Goal: Task Accomplishment & Management: Manage account settings

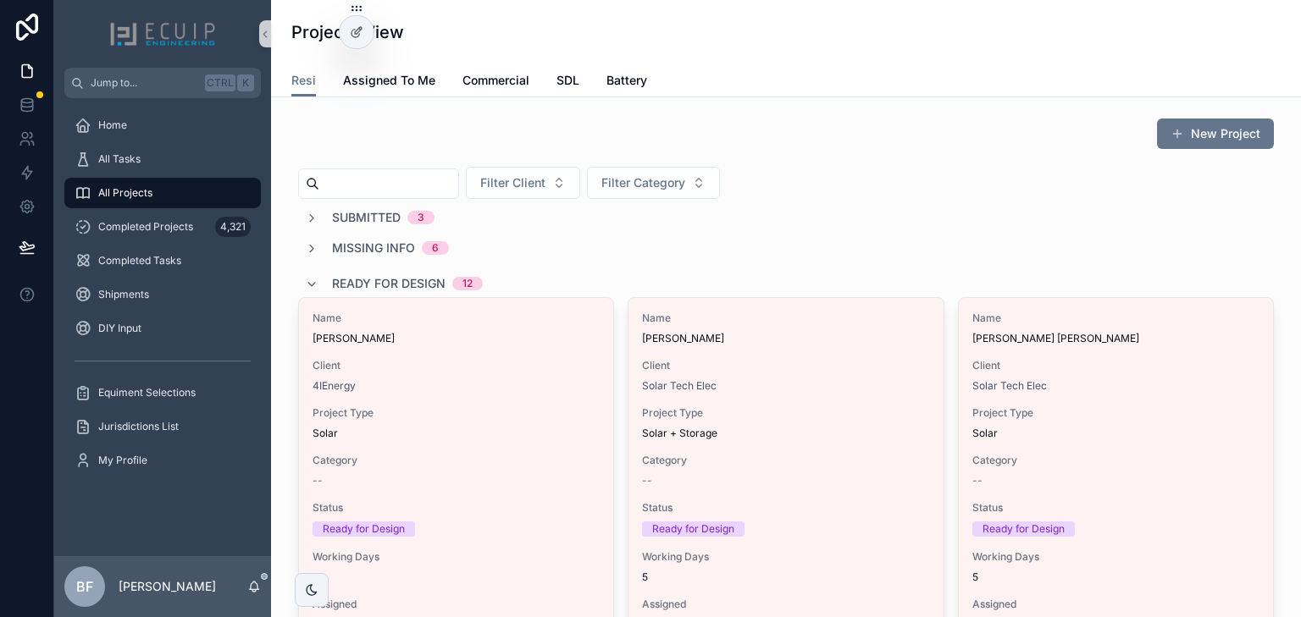
click at [352, 278] on span "Ready for Design" at bounding box center [388, 283] width 113 height 17
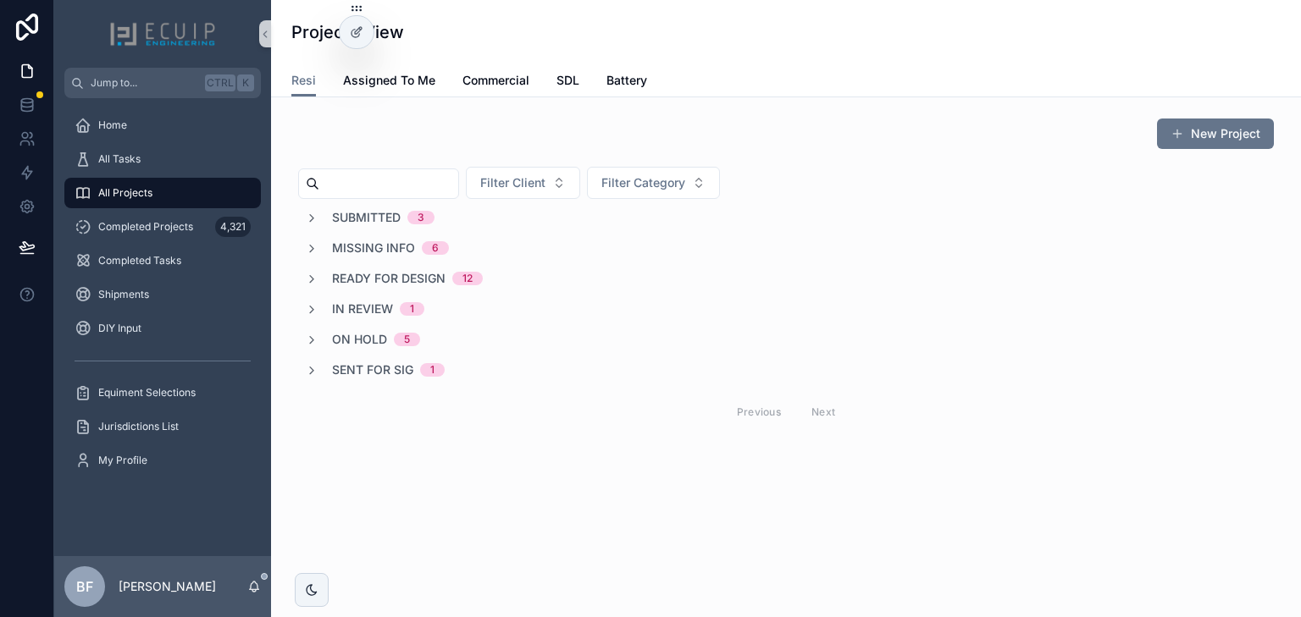
click at [356, 315] on span "In Review" at bounding box center [362, 309] width 61 height 17
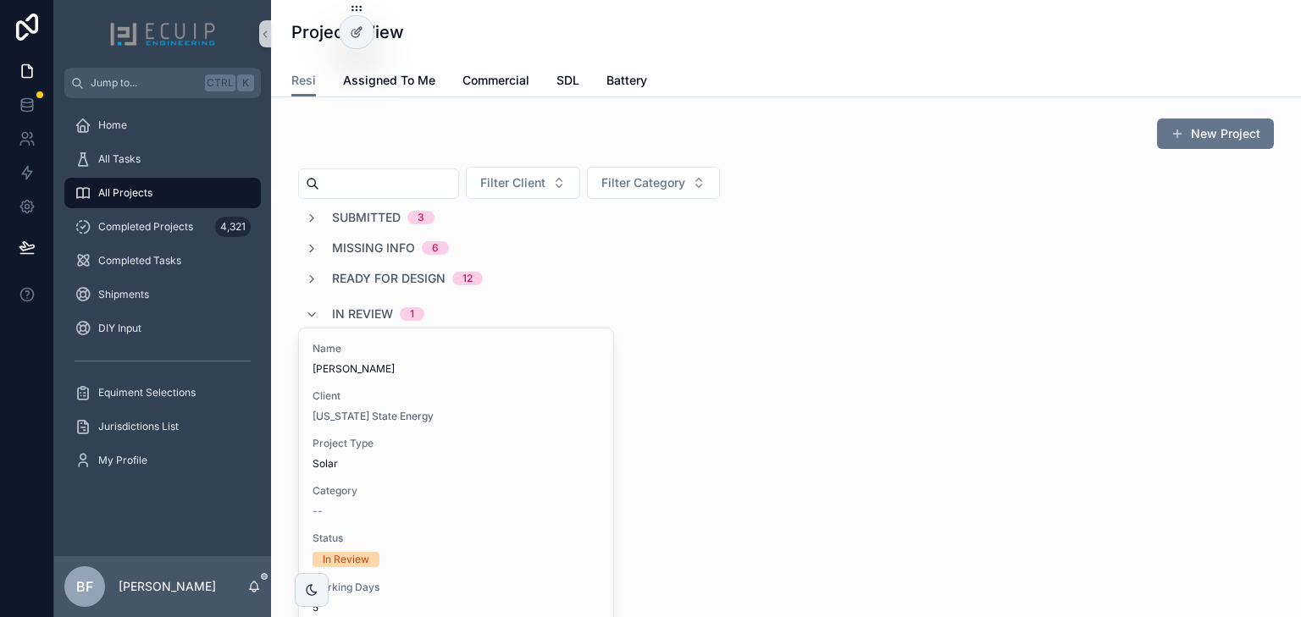
click at [356, 315] on span "In Review" at bounding box center [362, 314] width 61 height 17
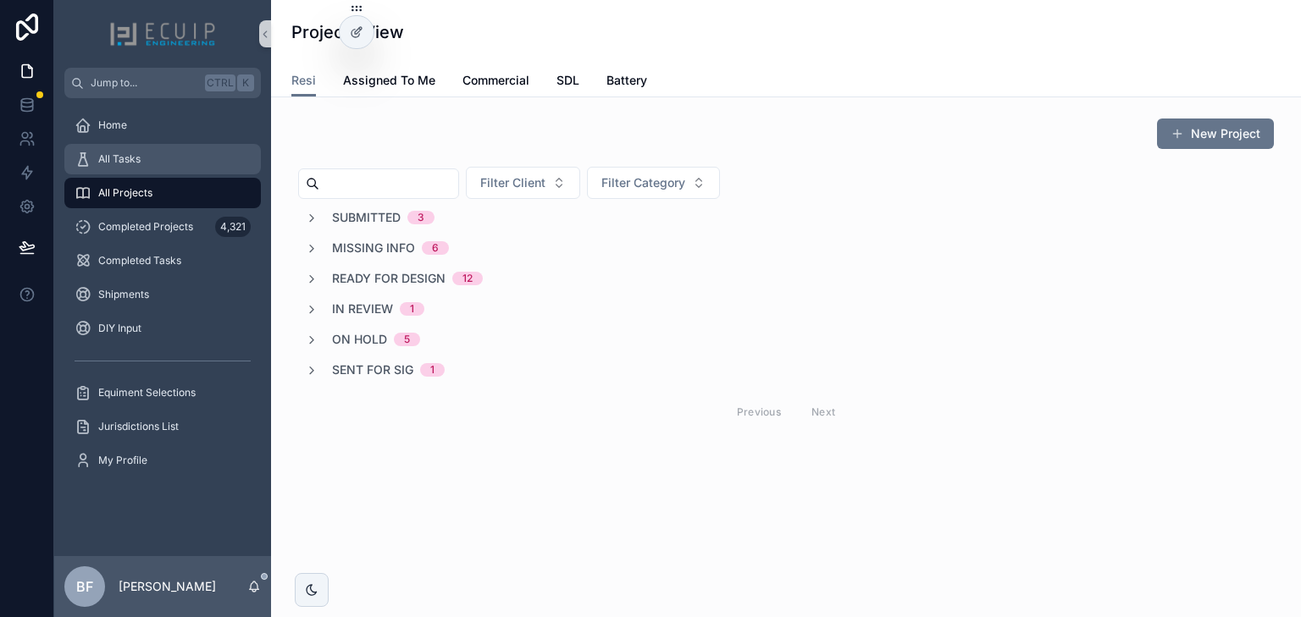
click at [190, 152] on div "All Tasks" at bounding box center [163, 159] width 176 height 27
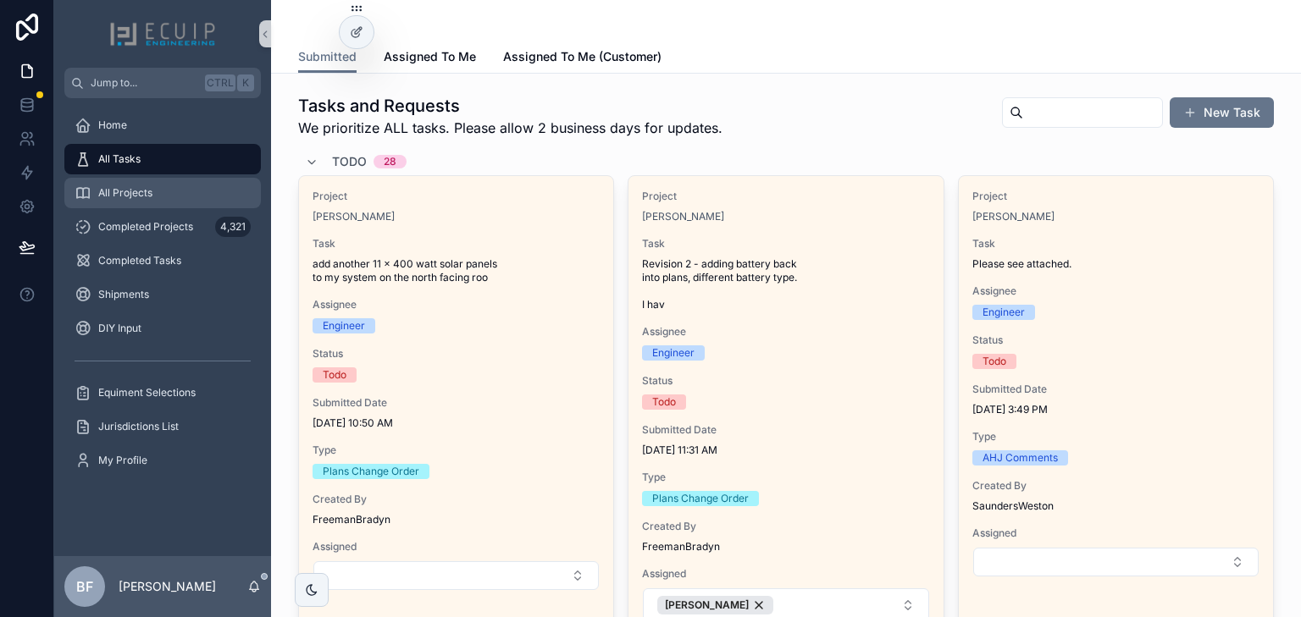
drag, startPoint x: 152, startPoint y: 180, endPoint x: 180, endPoint y: 187, distance: 28.1
click at [152, 180] on div "All Projects" at bounding box center [163, 193] width 176 height 27
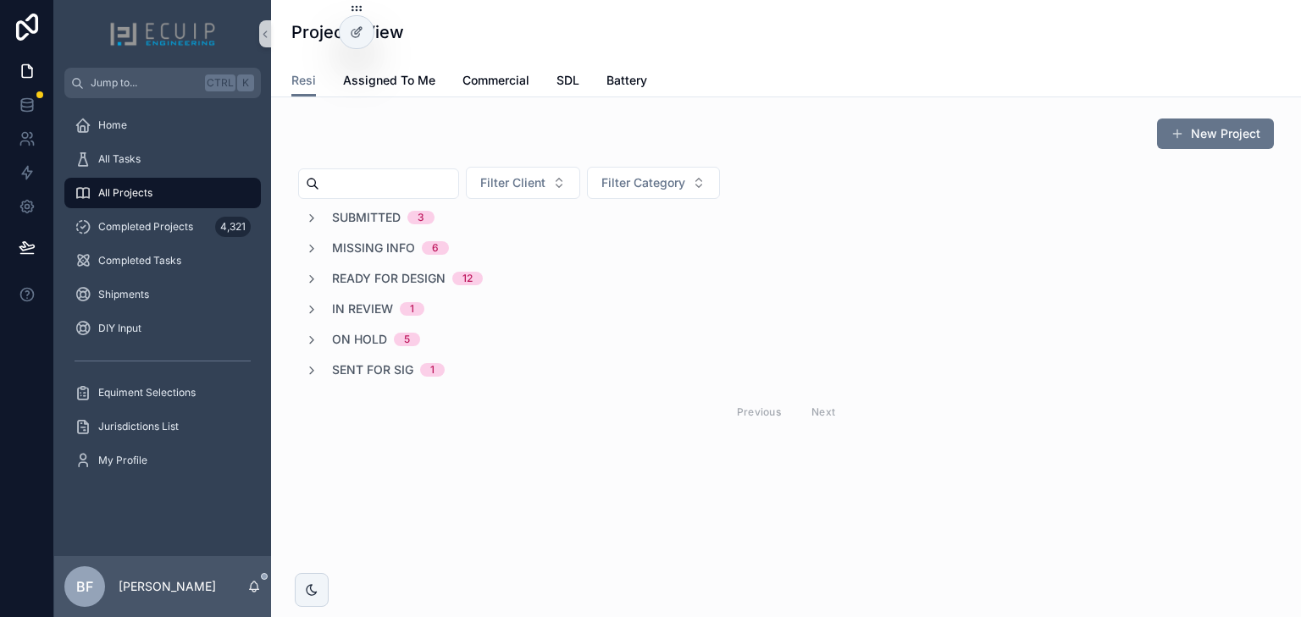
click at [371, 362] on span "Sent for Sig" at bounding box center [372, 370] width 81 height 17
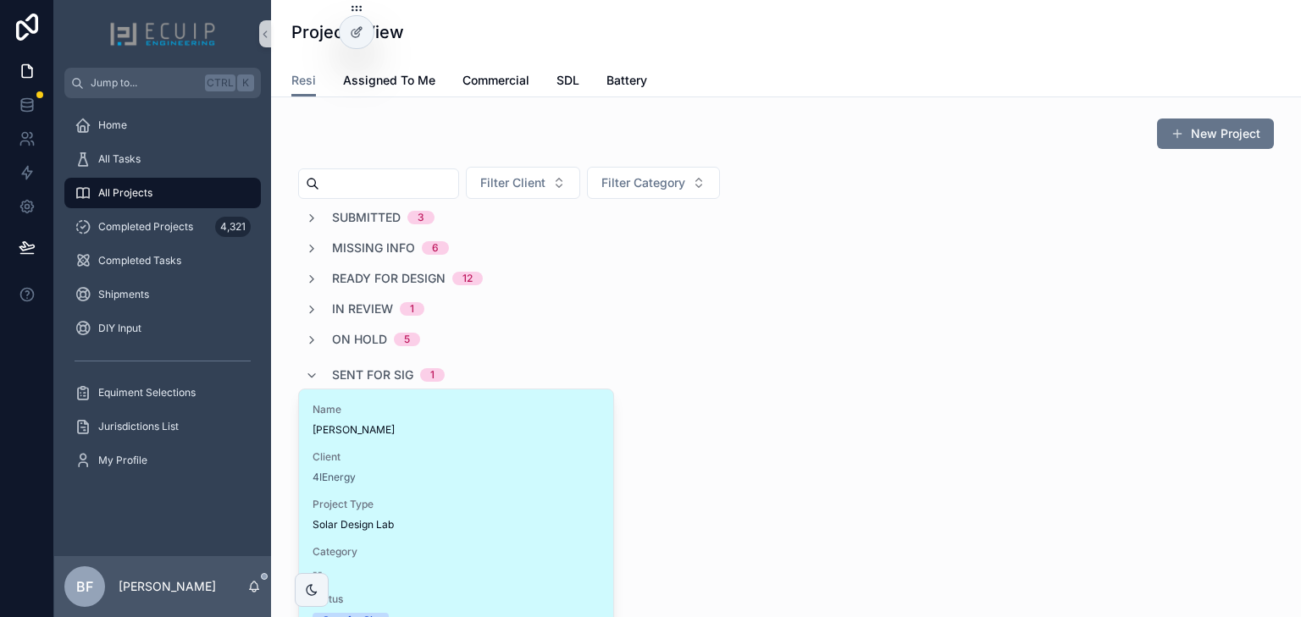
click at [428, 427] on span "Brock Roughton" at bounding box center [455, 430] width 287 height 14
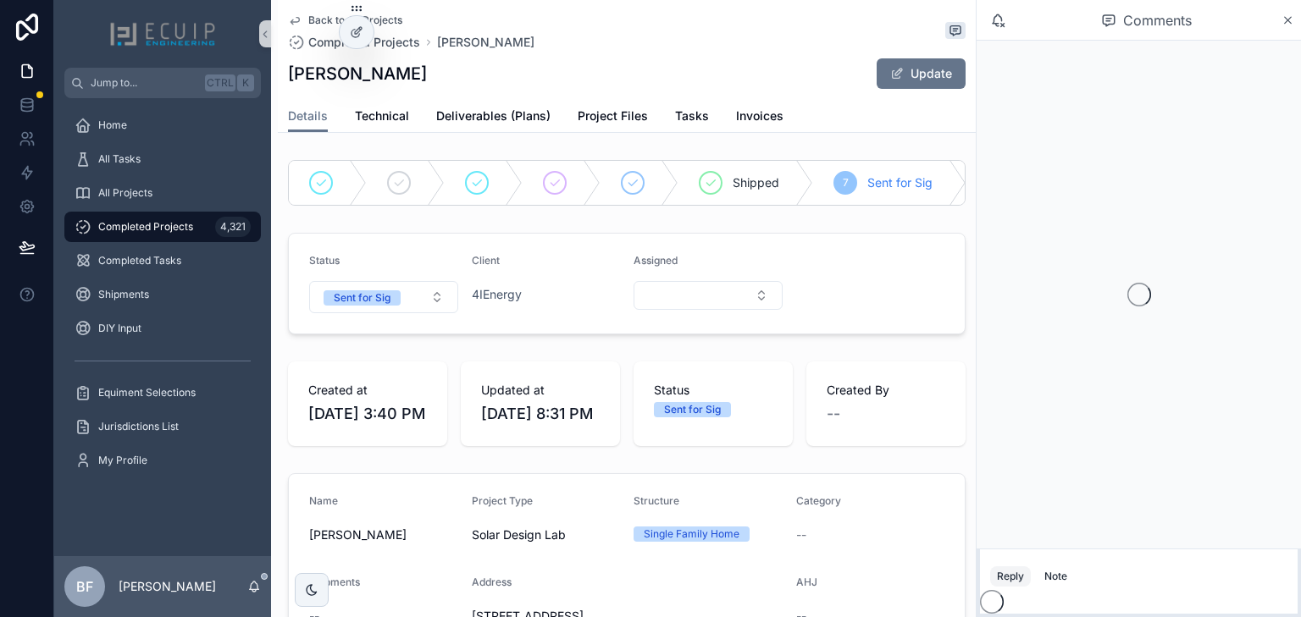
scroll to position [610, 0]
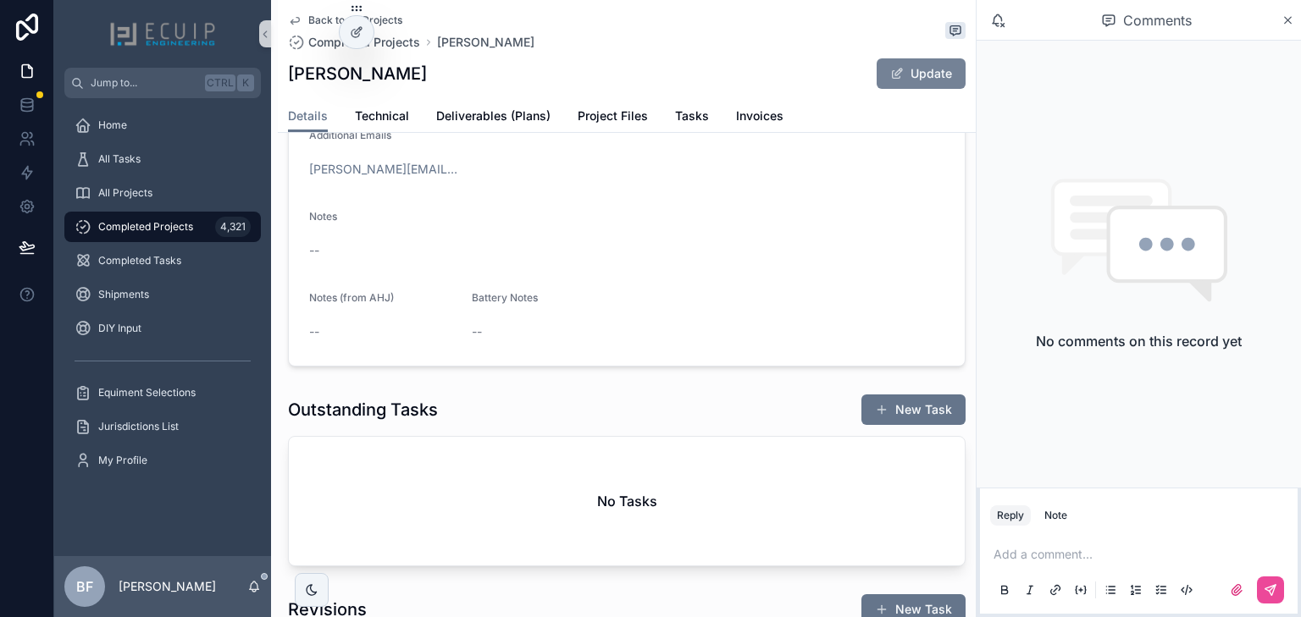
click at [952, 58] on button "Update" at bounding box center [920, 73] width 89 height 30
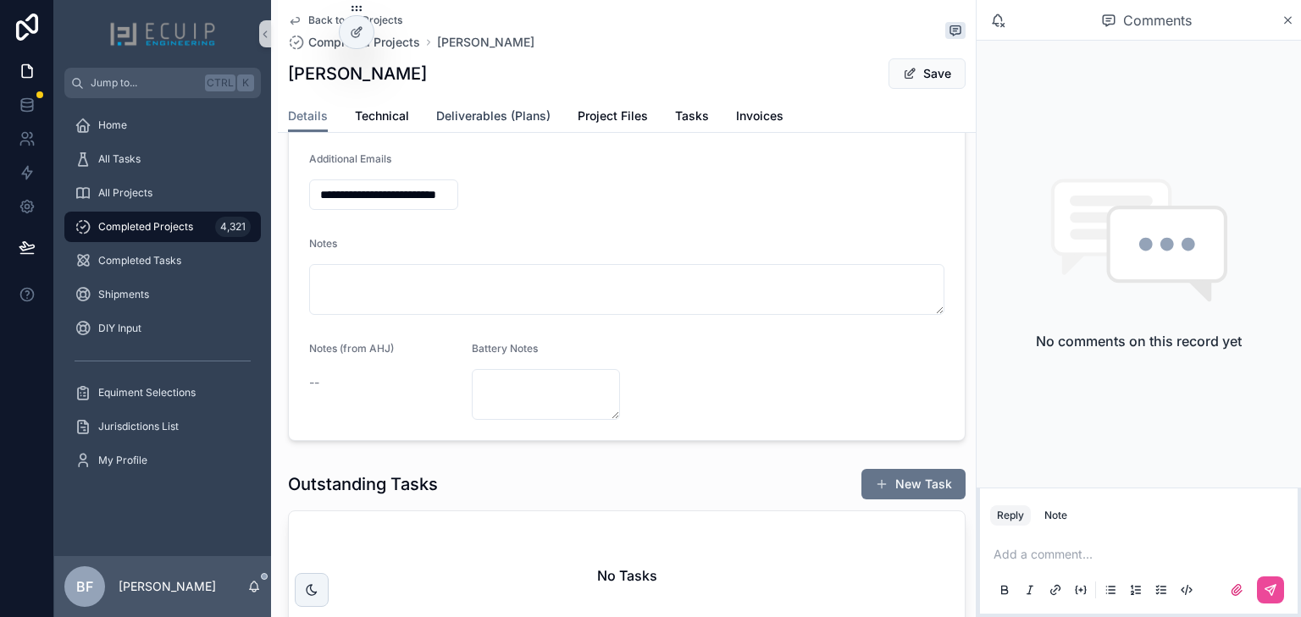
click at [495, 122] on span "Deliverables (Plans)" at bounding box center [493, 116] width 114 height 17
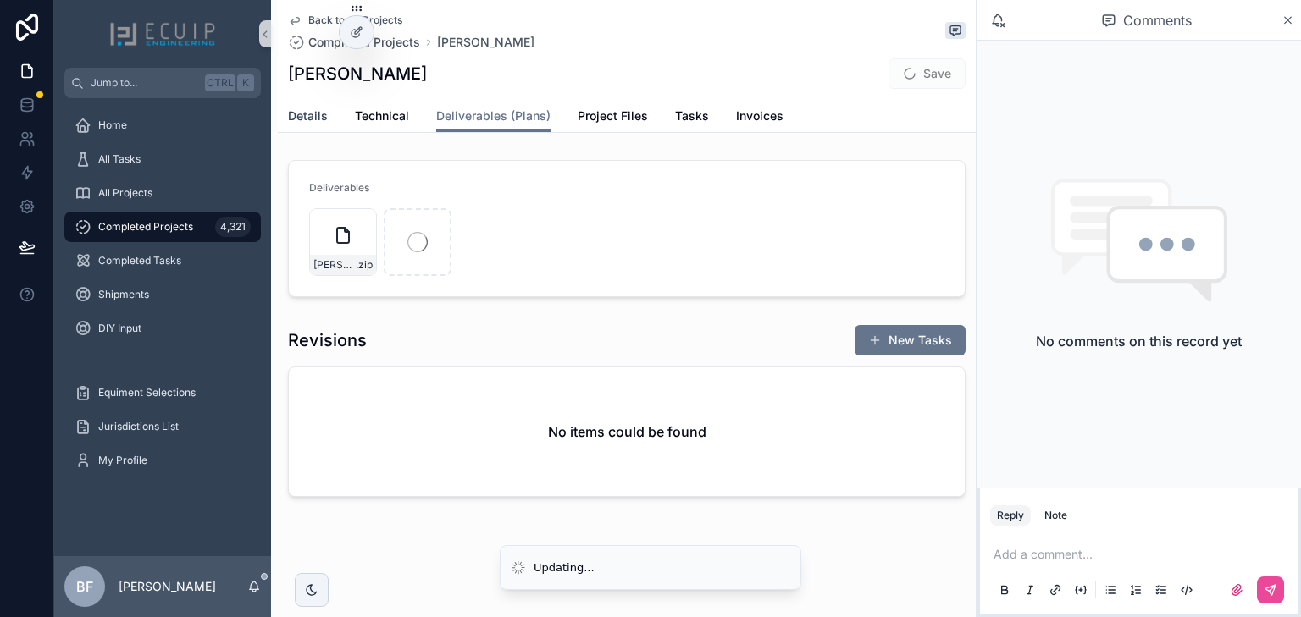
click at [315, 122] on span "Details" at bounding box center [308, 116] width 40 height 17
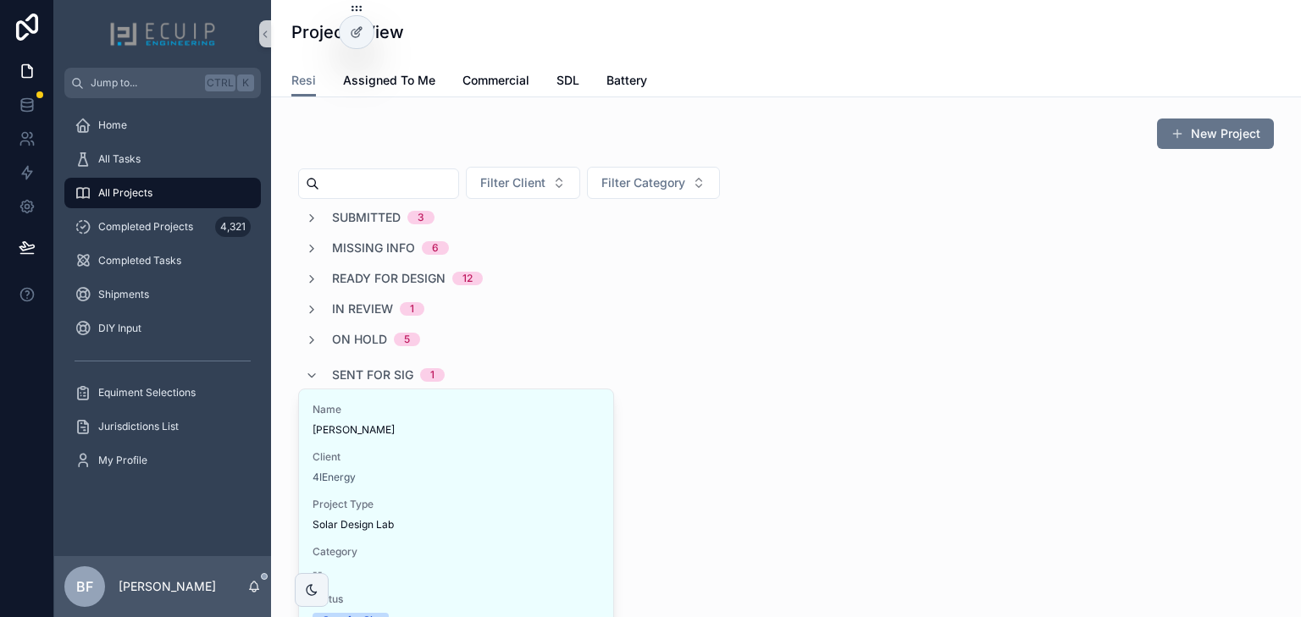
click at [393, 376] on span "Sent for Sig" at bounding box center [372, 375] width 81 height 17
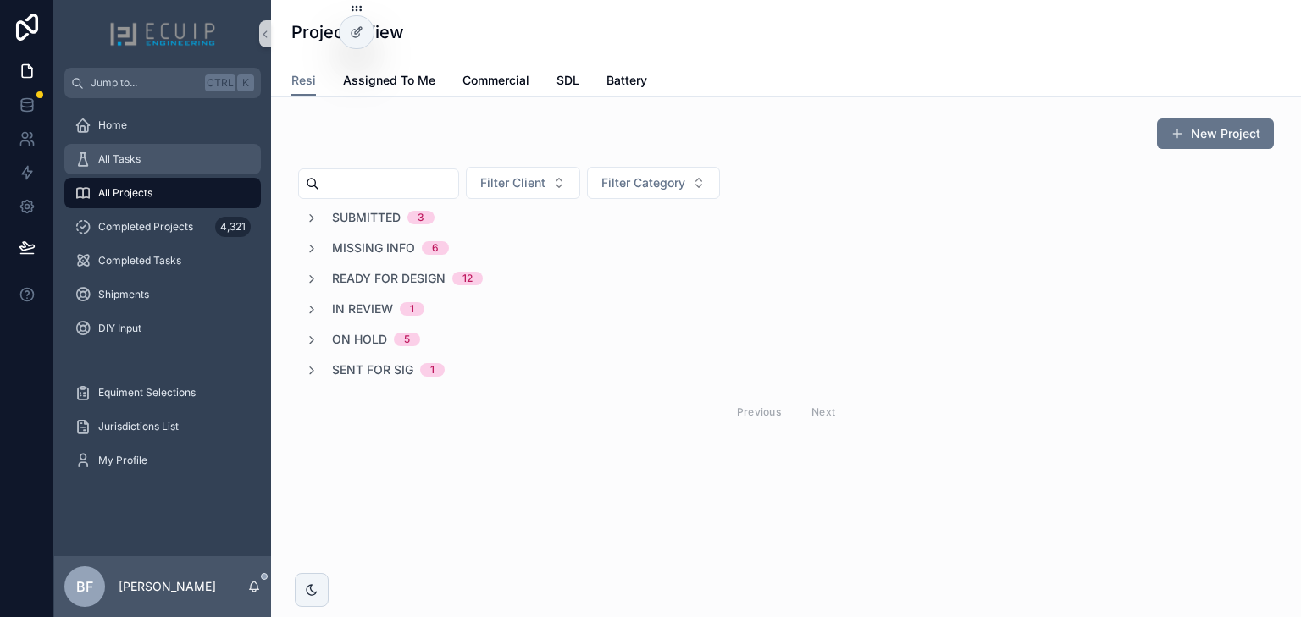
click at [167, 166] on div "All Tasks" at bounding box center [163, 159] width 176 height 27
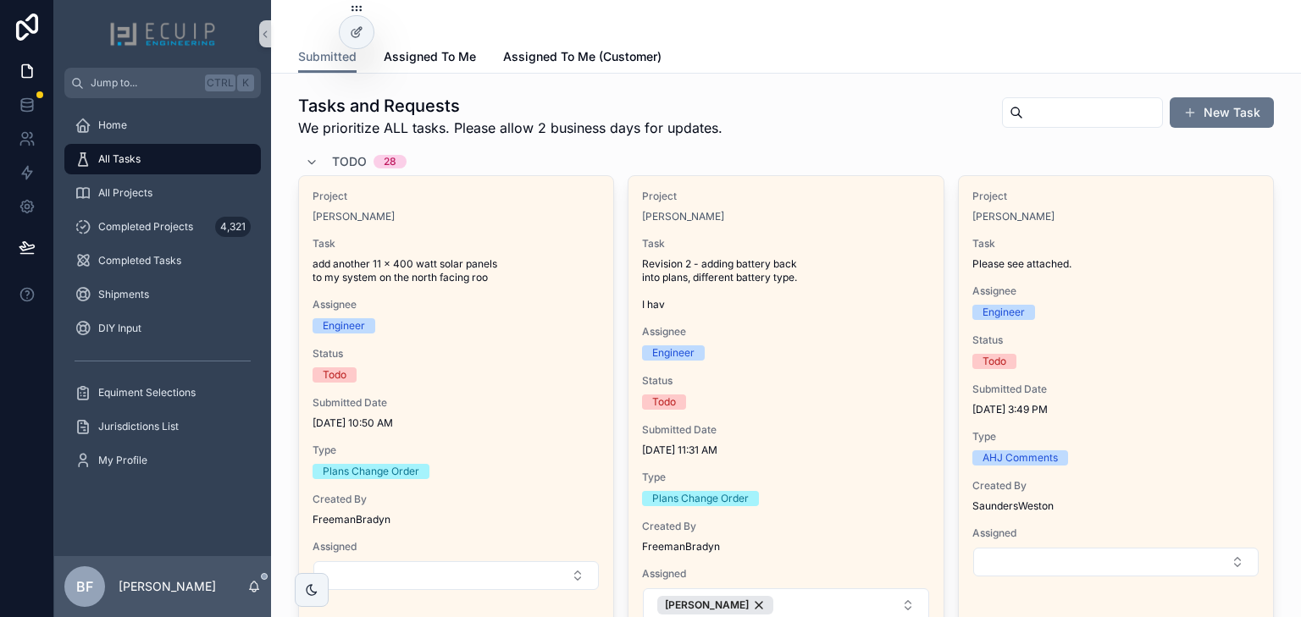
click at [338, 152] on div "Todo 28" at bounding box center [369, 161] width 75 height 27
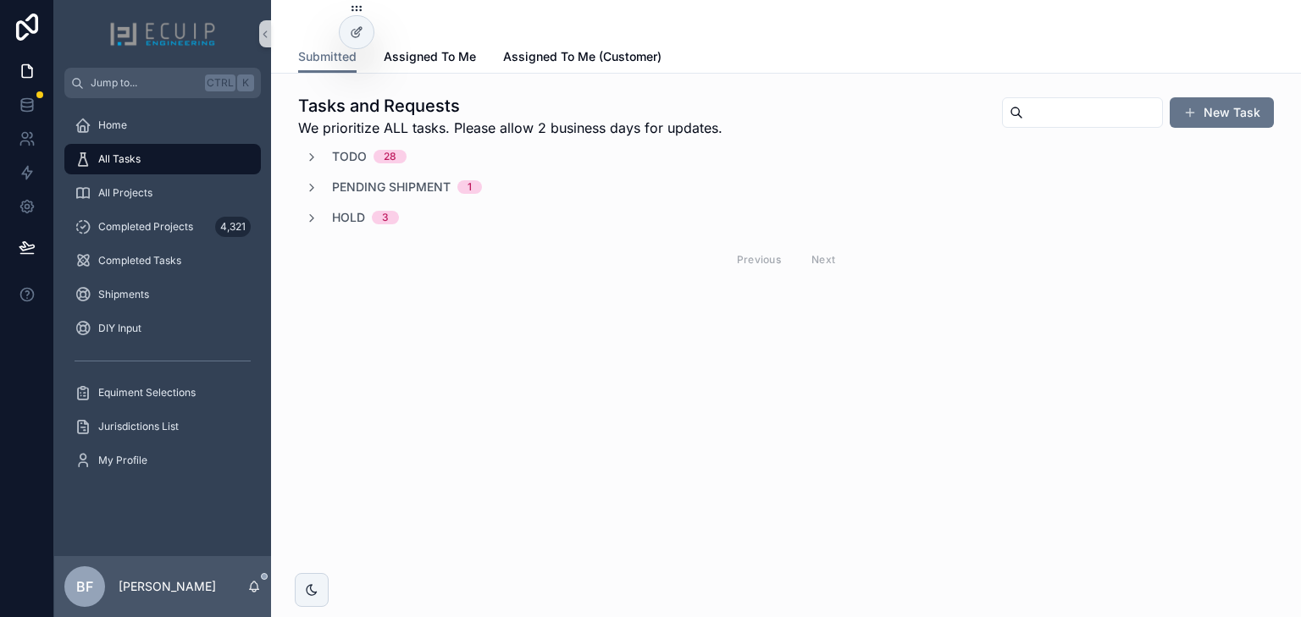
click at [386, 192] on span "Pending Shipment" at bounding box center [391, 187] width 119 height 17
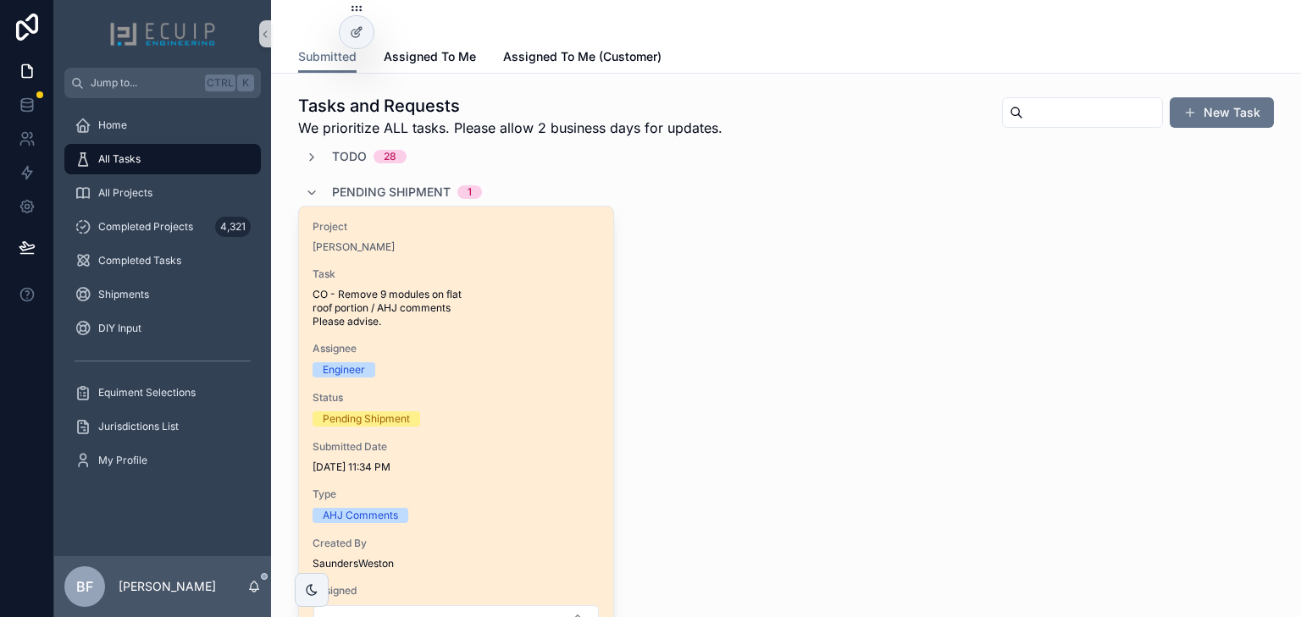
click at [469, 253] on div "Marisel Izquierdo" at bounding box center [455, 247] width 287 height 14
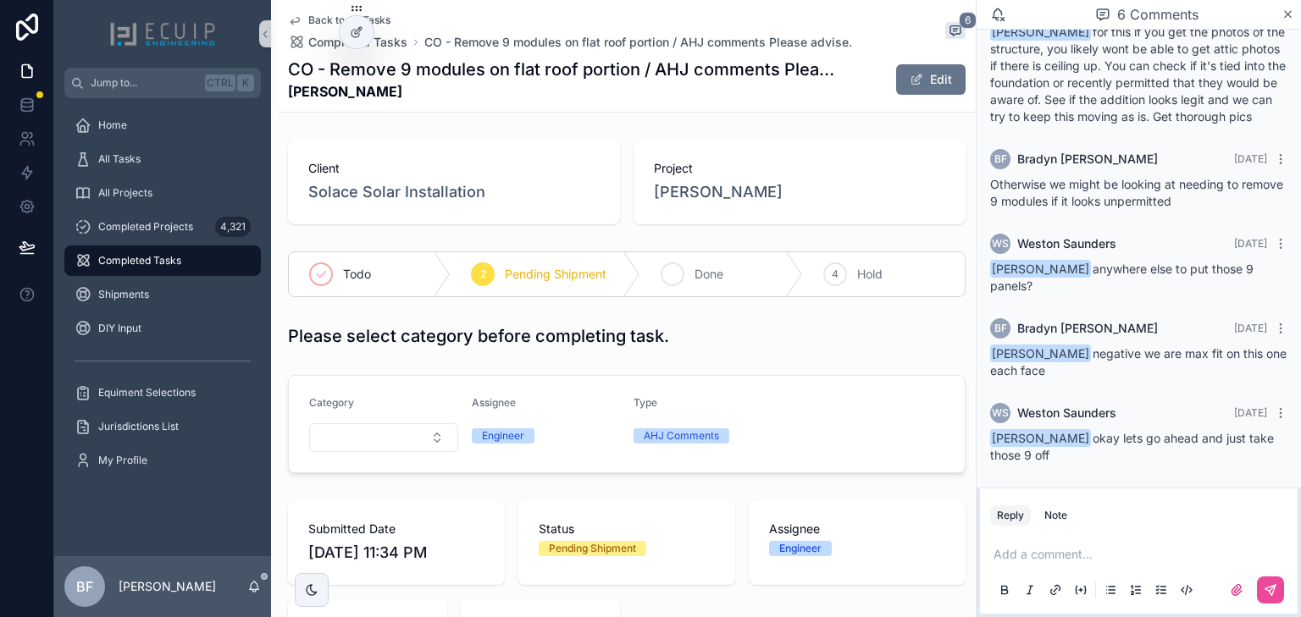
click at [684, 279] on div "3 Done" at bounding box center [721, 274] width 162 height 44
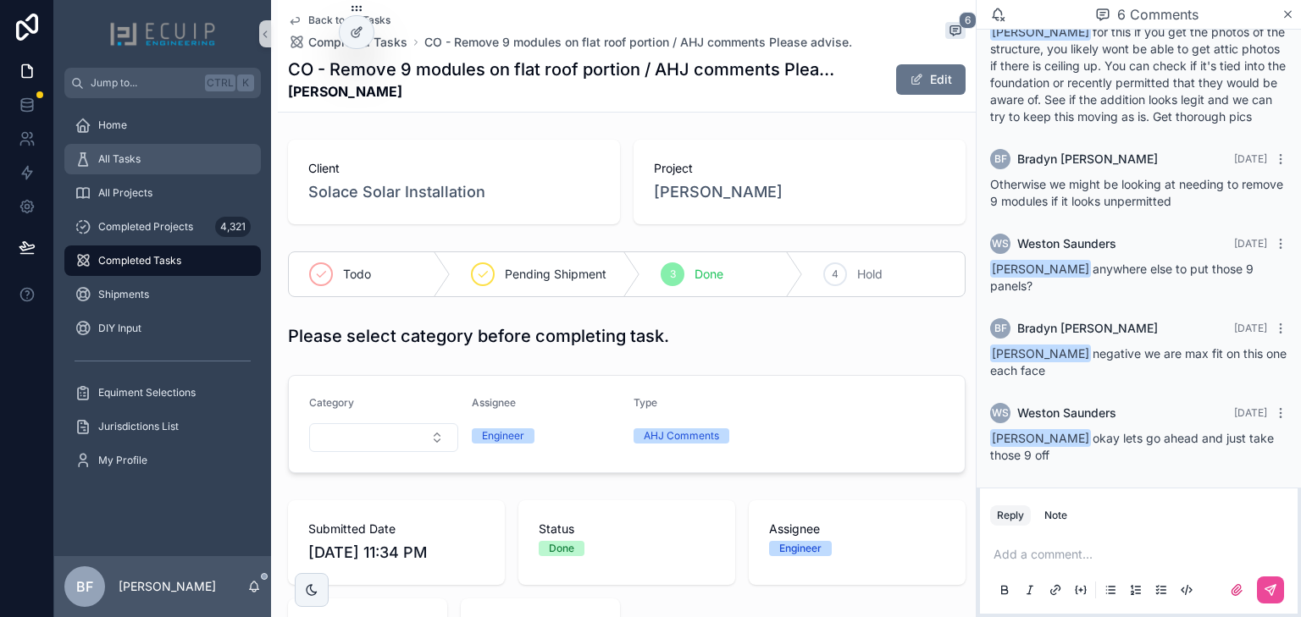
click at [196, 165] on div "All Tasks" at bounding box center [163, 159] width 176 height 27
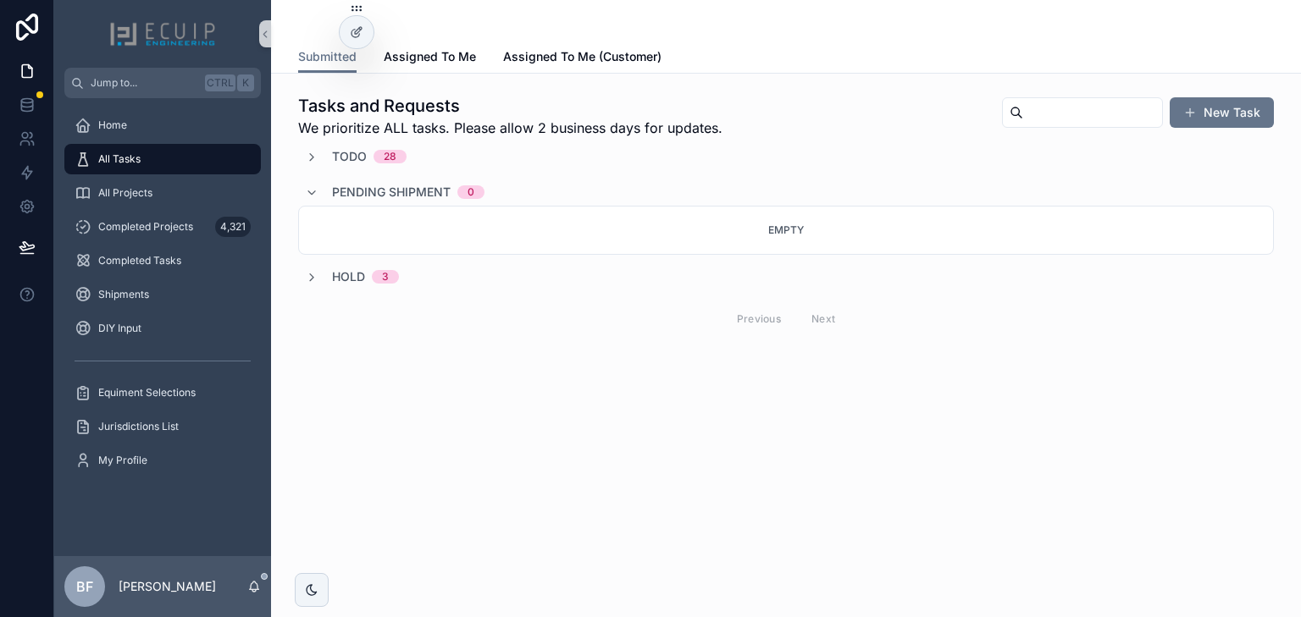
click at [348, 148] on span "Todo" at bounding box center [349, 156] width 35 height 17
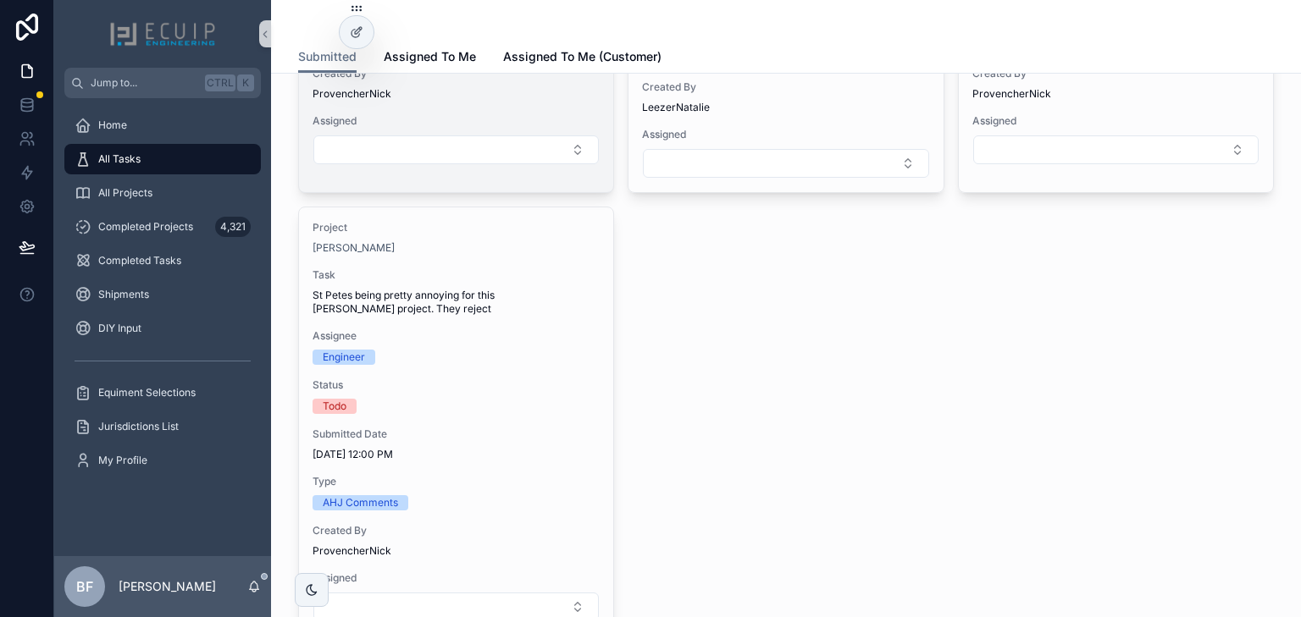
scroll to position [4065, 0]
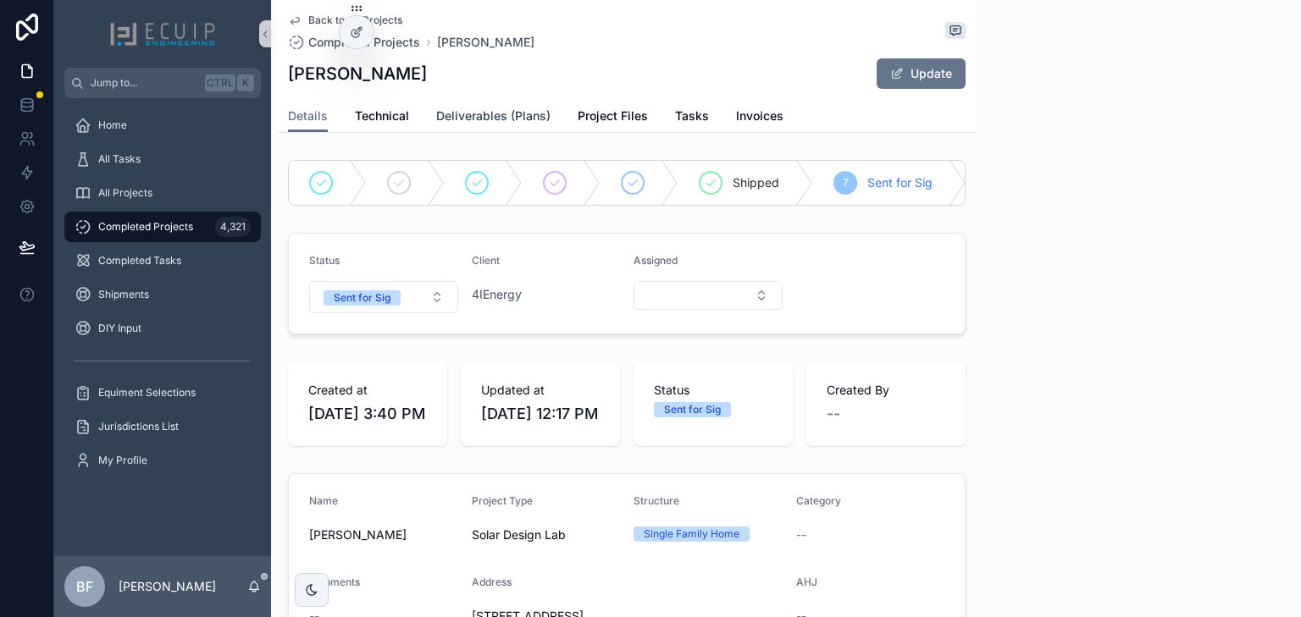
click at [506, 115] on span "Deliverables (Plans)" at bounding box center [493, 116] width 114 height 17
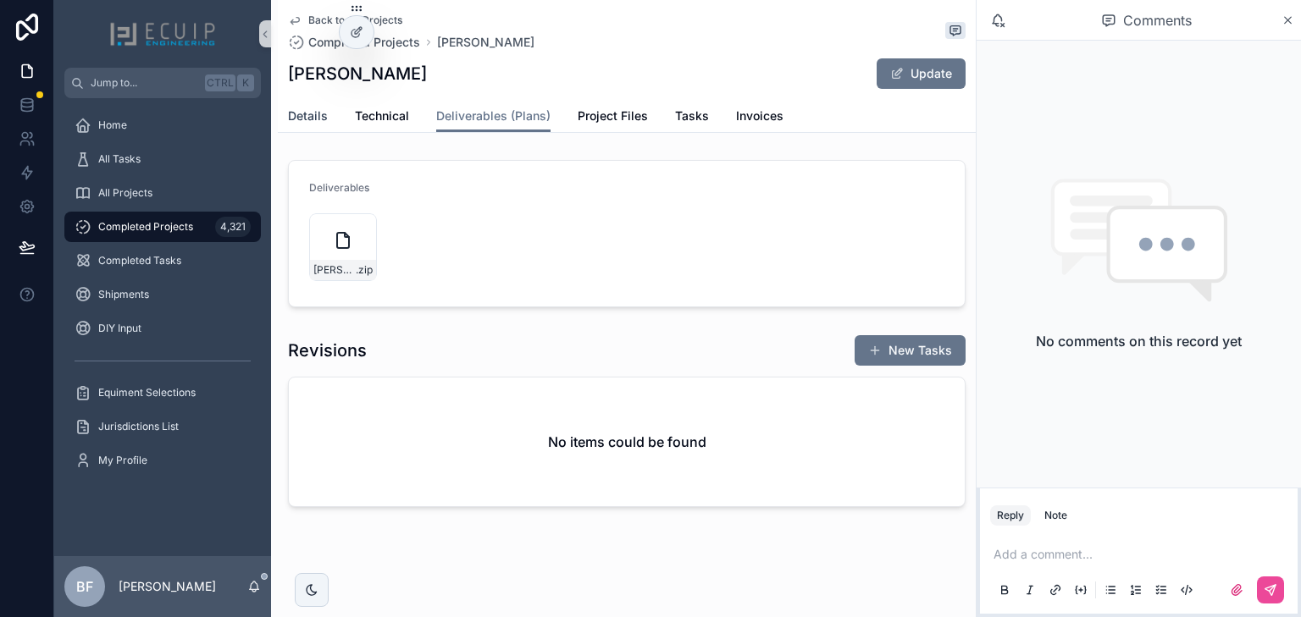
click at [301, 120] on span "Details" at bounding box center [308, 116] width 40 height 17
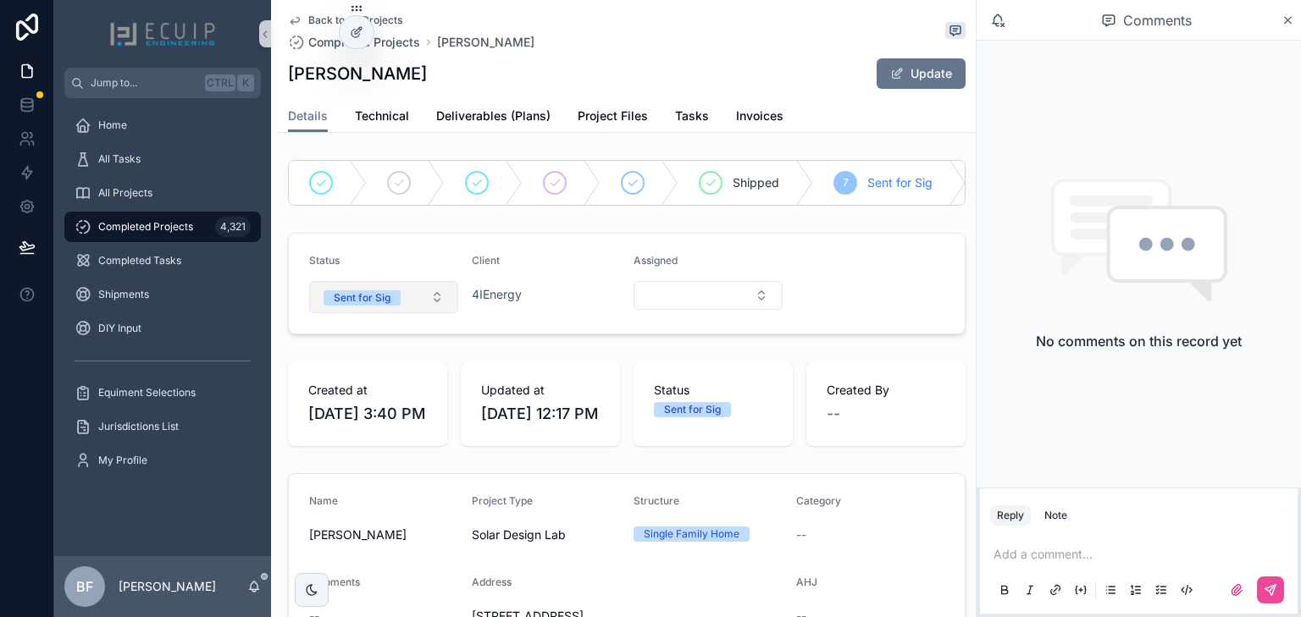
click at [411, 312] on button "Sent for Sig" at bounding box center [383, 297] width 149 height 32
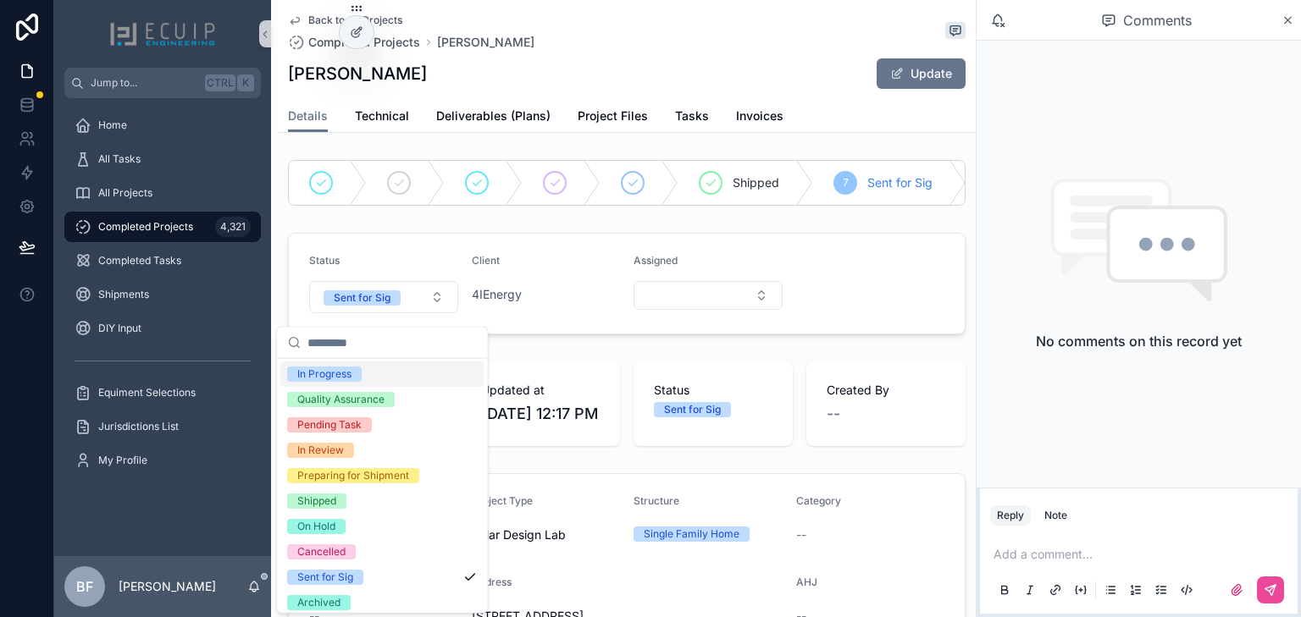
scroll to position [134, 0]
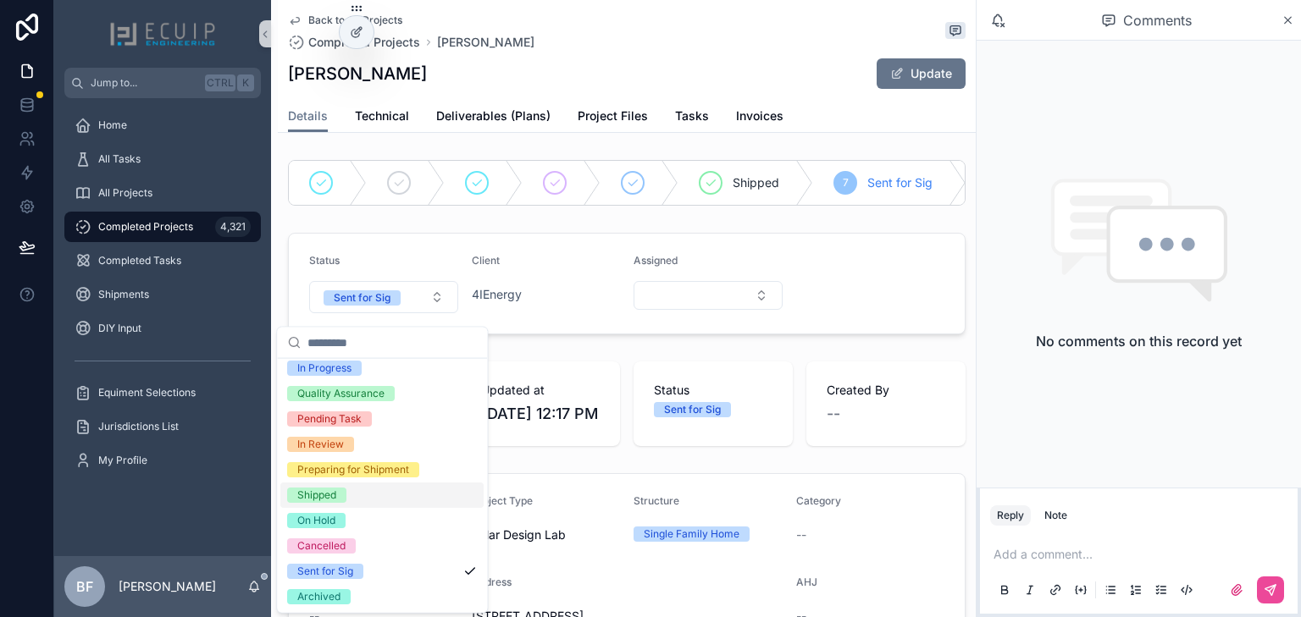
click at [323, 488] on div "Shipped" at bounding box center [316, 495] width 39 height 15
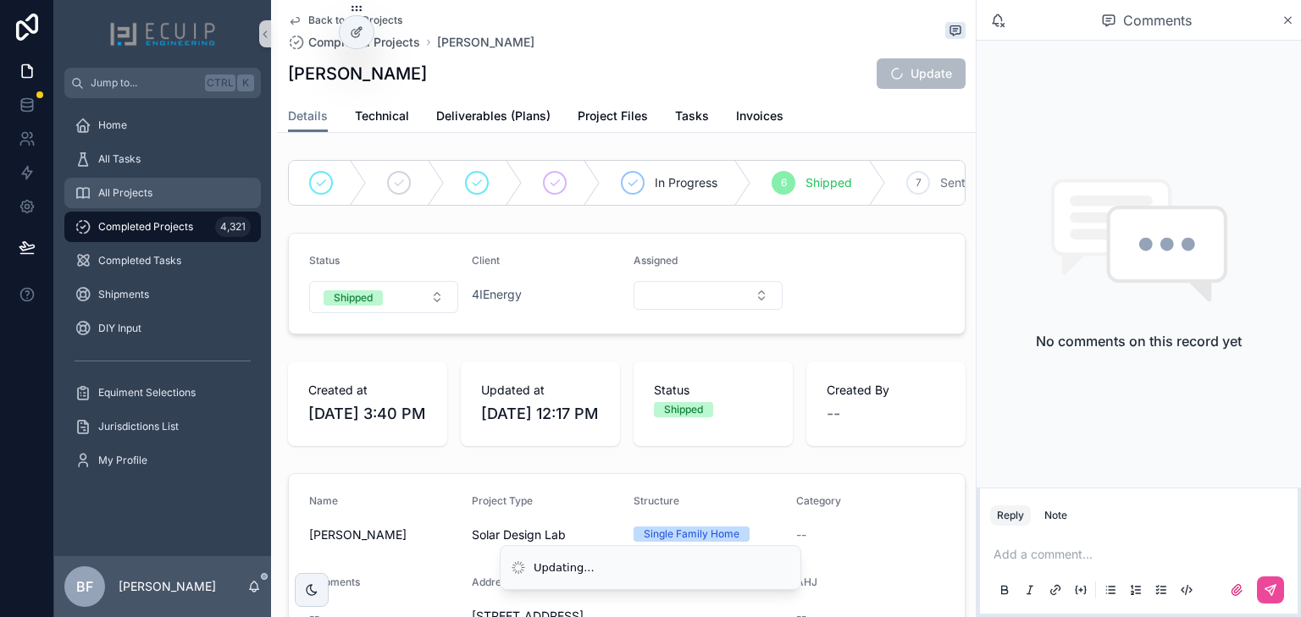
click at [163, 191] on div "All Projects" at bounding box center [163, 193] width 176 height 27
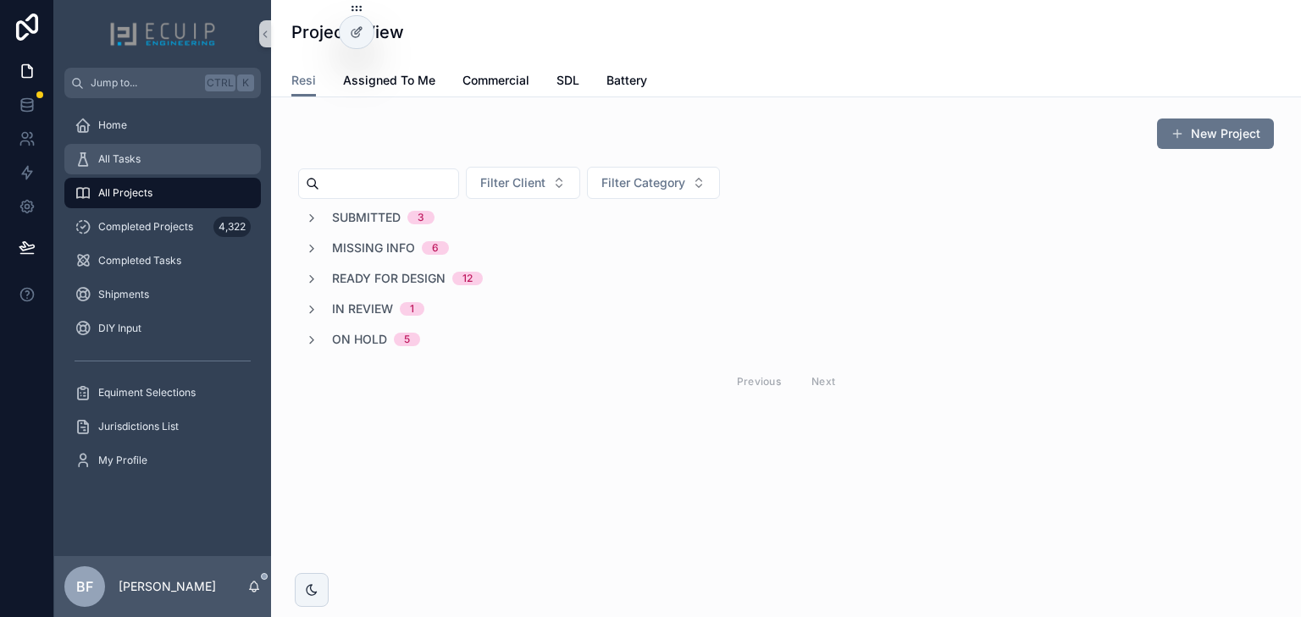
click at [178, 148] on div "All Tasks" at bounding box center [163, 159] width 176 height 27
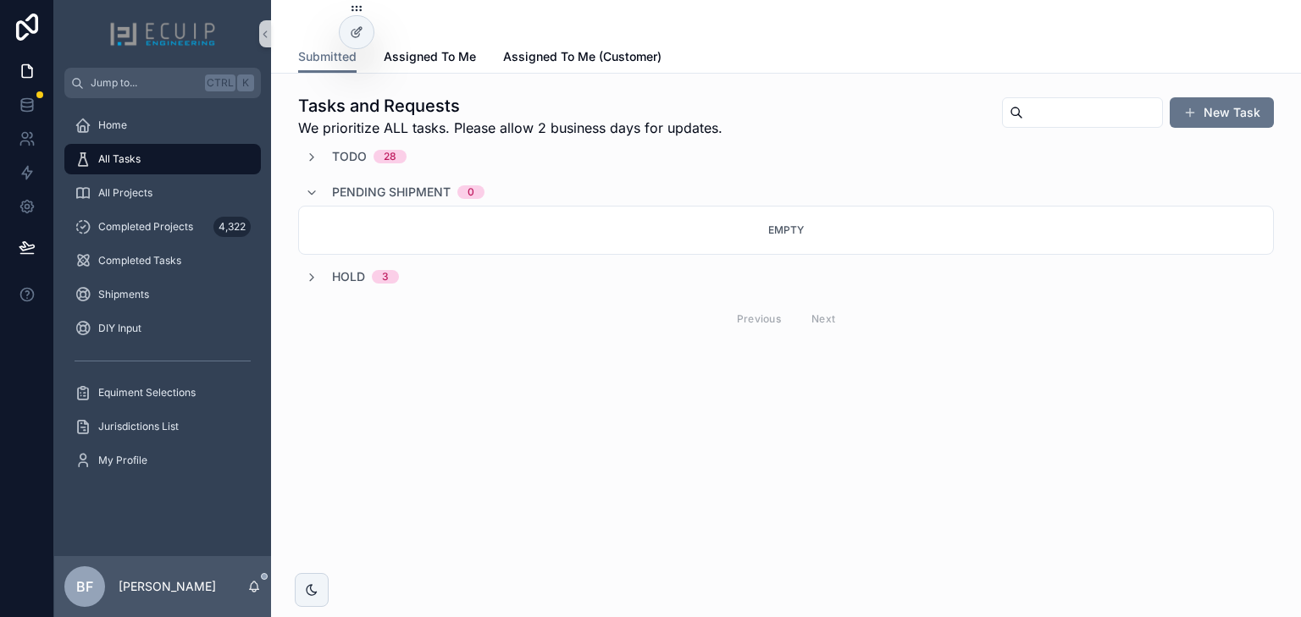
click at [362, 197] on span "Pending Shipment" at bounding box center [391, 192] width 119 height 17
click at [810, 355] on div "Tasks and Requests We prioritize ALL tasks. Please allow 2 business days for up…" at bounding box center [786, 234] width 1030 height 321
click at [351, 157] on span "Todo" at bounding box center [349, 156] width 35 height 17
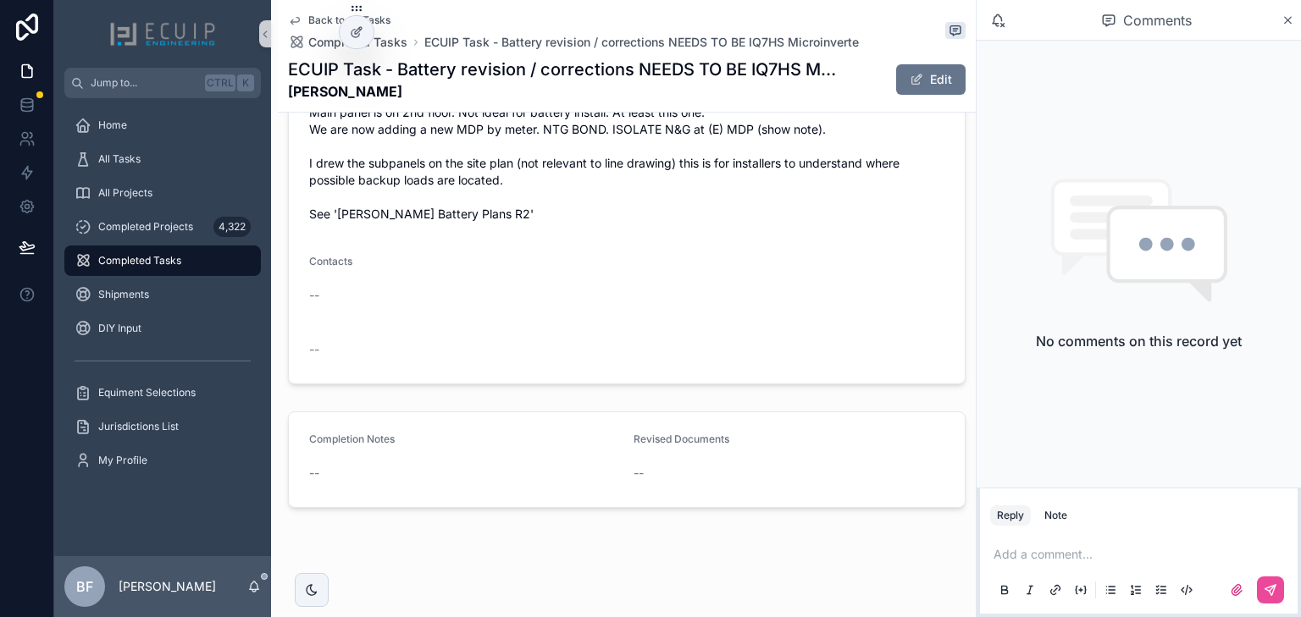
scroll to position [871, 0]
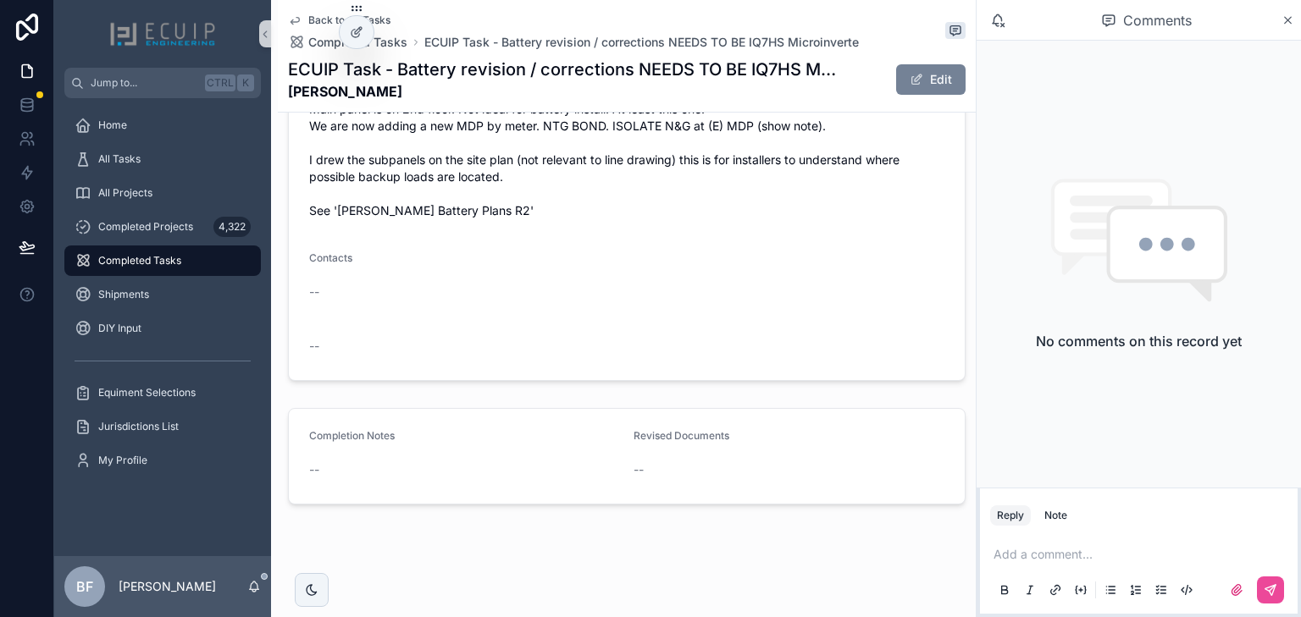
click at [918, 87] on button "Edit" at bounding box center [930, 79] width 69 height 30
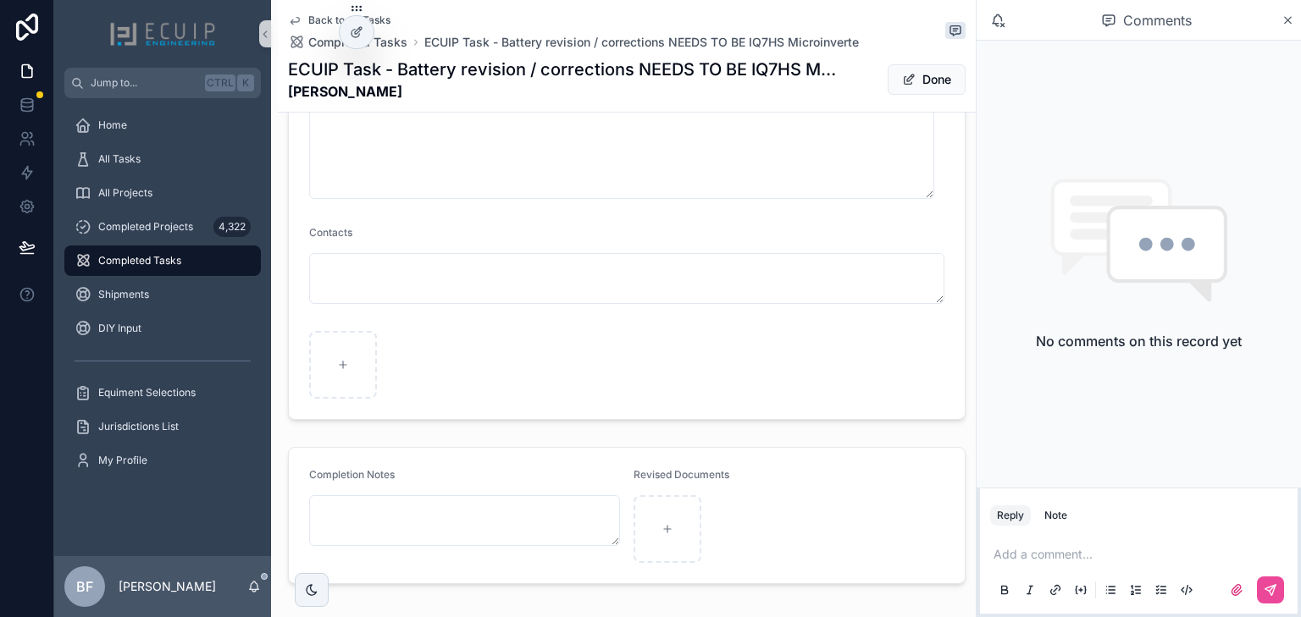
scroll to position [1250, 0]
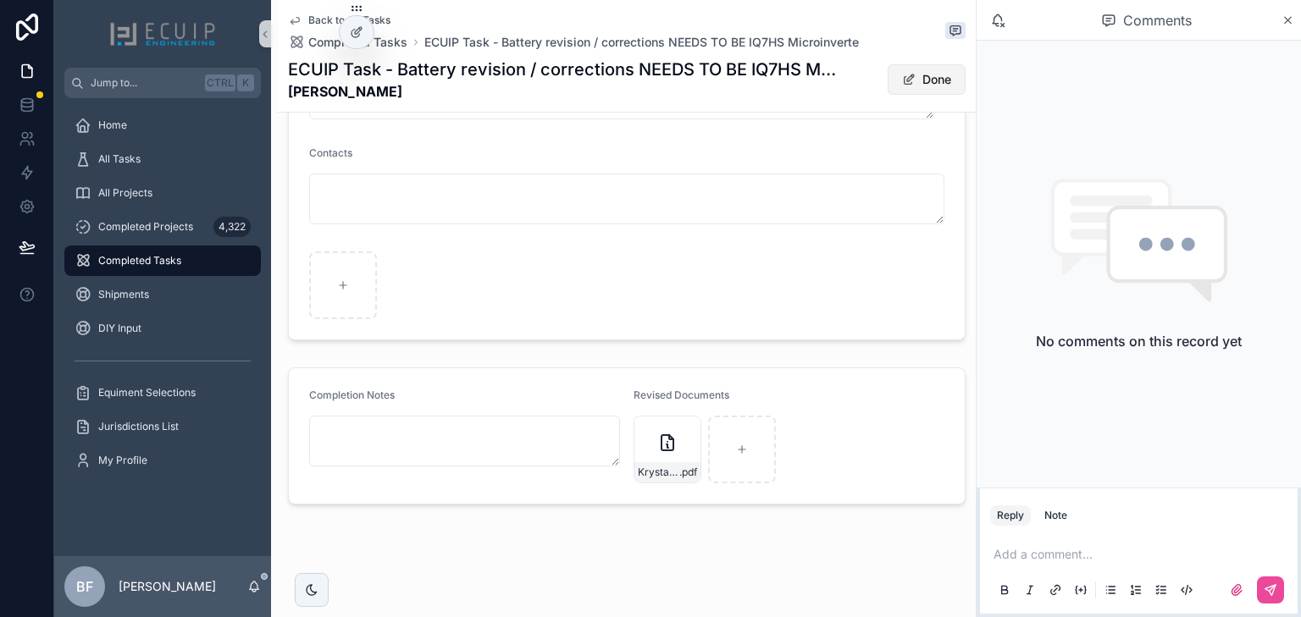
click at [917, 81] on button "Done" at bounding box center [926, 79] width 78 height 30
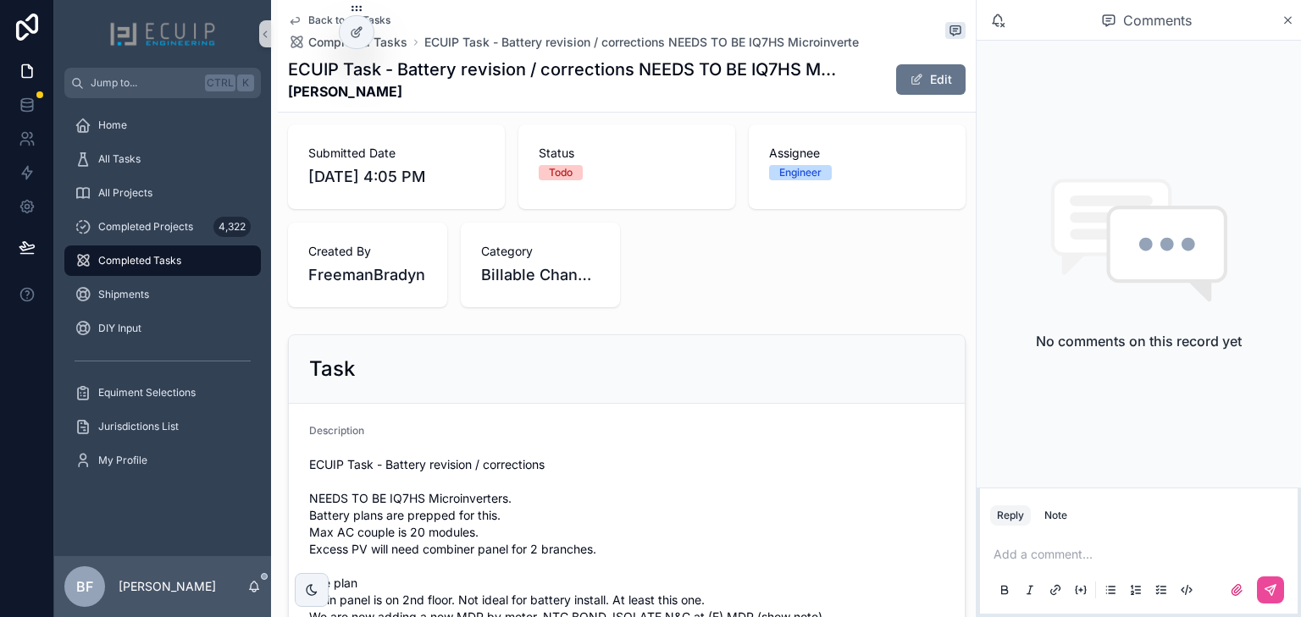
scroll to position [0, 0]
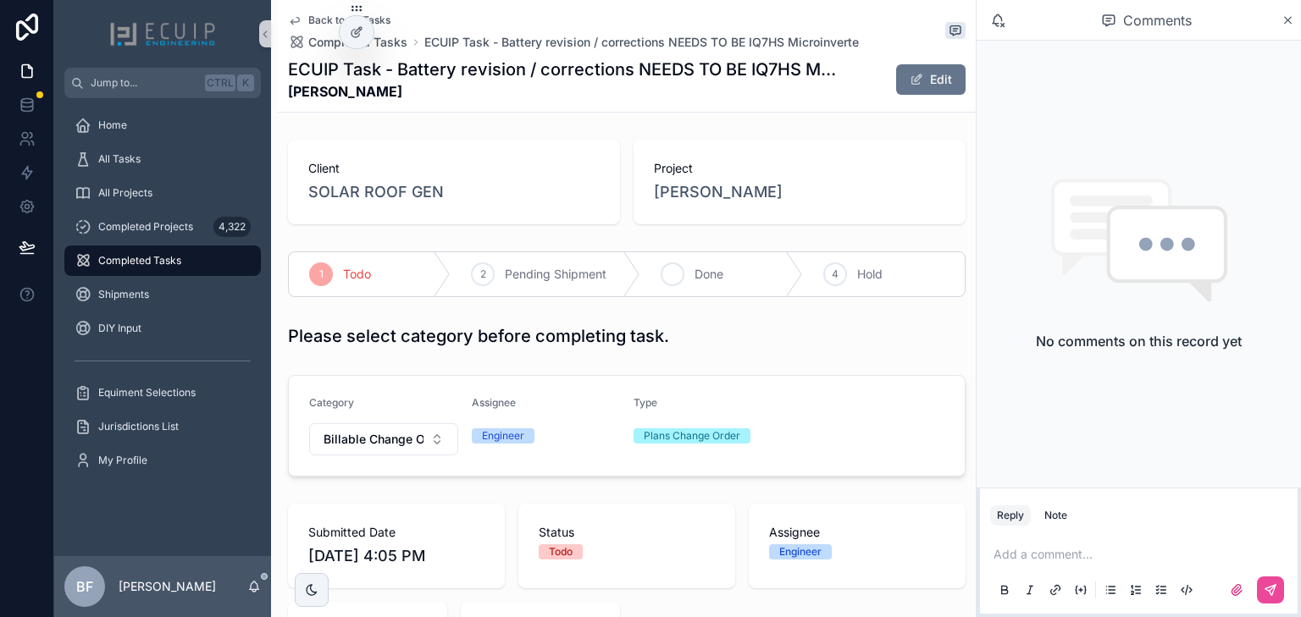
click at [715, 258] on div "3 Done" at bounding box center [721, 274] width 162 height 44
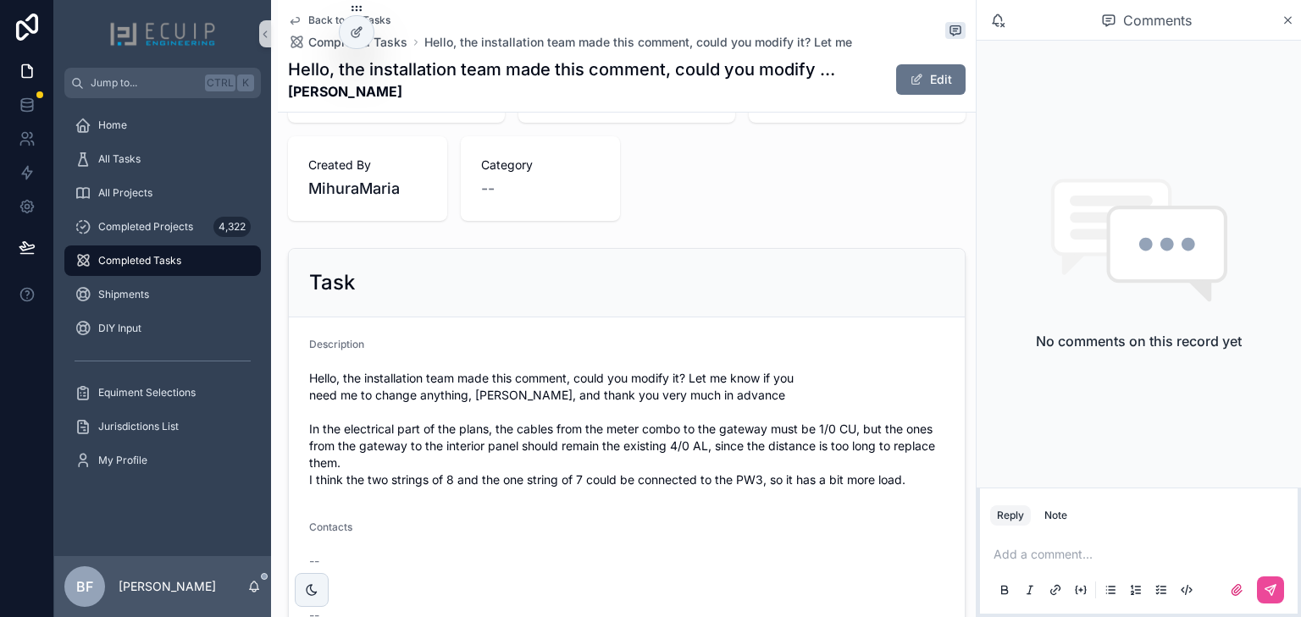
scroll to position [542, 0]
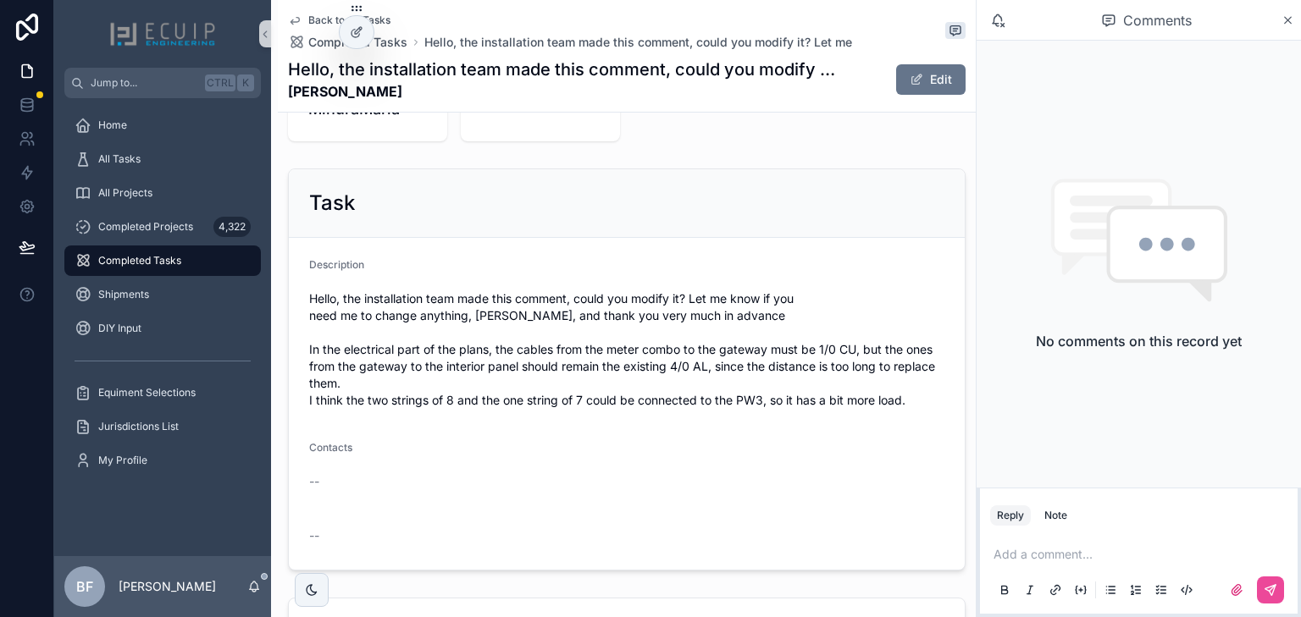
click at [725, 146] on div "Client Volt Solar Energy Project [PERSON_NAME] 1 Todo 2 Pending Shipment 3 Done…" at bounding box center [627, 146] width 698 height 1110
click at [896, 81] on button "Edit" at bounding box center [930, 79] width 69 height 30
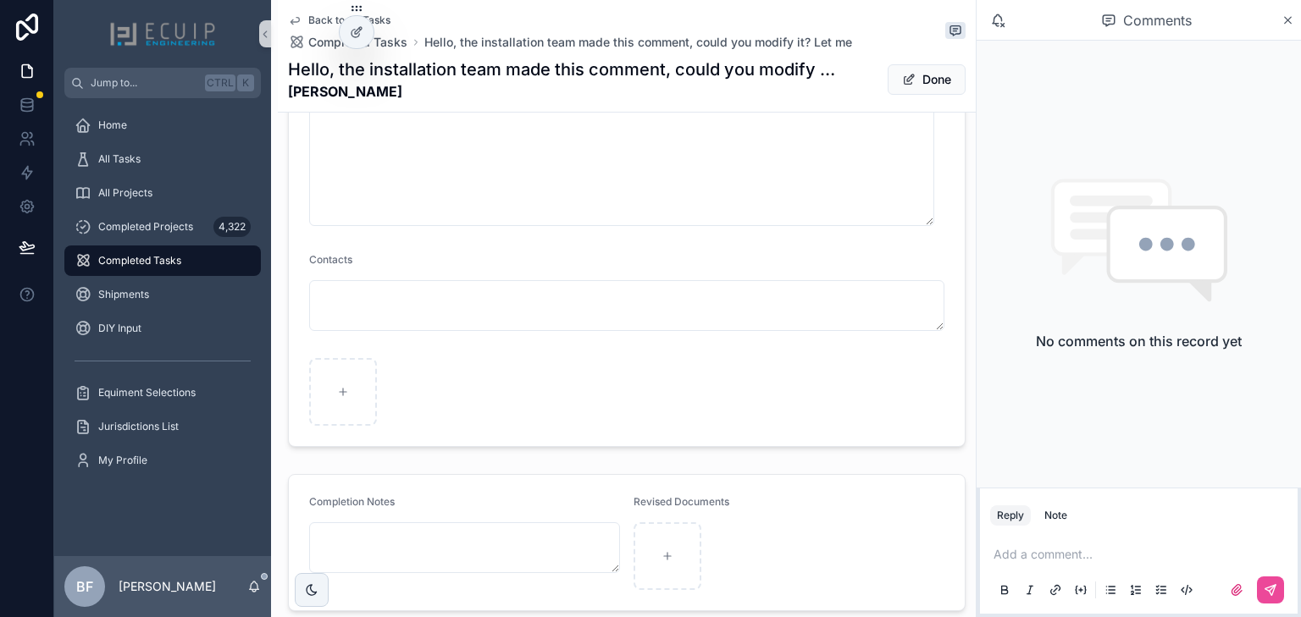
scroll to position [1199, 0]
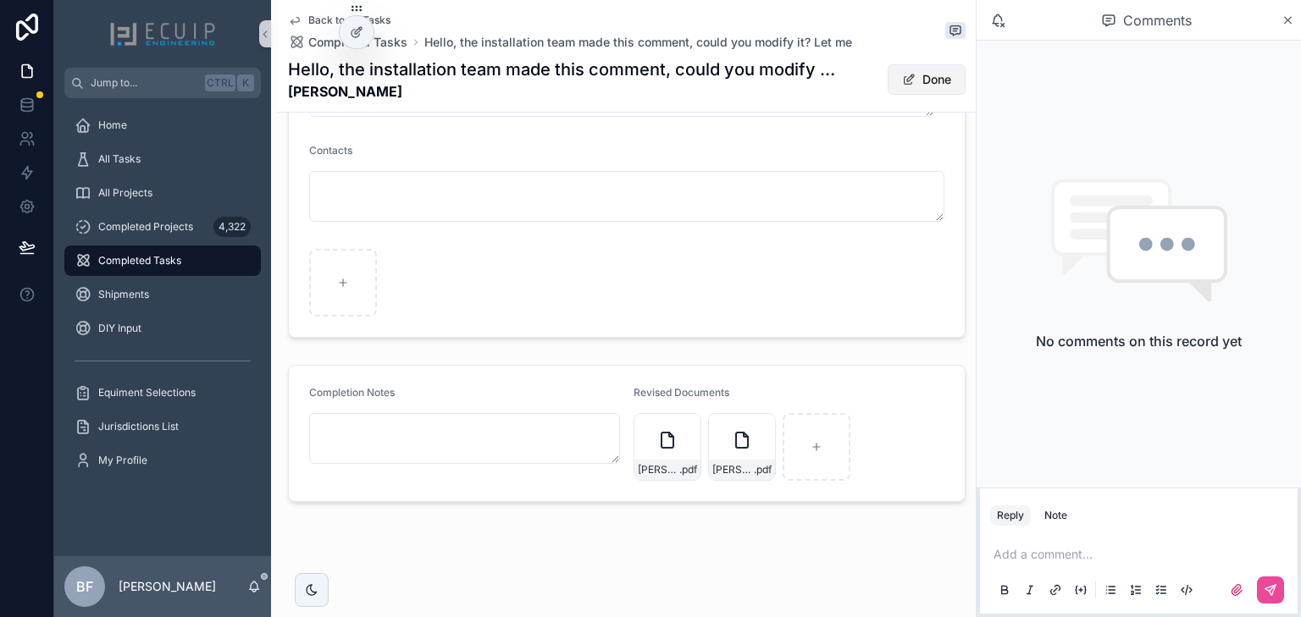
click at [925, 71] on button "Done" at bounding box center [926, 79] width 78 height 30
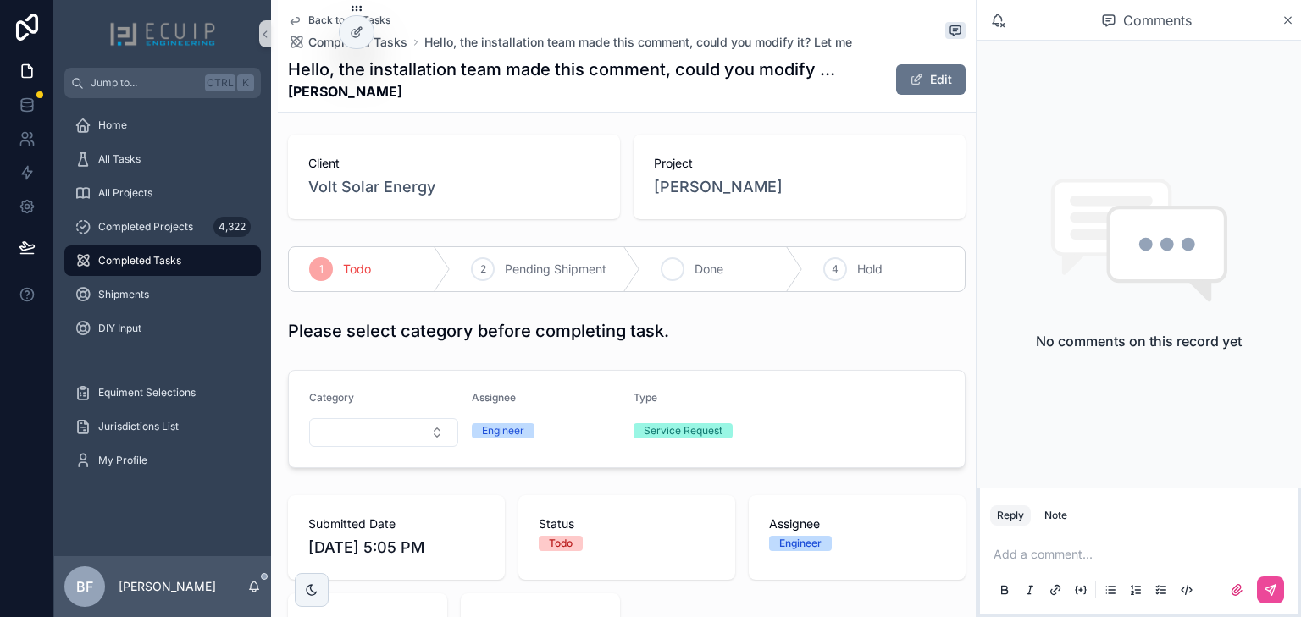
scroll to position [0, 0]
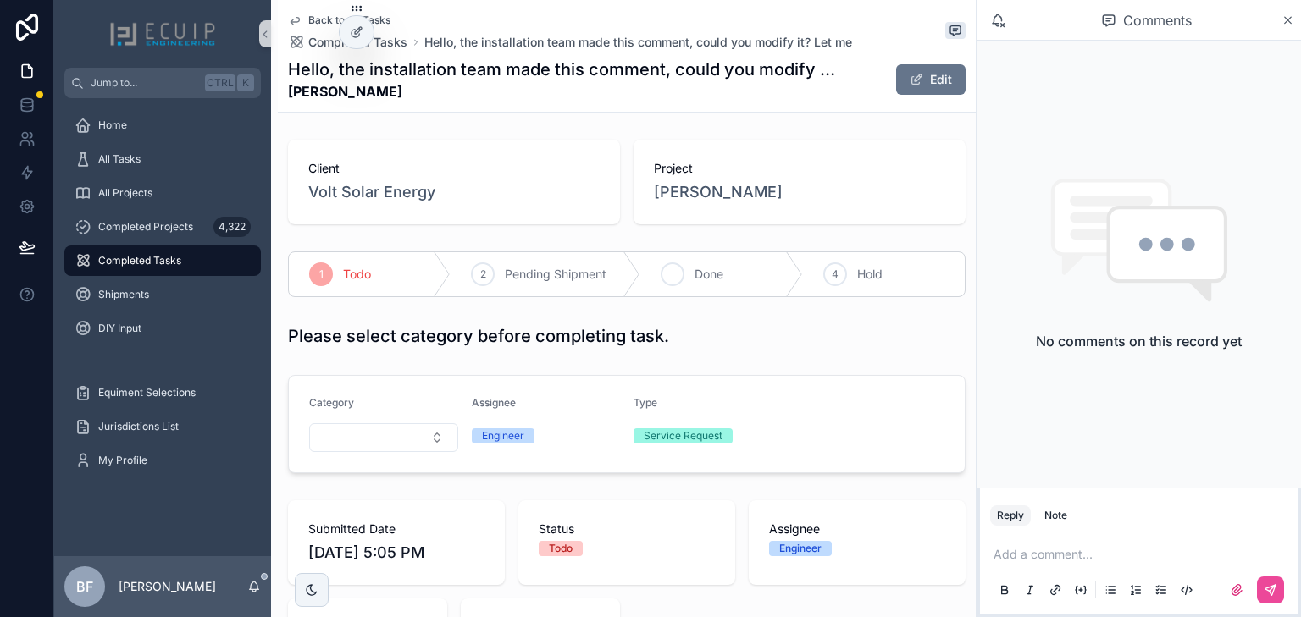
click at [701, 271] on span "Done" at bounding box center [708, 274] width 29 height 17
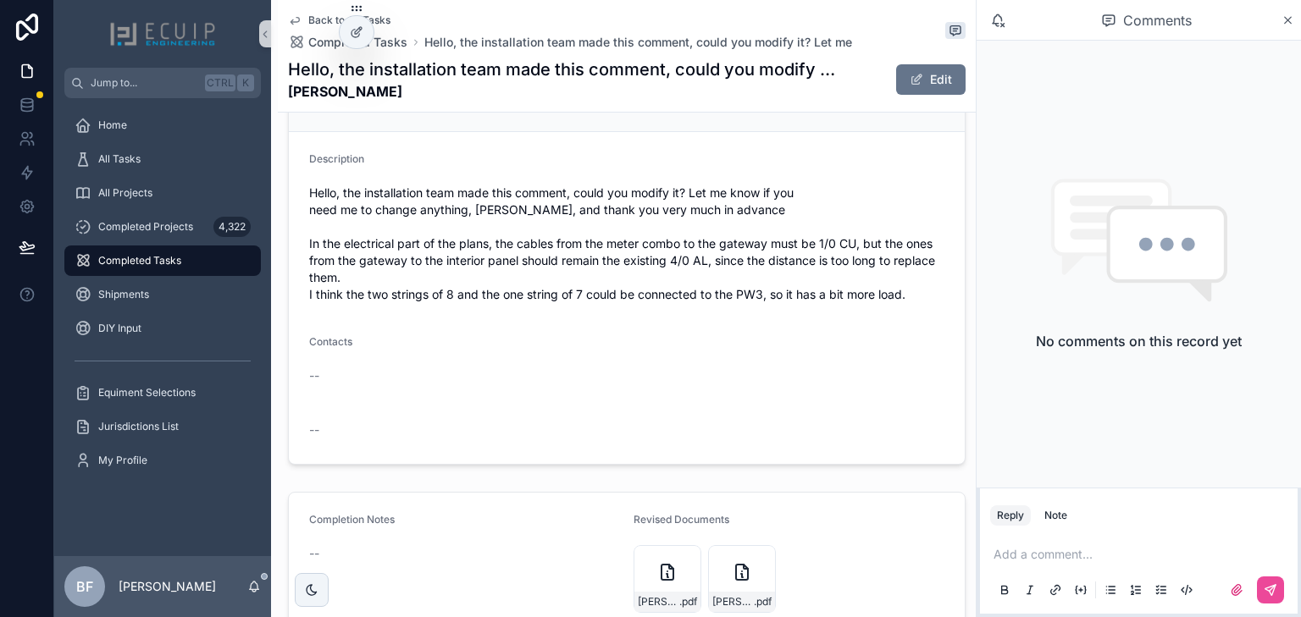
scroll to position [647, 0]
click at [171, 147] on div "All Tasks" at bounding box center [163, 159] width 176 height 27
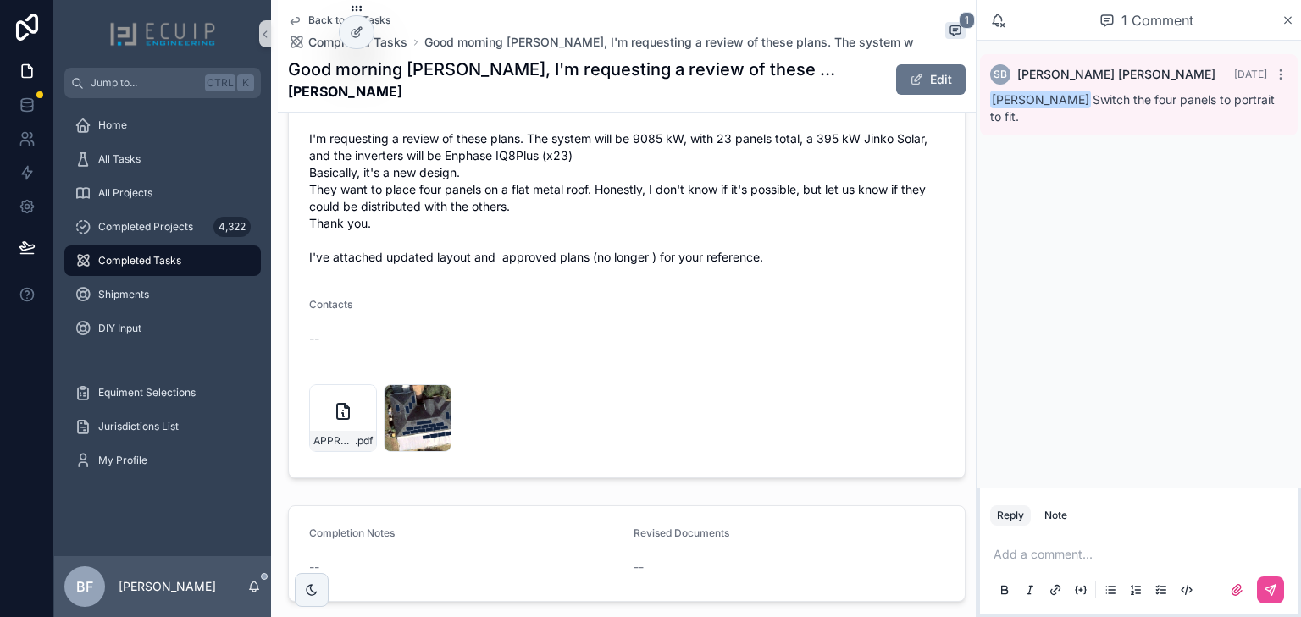
scroll to position [745, 0]
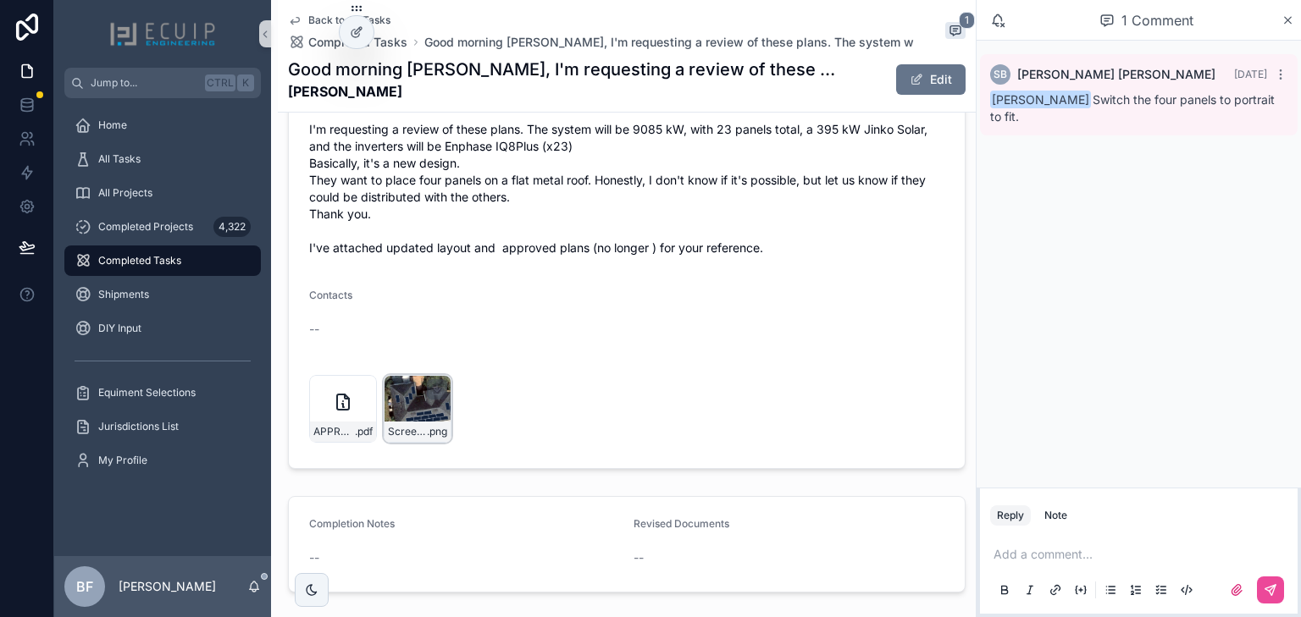
click at [400, 404] on div "Screenshot-2025-09-04-at-9.08.21-AM .png" at bounding box center [418, 409] width 68 height 68
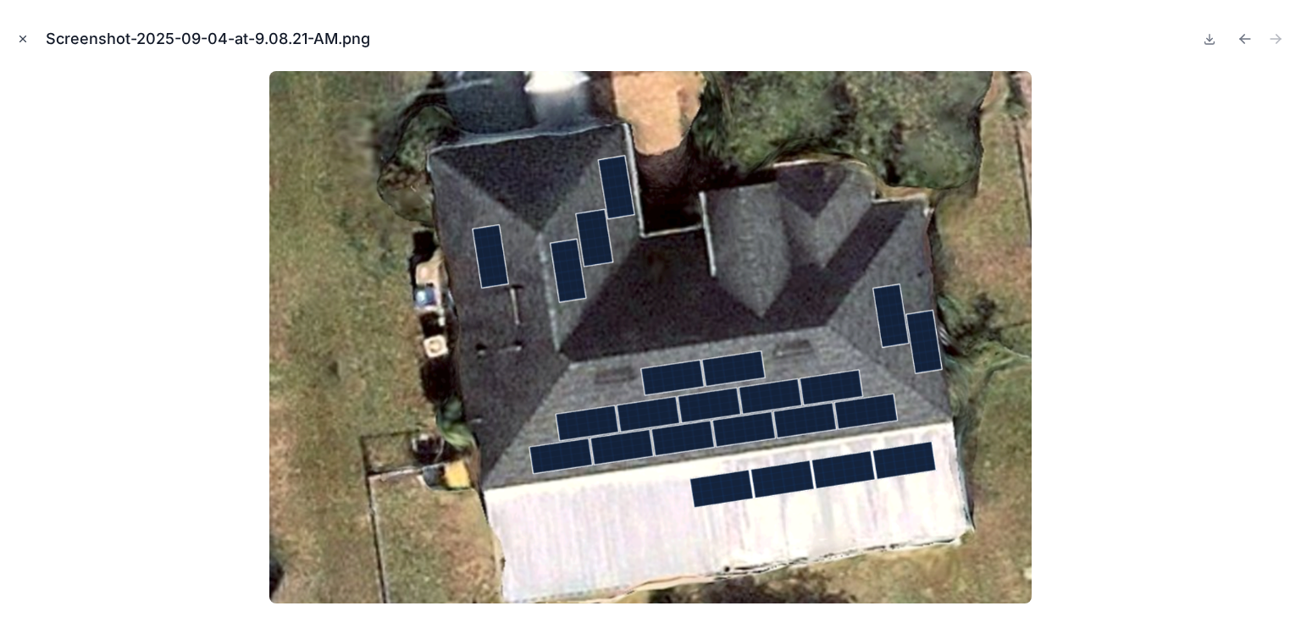
click at [25, 41] on icon "Close modal" at bounding box center [23, 39] width 12 height 12
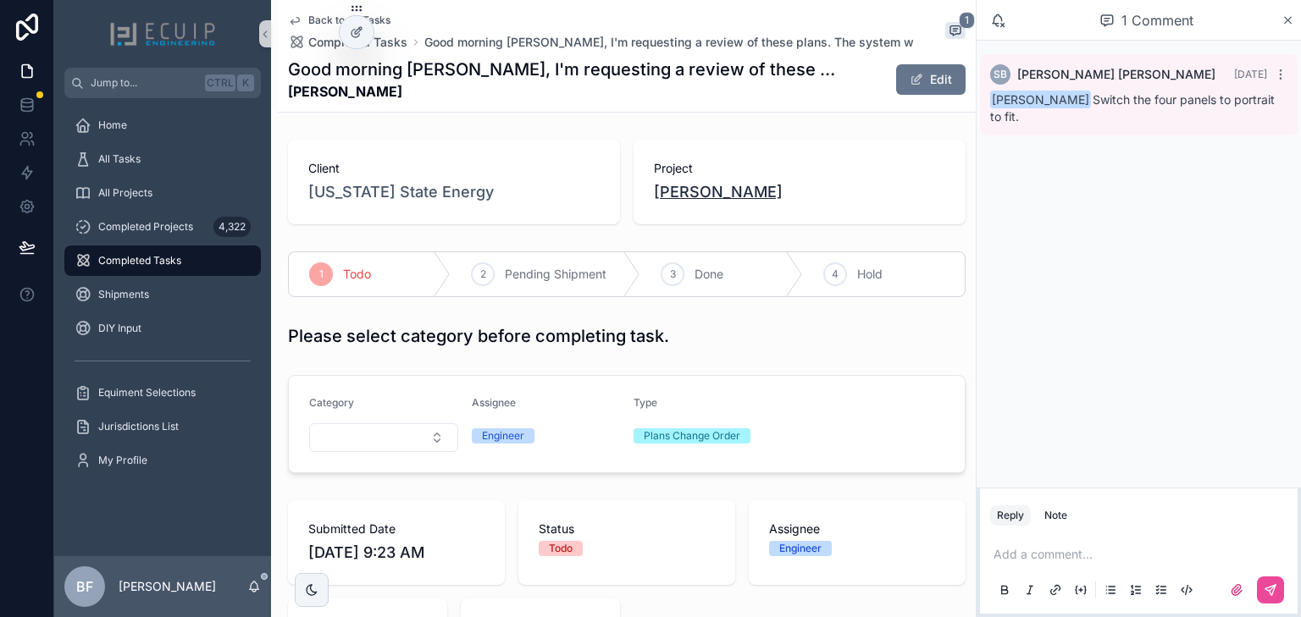
click at [758, 183] on span "MELENDEZ MILDRED" at bounding box center [718, 192] width 129 height 24
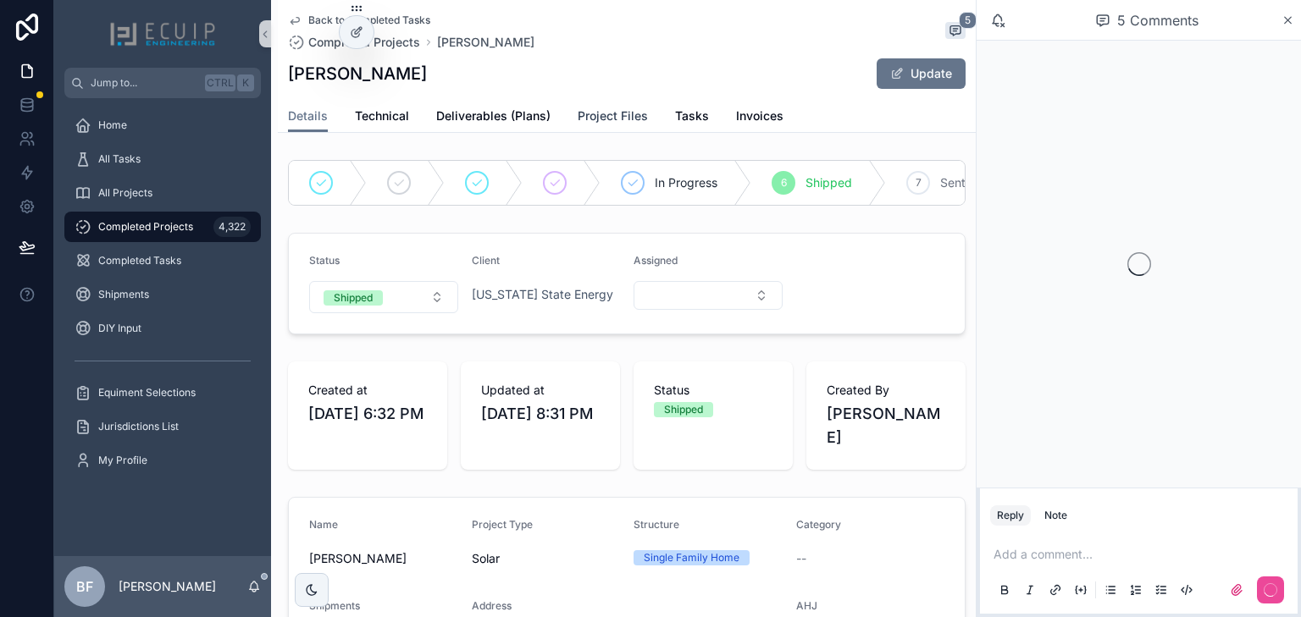
click at [625, 122] on span "Project Files" at bounding box center [613, 116] width 70 height 17
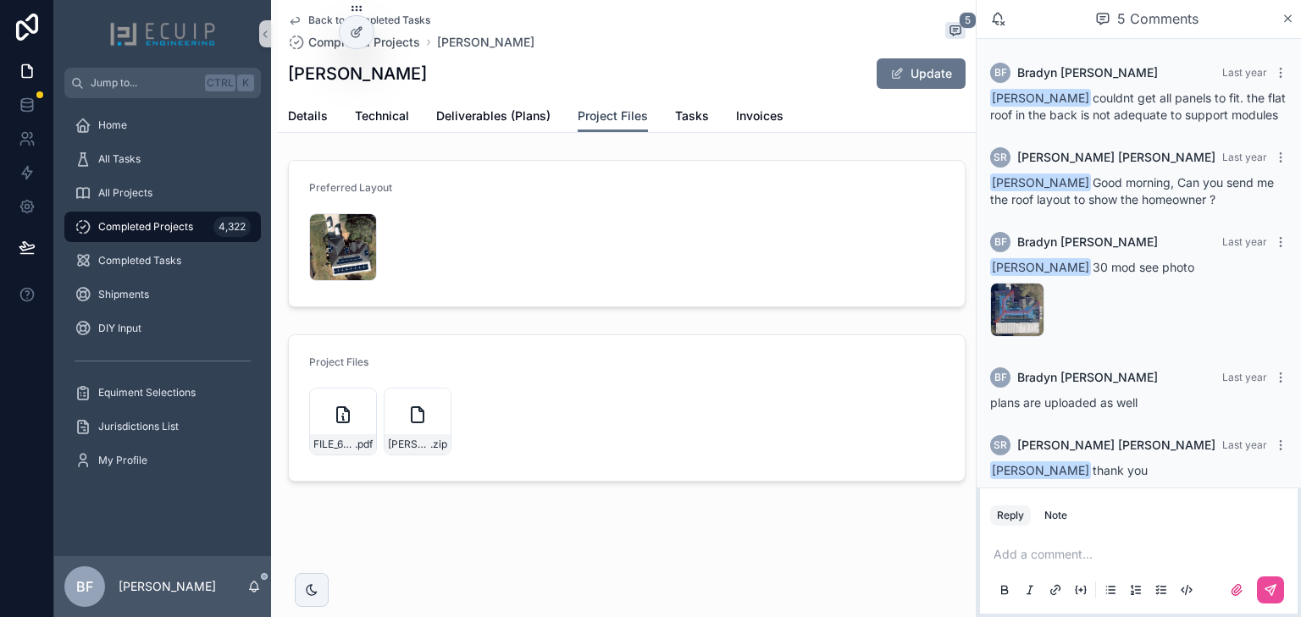
scroll to position [31, 0]
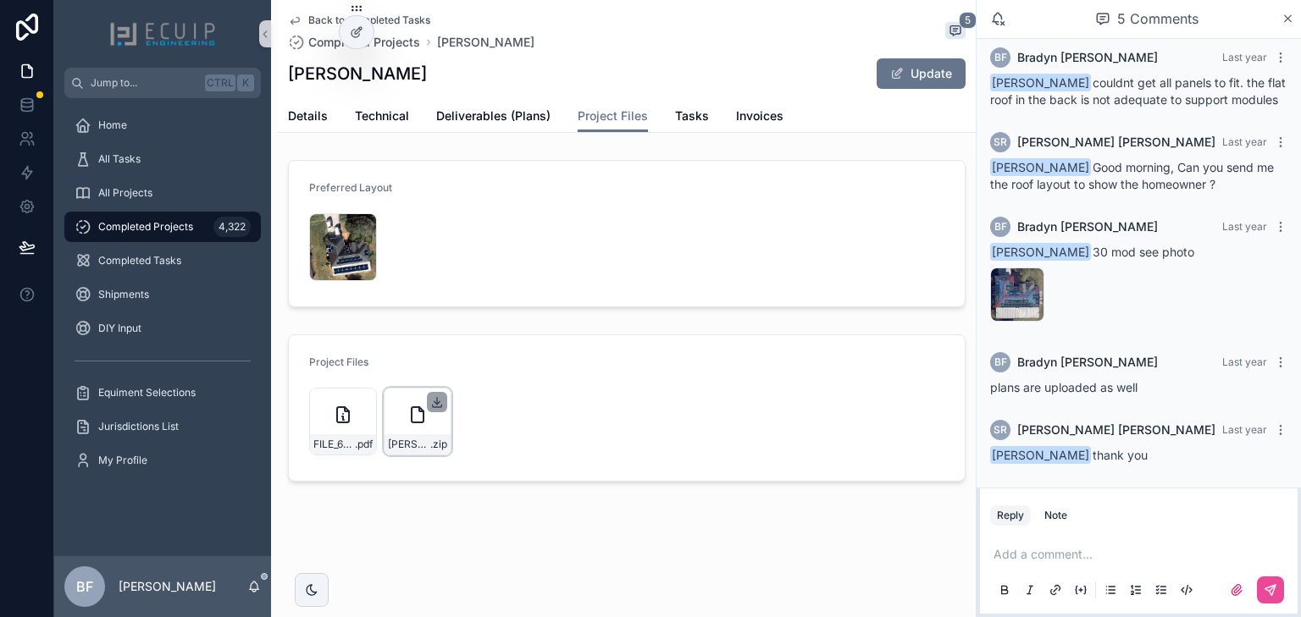
click at [434, 399] on icon "scrollable content" at bounding box center [437, 402] width 14 height 14
click at [1004, 294] on div "image .png" at bounding box center [1017, 295] width 54 height 54
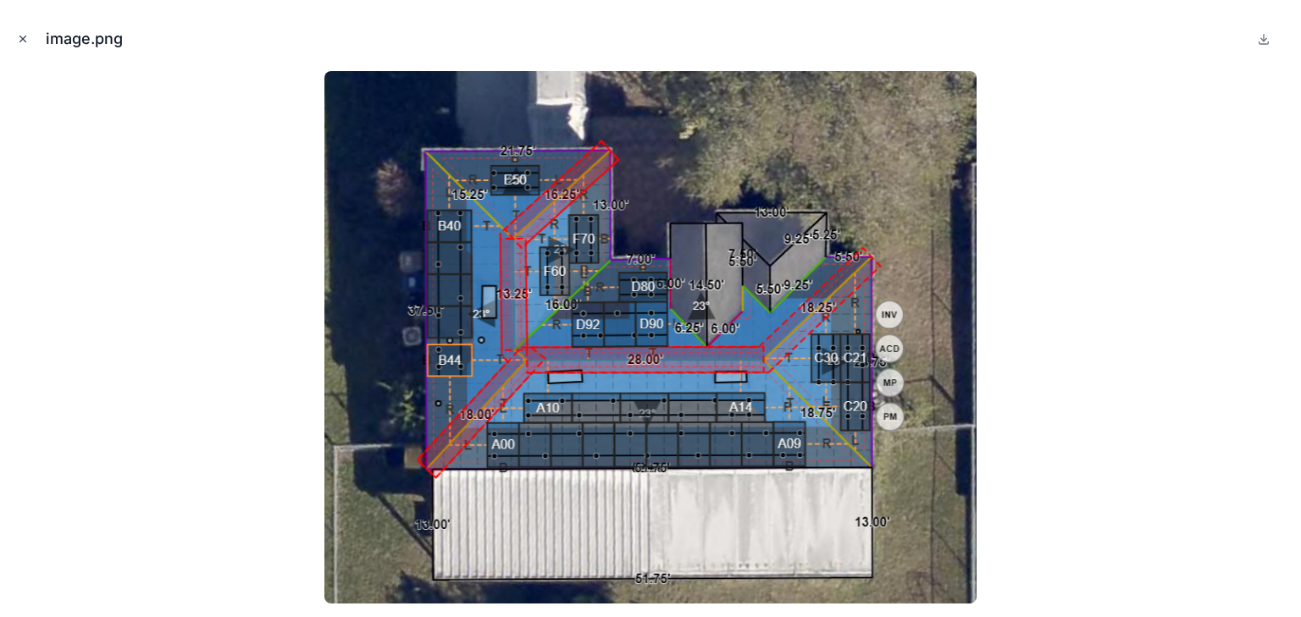
click at [14, 36] on button "Close modal" at bounding box center [23, 39] width 19 height 19
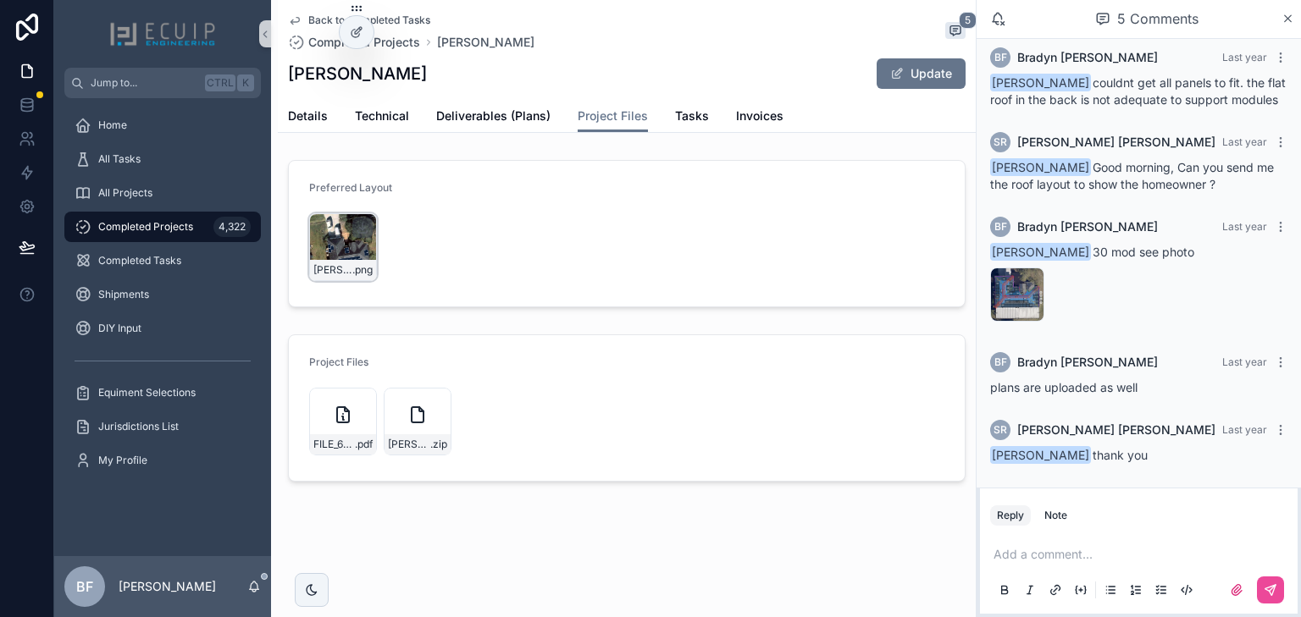
click at [334, 257] on div "Mildred-M-Screenshot-2024-10-02-181016 .png" at bounding box center [343, 247] width 68 height 68
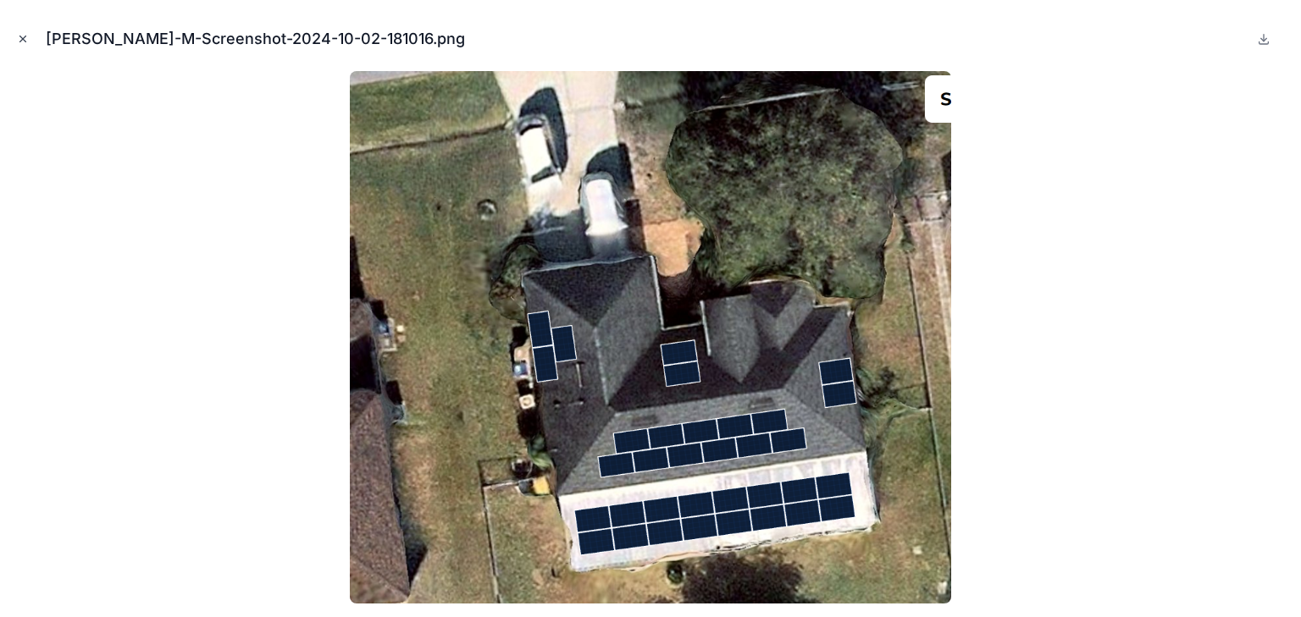
click at [20, 34] on icon "Close modal" at bounding box center [23, 39] width 12 height 12
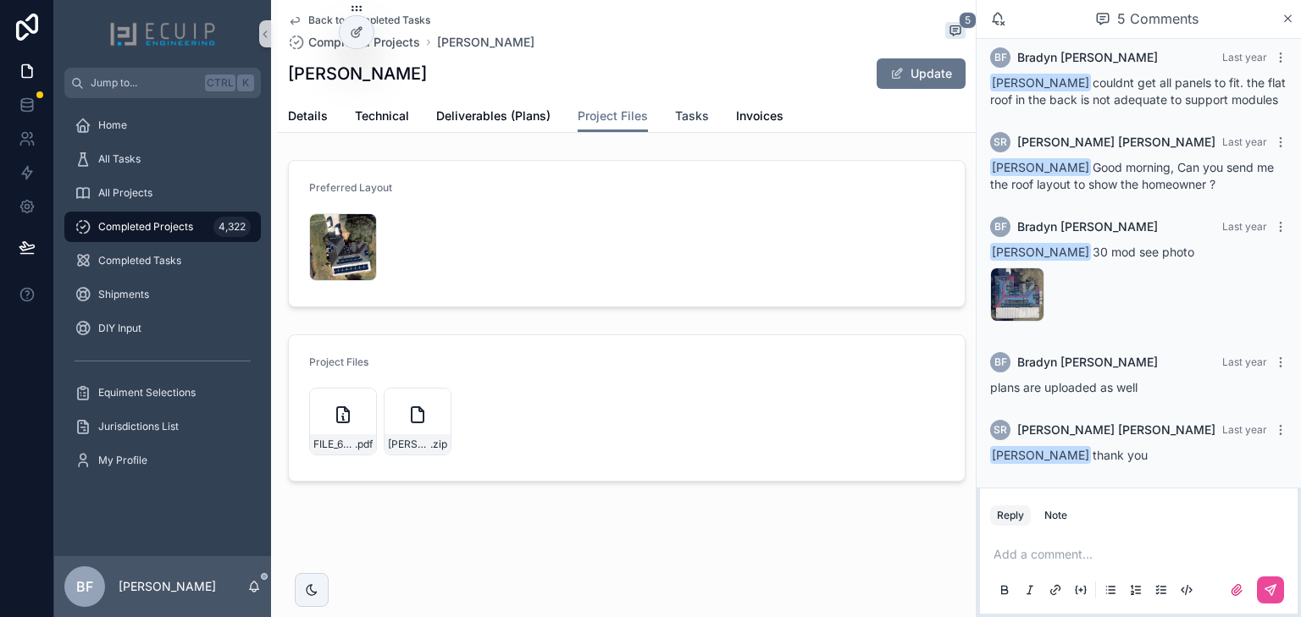
click at [677, 124] on span "Tasks" at bounding box center [692, 116] width 34 height 17
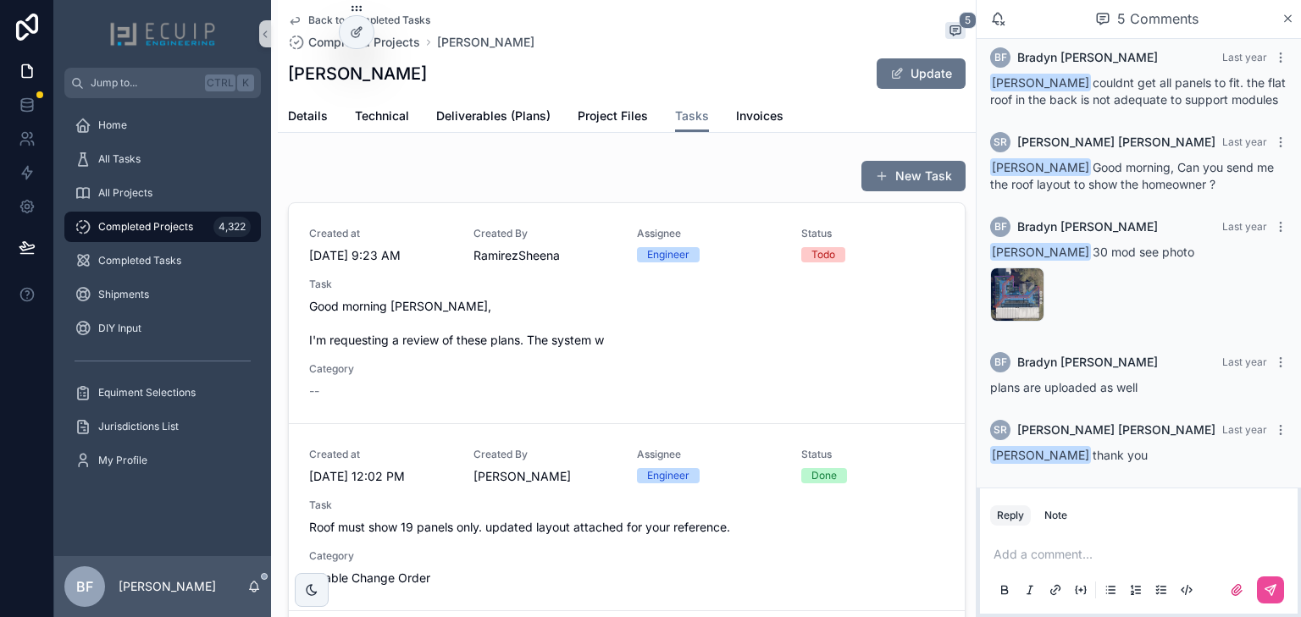
click at [596, 286] on span "Task" at bounding box center [626, 285] width 635 height 14
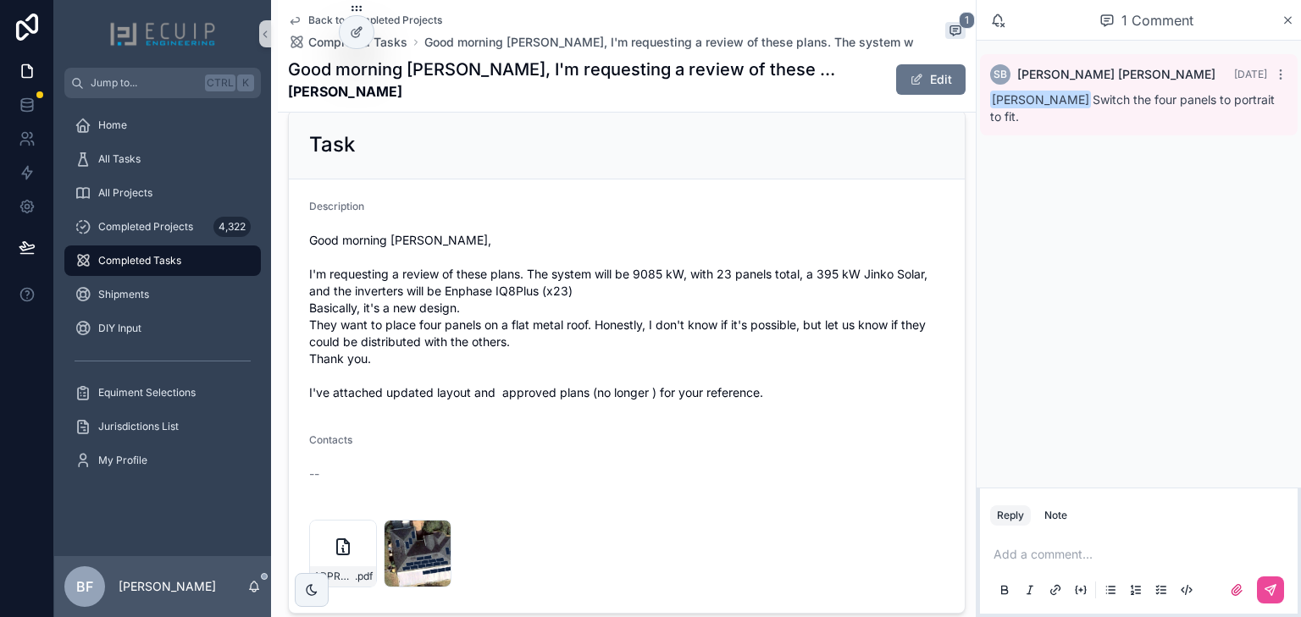
scroll to position [833, 0]
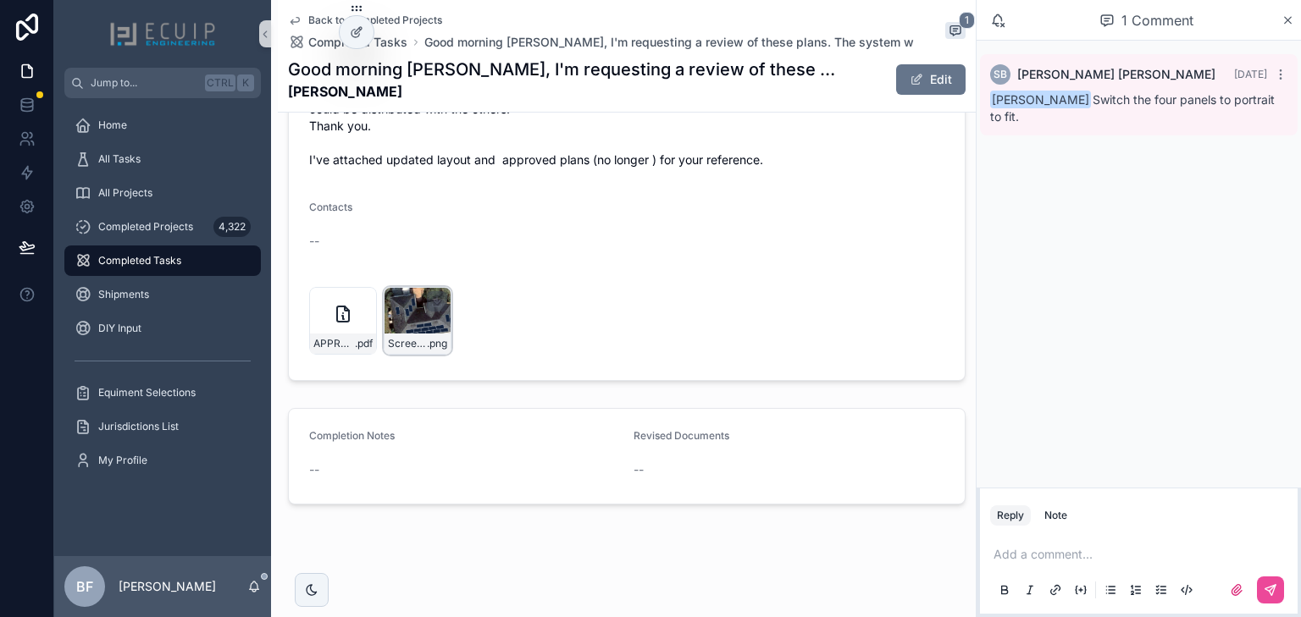
click at [405, 334] on div "Screenshot-2025-09-04-at-9.08.21-AM .png" at bounding box center [417, 344] width 66 height 20
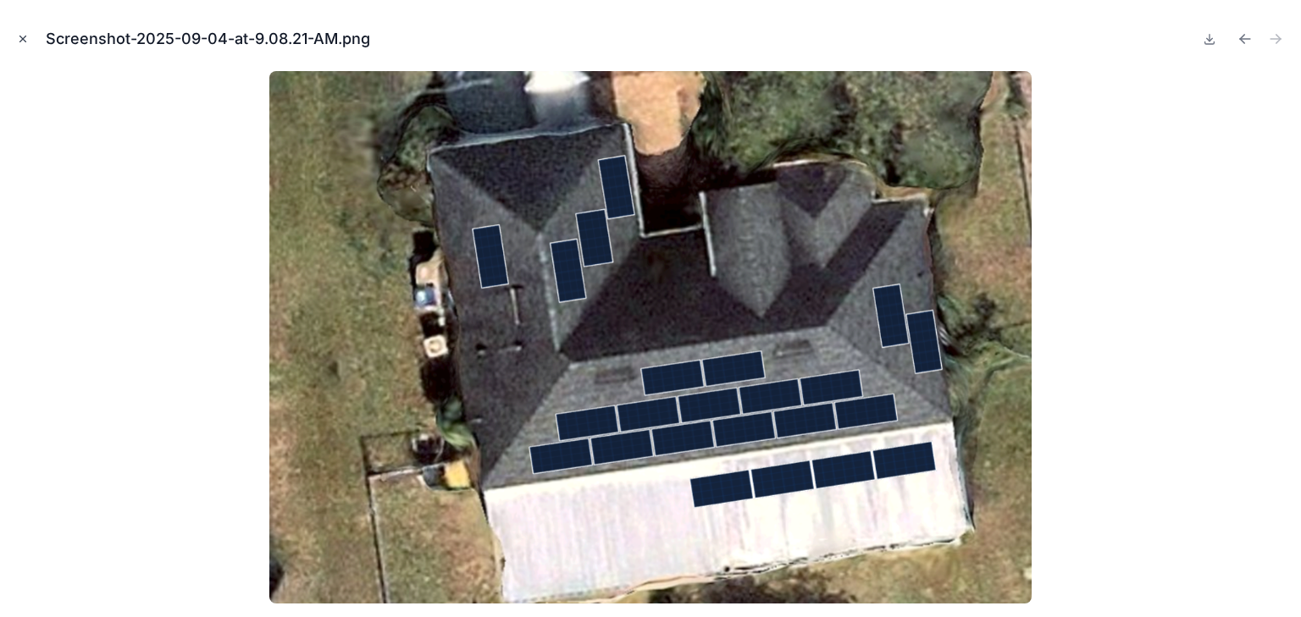
click at [24, 33] on icon "Close modal" at bounding box center [23, 39] width 12 height 12
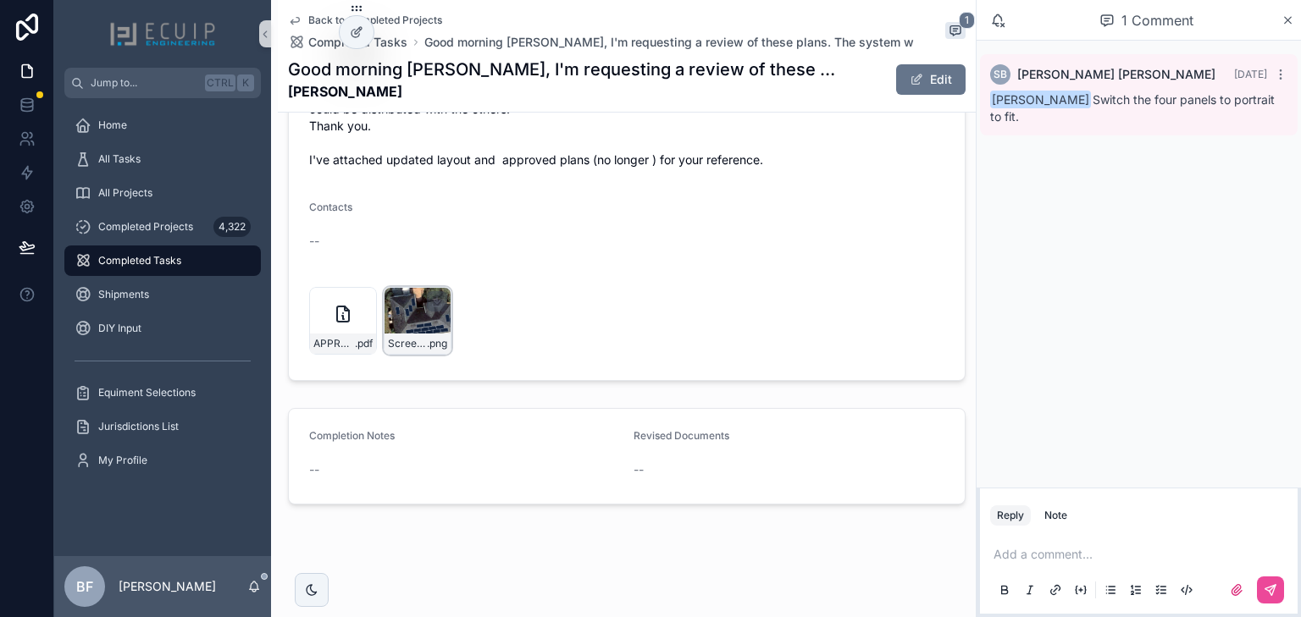
click at [428, 324] on div "Screenshot-2025-09-04-at-9.08.21-AM .png" at bounding box center [418, 321] width 68 height 68
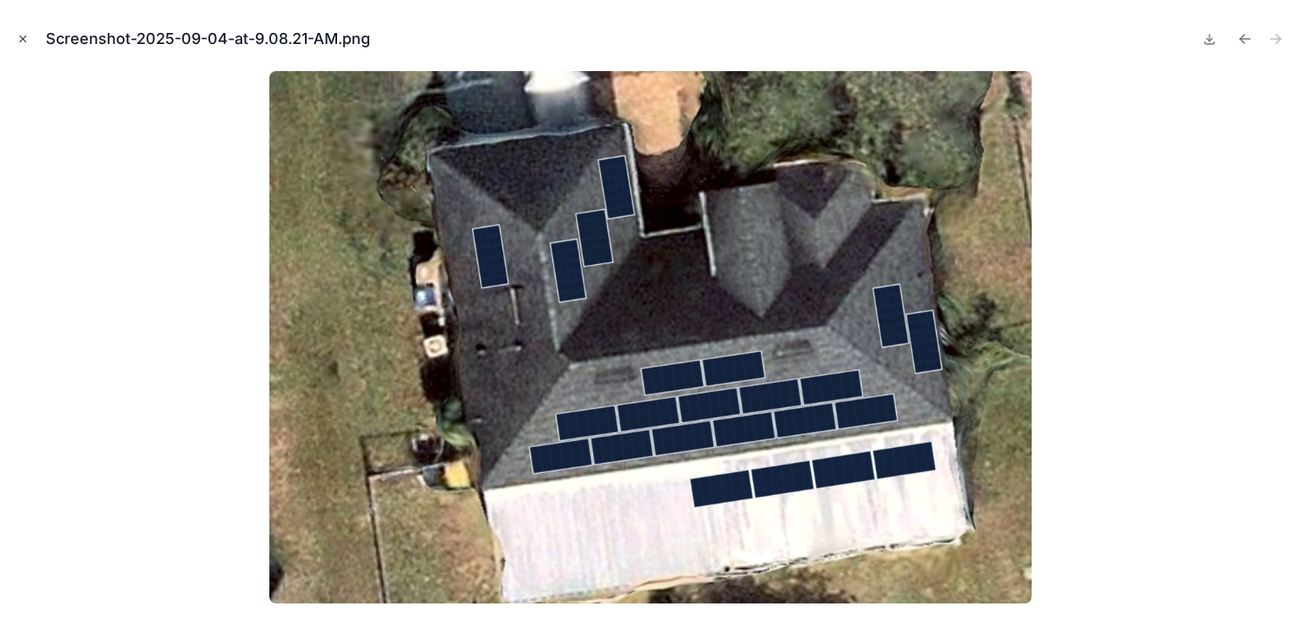
click at [17, 36] on icon "Close modal" at bounding box center [23, 39] width 12 height 12
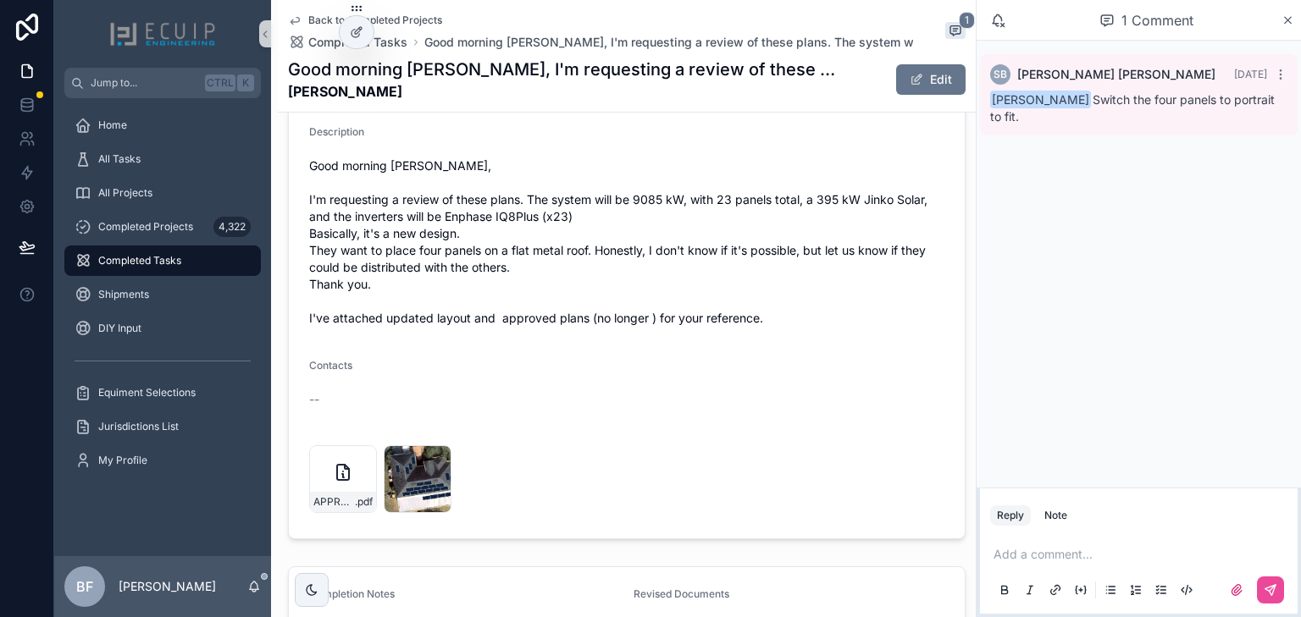
scroll to position [630, 0]
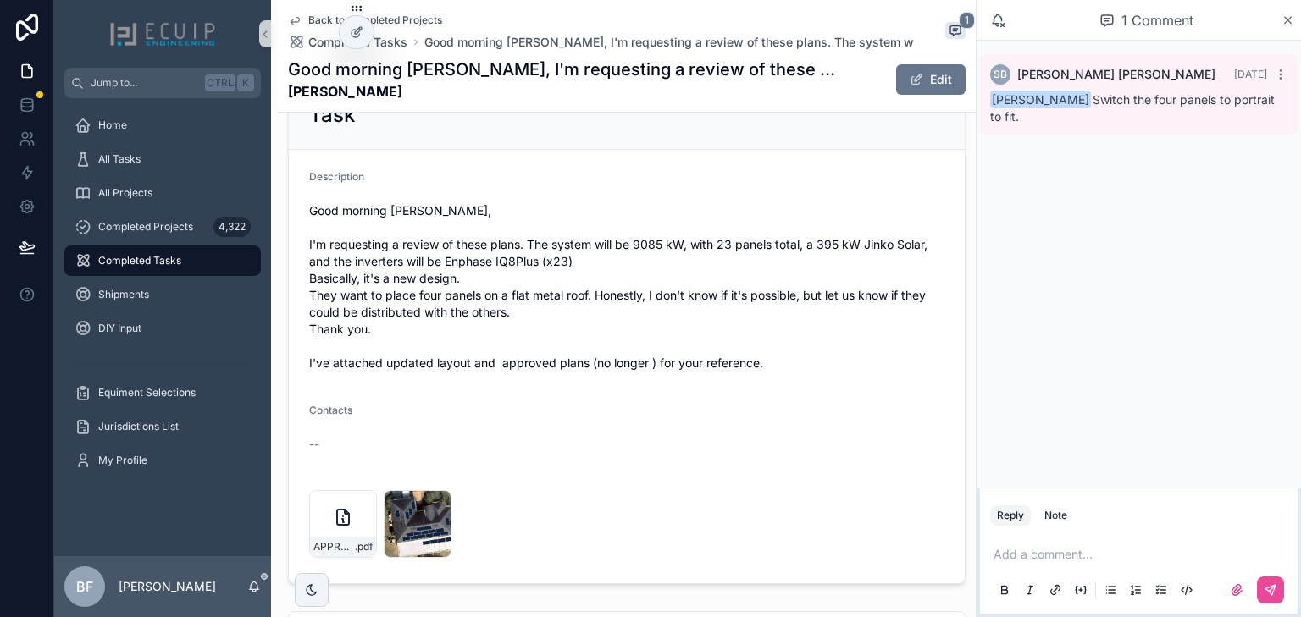
click at [762, 197] on div "Good morning Bradyn, I'm requesting a review of these plans. The system will be…" at bounding box center [626, 287] width 635 height 180
click at [915, 90] on button "Edit" at bounding box center [930, 79] width 69 height 30
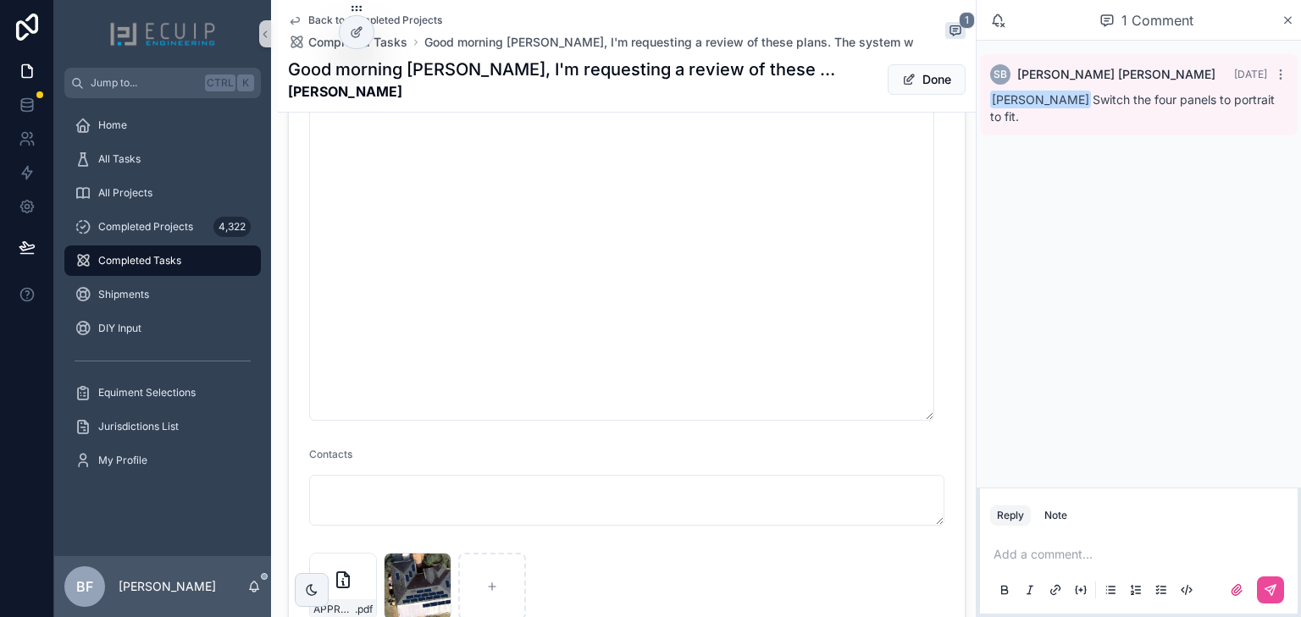
scroll to position [1191, 0]
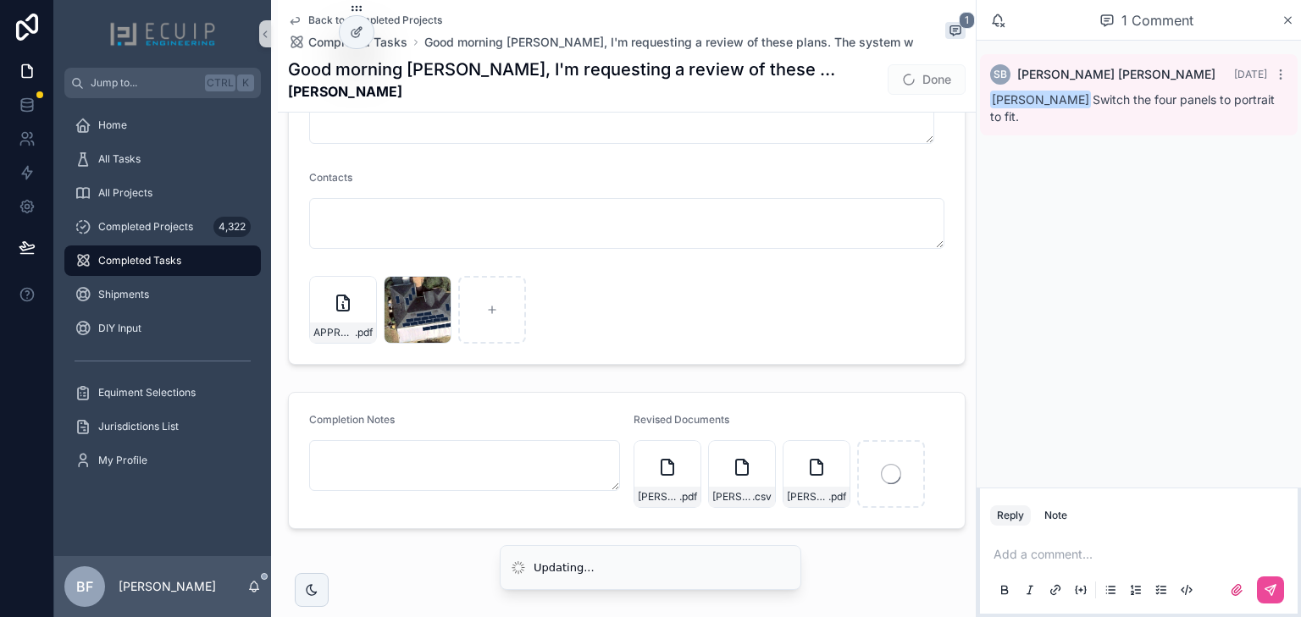
click at [1083, 559] on p "scrollable content" at bounding box center [1141, 554] width 297 height 17
click at [1116, 517] on span "permits@floridastate.energy" at bounding box center [1125, 525] width 204 height 17
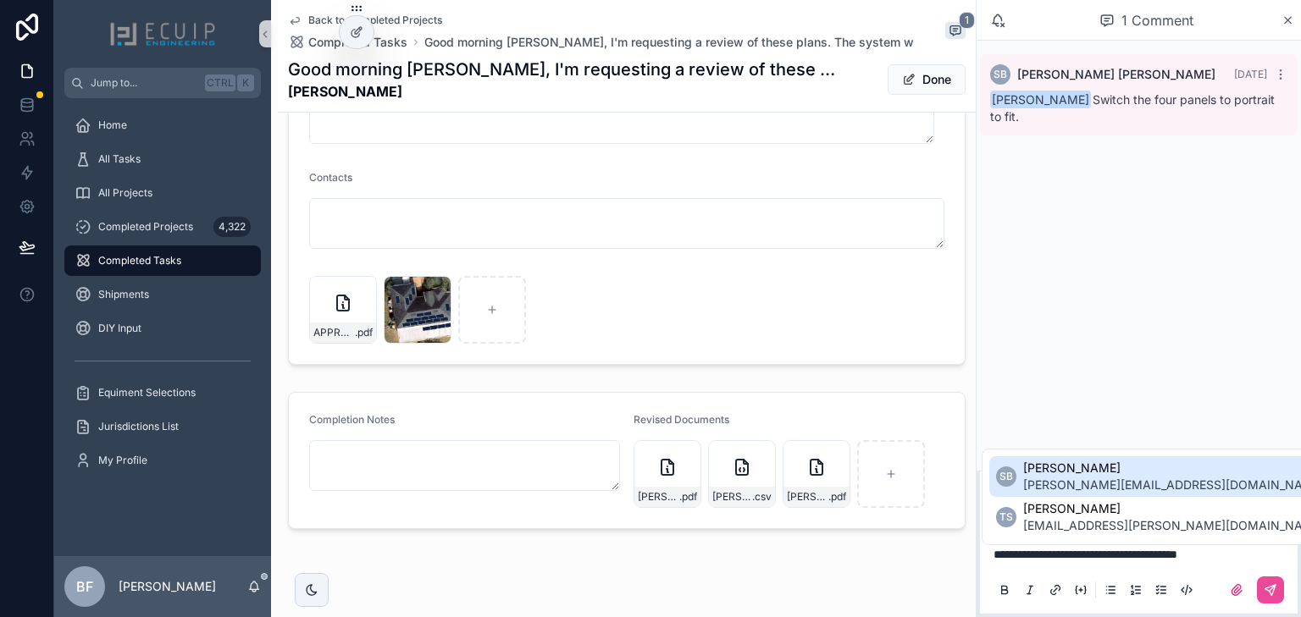
click at [1090, 484] on span "sherri@ecuip.com" at bounding box center [1173, 485] width 301 height 17
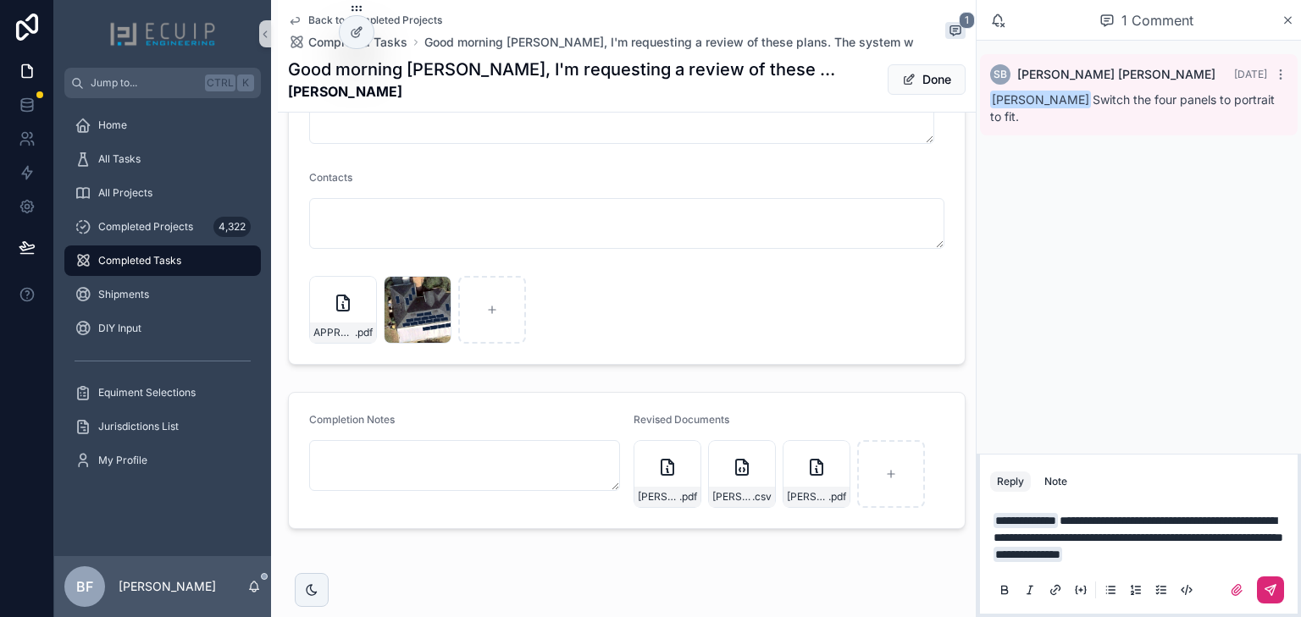
click at [1272, 597] on button "scrollable content" at bounding box center [1270, 590] width 27 height 27
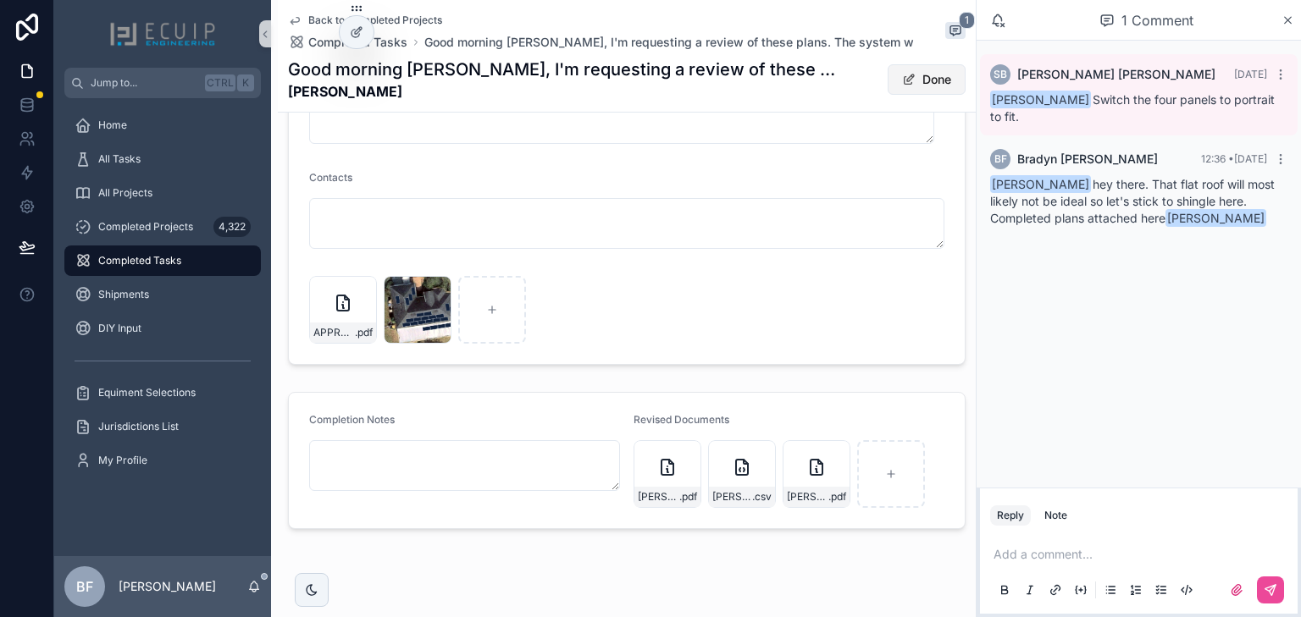
click at [915, 75] on button "Done" at bounding box center [926, 79] width 78 height 30
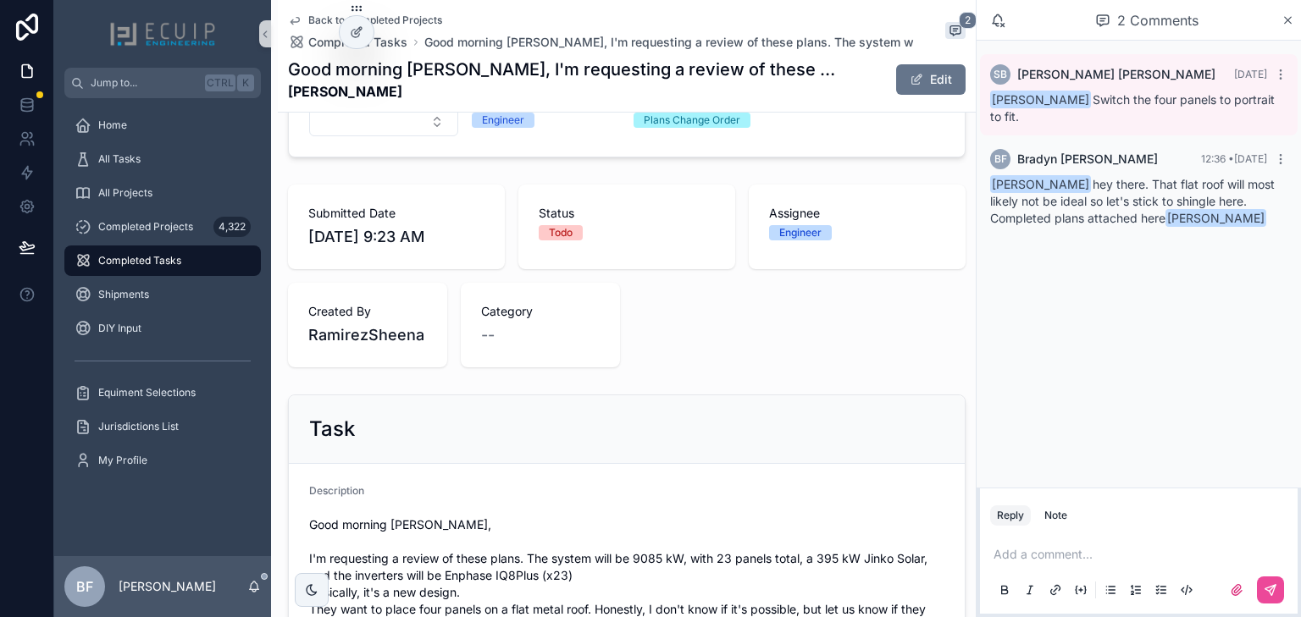
scroll to position [0, 0]
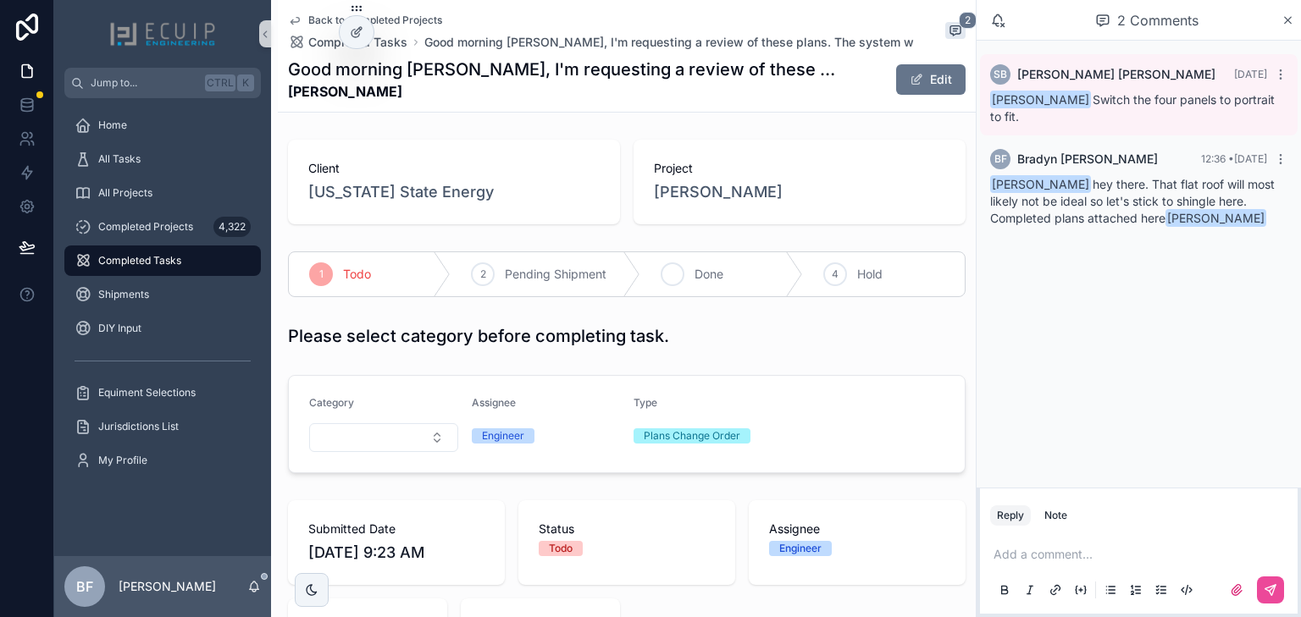
click at [719, 278] on span "Done" at bounding box center [708, 274] width 29 height 17
click at [1081, 556] on p "scrollable content" at bounding box center [1141, 554] width 297 height 17
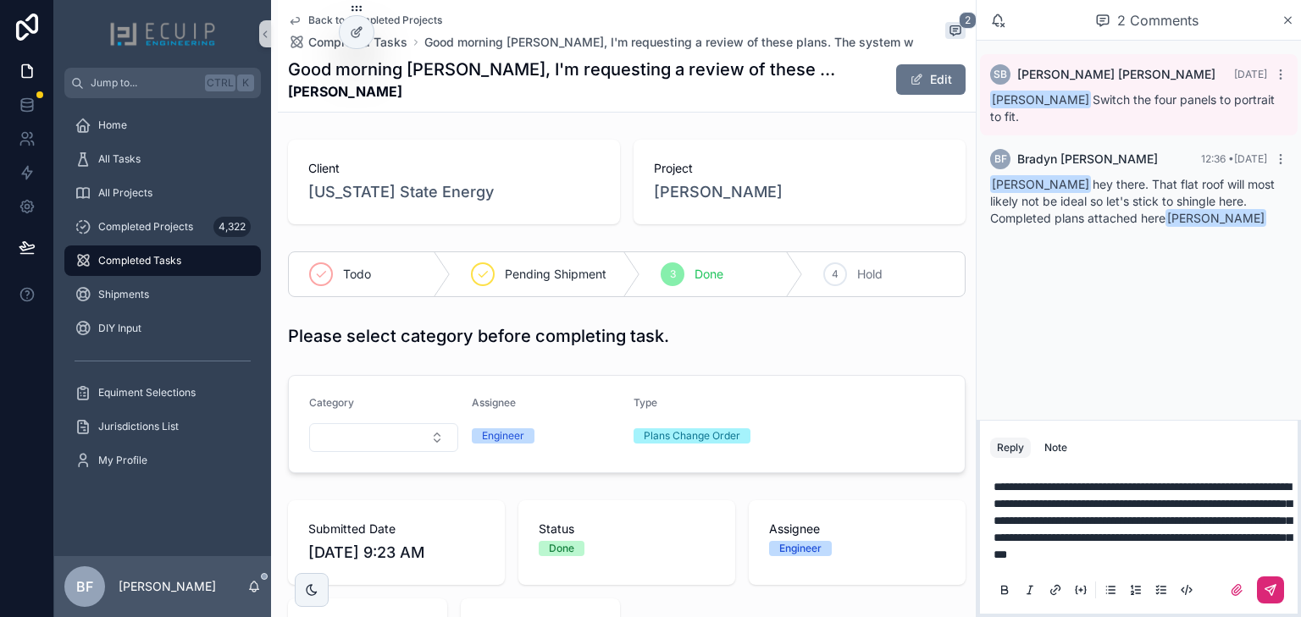
click at [1263, 579] on button "scrollable content" at bounding box center [1270, 590] width 27 height 27
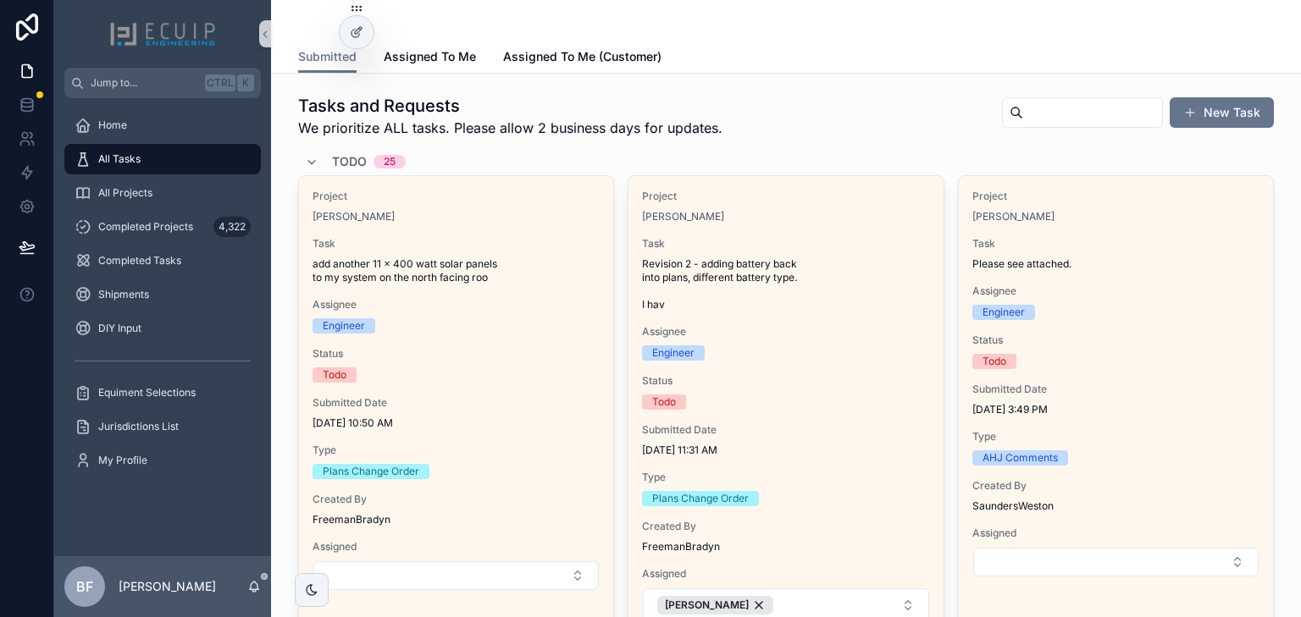
click at [335, 165] on span "Todo" at bounding box center [349, 161] width 35 height 17
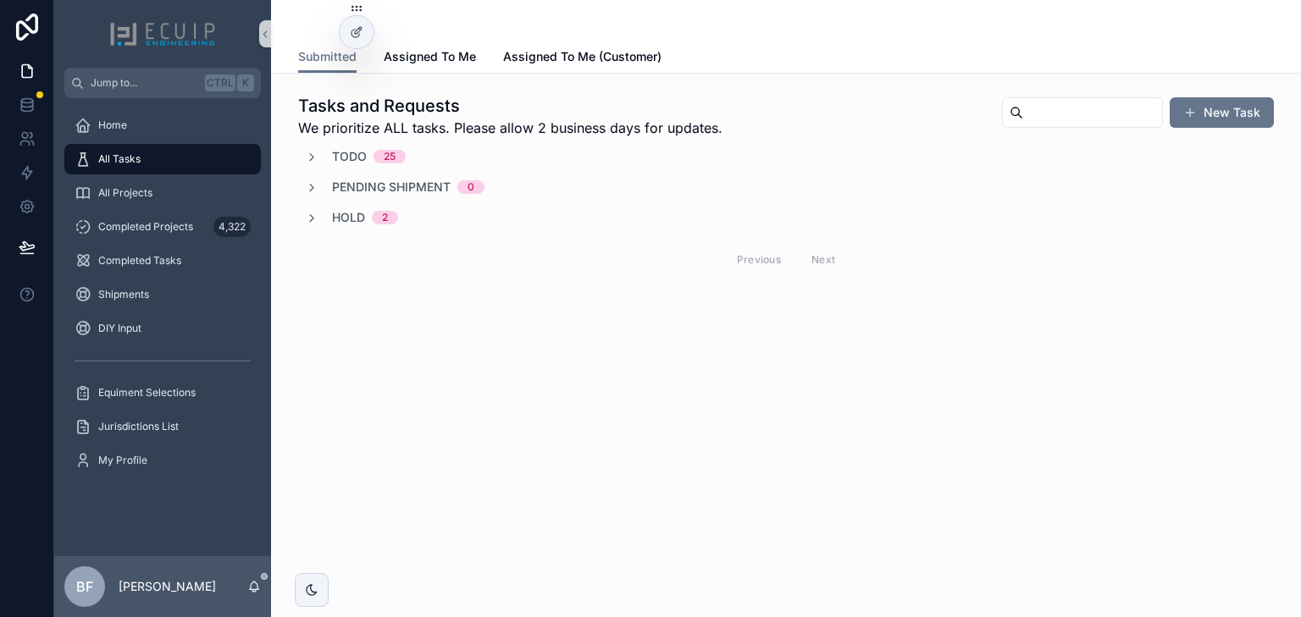
click at [356, 215] on span "Hold" at bounding box center [348, 217] width 33 height 17
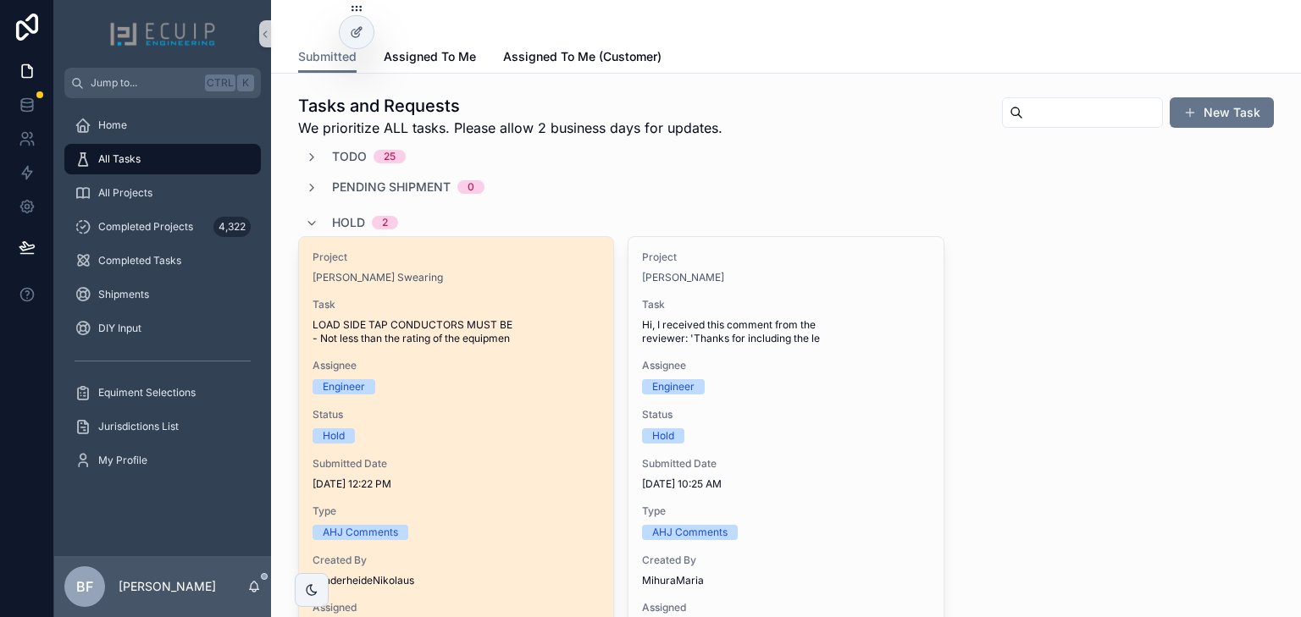
click at [562, 298] on span "Task" at bounding box center [455, 305] width 287 height 14
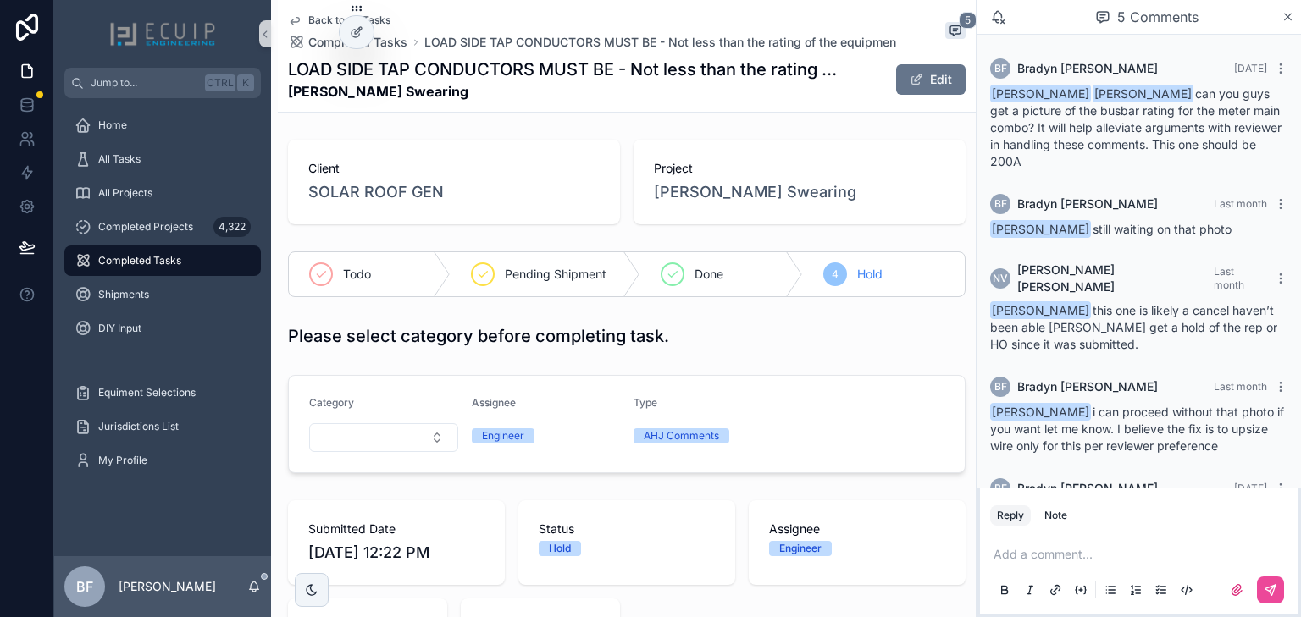
scroll to position [62, 0]
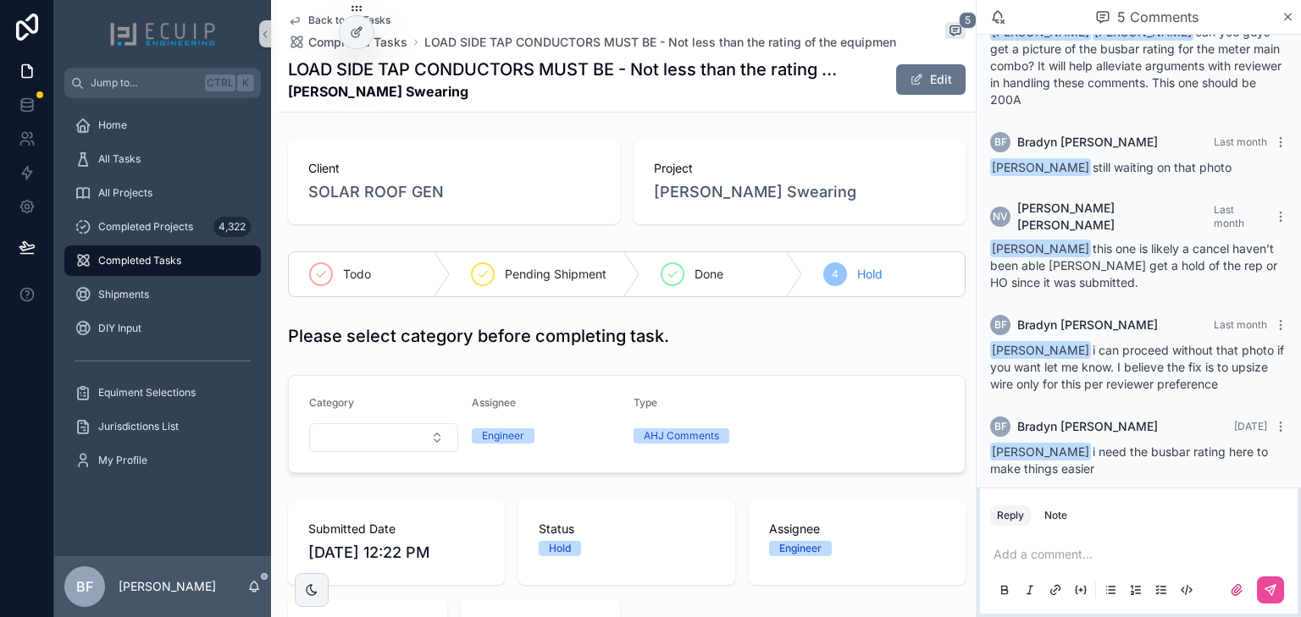
click at [1134, 549] on p "scrollable content" at bounding box center [1141, 554] width 297 height 17
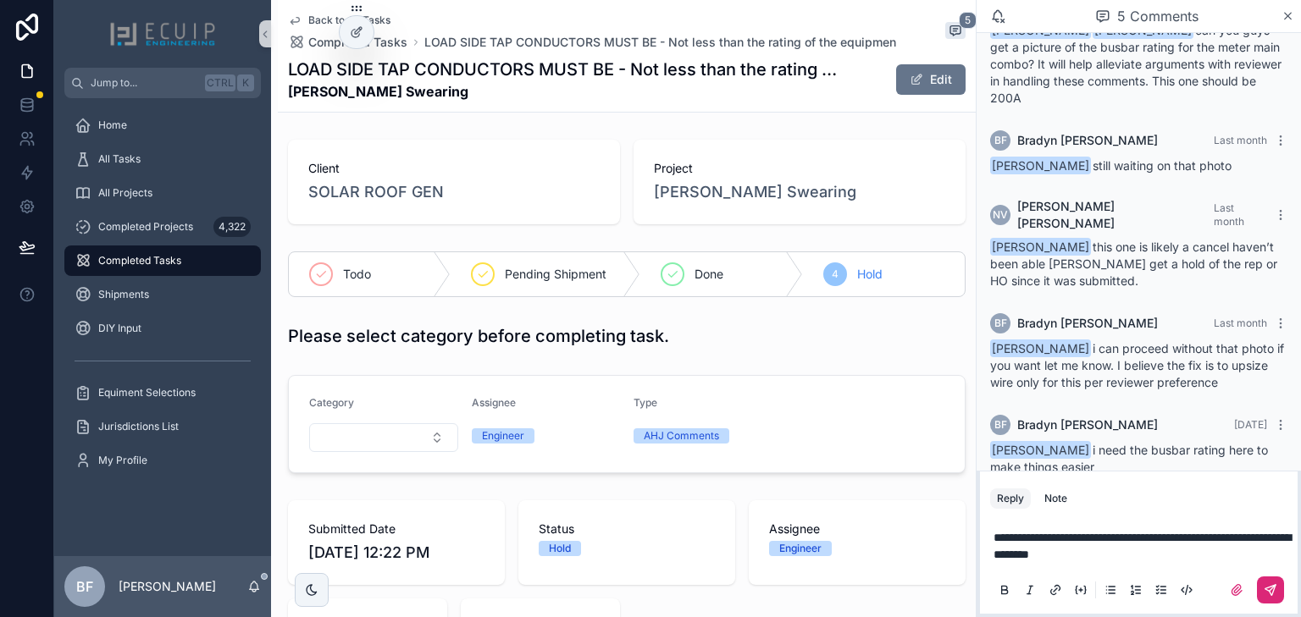
click at [1273, 596] on icon "scrollable content" at bounding box center [1270, 590] width 14 height 14
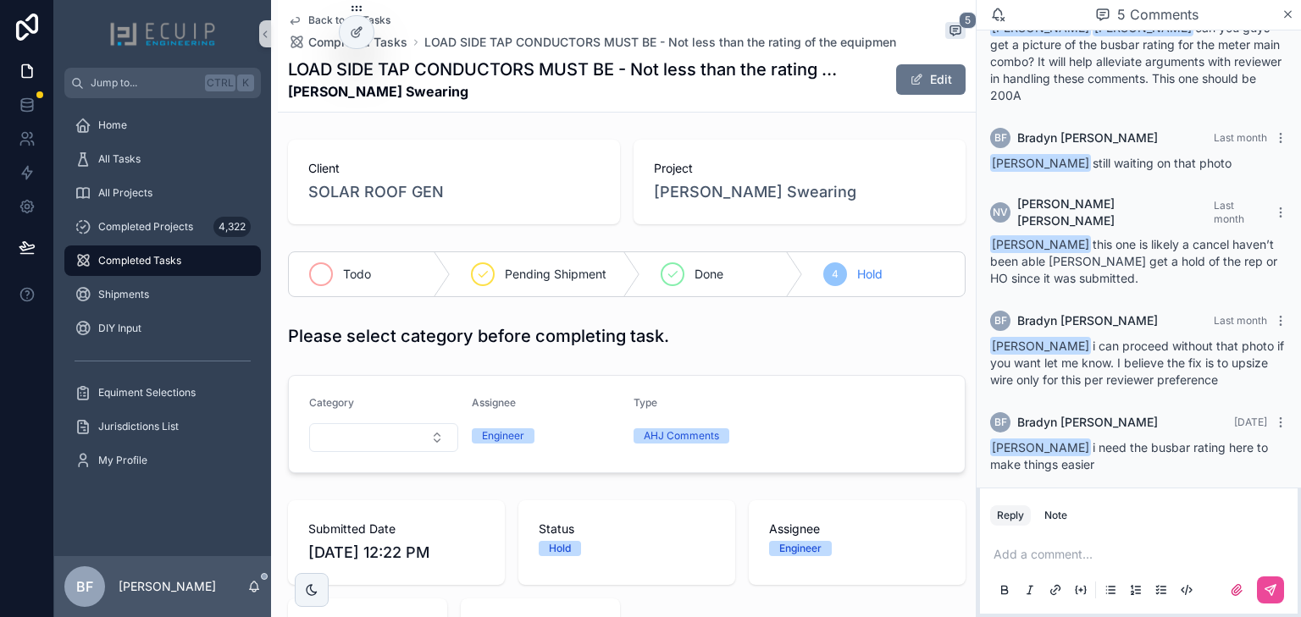
click at [369, 290] on div "Todo" at bounding box center [370, 274] width 162 height 44
click at [148, 169] on div "All Tasks" at bounding box center [163, 159] width 176 height 27
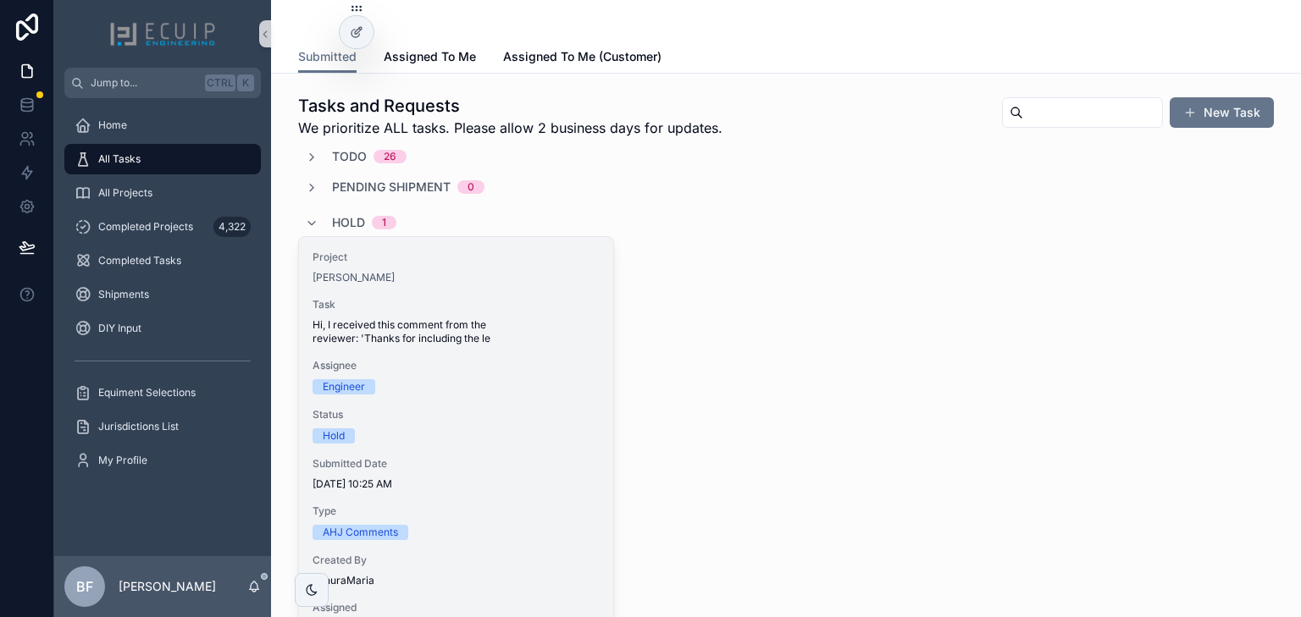
click at [506, 341] on span "Hi, I received this comment from the reviewer: 'Thanks for including the le" at bounding box center [455, 331] width 287 height 27
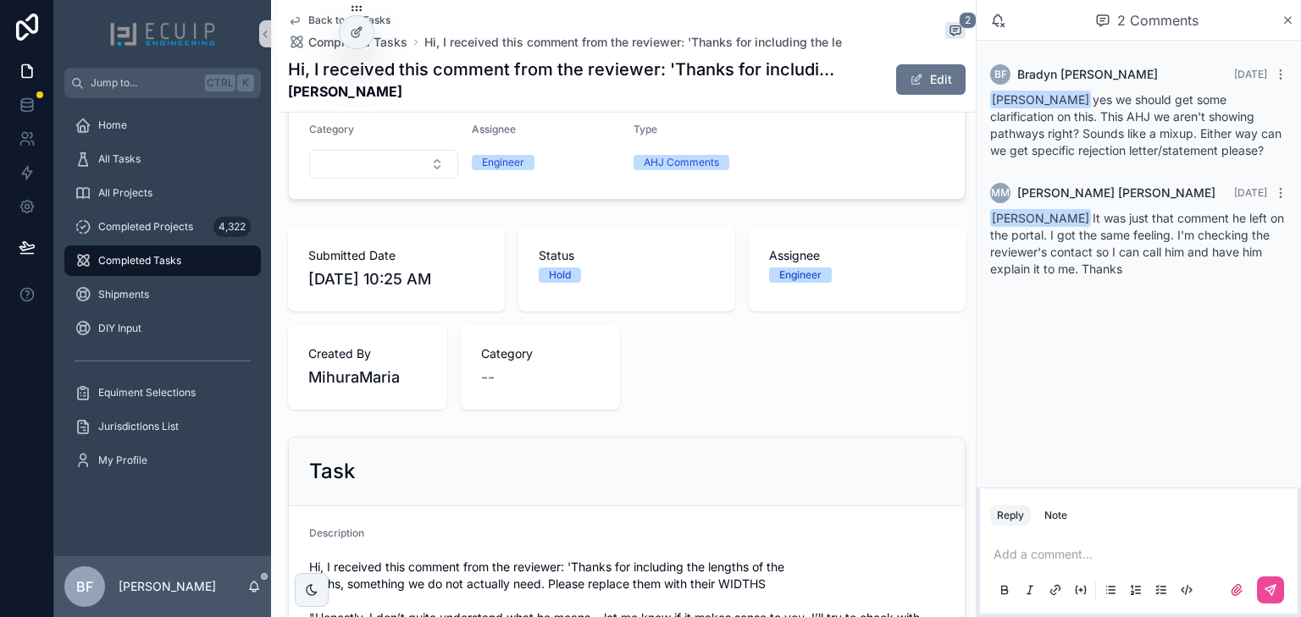
scroll to position [542, 0]
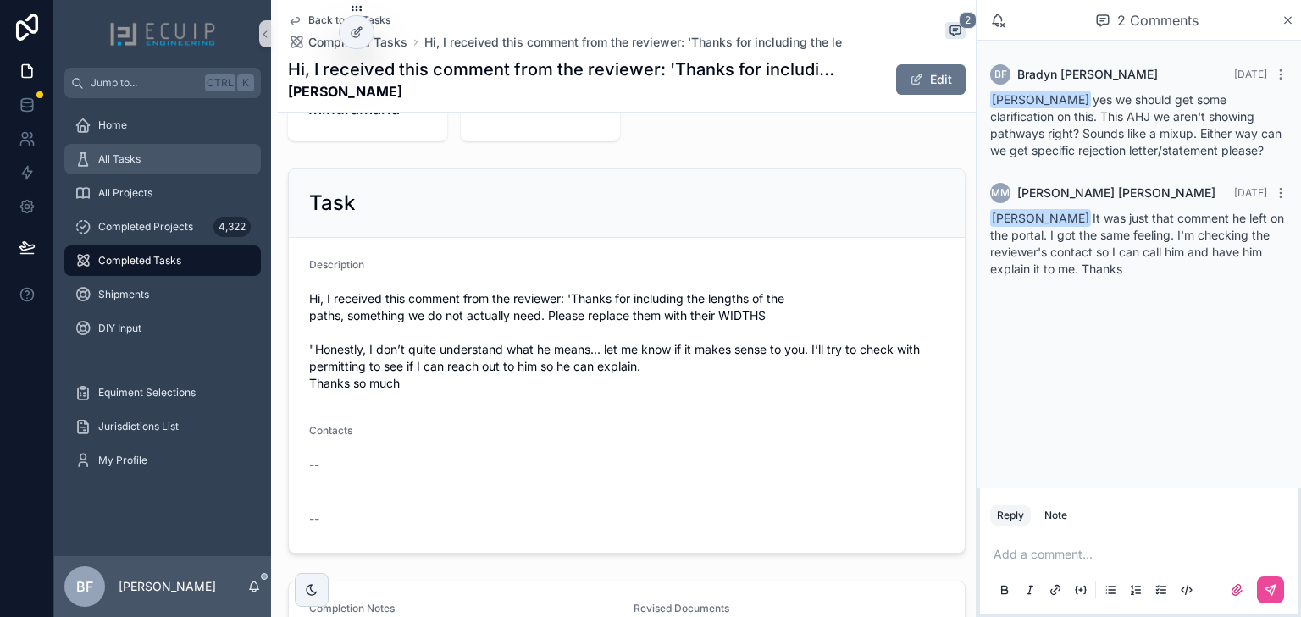
click at [115, 159] on span "All Tasks" at bounding box center [119, 159] width 42 height 14
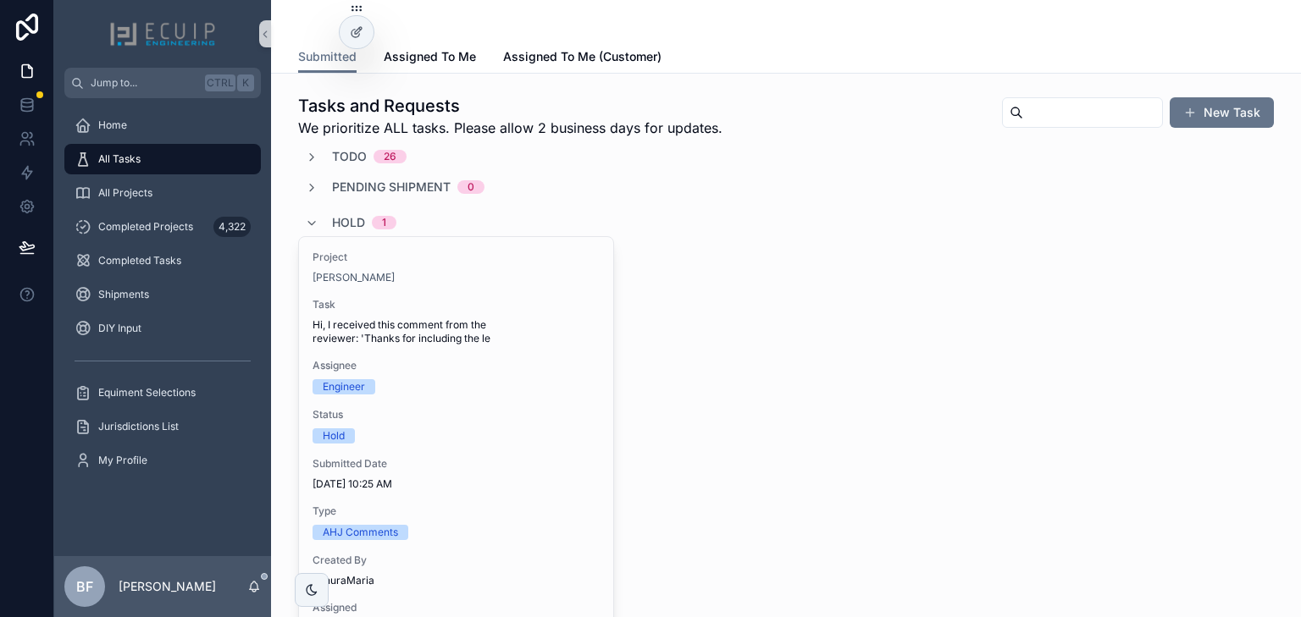
click at [351, 219] on span "Hold" at bounding box center [348, 222] width 33 height 17
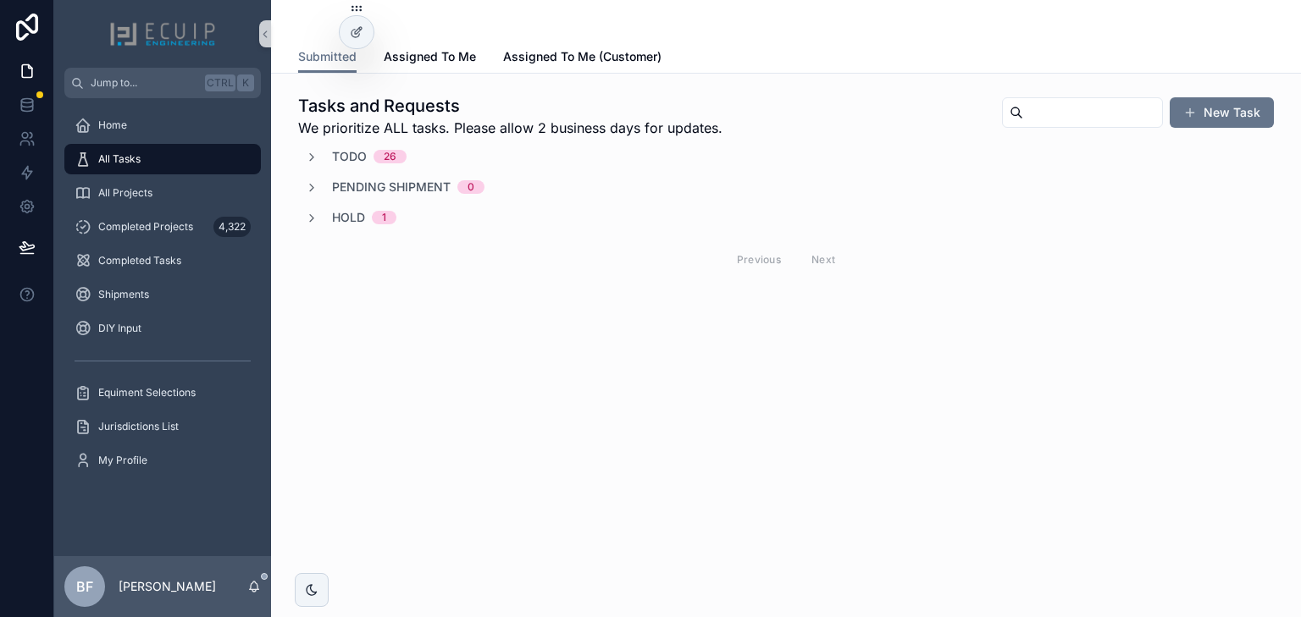
click at [356, 158] on span "Todo" at bounding box center [349, 156] width 35 height 17
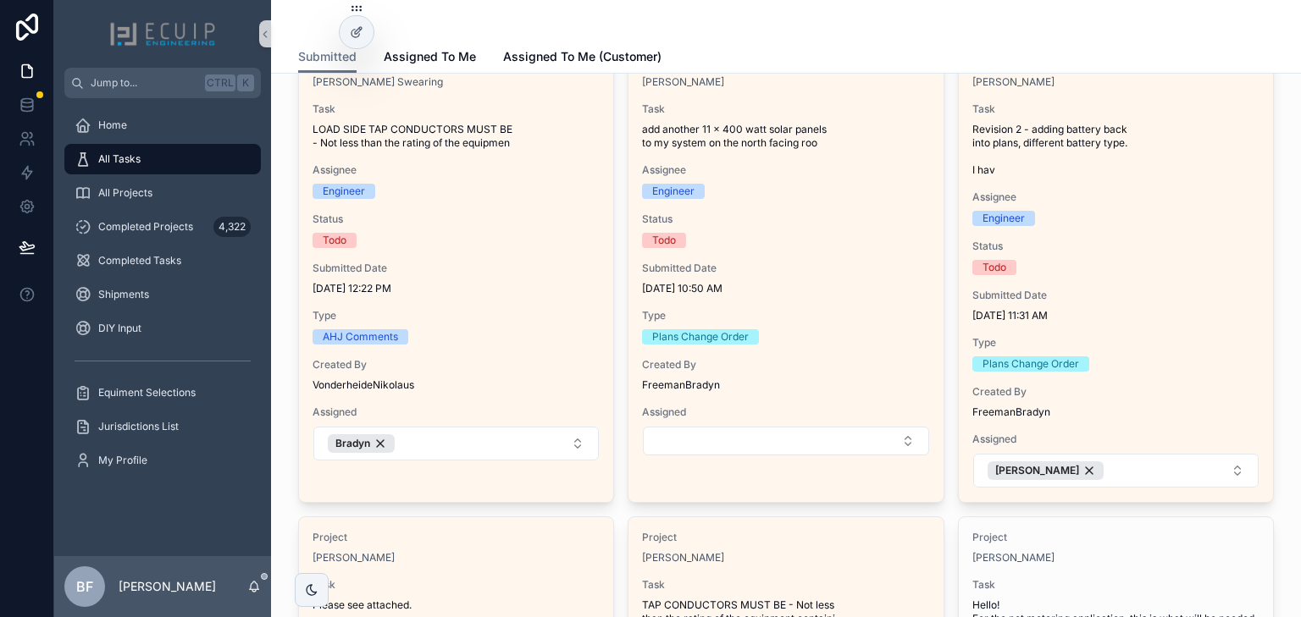
scroll to position [135, 0]
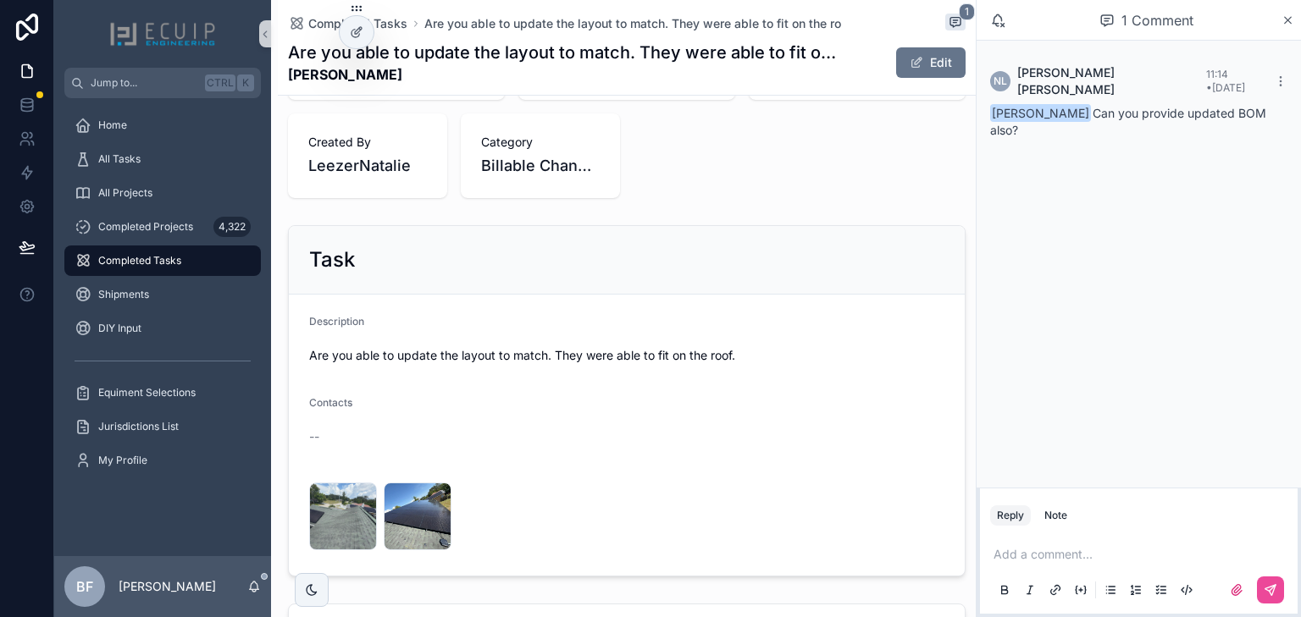
scroll to position [474, 0]
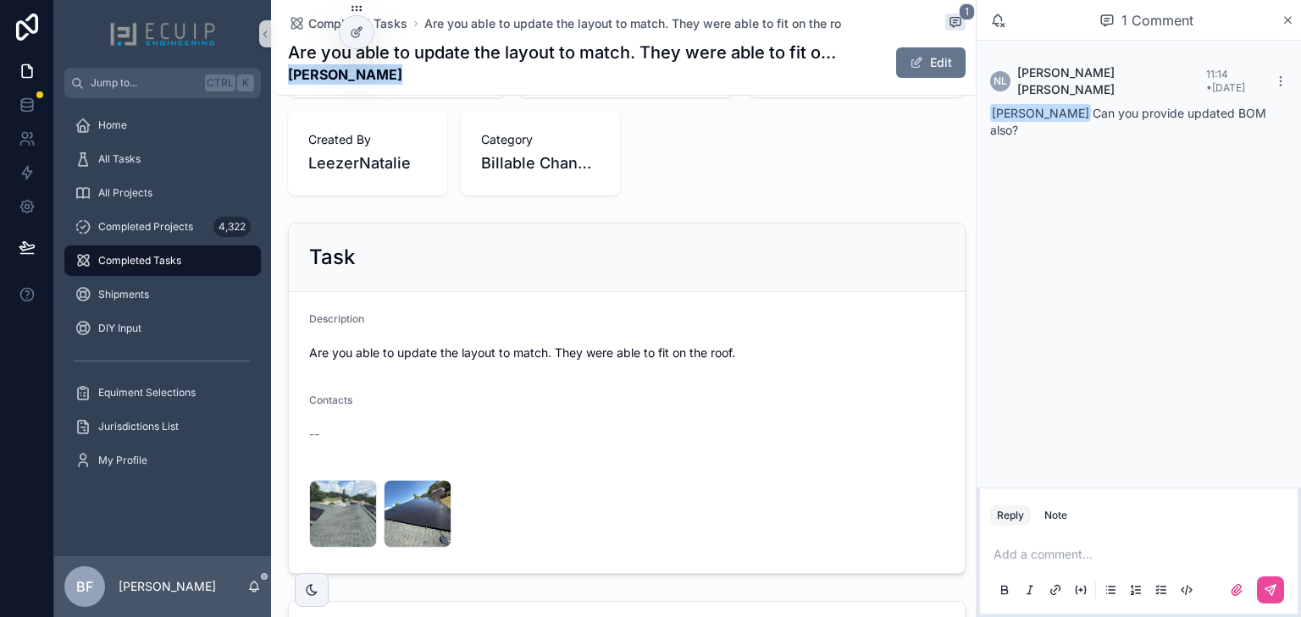
drag, startPoint x: 379, startPoint y: 75, endPoint x: 288, endPoint y: 75, distance: 91.5
click at [288, 75] on strong "[PERSON_NAME]" at bounding box center [563, 74] width 550 height 20
copy strong "[PERSON_NAME]"
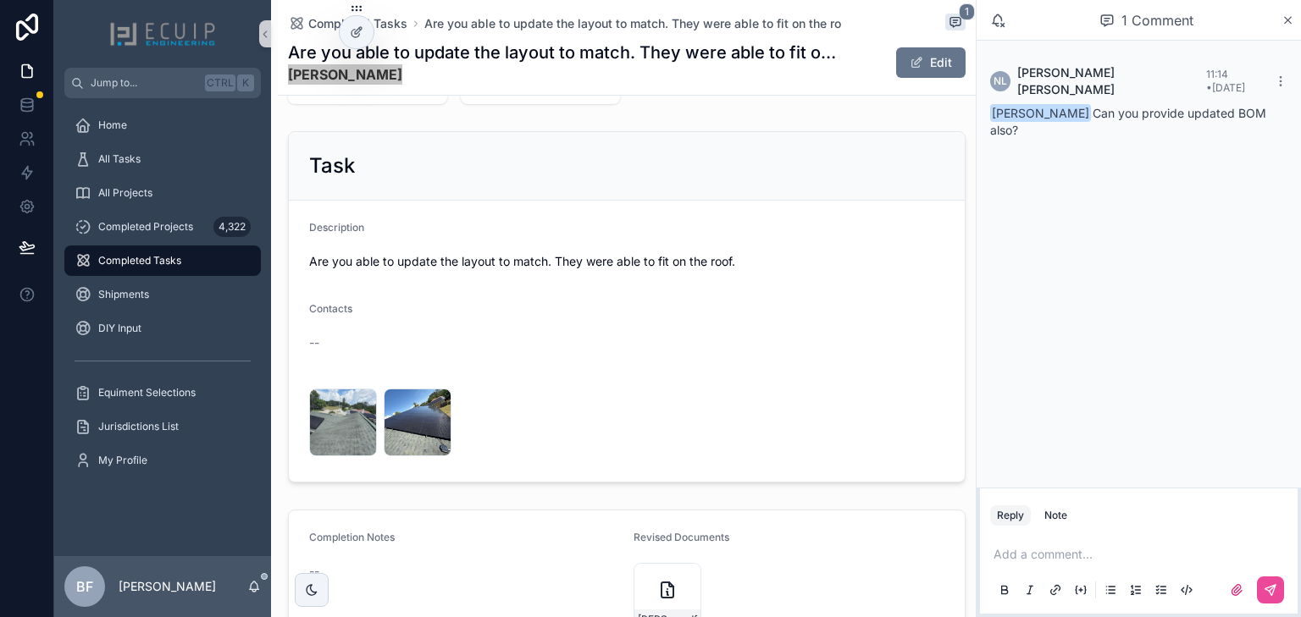
scroll to position [719, 0]
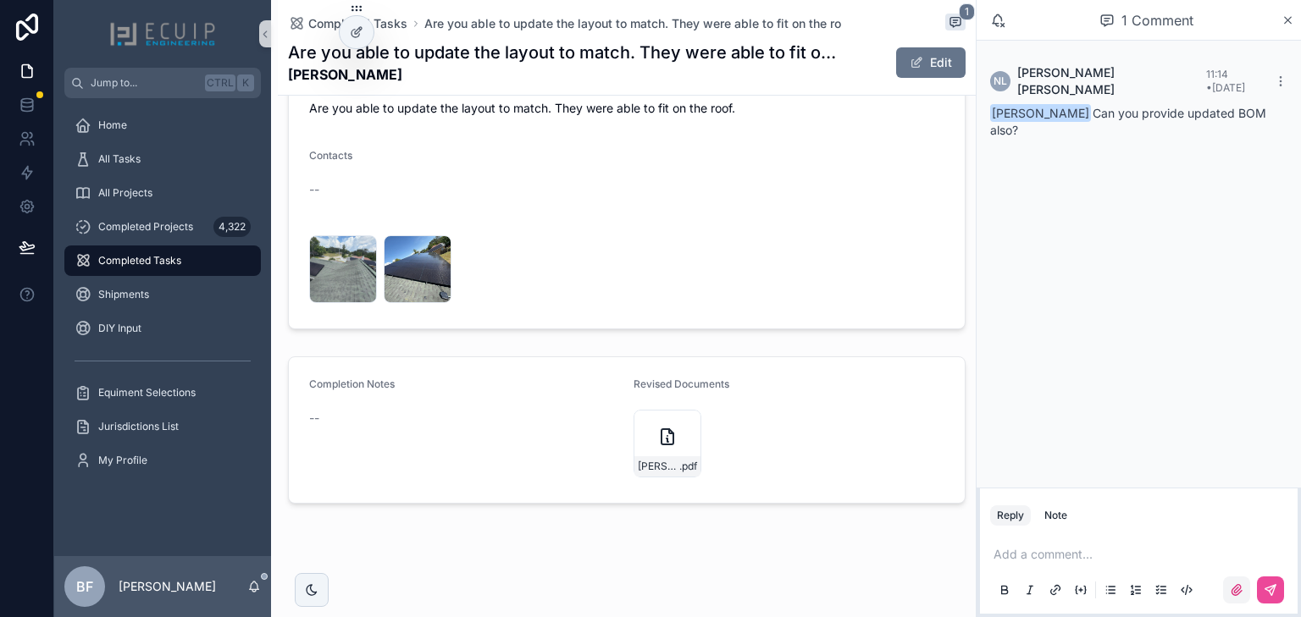
click at [1223, 590] on label "scrollable content" at bounding box center [1236, 590] width 27 height 27
click at [0, 0] on input "scrollable content" at bounding box center [0, 0] width 0 height 0
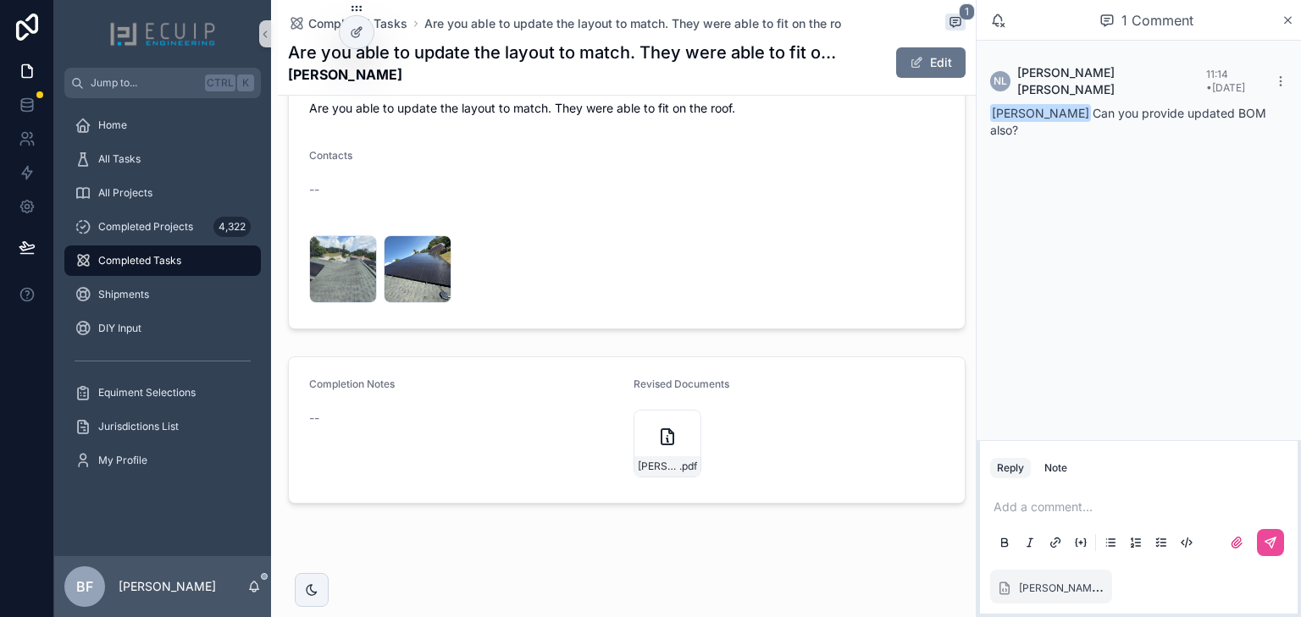
click at [1123, 512] on p "scrollable content" at bounding box center [1141, 507] width 297 height 17
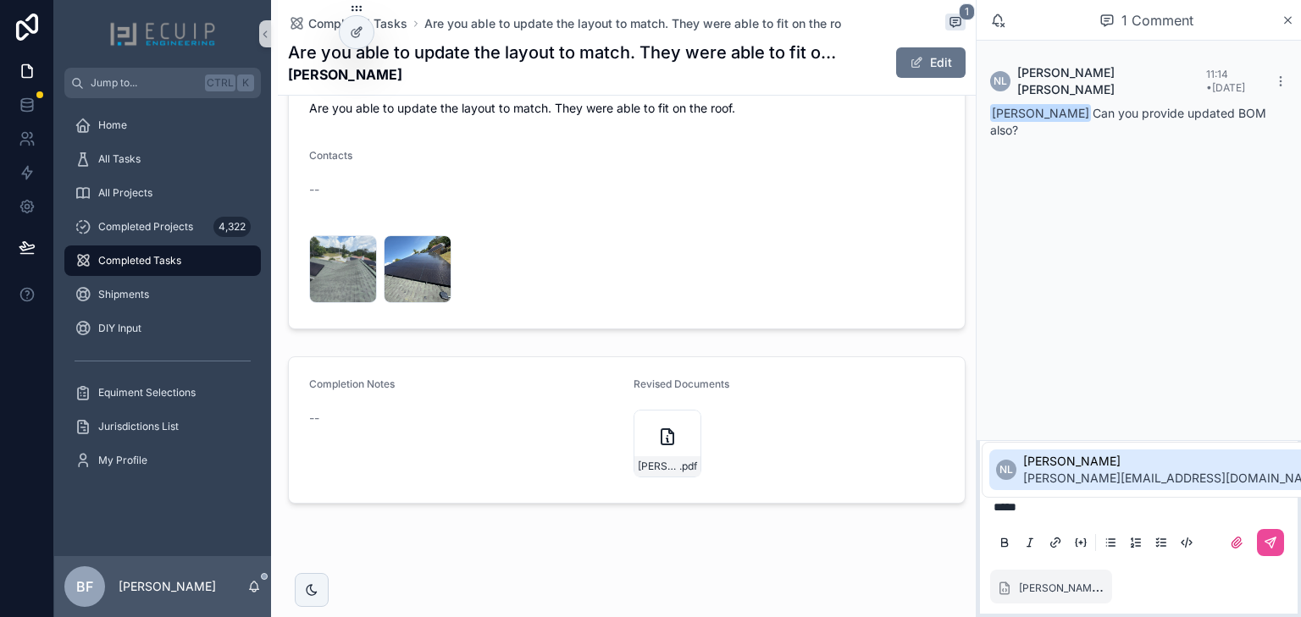
click at [1074, 450] on li "NL Natalie Leezer natalie@gh.solar" at bounding box center [1160, 470] width 342 height 41
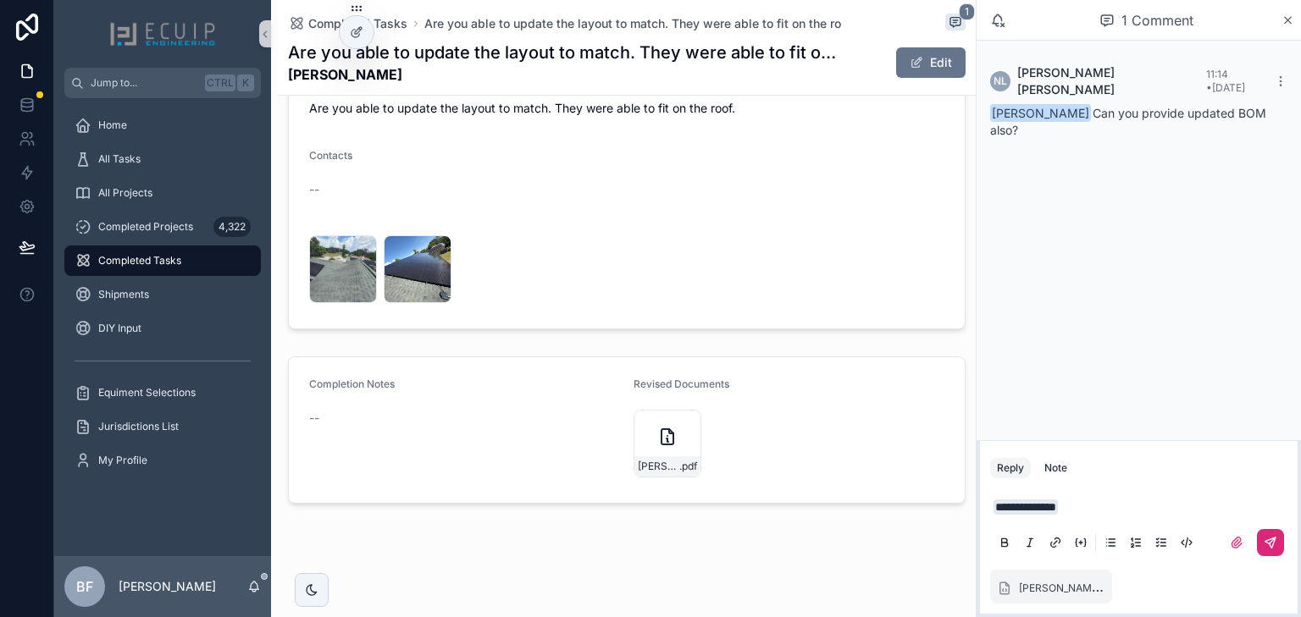
click at [1263, 539] on icon "scrollable content" at bounding box center [1270, 543] width 14 height 14
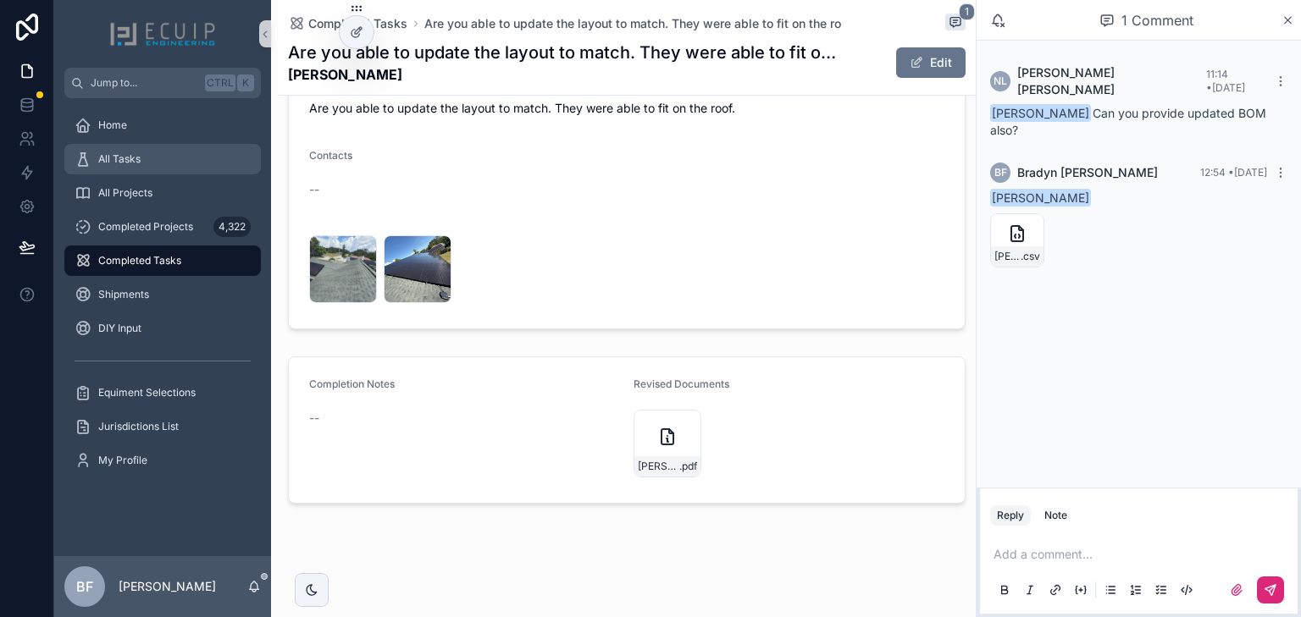
click at [208, 149] on div "All Tasks" at bounding box center [163, 159] width 176 height 27
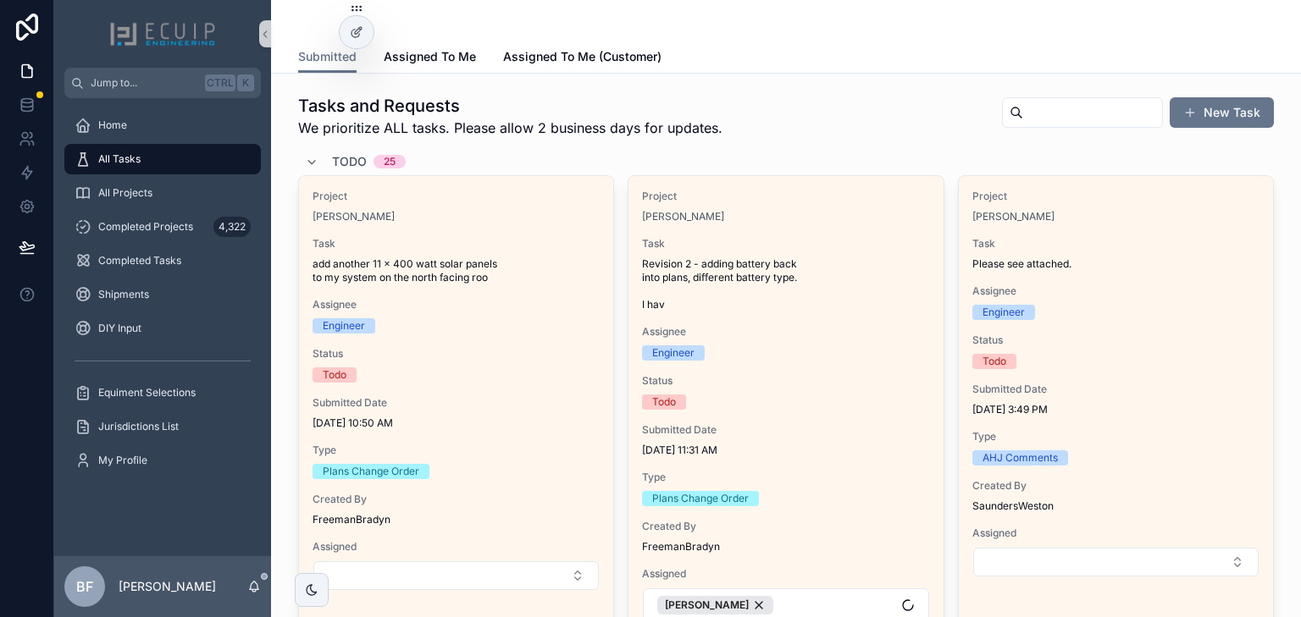
click at [362, 169] on span "Todo" at bounding box center [349, 161] width 35 height 17
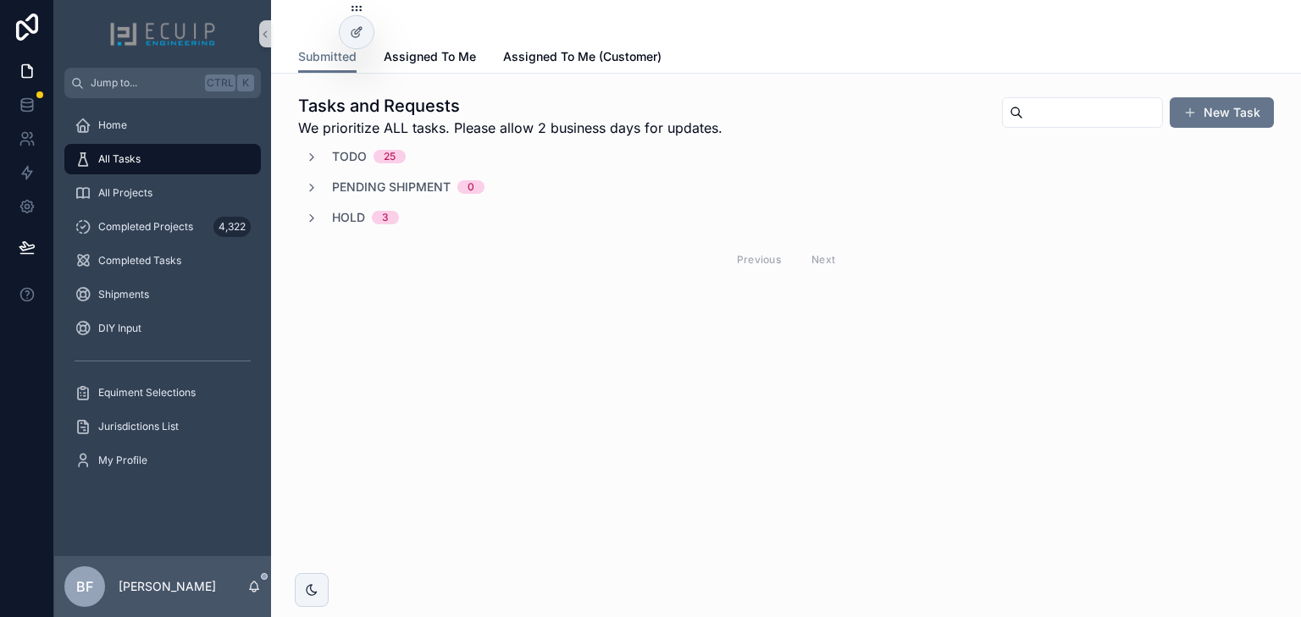
click at [342, 223] on span "Hold" at bounding box center [348, 217] width 33 height 17
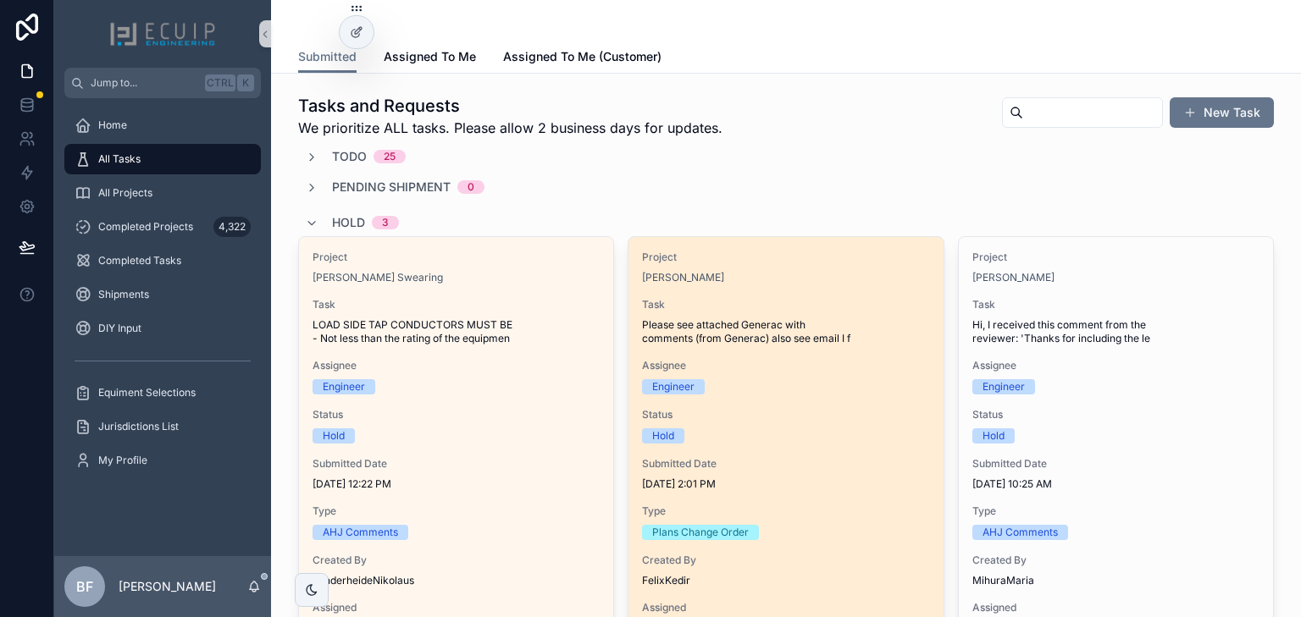
click at [876, 298] on span "Task" at bounding box center [785, 305] width 287 height 14
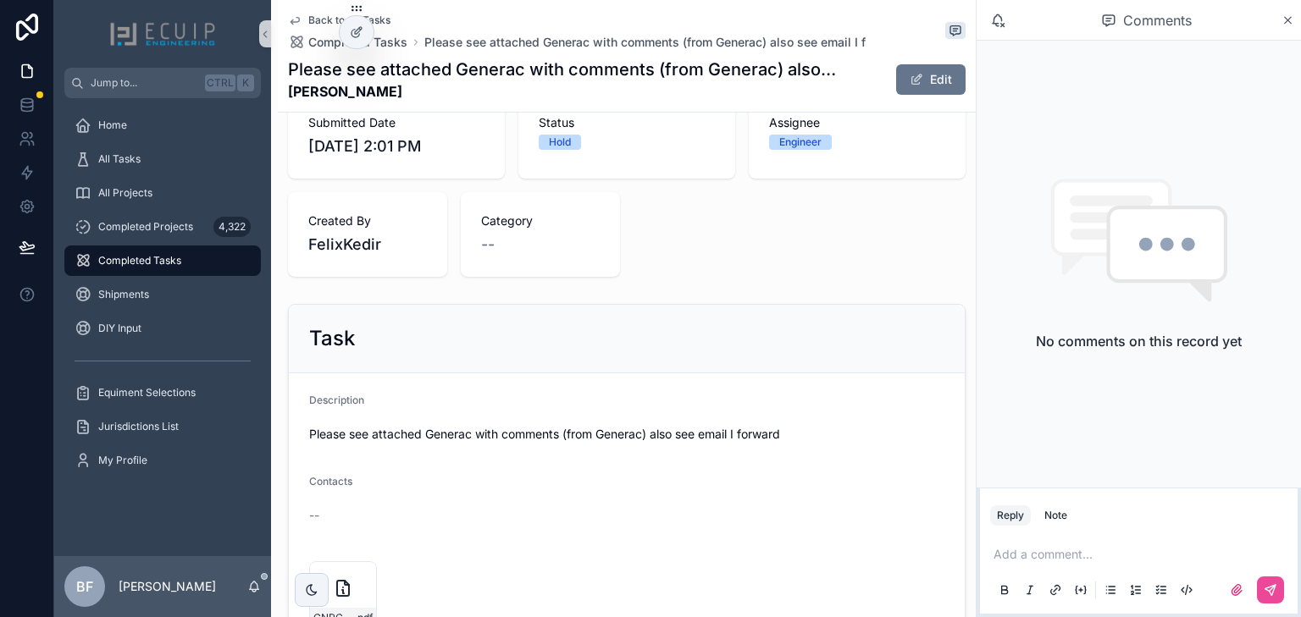
scroll to position [681, 0]
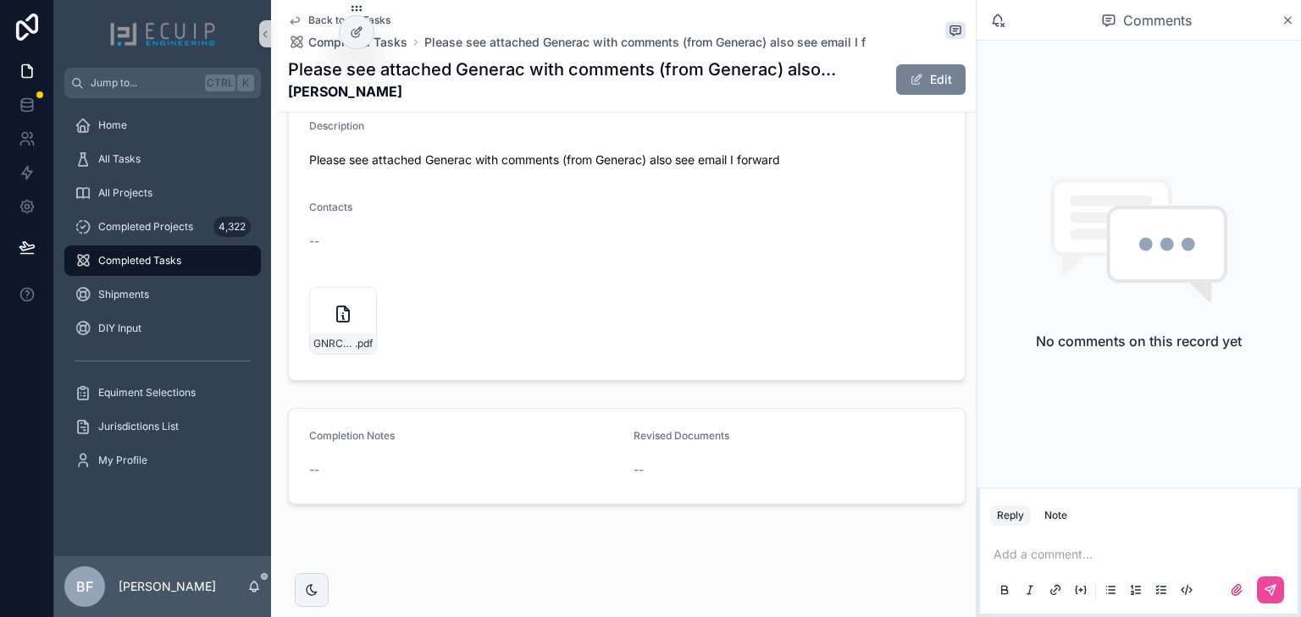
click at [917, 91] on button "Edit" at bounding box center [930, 79] width 69 height 30
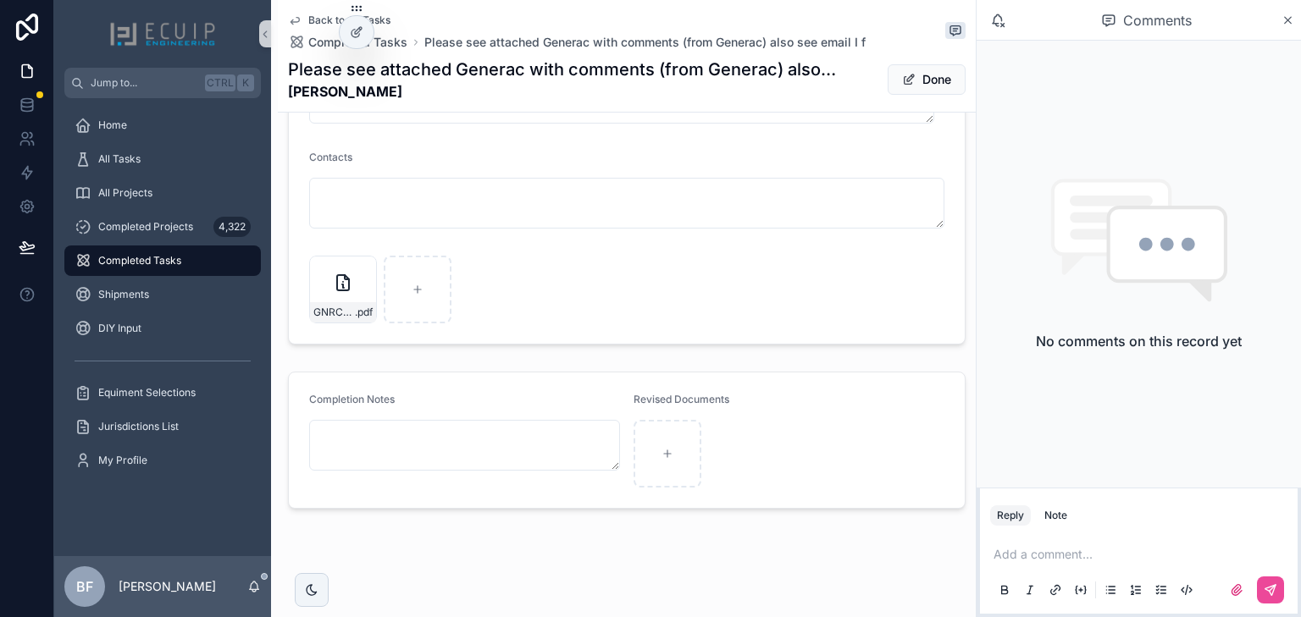
scroll to position [826, 0]
click at [1078, 551] on p "scrollable content" at bounding box center [1141, 554] width 297 height 17
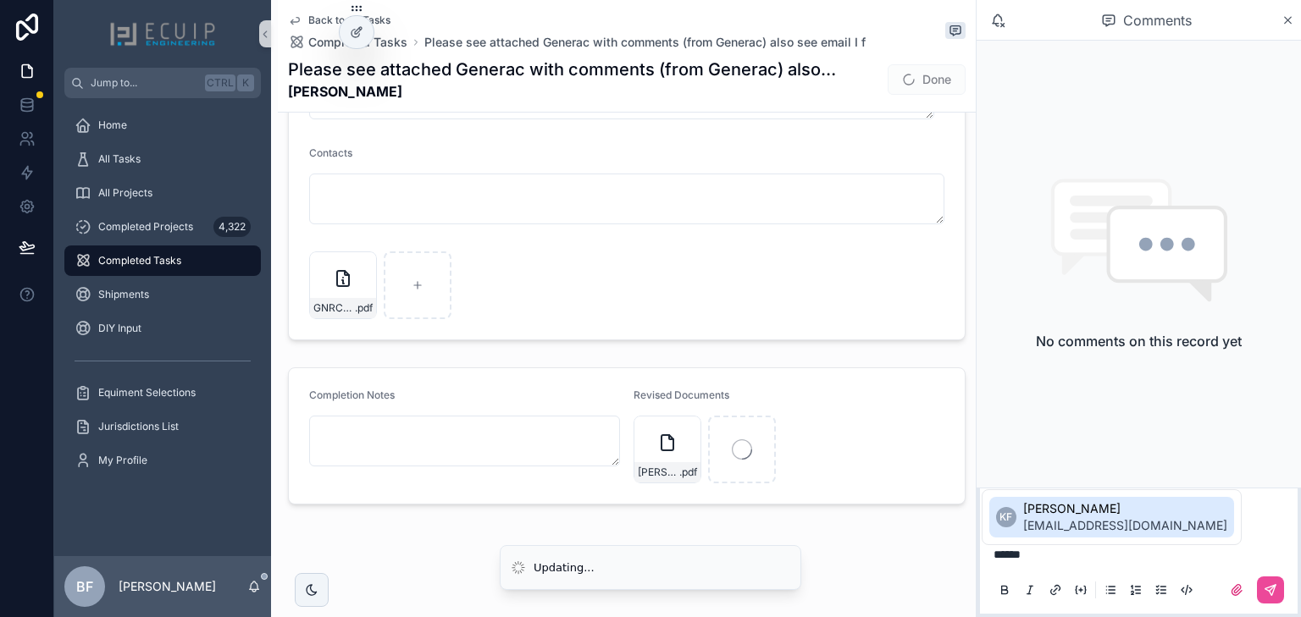
click at [1087, 532] on span "kfelix@floridaecoelectric.com" at bounding box center [1125, 525] width 204 height 17
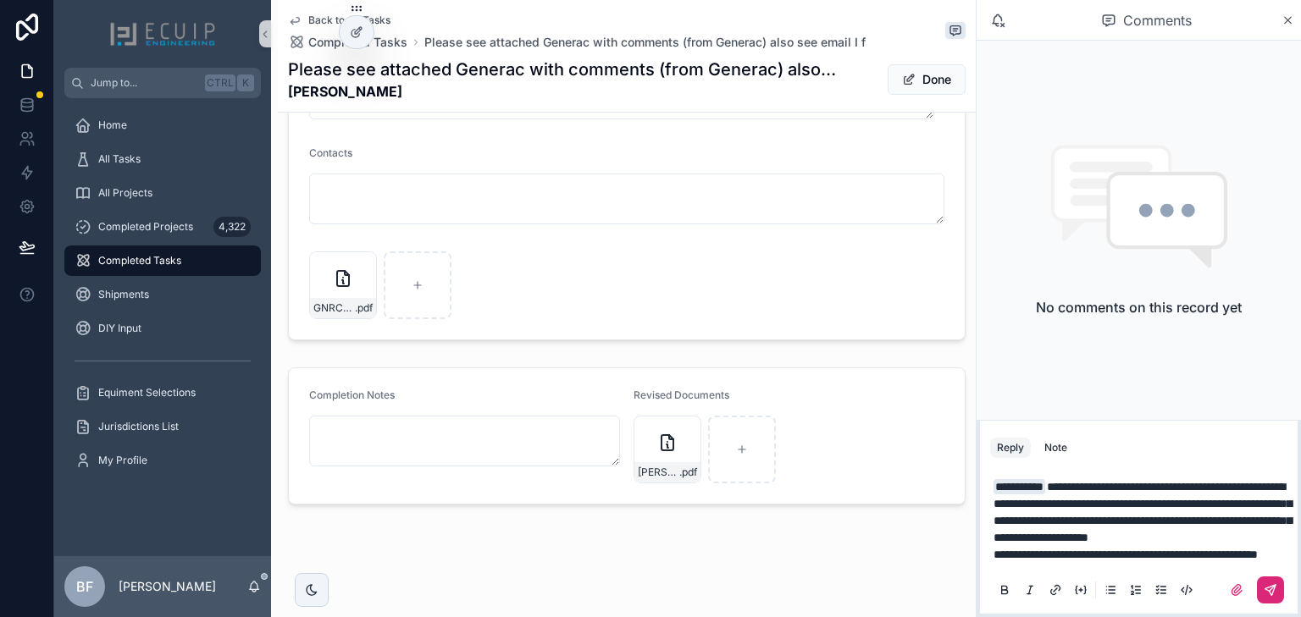
click at [1269, 592] on icon "scrollable content" at bounding box center [1270, 590] width 10 height 10
click at [911, 74] on button "Done" at bounding box center [926, 79] width 78 height 30
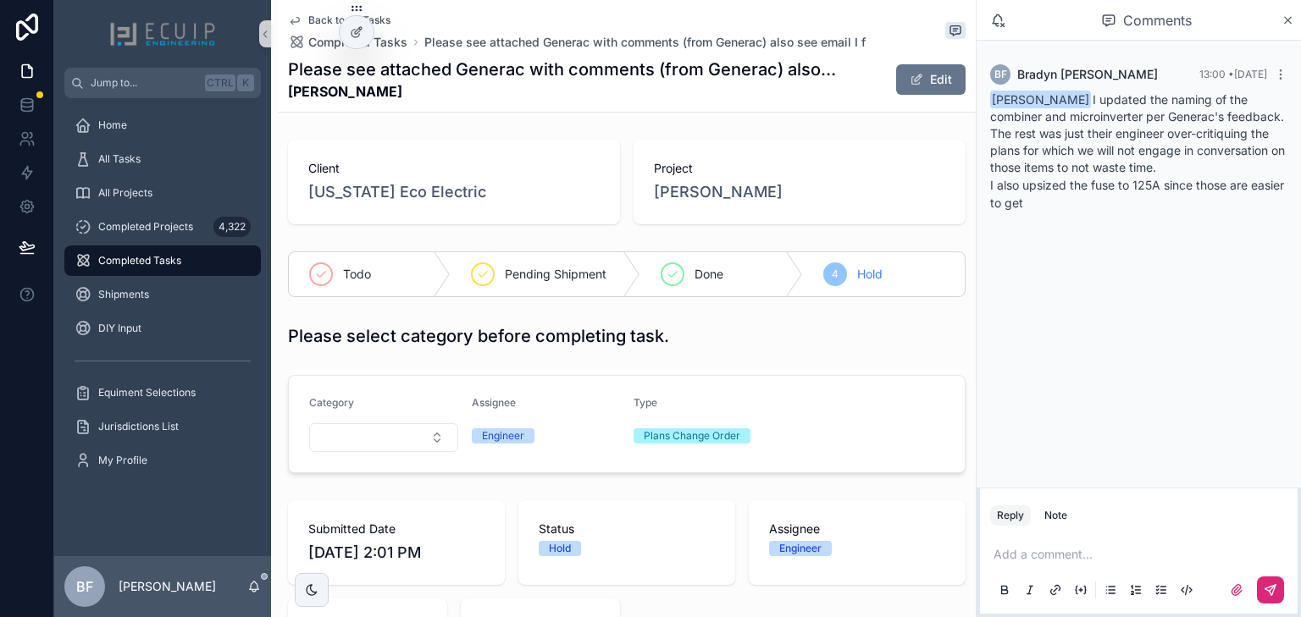
scroll to position [0, 0]
click at [698, 287] on div "Done" at bounding box center [721, 274] width 162 height 44
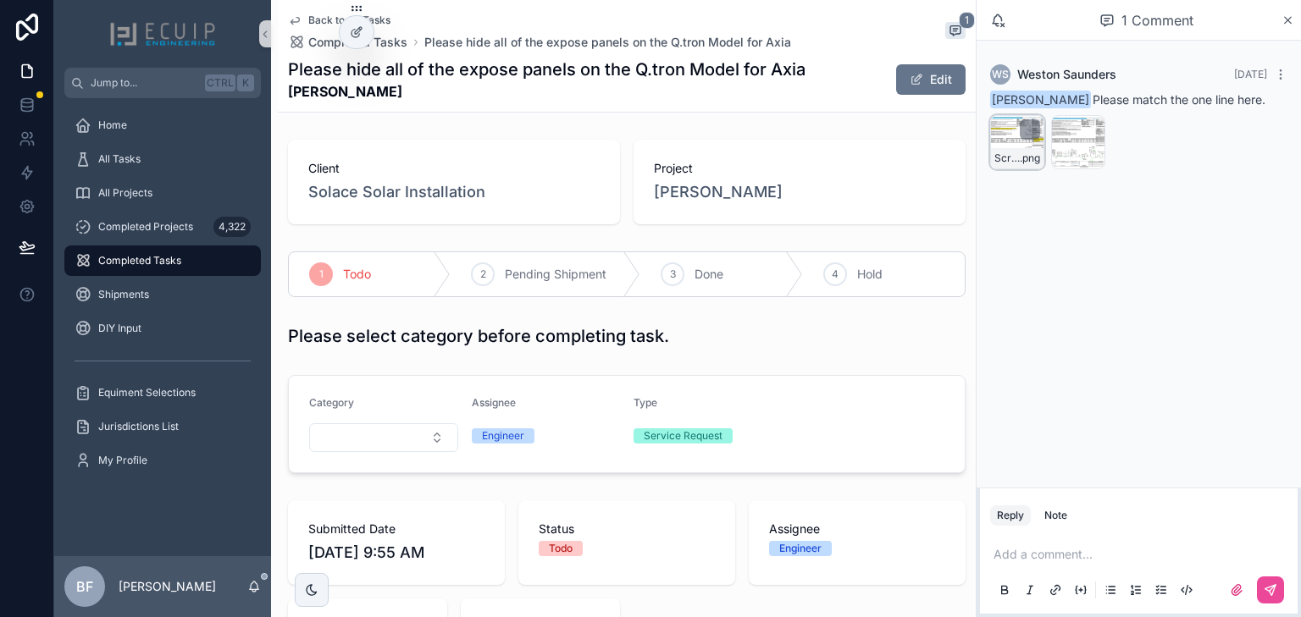
click at [1007, 141] on div "Screenshot-2025-09-04-at-4.36.48-PM .png" at bounding box center [1017, 142] width 54 height 54
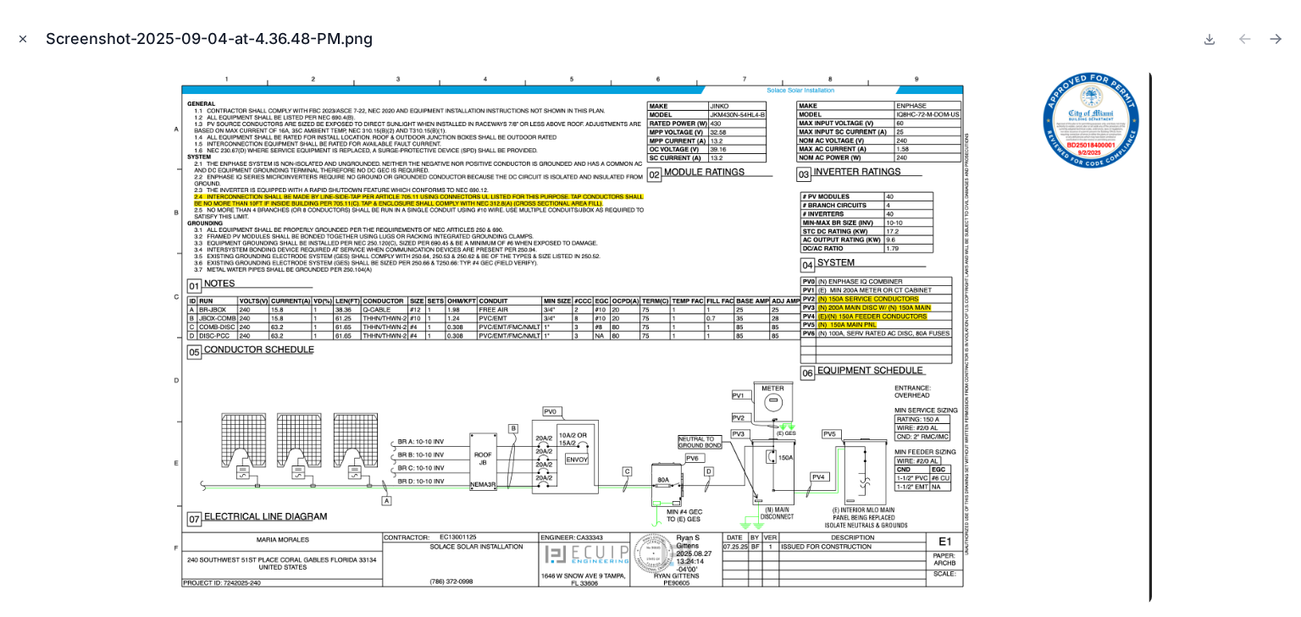
click at [24, 47] on button "Close modal" at bounding box center [23, 39] width 19 height 19
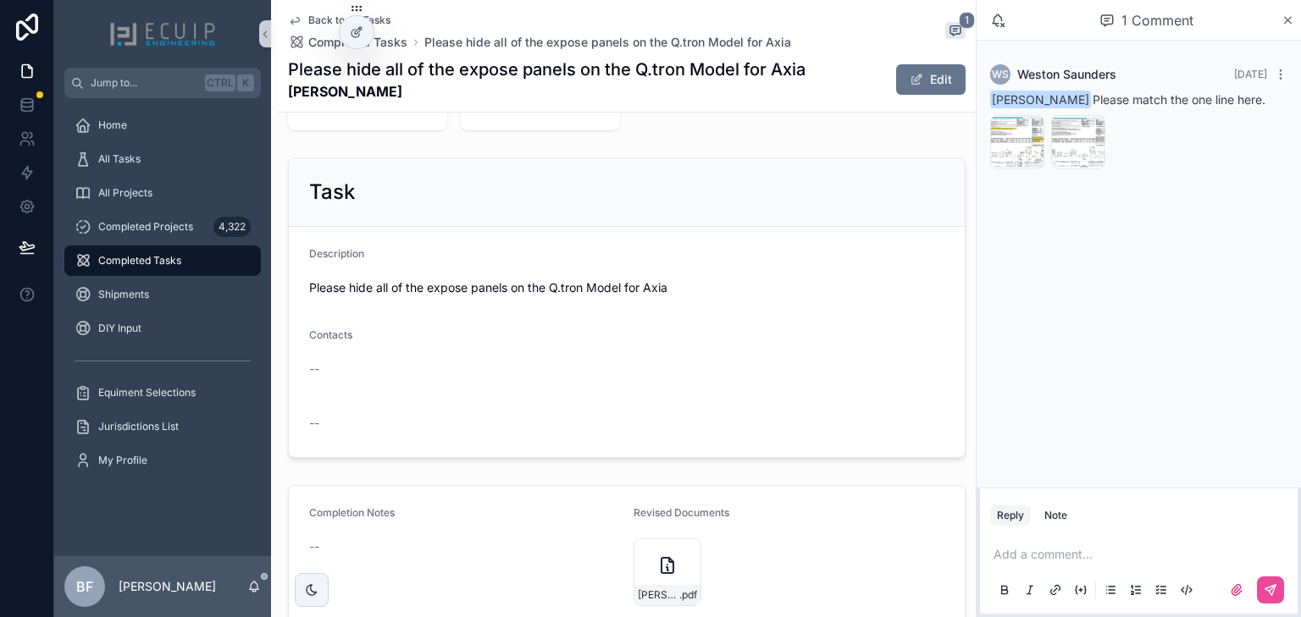
scroll to position [610, 0]
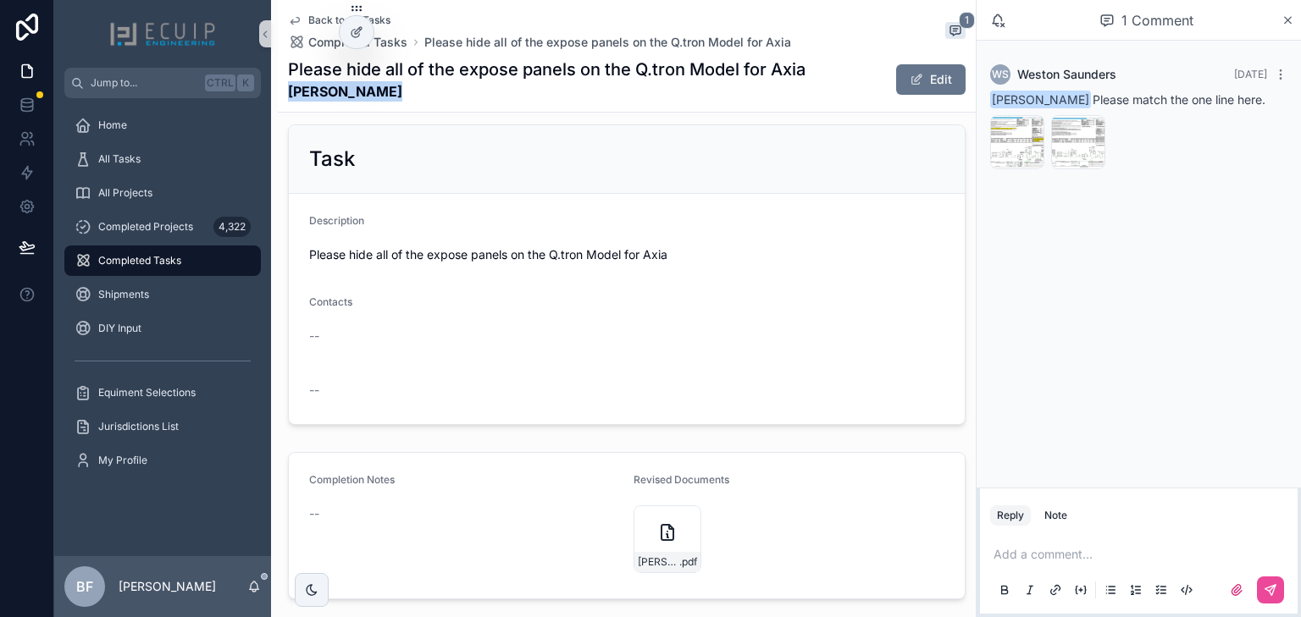
drag, startPoint x: 386, startPoint y: 97, endPoint x: 290, endPoint y: 95, distance: 96.6
click at [290, 95] on strong "[PERSON_NAME]" at bounding box center [546, 91] width 517 height 20
copy strong "[PERSON_NAME]"
click at [1230, 590] on icon "scrollable content" at bounding box center [1237, 590] width 14 height 14
click at [0, 0] on input "scrollable content" at bounding box center [0, 0] width 0 height 0
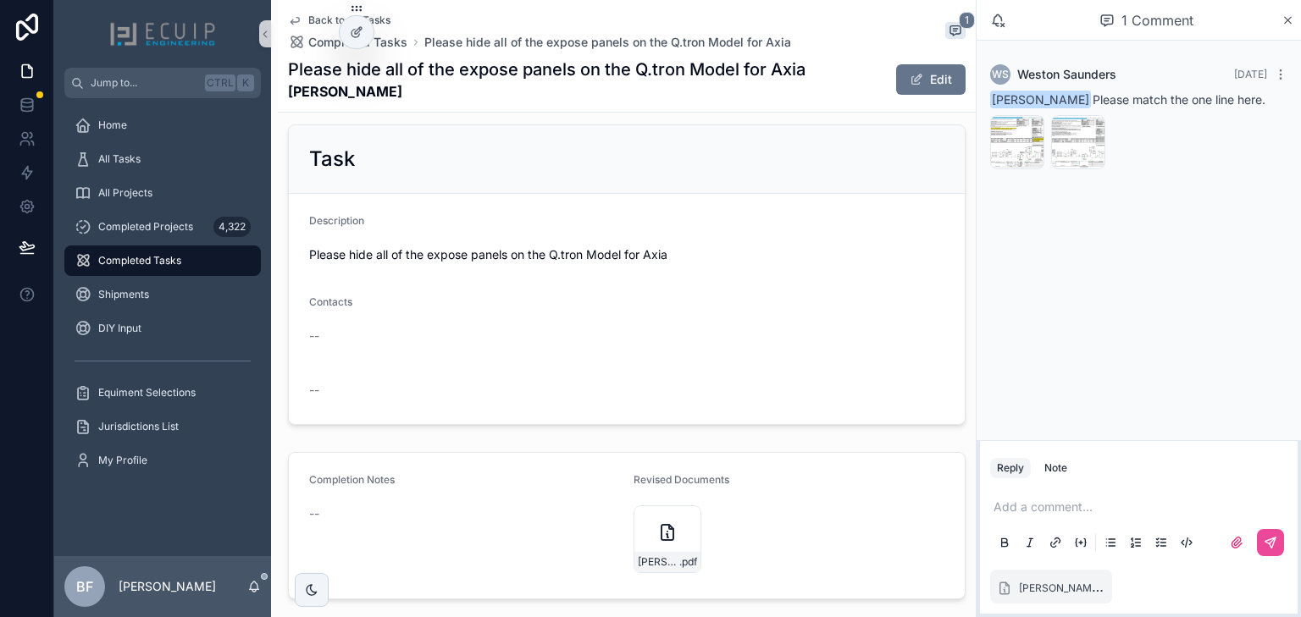
click at [1081, 505] on p "scrollable content" at bounding box center [1141, 507] width 297 height 17
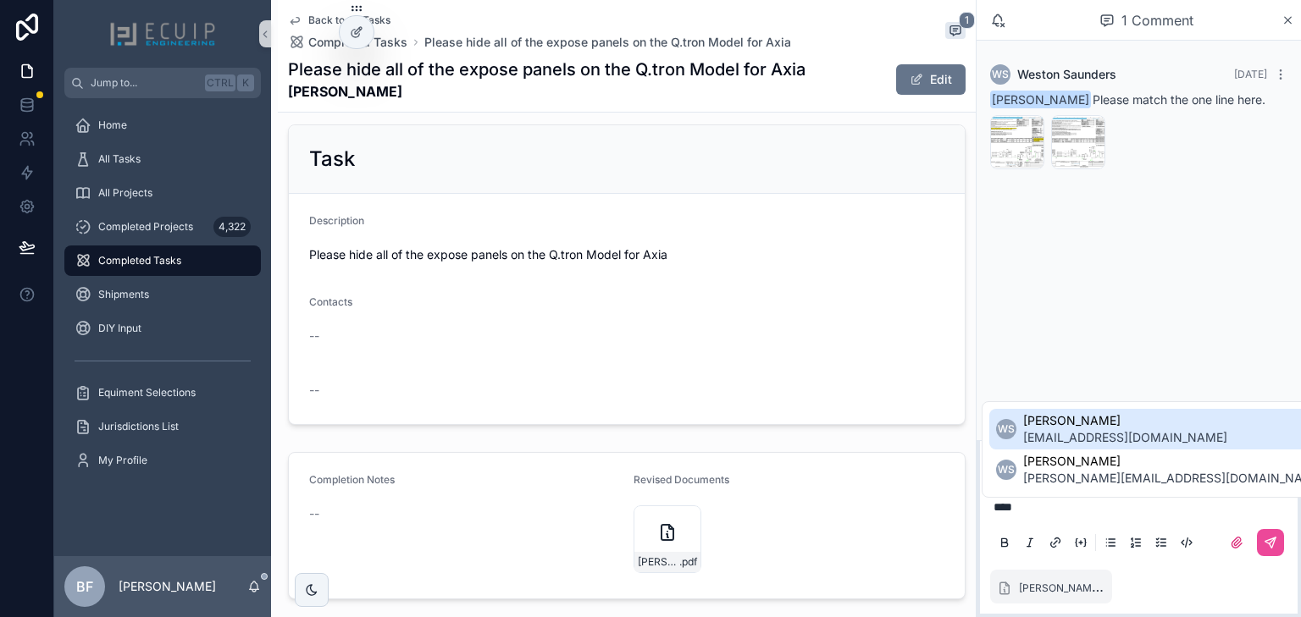
click at [1083, 436] on span "[EMAIL_ADDRESS][DOMAIN_NAME]" at bounding box center [1125, 437] width 204 height 17
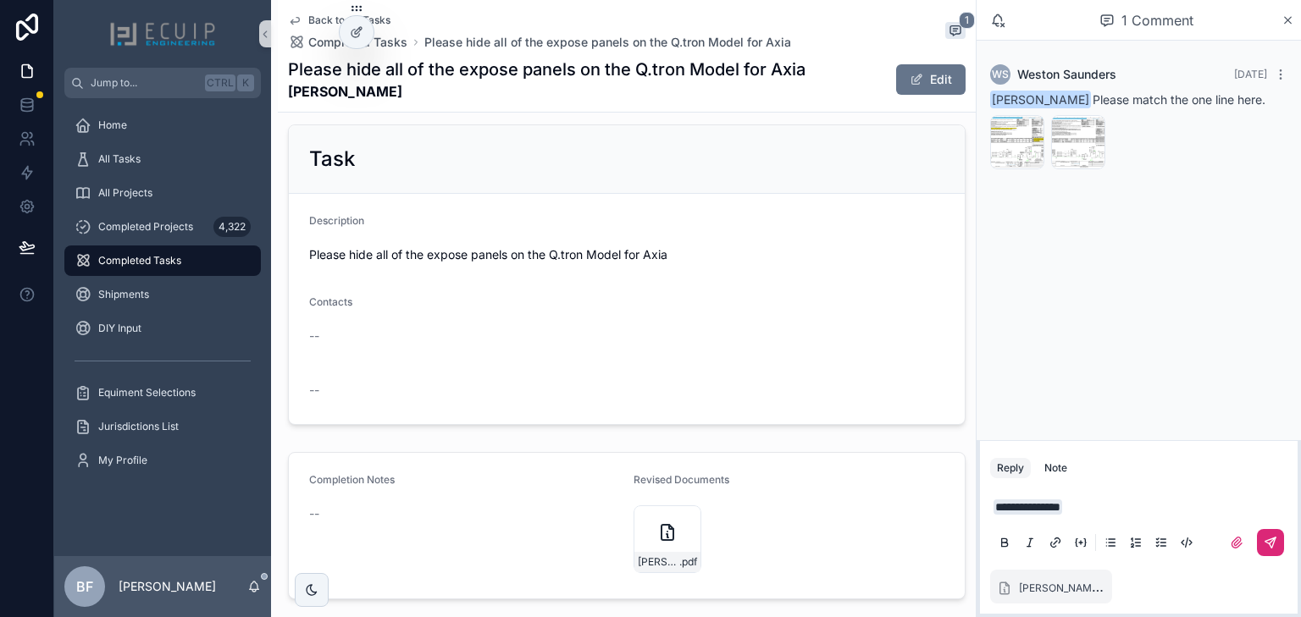
click at [1268, 542] on icon "scrollable content" at bounding box center [1270, 543] width 14 height 14
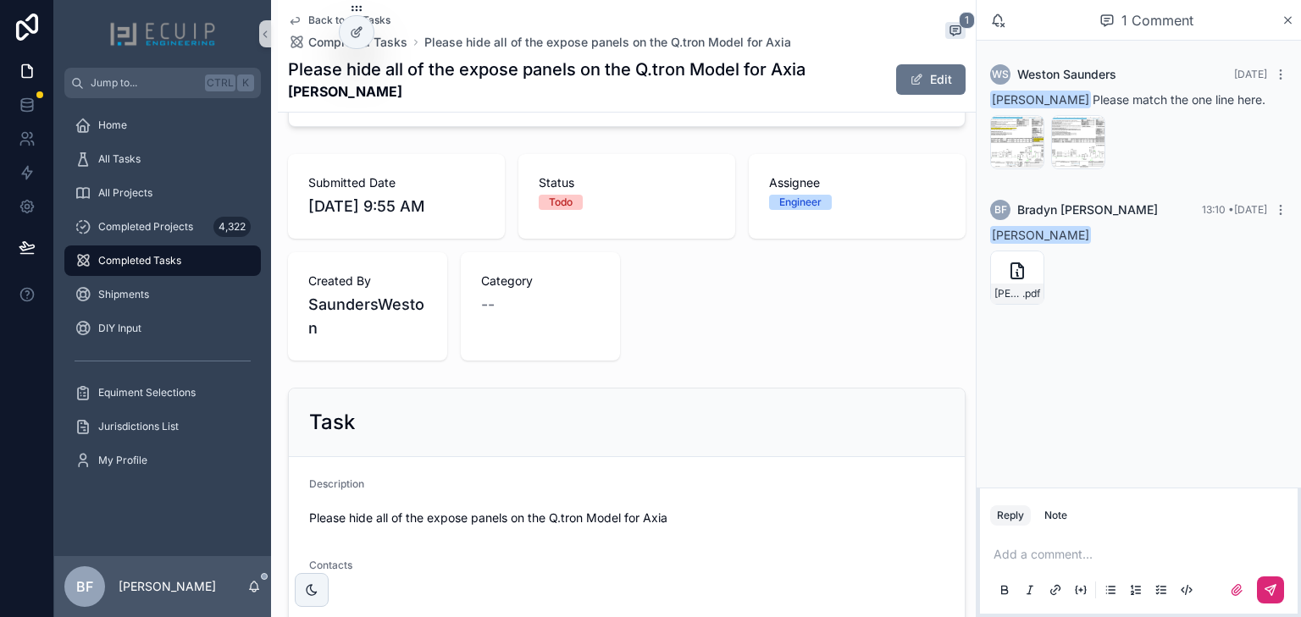
scroll to position [68, 0]
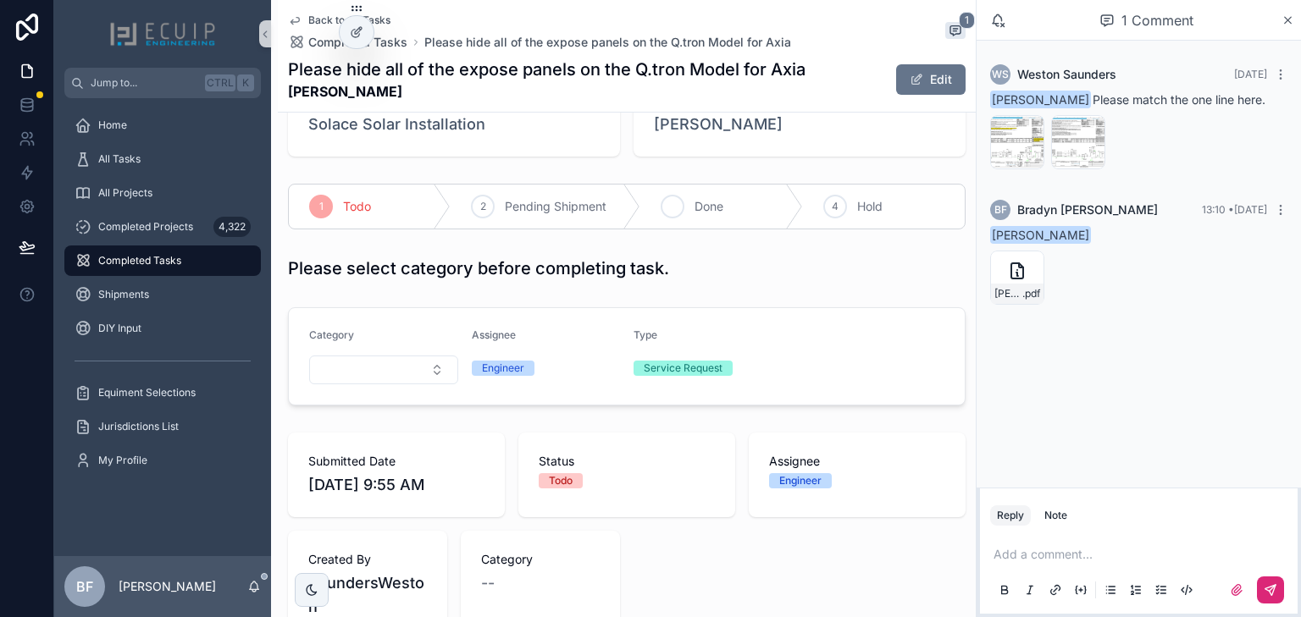
click at [703, 198] on span "Done" at bounding box center [708, 206] width 29 height 17
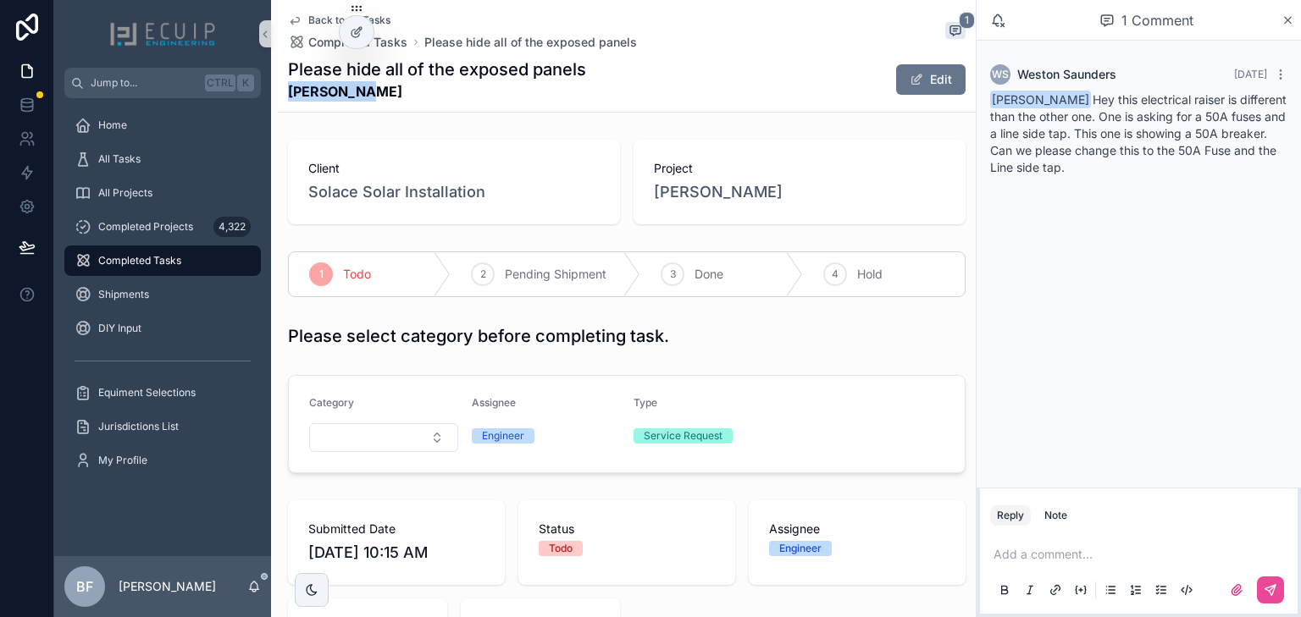
drag, startPoint x: 405, startPoint y: 98, endPoint x: 278, endPoint y: 101, distance: 127.0
click at [278, 101] on div "Back to All Tasks Completed Tasks Please hide all of the exposed panels 1 Pleas…" at bounding box center [627, 56] width 698 height 113
copy strong "Rhea Brown"
click at [1230, 590] on icon "scrollable content" at bounding box center [1237, 590] width 14 height 14
click at [0, 0] on input "scrollable content" at bounding box center [0, 0] width 0 height 0
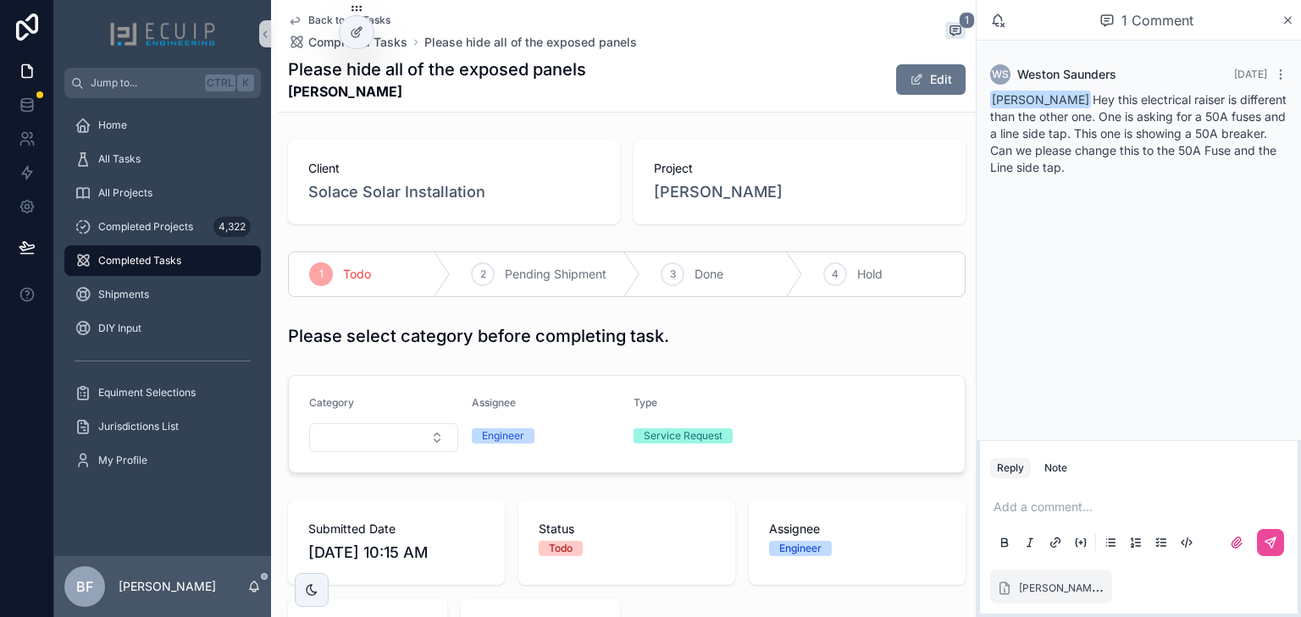
click at [1100, 498] on div "Add a comment..." at bounding box center [1138, 524] width 297 height 71
click at [1101, 507] on p "scrollable content" at bounding box center [1141, 507] width 297 height 17
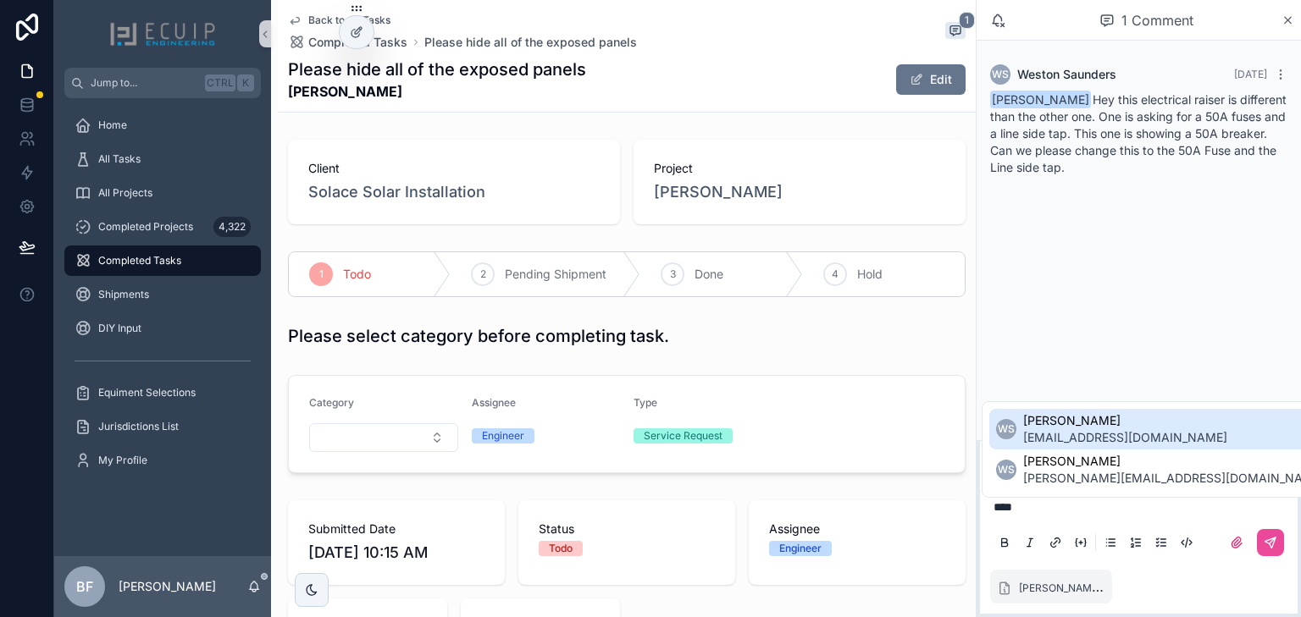
click at [1121, 432] on span "permit@solacesolarinstallation.com" at bounding box center [1125, 437] width 204 height 17
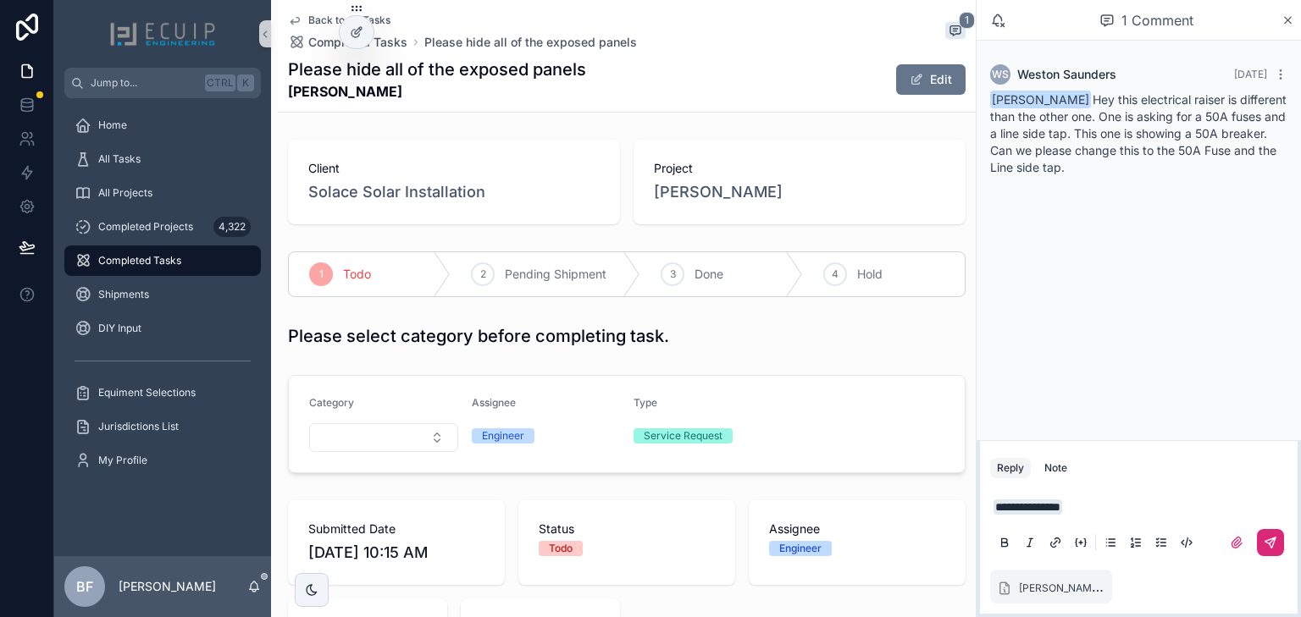
click at [1277, 539] on button "scrollable content" at bounding box center [1270, 542] width 27 height 27
click at [694, 274] on span "Done" at bounding box center [708, 274] width 29 height 17
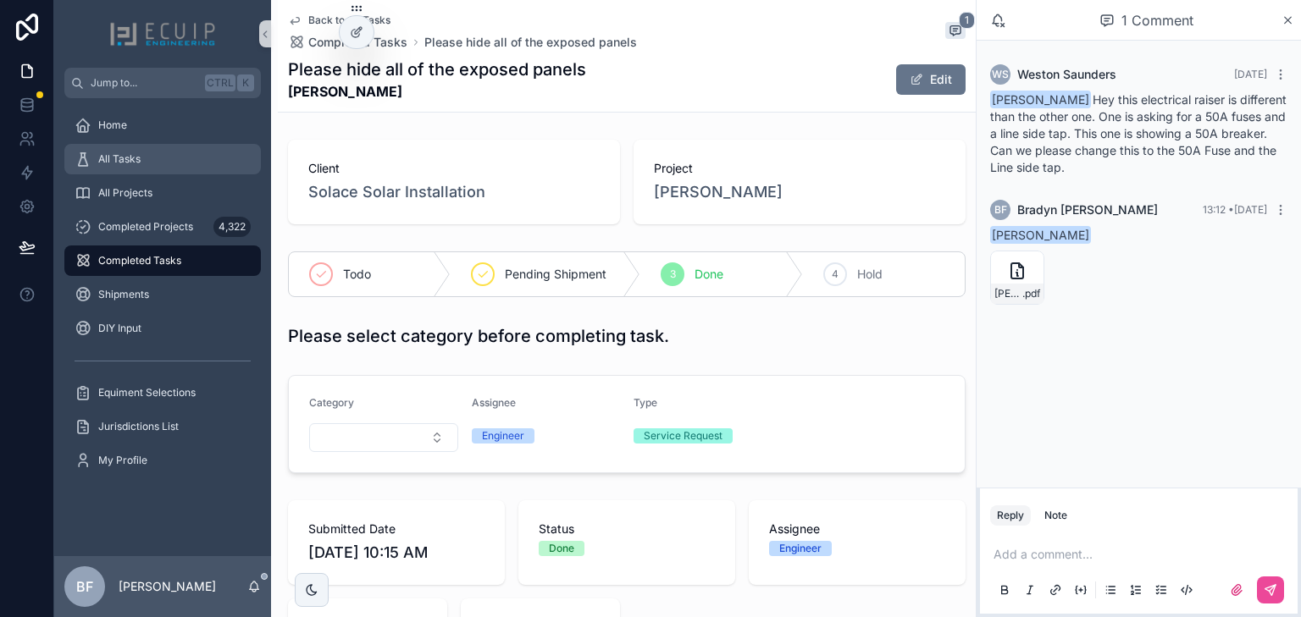
click at [169, 160] on div "All Tasks" at bounding box center [163, 159] width 176 height 27
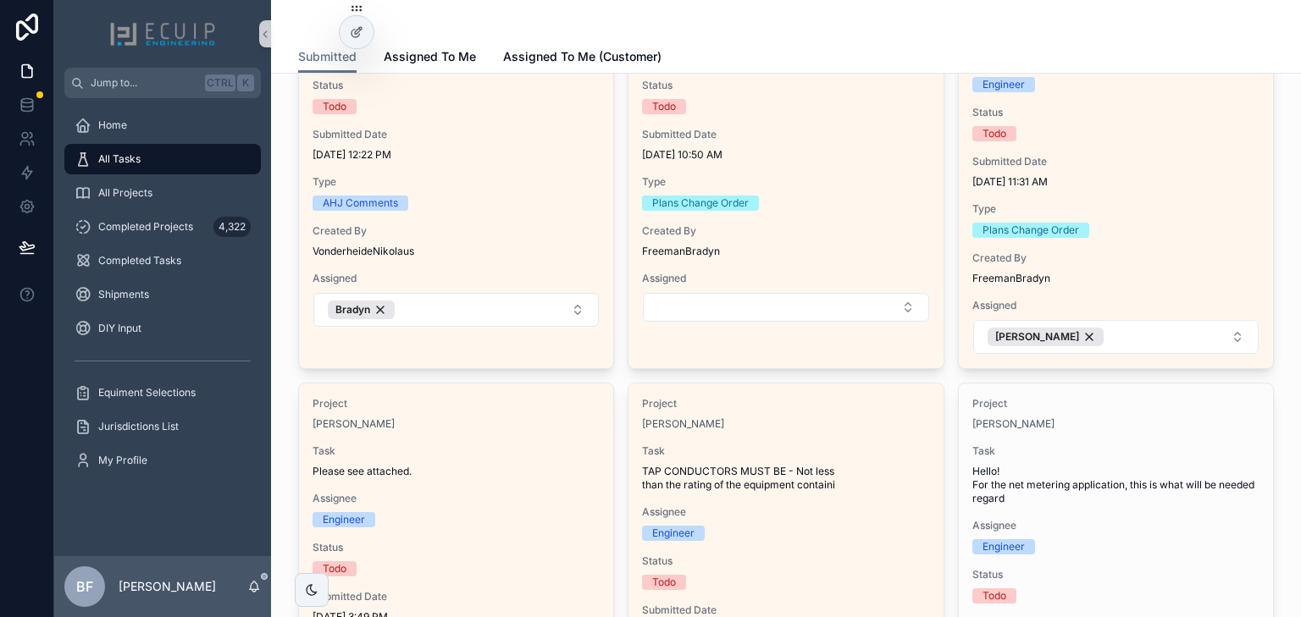
scroll to position [271, 0]
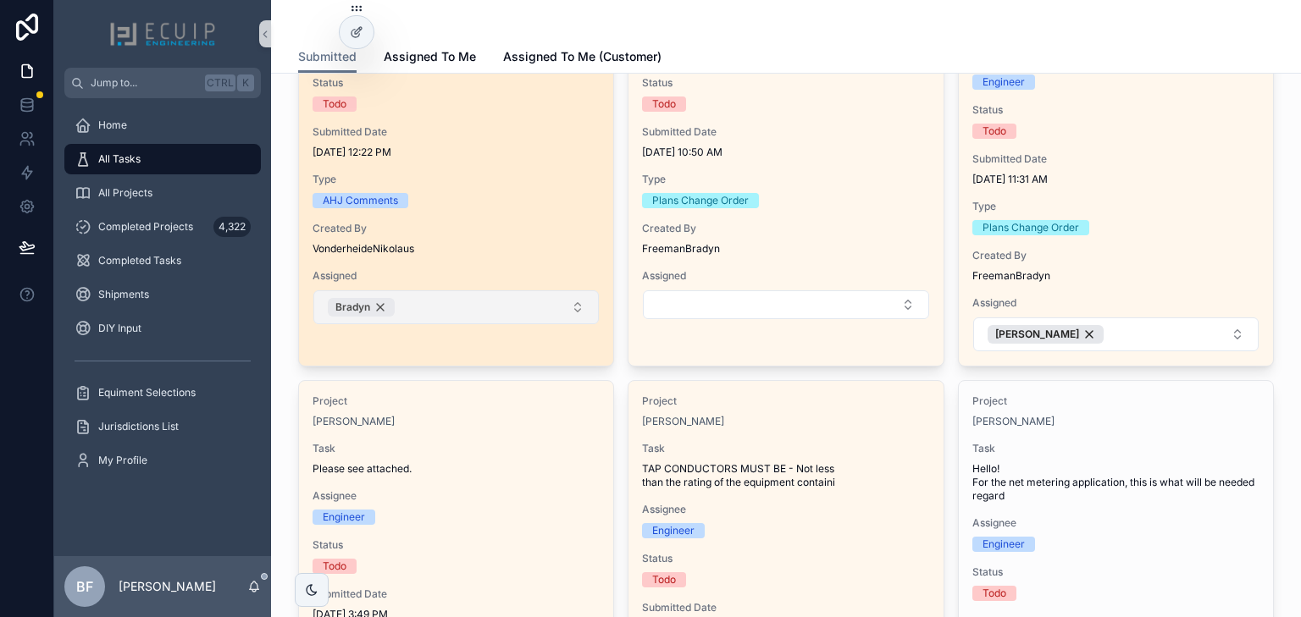
click at [380, 307] on div "Bradyn" at bounding box center [361, 307] width 67 height 19
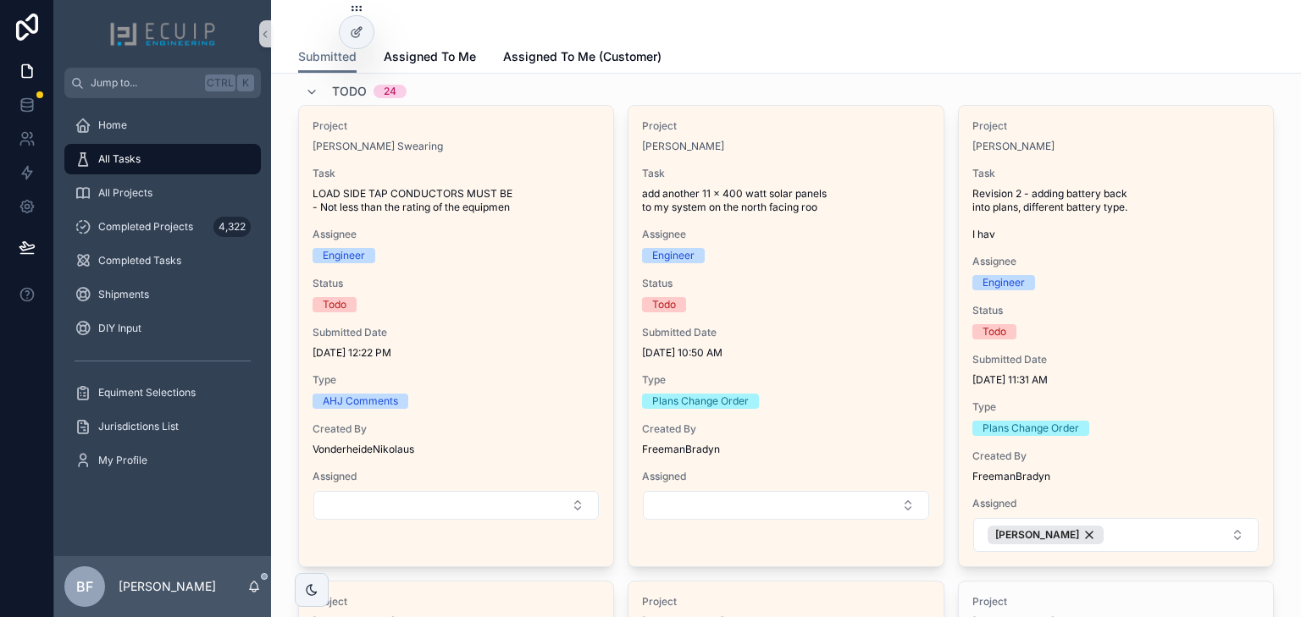
scroll to position [0, 0]
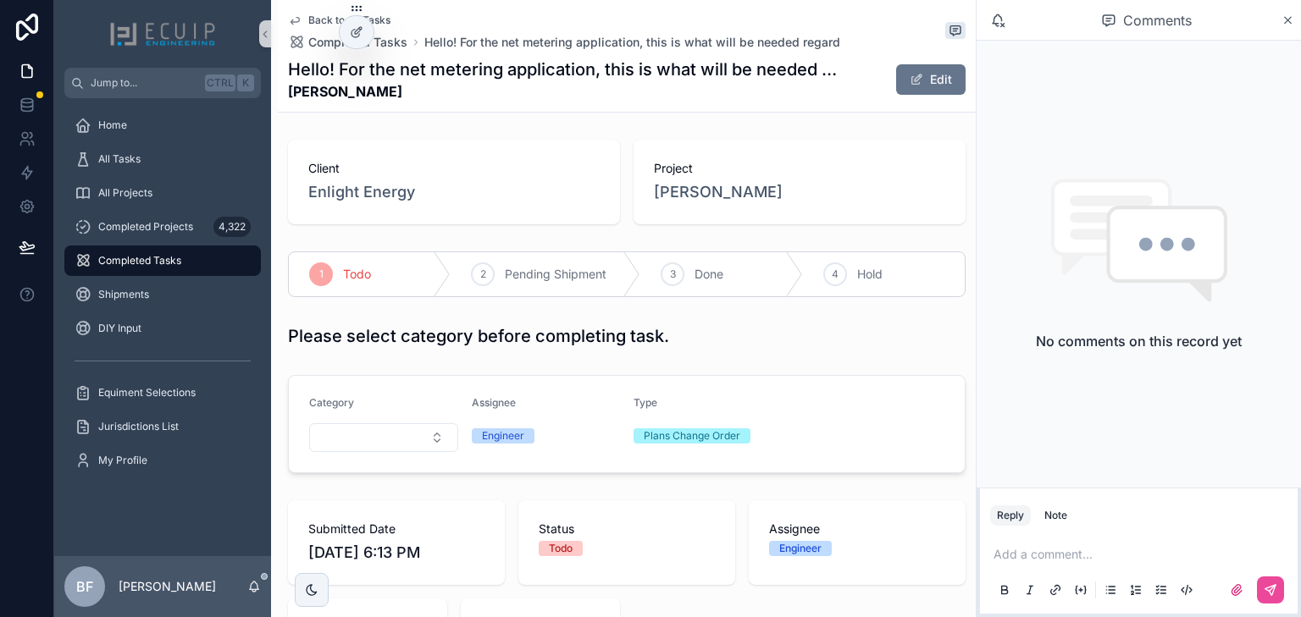
scroll to position [406, 0]
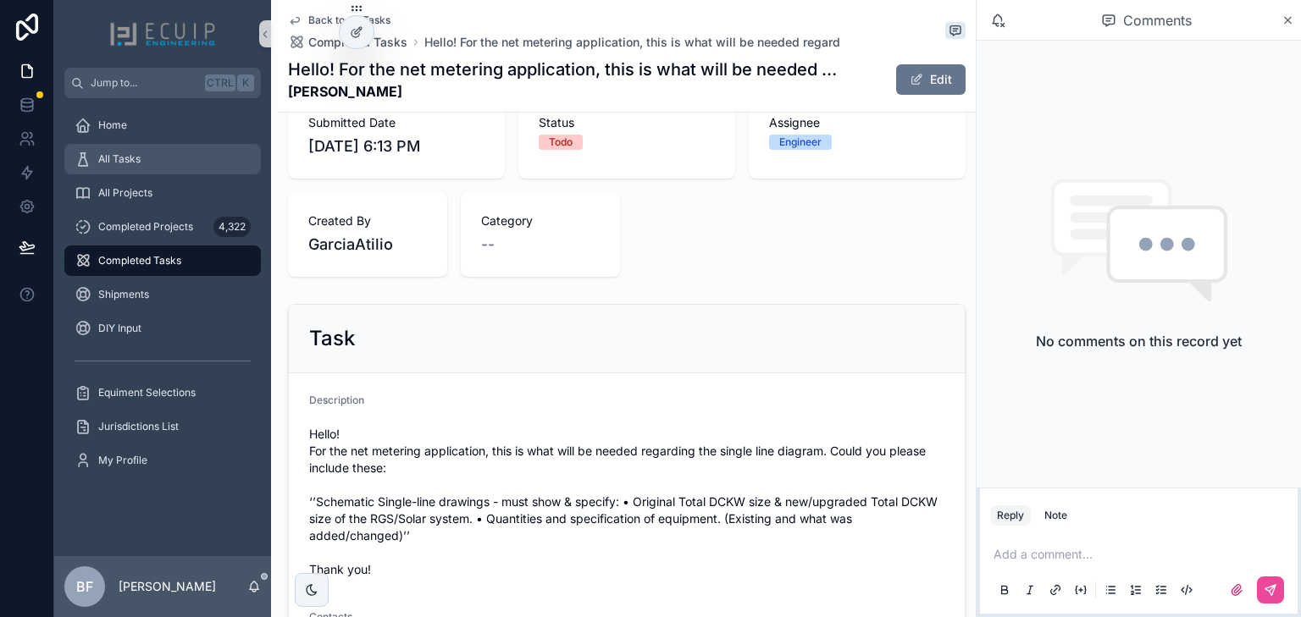
click at [140, 152] on span "All Tasks" at bounding box center [119, 159] width 42 height 14
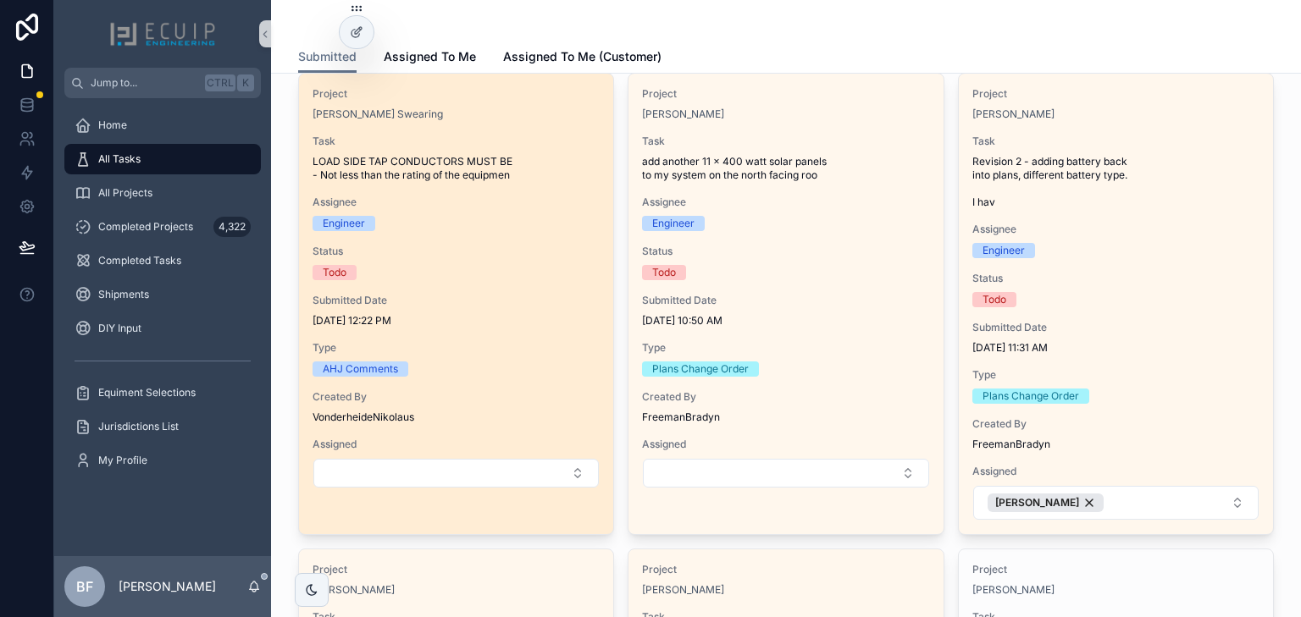
scroll to position [474, 0]
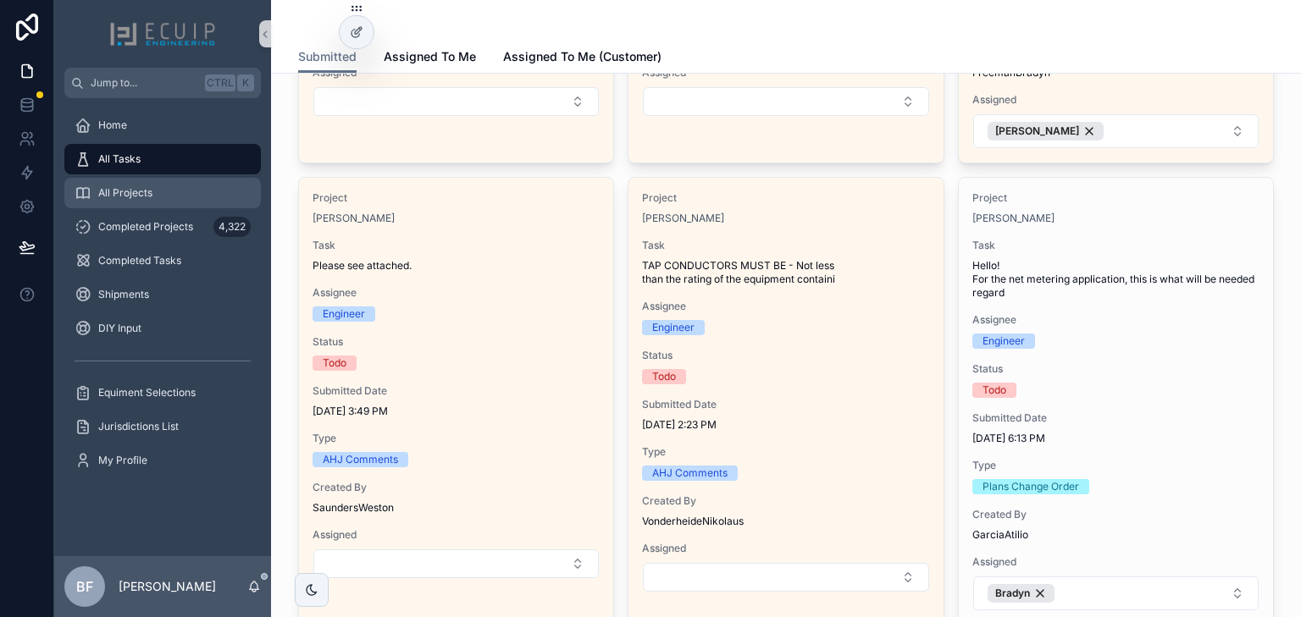
click at [173, 193] on div "All Projects" at bounding box center [163, 193] width 176 height 27
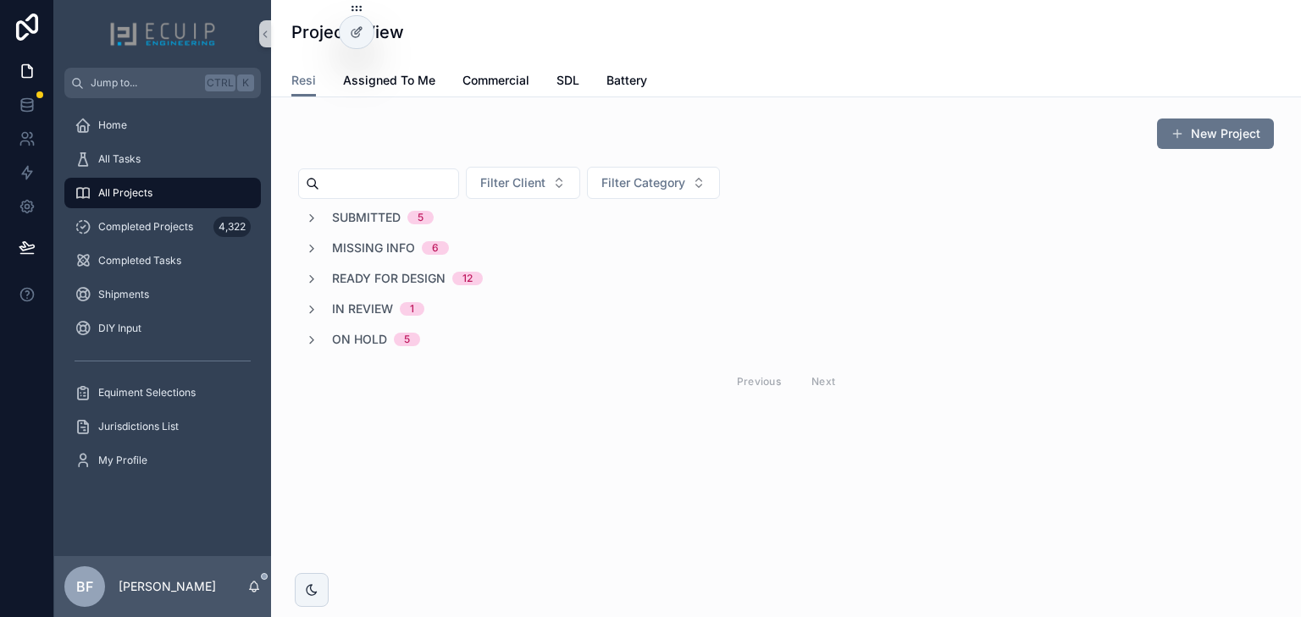
click at [64, 178] on link "All Projects" at bounding box center [162, 193] width 196 height 30
click at [348, 214] on span "Submitted" at bounding box center [366, 217] width 69 height 17
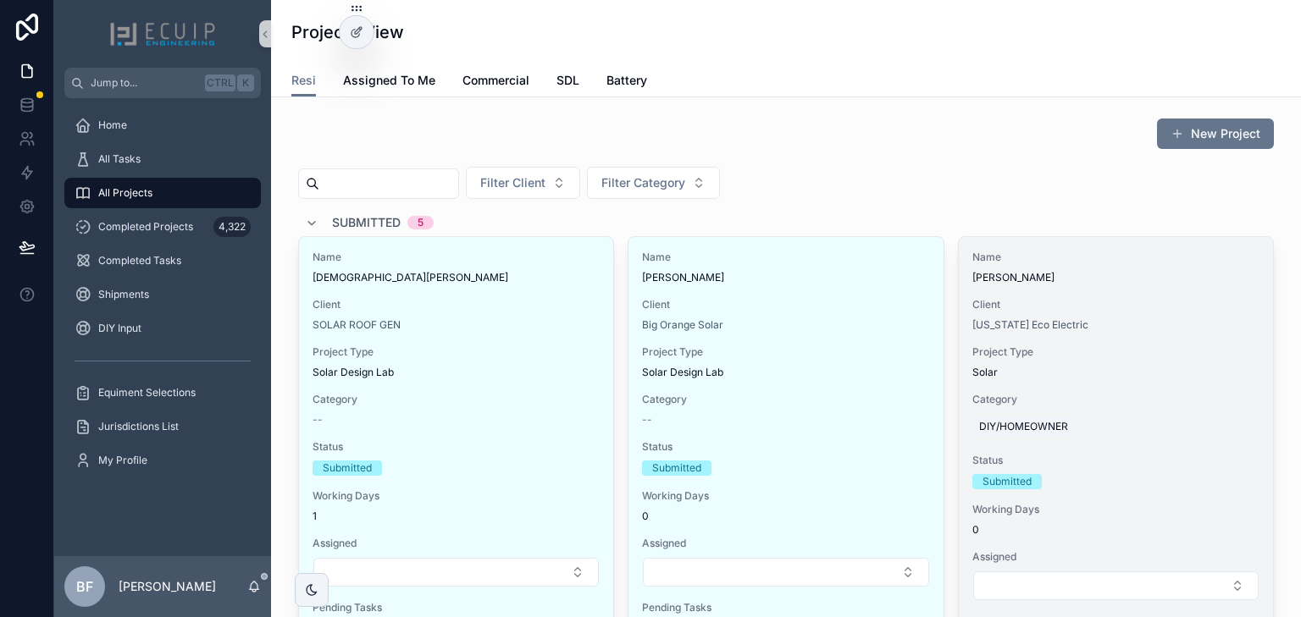
click at [1084, 285] on div "Name Kedir Felix Client Florida Eco Electric Project Type Solar Category DIY/HO…" at bounding box center [1116, 443] width 314 height 412
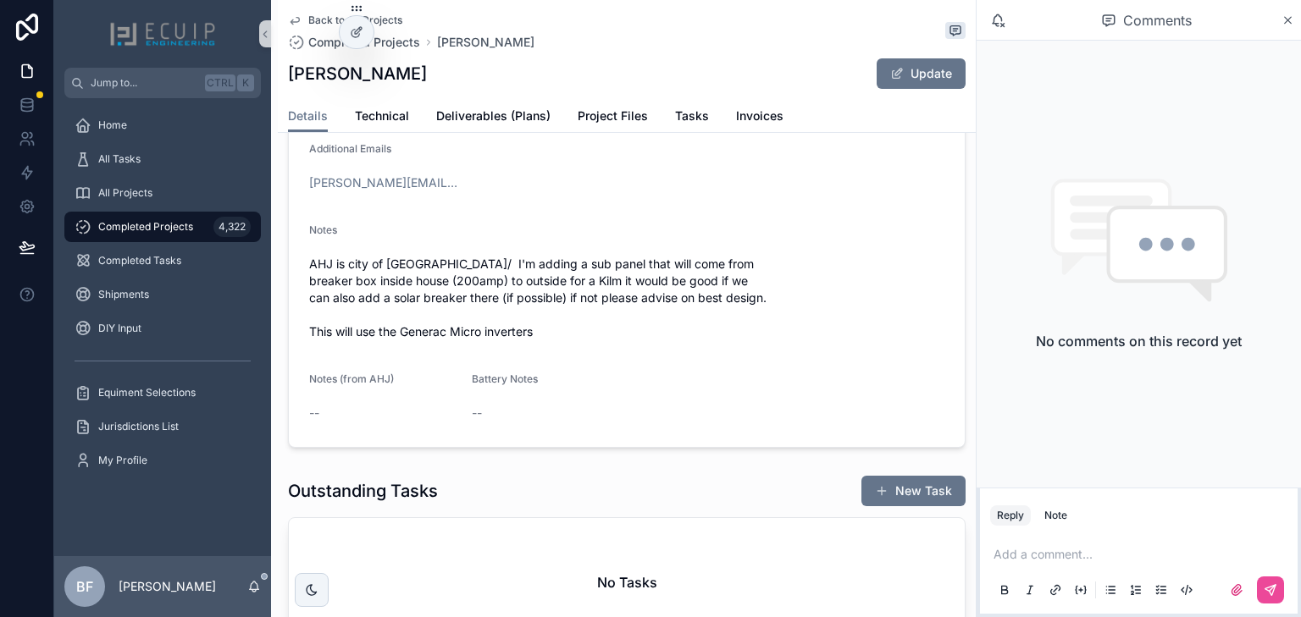
scroll to position [135, 0]
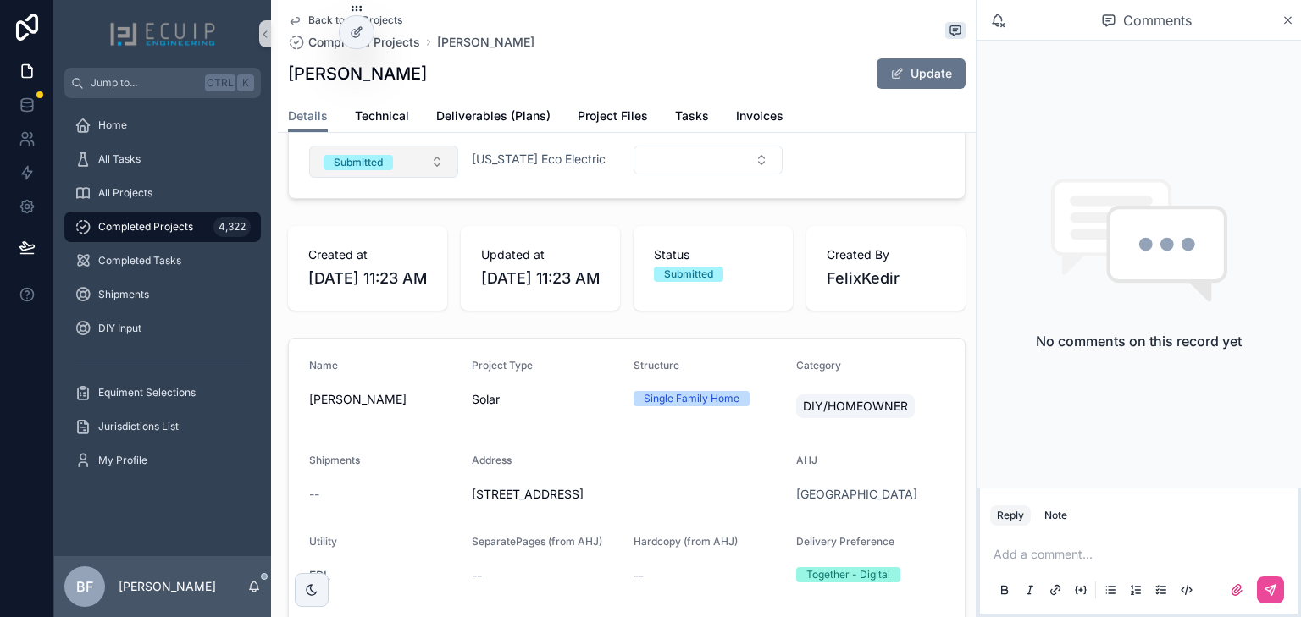
click at [390, 178] on button "Submitted" at bounding box center [383, 162] width 149 height 32
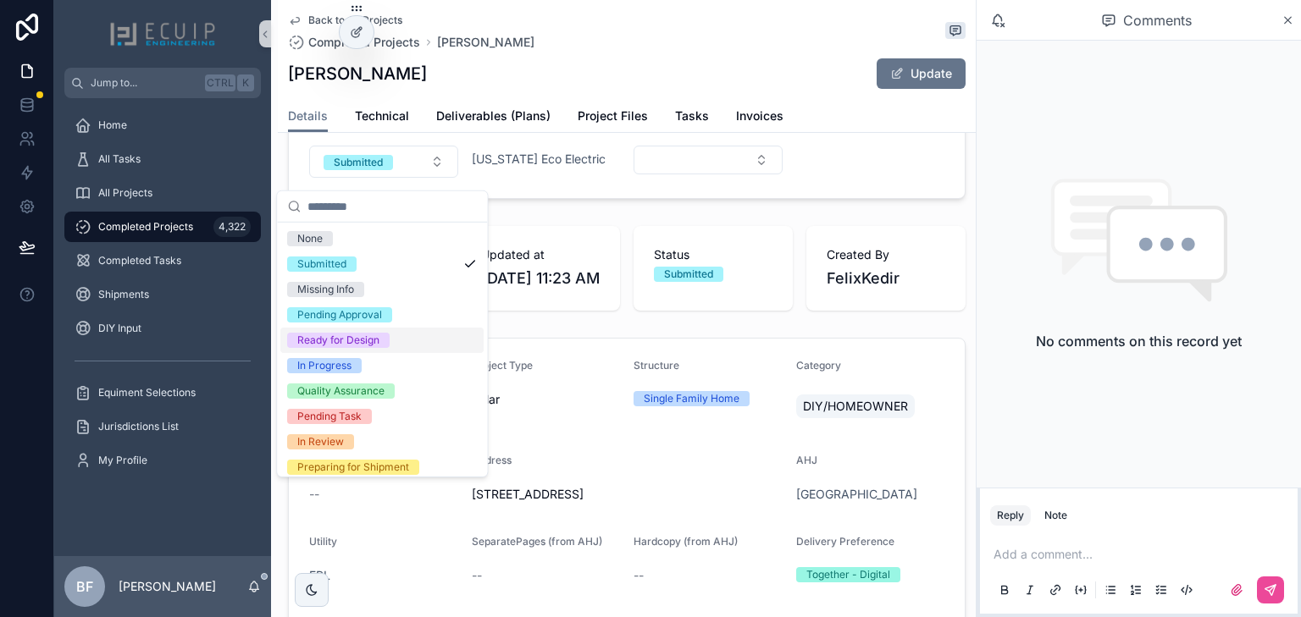
click at [369, 341] on div "Ready for Design" at bounding box center [338, 340] width 82 height 15
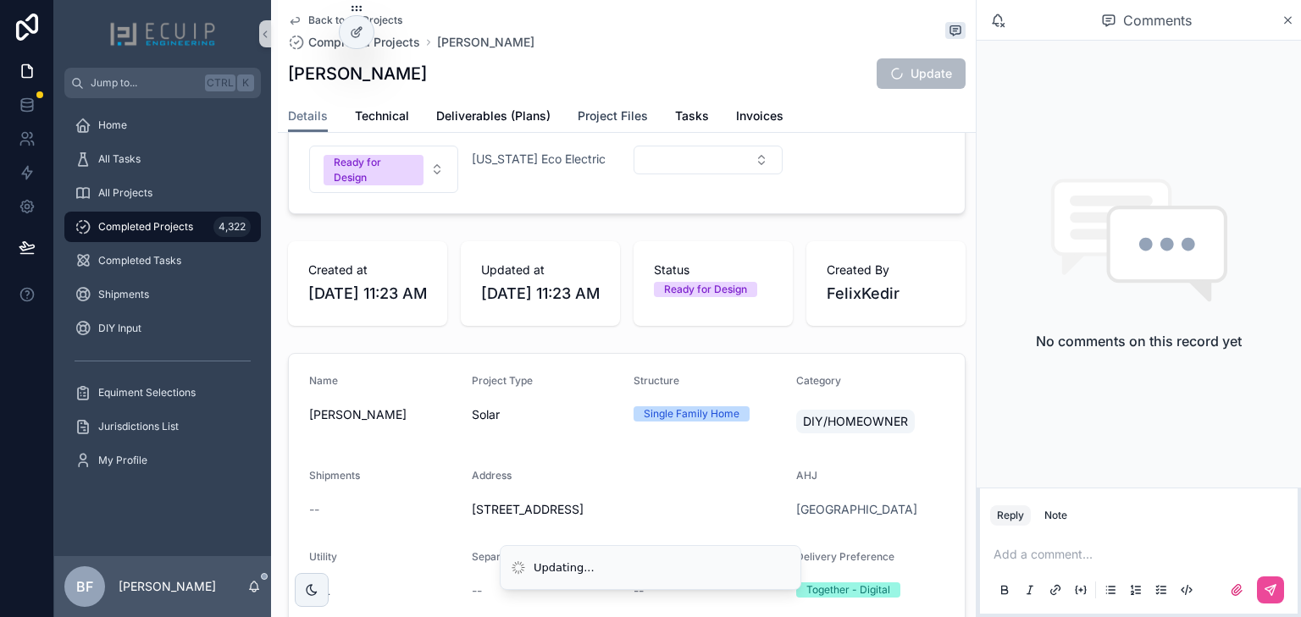
click at [579, 111] on span "Project Files" at bounding box center [613, 116] width 70 height 17
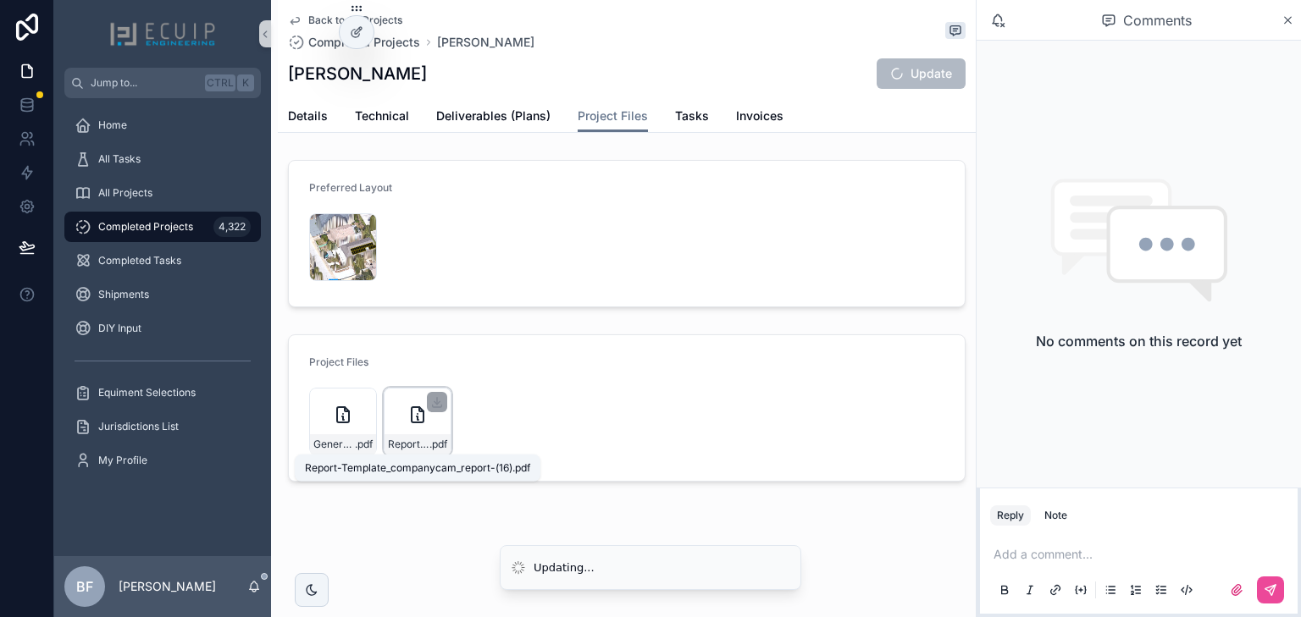
click at [420, 445] on span "Report-Template_companycam_report-(16)" at bounding box center [408, 445] width 41 height 14
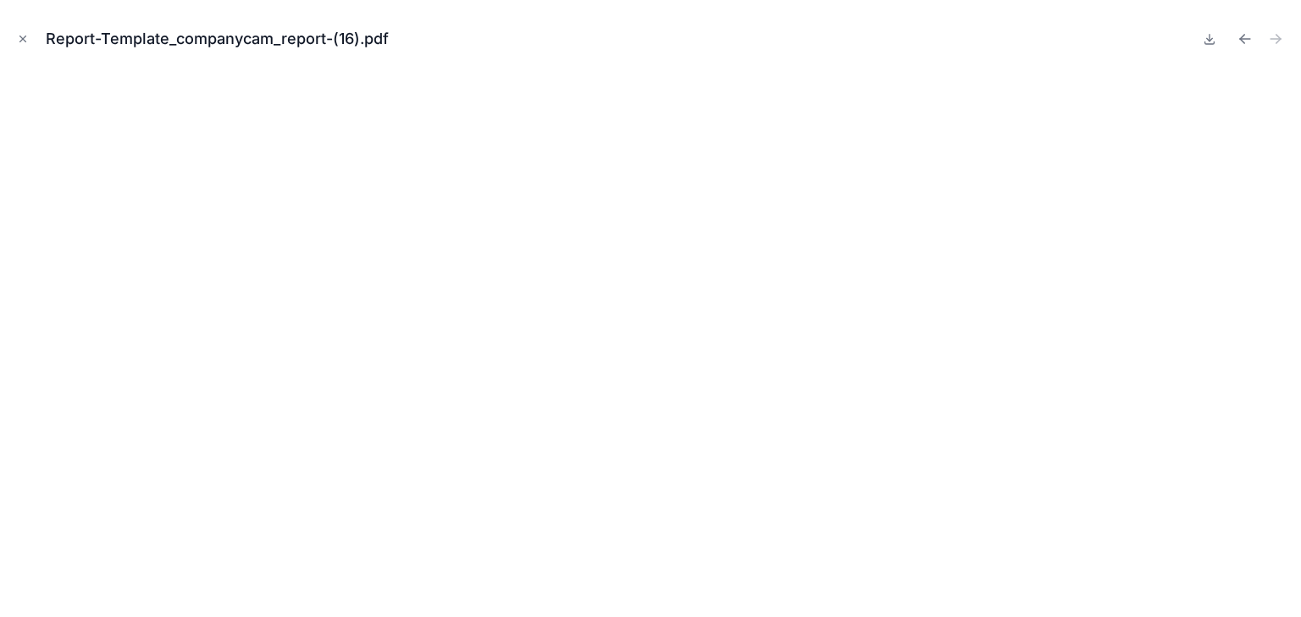
click at [37, 41] on div "Report-Template_companycam_report-(16).pdf" at bounding box center [651, 39] width 1274 height 51
click at [24, 34] on icon "Close modal" at bounding box center [23, 39] width 12 height 12
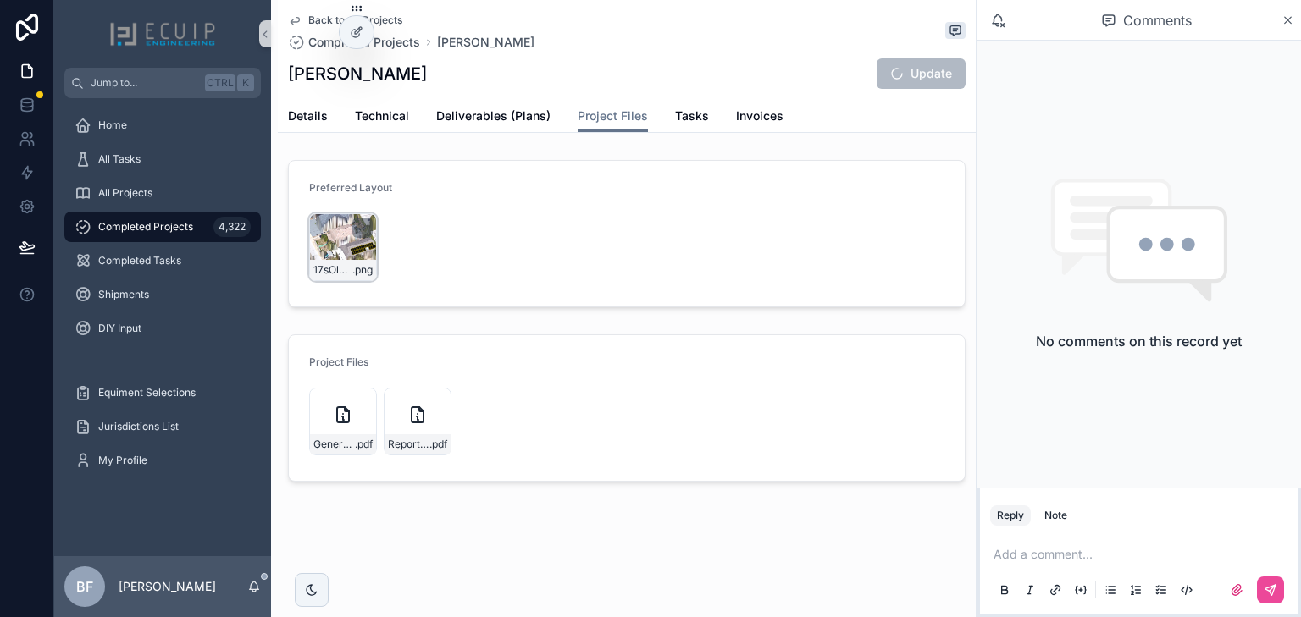
click at [329, 240] on div "17sOleandermock .png" at bounding box center [343, 247] width 68 height 68
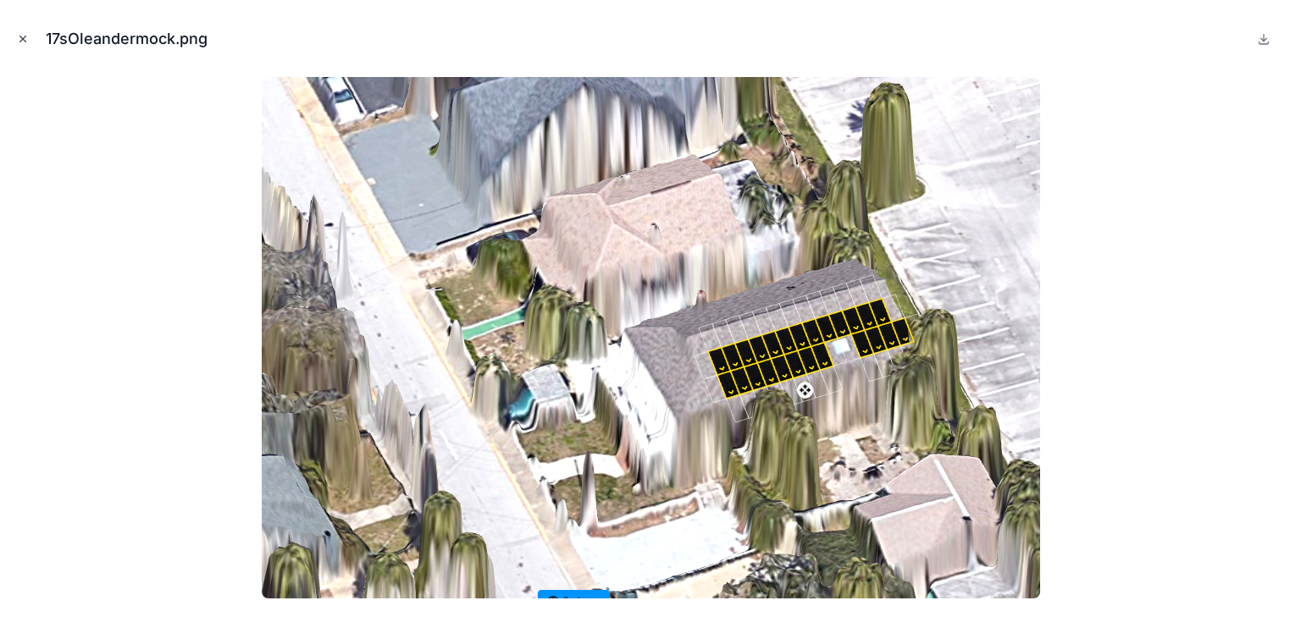
click at [18, 36] on icon "Close modal" at bounding box center [23, 39] width 12 height 12
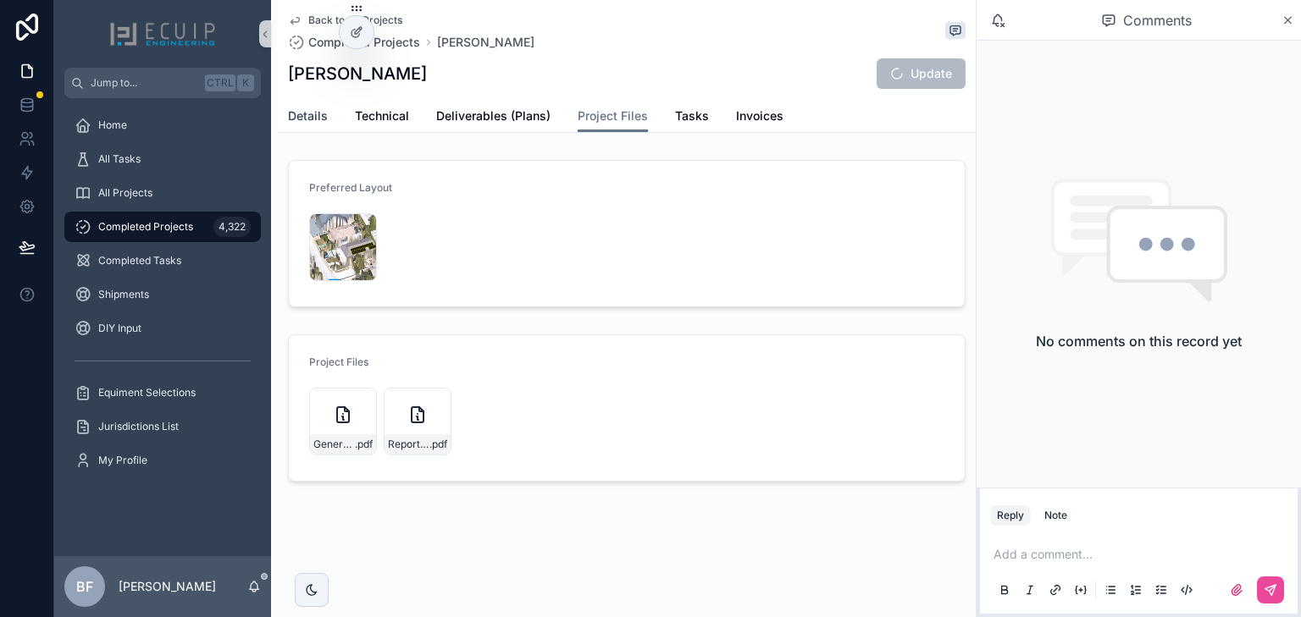
click at [288, 119] on span "Details" at bounding box center [308, 116] width 40 height 17
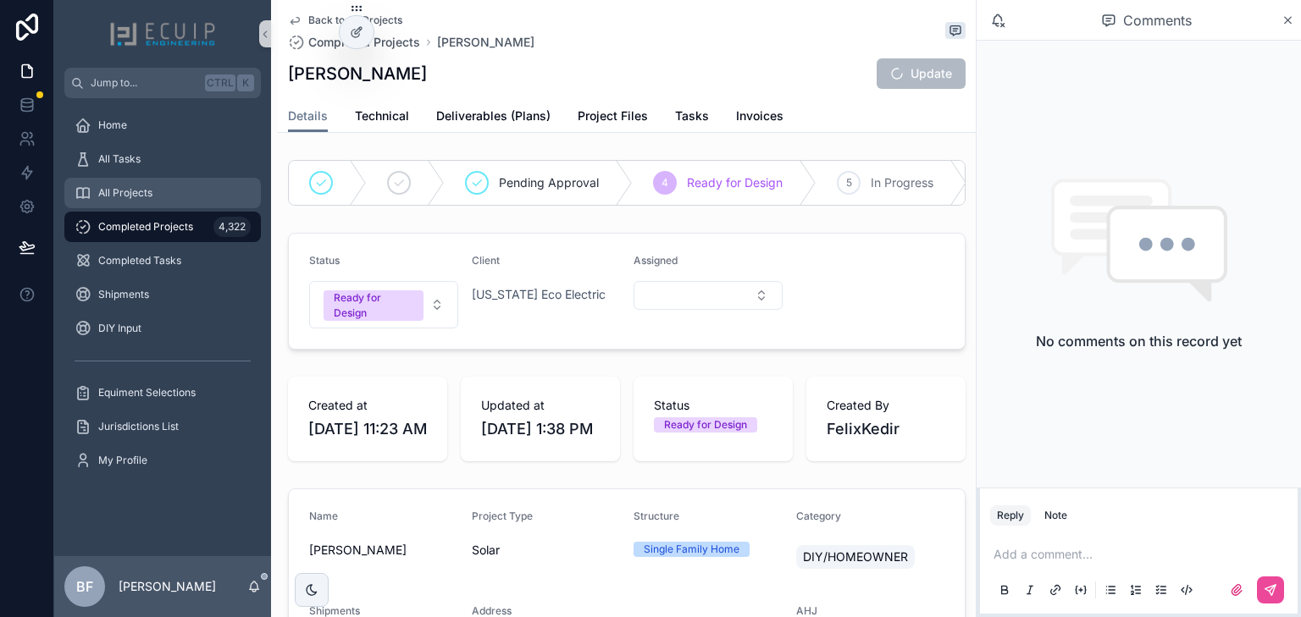
click at [168, 186] on div "All Projects" at bounding box center [163, 193] width 176 height 27
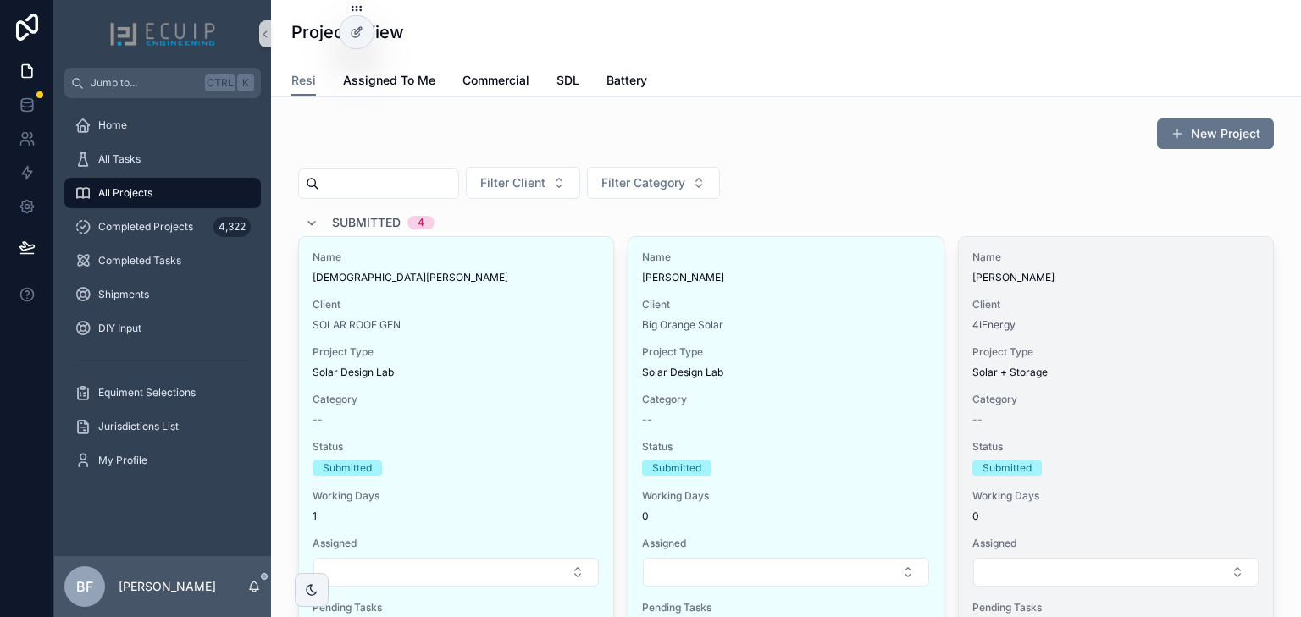
click at [1135, 274] on span "Alex Duan" at bounding box center [1115, 278] width 287 height 14
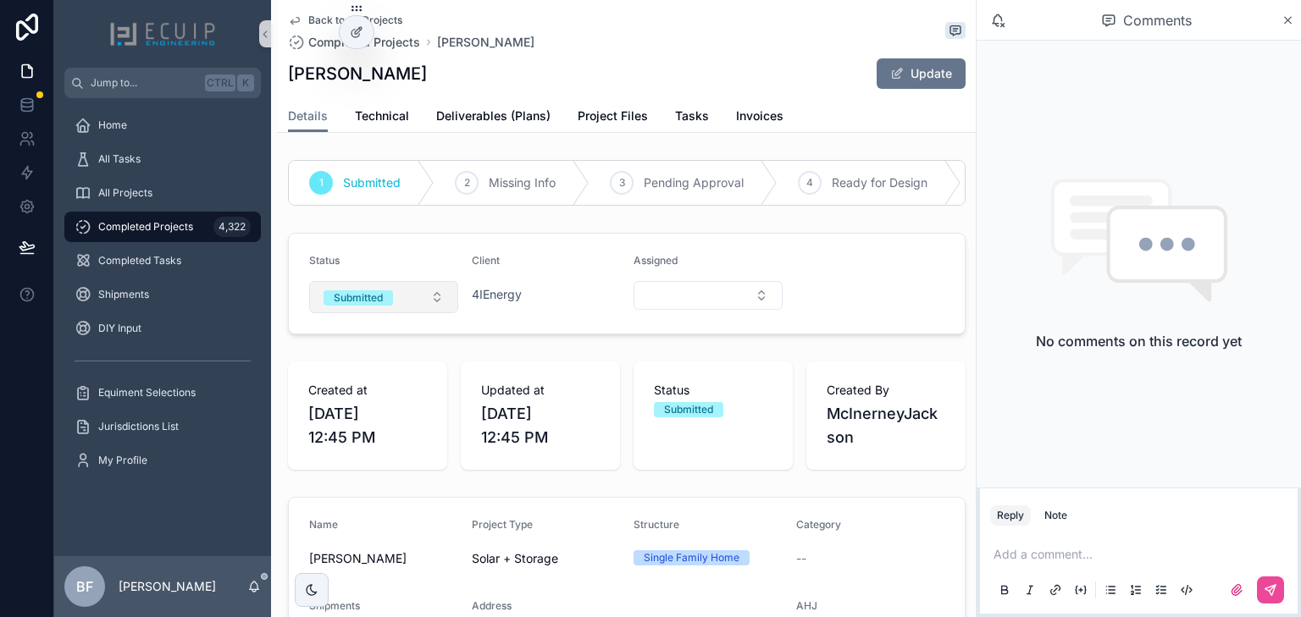
click at [379, 313] on button "Submitted" at bounding box center [383, 297] width 149 height 32
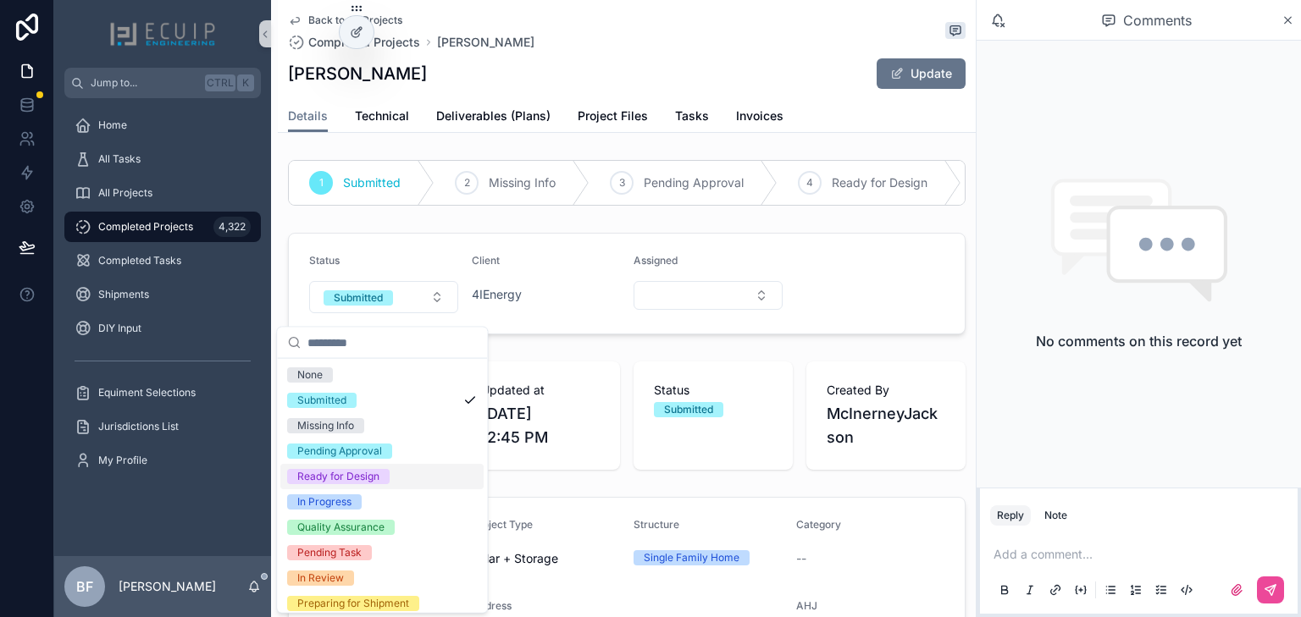
click at [356, 481] on div "Ready for Design" at bounding box center [338, 476] width 82 height 15
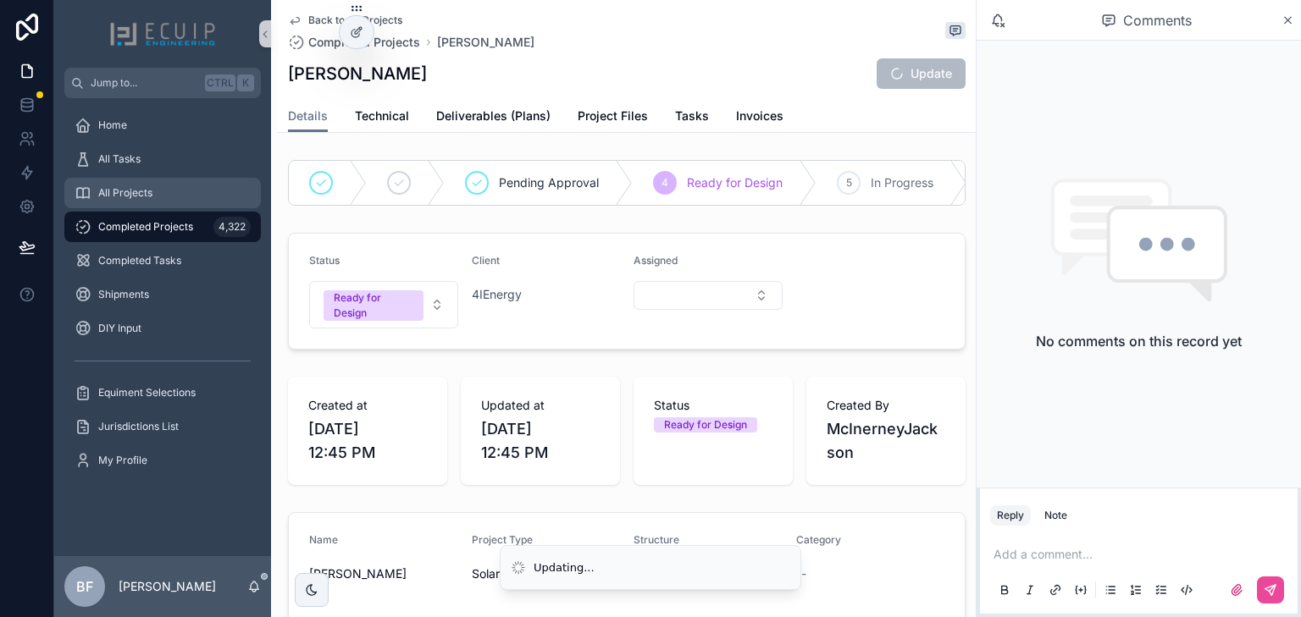
click at [160, 206] on div "All Projects" at bounding box center [163, 193] width 176 height 27
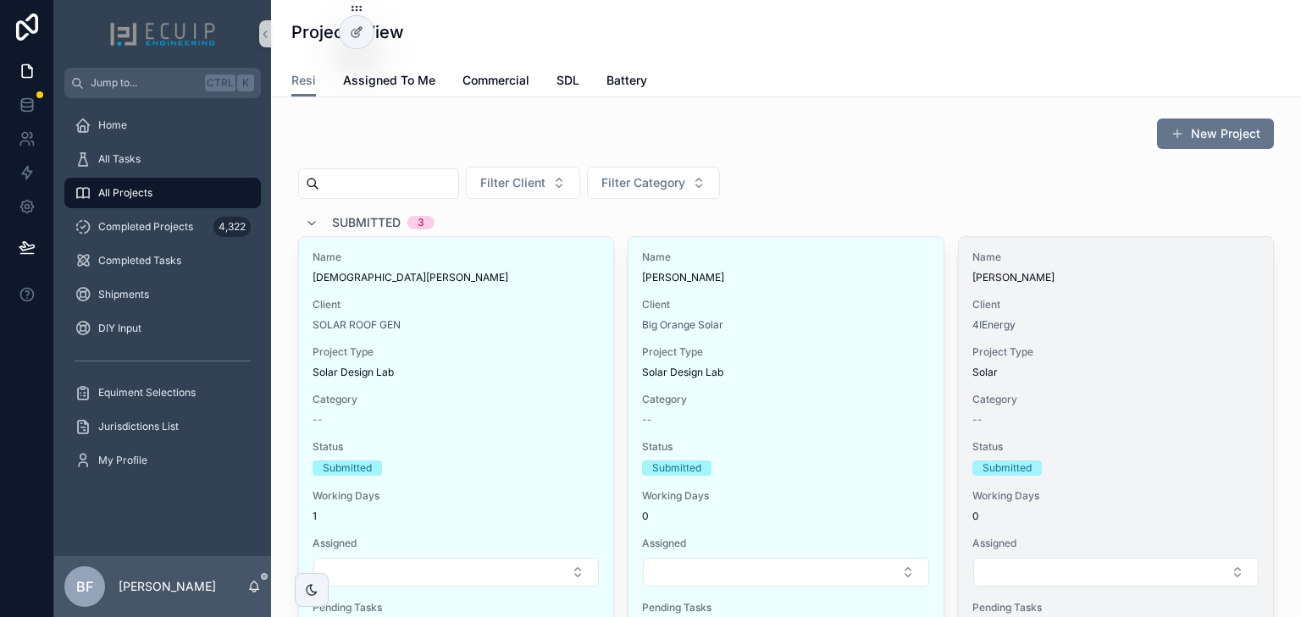
click at [1096, 281] on span "Shelby Epperly" at bounding box center [1115, 278] width 287 height 14
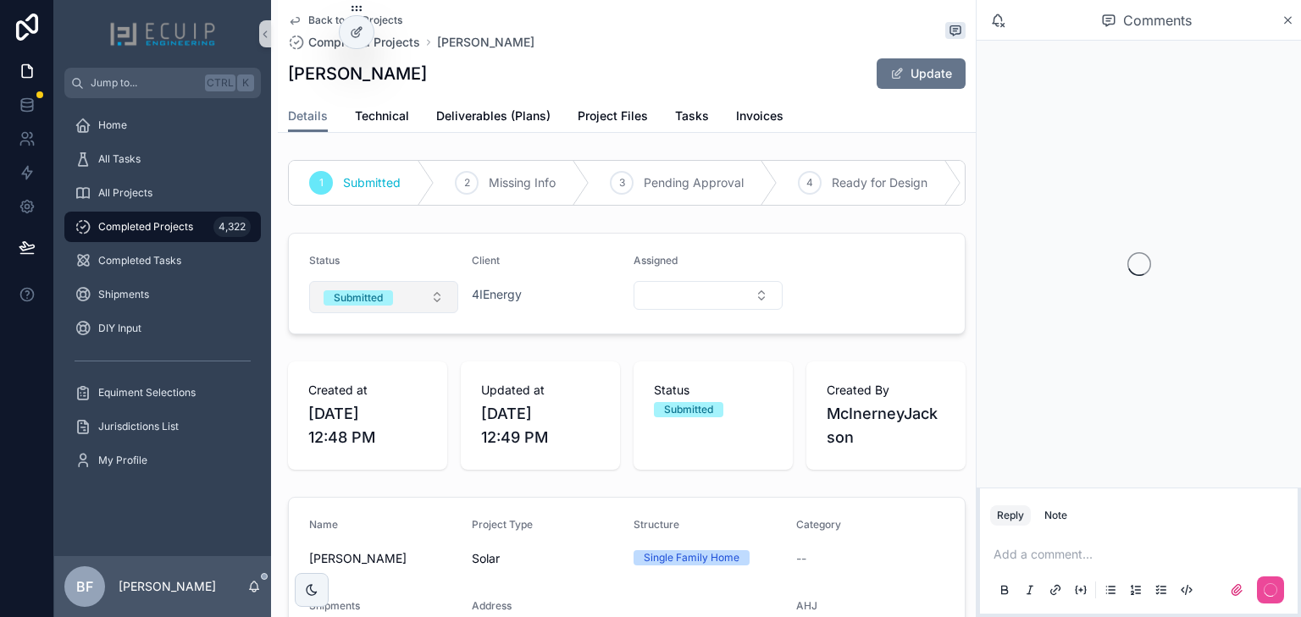
click at [391, 313] on button "Submitted" at bounding box center [383, 297] width 149 height 32
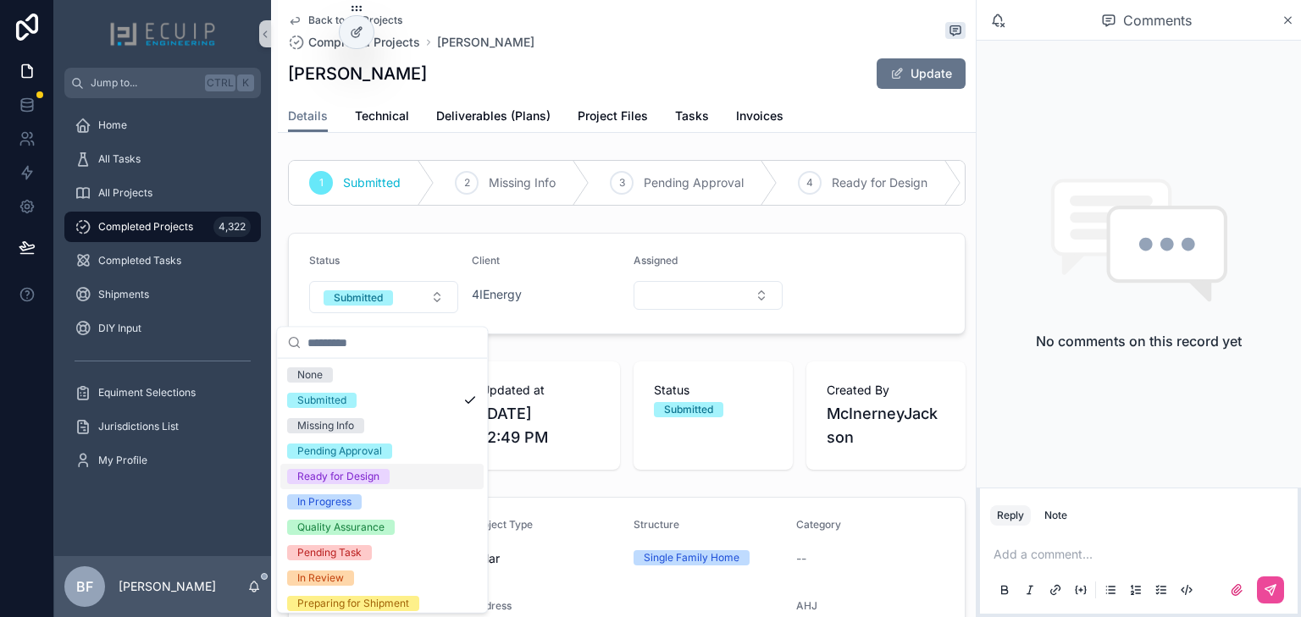
click at [352, 474] on div "Ready for Design" at bounding box center [338, 476] width 82 height 15
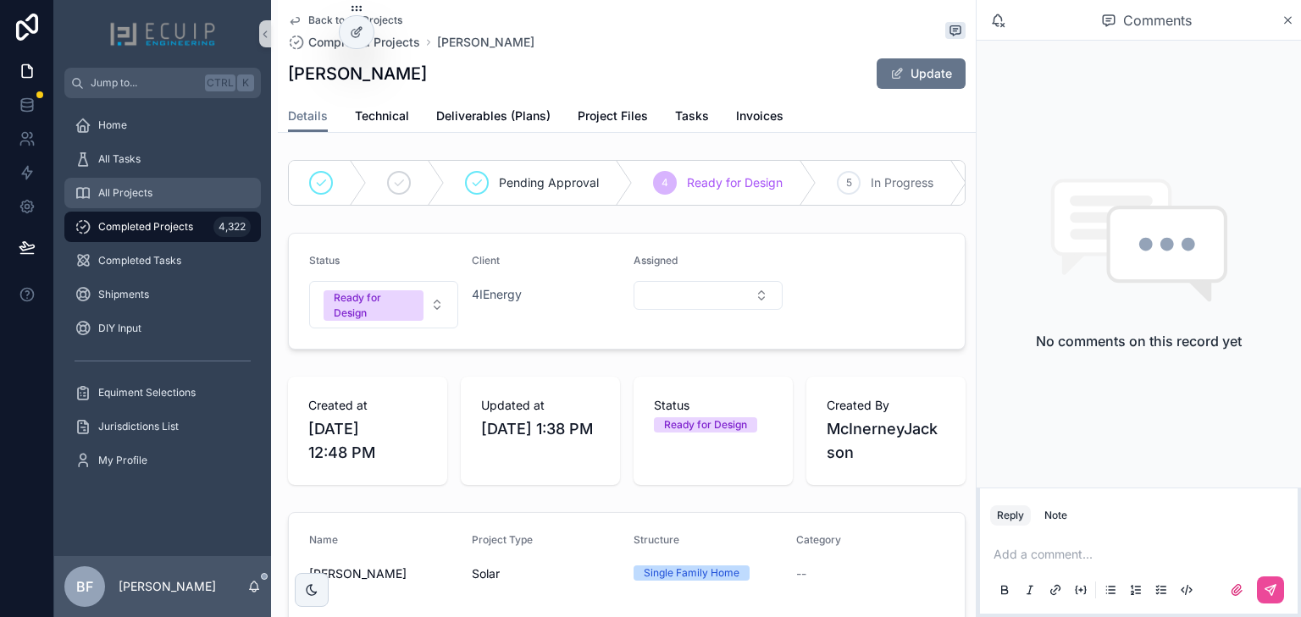
click at [145, 203] on div "All Projects" at bounding box center [163, 193] width 176 height 27
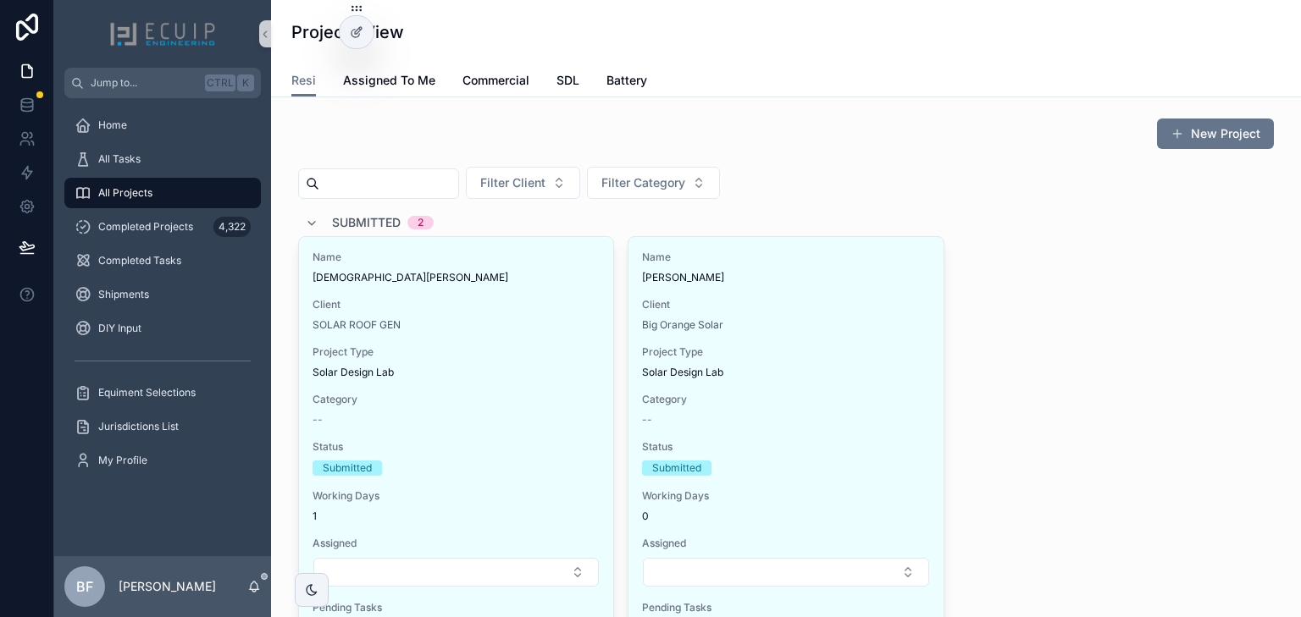
click at [380, 227] on span "Submitted" at bounding box center [366, 222] width 69 height 17
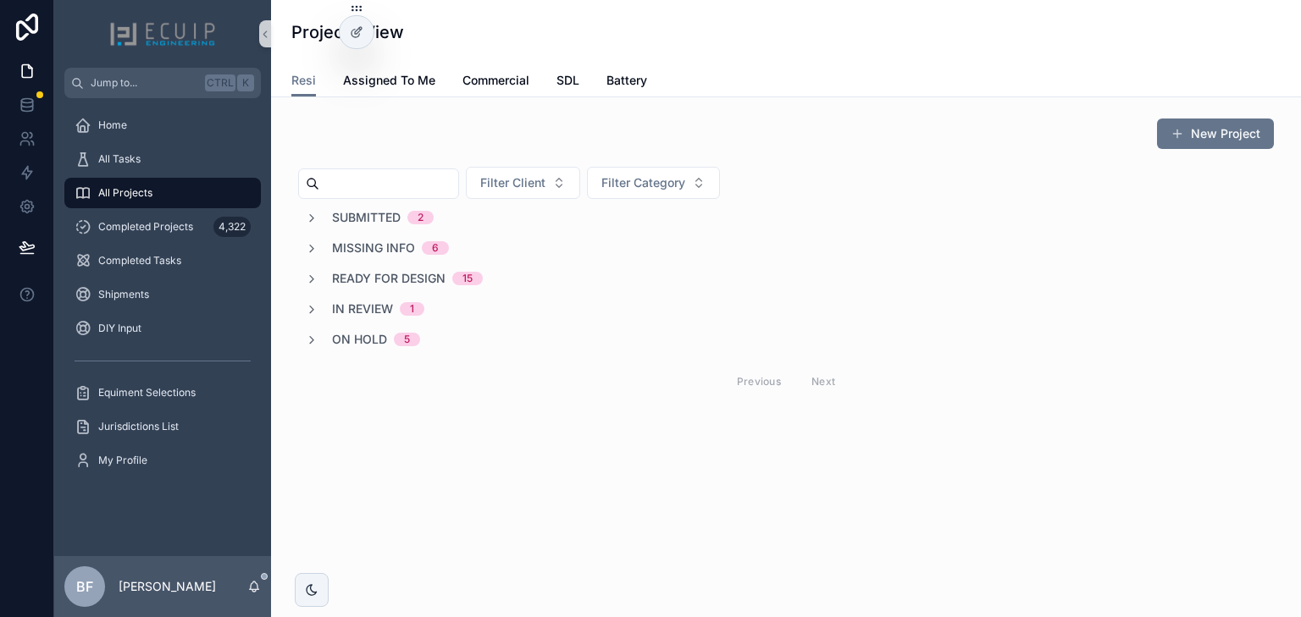
click at [368, 334] on span "On Hold" at bounding box center [359, 339] width 55 height 17
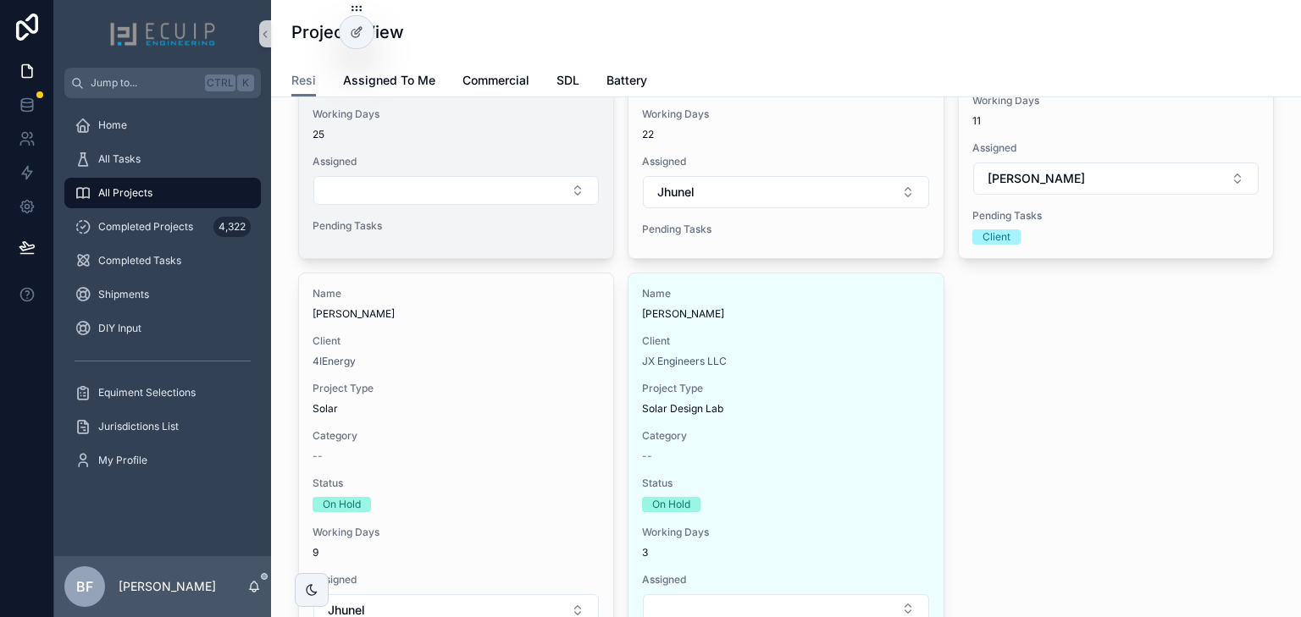
scroll to position [542, 0]
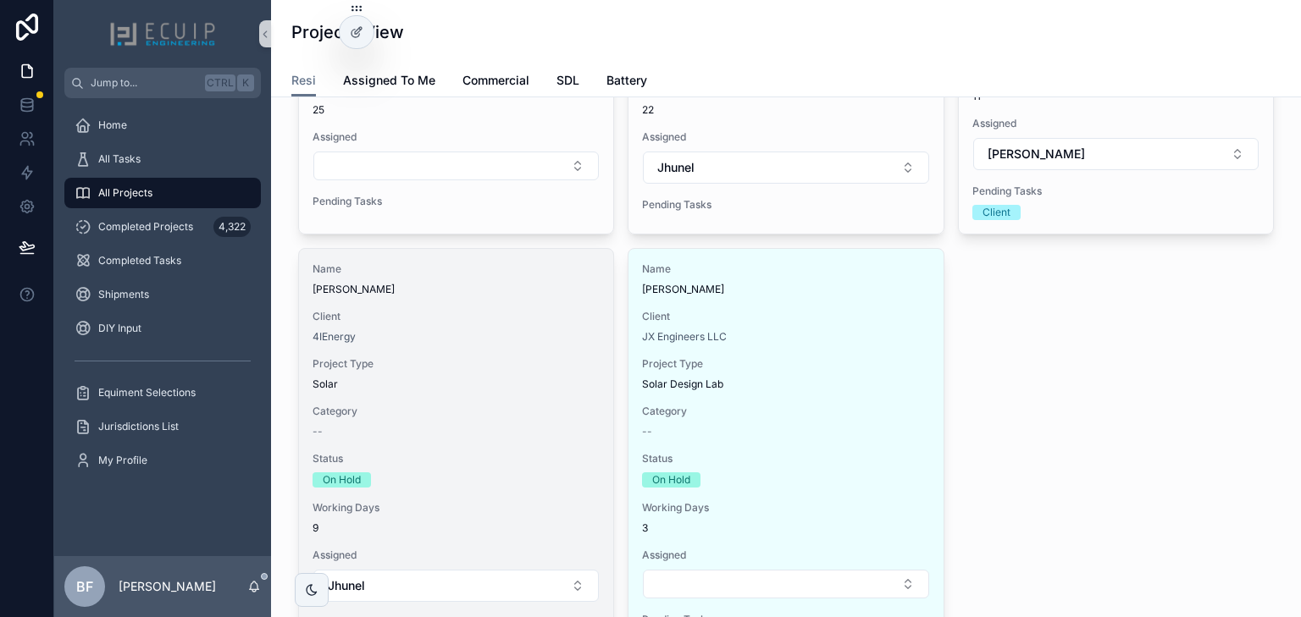
click at [481, 274] on div "Name Nikolai Gurdian" at bounding box center [455, 280] width 287 height 34
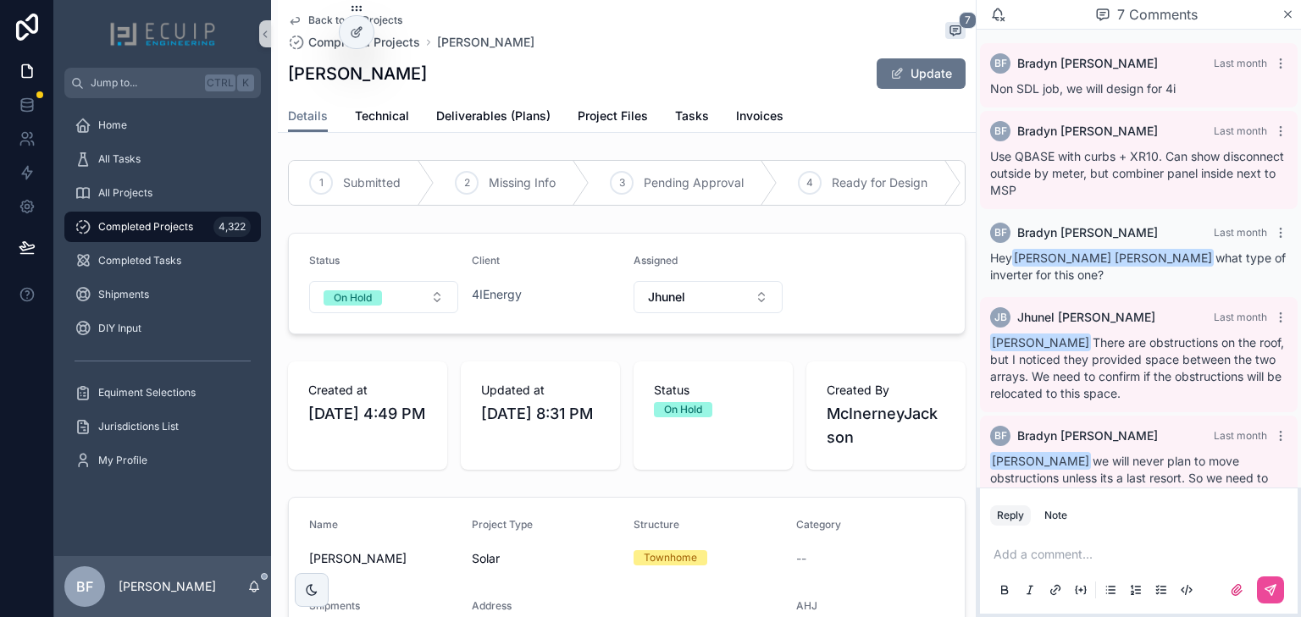
scroll to position [310, 0]
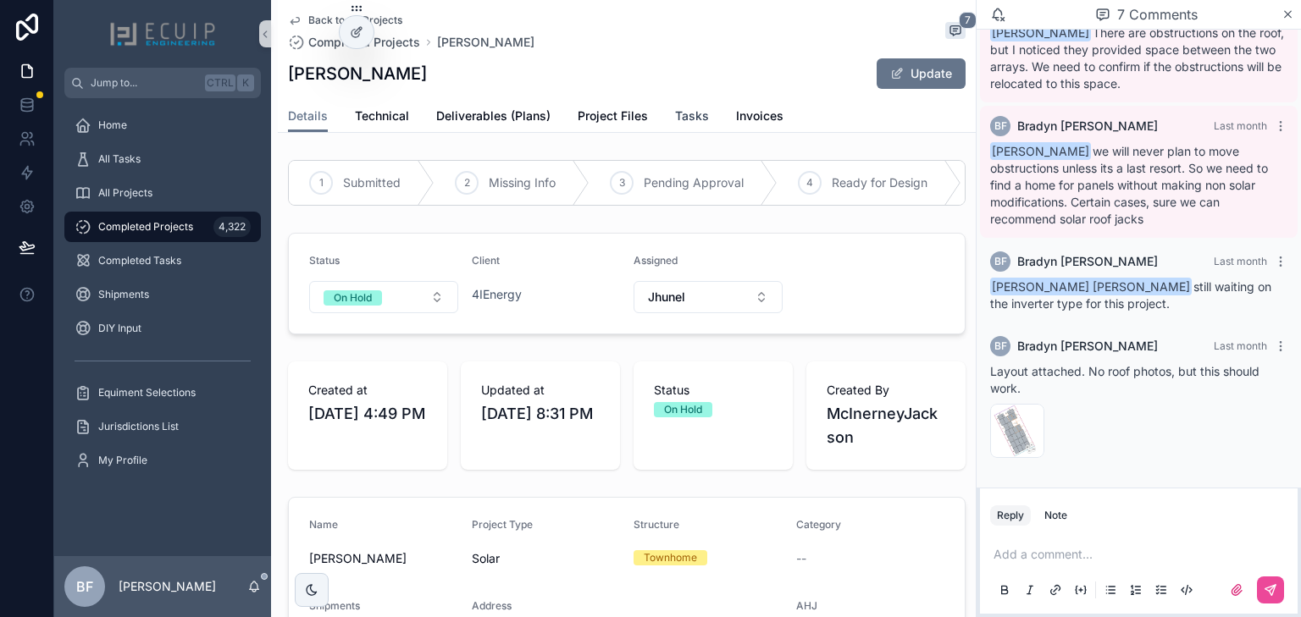
click at [677, 111] on span "Tasks" at bounding box center [692, 116] width 34 height 17
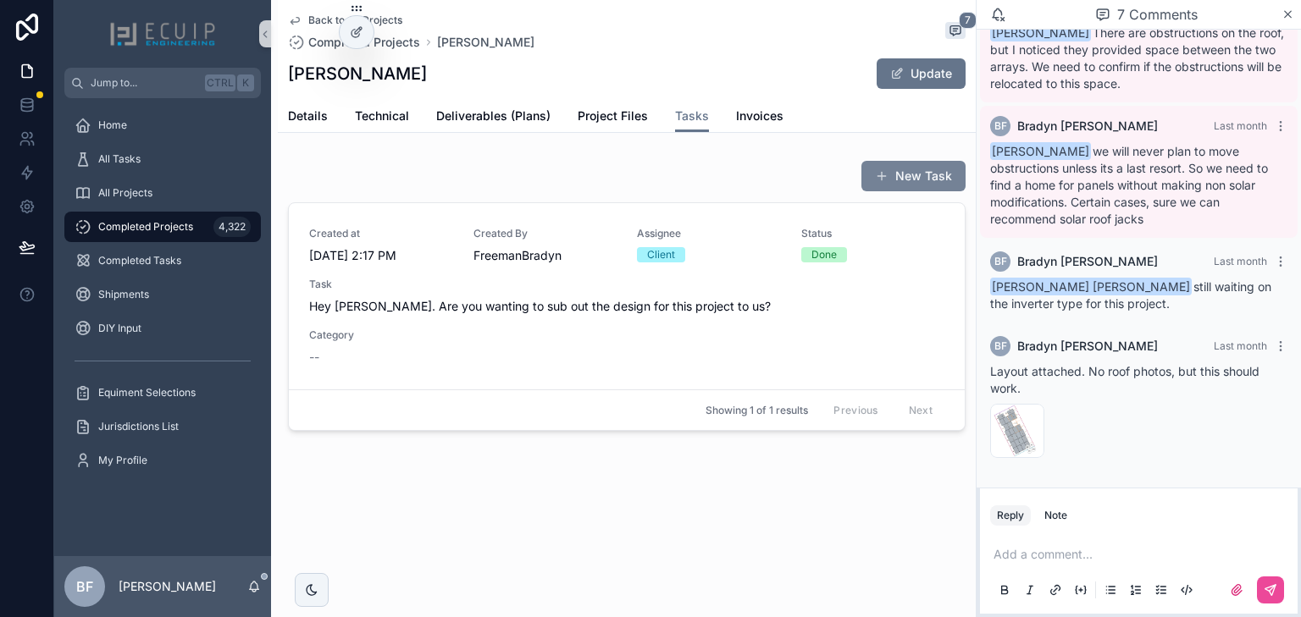
click at [941, 177] on button "New Task" at bounding box center [913, 176] width 104 height 30
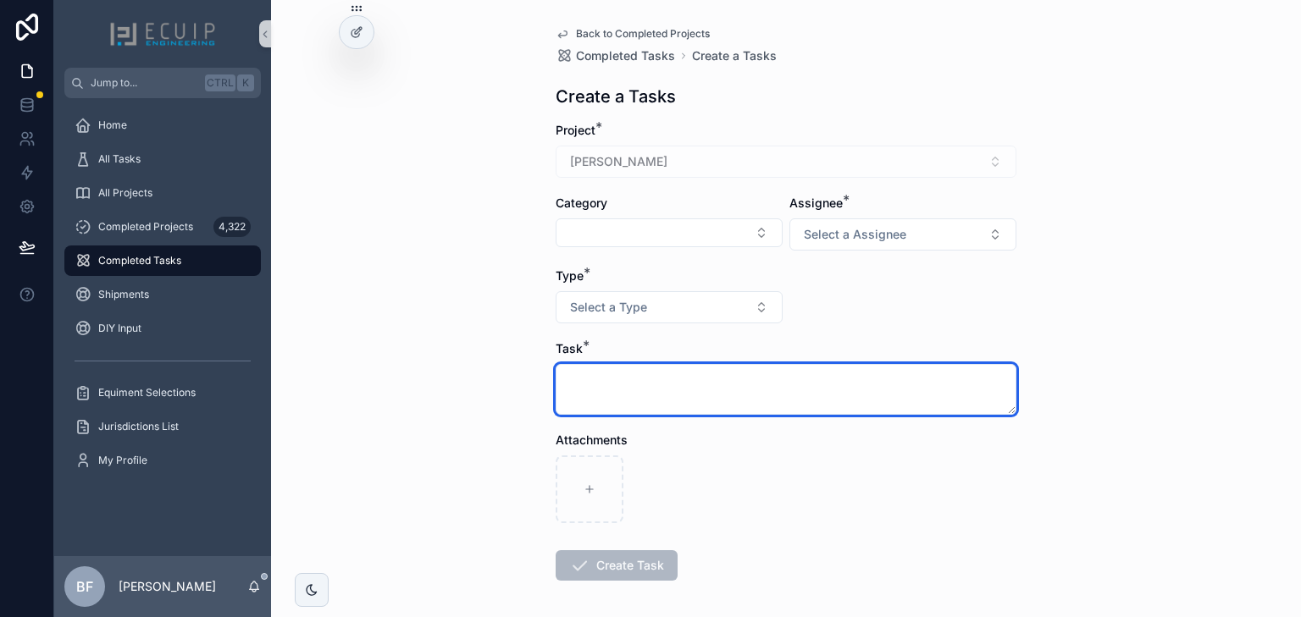
click at [708, 394] on textarea "scrollable content" at bounding box center [785, 389] width 461 height 51
type textarea "*"
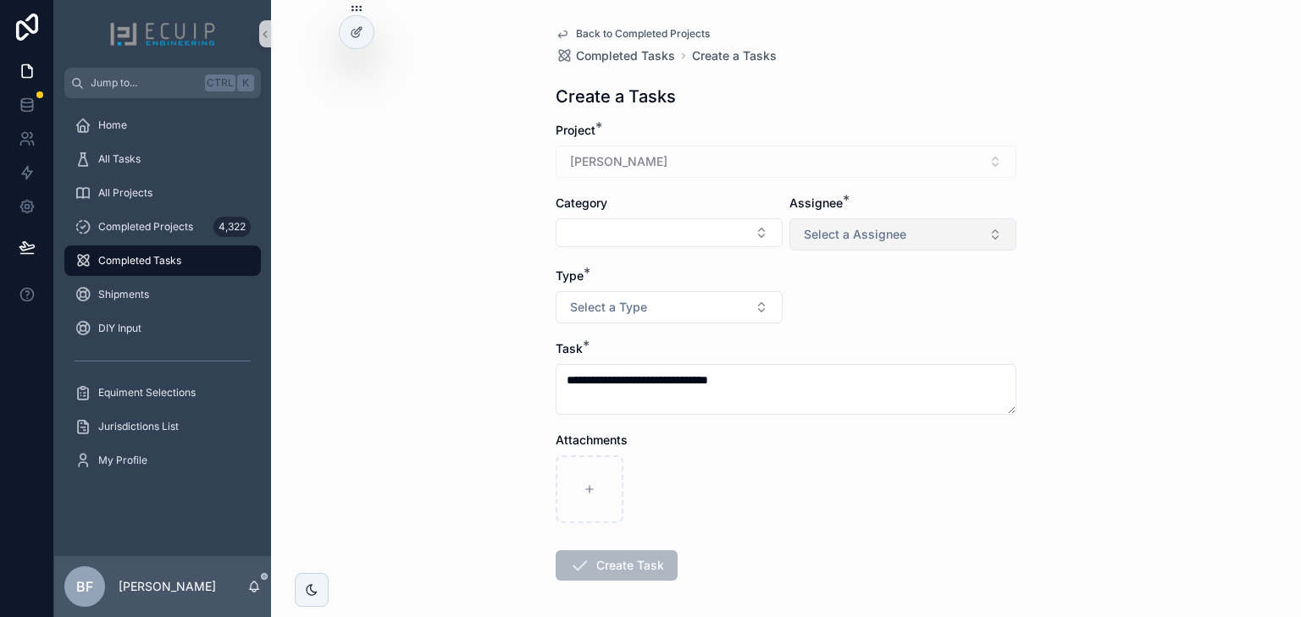
click at [814, 235] on span "Select a Assignee" at bounding box center [855, 234] width 102 height 17
click at [817, 329] on div "Client" at bounding box center [819, 326] width 28 height 15
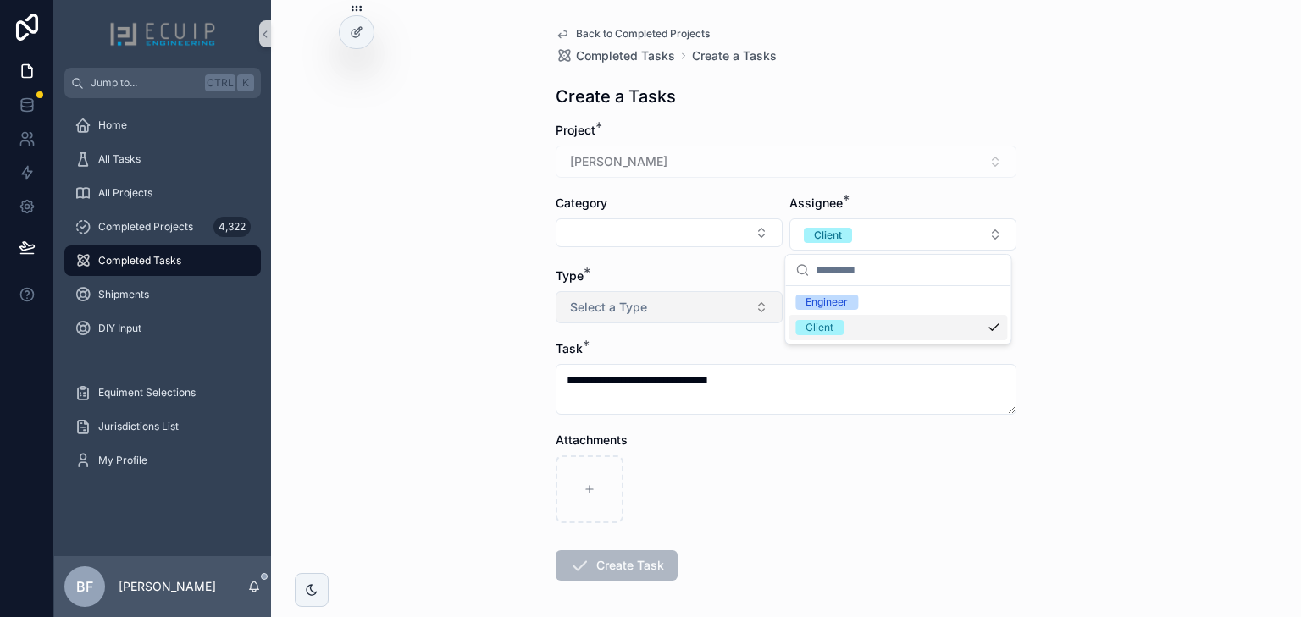
click at [705, 292] on button "Select a Type" at bounding box center [668, 307] width 227 height 32
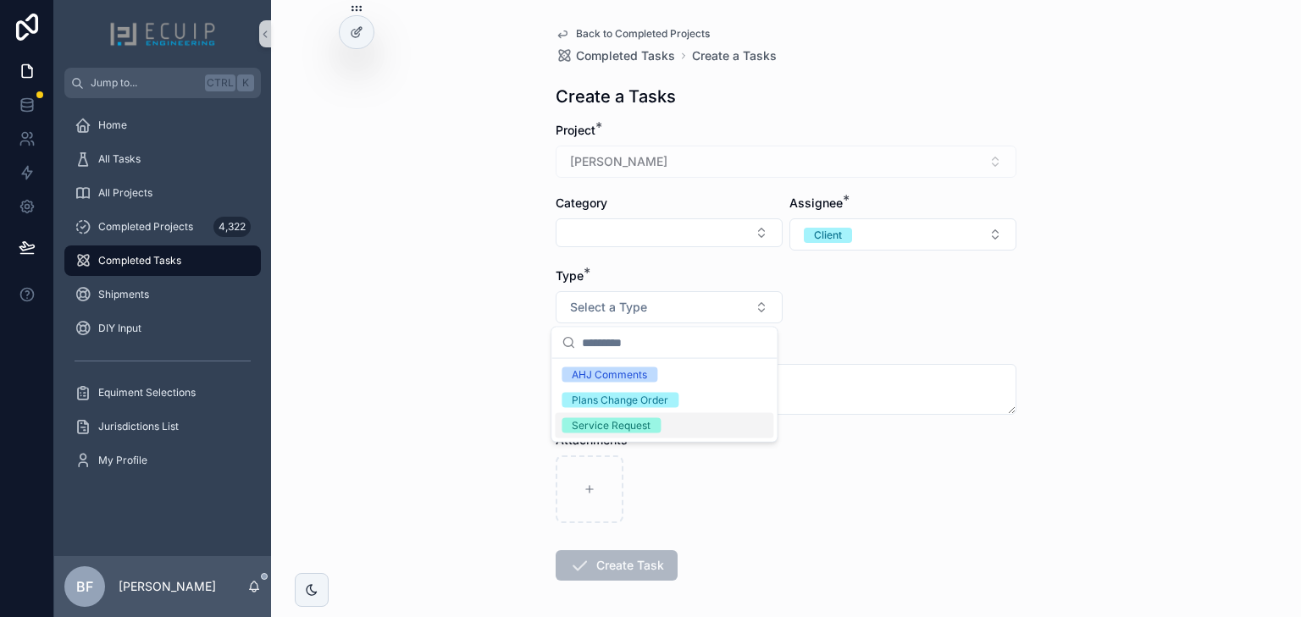
click at [640, 415] on div "Service Request" at bounding box center [664, 425] width 218 height 25
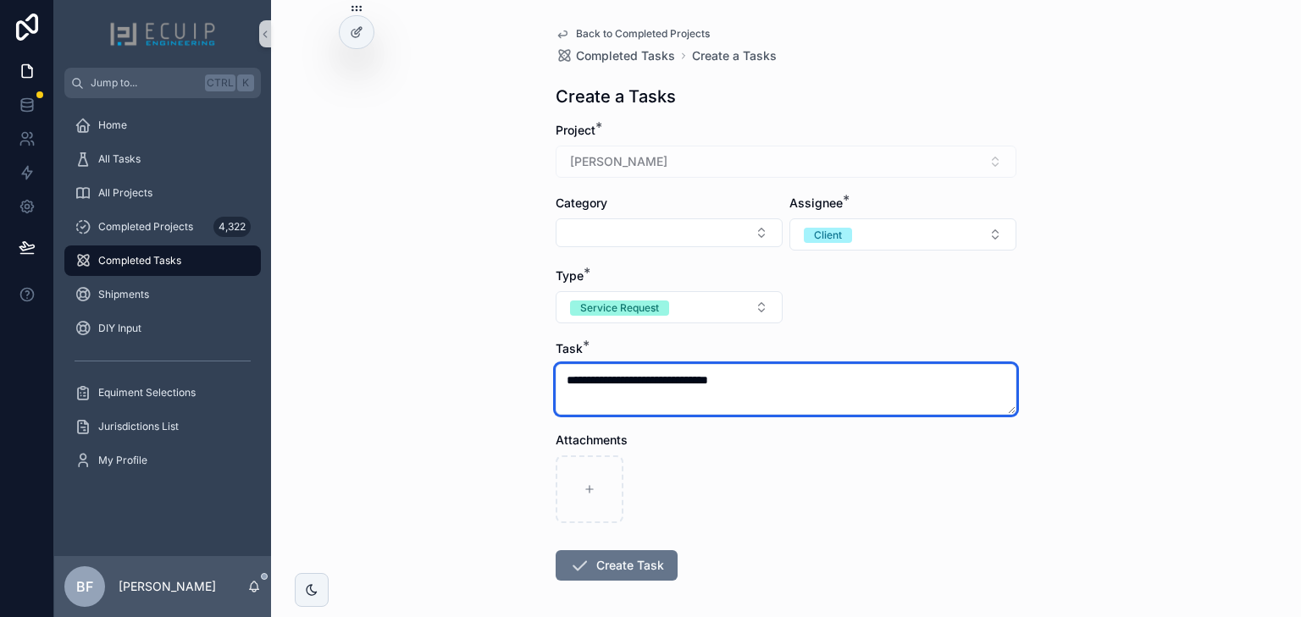
click at [670, 379] on textarea "**********" at bounding box center [785, 389] width 461 height 51
type textarea "**********"
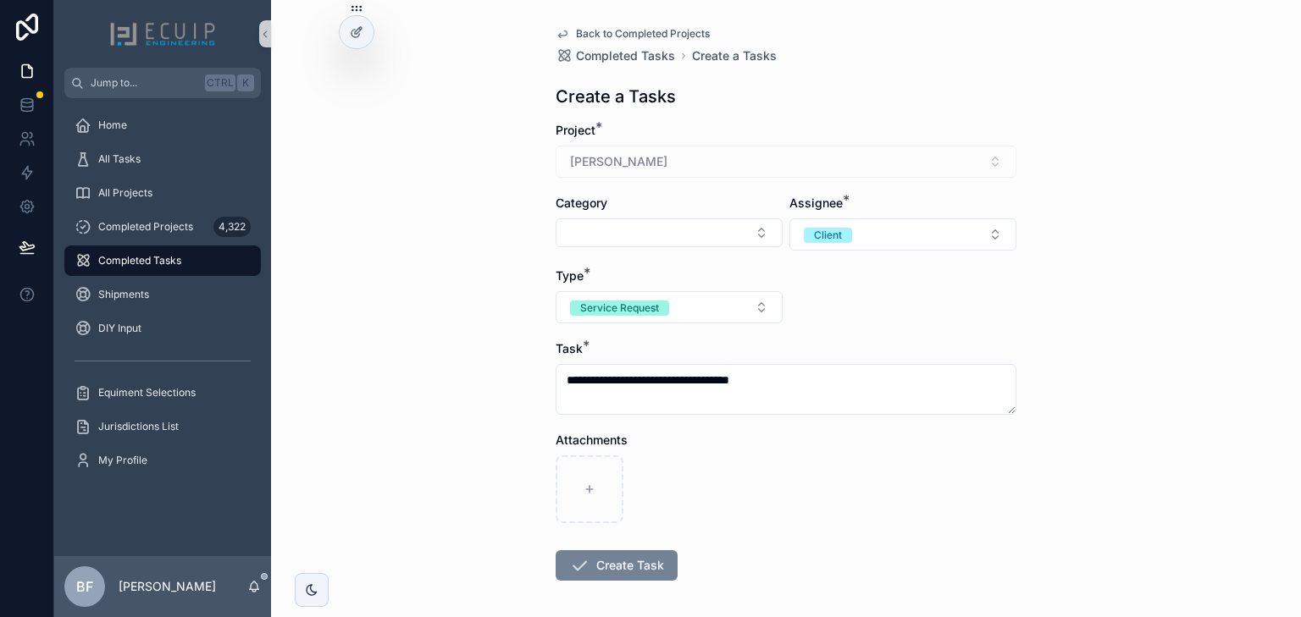
click at [648, 578] on button "Create Task" at bounding box center [616, 565] width 122 height 30
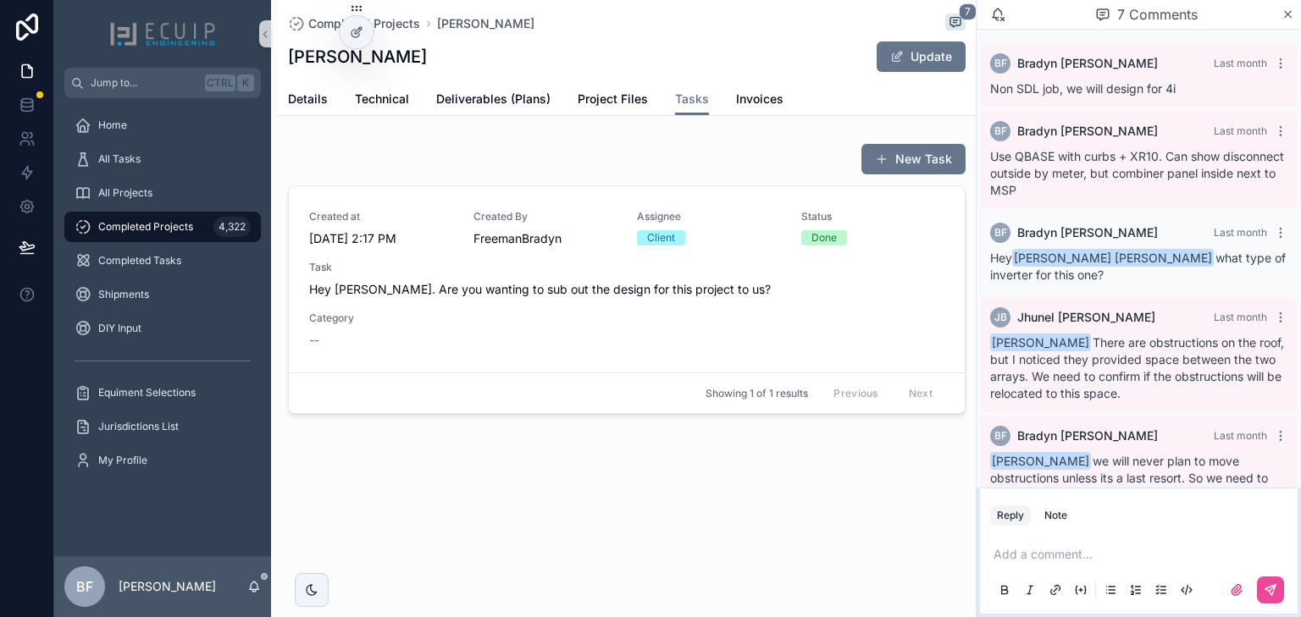
scroll to position [310, 0]
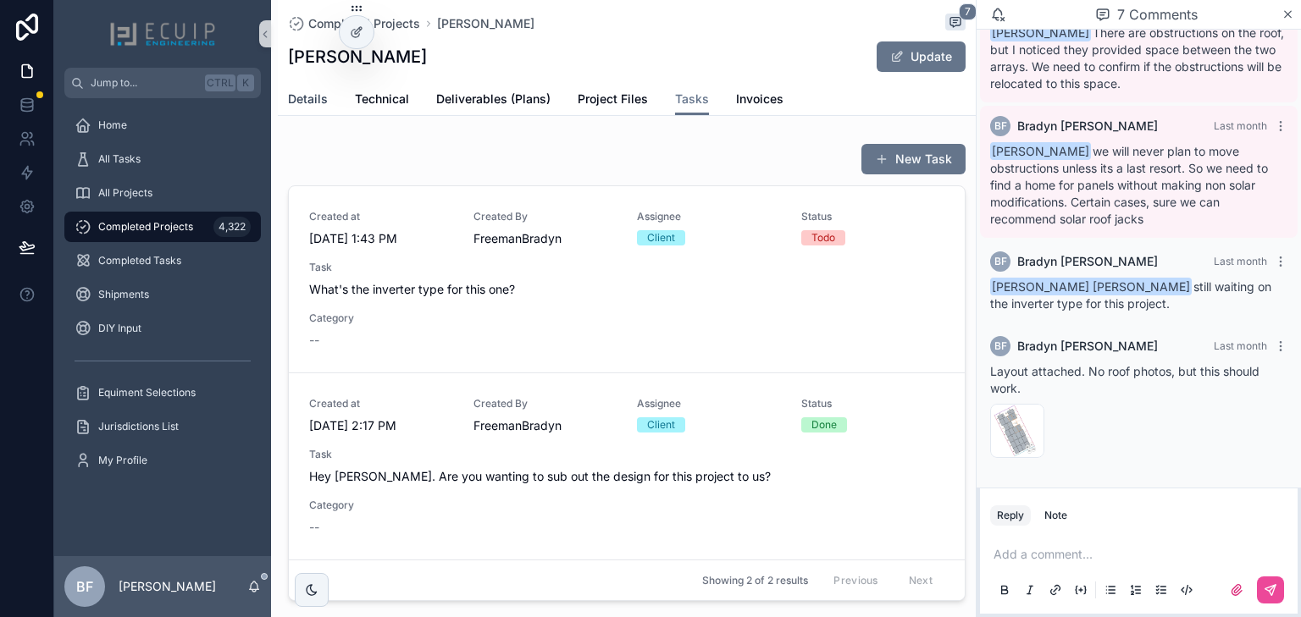
click at [292, 102] on span "Details" at bounding box center [308, 99] width 40 height 17
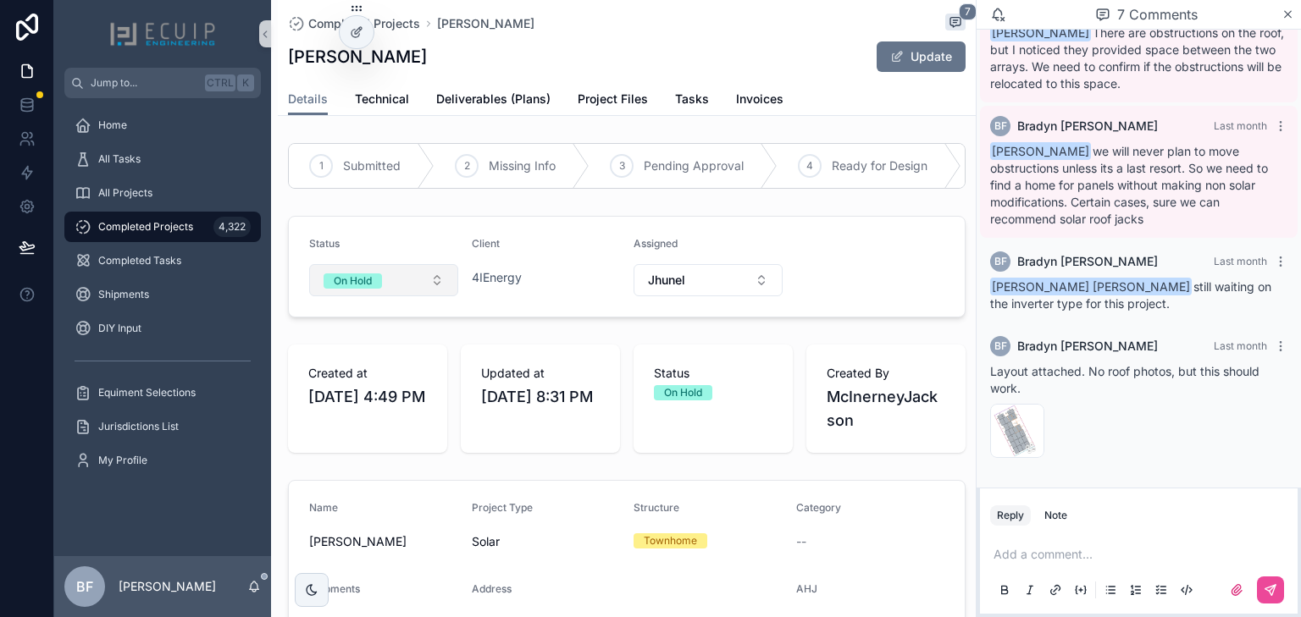
click at [362, 274] on button "On Hold" at bounding box center [383, 280] width 149 height 32
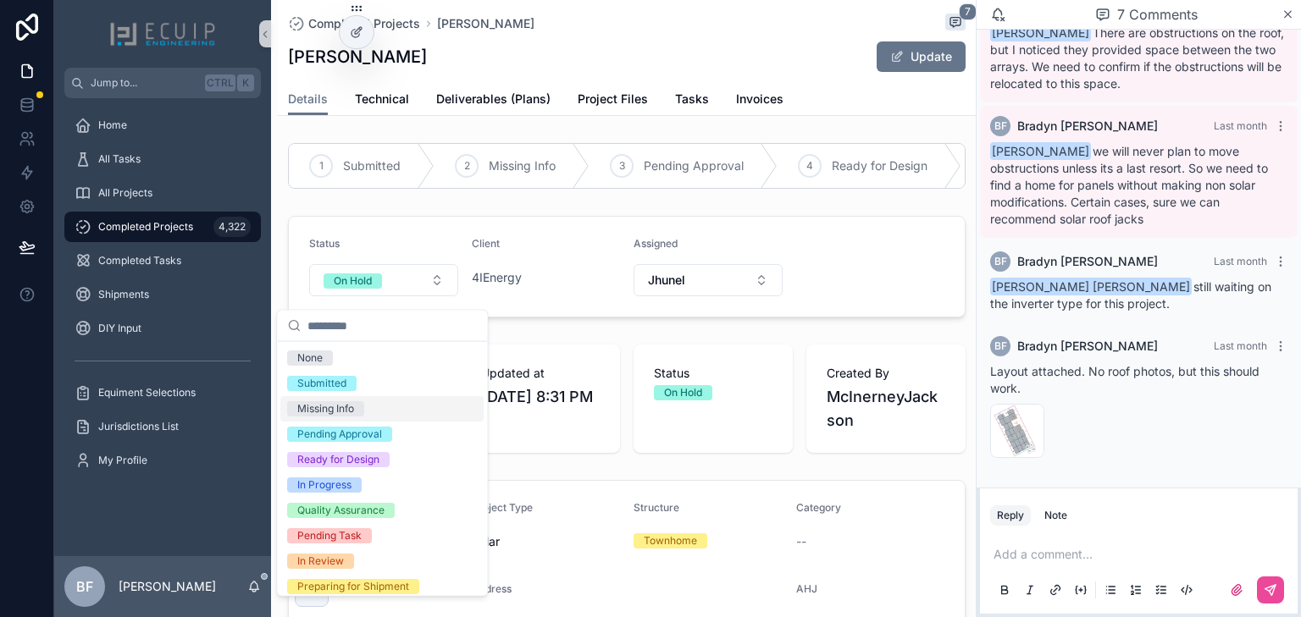
click at [333, 411] on div "Missing Info" at bounding box center [325, 408] width 57 height 15
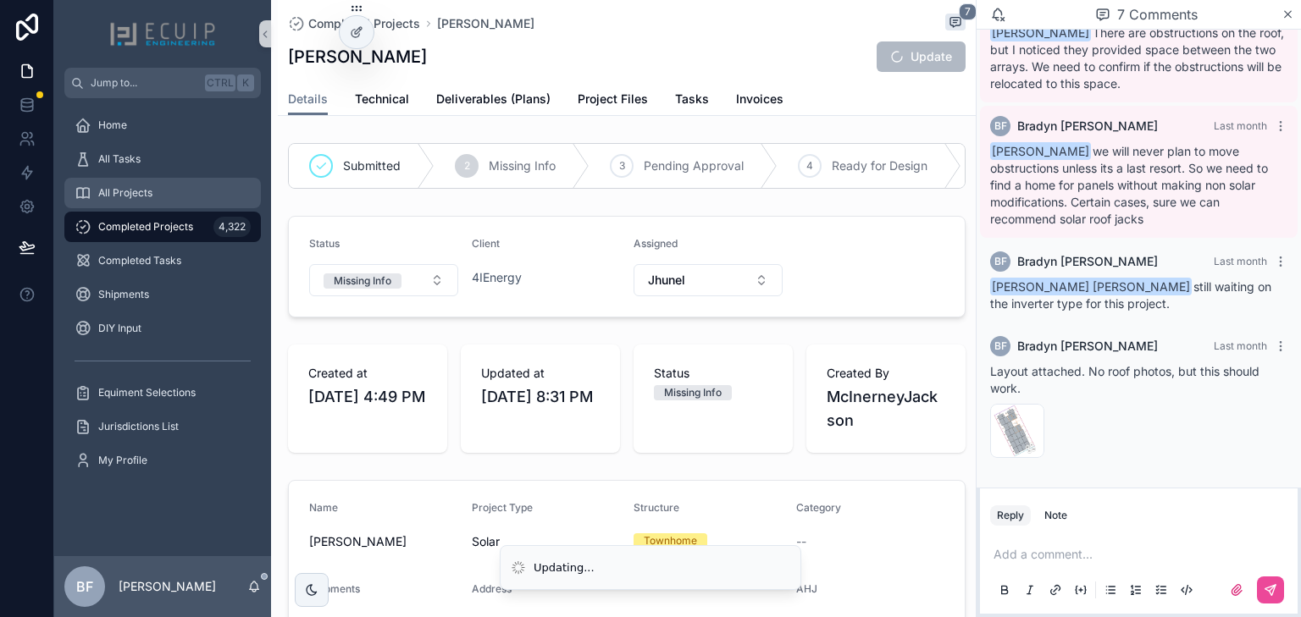
click at [176, 180] on div "All Projects" at bounding box center [163, 193] width 176 height 27
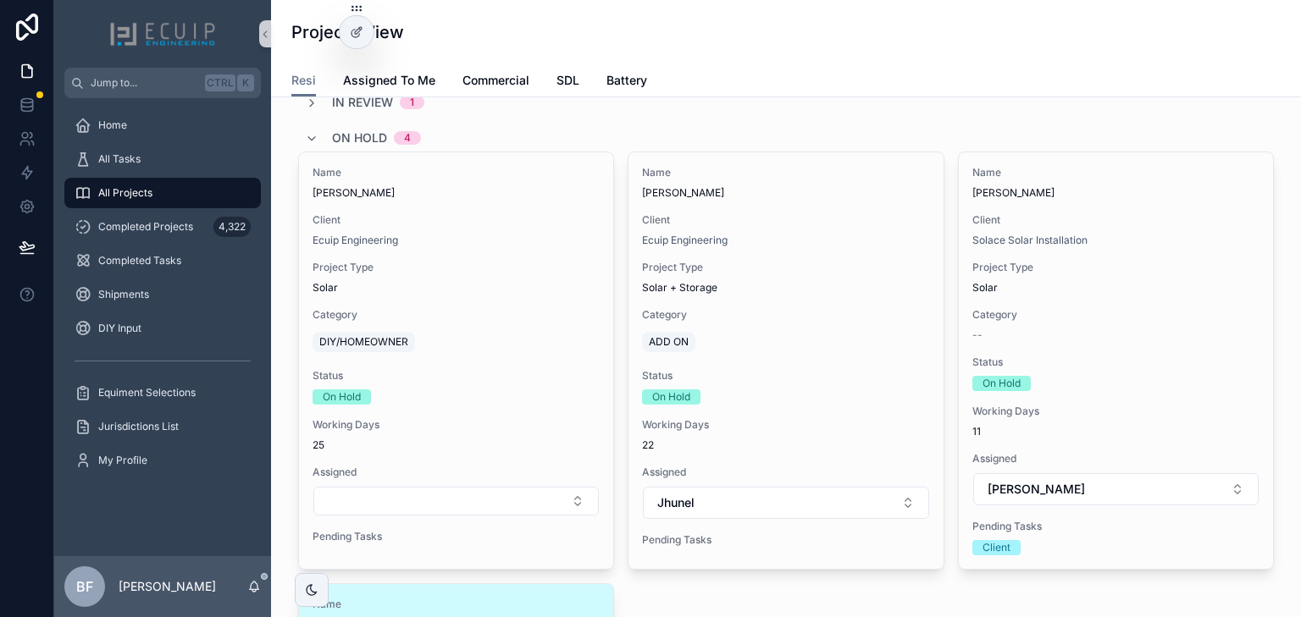
scroll to position [203, 0]
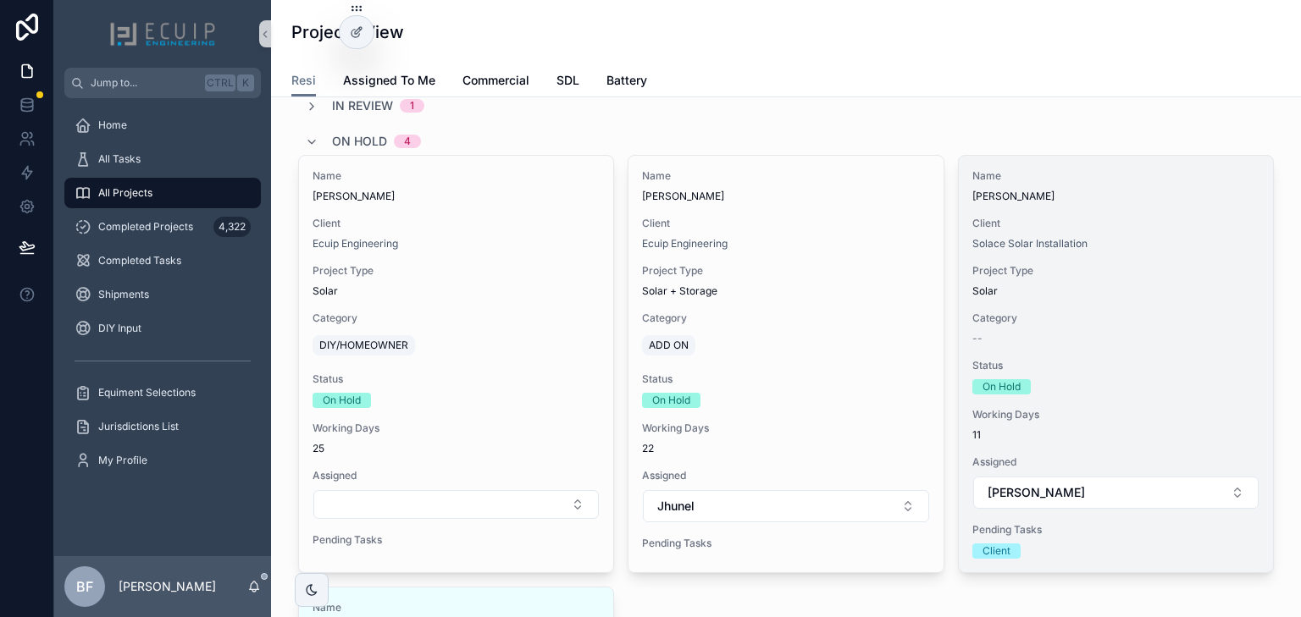
click at [1111, 186] on div "Name Kathleen Clement" at bounding box center [1115, 186] width 287 height 34
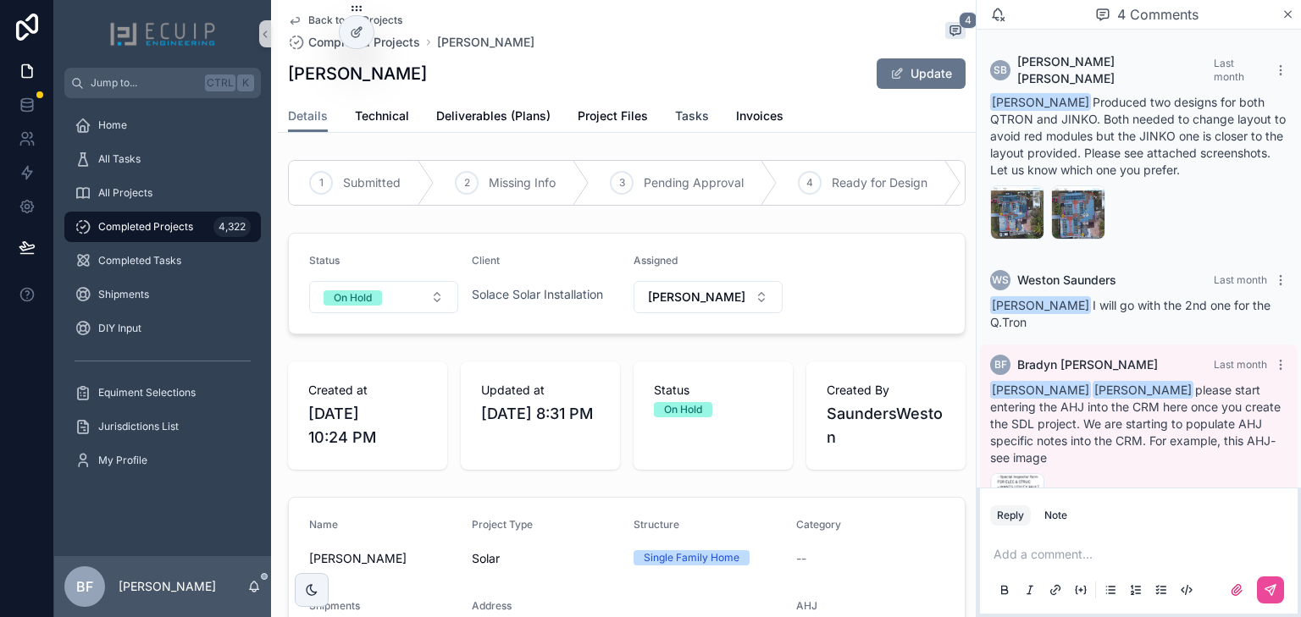
click at [702, 121] on span "Tasks" at bounding box center [692, 116] width 34 height 17
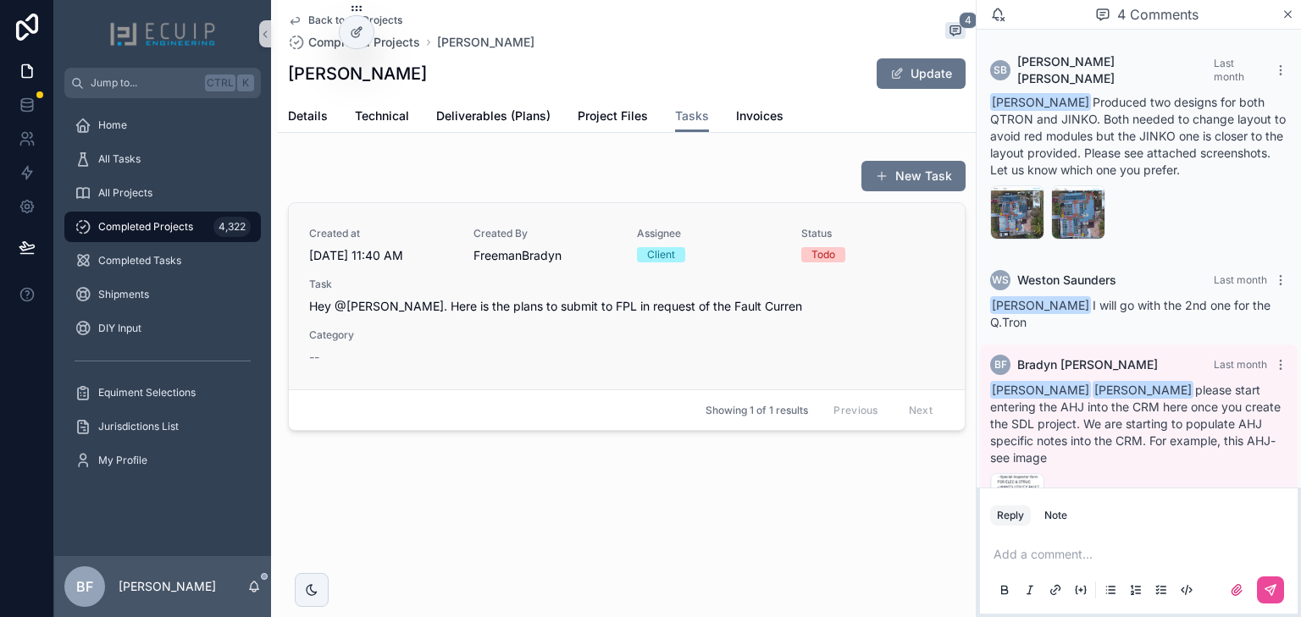
click at [627, 342] on div "Created at 8/29/2025 11:40 AM Created By FreemanBradyn Assignee Client Status T…" at bounding box center [626, 296] width 635 height 139
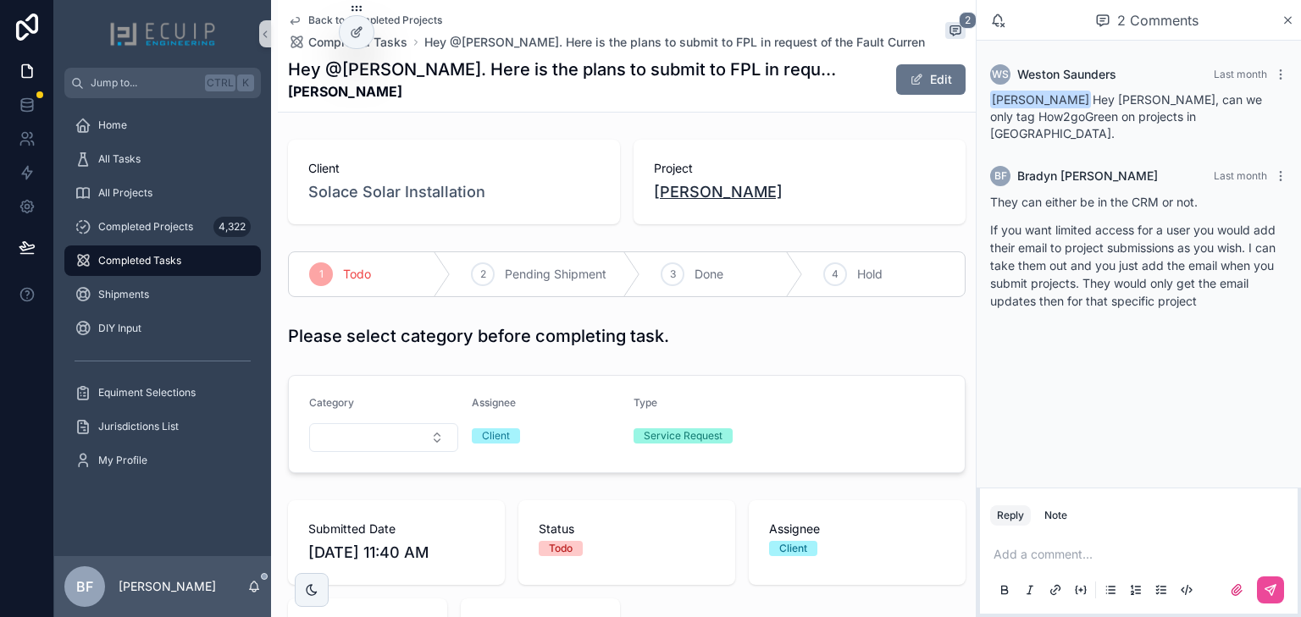
click at [703, 191] on span "Kathleen Clement" at bounding box center [718, 192] width 129 height 24
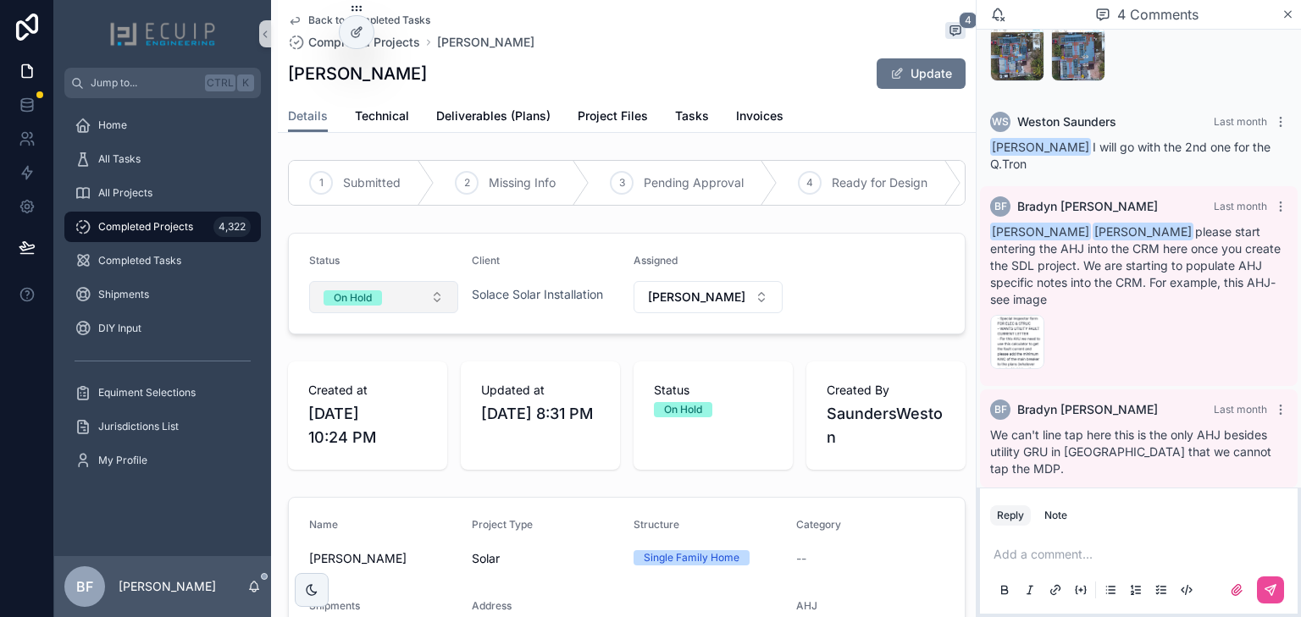
click at [336, 306] on div "On Hold" at bounding box center [353, 297] width 38 height 15
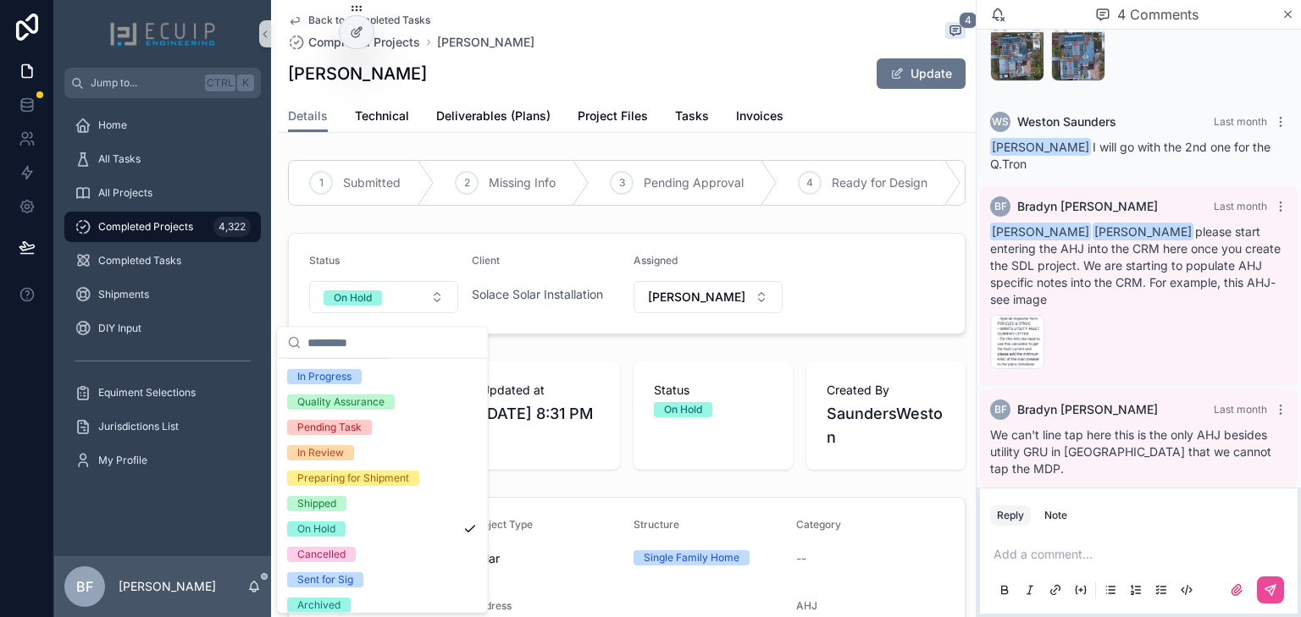
scroll to position [134, 0]
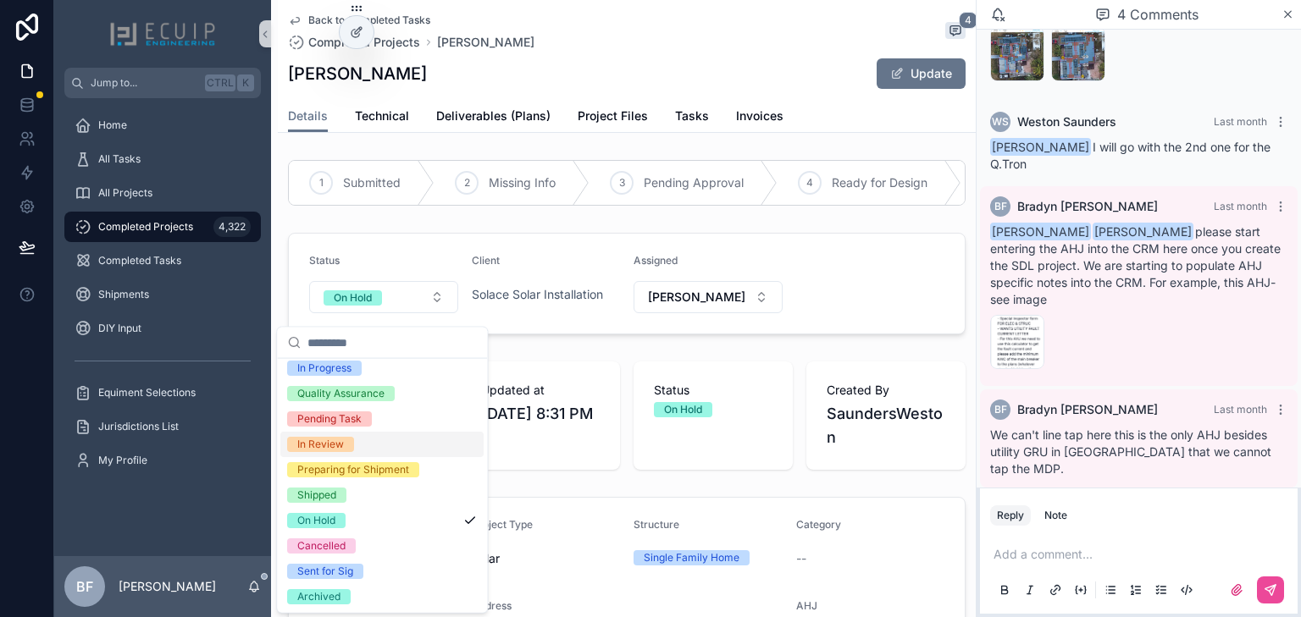
click at [332, 450] on div "In Review" at bounding box center [320, 444] width 47 height 15
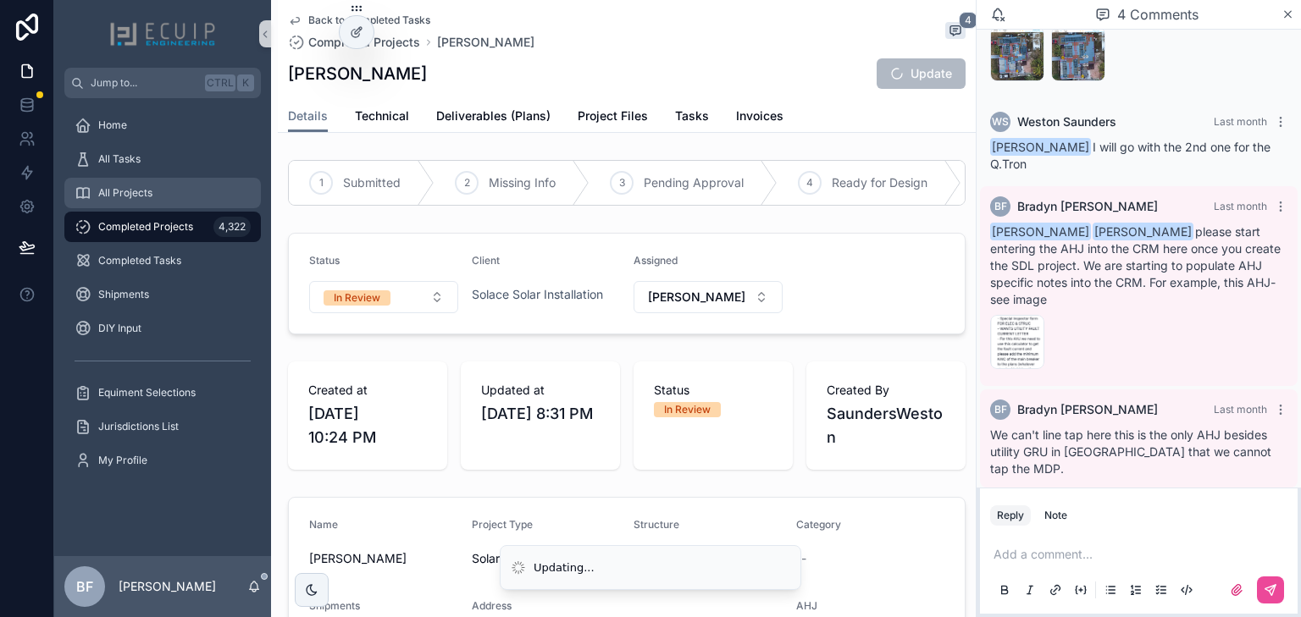
click at [141, 186] on span "All Projects" at bounding box center [125, 193] width 54 height 14
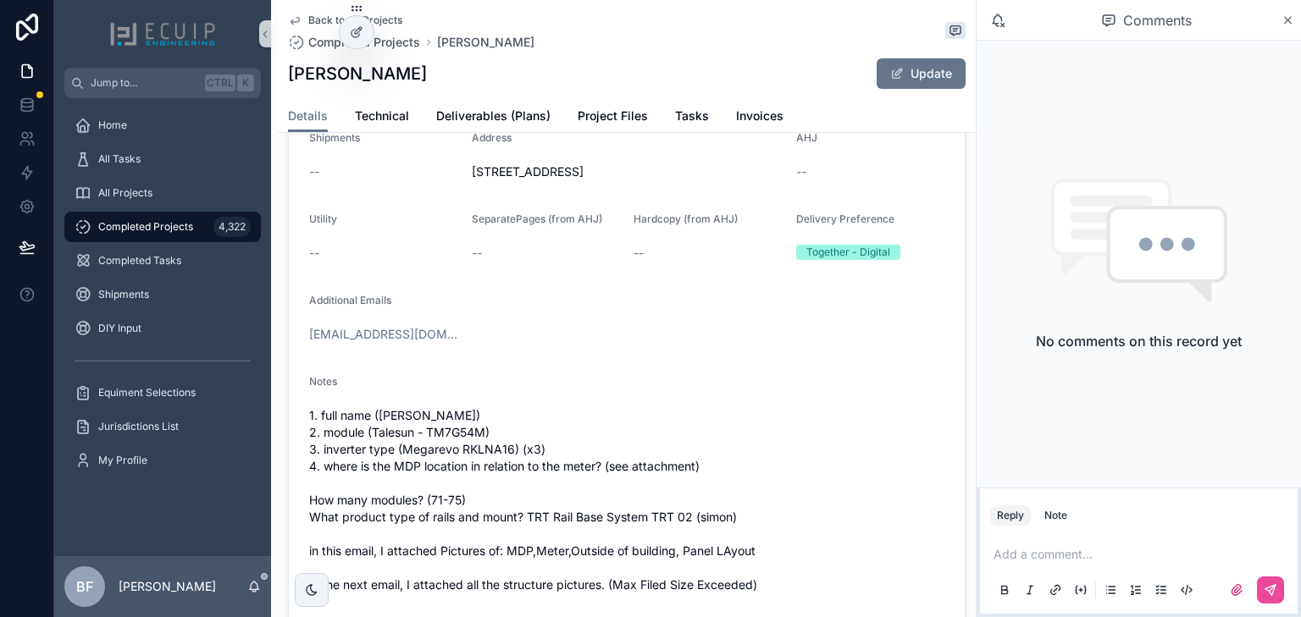
scroll to position [474, 0]
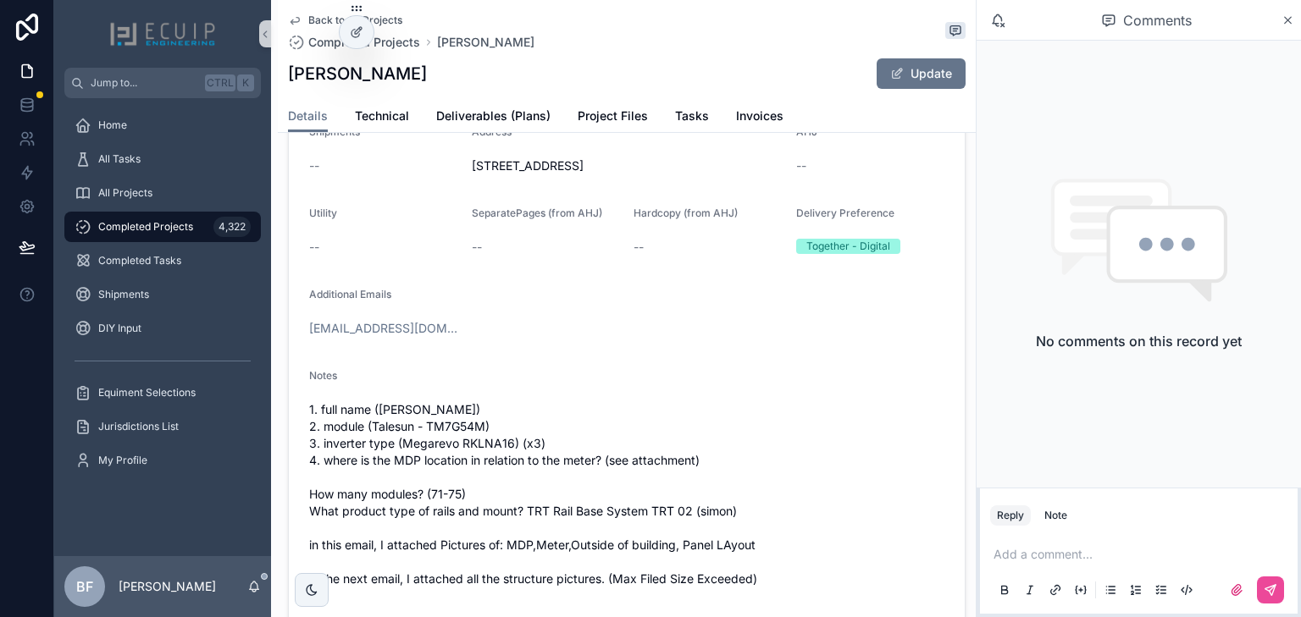
drag, startPoint x: 915, startPoint y: 69, endPoint x: 887, endPoint y: 127, distance: 63.6
click at [915, 69] on button "Update" at bounding box center [920, 73] width 89 height 30
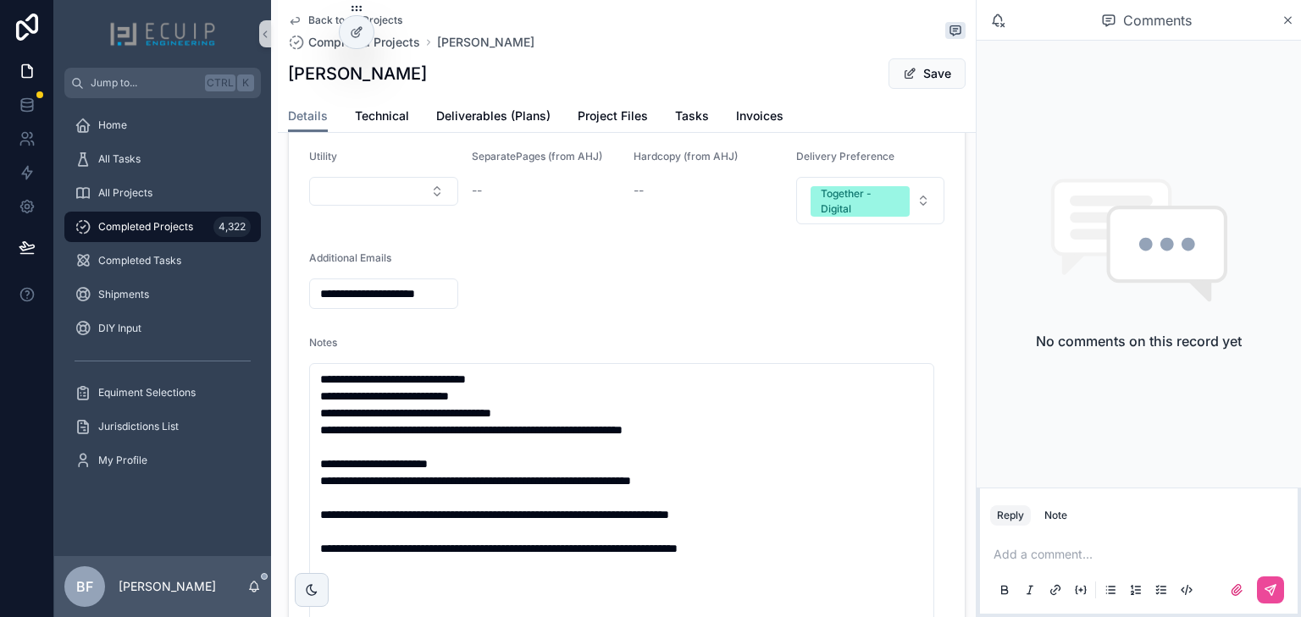
scroll to position [542, 0]
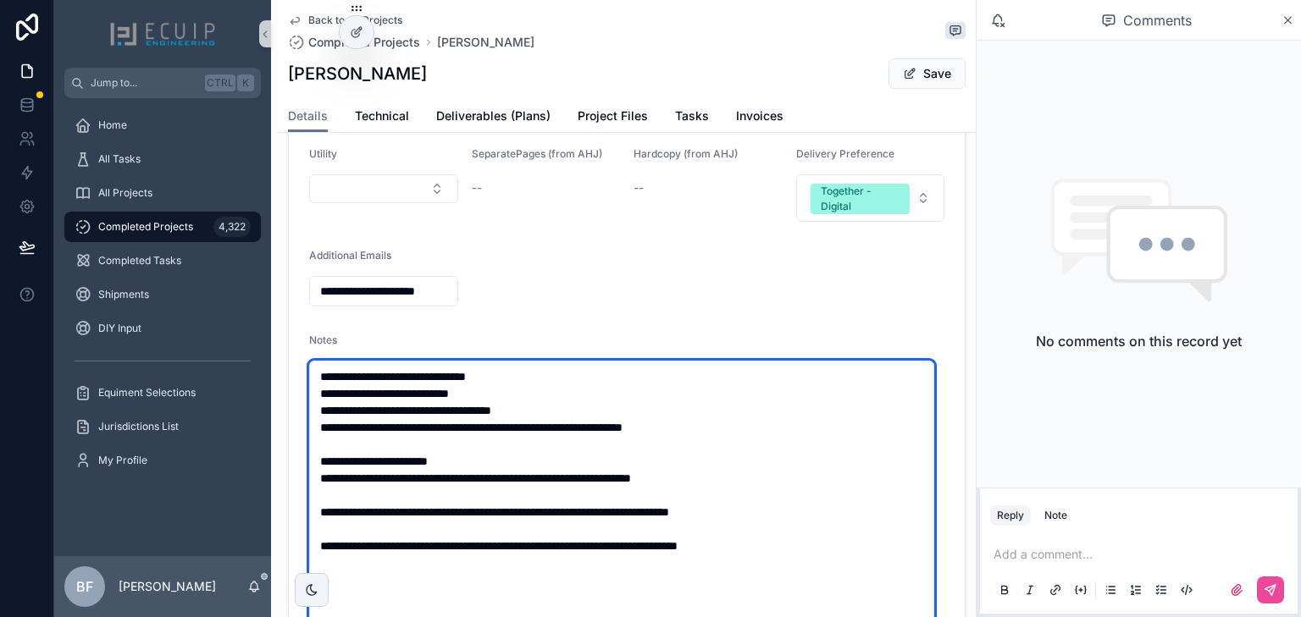
click at [554, 401] on textarea "**********" at bounding box center [621, 622] width 625 height 523
paste textarea "**********"
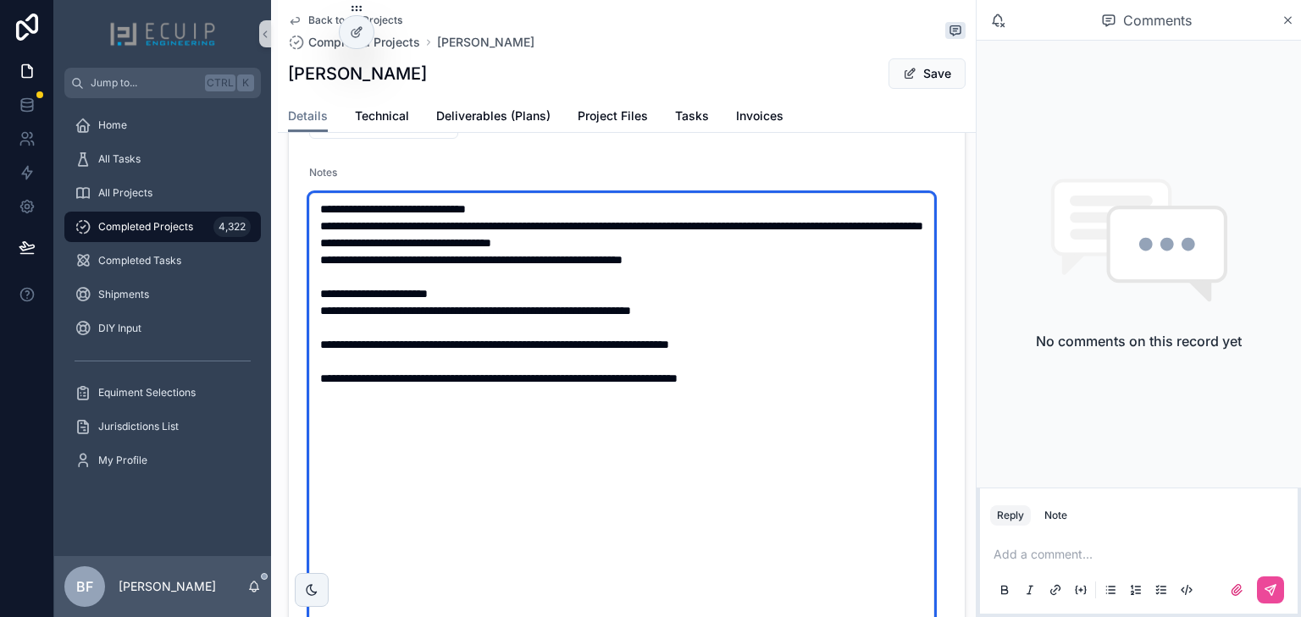
scroll to position [881, 0]
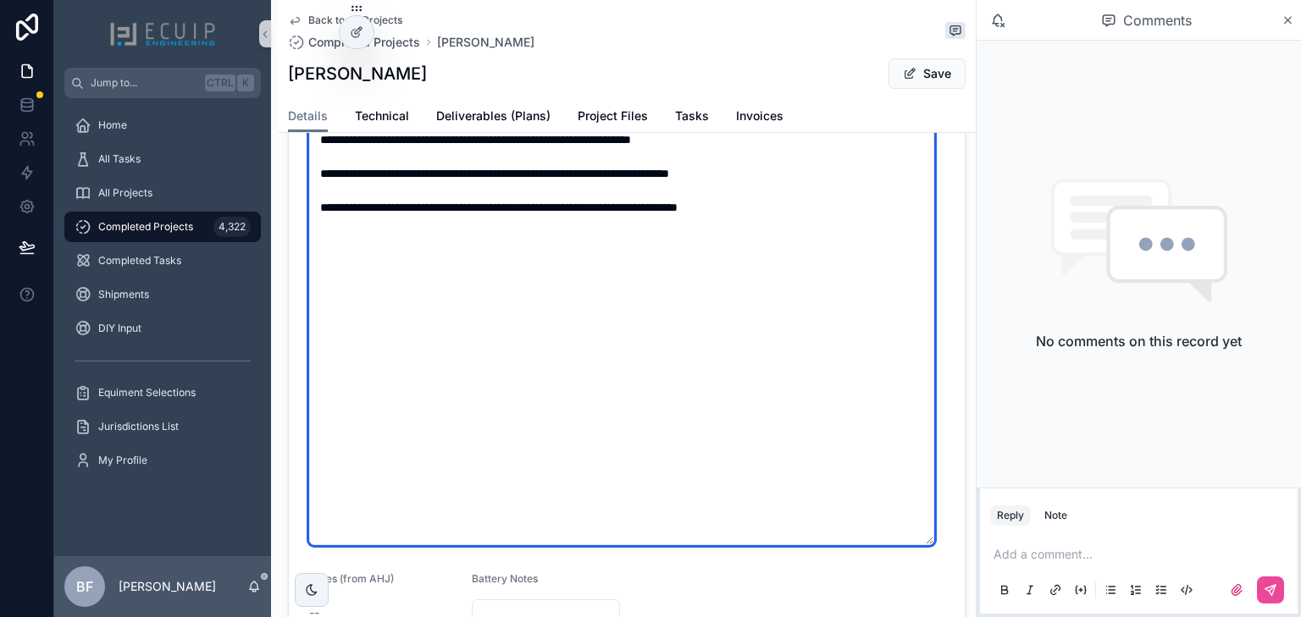
click at [851, 284] on textarea "**********" at bounding box center [621, 283] width 625 height 523
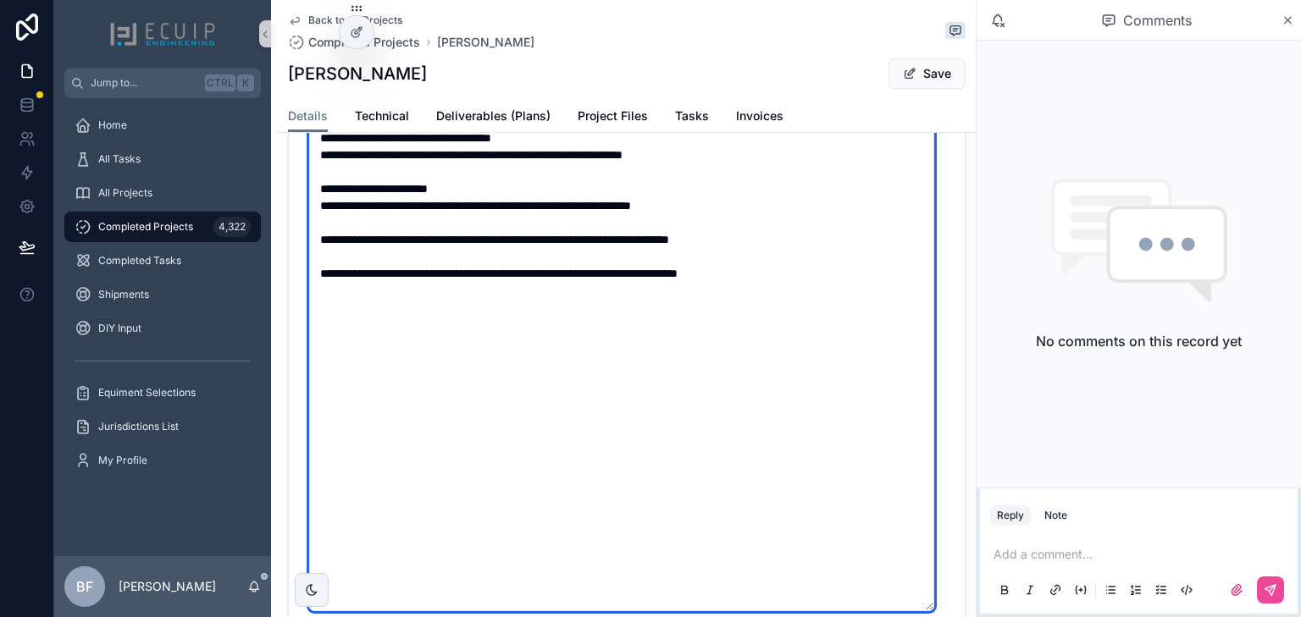
scroll to position [813, 0]
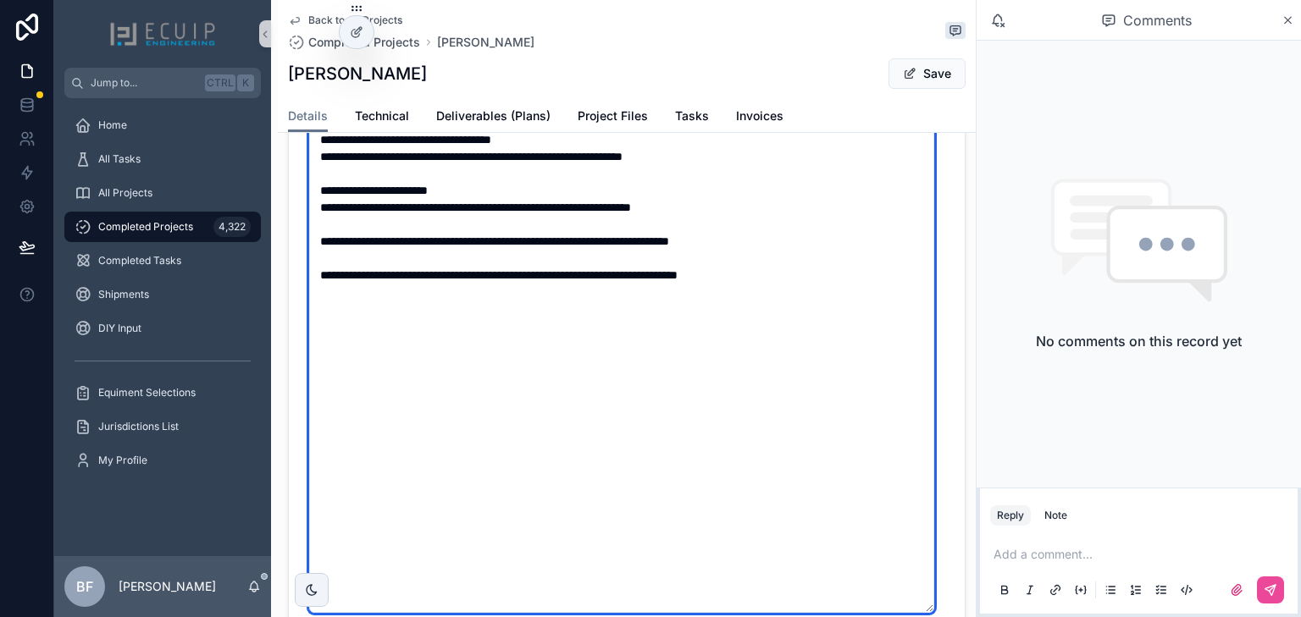
drag, startPoint x: 386, startPoint y: 335, endPoint x: 307, endPoint y: 267, distance: 104.4
click at [307, 267] on form "**********" at bounding box center [627, 211] width 676 height 1053
paste textarea "scrollable content"
click at [776, 226] on textarea "**********" at bounding box center [621, 351] width 625 height 523
type textarea "**********"
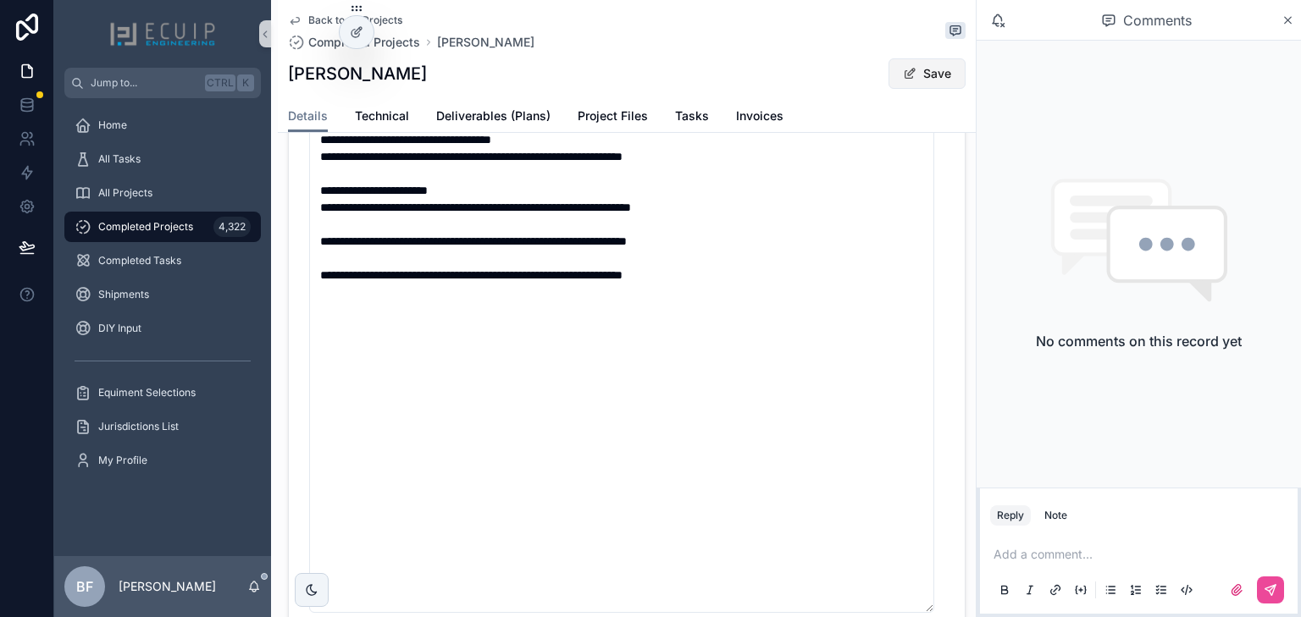
click at [903, 74] on span "scrollable content" at bounding box center [910, 74] width 14 height 14
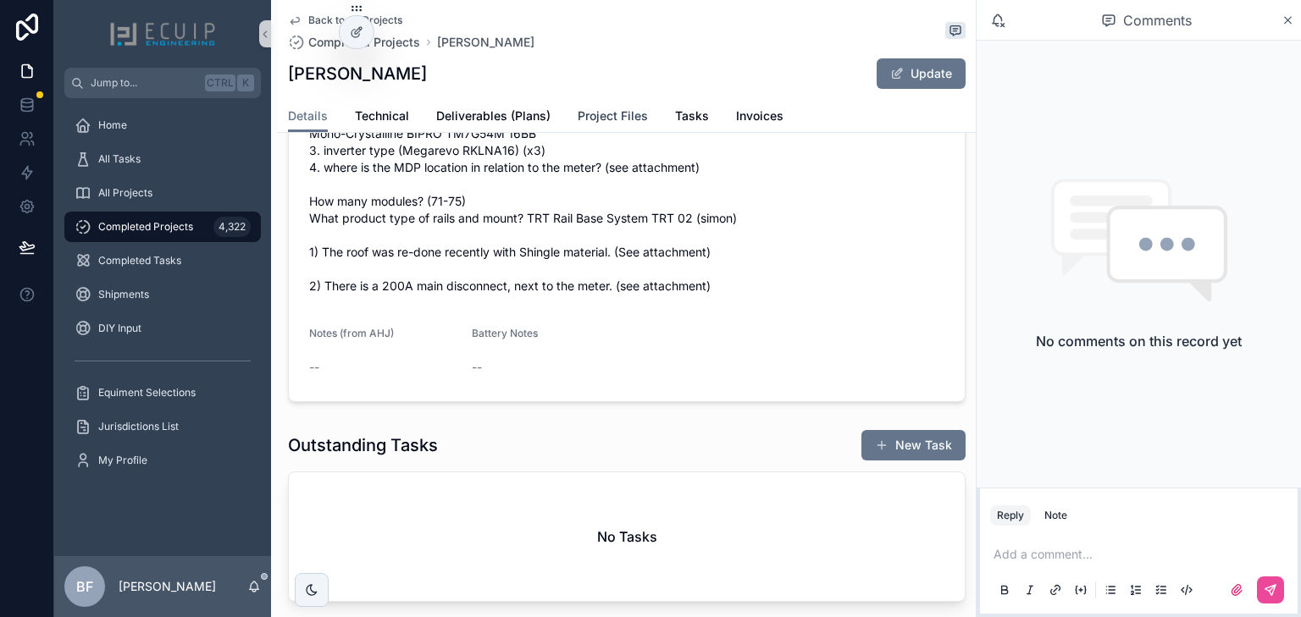
click at [585, 123] on span "Project Files" at bounding box center [613, 116] width 70 height 17
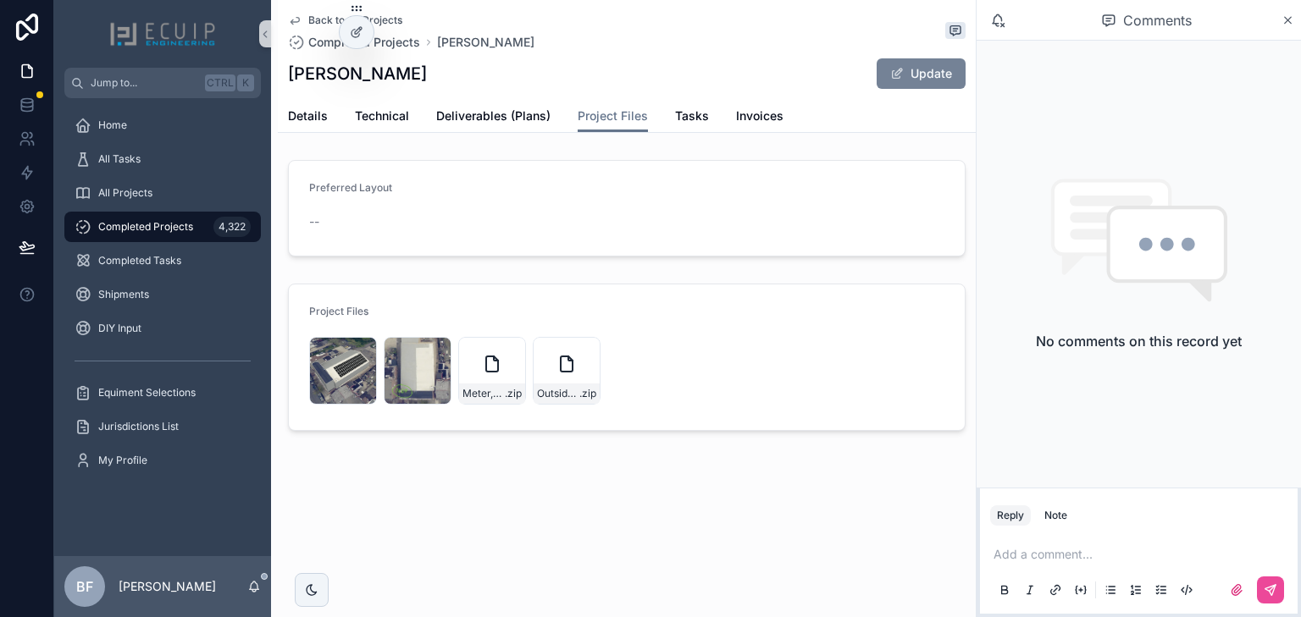
click at [916, 68] on button "Update" at bounding box center [920, 73] width 89 height 30
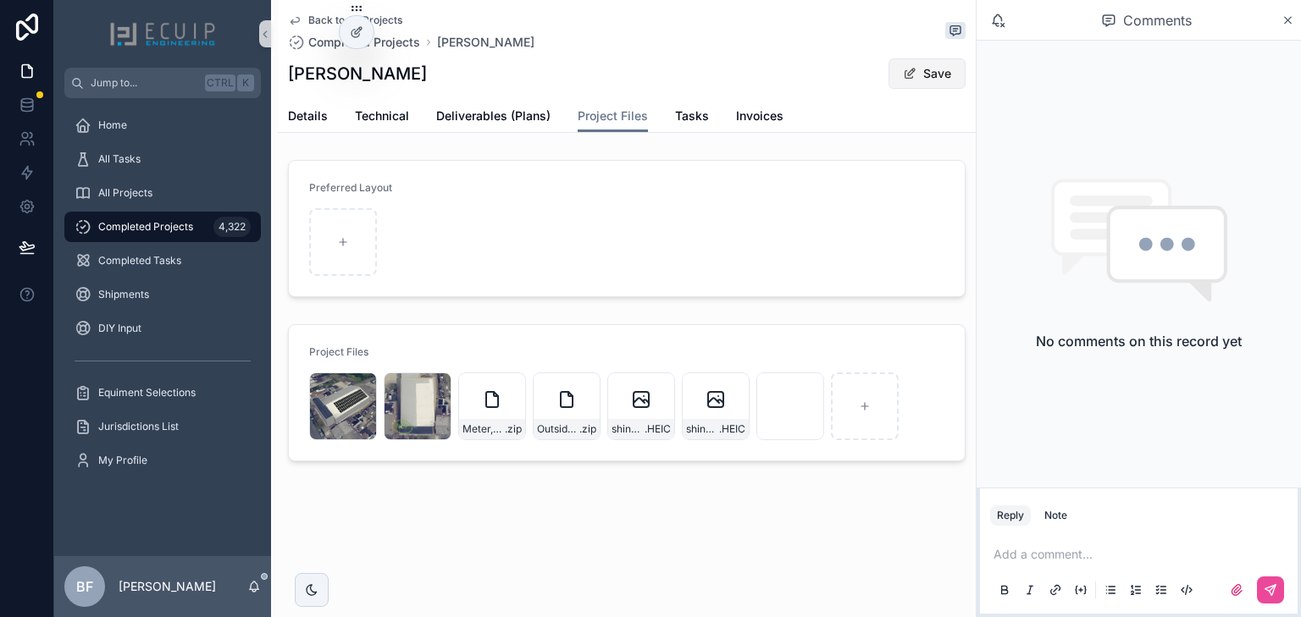
click at [941, 70] on button "Save" at bounding box center [926, 73] width 77 height 30
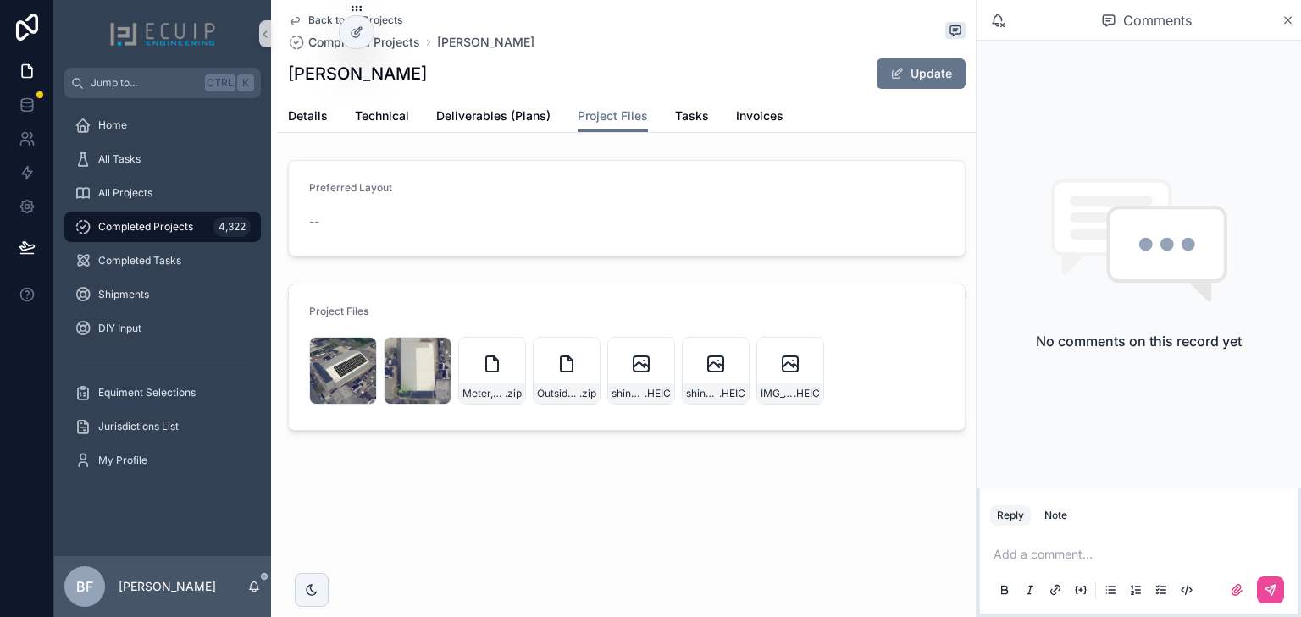
drag, startPoint x: 915, startPoint y: 80, endPoint x: 1103, endPoint y: 156, distance: 203.3
click at [915, 80] on button "Update" at bounding box center [920, 73] width 89 height 30
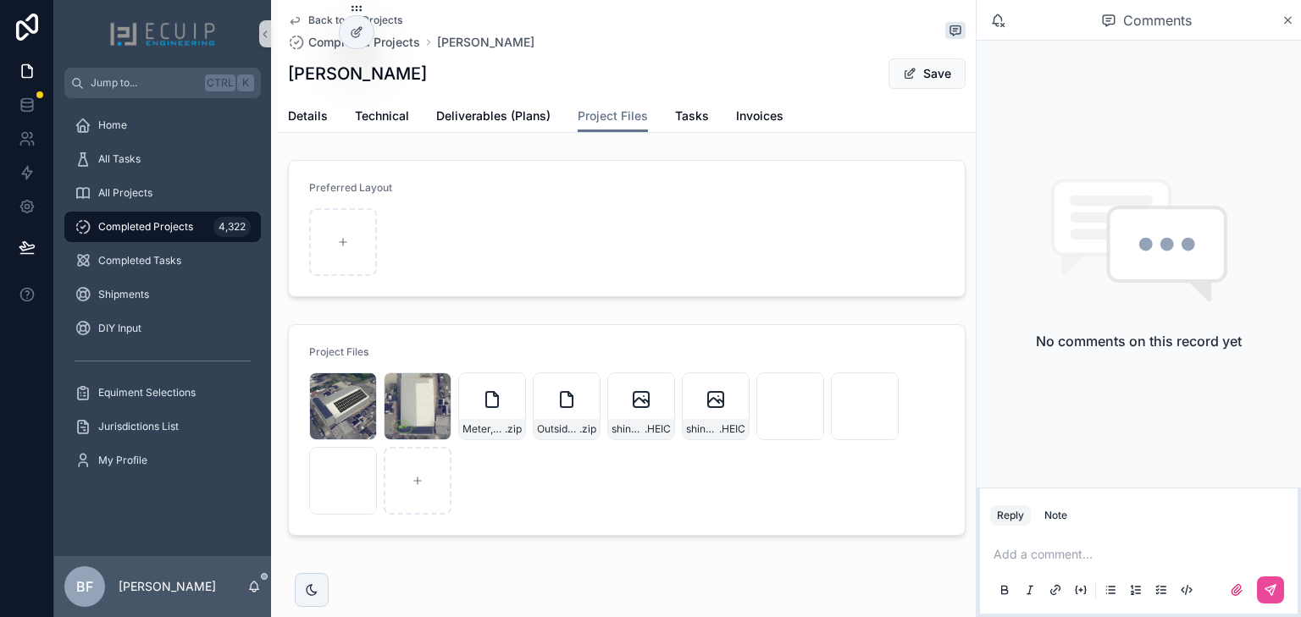
click at [931, 90] on div "Back to All Projects Completed Projects [PERSON_NAME] [PERSON_NAME] Save" at bounding box center [626, 50] width 677 height 100
click at [936, 80] on button "Save" at bounding box center [926, 73] width 77 height 30
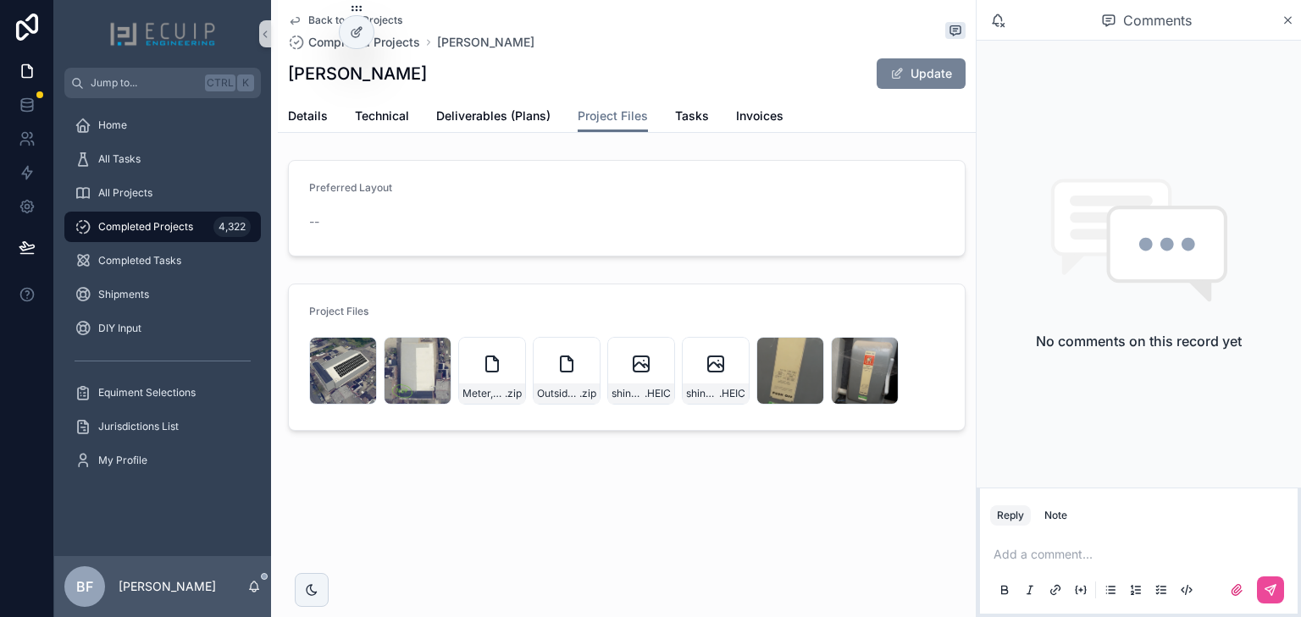
click at [915, 81] on button "Update" at bounding box center [920, 73] width 89 height 30
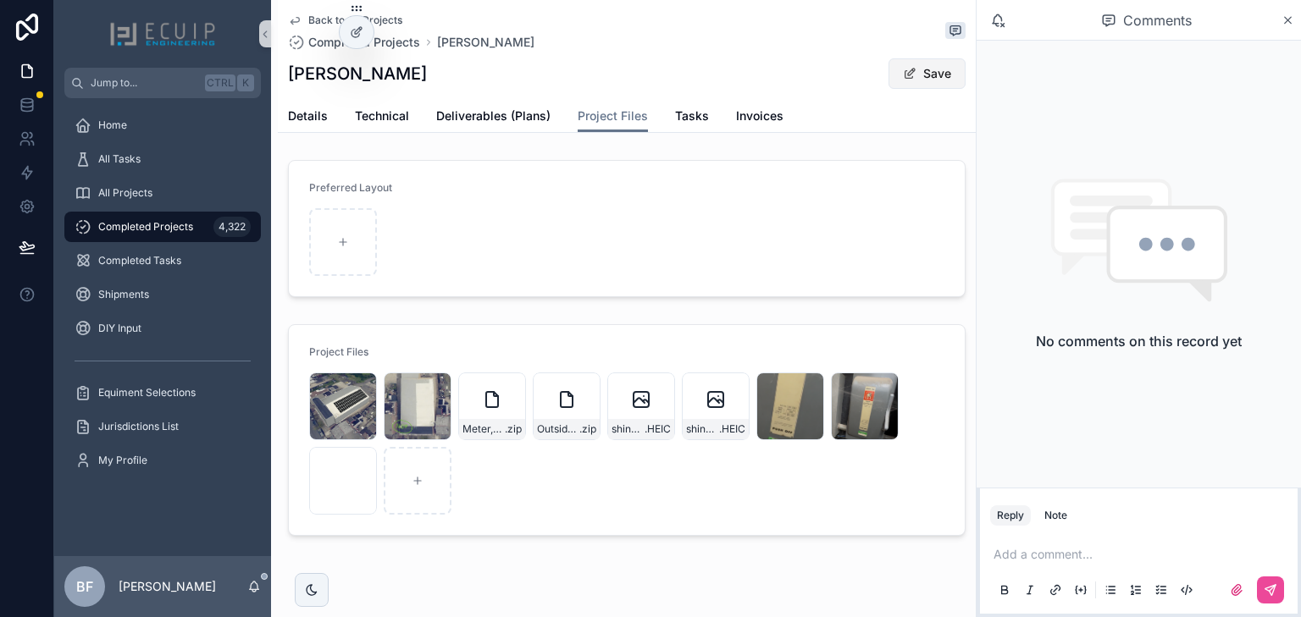
click at [913, 85] on button "Save" at bounding box center [926, 73] width 77 height 30
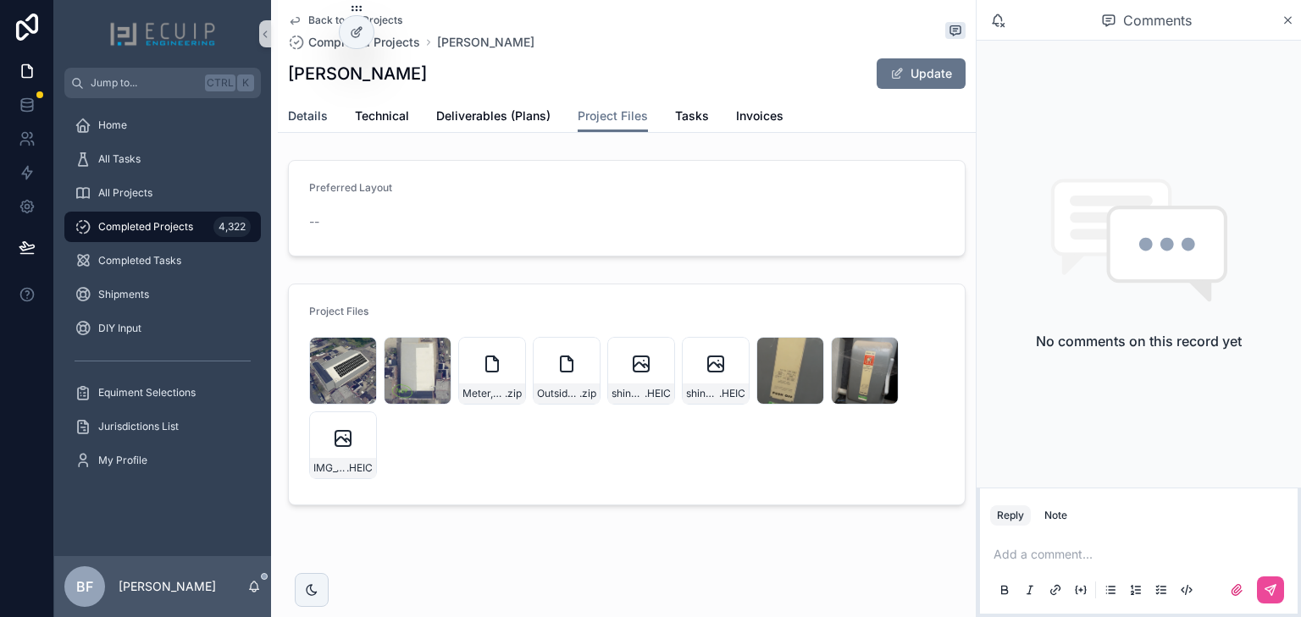
click at [323, 114] on span "Details" at bounding box center [308, 116] width 40 height 17
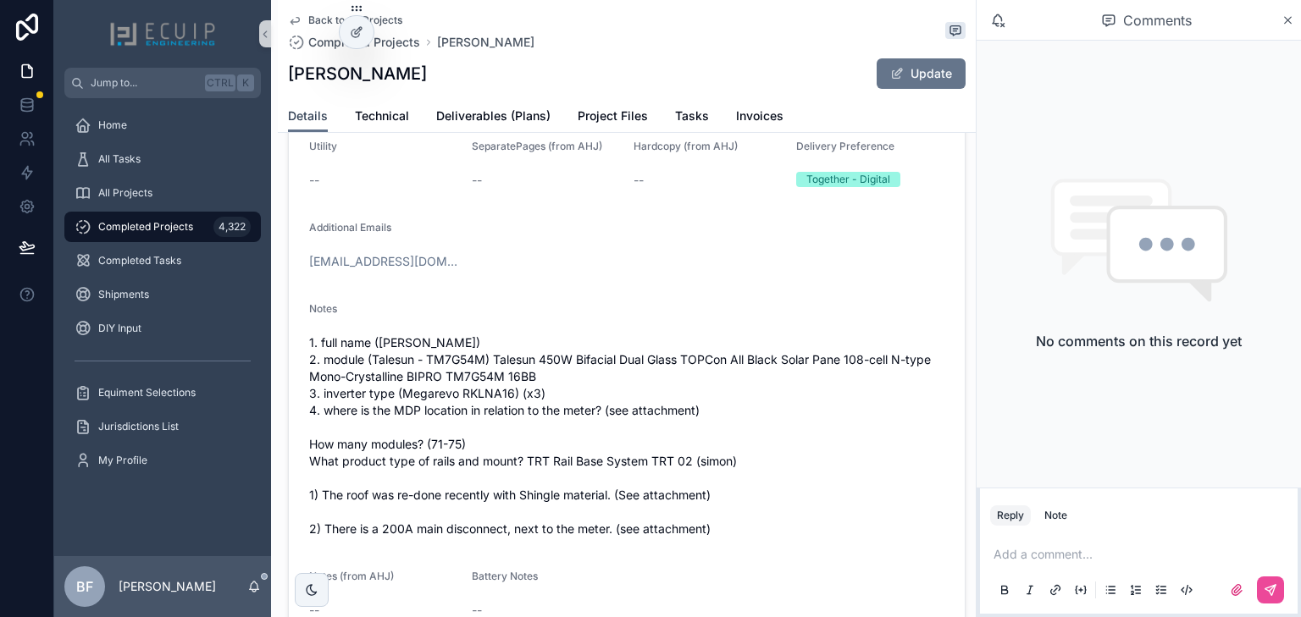
scroll to position [542, 0]
click at [613, 122] on span "Project Files" at bounding box center [613, 116] width 70 height 17
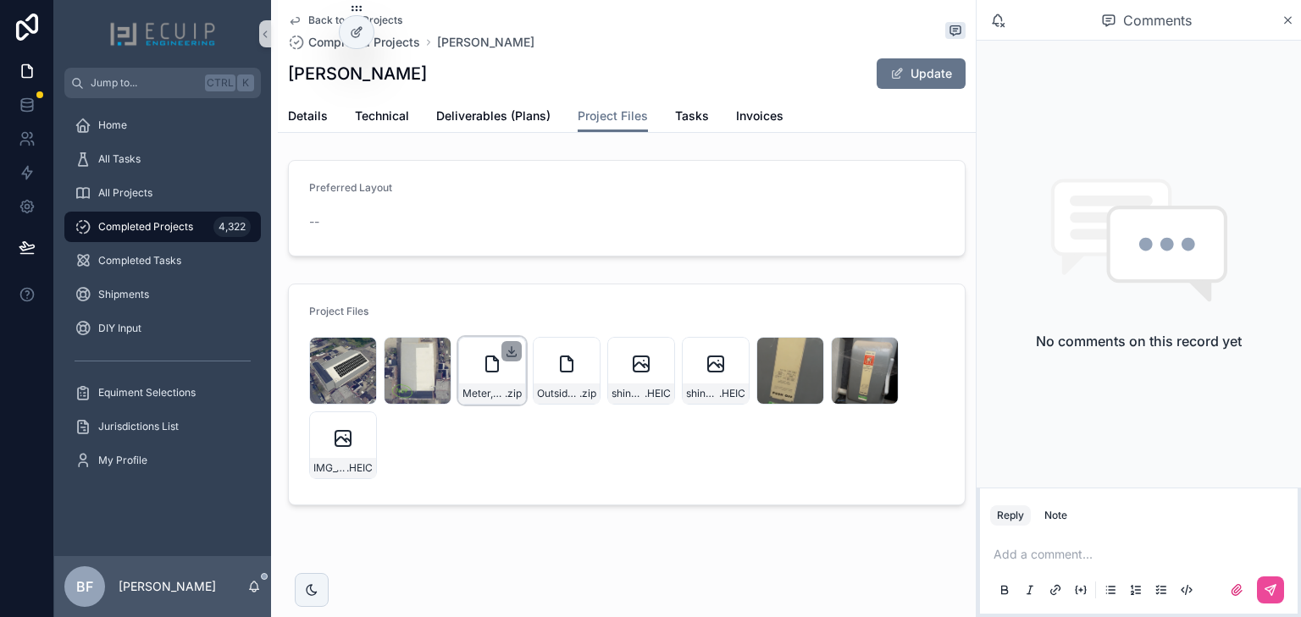
click at [514, 351] on icon "scrollable content" at bounding box center [512, 352] width 14 height 14
click at [419, 391] on span "MDP-Location" at bounding box center [407, 394] width 39 height 14
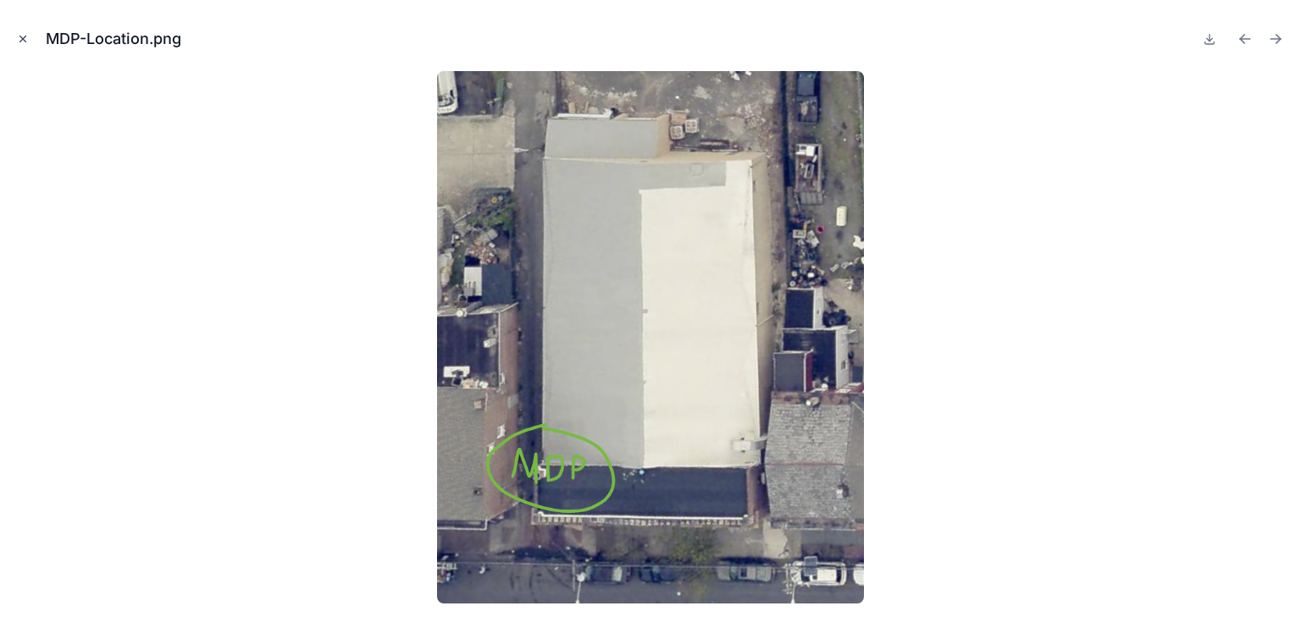
click at [14, 37] on button "Close modal" at bounding box center [23, 39] width 19 height 19
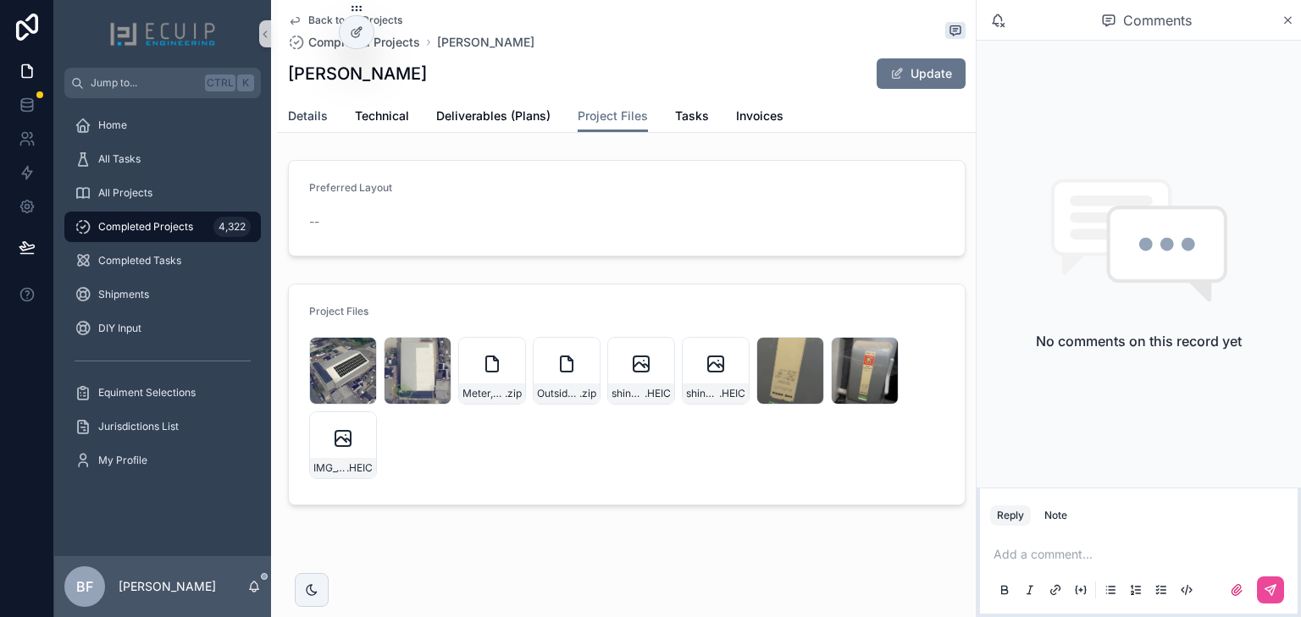
drag, startPoint x: 319, startPoint y: 117, endPoint x: 358, endPoint y: 133, distance: 42.1
click at [319, 117] on span "Details" at bounding box center [308, 116] width 40 height 17
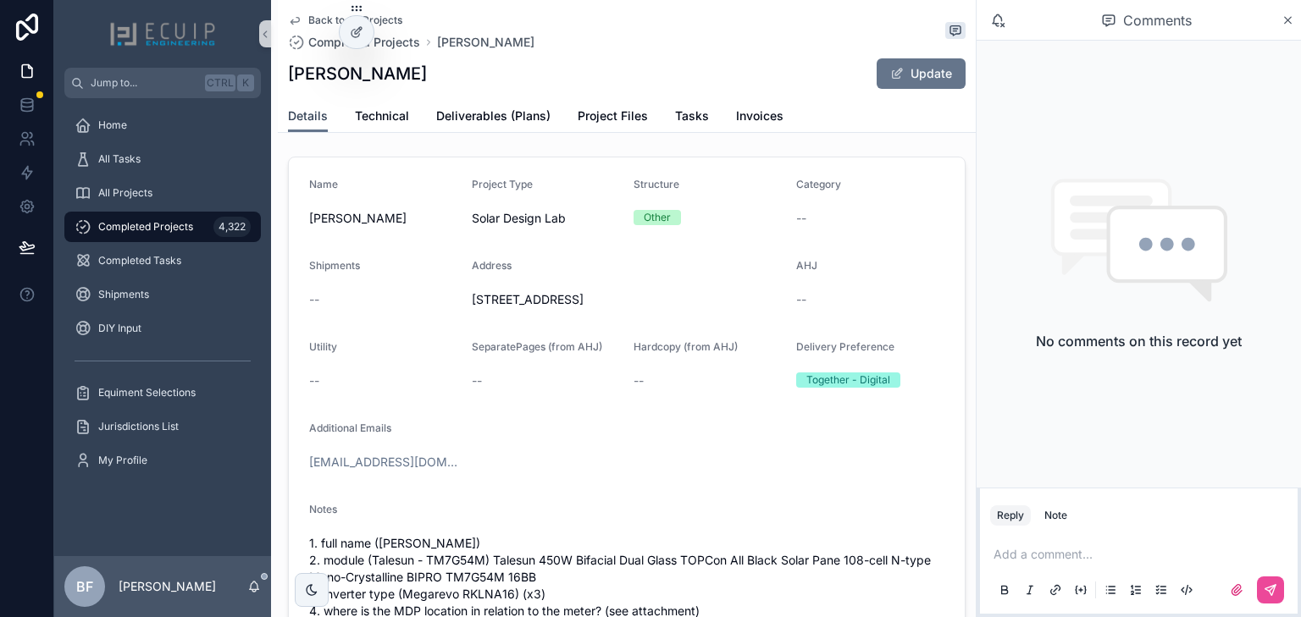
scroll to position [339, 0]
click at [877, 81] on button "Update" at bounding box center [920, 73] width 89 height 30
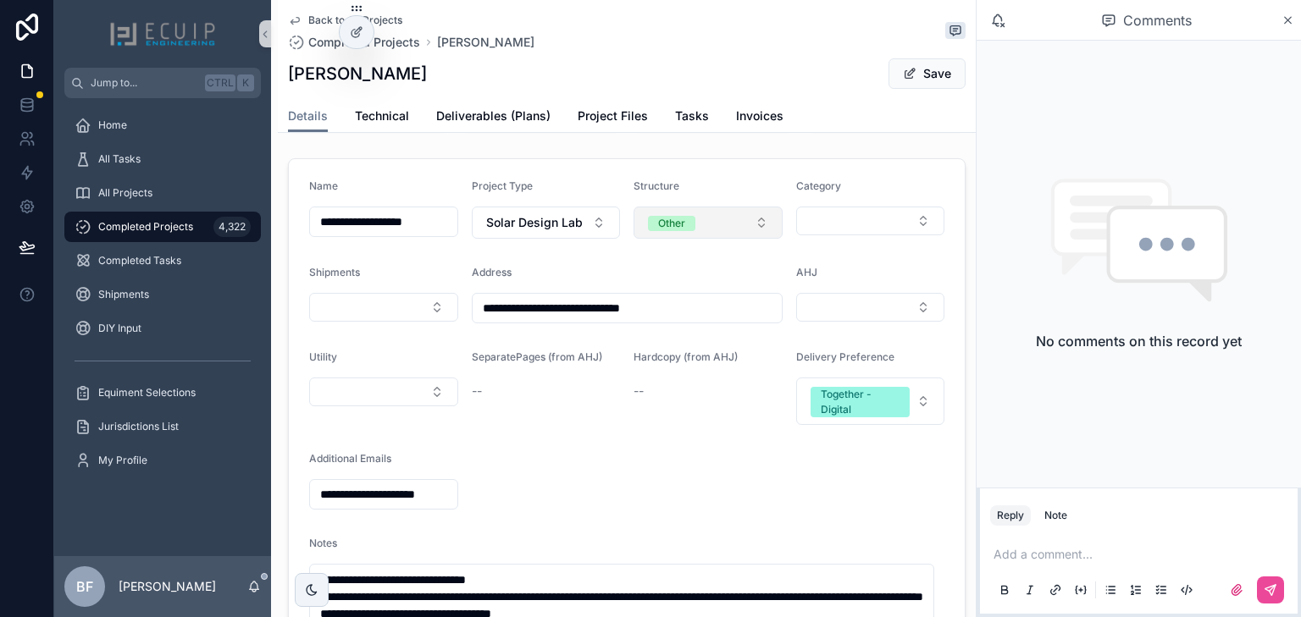
click at [690, 232] on button "Other" at bounding box center [707, 223] width 149 height 32
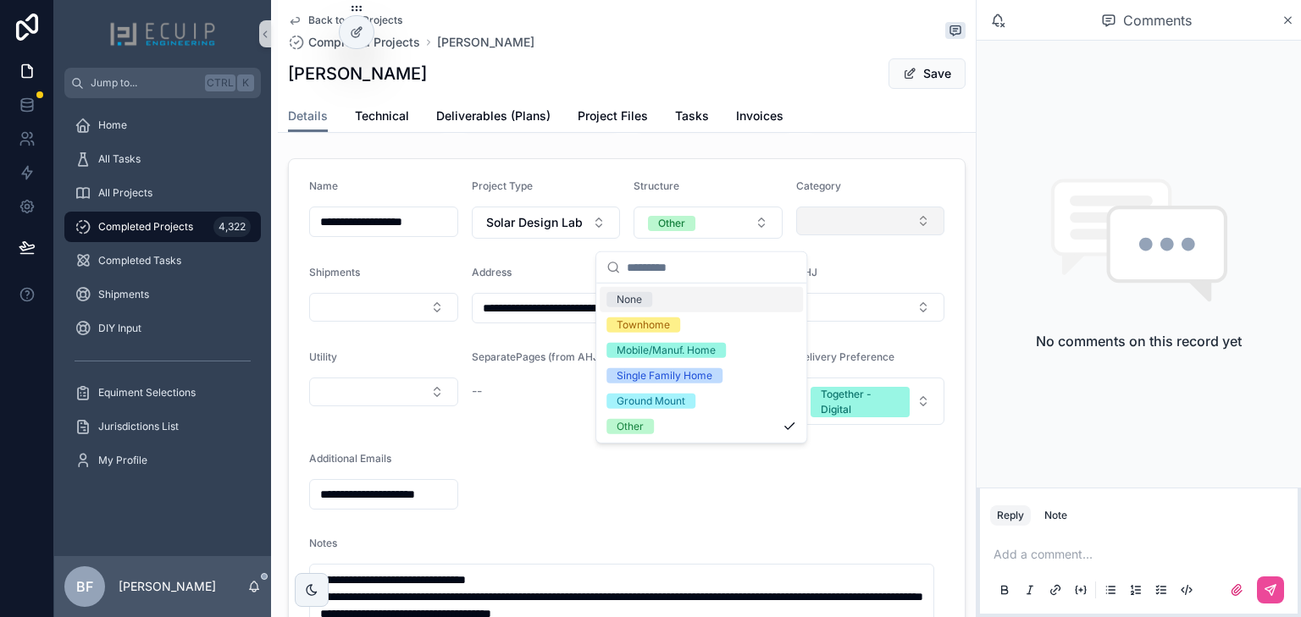
click at [832, 218] on button "Select Button" at bounding box center [870, 221] width 149 height 29
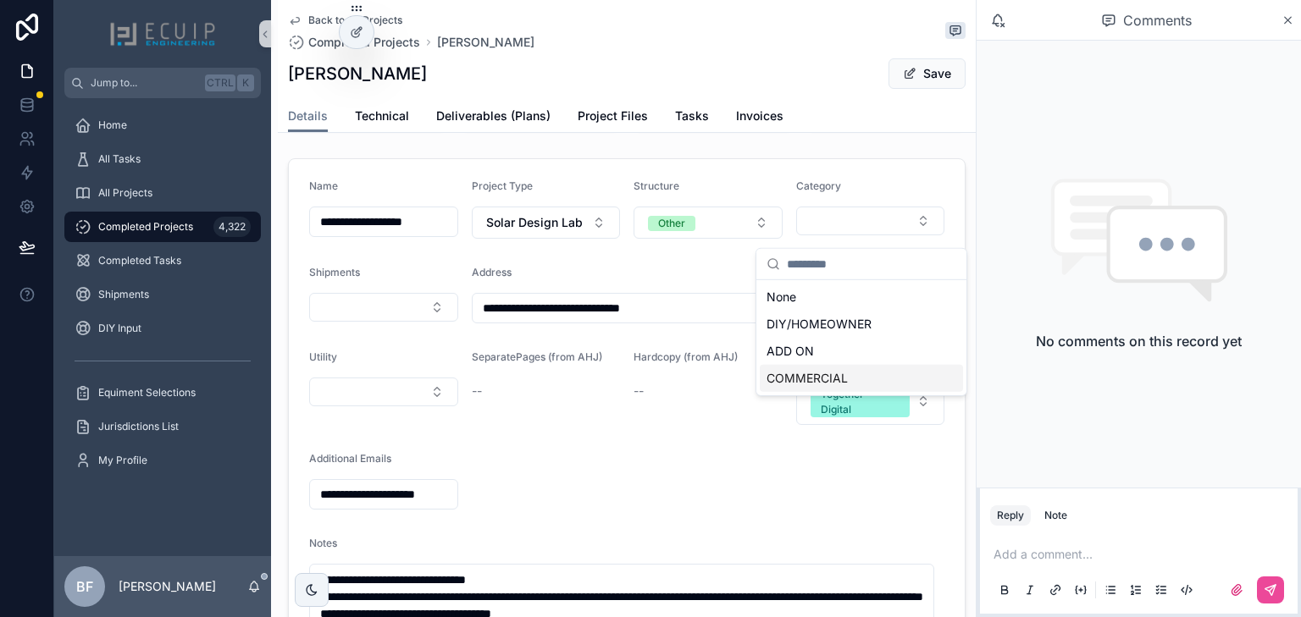
click at [827, 366] on div "COMMERCIAL" at bounding box center [861, 378] width 203 height 27
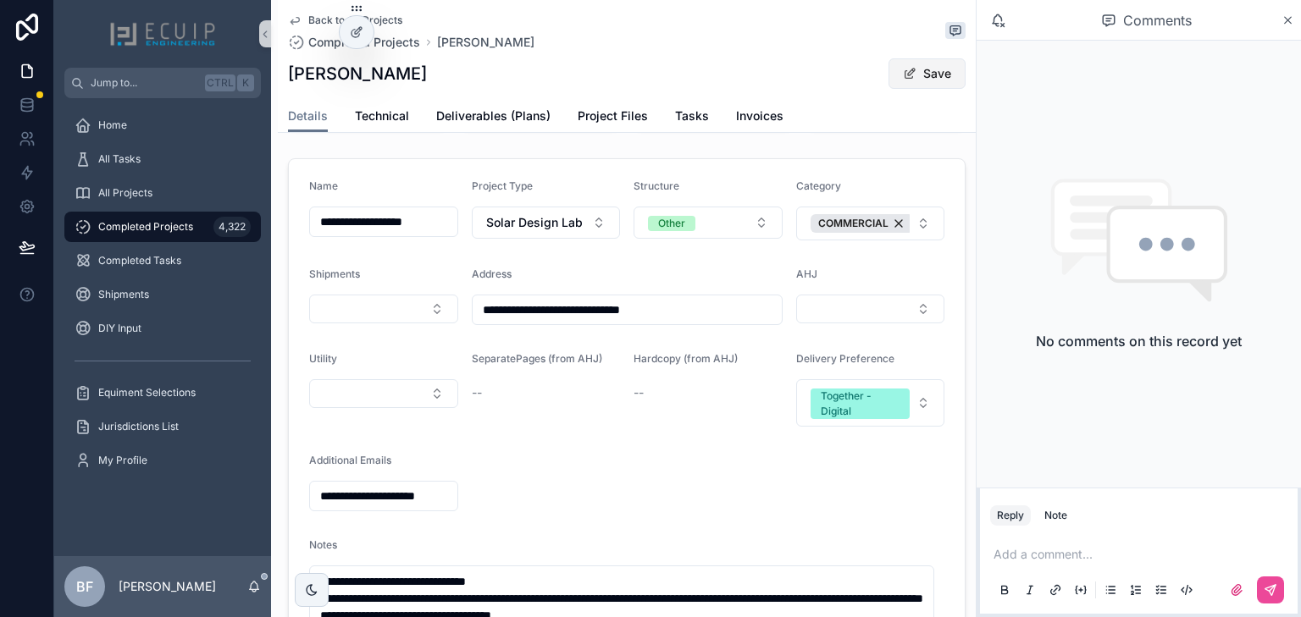
click at [903, 78] on span "scrollable content" at bounding box center [910, 74] width 14 height 14
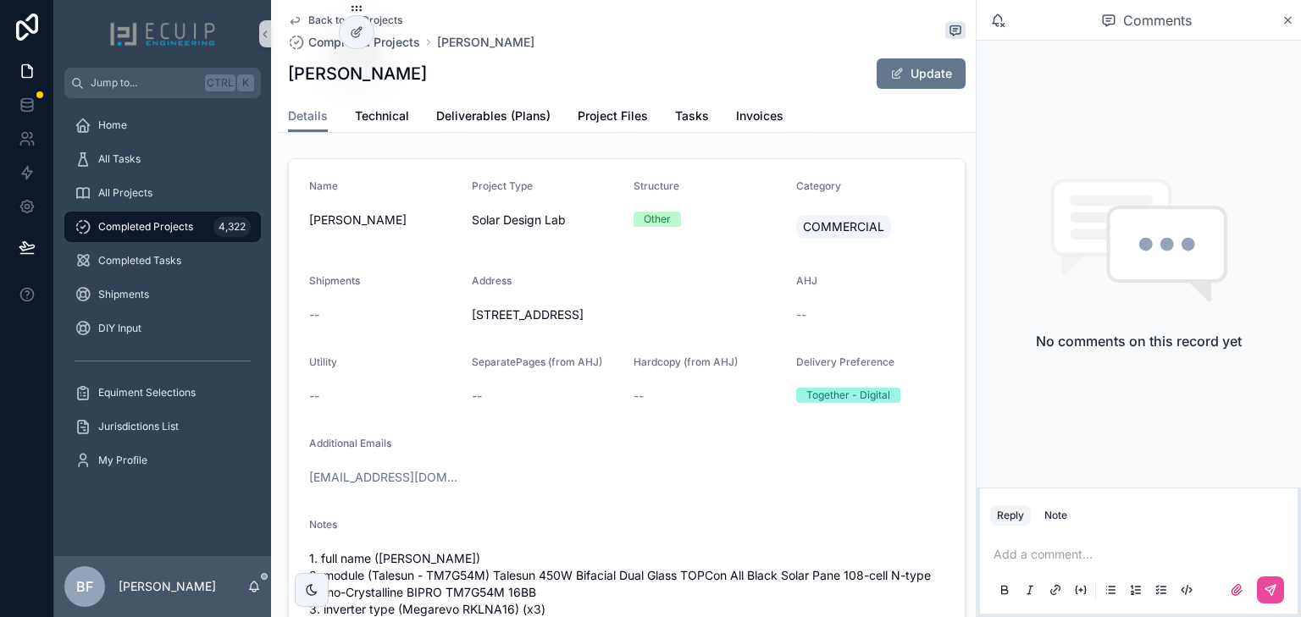
drag, startPoint x: 452, startPoint y: 73, endPoint x: 281, endPoint y: 81, distance: 171.3
click at [281, 81] on div "Back to All Projects Completed Projects Srikanth Paidipally Srikanth Paidipally…" at bounding box center [627, 66] width 698 height 133
drag, startPoint x: 325, startPoint y: 83, endPoint x: 332, endPoint y: 75, distance: 10.8
copy h1 "Srikanth Paidipally"
click at [1036, 548] on p "scrollable content" at bounding box center [1141, 554] width 297 height 17
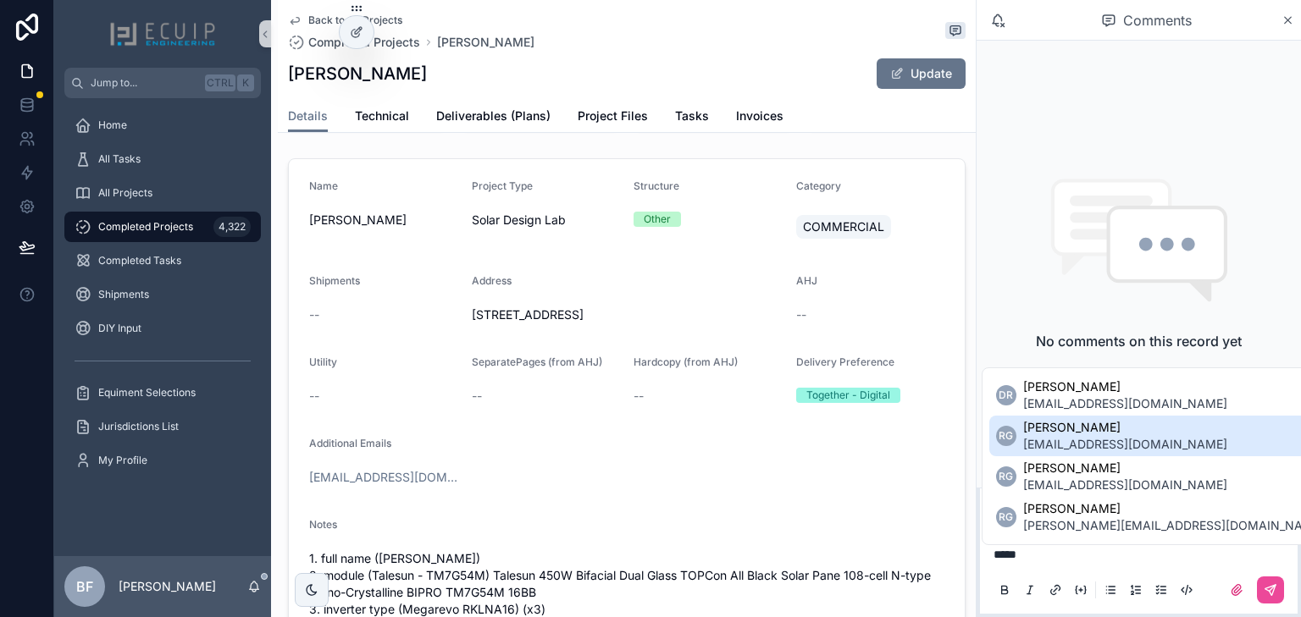
click at [1069, 433] on span "Ryan Gittens" at bounding box center [1125, 427] width 204 height 17
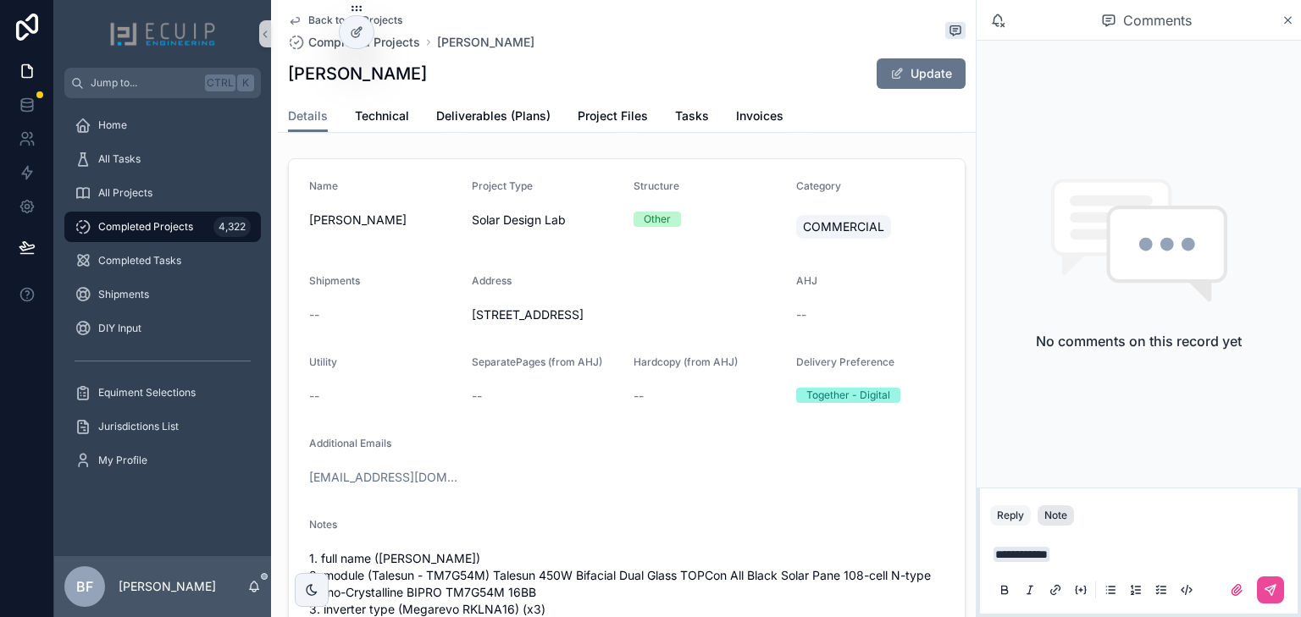
click at [1065, 513] on div "Note" at bounding box center [1055, 516] width 23 height 14
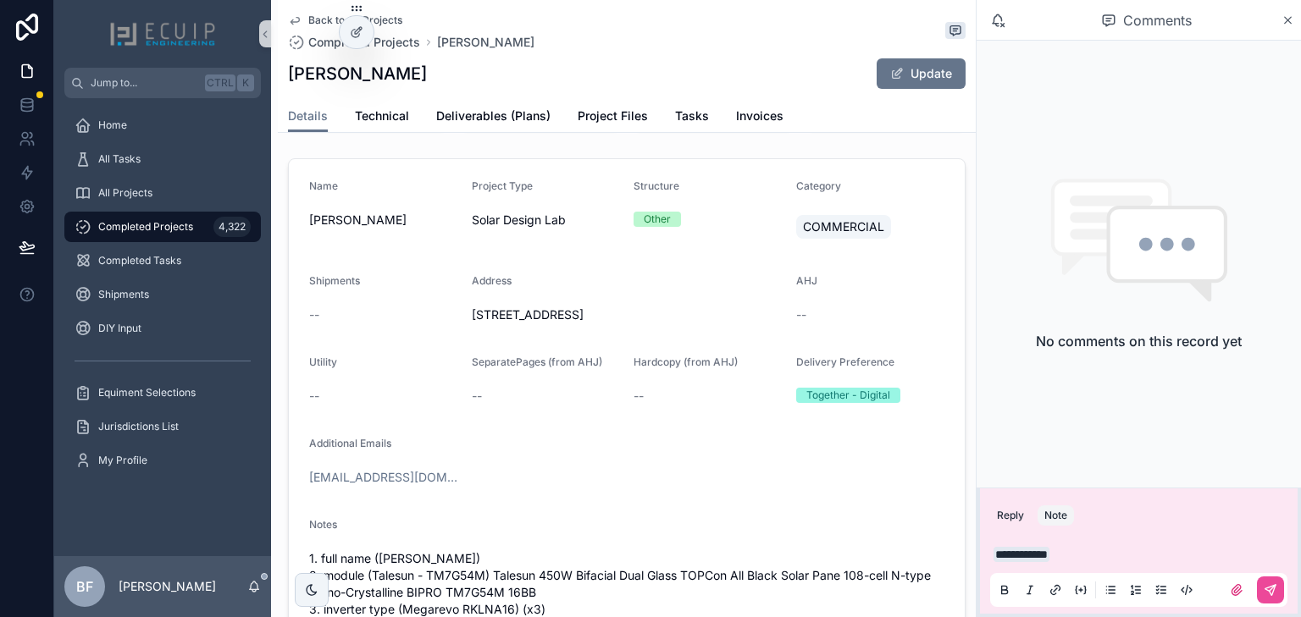
click at [1125, 556] on p "**********" at bounding box center [1141, 554] width 297 height 17
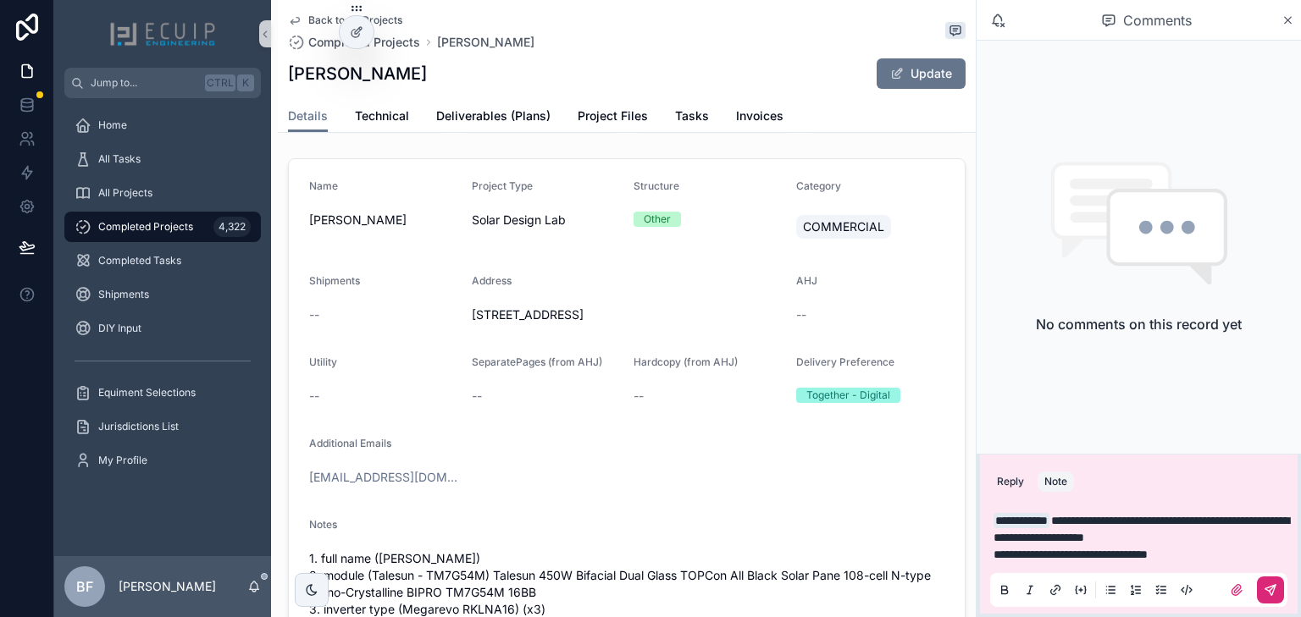
click at [1262, 589] on button "scrollable content" at bounding box center [1270, 590] width 27 height 27
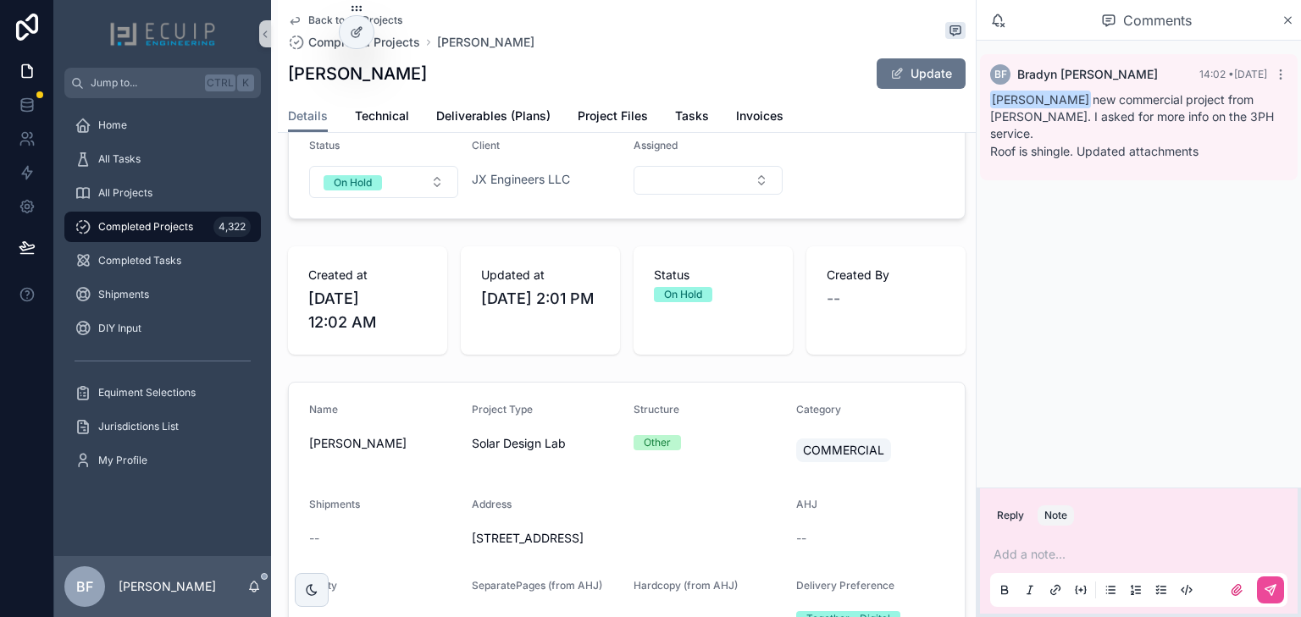
scroll to position [68, 0]
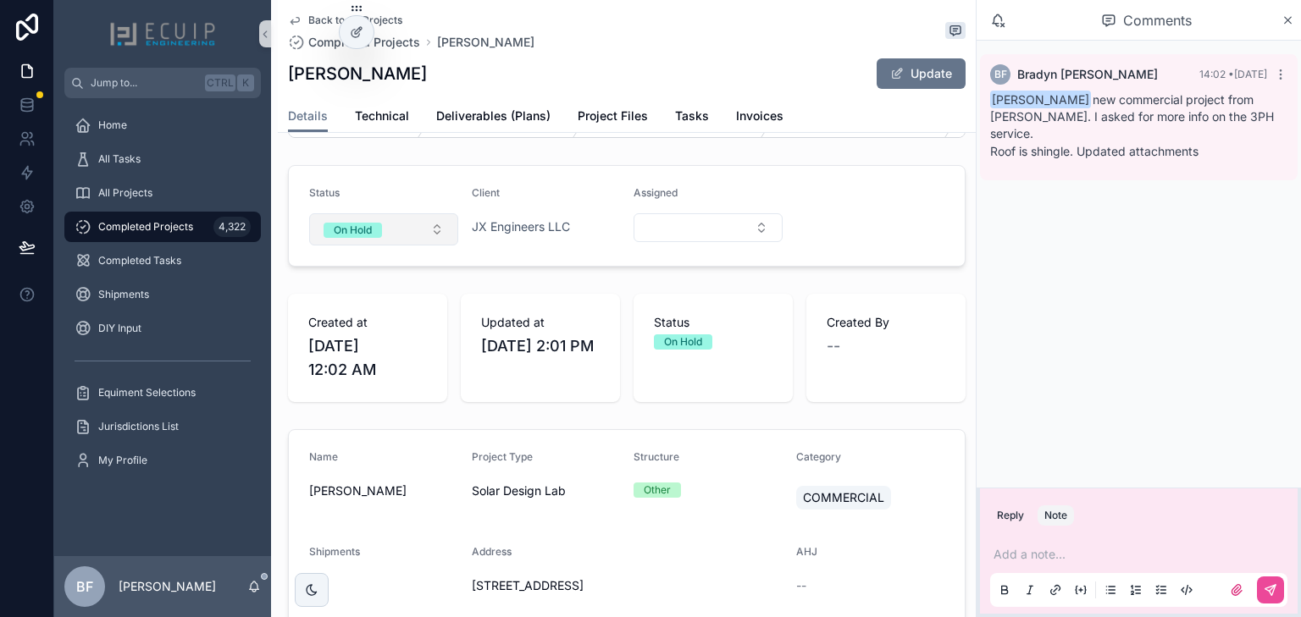
click at [386, 246] on button "On Hold" at bounding box center [383, 229] width 149 height 32
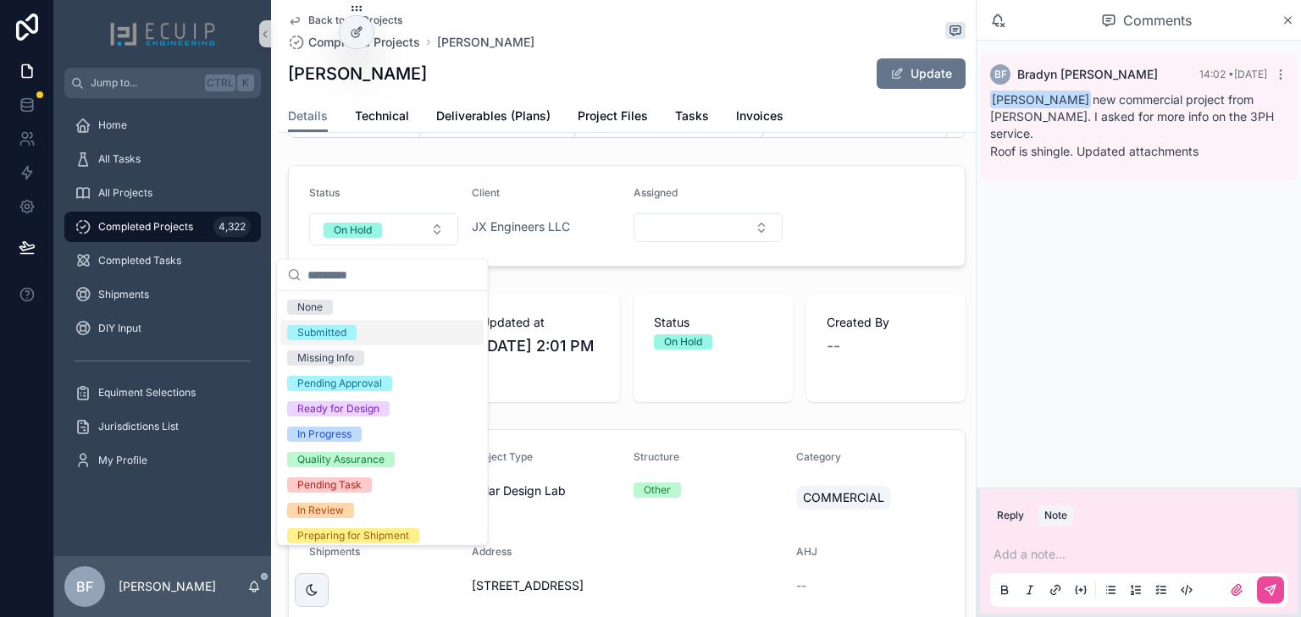
click at [337, 330] on div "Submitted" at bounding box center [321, 332] width 49 height 15
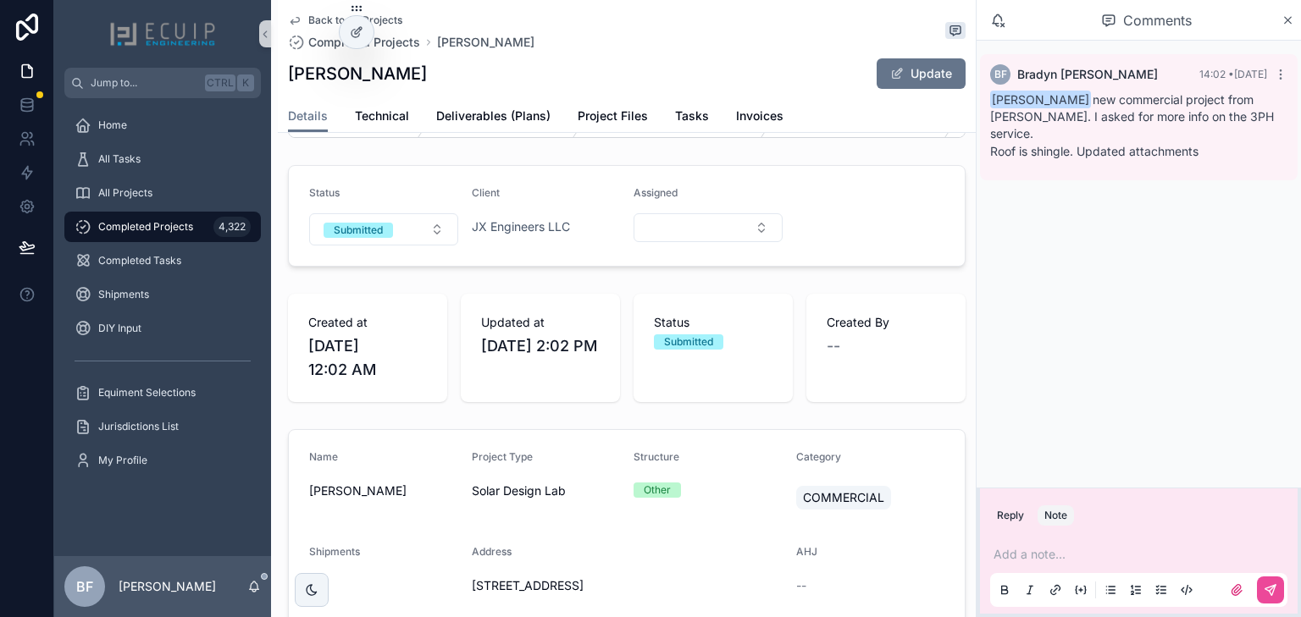
drag, startPoint x: 417, startPoint y: 71, endPoint x: 284, endPoint y: 74, distance: 133.0
click at [284, 74] on div "Back to All Projects Completed Projects Srikanth Paidipally Srikanth Paidipally…" at bounding box center [627, 66] width 698 height 133
copy h1 "Srikanth Paidipally"
click at [608, 86] on div "Srikanth Paidipally Update" at bounding box center [626, 74] width 677 height 32
drag, startPoint x: 173, startPoint y: 183, endPoint x: 182, endPoint y: 183, distance: 9.3
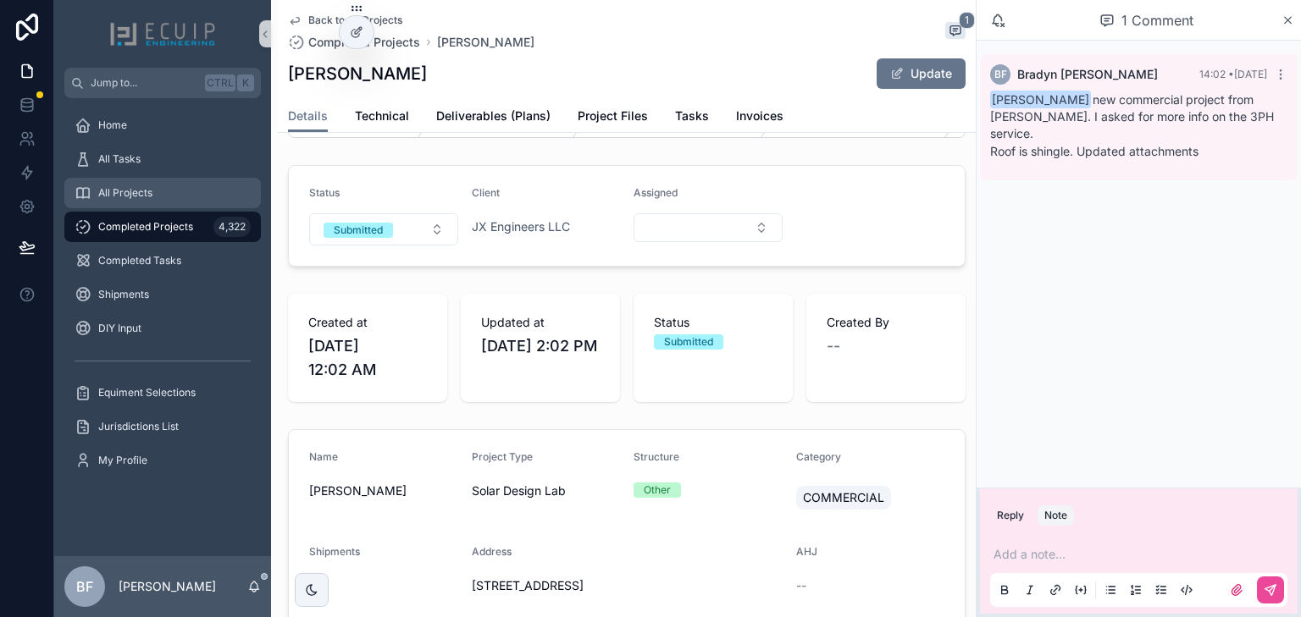
click at [173, 183] on div "All Projects" at bounding box center [163, 193] width 176 height 27
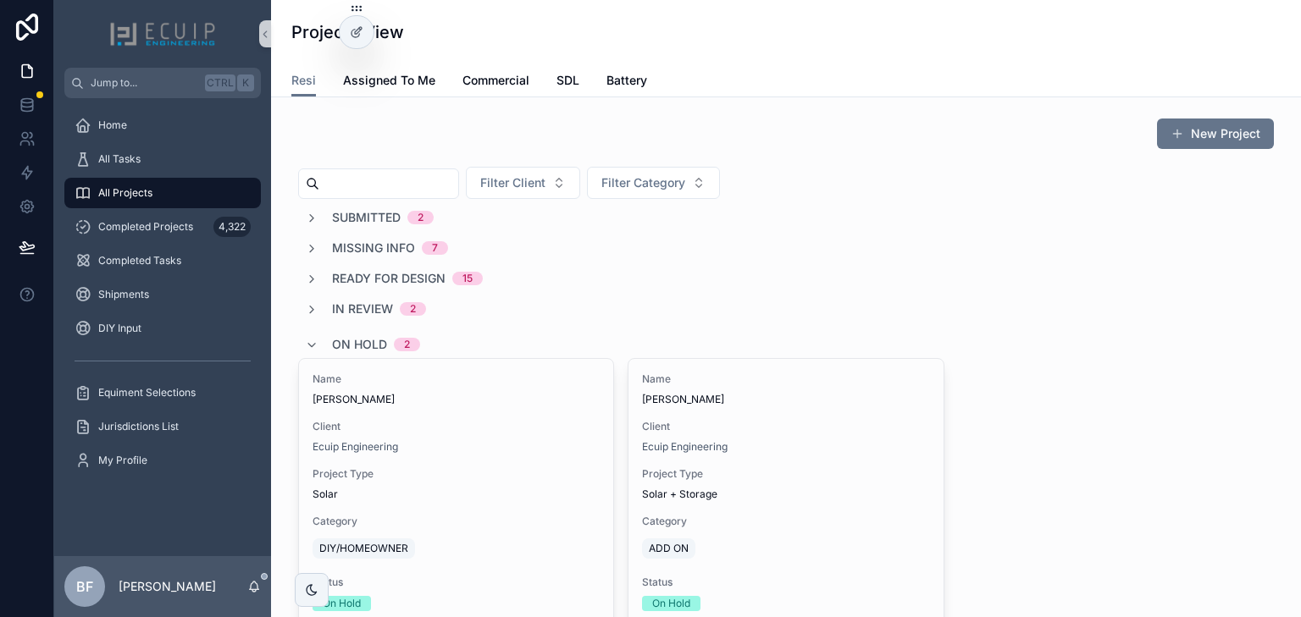
click at [342, 207] on div "New Project Filter Client Filter Category Submitted 2 Missing Info 7 Ready for …" at bounding box center [786, 473] width 976 height 710
click at [351, 215] on span "Submitted" at bounding box center [366, 217] width 69 height 17
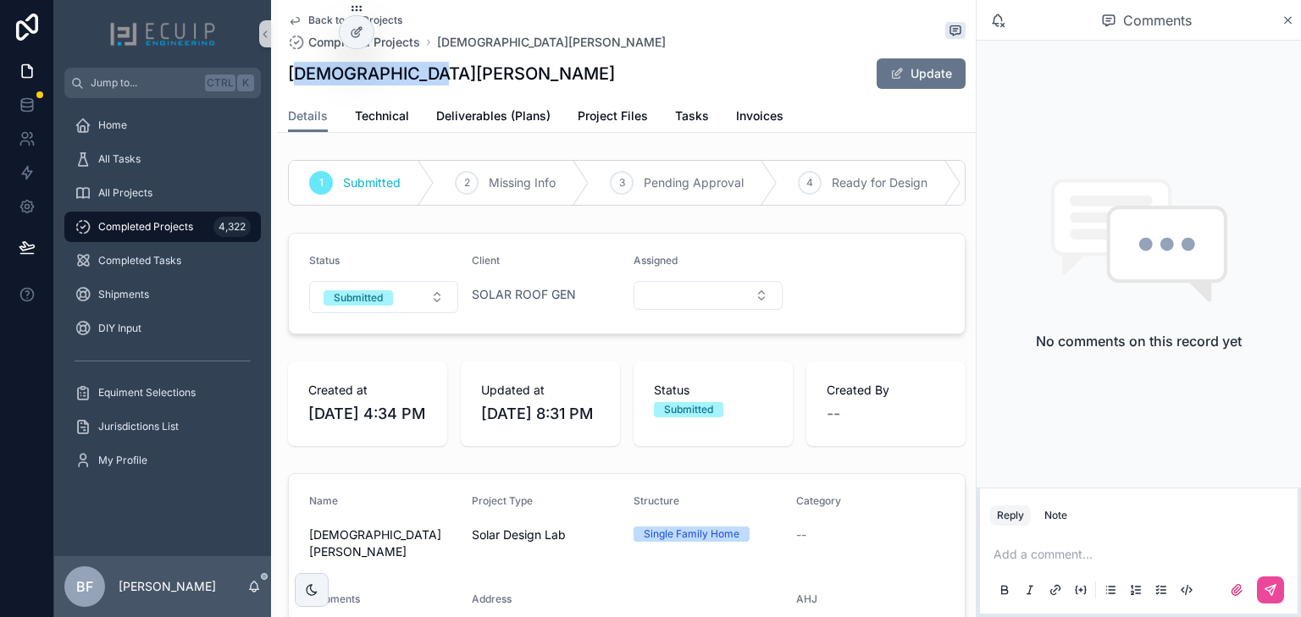
drag, startPoint x: 407, startPoint y: 78, endPoint x: 295, endPoint y: 76, distance: 112.6
click at [295, 76] on div "[DEMOGRAPHIC_DATA] Milan Update" at bounding box center [626, 74] width 677 height 32
click at [295, 76] on h1 "[DEMOGRAPHIC_DATA][PERSON_NAME]" at bounding box center [451, 74] width 327 height 24
drag, startPoint x: 291, startPoint y: 75, endPoint x: 406, endPoint y: 75, distance: 114.3
click at [406, 75] on h1 "[DEMOGRAPHIC_DATA][PERSON_NAME]" at bounding box center [451, 74] width 327 height 24
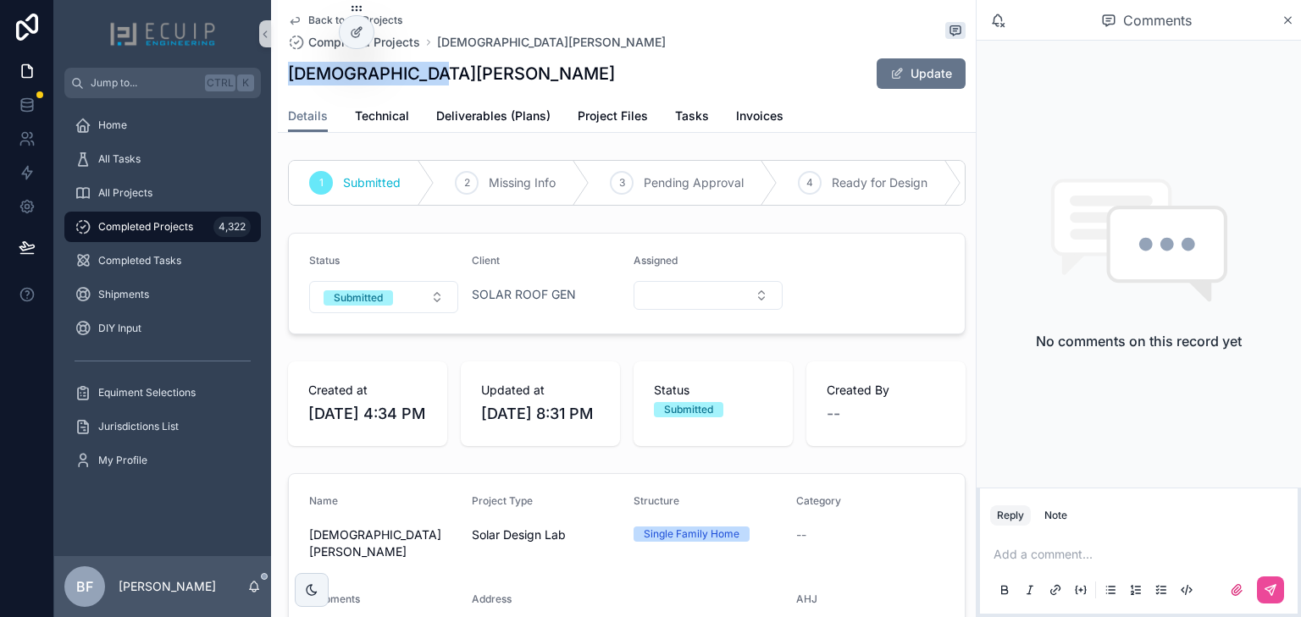
copy h1 "[DEMOGRAPHIC_DATA][PERSON_NAME]"
click at [611, 111] on span "Project Files" at bounding box center [613, 116] width 70 height 17
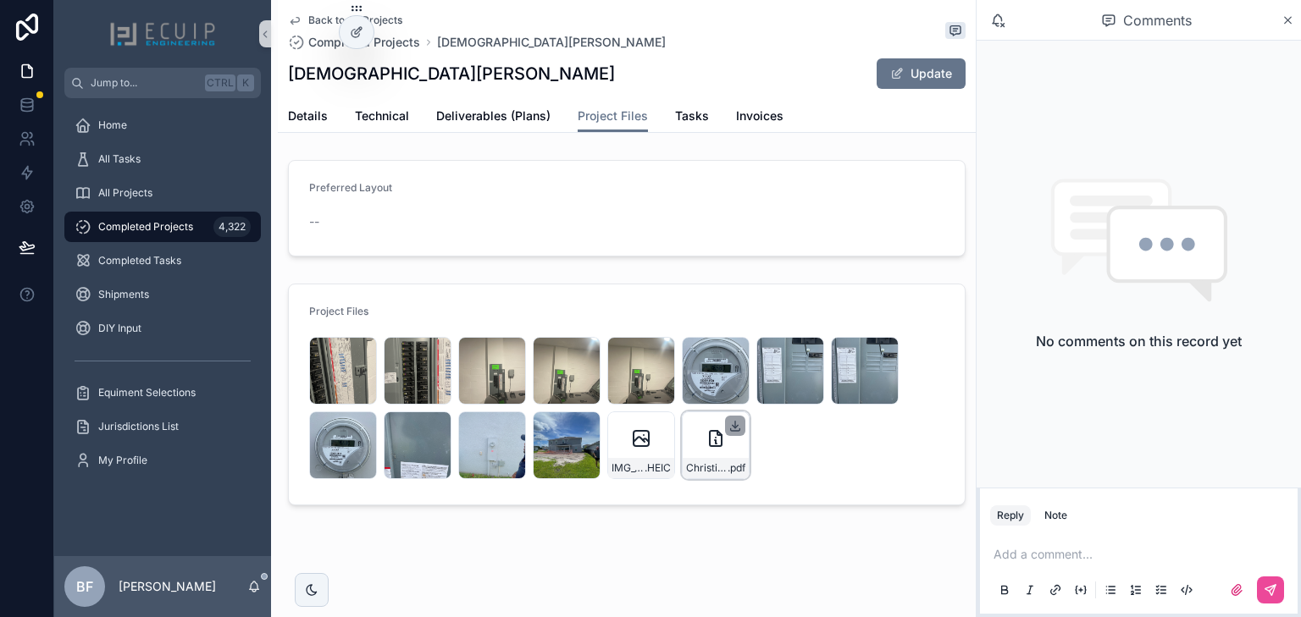
click at [728, 426] on icon "scrollable content" at bounding box center [735, 426] width 14 height 14
click at [658, 425] on icon "scrollable content" at bounding box center [661, 426] width 6 height 3
click at [804, 349] on icon "scrollable content" at bounding box center [810, 352] width 14 height 14
click at [436, 352] on icon "scrollable content" at bounding box center [437, 352] width 6 height 3
click at [517, 109] on span "Deliverables (Plans)" at bounding box center [493, 116] width 114 height 17
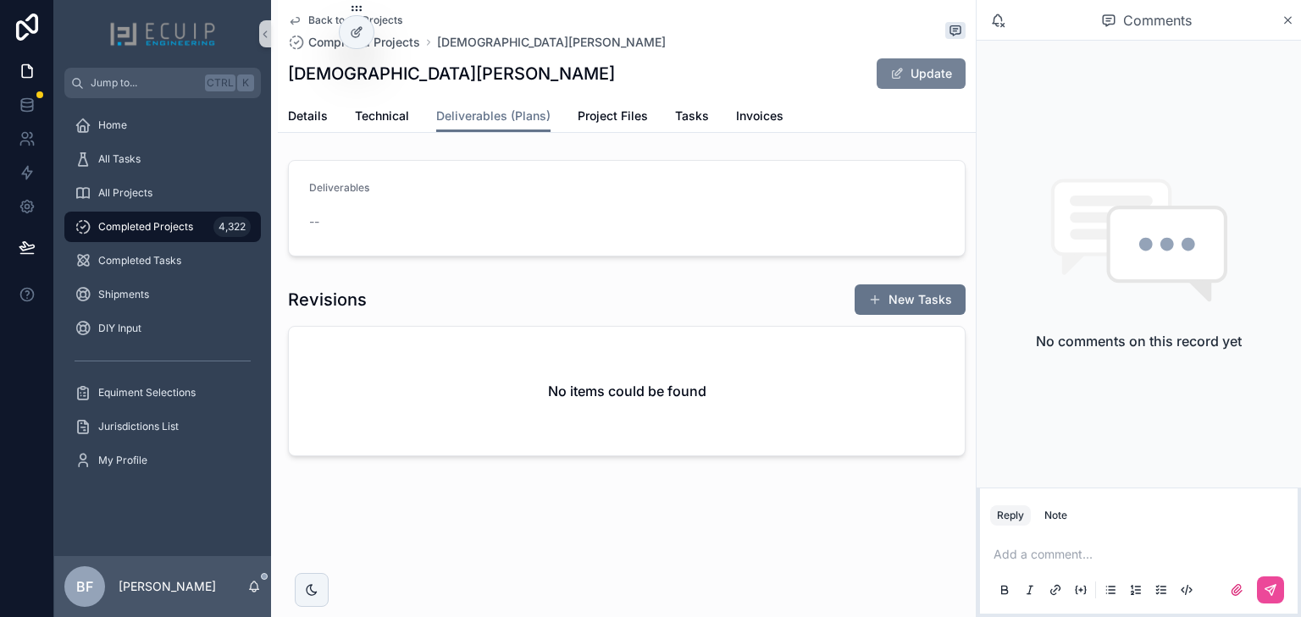
click at [907, 76] on button "Update" at bounding box center [920, 73] width 89 height 30
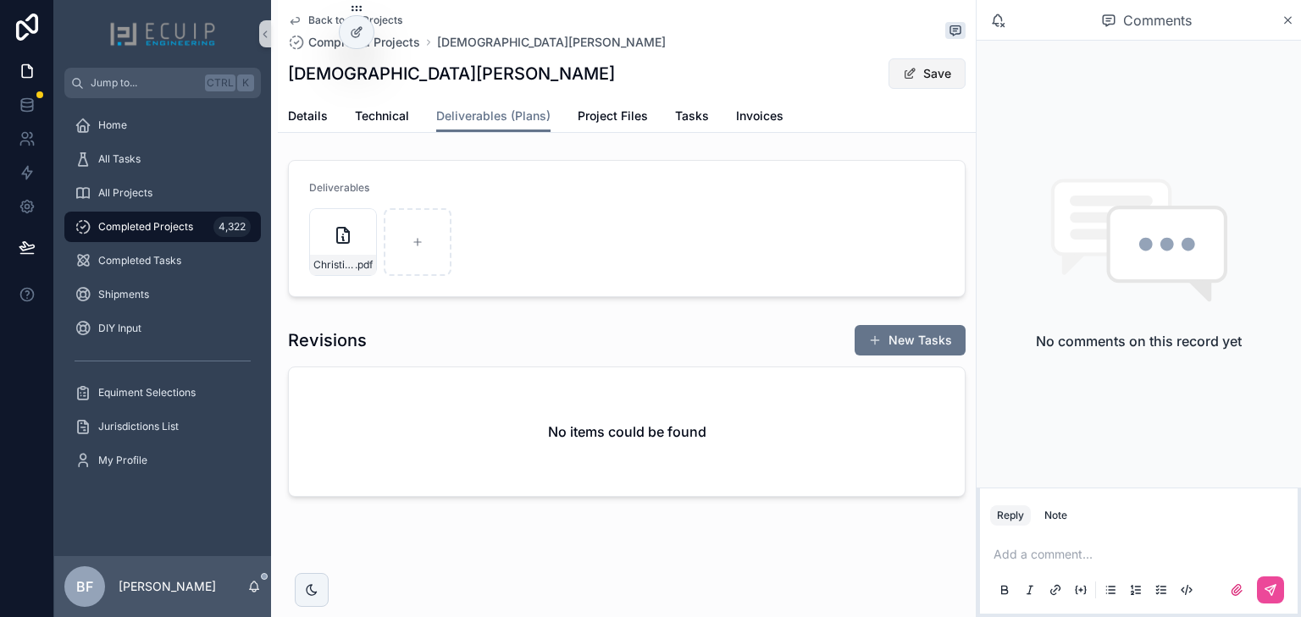
click at [921, 71] on button "Save" at bounding box center [926, 73] width 77 height 30
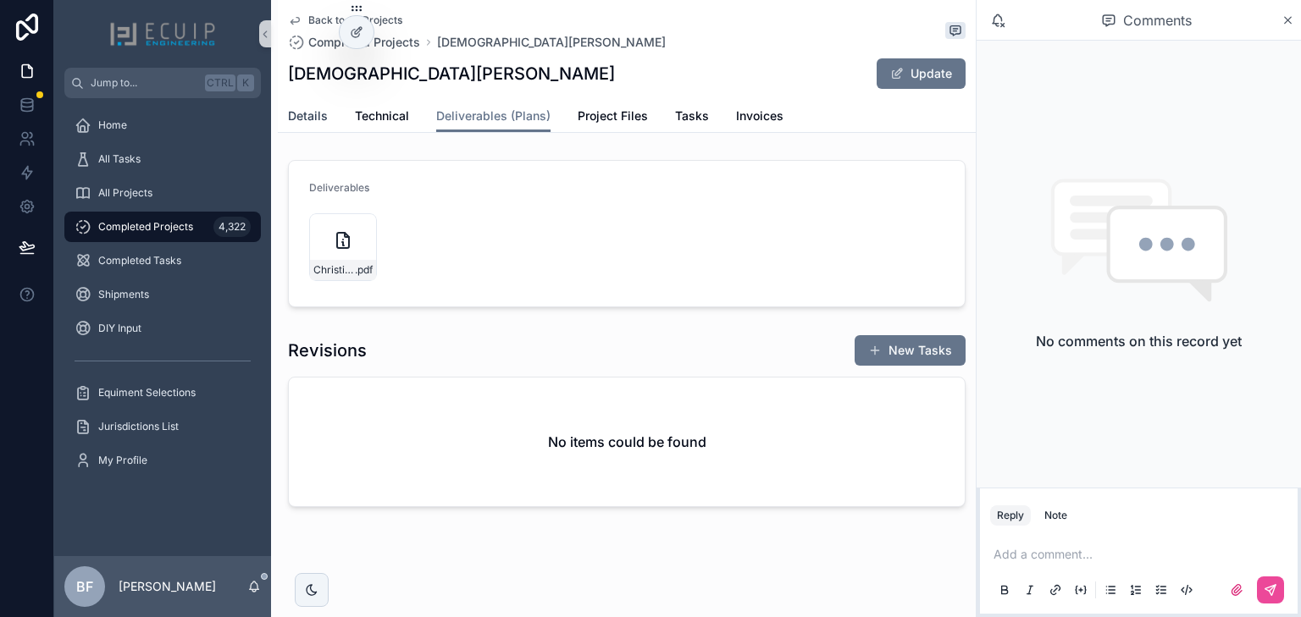
click at [321, 115] on span "Details" at bounding box center [308, 116] width 40 height 17
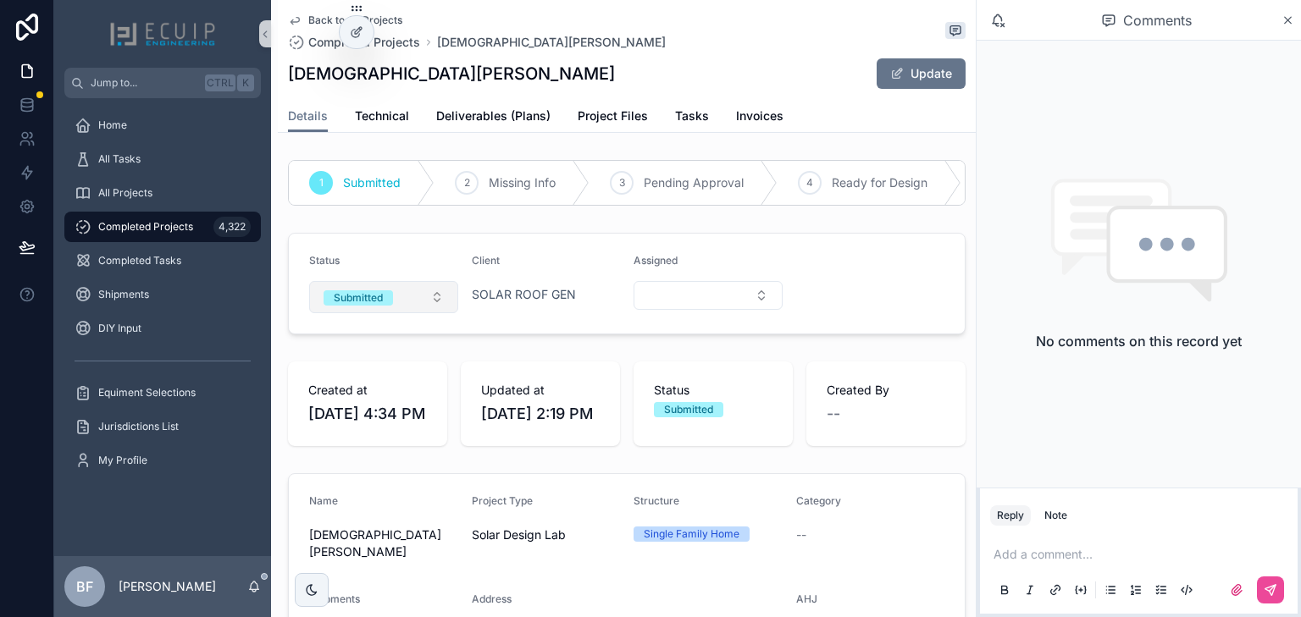
click at [393, 306] on span "Submitted" at bounding box center [357, 297] width 69 height 17
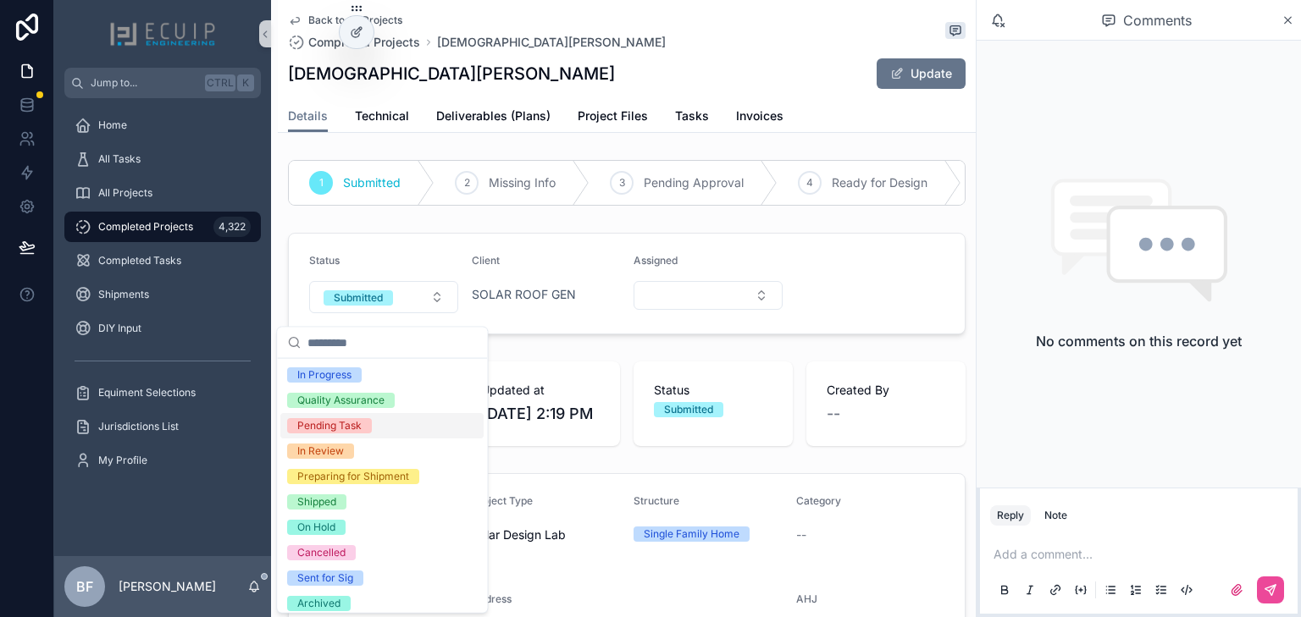
scroll to position [134, 0]
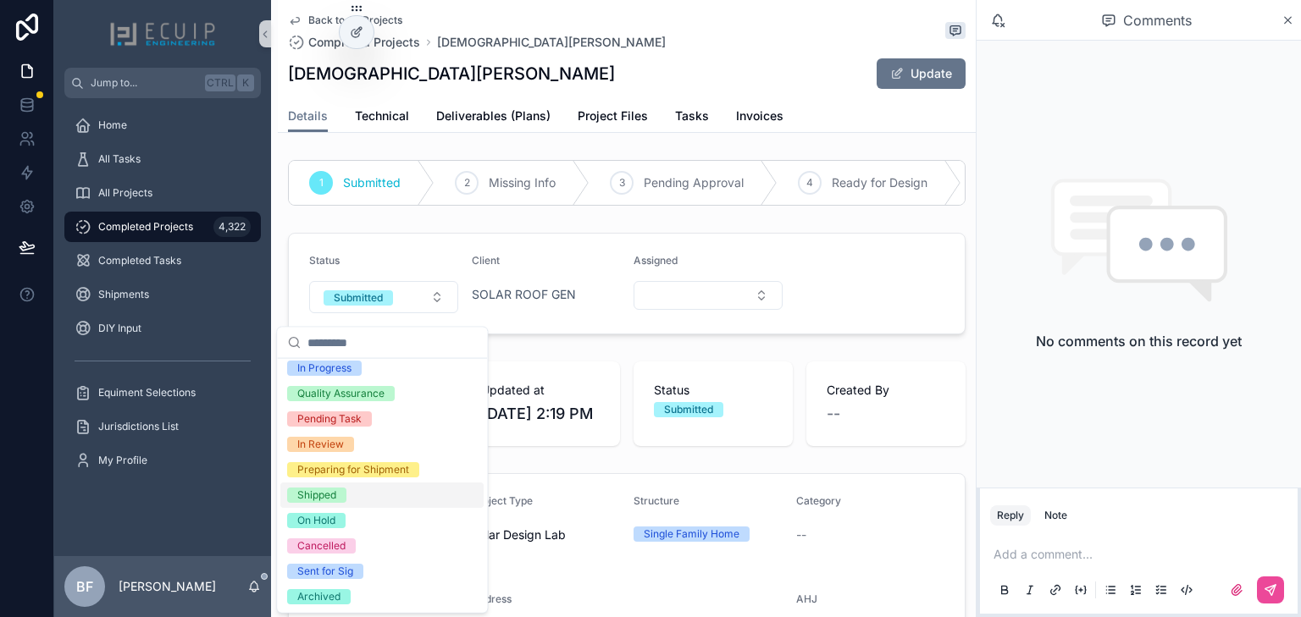
click at [331, 495] on div "Shipped" at bounding box center [316, 495] width 39 height 15
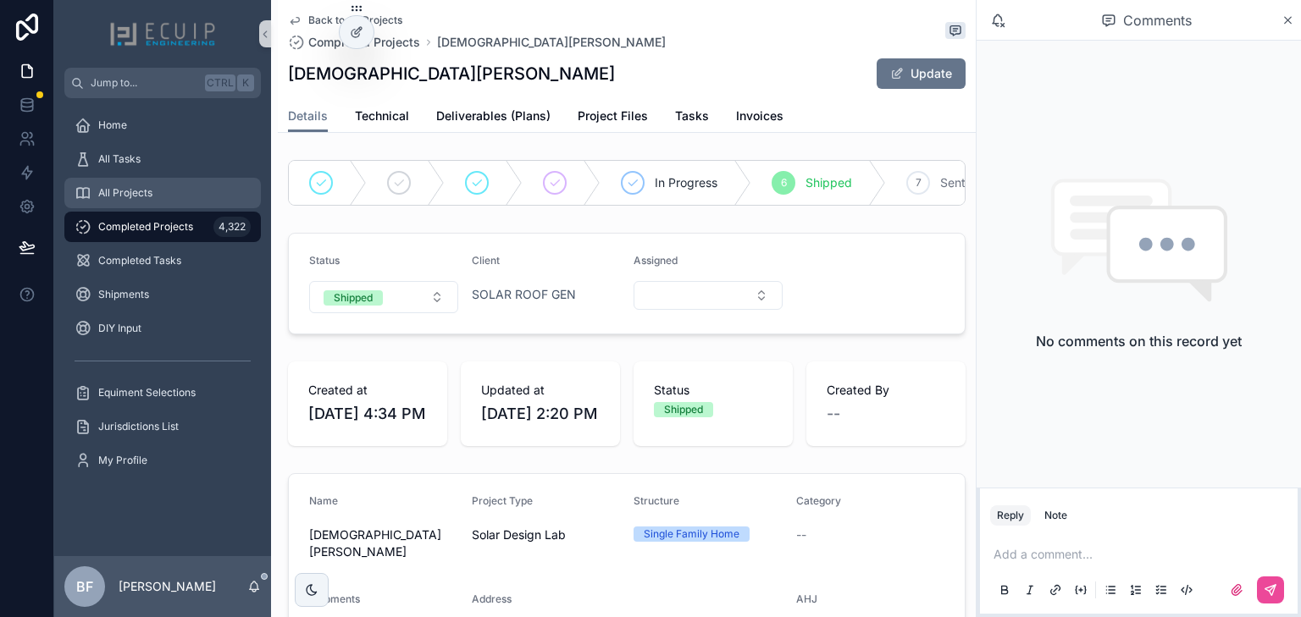
click at [169, 183] on div "All Projects" at bounding box center [163, 193] width 176 height 27
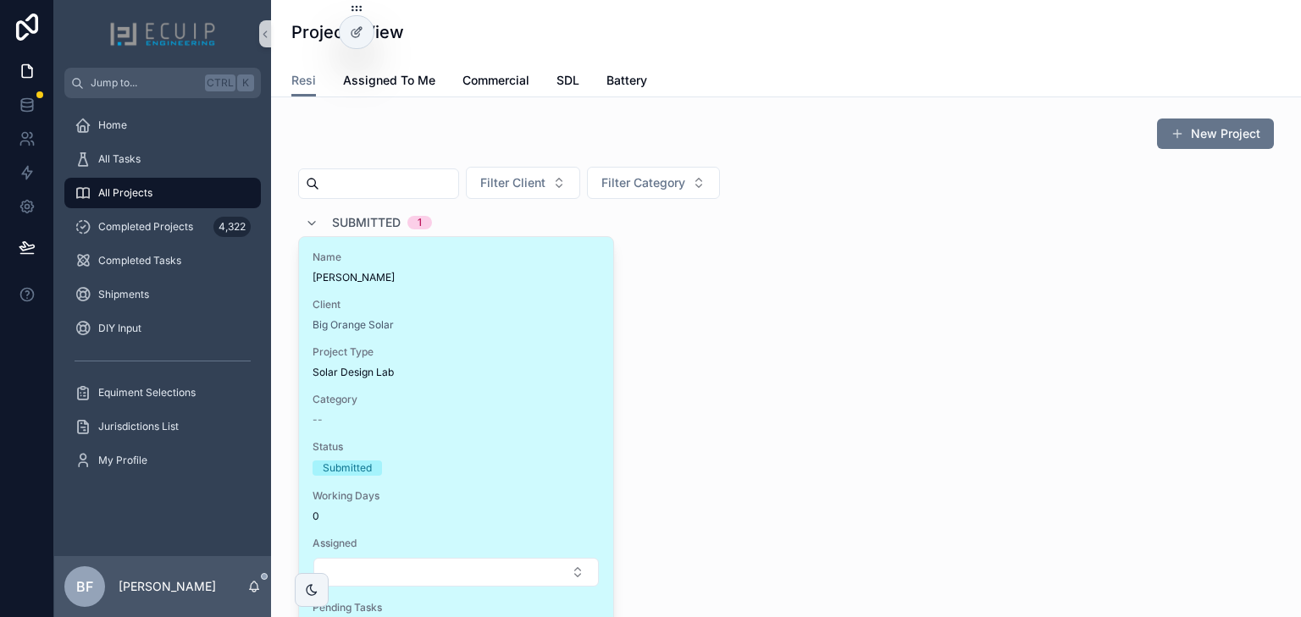
click at [513, 268] on div "Name PIOTR MAJEWSKI" at bounding box center [455, 268] width 287 height 34
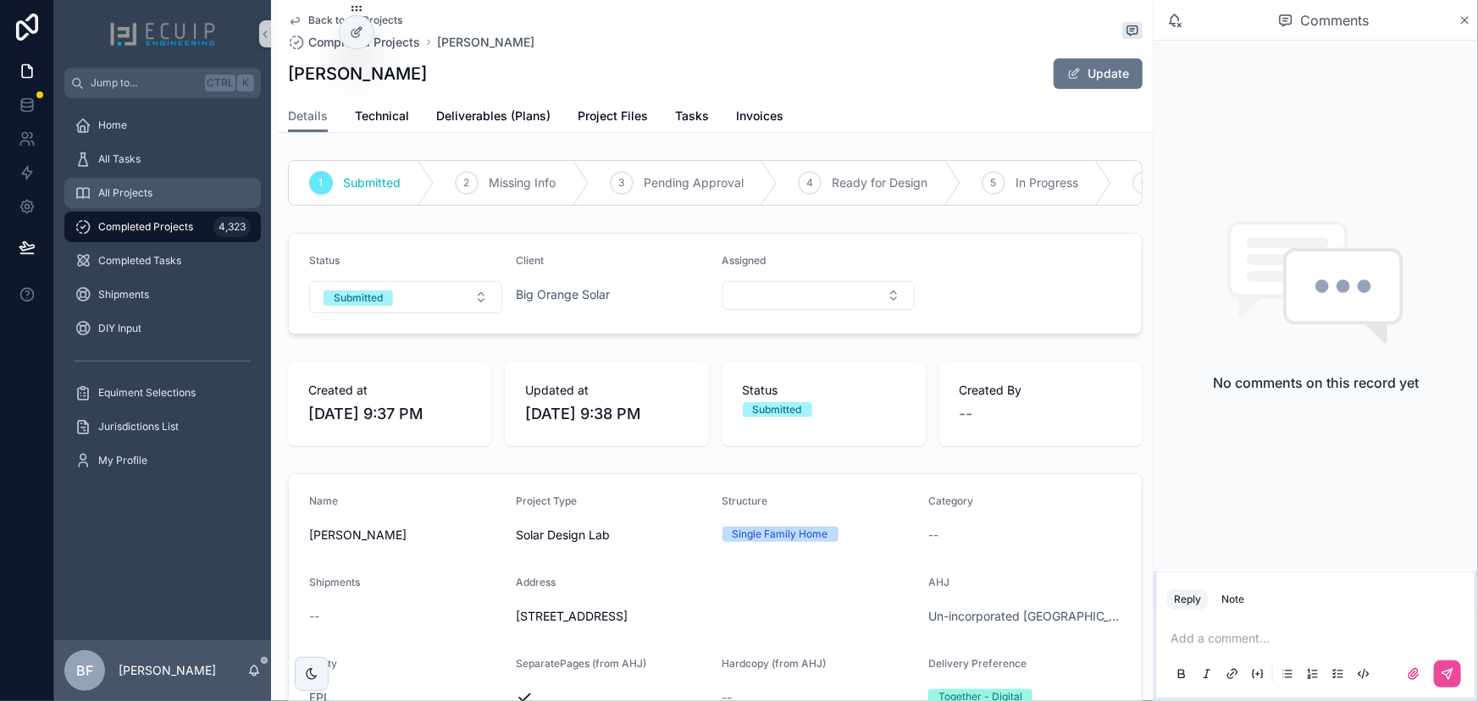
click at [174, 199] on div "All Projects" at bounding box center [163, 193] width 176 height 27
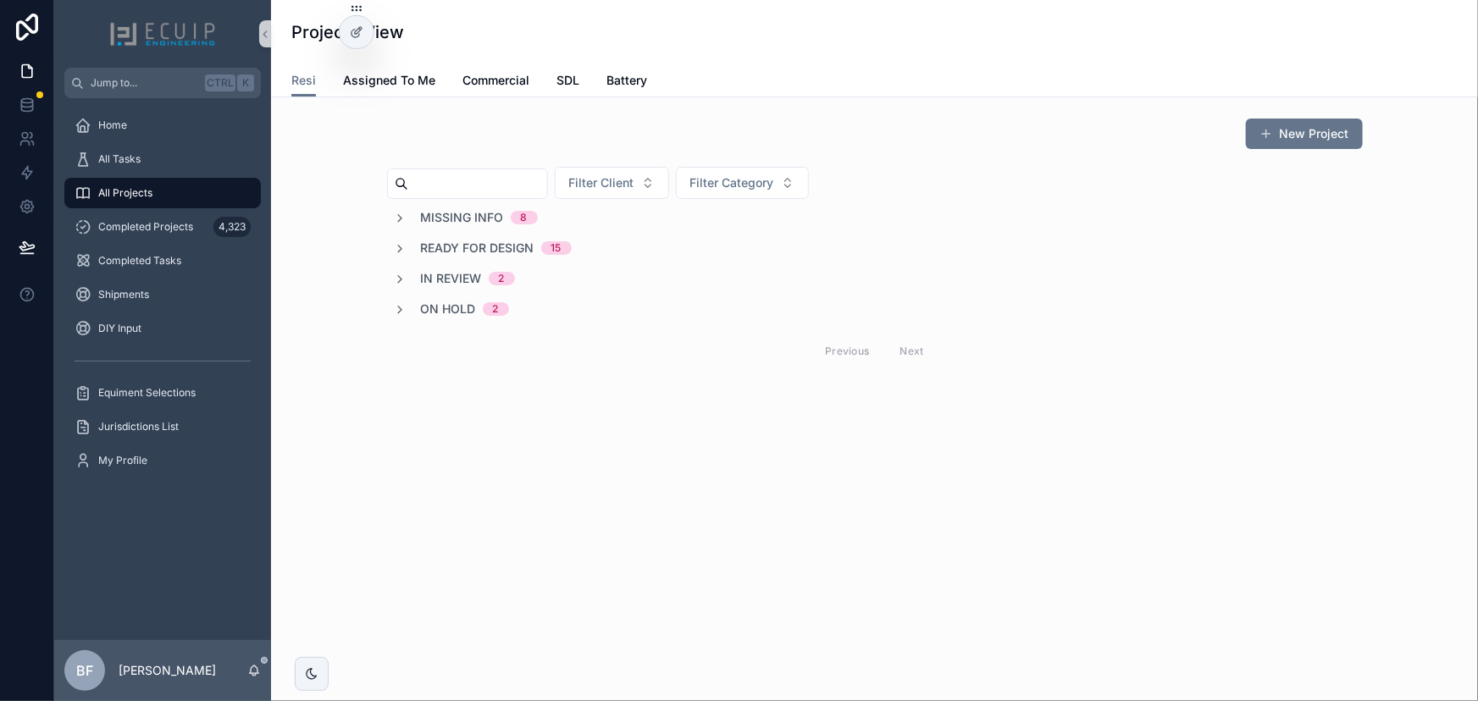
click at [451, 313] on span "On Hold" at bounding box center [448, 309] width 55 height 17
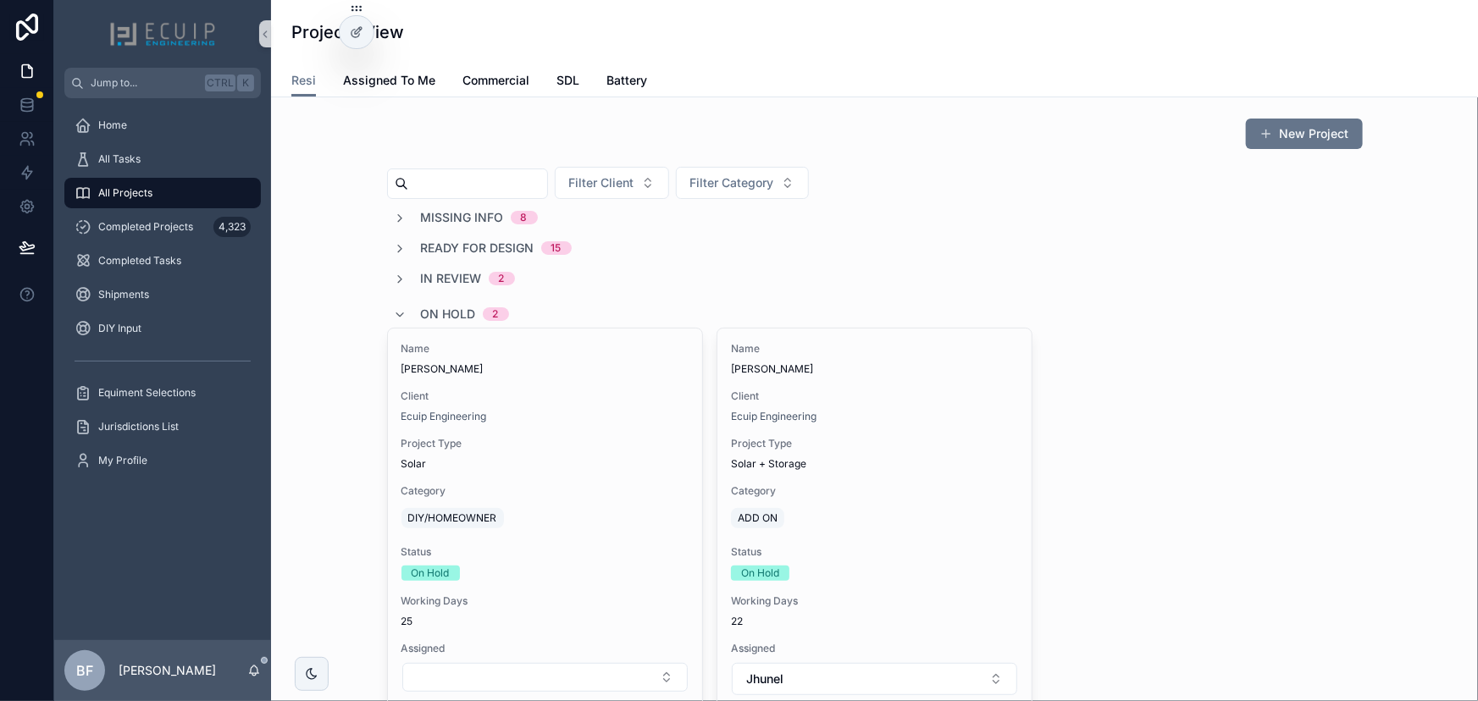
click at [451, 313] on span "On Hold" at bounding box center [448, 314] width 55 height 17
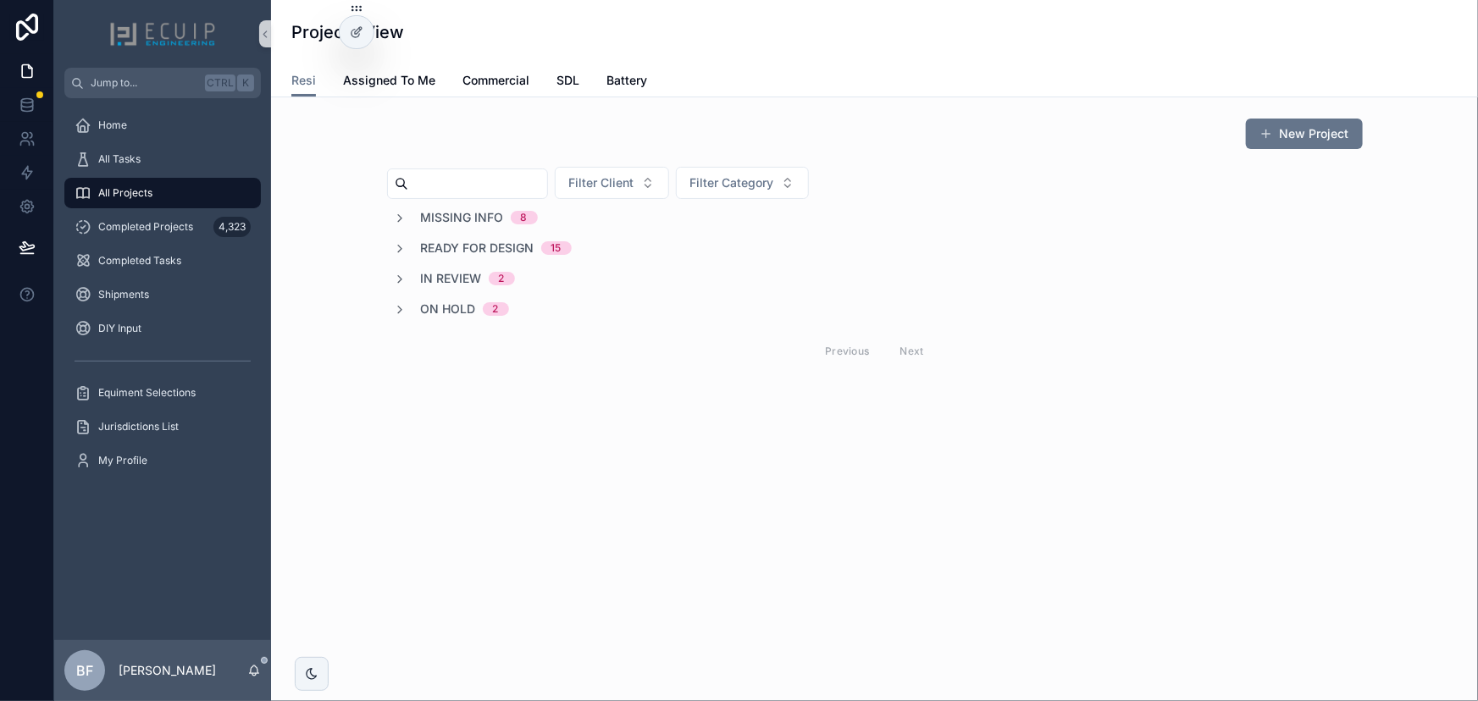
click at [457, 215] on span "Missing Info" at bounding box center [462, 217] width 83 height 17
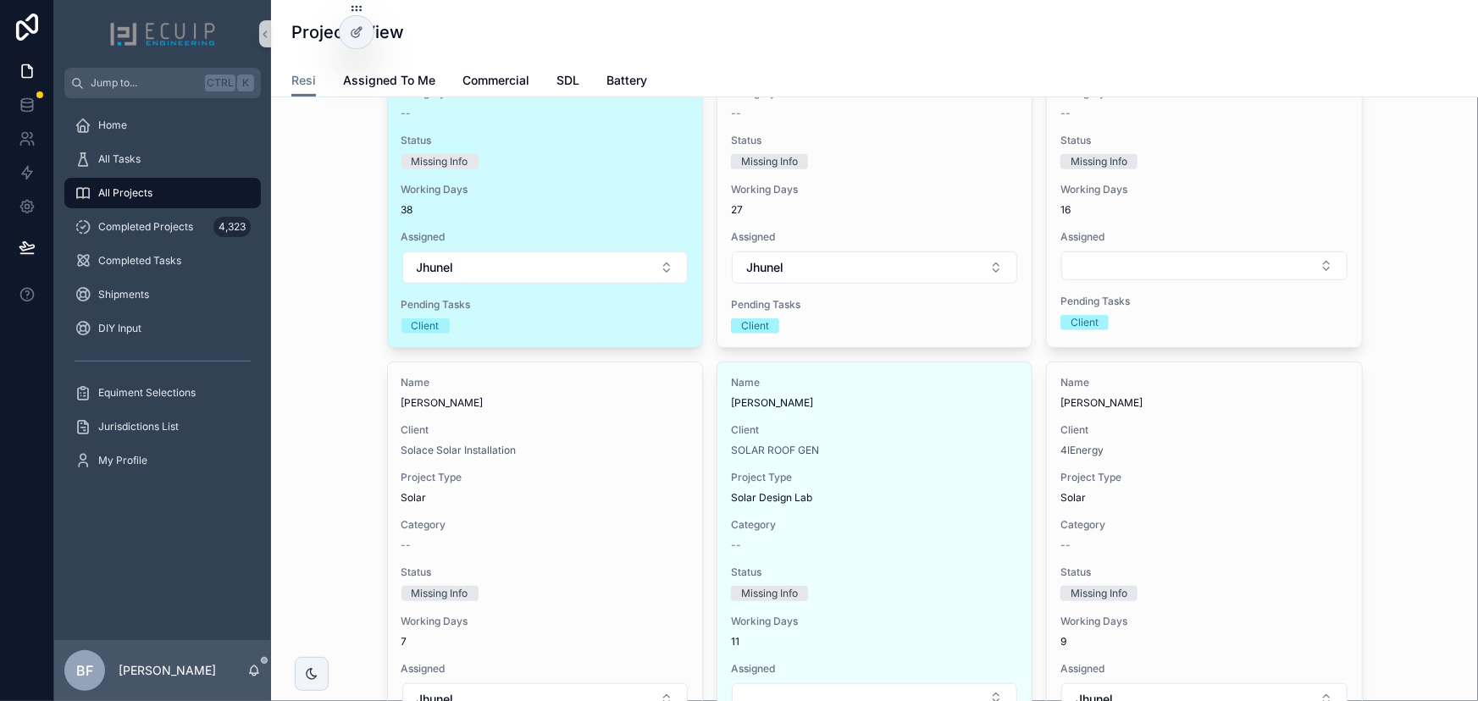
scroll to position [307, 0]
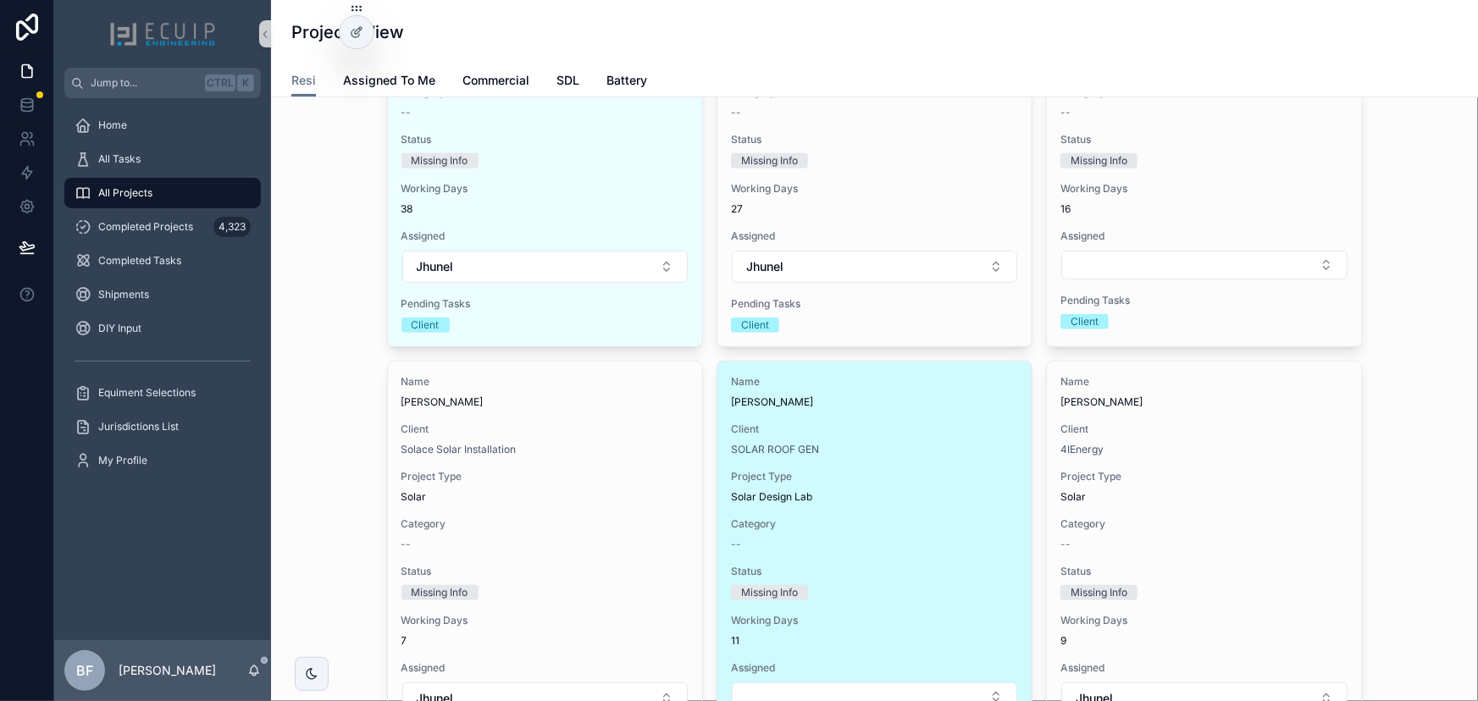
click at [872, 423] on span "Client" at bounding box center [874, 430] width 287 height 14
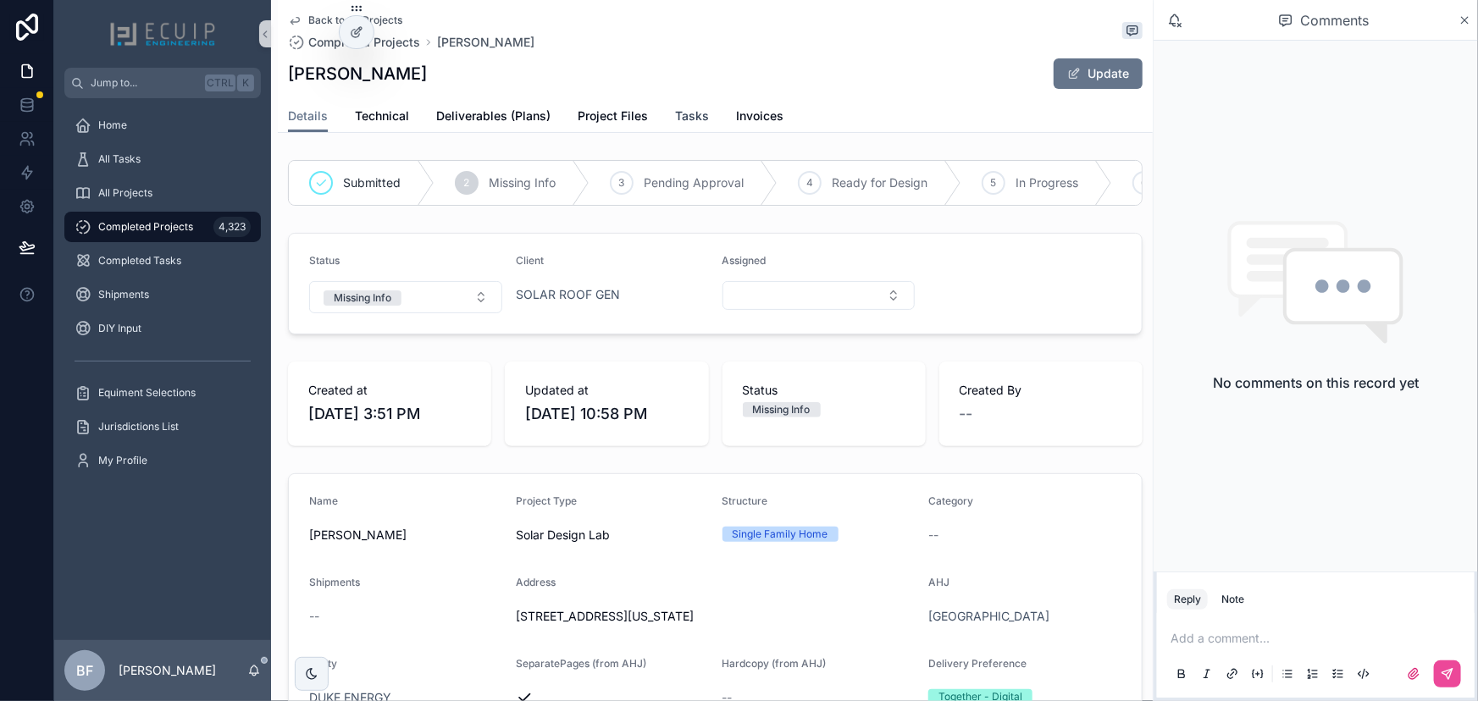
click at [683, 130] on link "Tasks" at bounding box center [692, 118] width 34 height 34
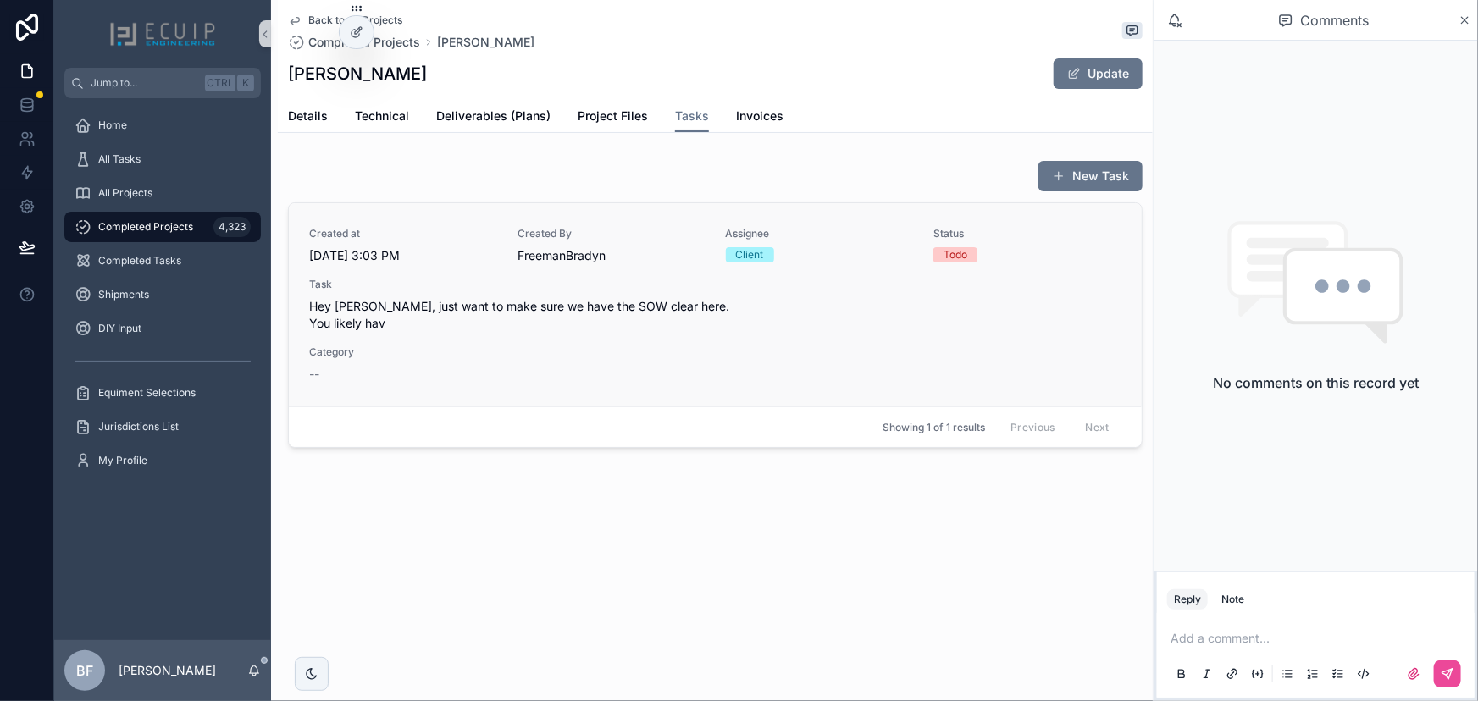
click at [754, 356] on div "Created at 8/25/2025 3:03 PM Created By FreemanBradyn Assignee Client Status To…" at bounding box center [715, 305] width 812 height 156
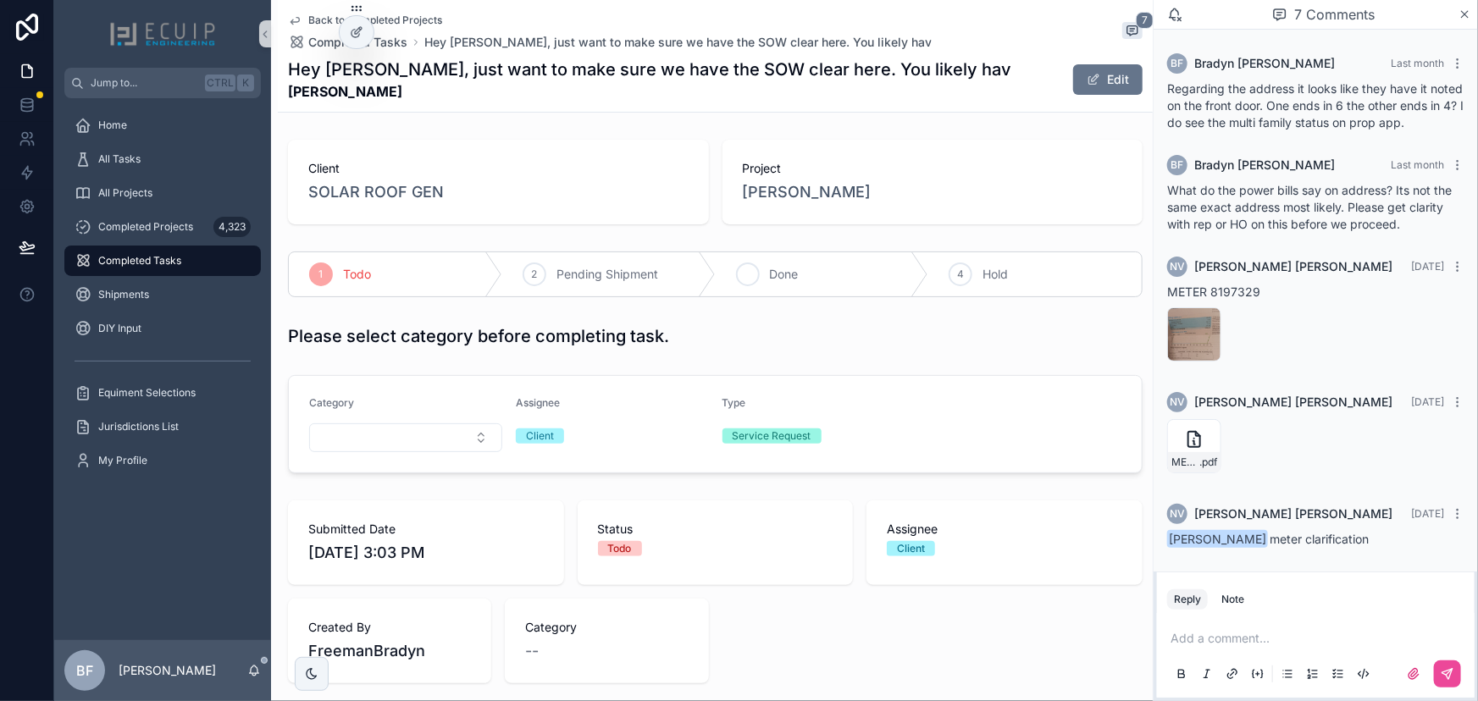
click at [755, 272] on div "3 Done" at bounding box center [822, 274] width 213 height 44
click at [791, 190] on span "Eric Wills" at bounding box center [807, 192] width 129 height 24
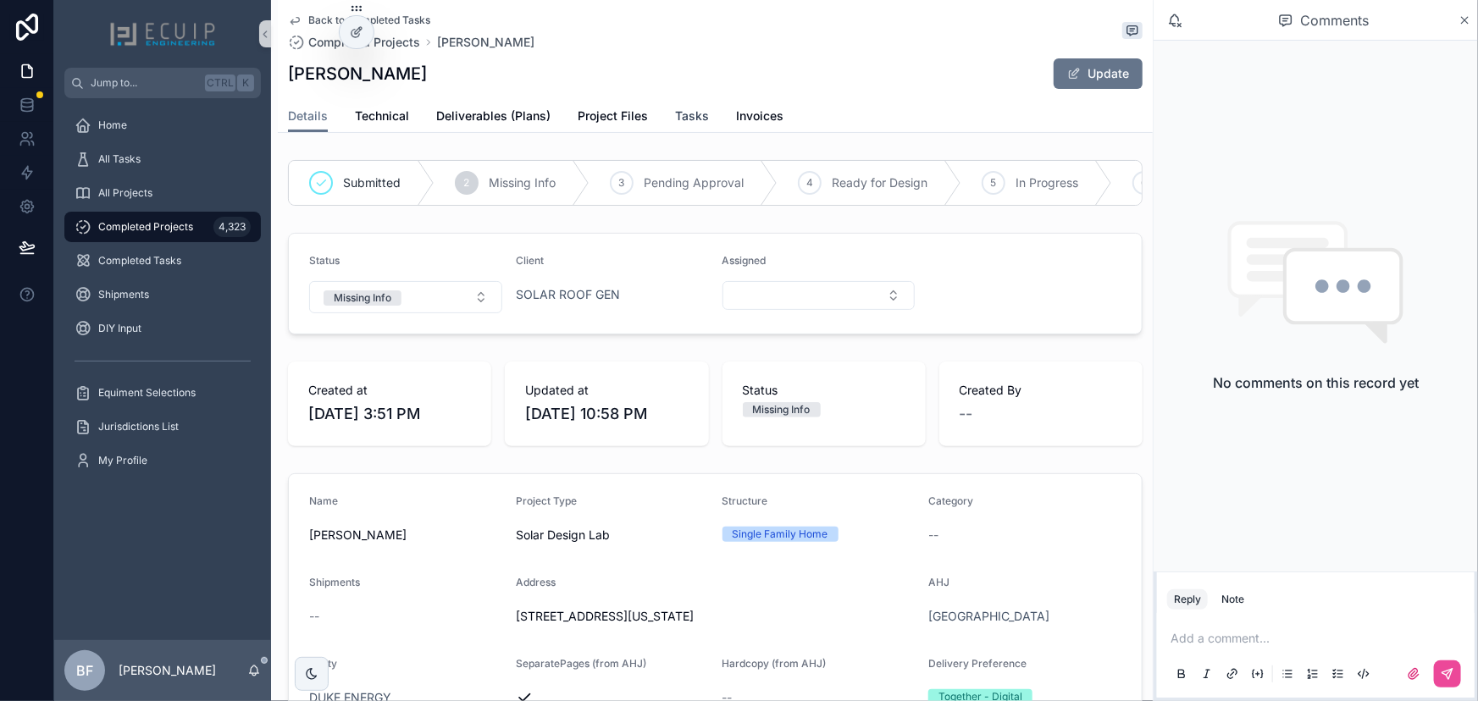
click at [693, 115] on span "Tasks" at bounding box center [692, 116] width 34 height 17
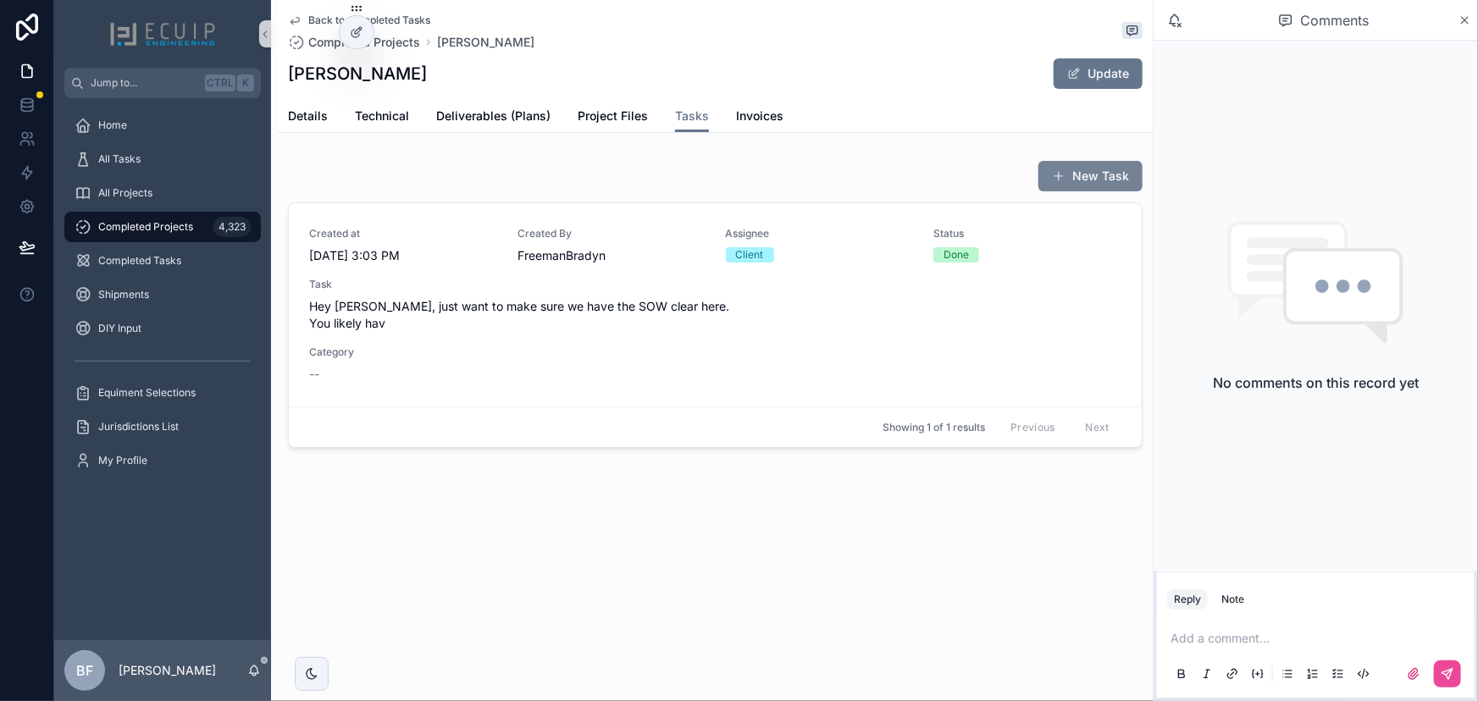
click at [1142, 180] on button "New Task" at bounding box center [1090, 176] width 104 height 30
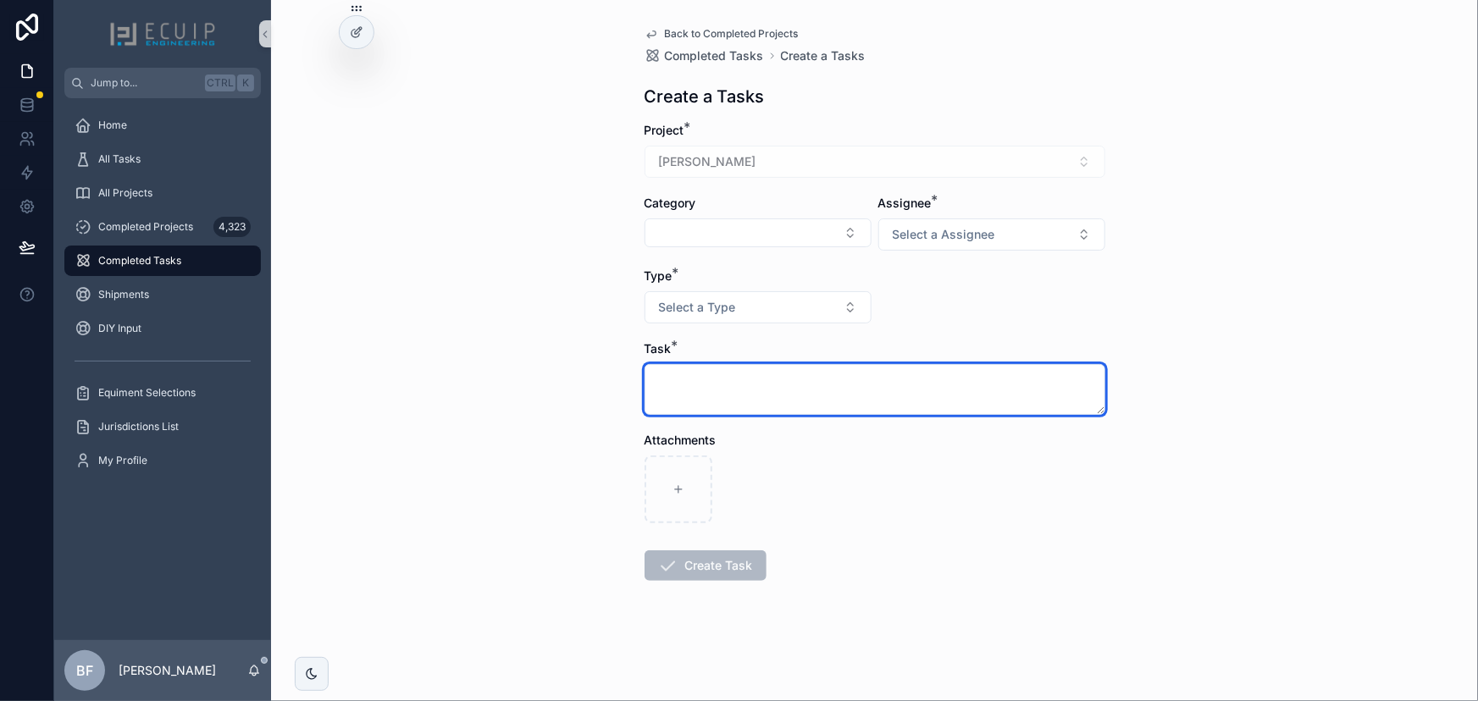
click at [726, 406] on textarea "scrollable content" at bounding box center [874, 389] width 461 height 51
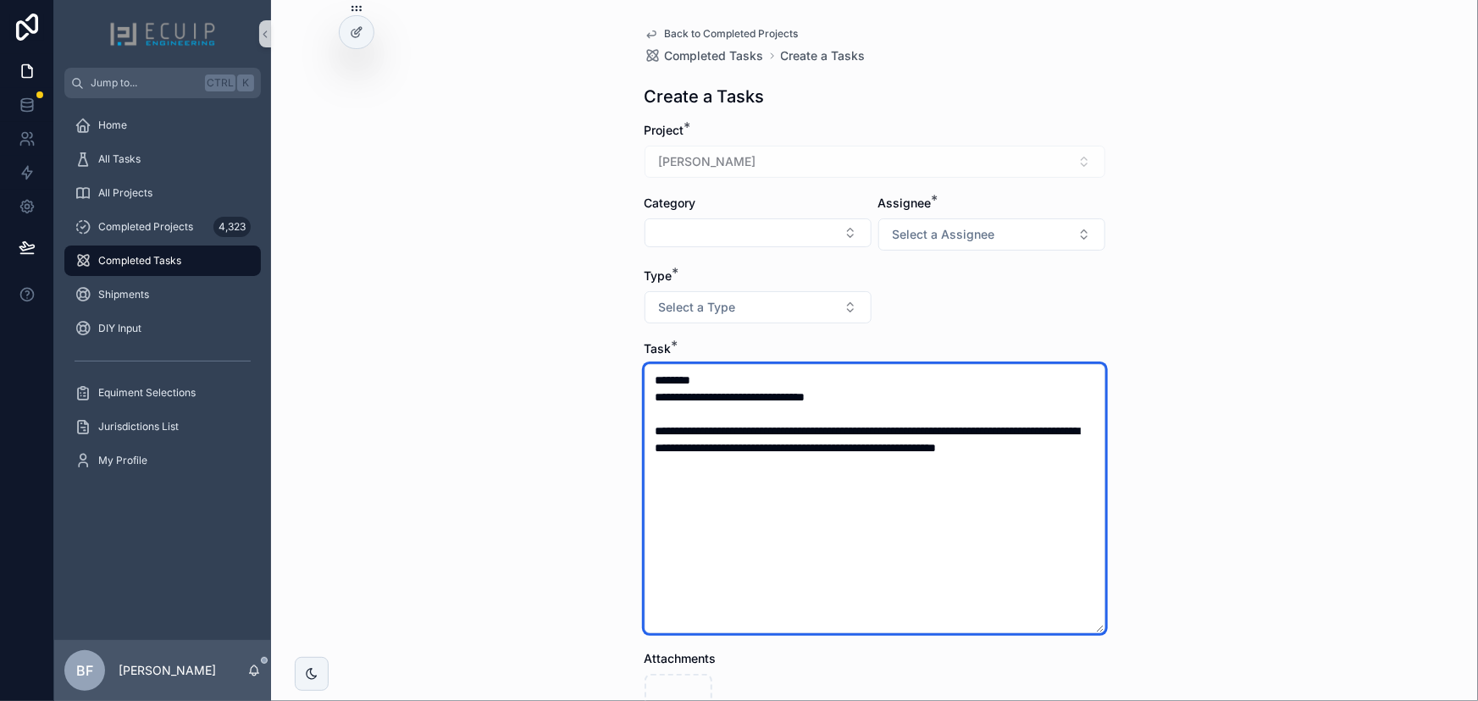
click at [859, 535] on textarea "**********" at bounding box center [874, 498] width 461 height 269
paste textarea "**********"
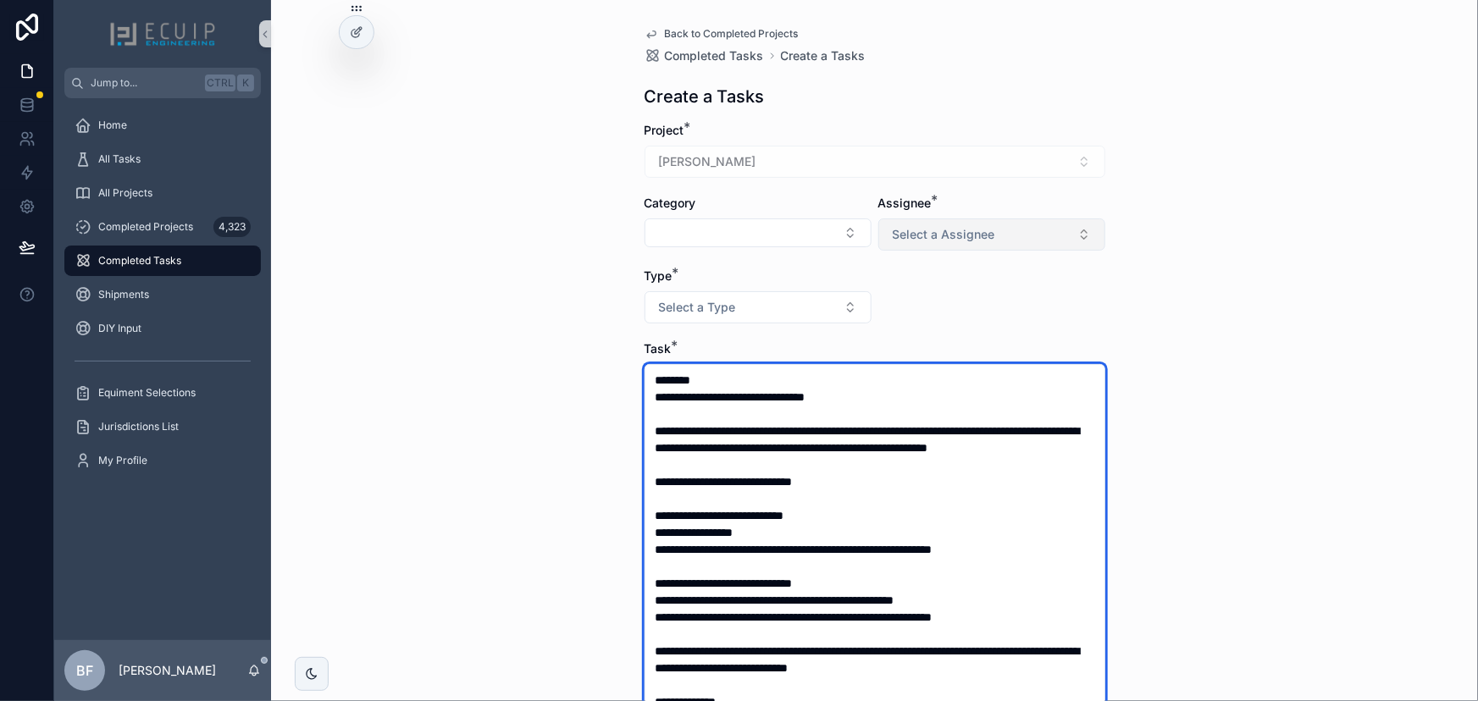
type textarea "**********"
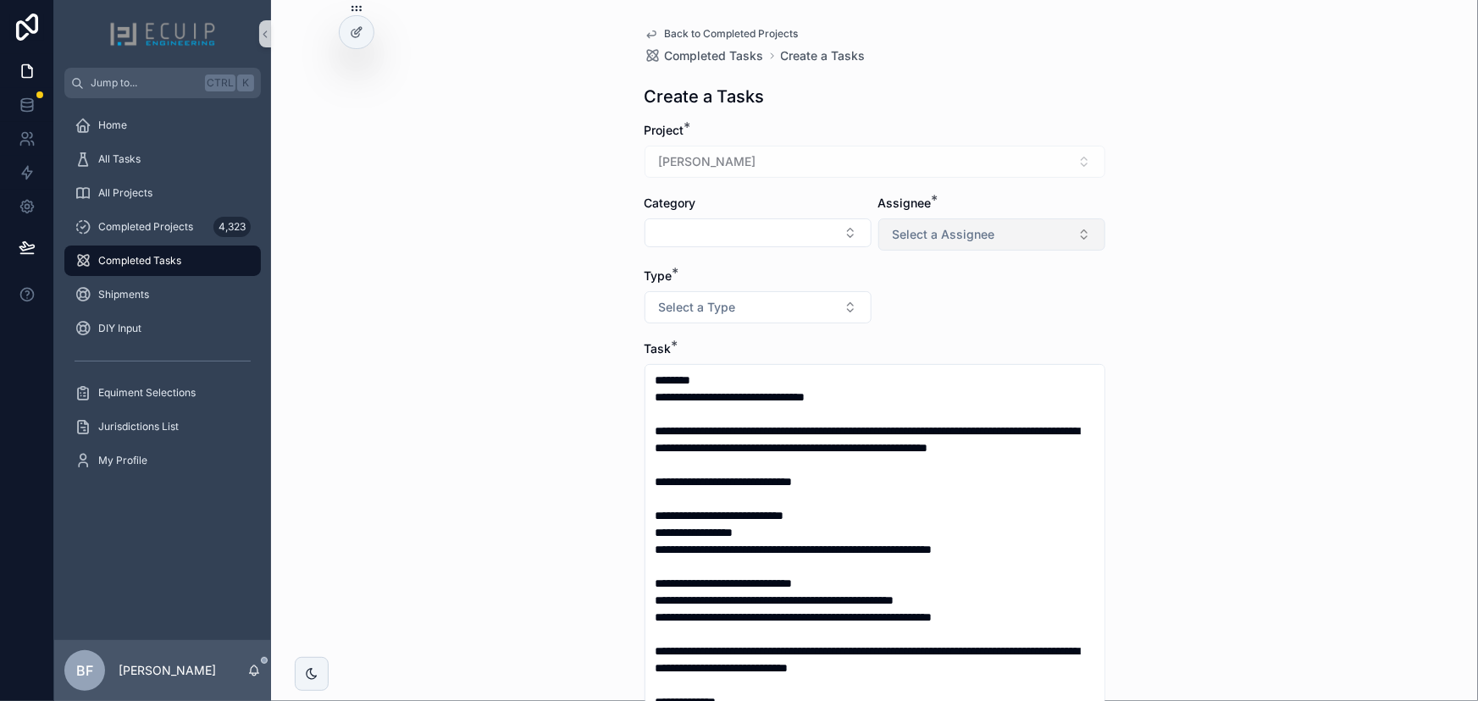
click at [996, 225] on button "Select a Assignee" at bounding box center [991, 234] width 227 height 32
click at [942, 324] on div "Client" at bounding box center [985, 327] width 218 height 25
click at [790, 310] on button "Select a Type" at bounding box center [757, 307] width 227 height 32
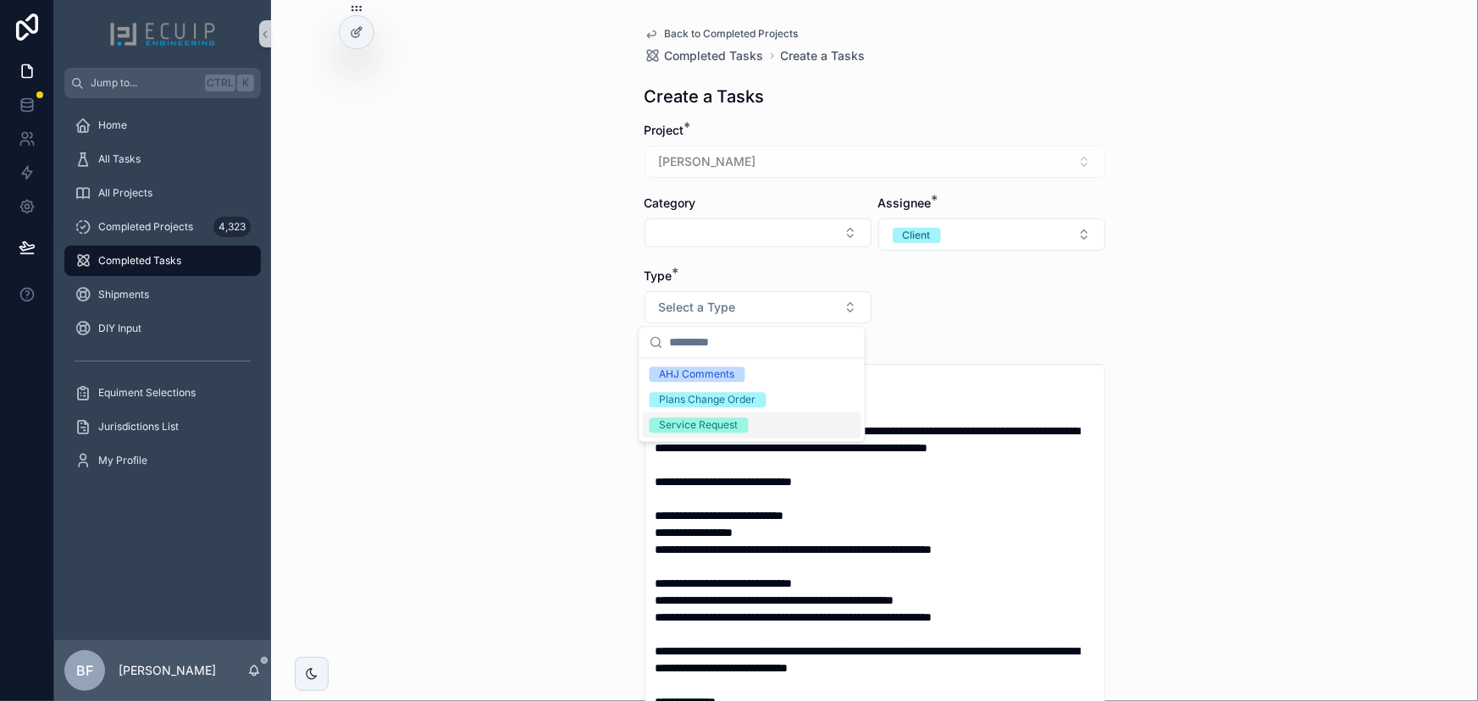
click at [716, 423] on div "Service Request" at bounding box center [699, 424] width 79 height 15
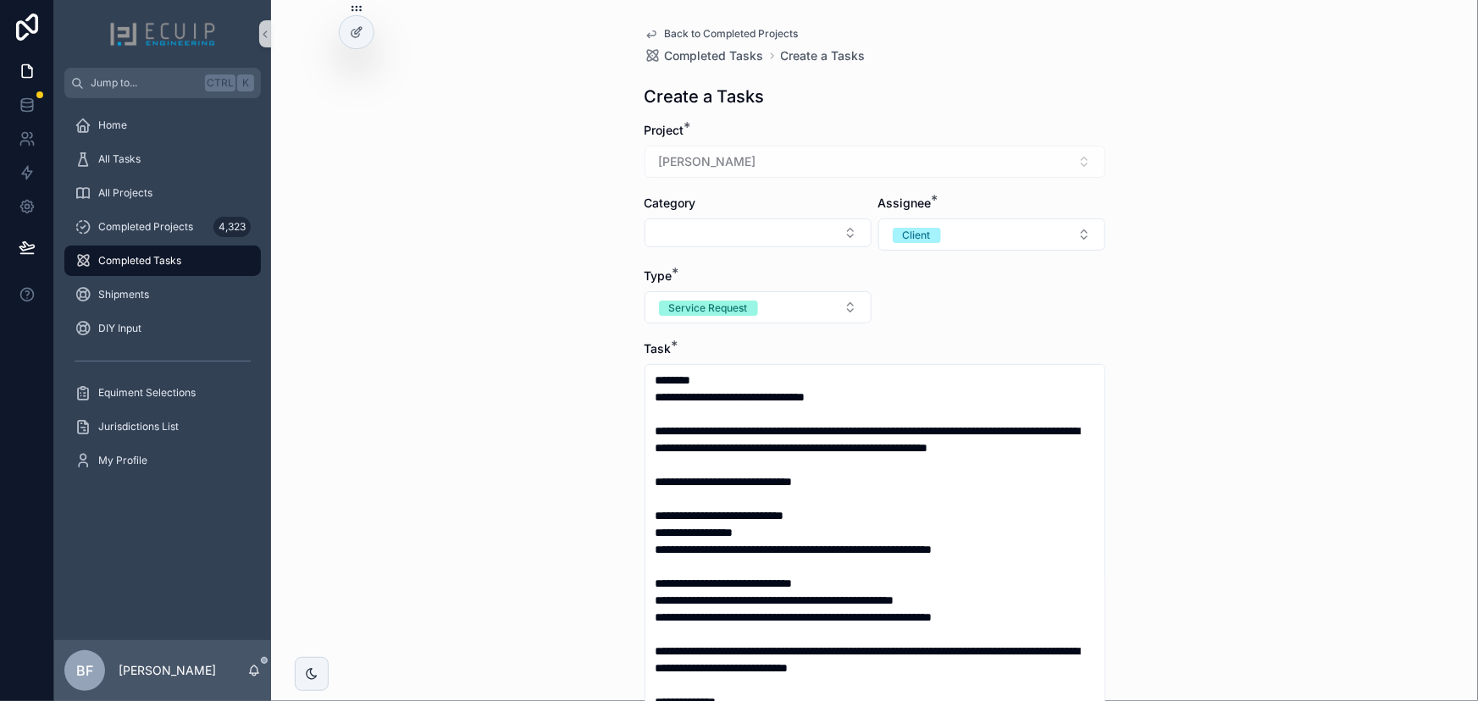
scroll to position [459, 0]
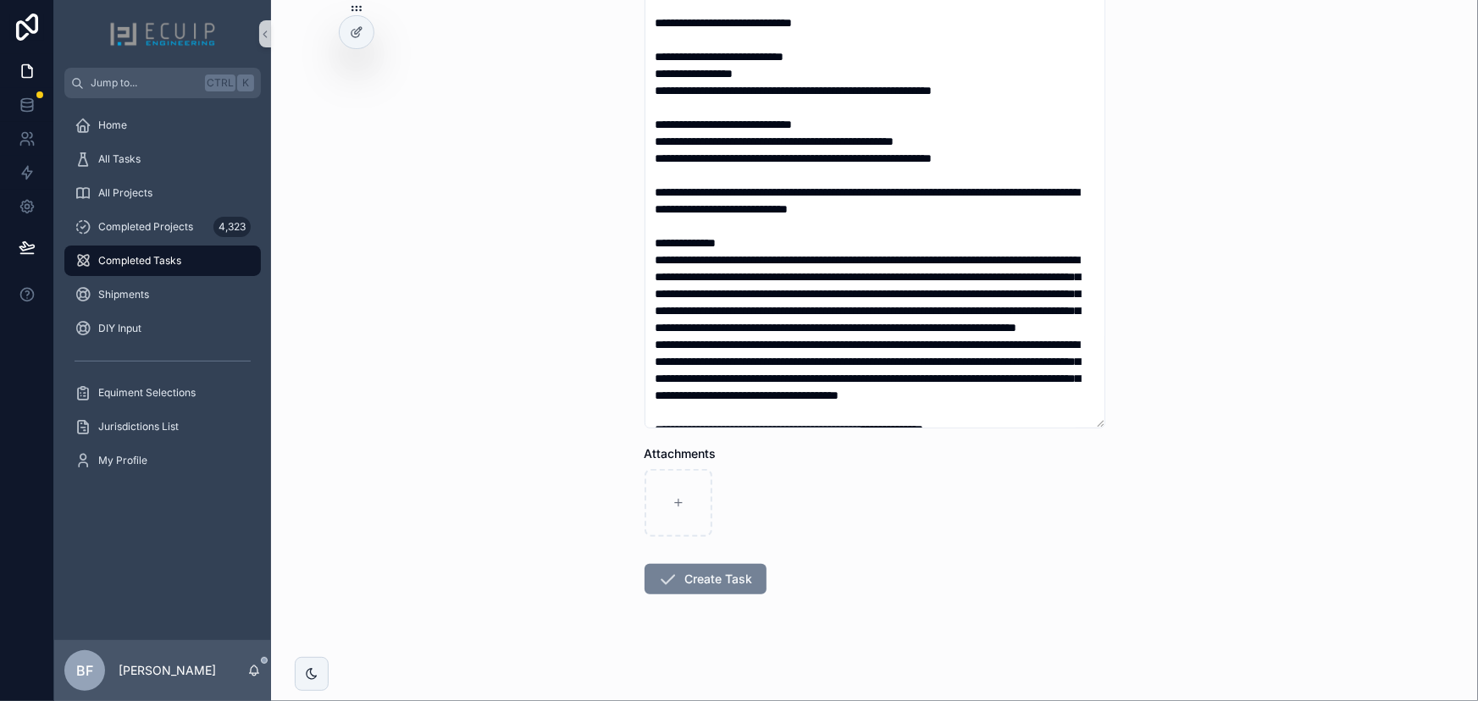
click at [727, 584] on button "Create Task" at bounding box center [705, 579] width 122 height 30
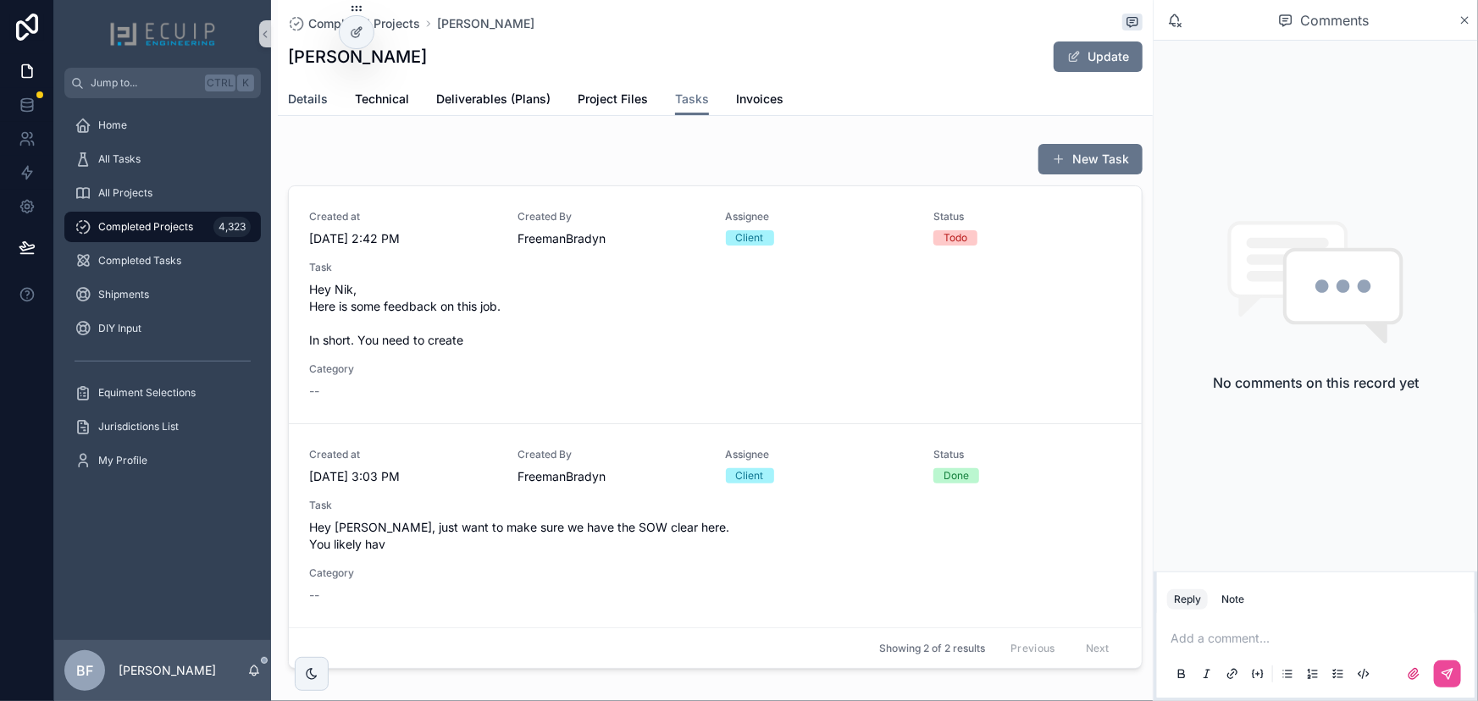
click at [302, 101] on span "Details" at bounding box center [308, 99] width 40 height 17
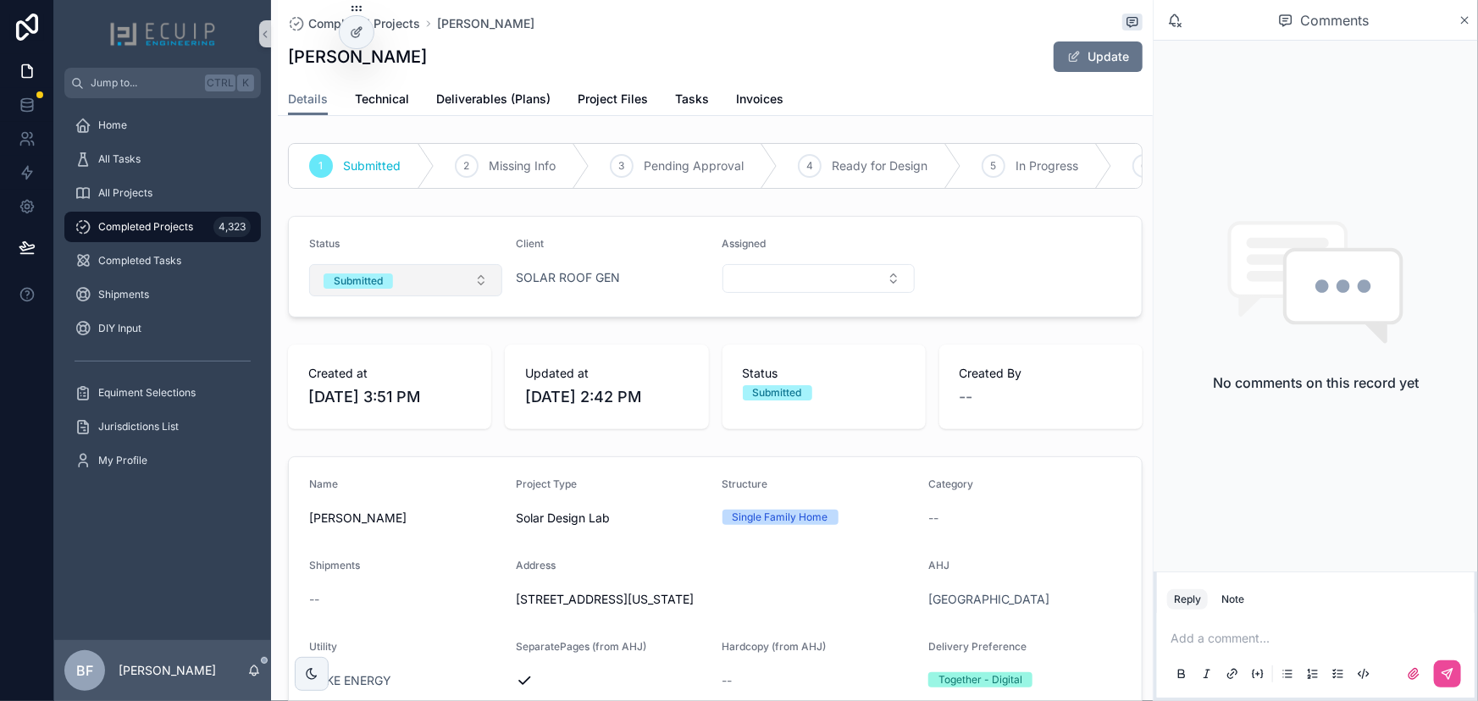
drag, startPoint x: 368, startPoint y: 306, endPoint x: 372, endPoint y: 297, distance: 9.1
click at [369, 306] on form "Status Submitted Client SOLAR ROOF GEN Assigned" at bounding box center [715, 267] width 853 height 100
click at [372, 289] on div "Submitted" at bounding box center [358, 281] width 49 height 15
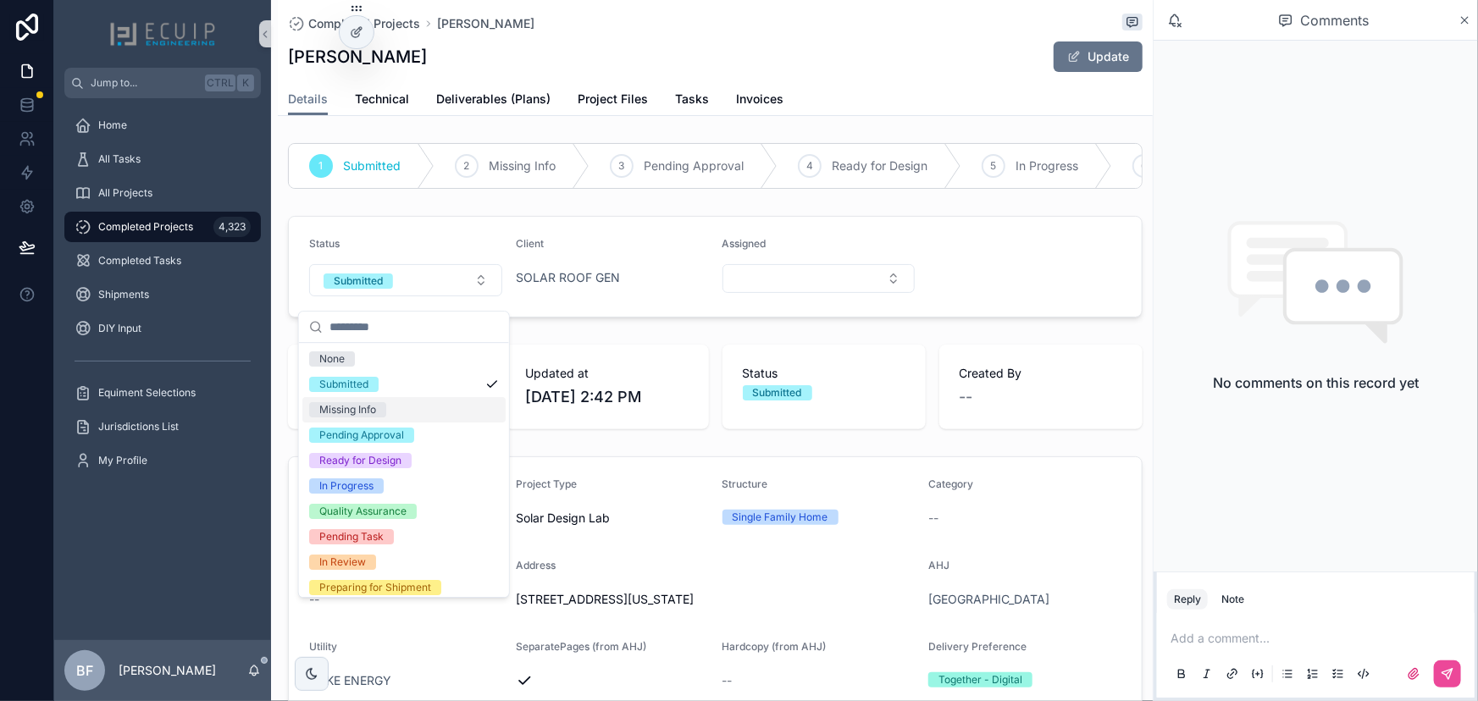
click at [358, 406] on div "Missing Info" at bounding box center [347, 409] width 57 height 15
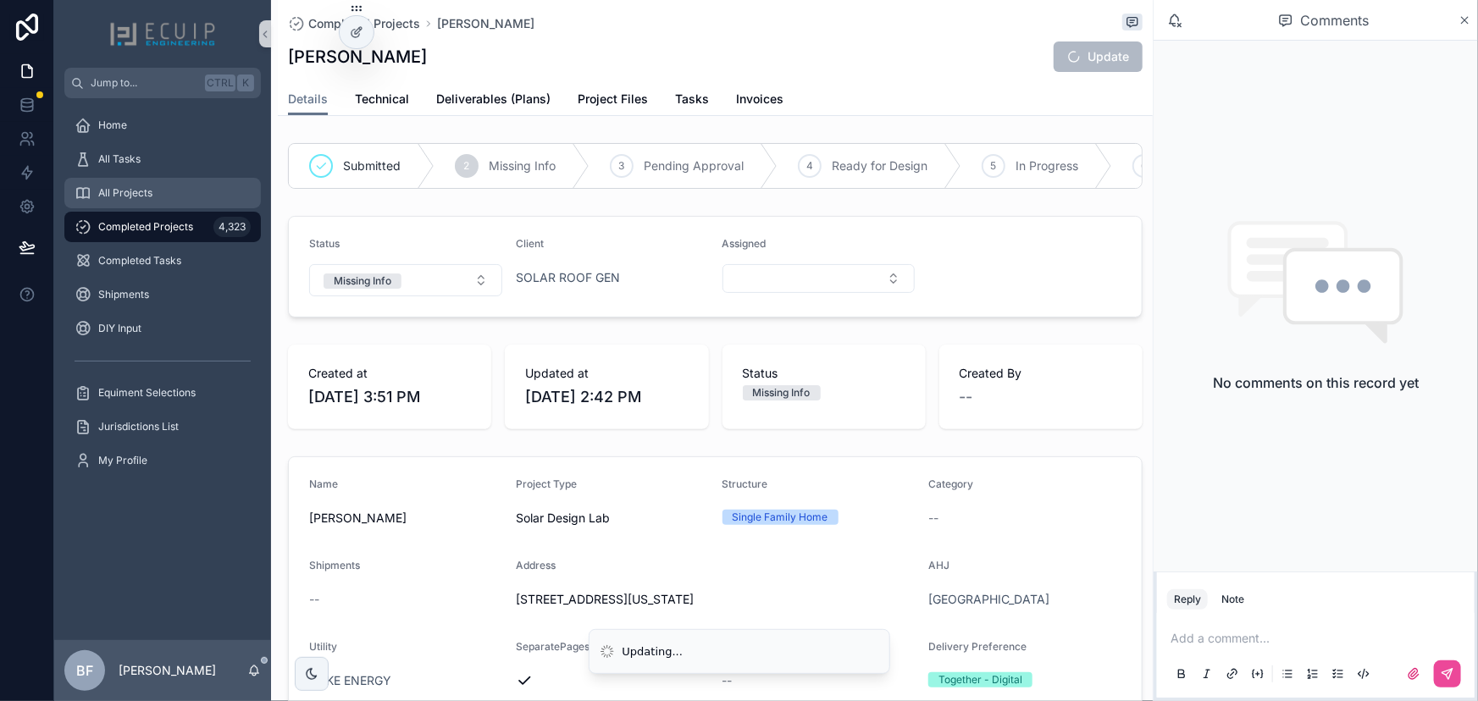
click at [203, 181] on div "All Projects" at bounding box center [163, 193] width 176 height 27
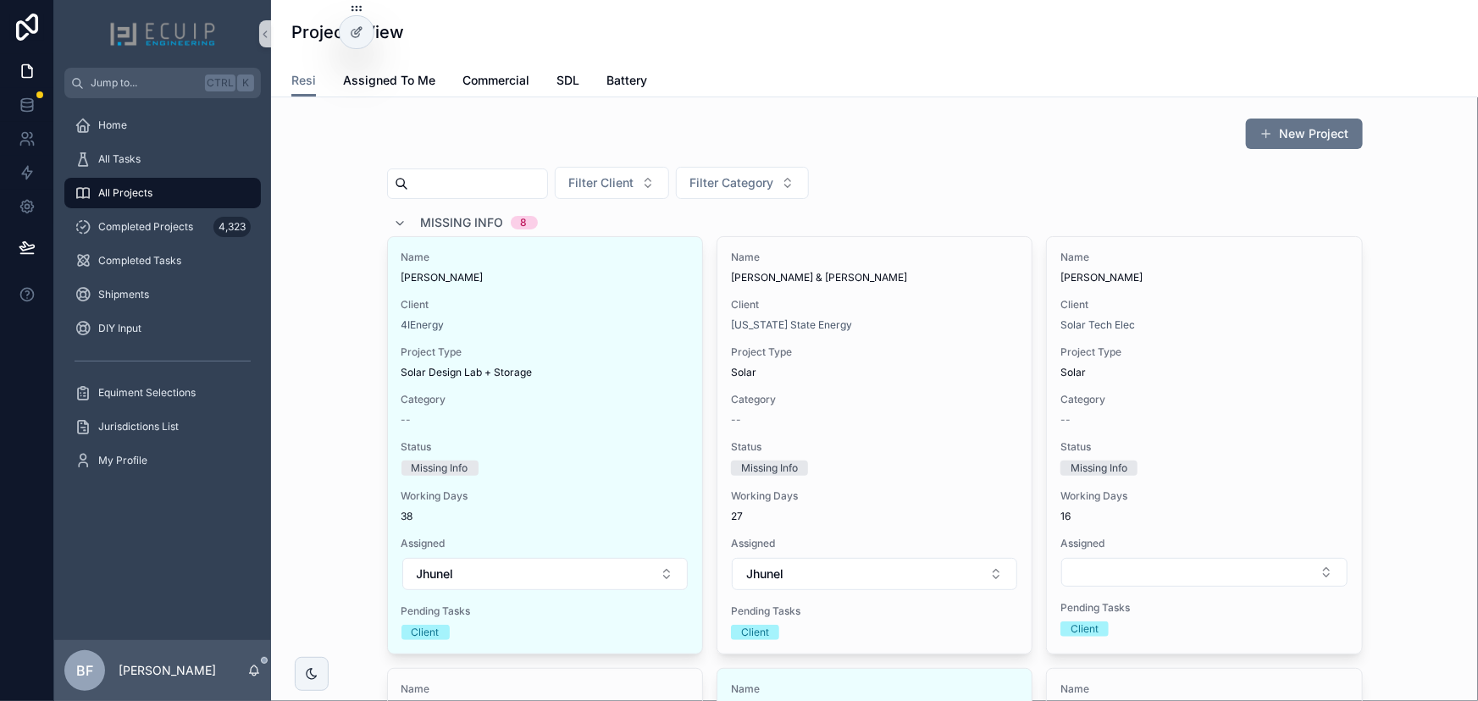
click at [462, 211] on div "Missing Info 8" at bounding box center [479, 222] width 117 height 27
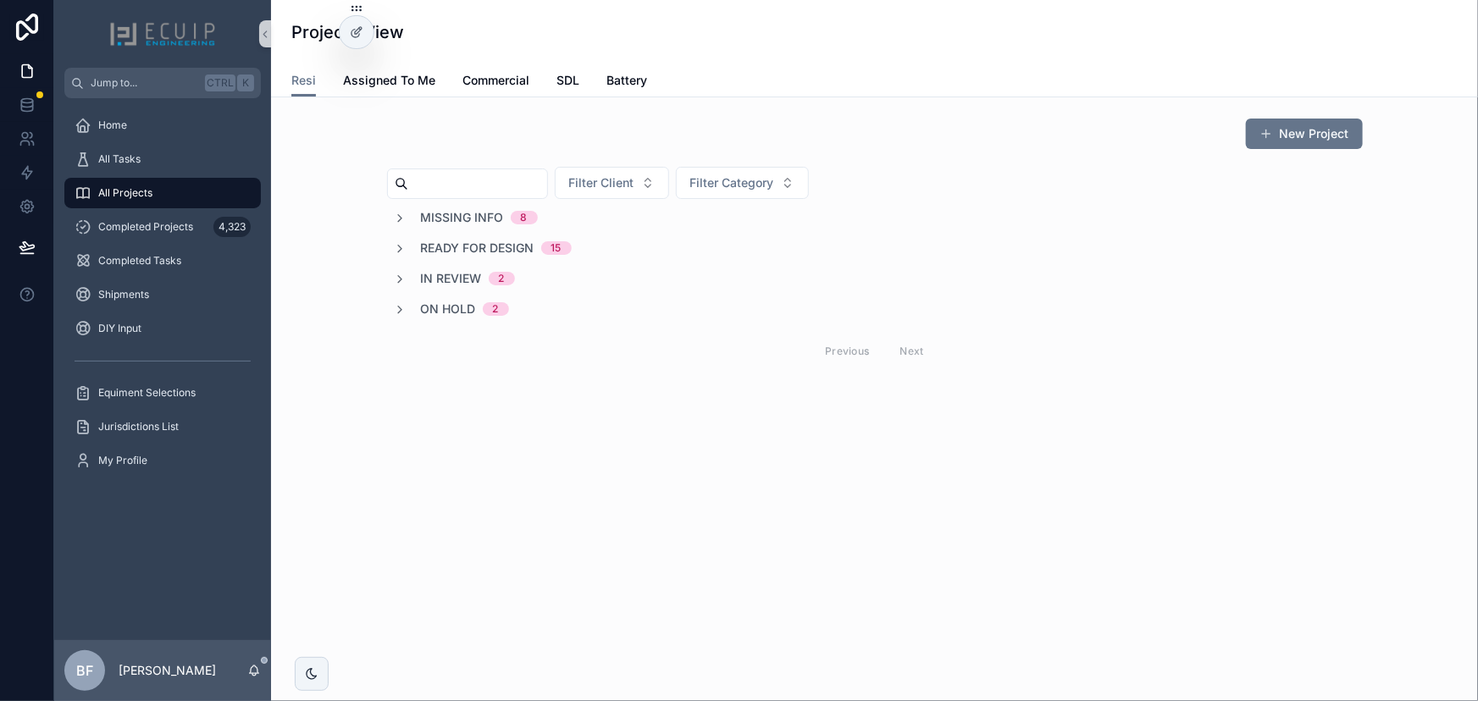
click at [439, 279] on span "In Review" at bounding box center [451, 278] width 61 height 17
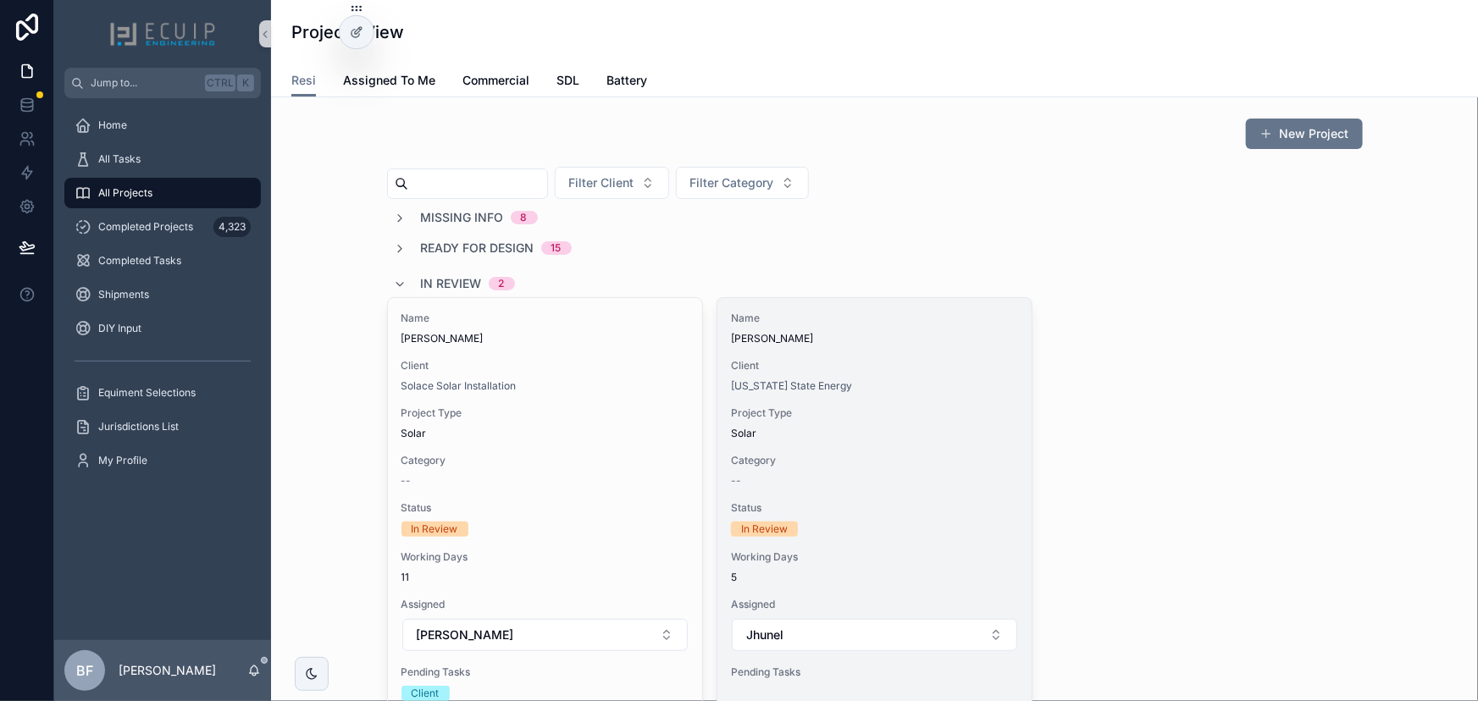
click at [885, 347] on div "Name SURUJNATH THONAYDAR Client Florida State Energy Project Type Solar Categor…" at bounding box center [874, 498] width 314 height 401
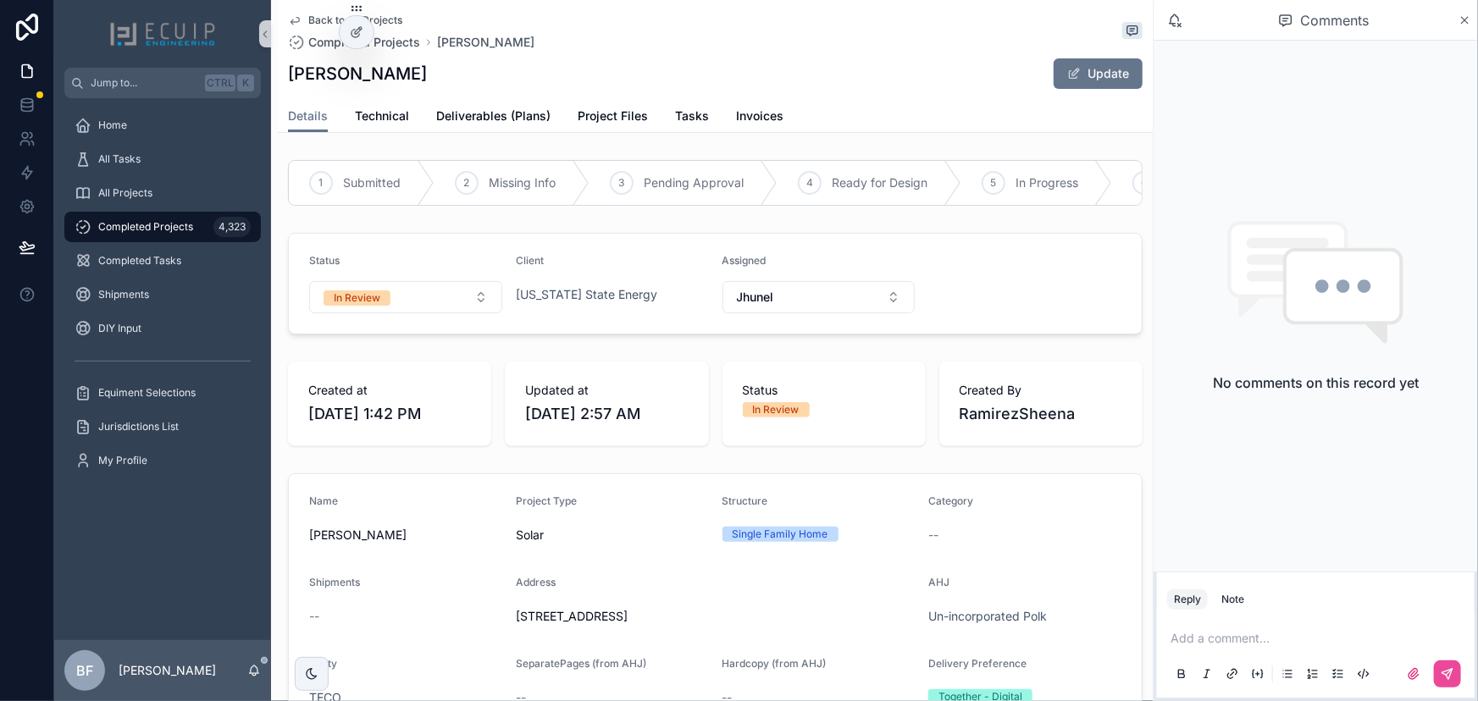
click at [866, 334] on form "Status In Review Client Florida State Energy Assigned Jhunel" at bounding box center [715, 284] width 853 height 100
click at [520, 76] on div "SURUJNATH THONAYDAR Update" at bounding box center [715, 74] width 854 height 32
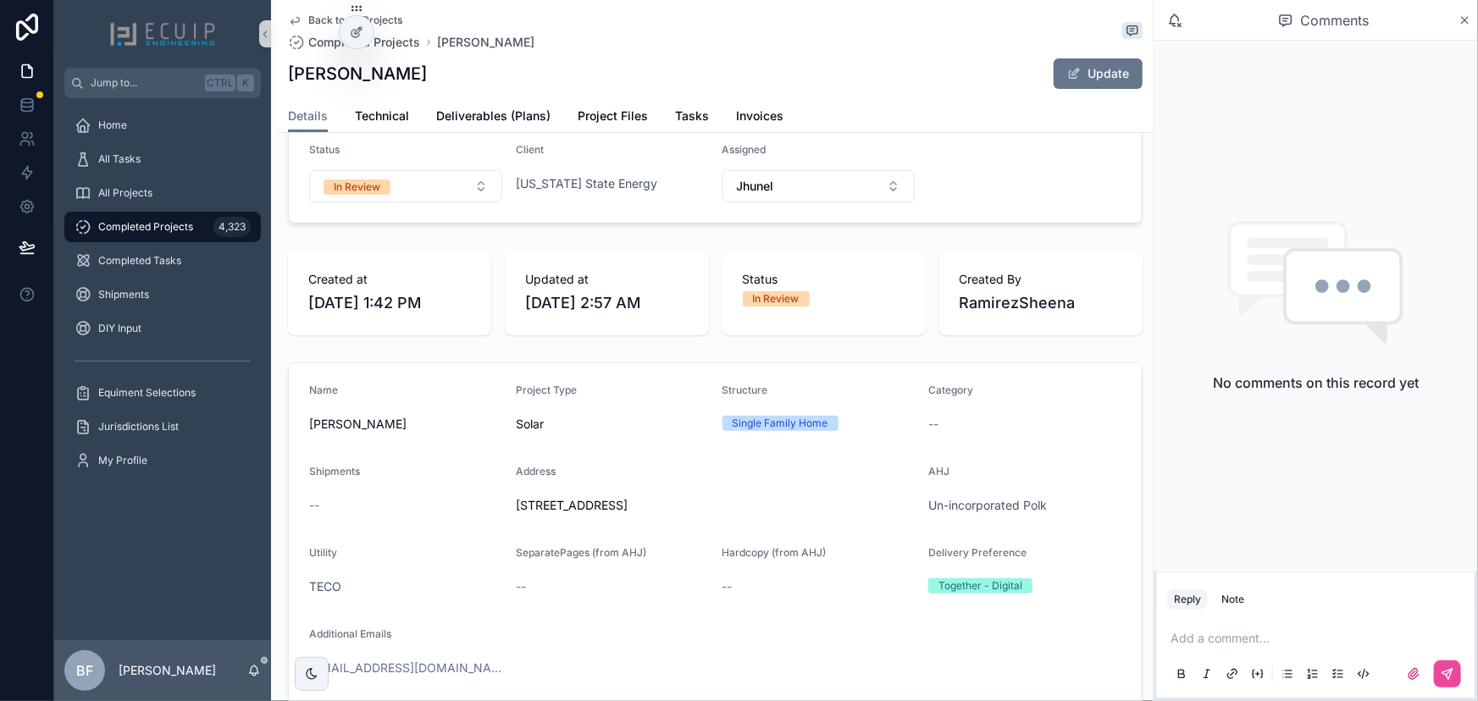
scroll to position [307, 0]
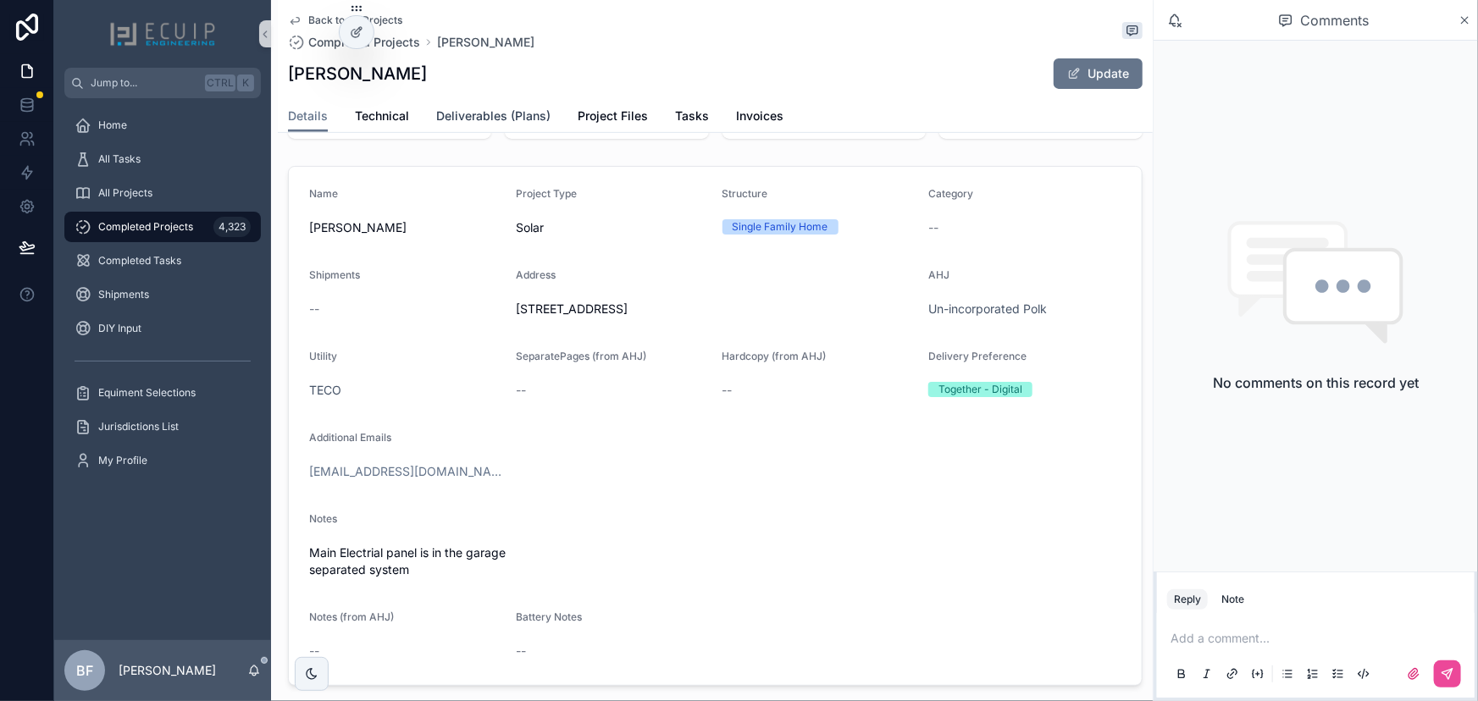
click at [501, 108] on span "Deliverables (Plans)" at bounding box center [493, 116] width 114 height 17
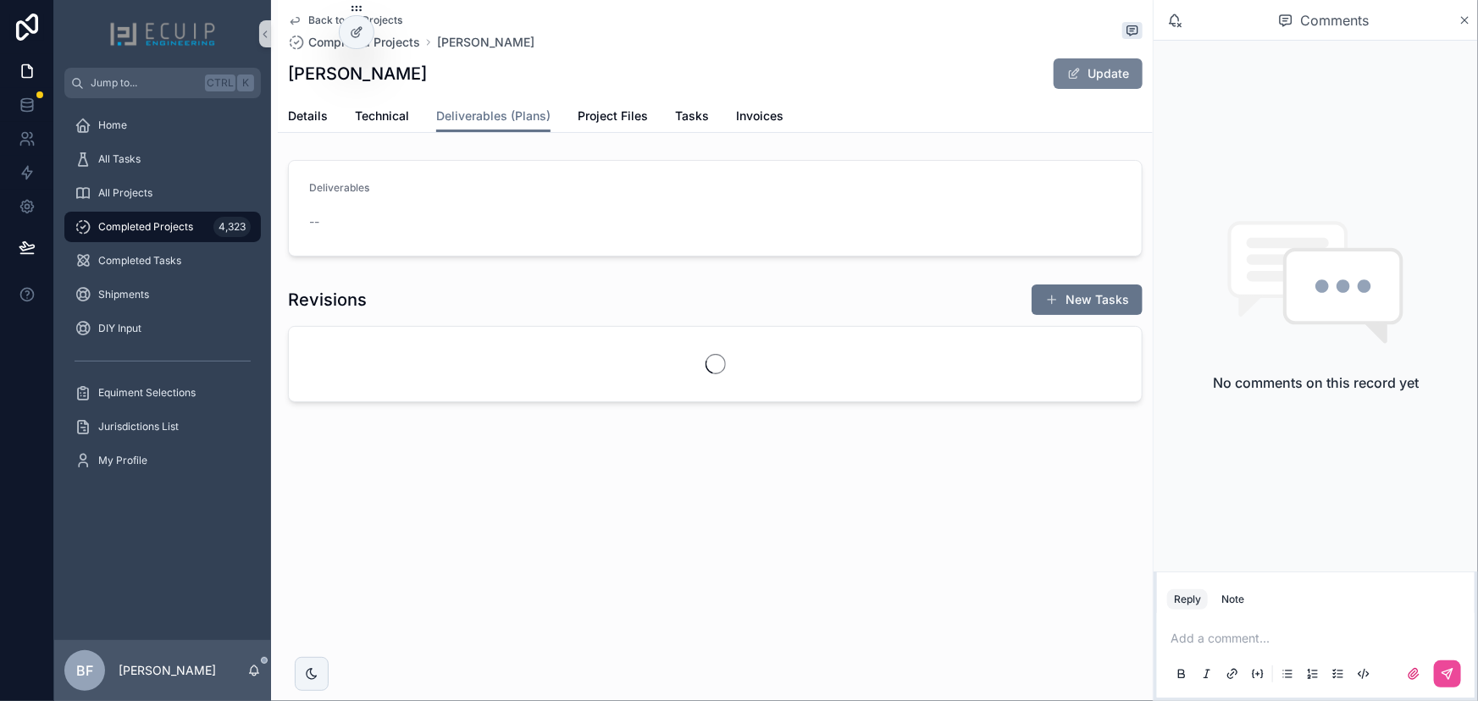
click at [1088, 85] on button "Update" at bounding box center [1097, 73] width 89 height 30
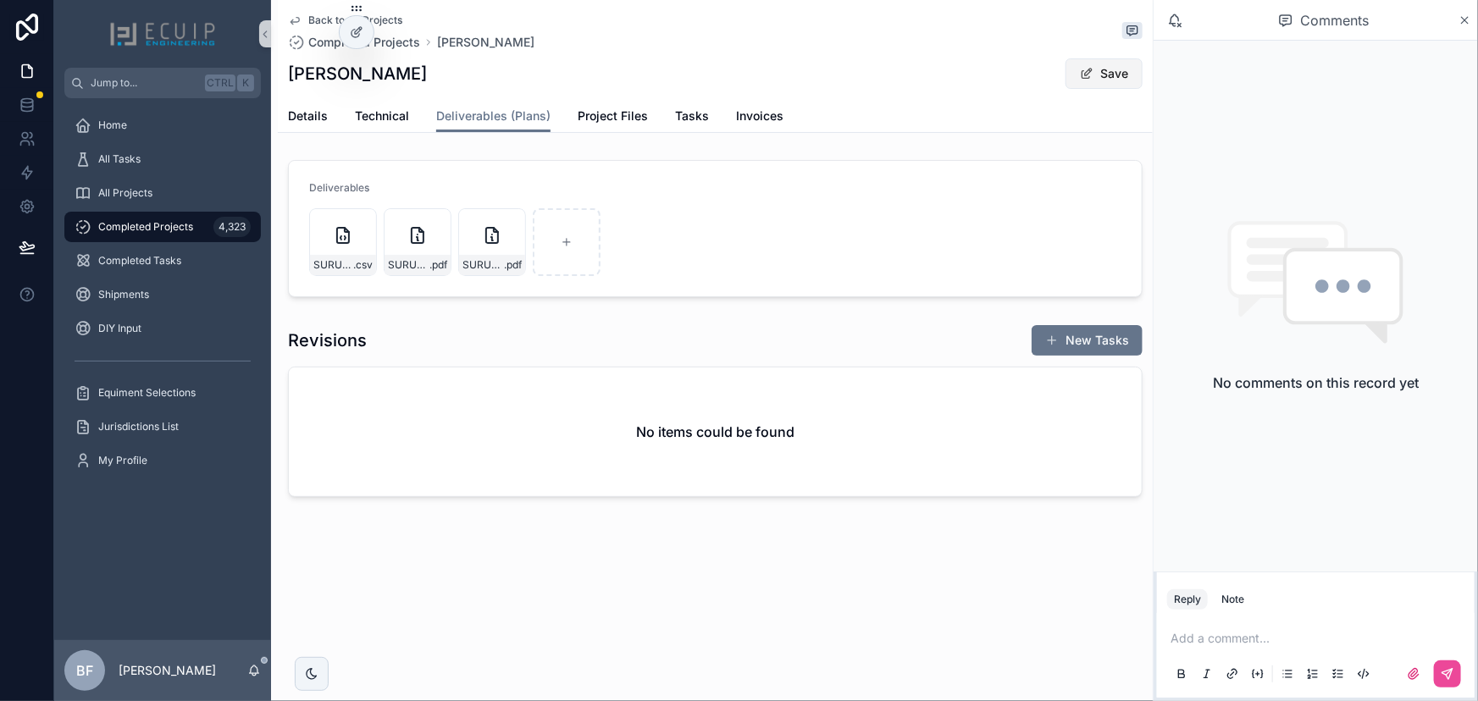
click at [1134, 74] on button "Save" at bounding box center [1103, 73] width 77 height 30
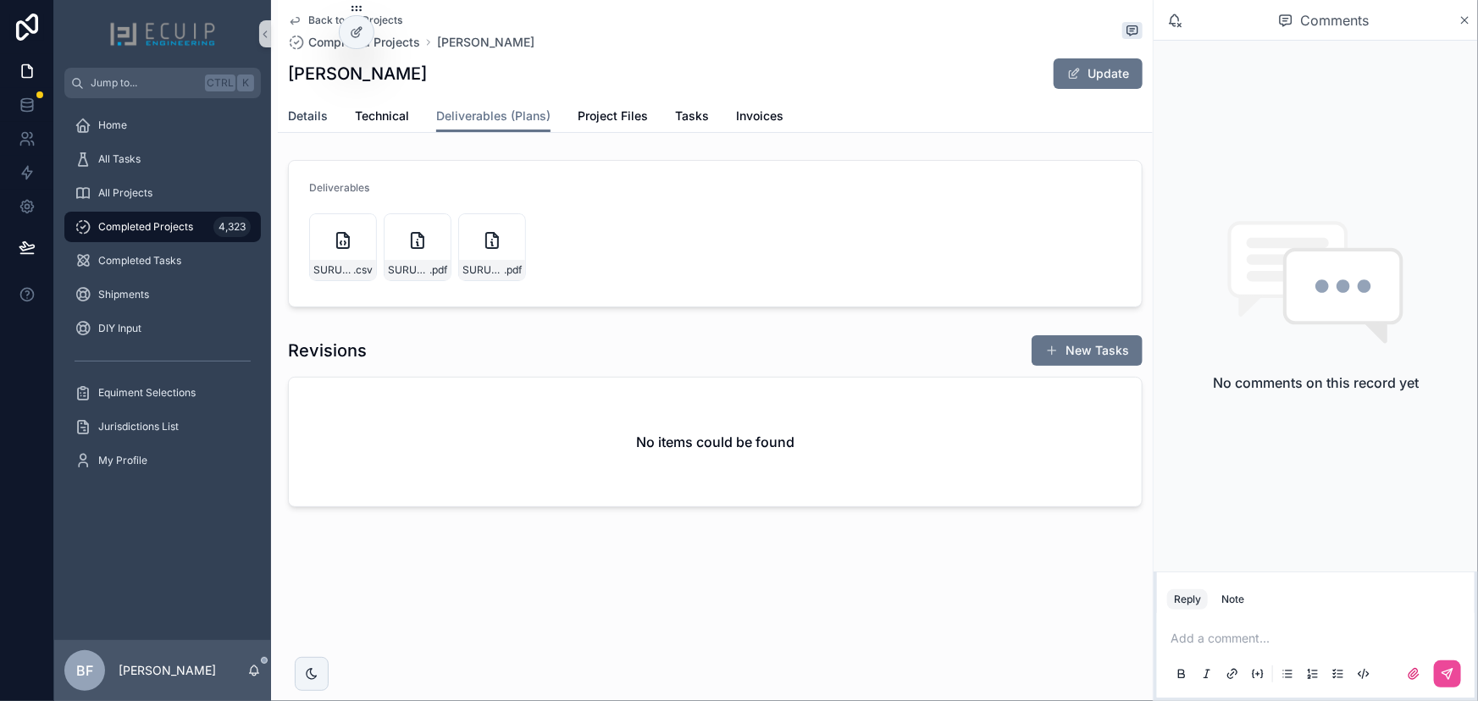
click at [318, 111] on span "Details" at bounding box center [308, 116] width 40 height 17
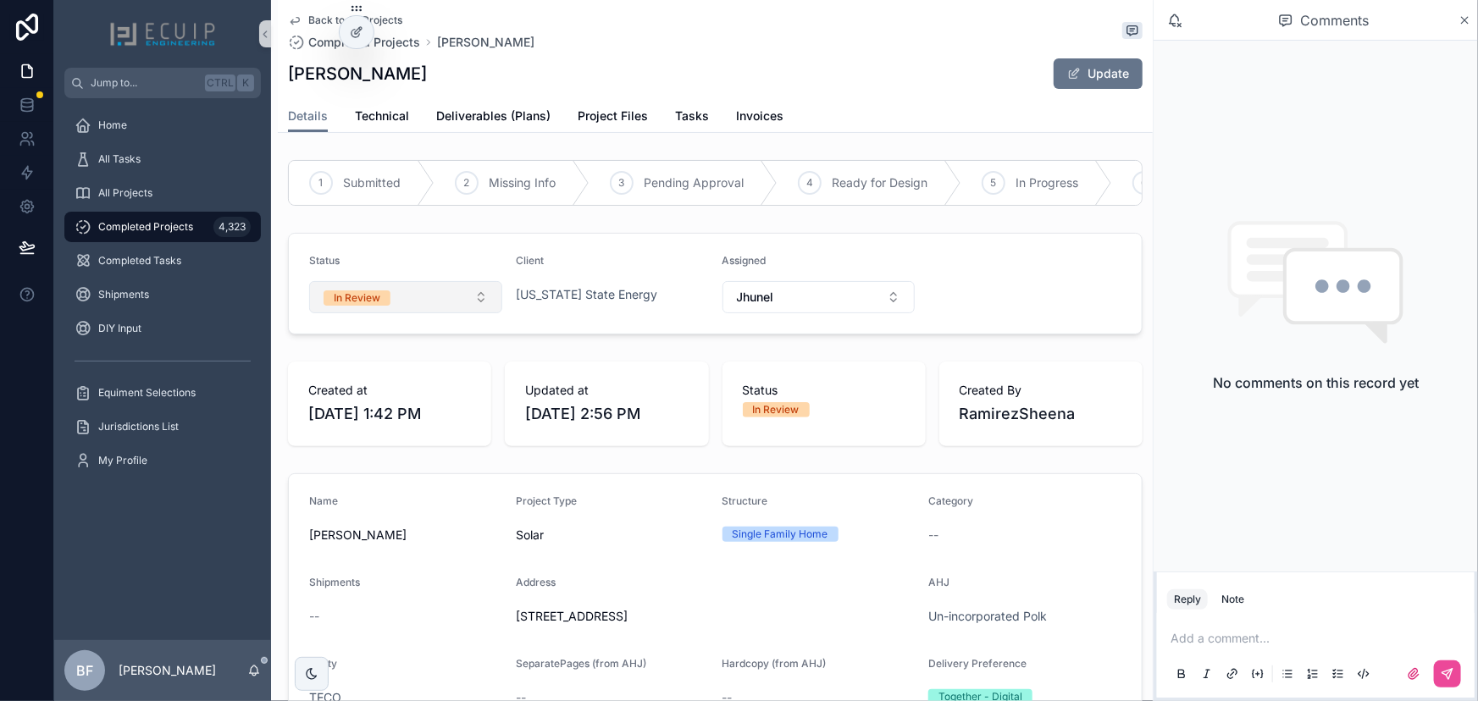
click at [406, 313] on button "In Review" at bounding box center [405, 297] width 193 height 32
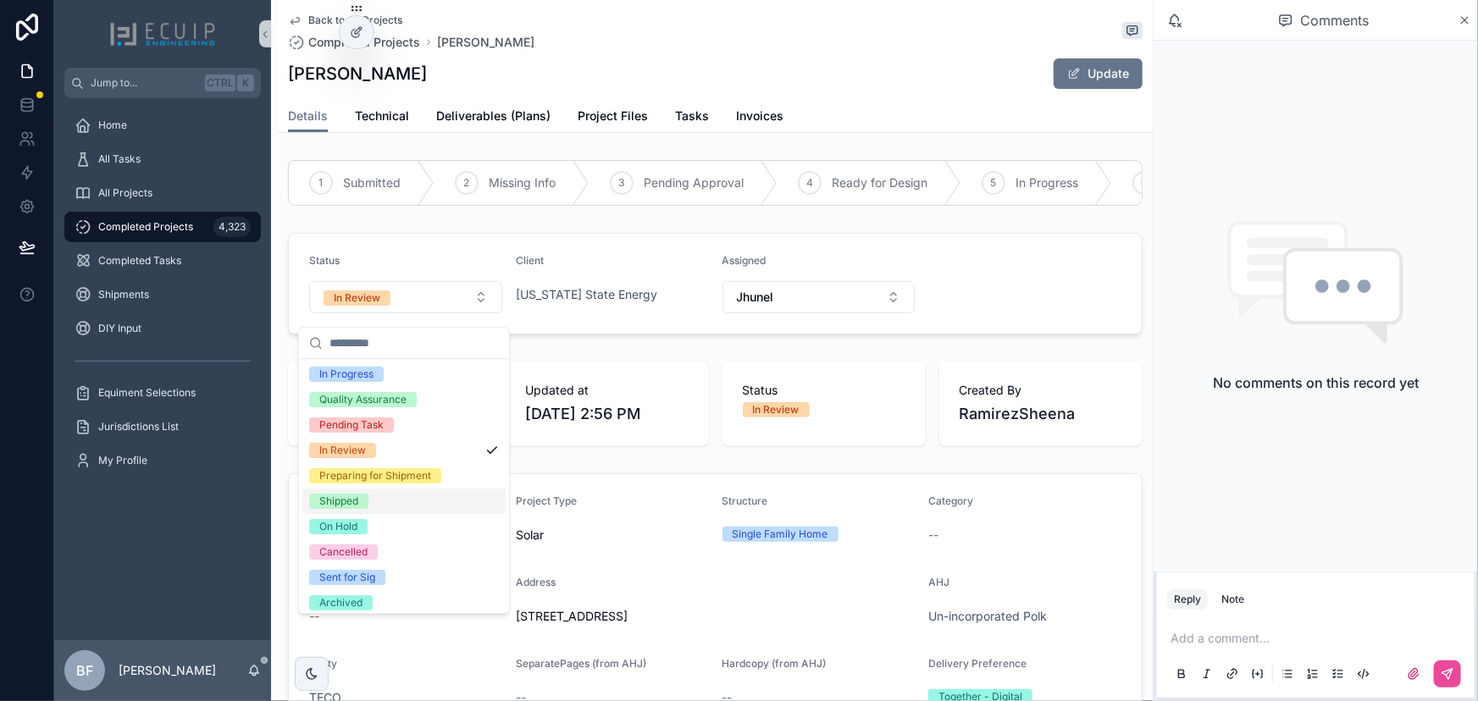
scroll to position [133, 0]
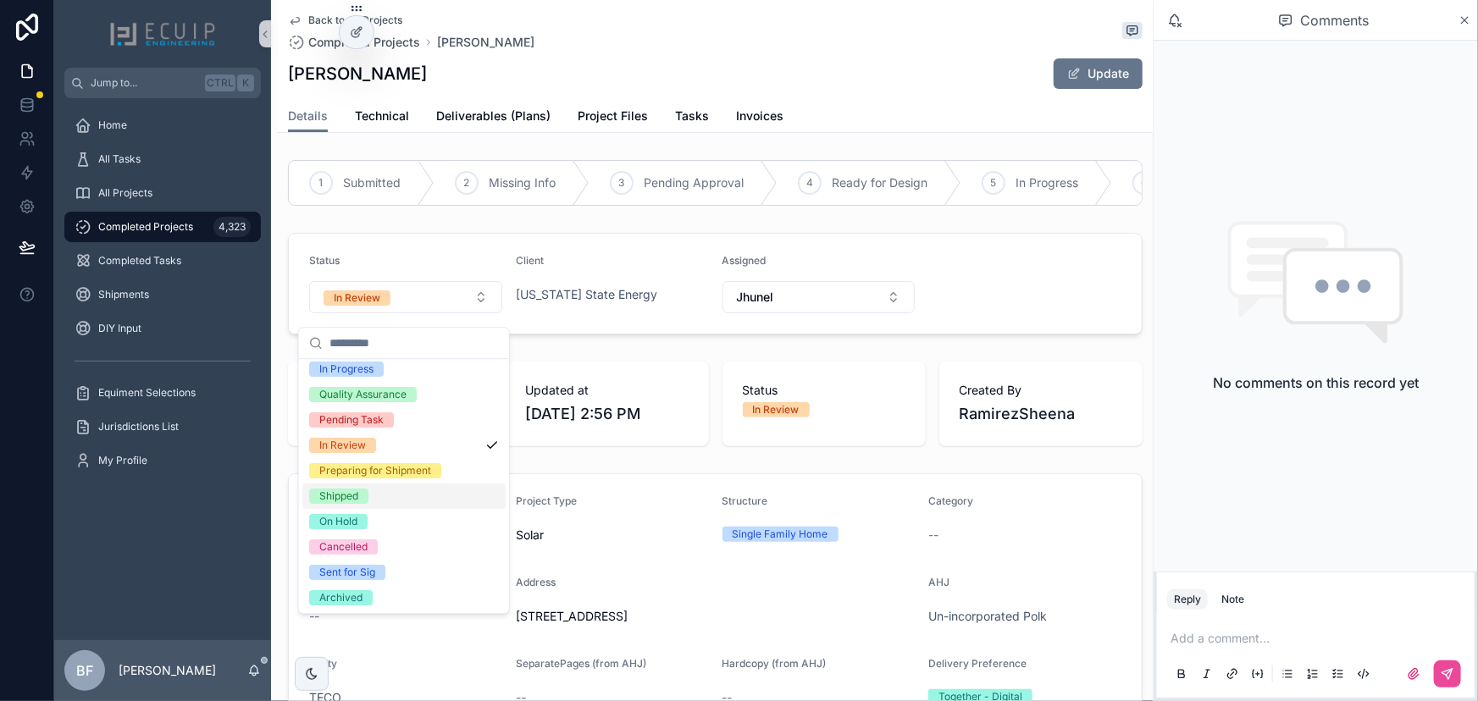
click at [345, 498] on div "Shipped" at bounding box center [338, 496] width 39 height 15
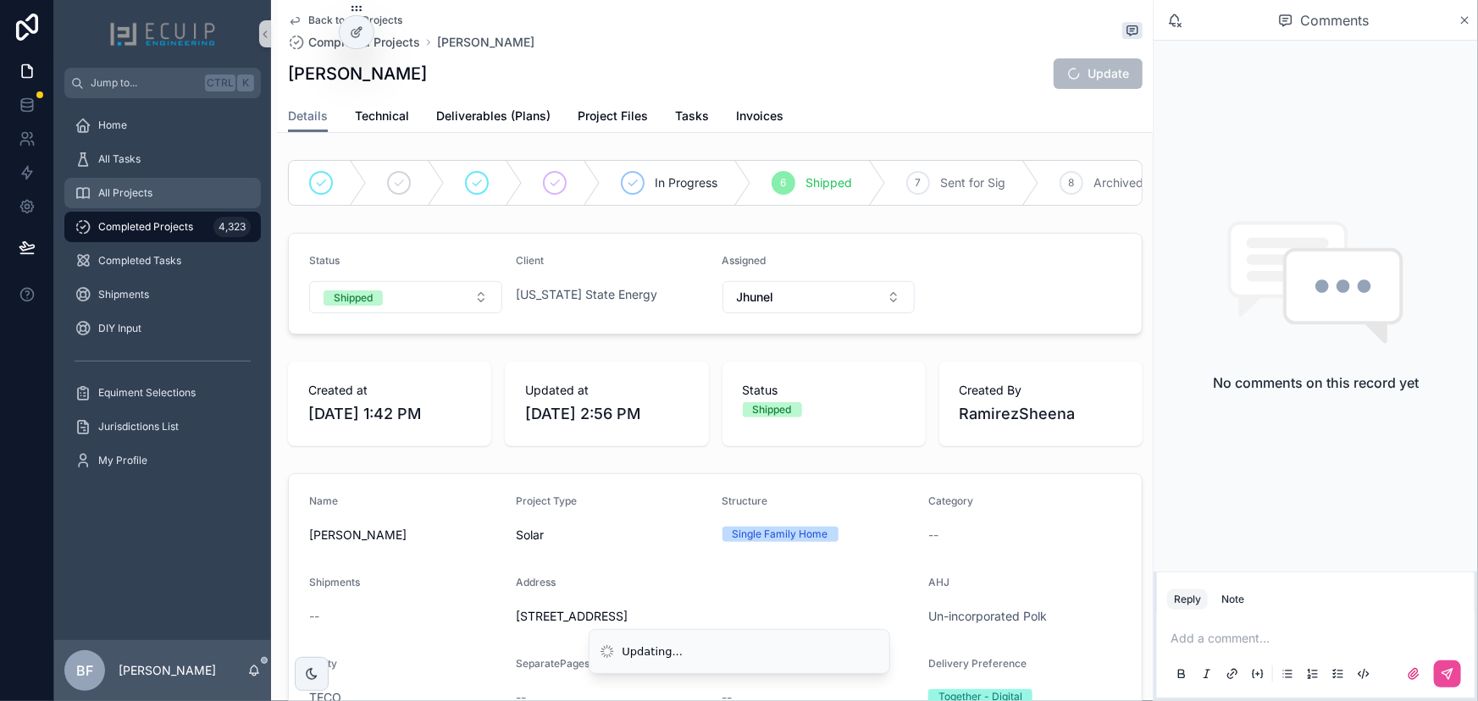
click at [135, 196] on span "All Projects" at bounding box center [125, 193] width 54 height 14
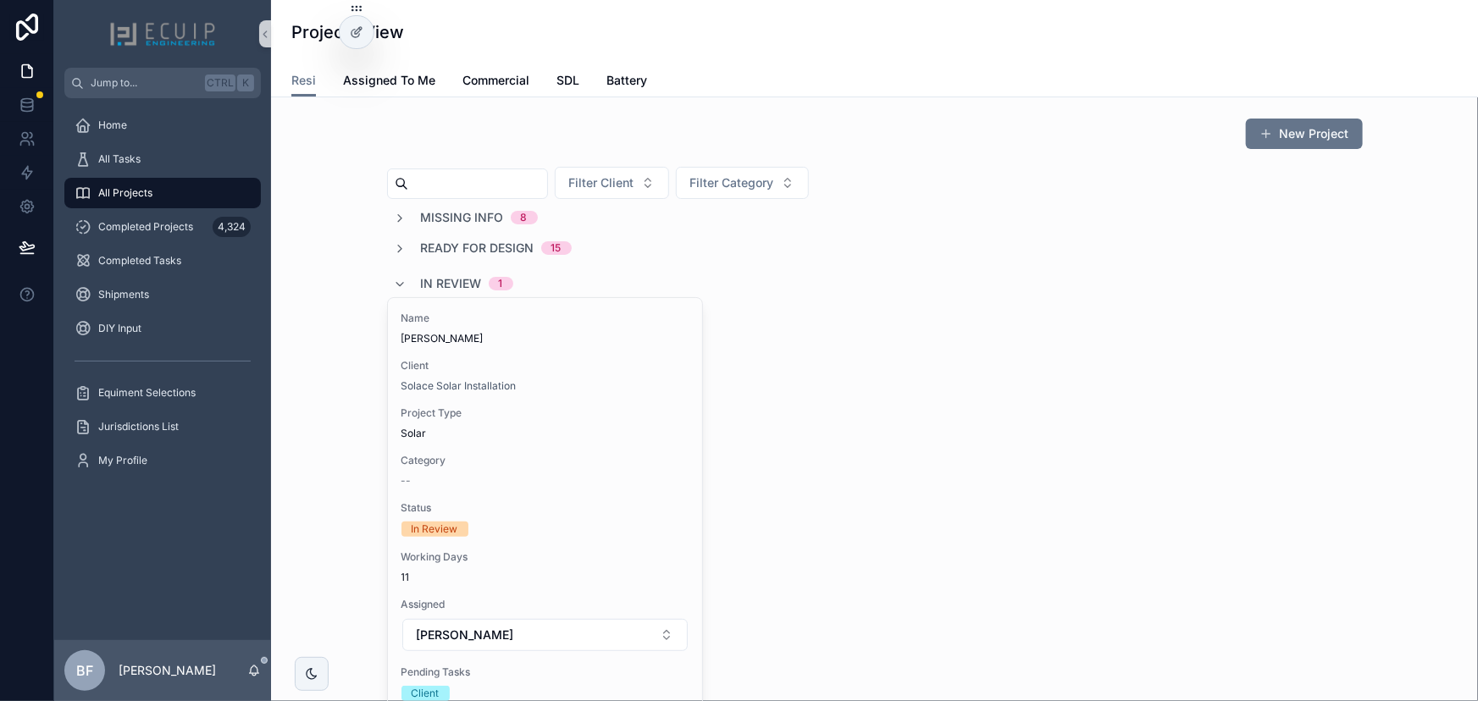
click at [423, 288] on span "In Review" at bounding box center [451, 283] width 61 height 17
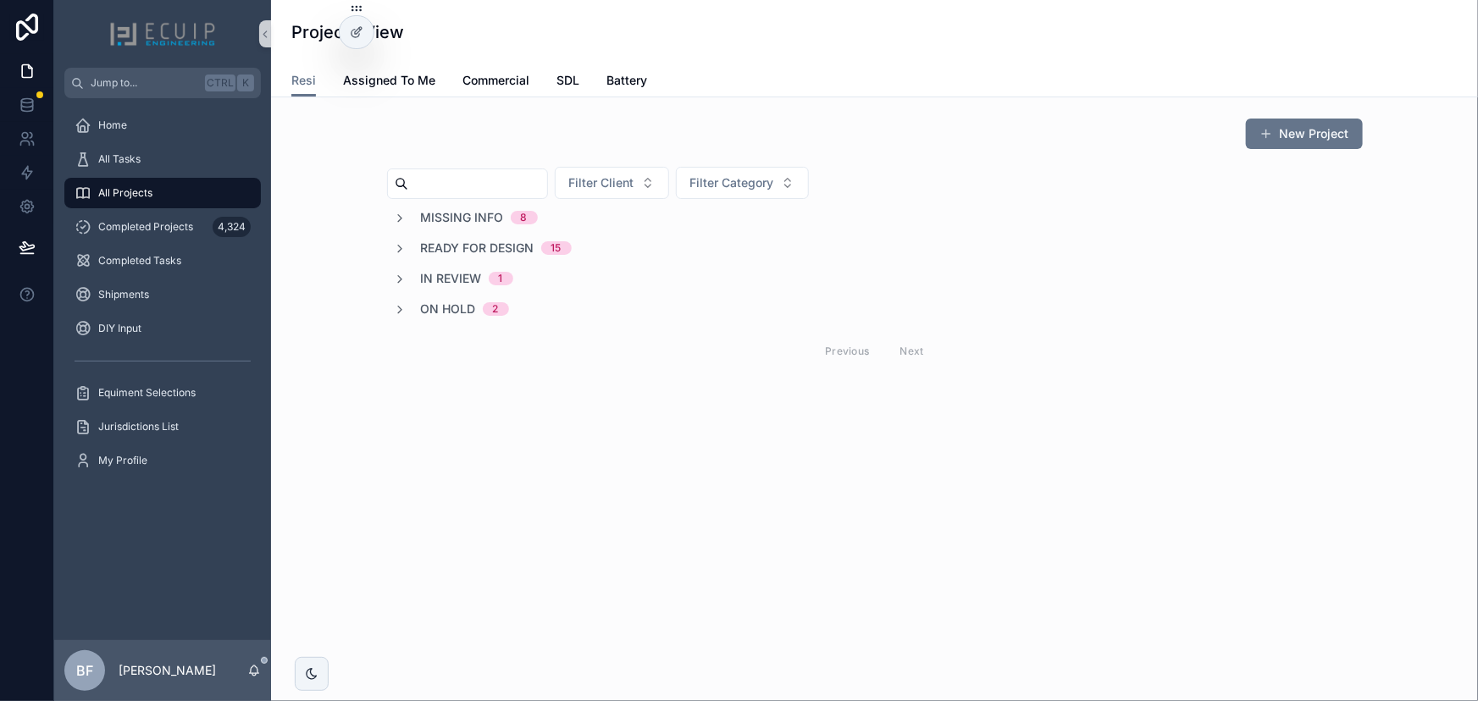
click at [456, 248] on span "Ready for Design" at bounding box center [477, 248] width 113 height 17
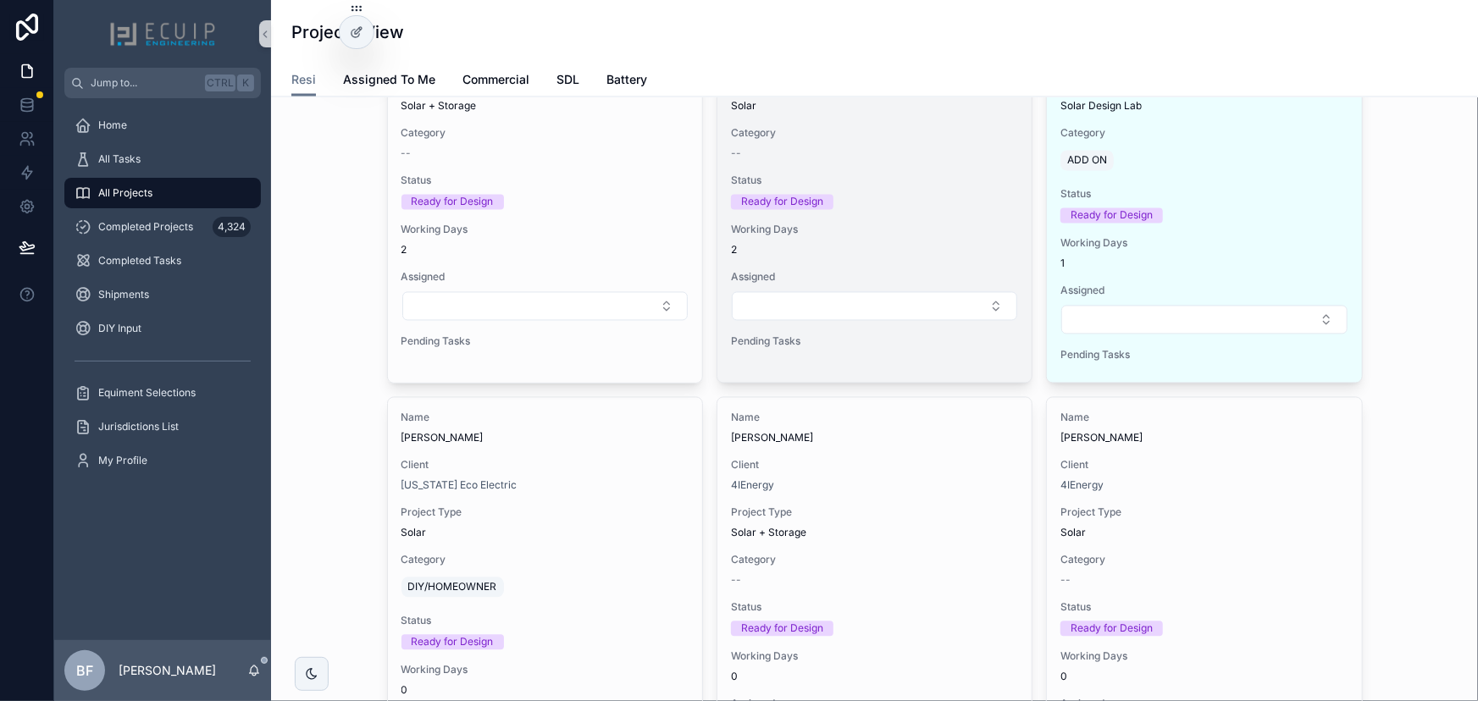
scroll to position [1453, 0]
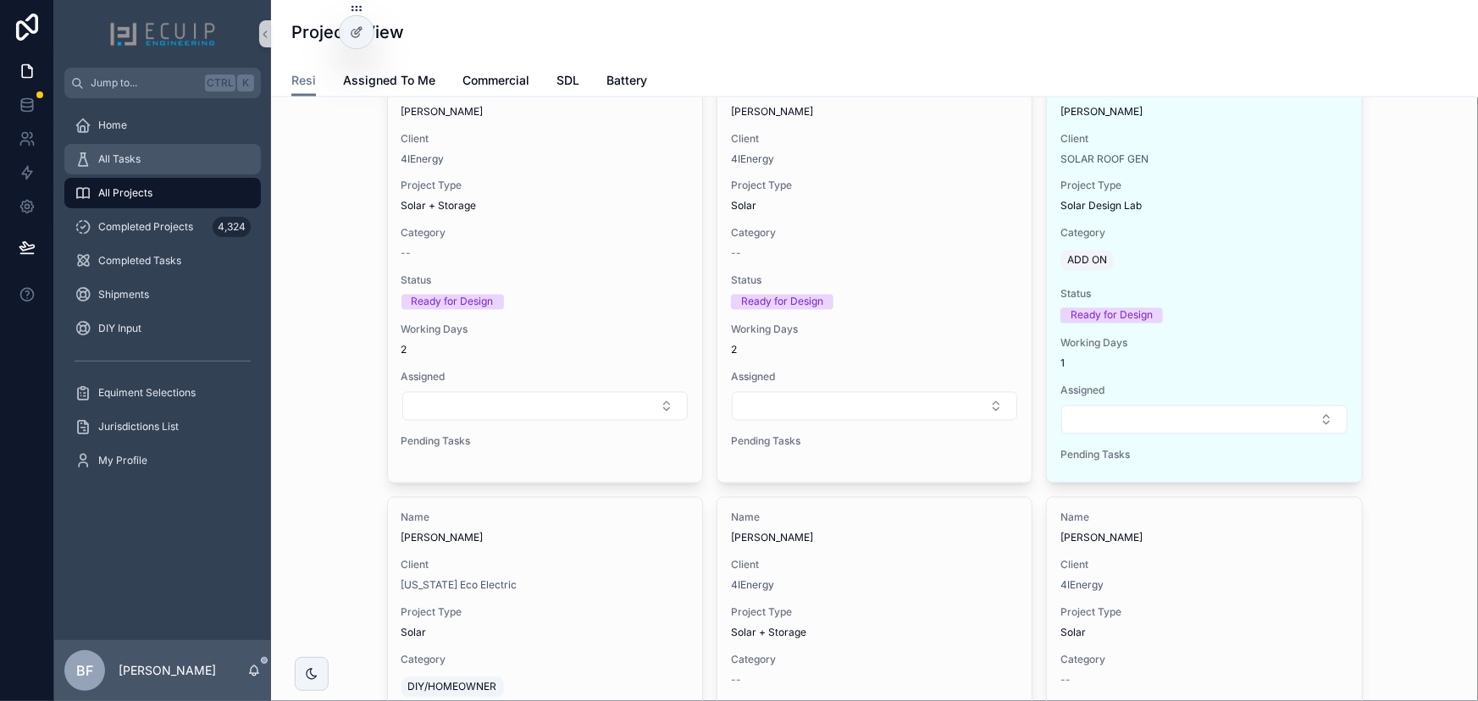
click at [187, 146] on div "All Tasks" at bounding box center [163, 159] width 176 height 27
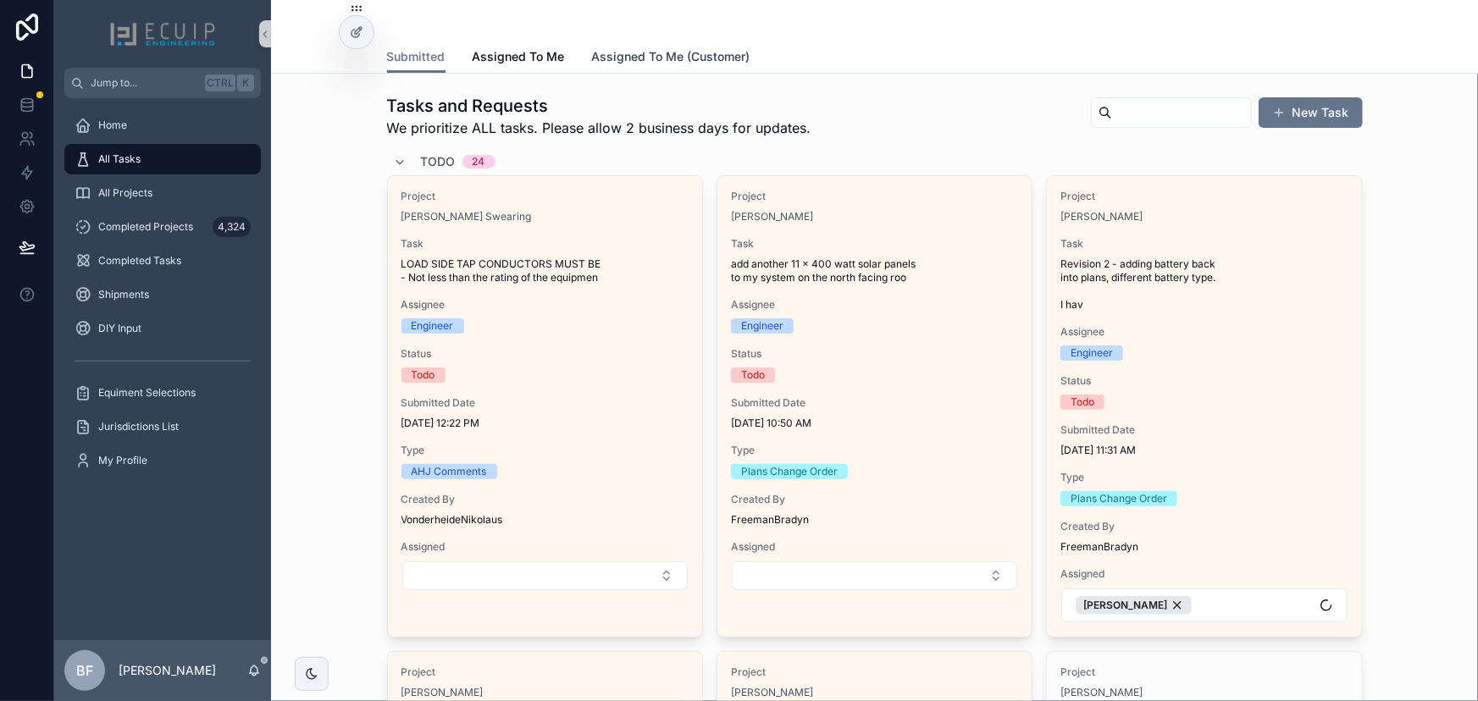
click at [652, 48] on span "Assigned To Me (Customer)" at bounding box center [671, 56] width 158 height 17
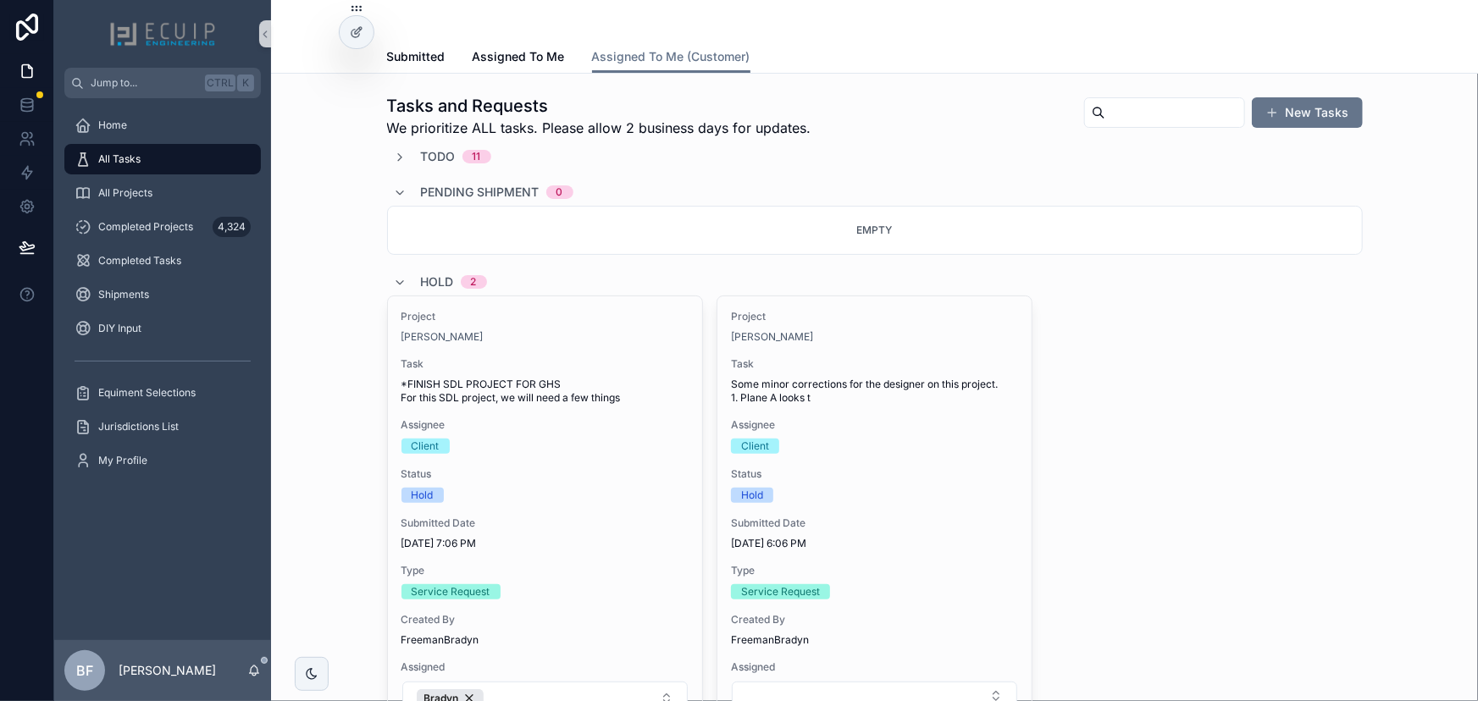
click at [470, 163] on div "Todo 11" at bounding box center [456, 156] width 70 height 17
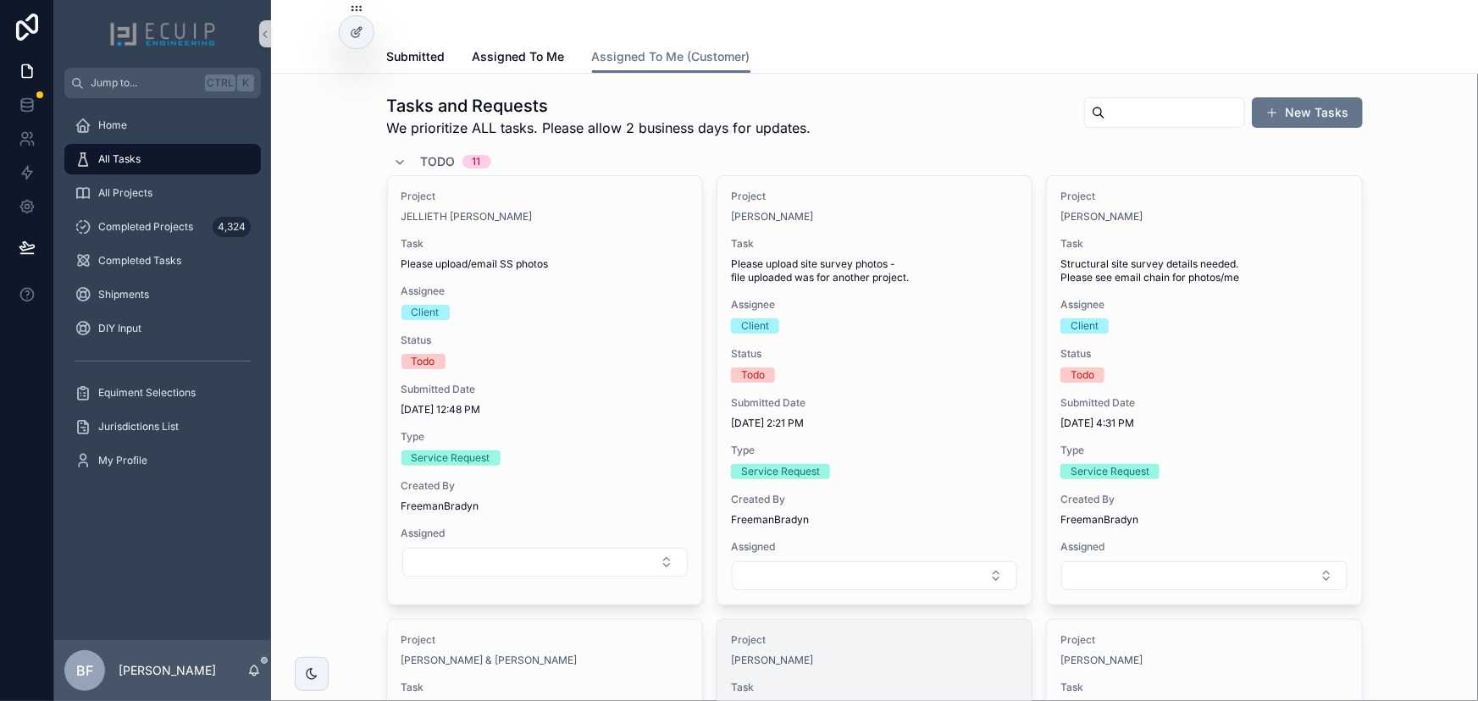
scroll to position [307, 0]
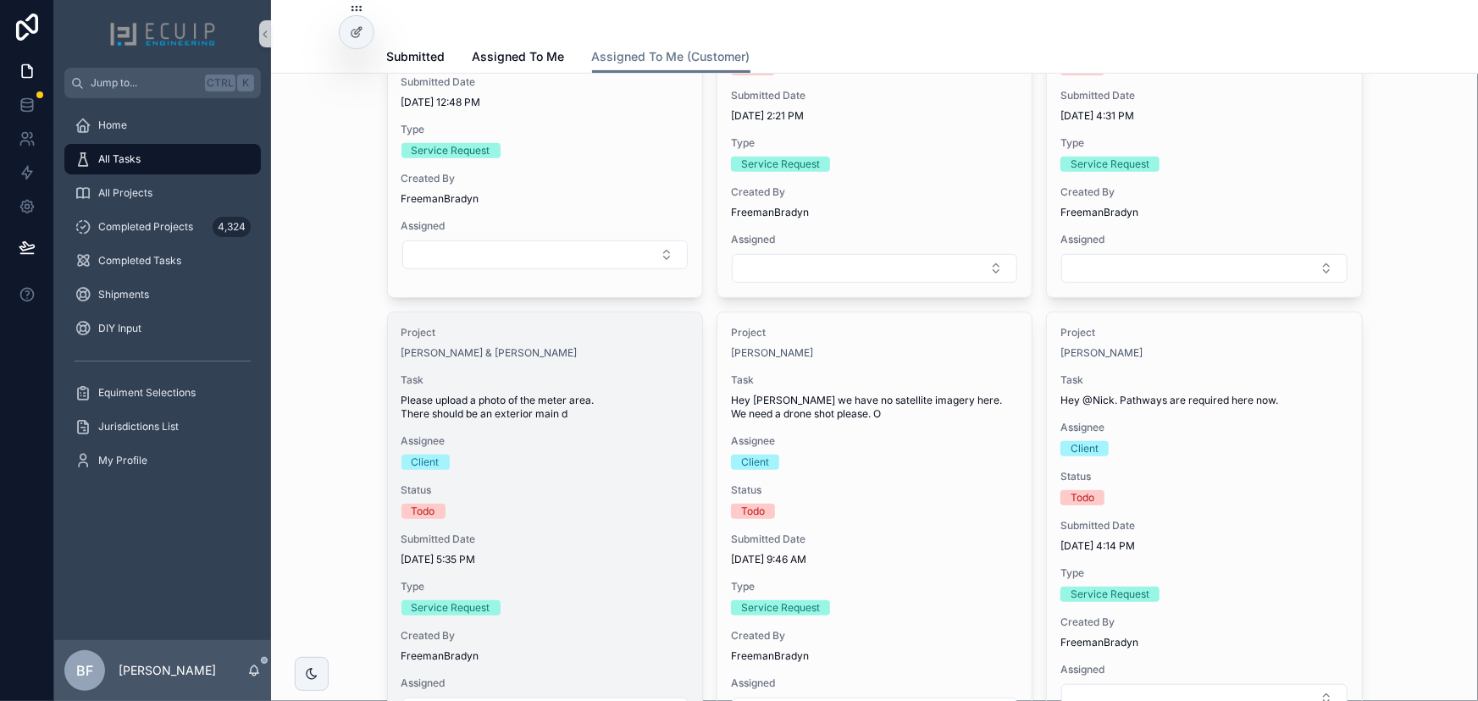
click at [602, 423] on div "Project BELIZAIRE ALINE CADET & CADET RONOLD Task Please upload a photo of the …" at bounding box center [545, 526] width 314 height 428
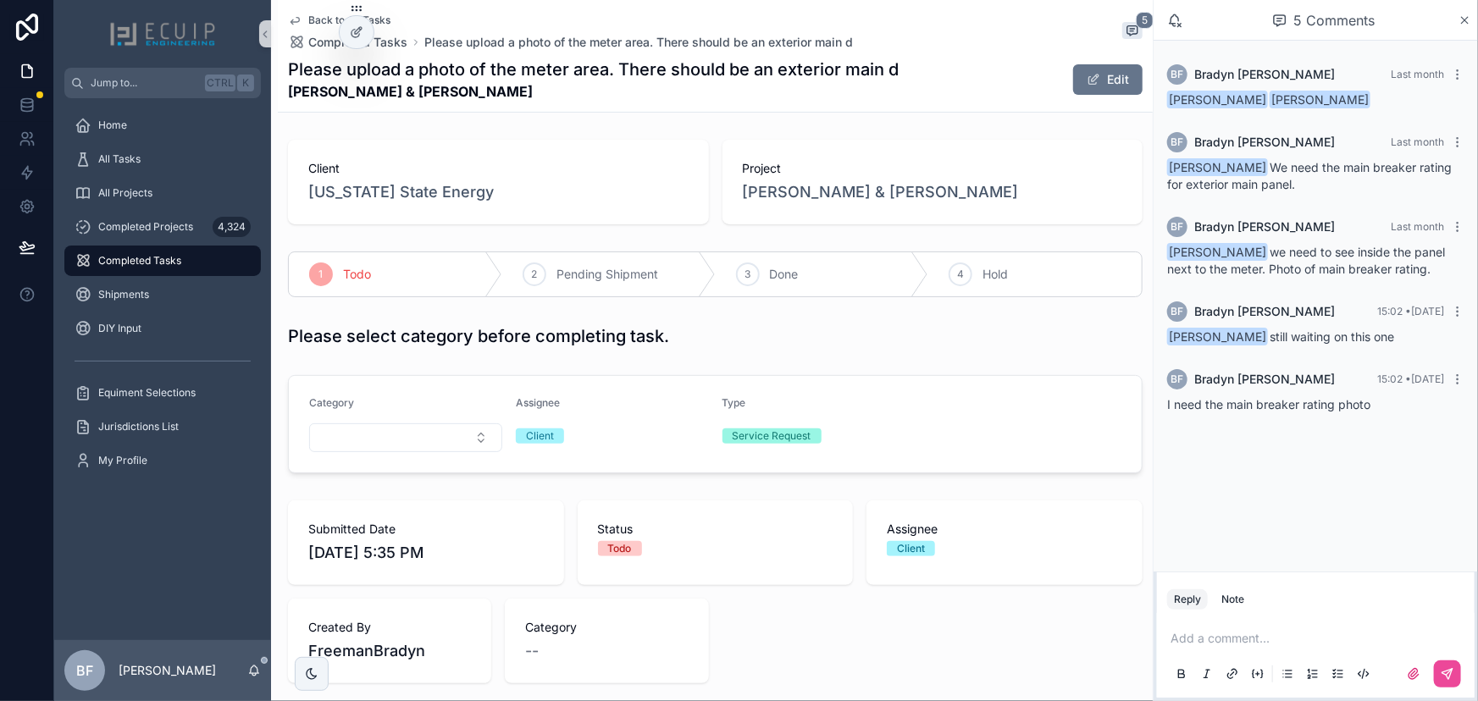
drag, startPoint x: 599, startPoint y: 87, endPoint x: 285, endPoint y: 100, distance: 314.4
click at [285, 100] on div "Back to All Tasks Completed Tasks Please upload a photo of the meter area. Ther…" at bounding box center [715, 56] width 875 height 113
copy strong "BELIZAIRE ALINE CADET & CADET RONOLD"
click at [735, 258] on div "3 Done" at bounding box center [822, 274] width 213 height 44
click at [339, 282] on div "Todo" at bounding box center [395, 274] width 213 height 44
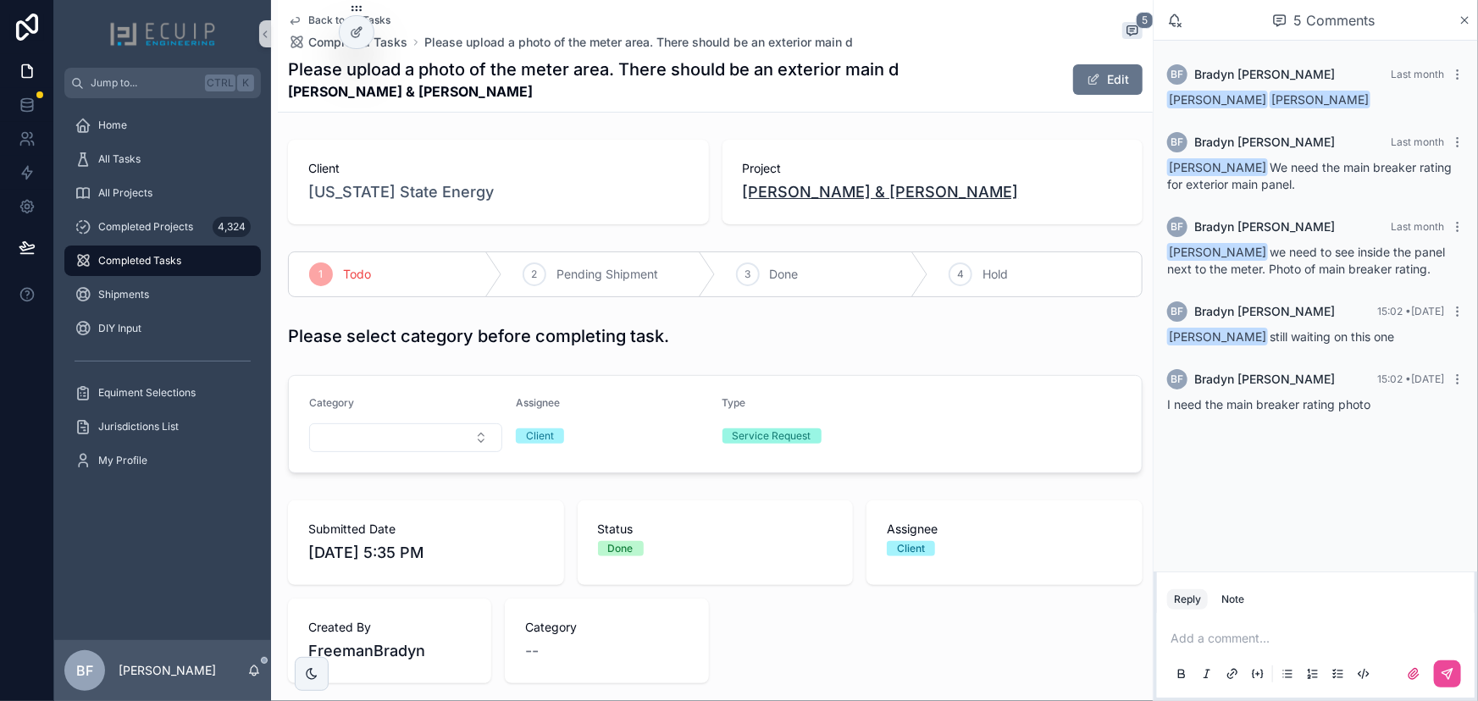
click at [935, 187] on span "BELIZAIRE ALINE CADET & CADET RONOLD" at bounding box center [881, 192] width 276 height 24
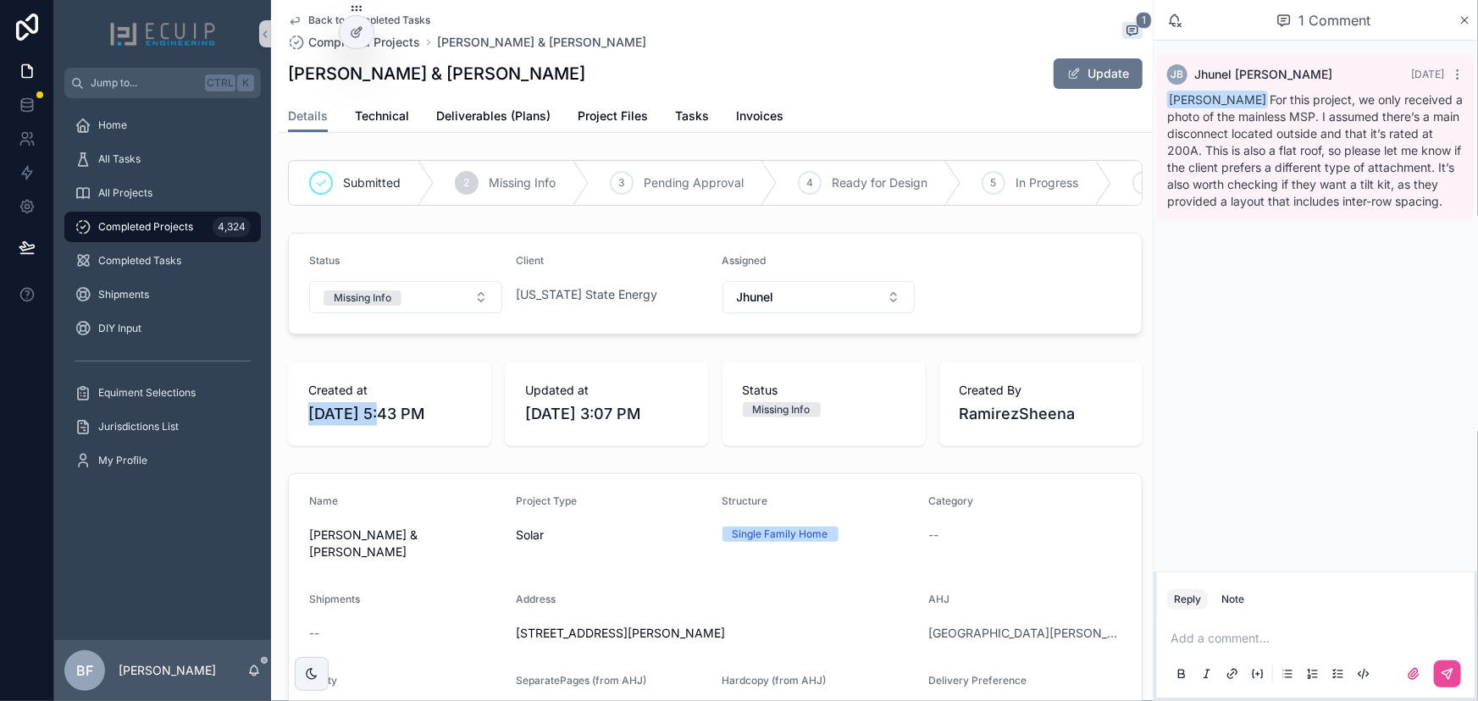
drag, startPoint x: 299, startPoint y: 424, endPoint x: 383, endPoint y: 427, distance: 83.9
click at [383, 427] on div "Created at 7/30/2025 5:43 PM" at bounding box center [389, 404] width 203 height 85
copy span "7/30/2025"
click at [478, 381] on div "Created at 7/30/2025 5:43 PM" at bounding box center [389, 404] width 203 height 85
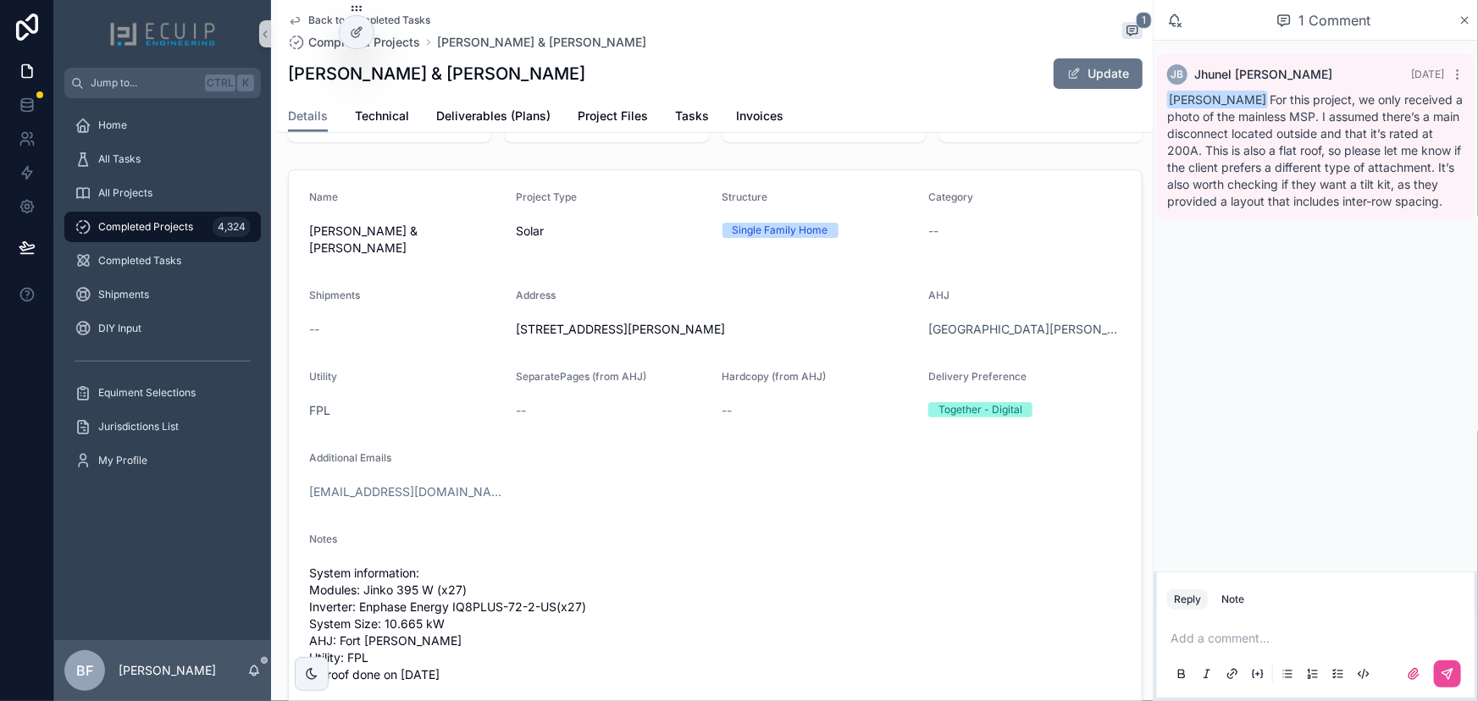
scroll to position [384, 0]
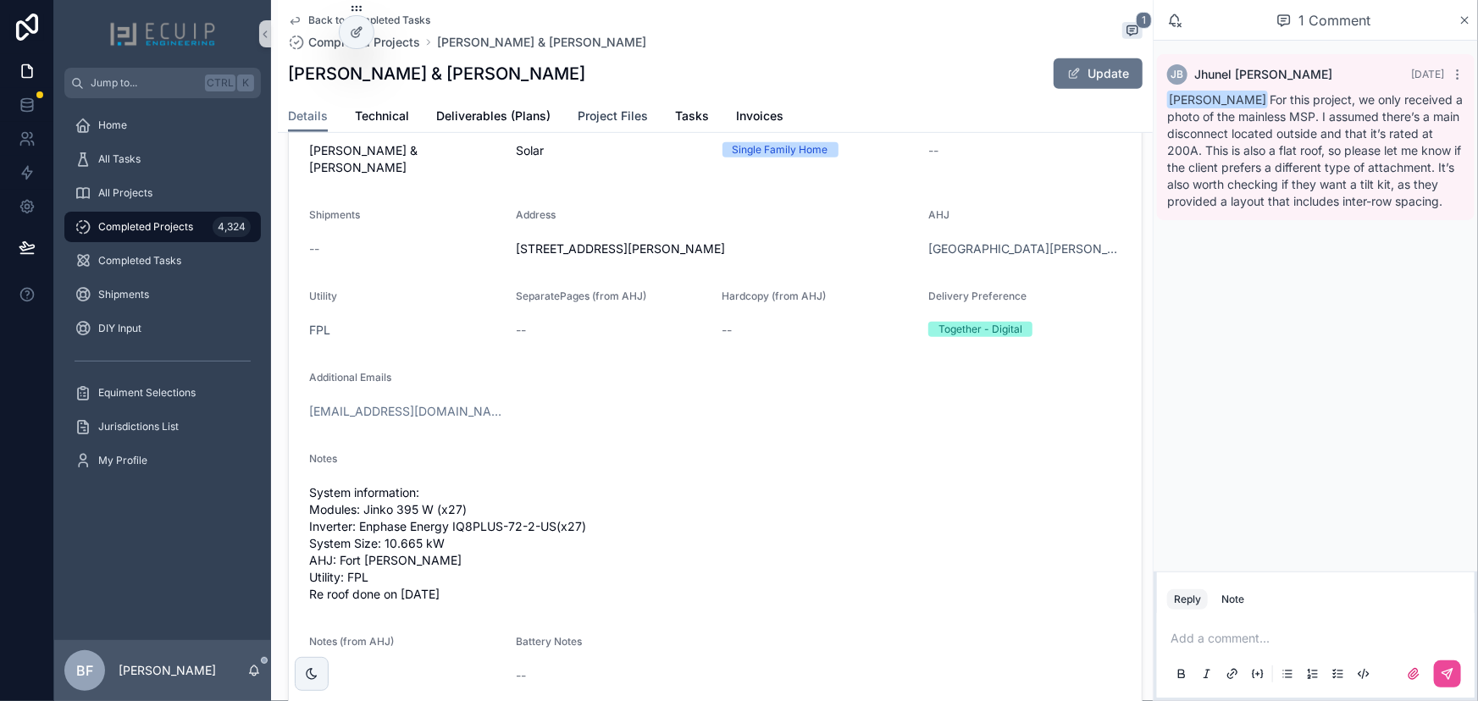
click at [617, 110] on span "Project Files" at bounding box center [613, 116] width 70 height 17
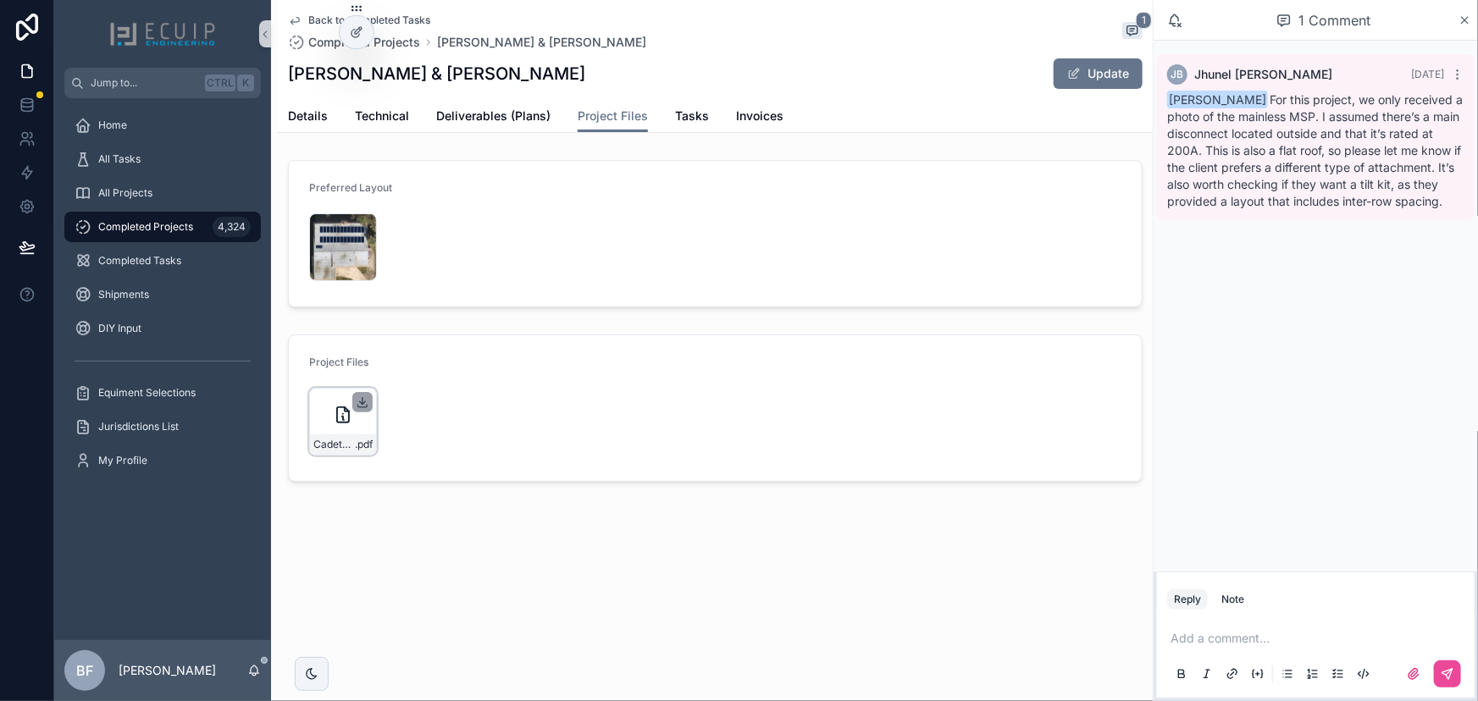
click at [362, 397] on icon "scrollable content" at bounding box center [363, 402] width 14 height 14
click at [680, 113] on span "Tasks" at bounding box center [692, 116] width 34 height 17
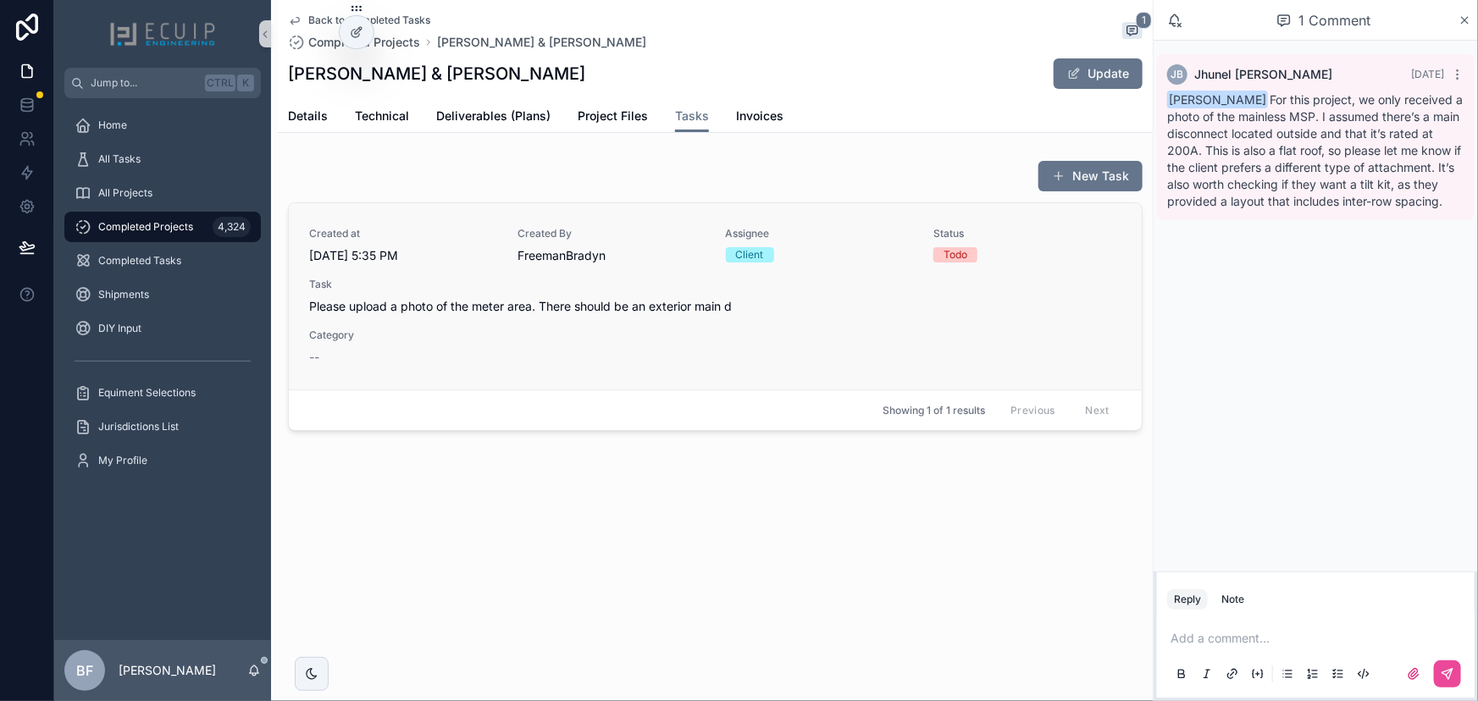
click at [533, 349] on div "Created at 8/1/2025 5:35 PM Created By FreemanBradyn Assignee Client Status Tod…" at bounding box center [715, 296] width 812 height 139
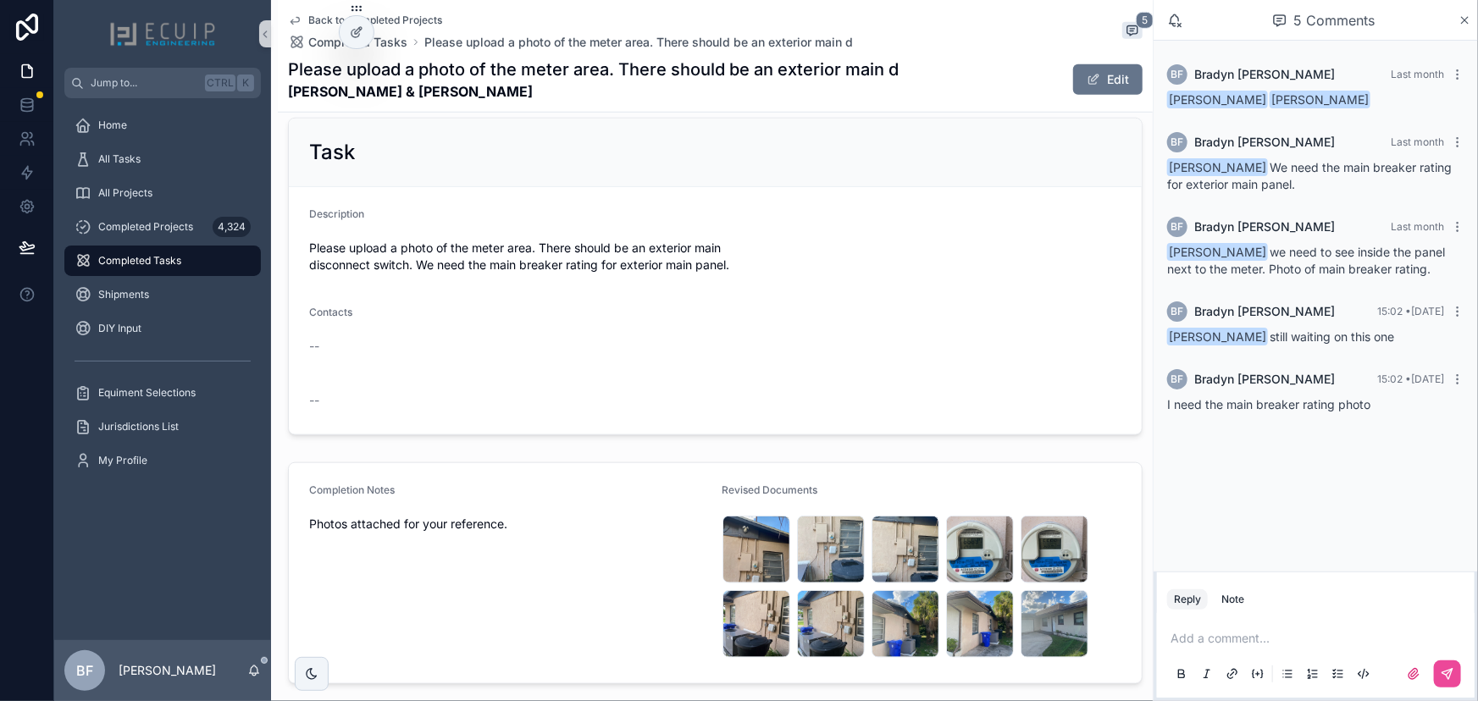
scroll to position [689, 0]
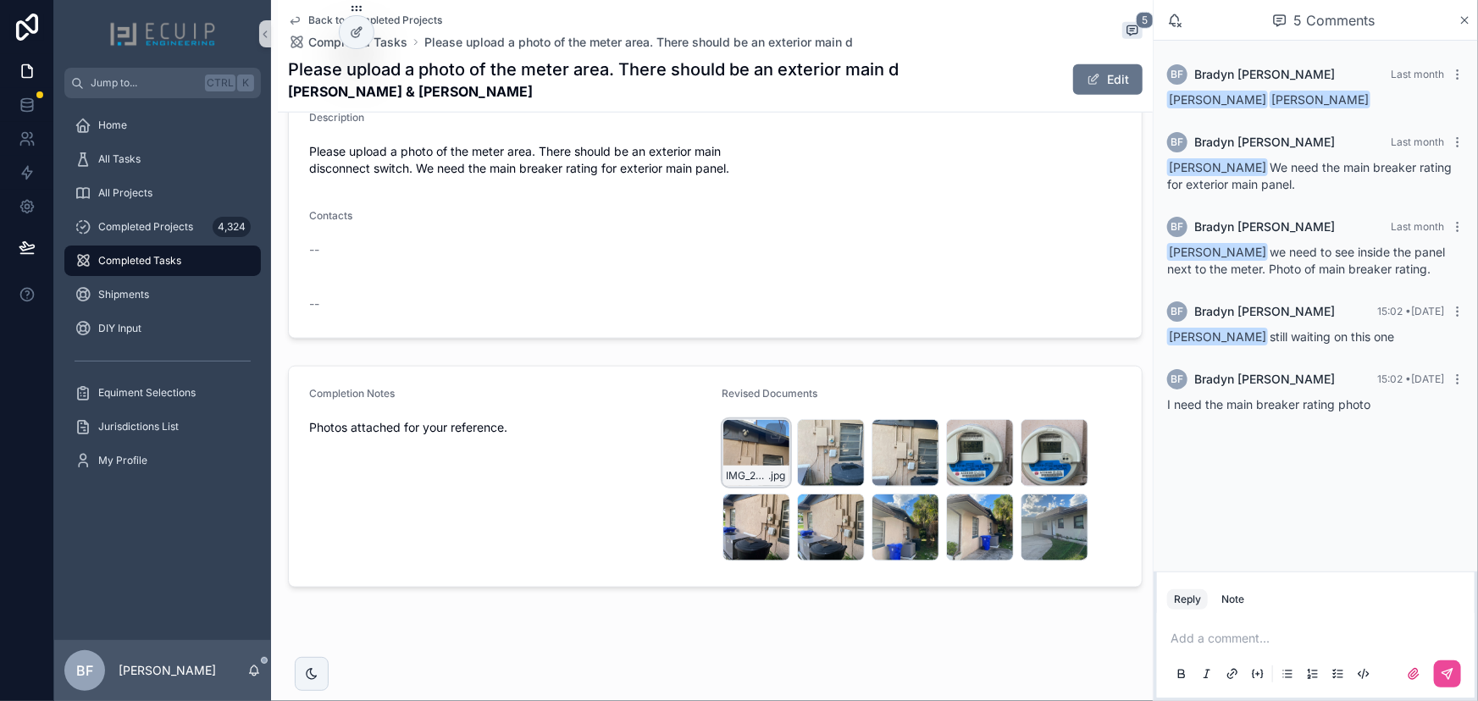
click at [724, 454] on div "IMG_2400 .jpg" at bounding box center [756, 453] width 68 height 68
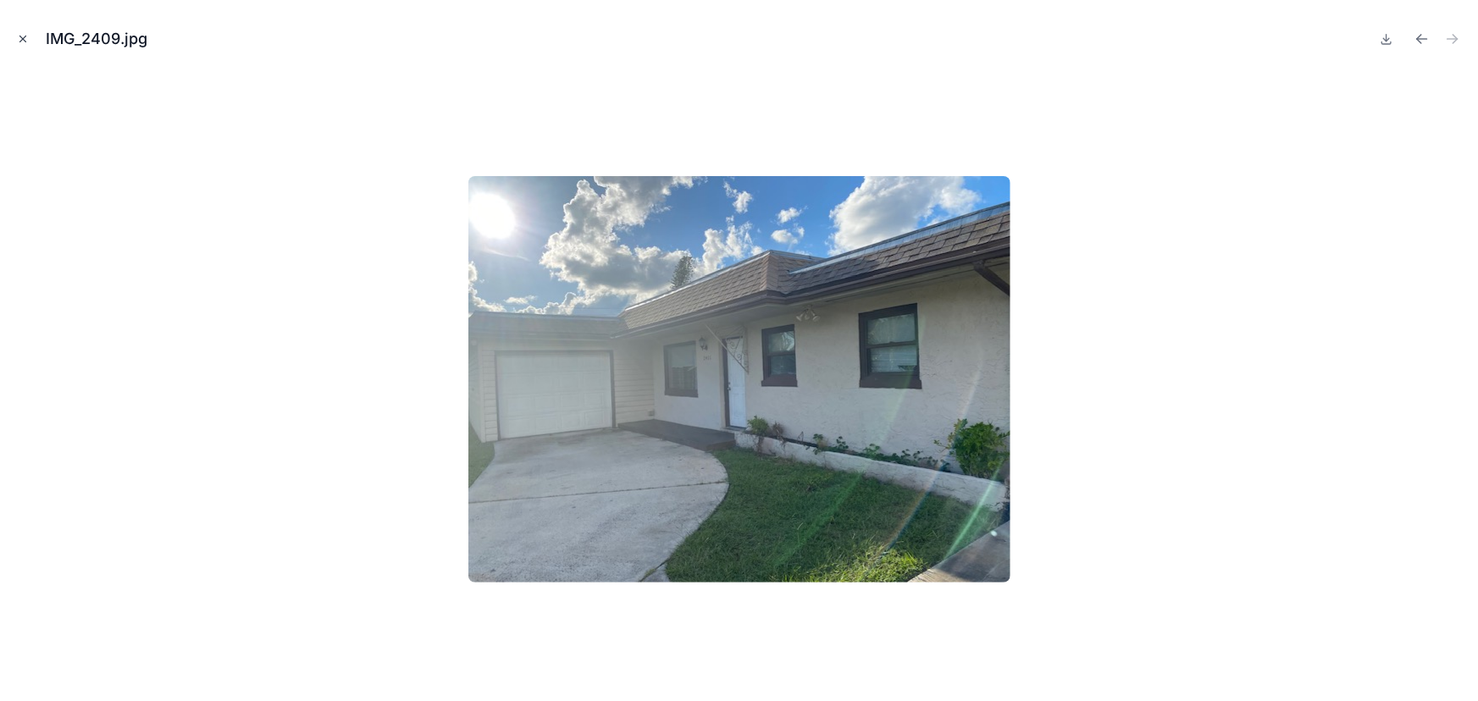
click at [15, 35] on button "Close modal" at bounding box center [23, 39] width 19 height 19
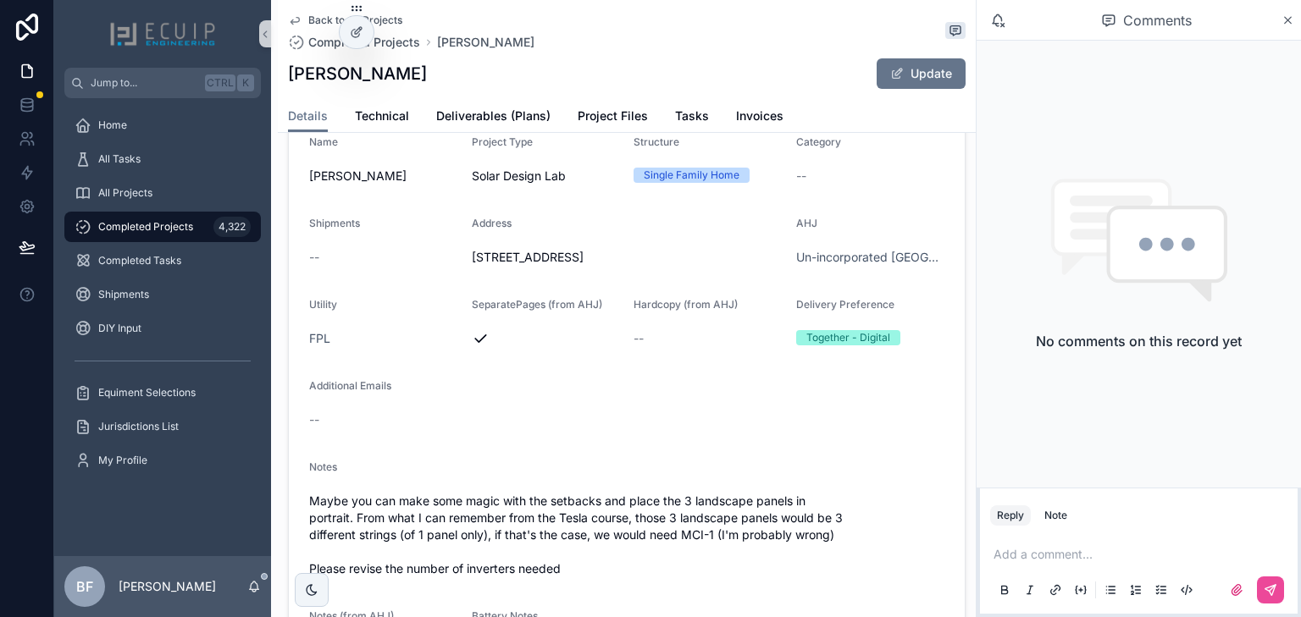
scroll to position [339, 0]
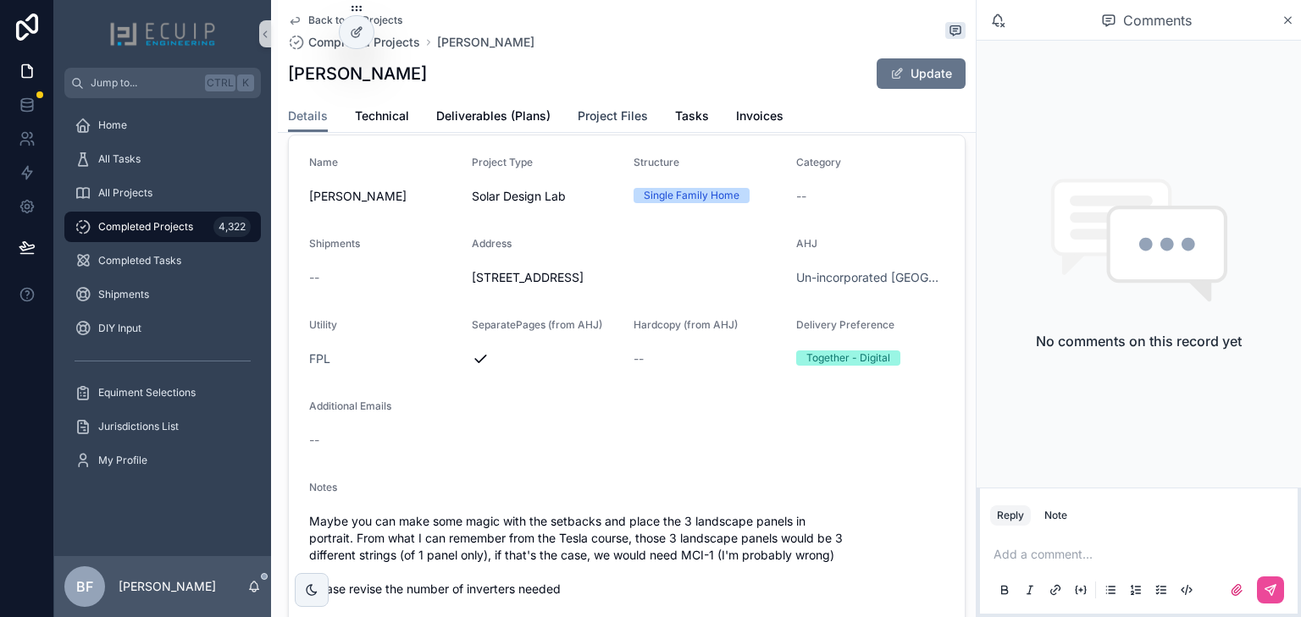
click at [627, 119] on span "Project Files" at bounding box center [613, 116] width 70 height 17
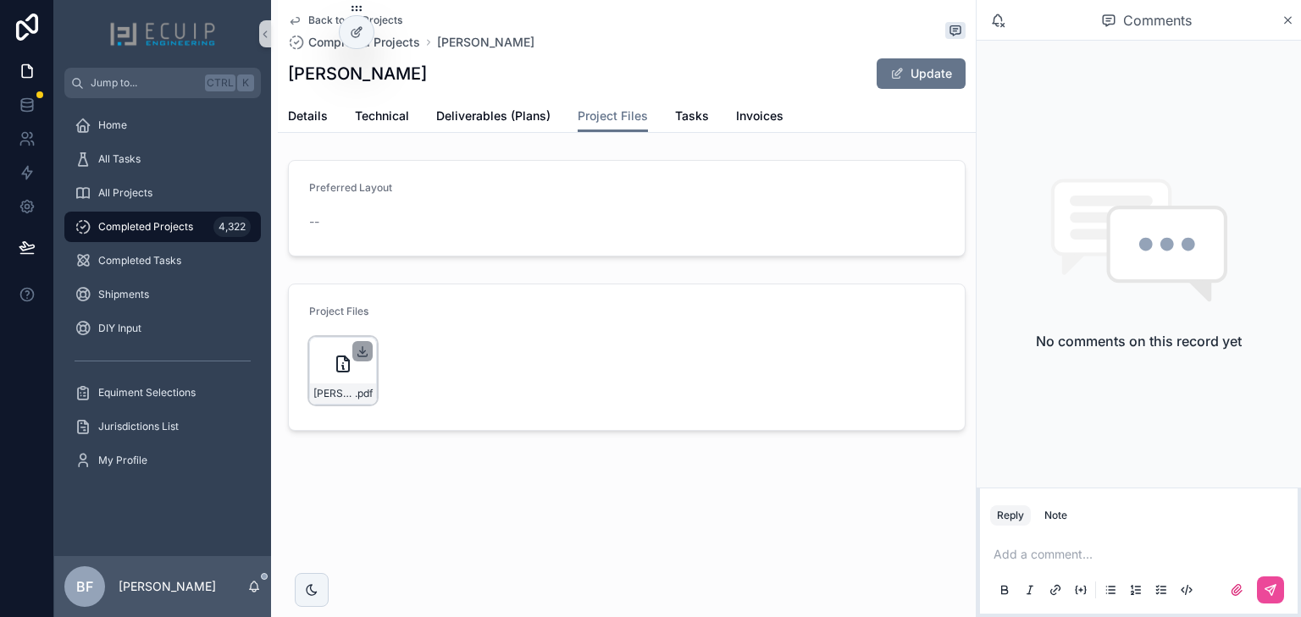
click at [359, 351] on icon "scrollable content" at bounding box center [363, 352] width 14 height 14
click at [306, 118] on span "Details" at bounding box center [308, 116] width 40 height 17
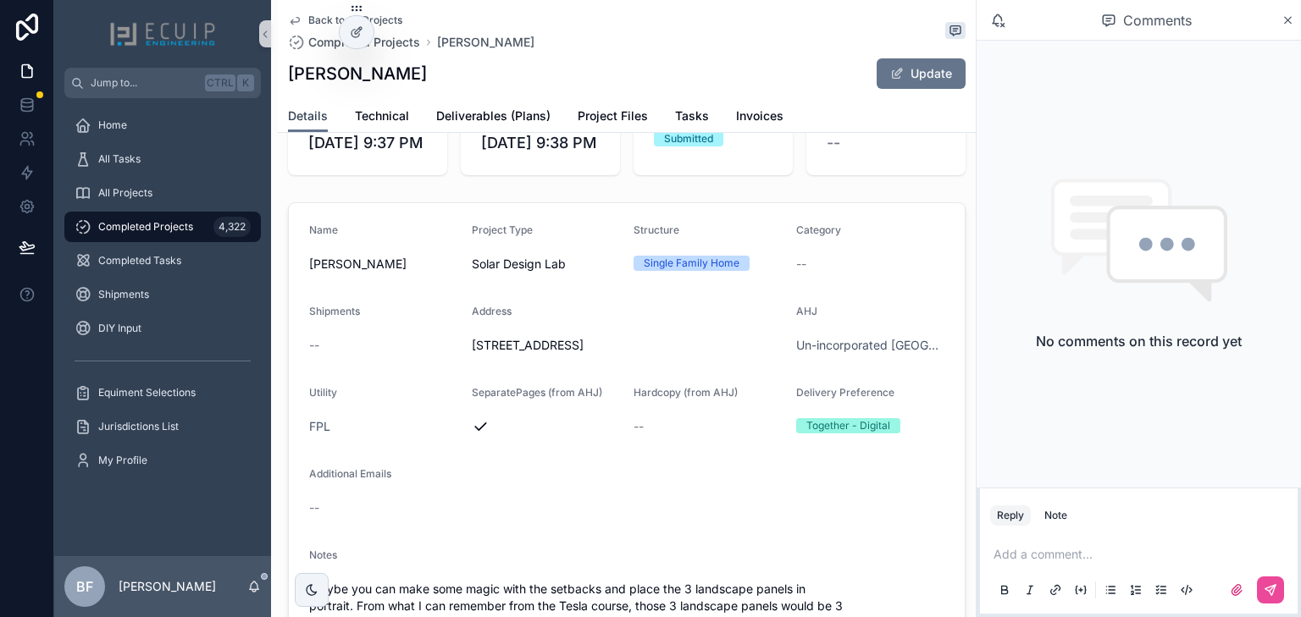
scroll to position [542, 0]
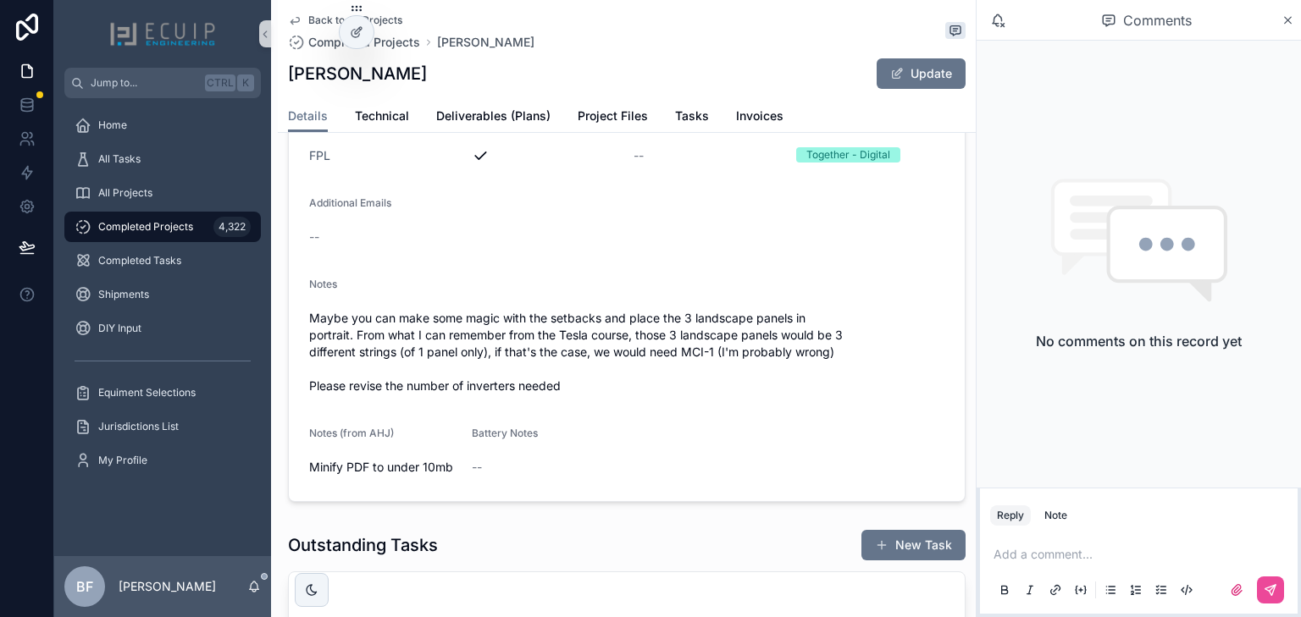
drag, startPoint x: 450, startPoint y: 82, endPoint x: 279, endPoint y: 78, distance: 171.1
click at [279, 78] on div "Back to All Projects Completed Projects [PERSON_NAME] [PERSON_NAME] Update Deta…" at bounding box center [627, 66] width 698 height 133
copy h1 "[PERSON_NAME]"
click at [675, 119] on span "Tasks" at bounding box center [692, 116] width 34 height 17
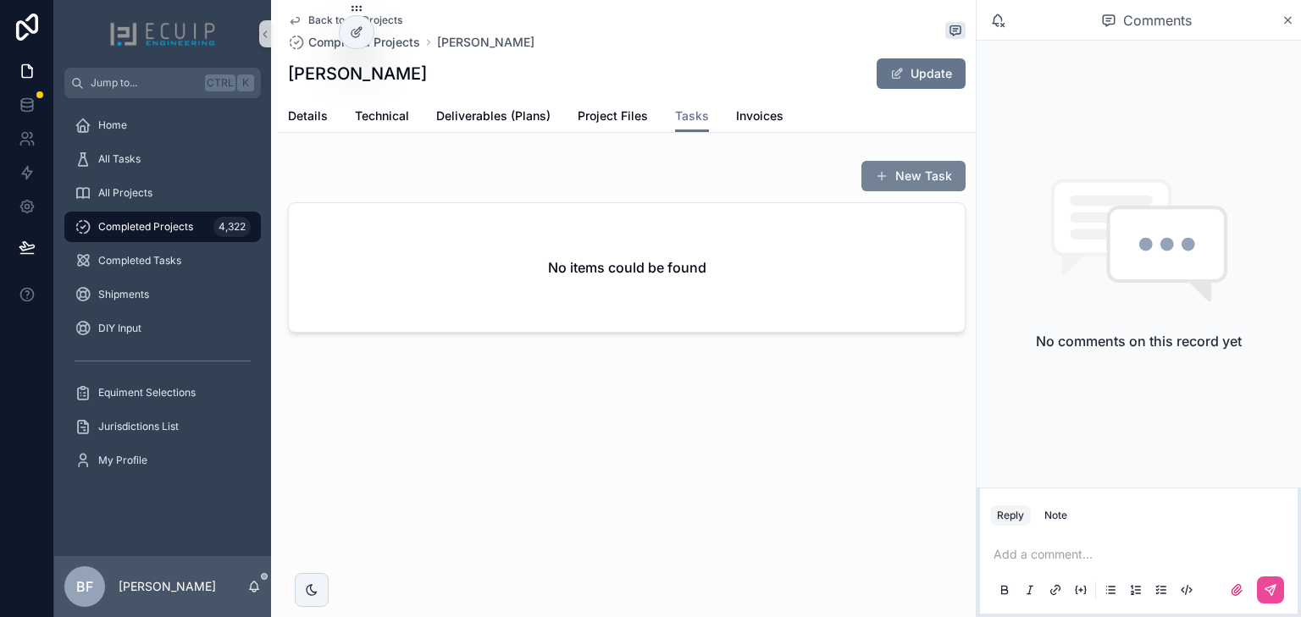
click at [862, 175] on button "New Task" at bounding box center [913, 176] width 104 height 30
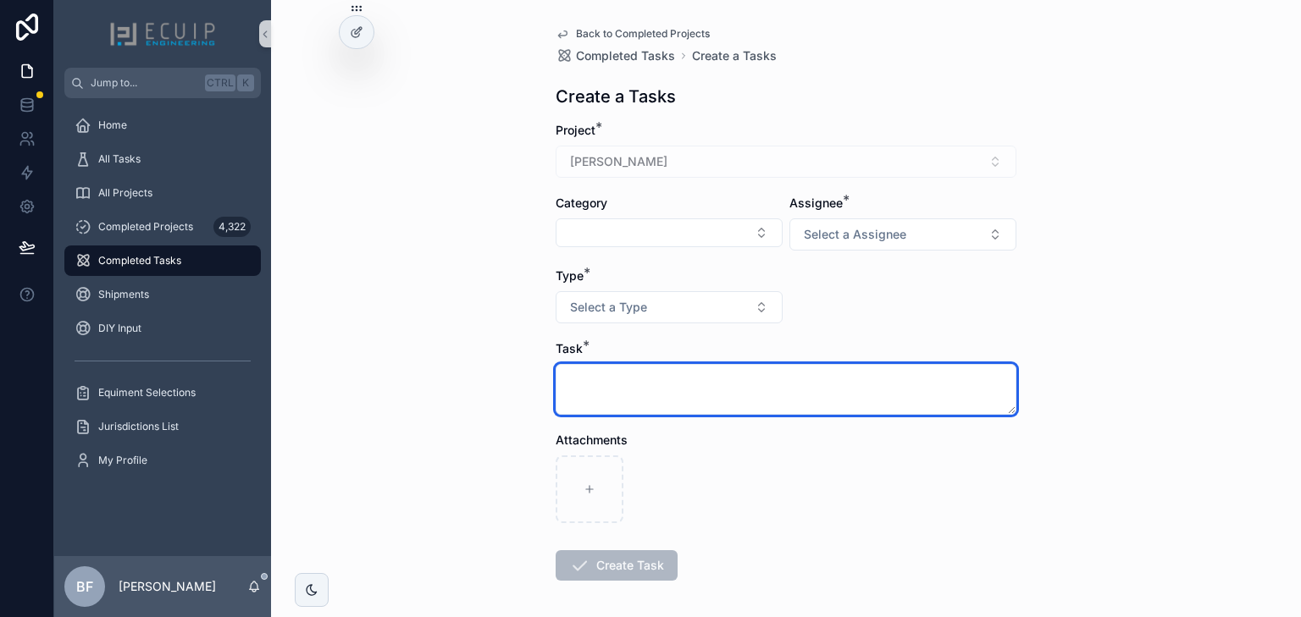
click at [803, 380] on textarea "scrollable content" at bounding box center [785, 389] width 461 height 51
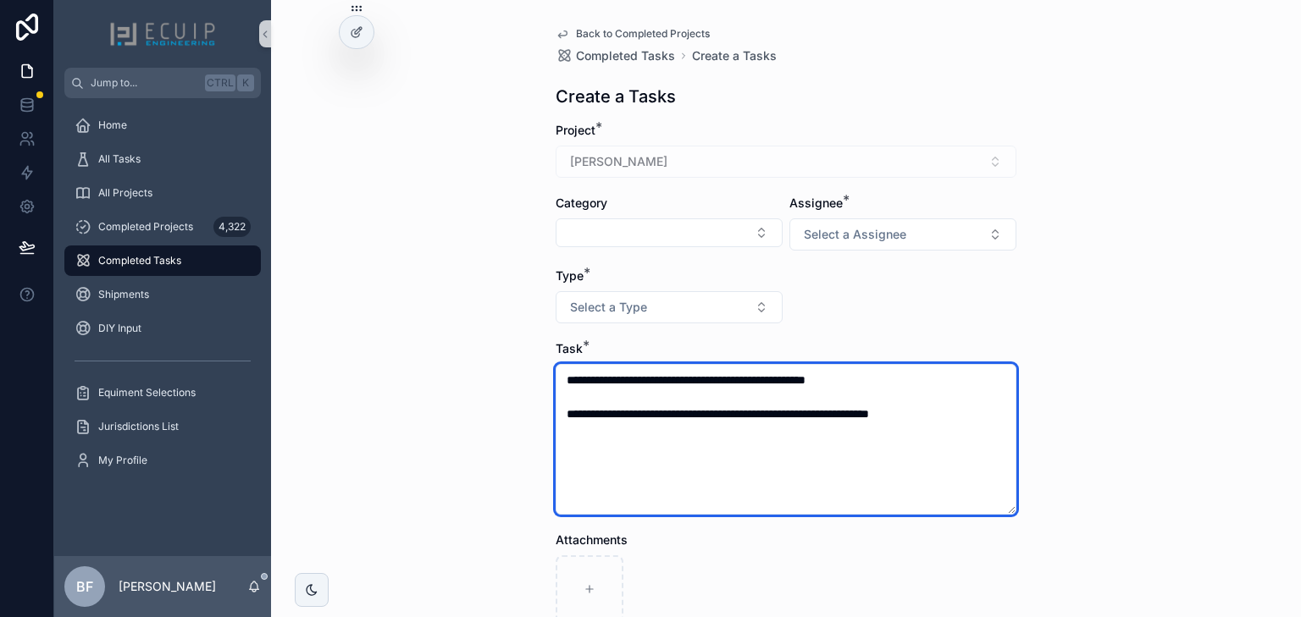
click at [915, 412] on textarea "**********" at bounding box center [785, 439] width 461 height 151
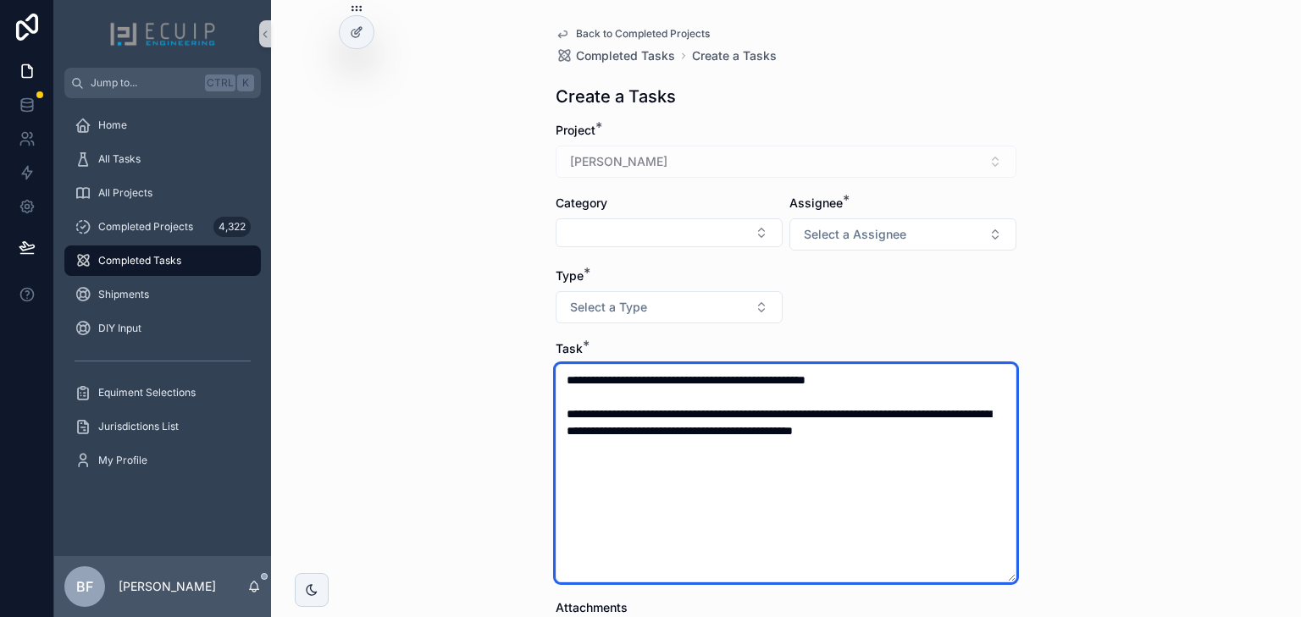
click at [845, 410] on textarea "**********" at bounding box center [785, 473] width 461 height 218
click at [728, 428] on textarea "**********" at bounding box center [785, 473] width 461 height 218
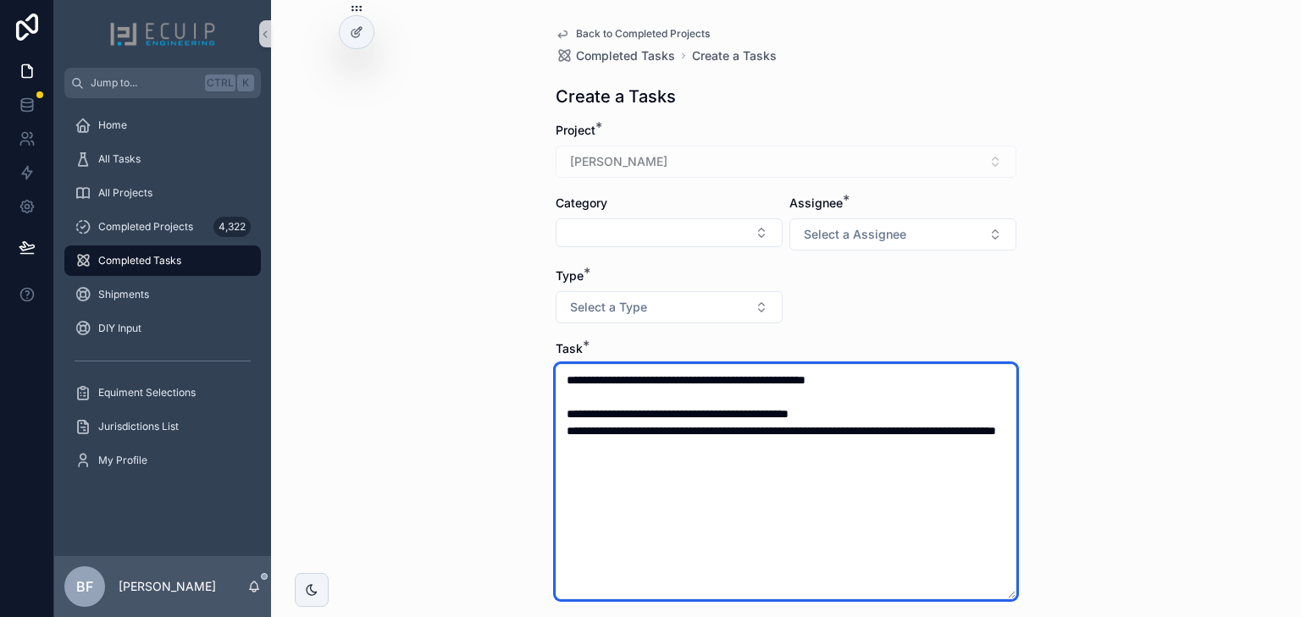
click at [937, 432] on textarea "**********" at bounding box center [785, 481] width 461 height 235
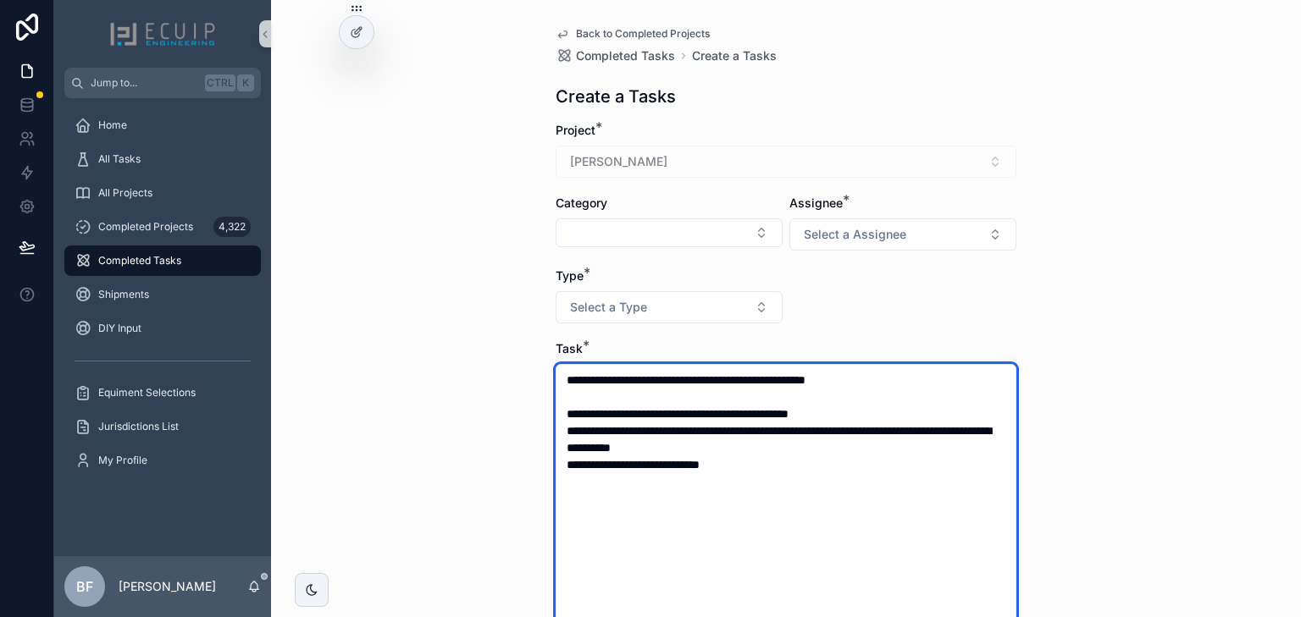
click at [654, 462] on textarea "**********" at bounding box center [785, 498] width 461 height 269
click at [971, 462] on textarea "**********" at bounding box center [785, 541] width 461 height 354
drag, startPoint x: 806, startPoint y: 463, endPoint x: 820, endPoint y: 506, distance: 44.5
click at [806, 464] on textarea "**********" at bounding box center [785, 541] width 461 height 354
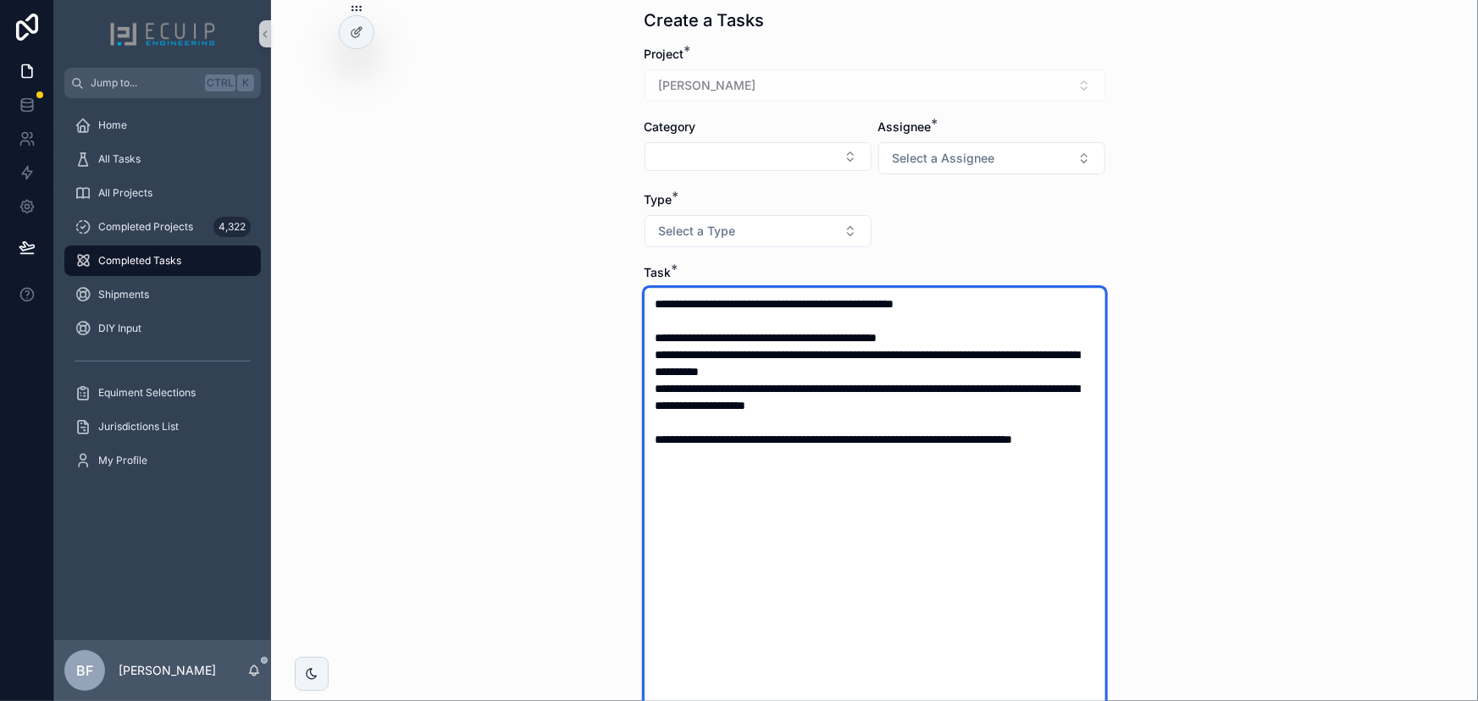
scroll to position [76, 0]
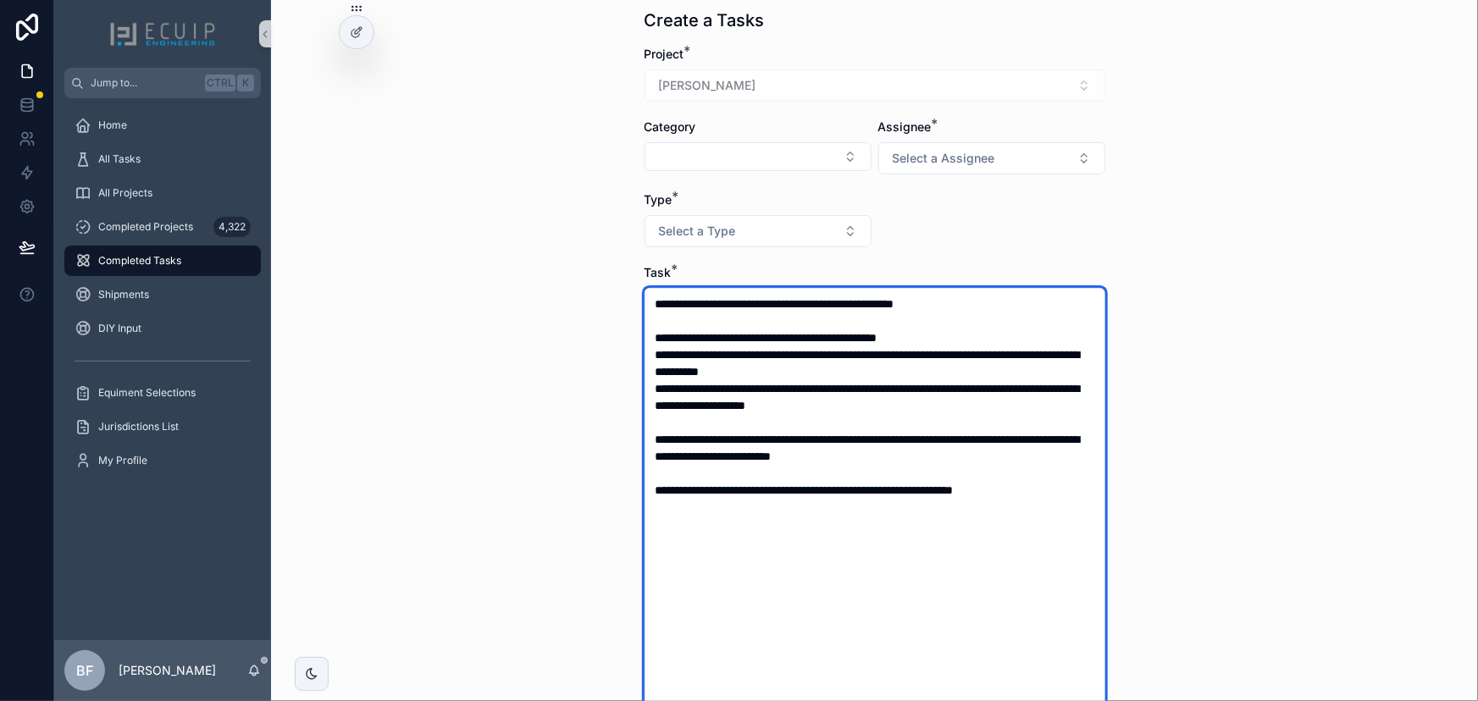
click at [1085, 494] on textarea "**********" at bounding box center [874, 549] width 461 height 523
click at [795, 567] on textarea "**********" at bounding box center [874, 549] width 461 height 523
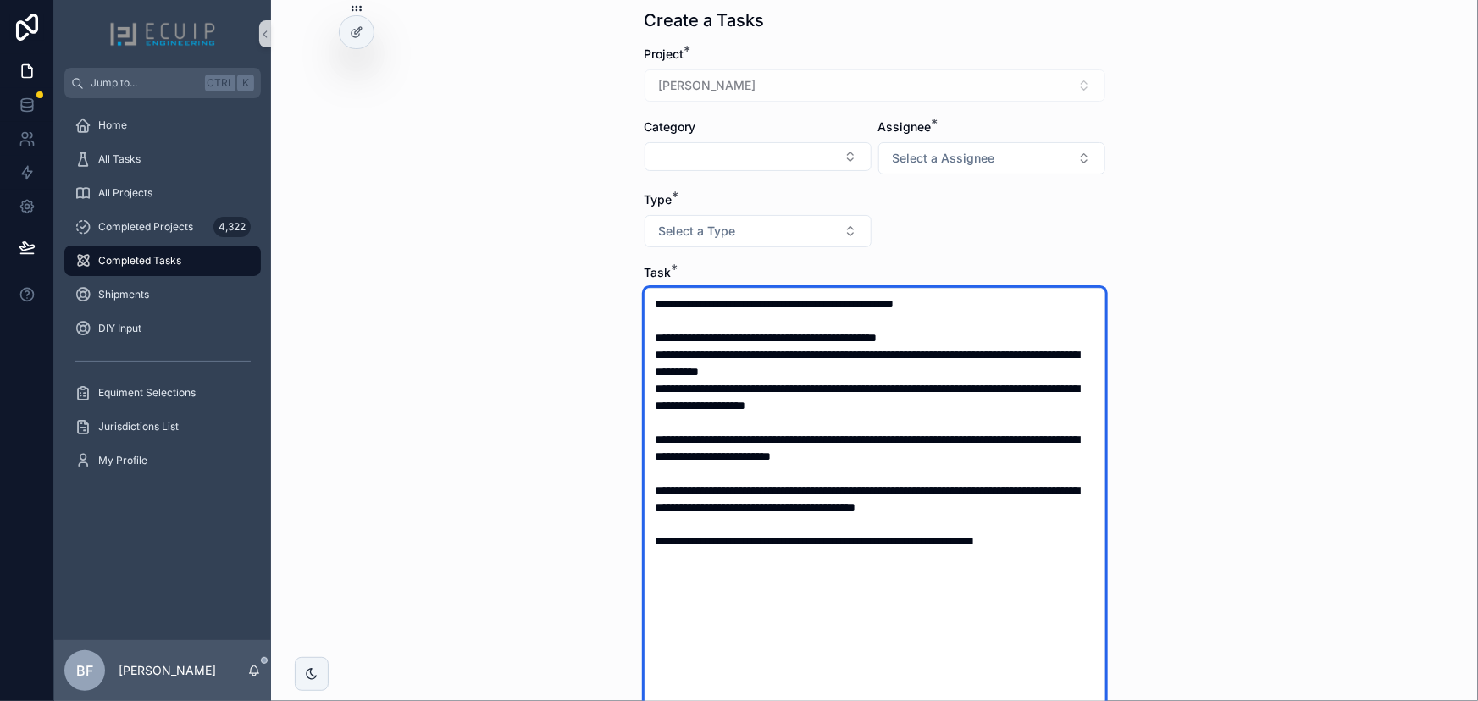
drag, startPoint x: 841, startPoint y: 435, endPoint x: 829, endPoint y: 506, distance: 72.1
click at [841, 435] on textarea "**********" at bounding box center [874, 549] width 461 height 523
drag, startPoint x: 1084, startPoint y: 434, endPoint x: 986, endPoint y: 441, distance: 98.5
click at [986, 441] on textarea "**********" at bounding box center [874, 549] width 461 height 523
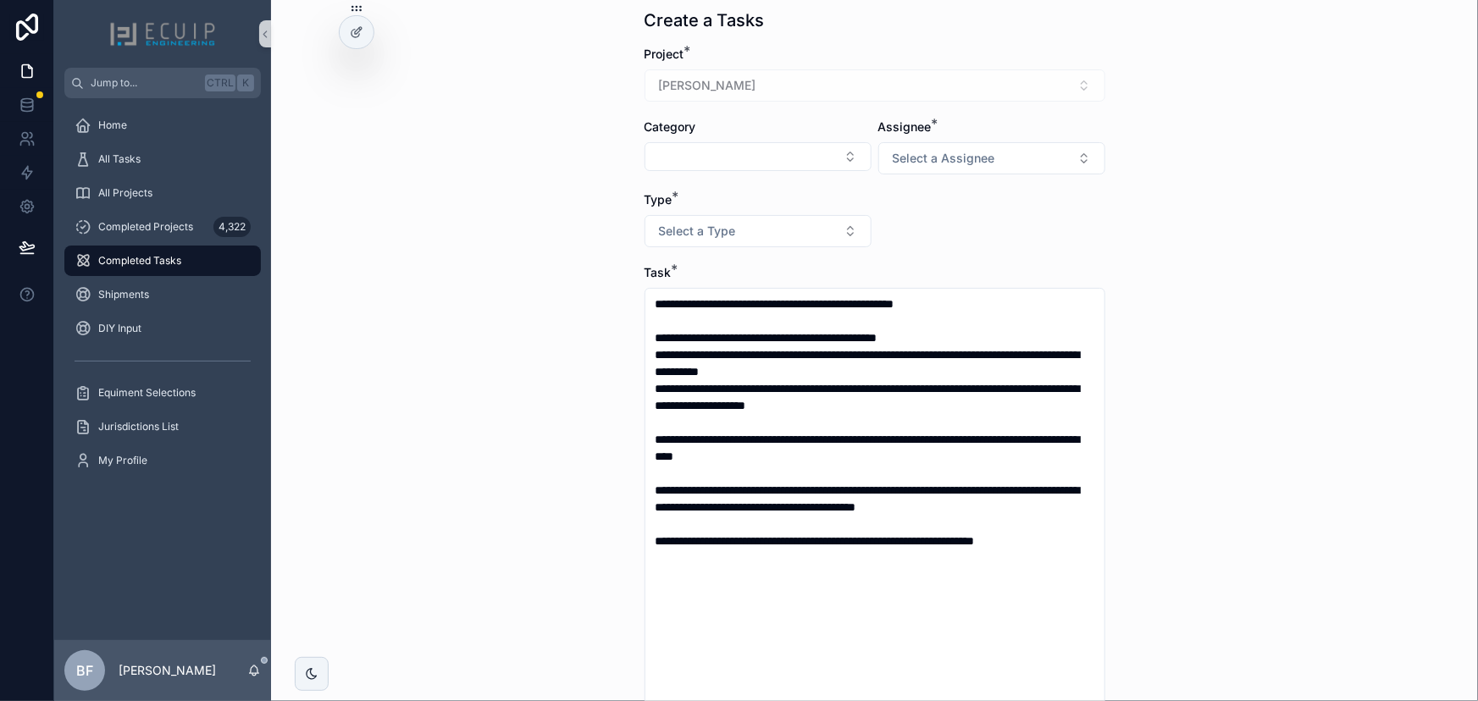
click at [560, 318] on div "**********" at bounding box center [874, 274] width 1207 height 701
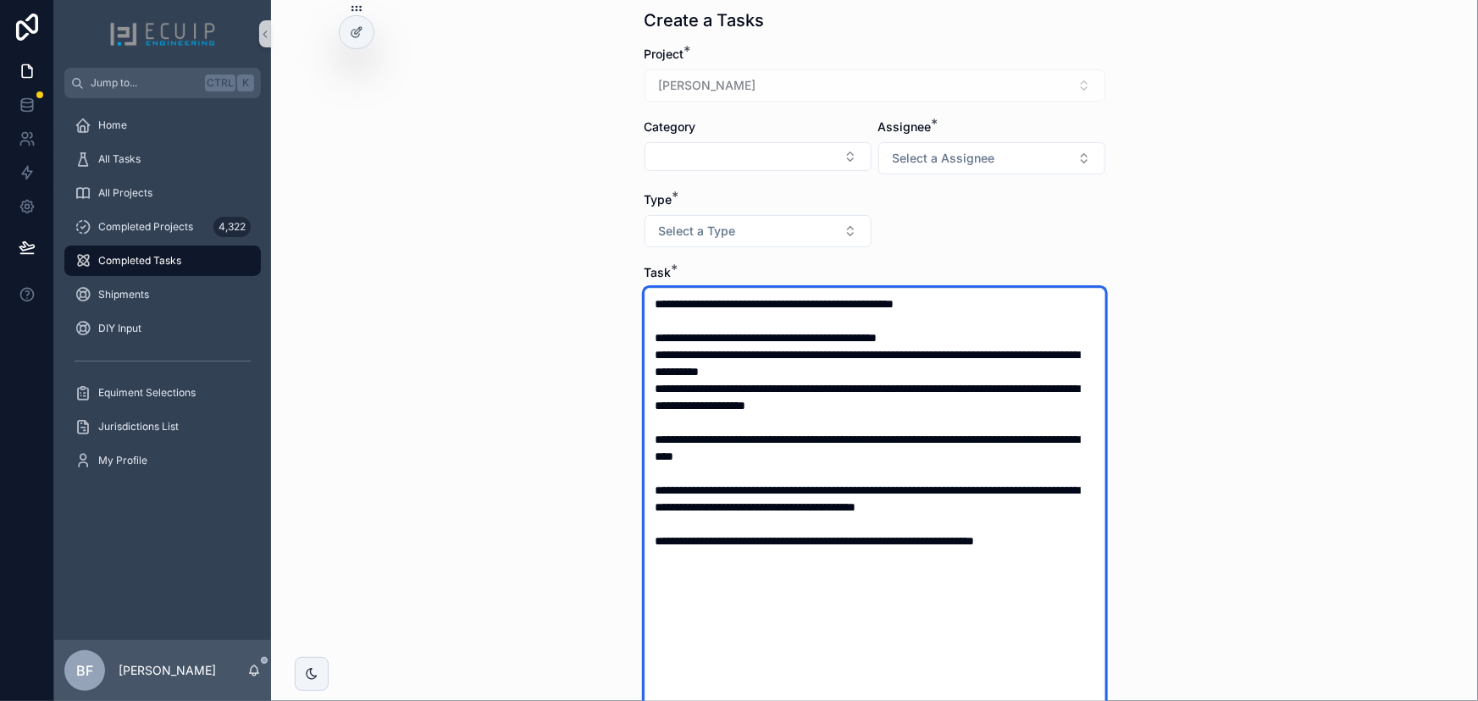
click at [1041, 537] on textarea "**********" at bounding box center [874, 549] width 461 height 523
click at [857, 540] on textarea "**********" at bounding box center [874, 549] width 461 height 523
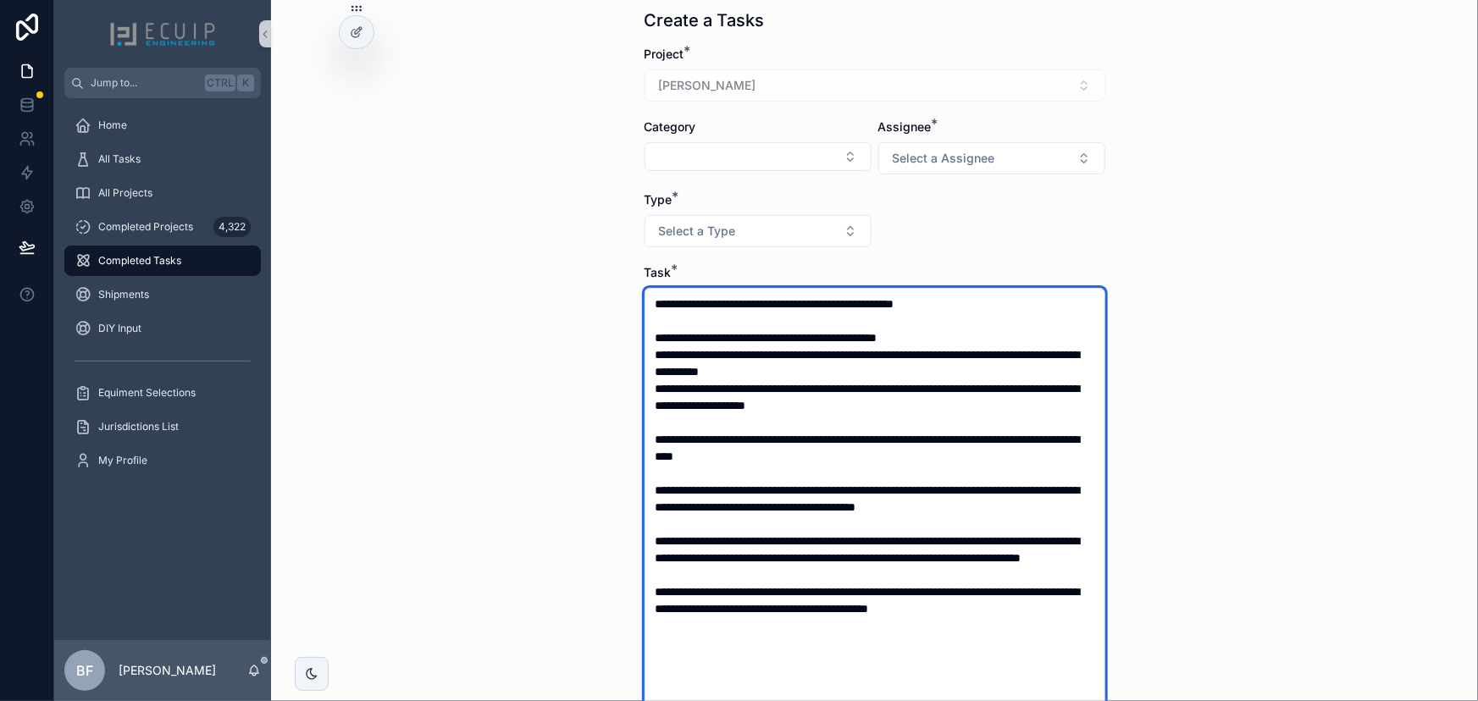
click at [854, 572] on textarea "**********" at bounding box center [874, 549] width 461 height 523
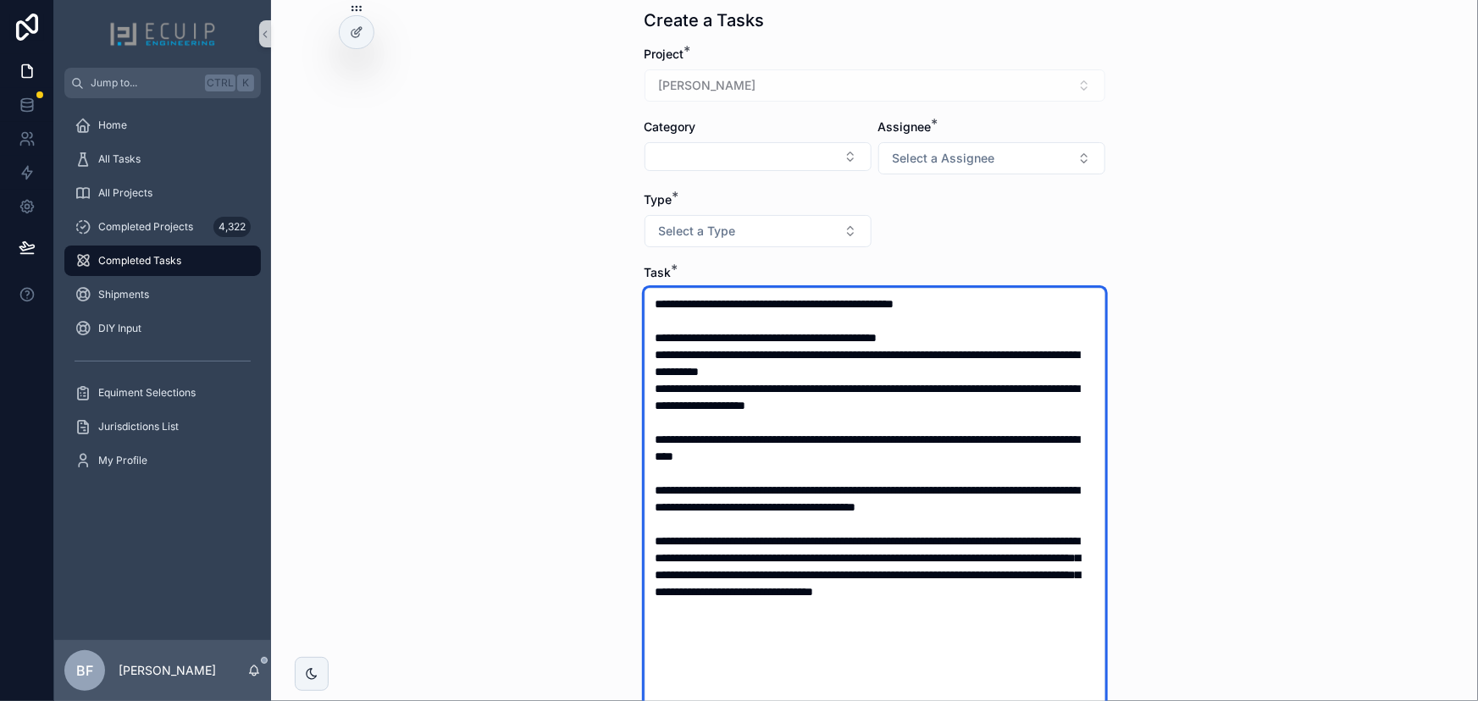
click at [858, 616] on textarea "**********" at bounding box center [874, 549] width 461 height 523
click at [869, 614] on textarea "**********" at bounding box center [874, 549] width 461 height 523
click at [815, 608] on textarea "**********" at bounding box center [874, 549] width 461 height 523
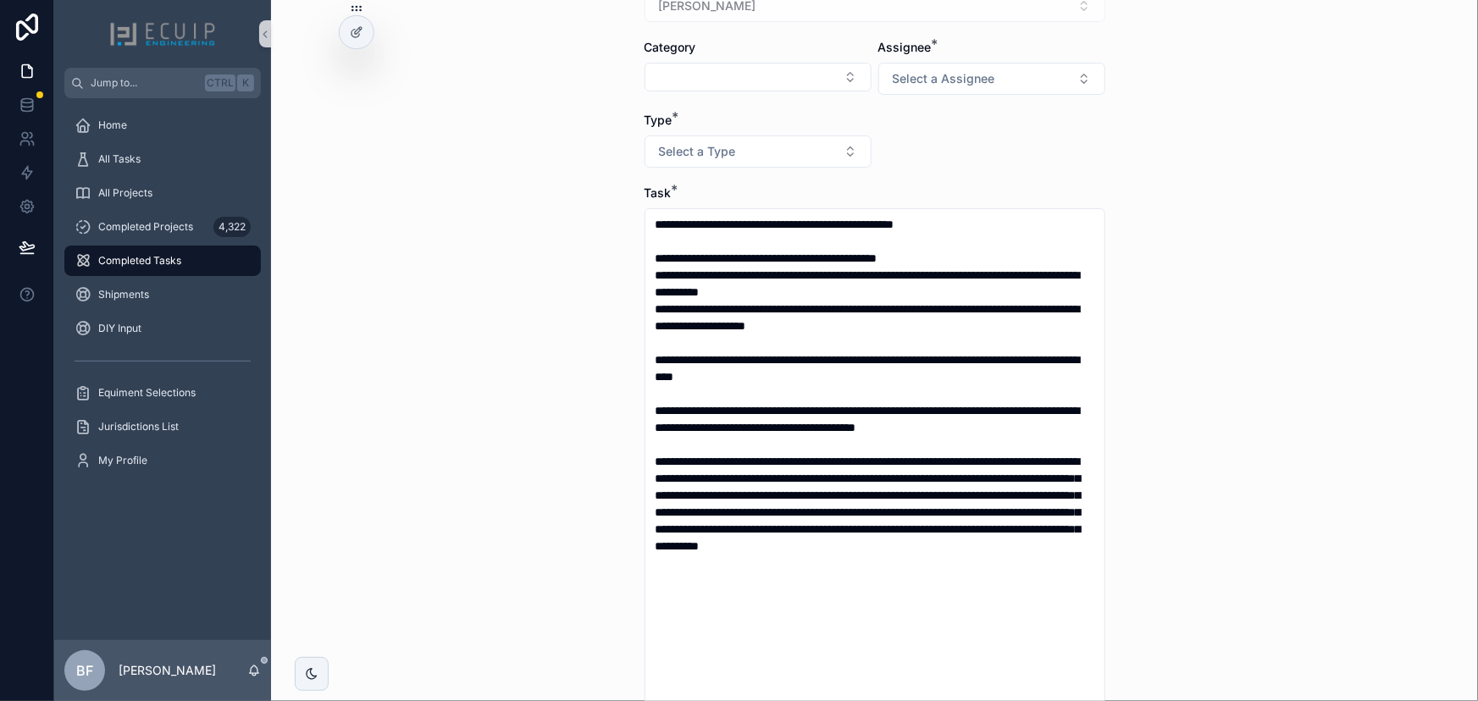
scroll to position [153, 0]
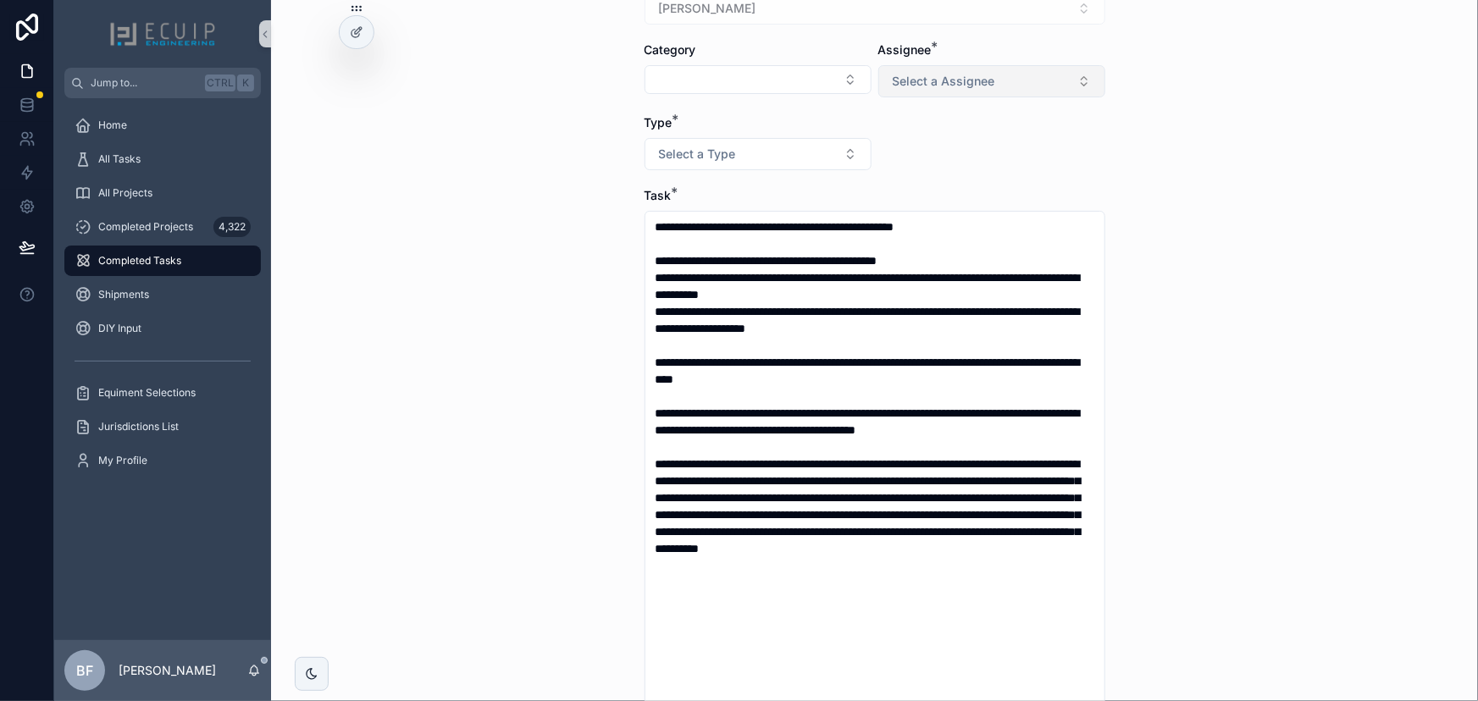
click at [915, 80] on span "Select a Assignee" at bounding box center [944, 81] width 102 height 17
click at [909, 163] on div "Client" at bounding box center [985, 173] width 218 height 25
click at [823, 150] on button "Select a Type" at bounding box center [757, 154] width 227 height 32
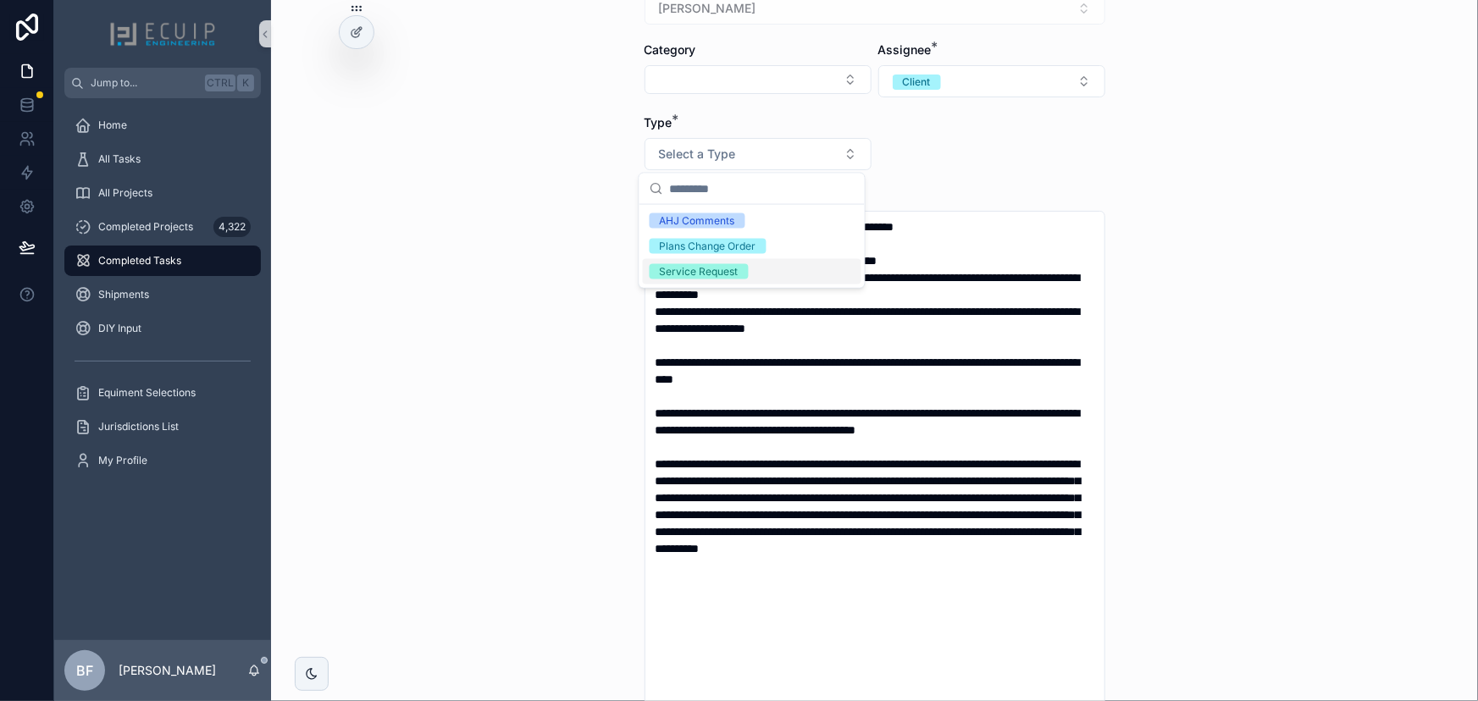
click at [723, 268] on div "Service Request" at bounding box center [699, 271] width 79 height 15
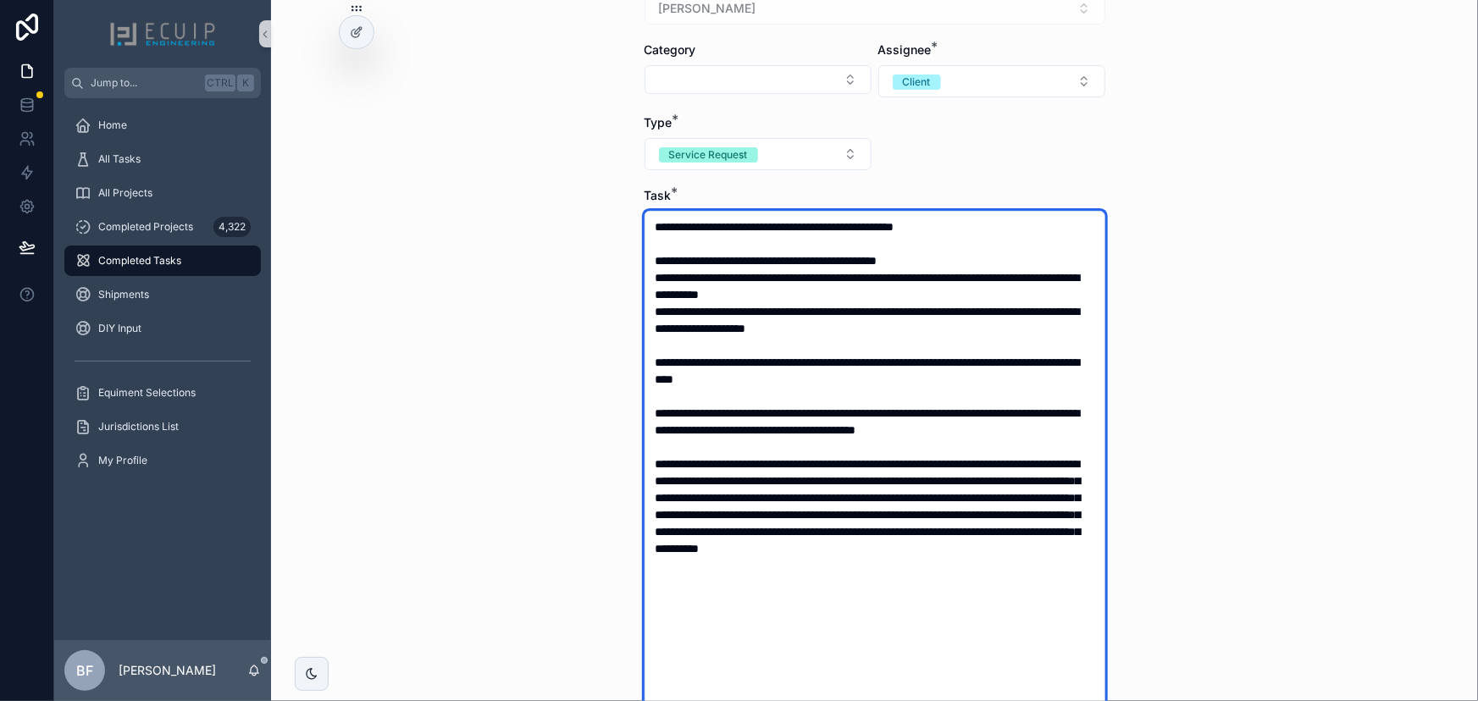
click at [1017, 227] on textarea "scrollable content" at bounding box center [874, 472] width 461 height 523
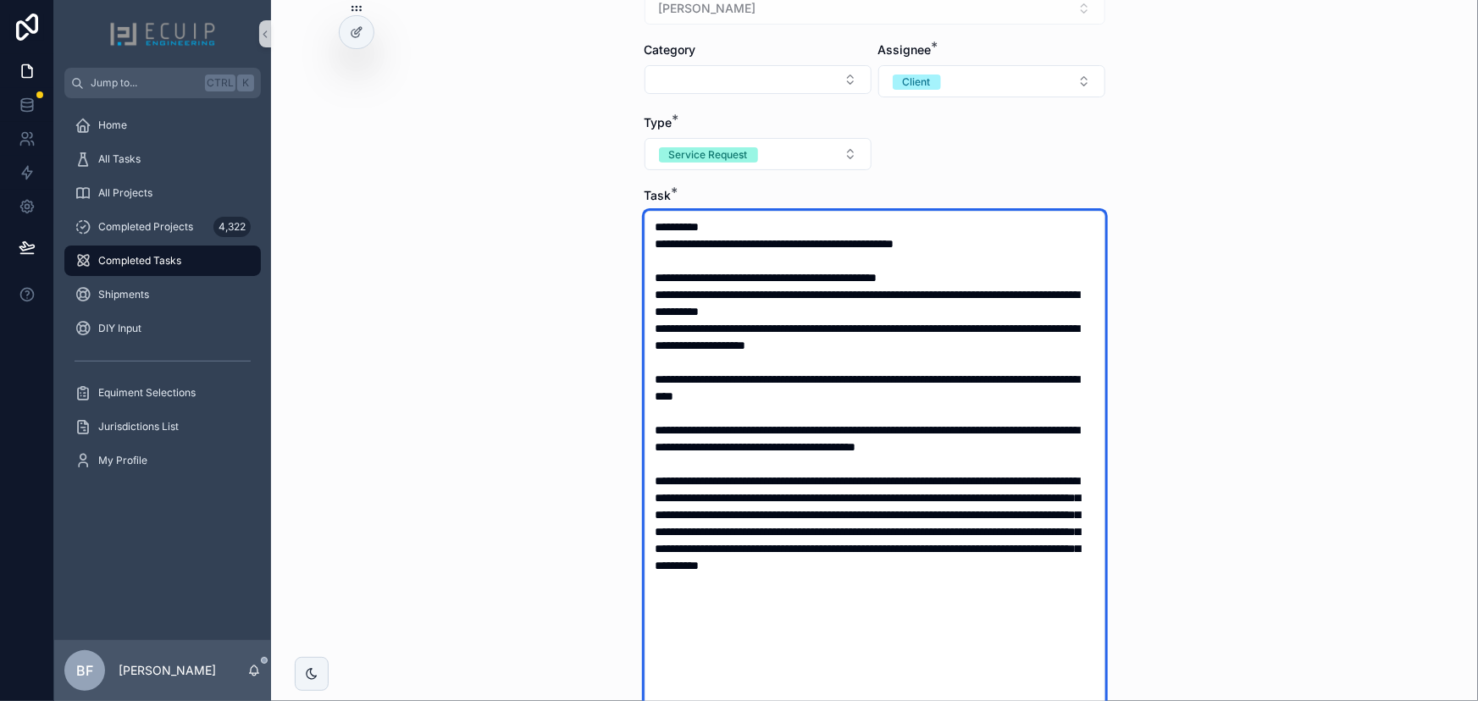
click at [970, 346] on textarea "scrollable content" at bounding box center [874, 472] width 461 height 523
click at [846, 219] on textarea "scrollable content" at bounding box center [874, 472] width 461 height 523
click at [929, 278] on textarea "scrollable content" at bounding box center [874, 472] width 461 height 523
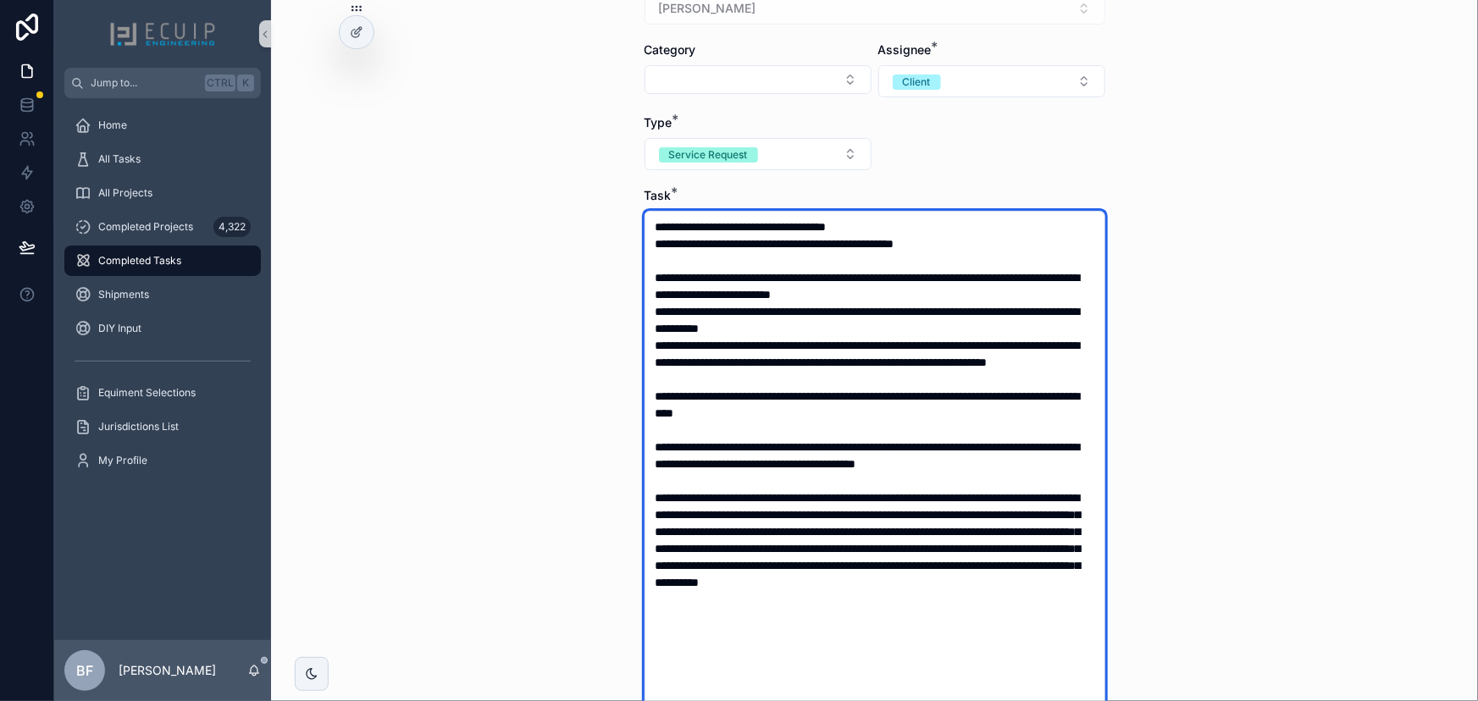
click at [912, 356] on textarea "scrollable content" at bounding box center [874, 472] width 461 height 523
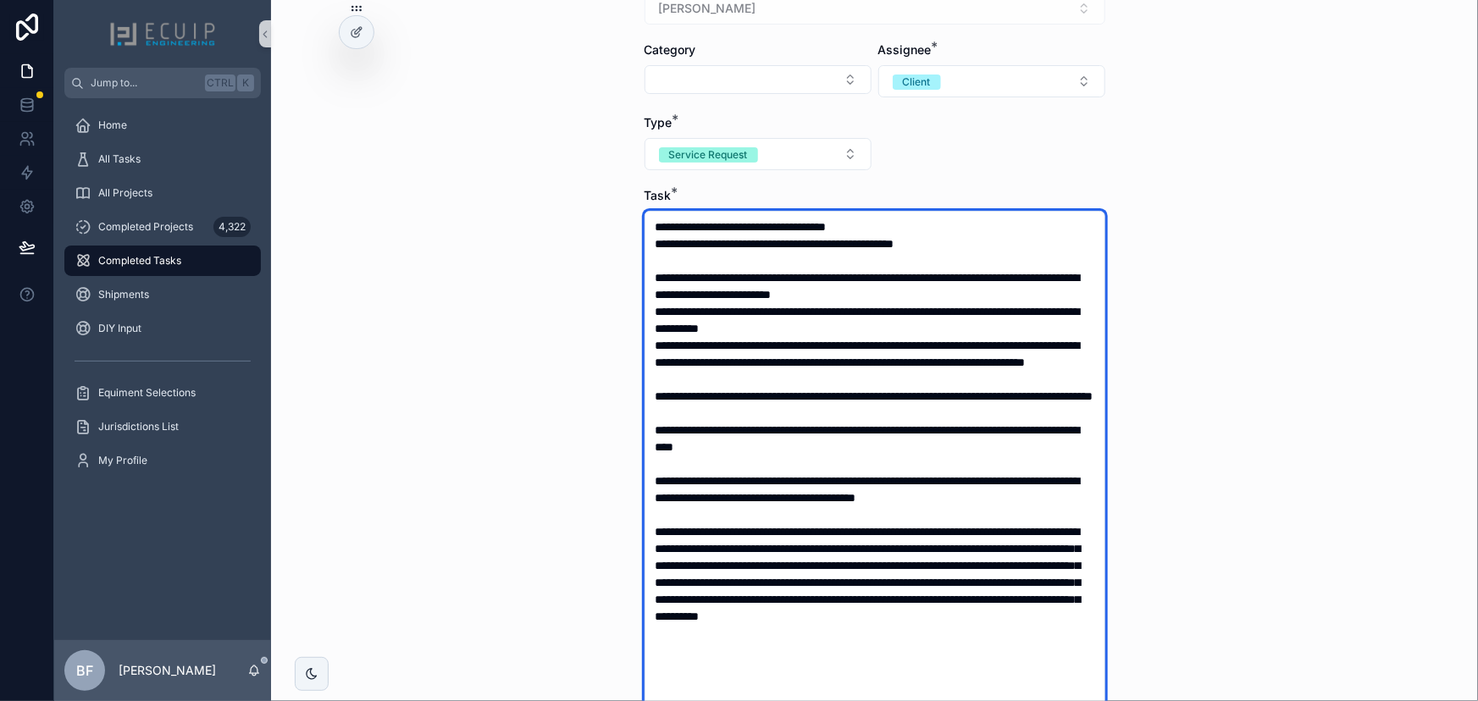
click at [1059, 522] on textarea "scrollable content" at bounding box center [874, 472] width 461 height 523
click at [1086, 531] on textarea "scrollable content" at bounding box center [874, 472] width 461 height 523
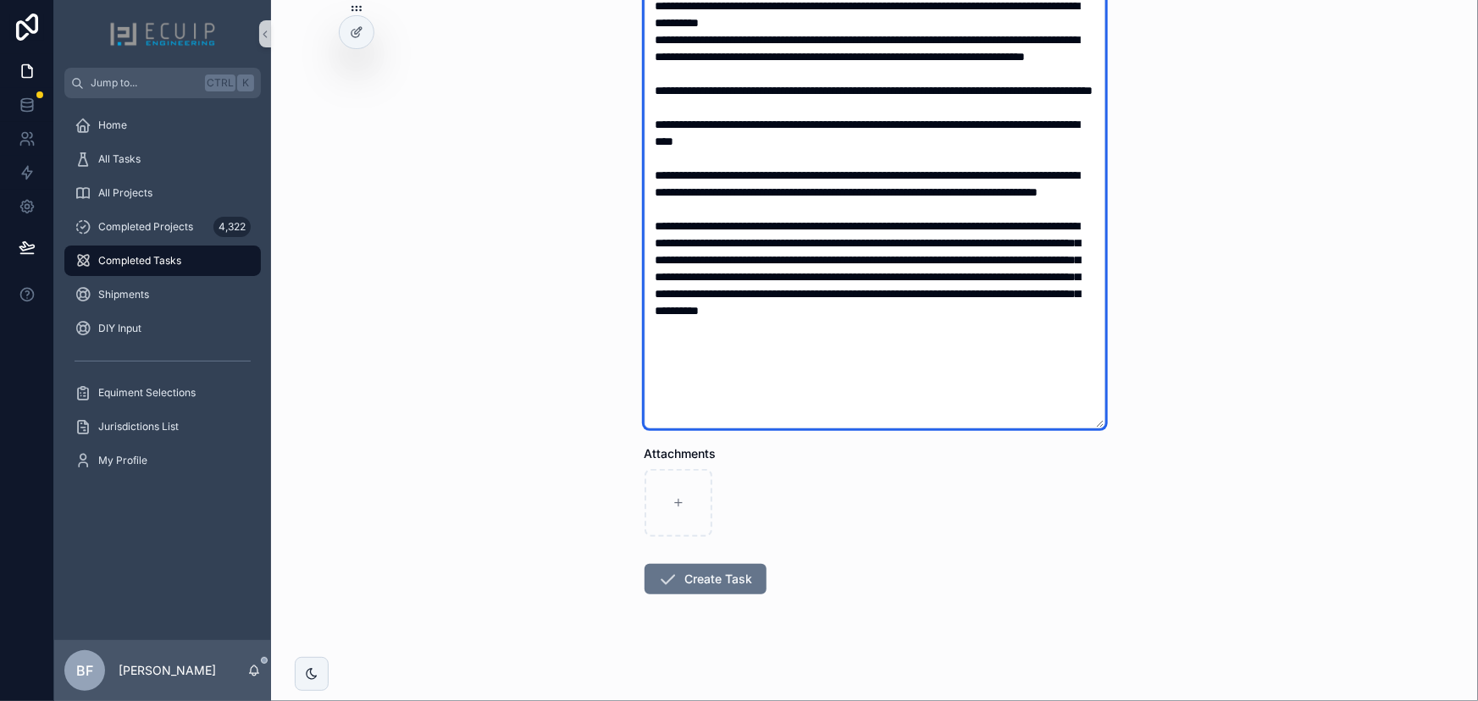
click at [913, 385] on textarea "scrollable content" at bounding box center [874, 166] width 461 height 523
click at [989, 375] on textarea "scrollable content" at bounding box center [874, 166] width 461 height 523
click at [1036, 396] on textarea "scrollable content" at bounding box center [874, 166] width 461 height 523
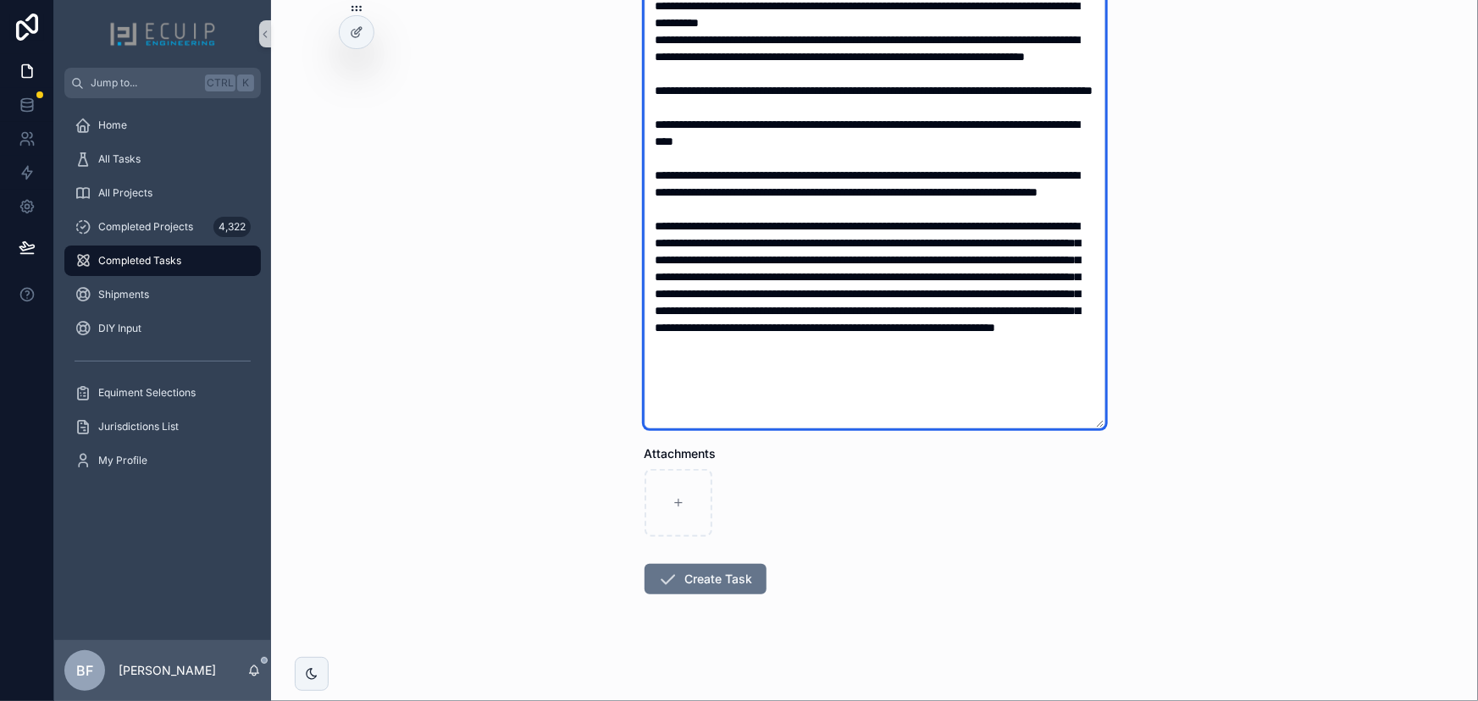
scroll to position [8, 0]
type textarea "**********"
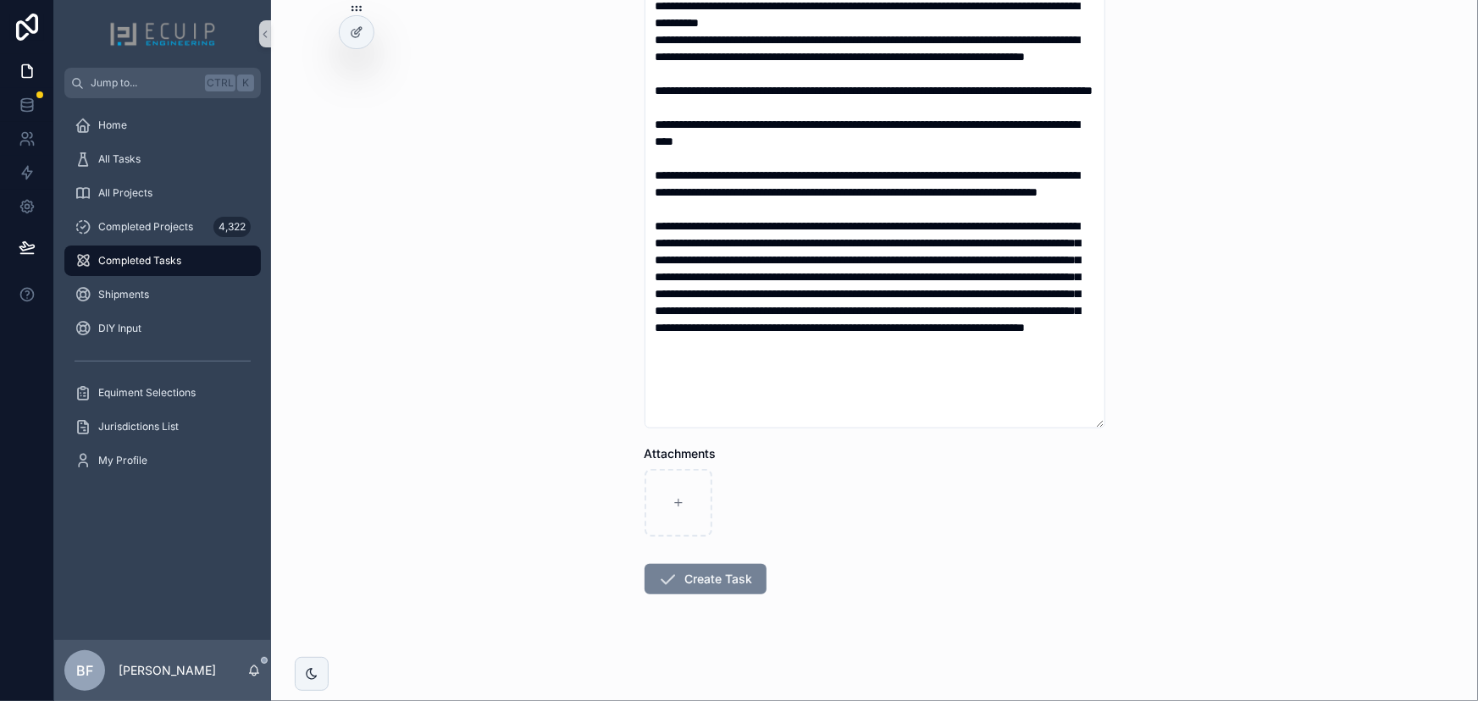
click at [667, 577] on icon "scrollable content" at bounding box center [668, 579] width 20 height 20
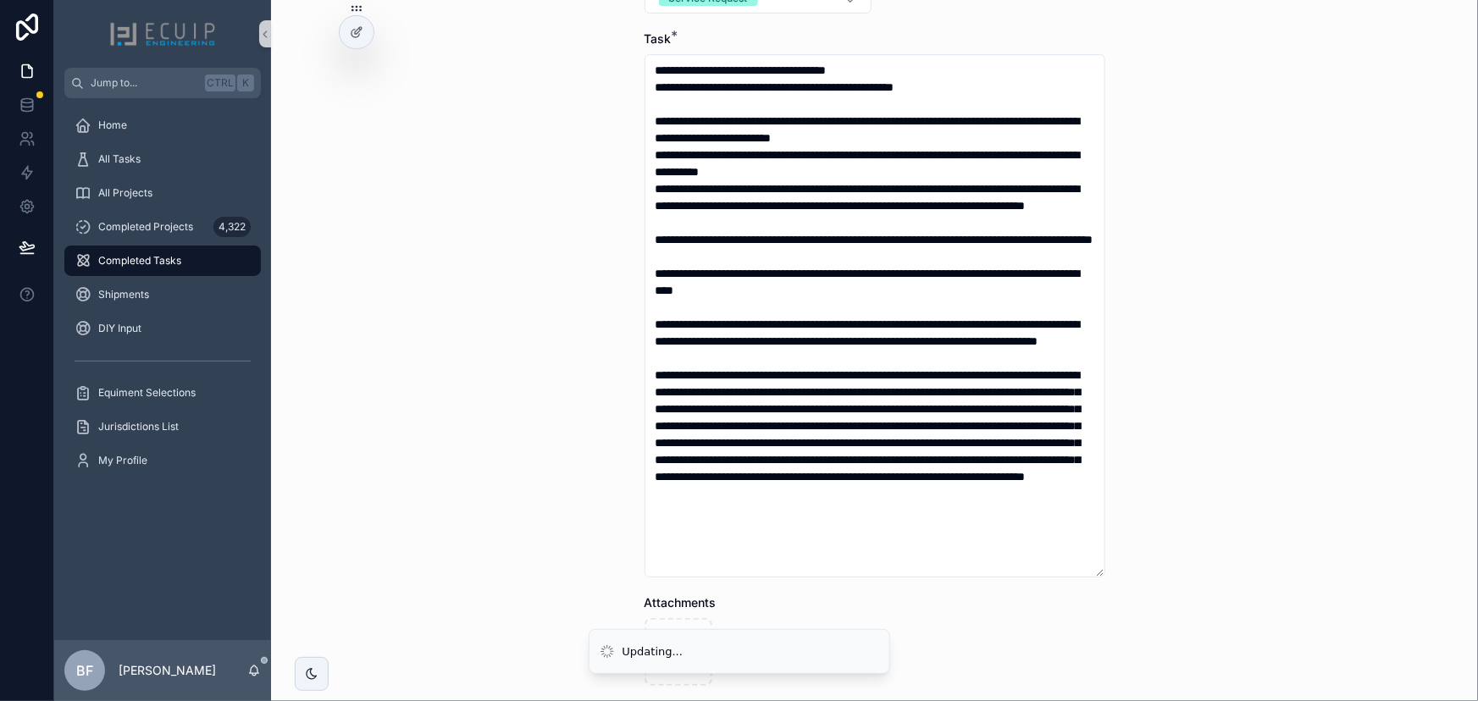
scroll to position [305, 0]
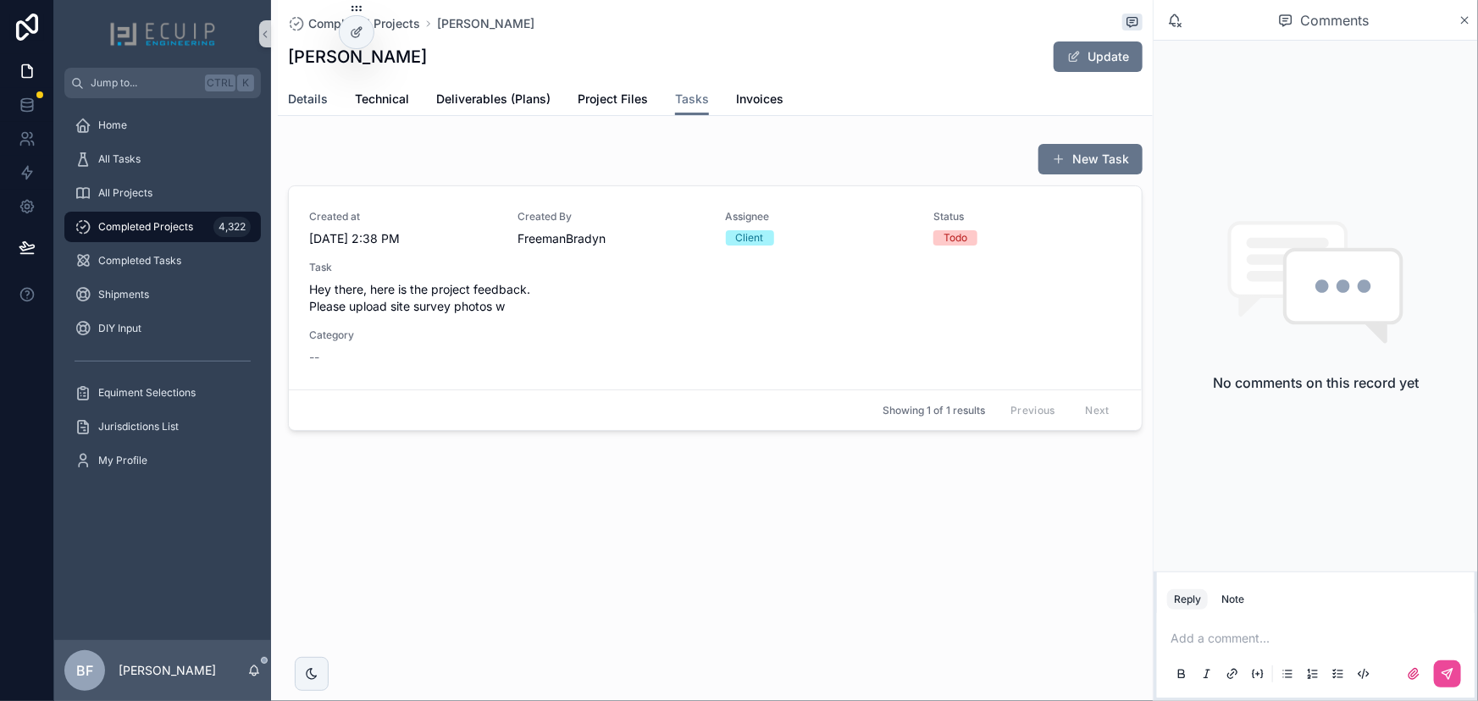
click at [291, 106] on span "Details" at bounding box center [308, 99] width 40 height 17
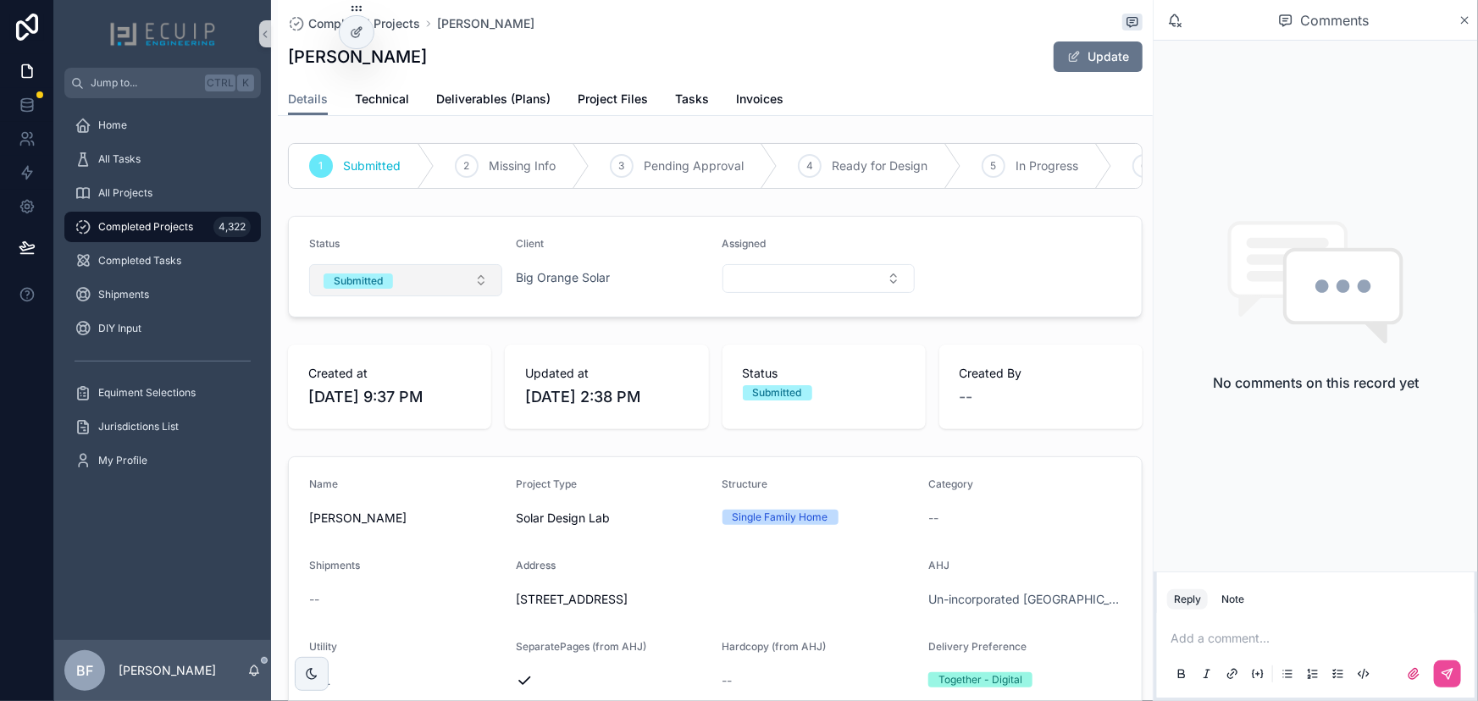
click at [423, 296] on button "Submitted" at bounding box center [405, 280] width 193 height 32
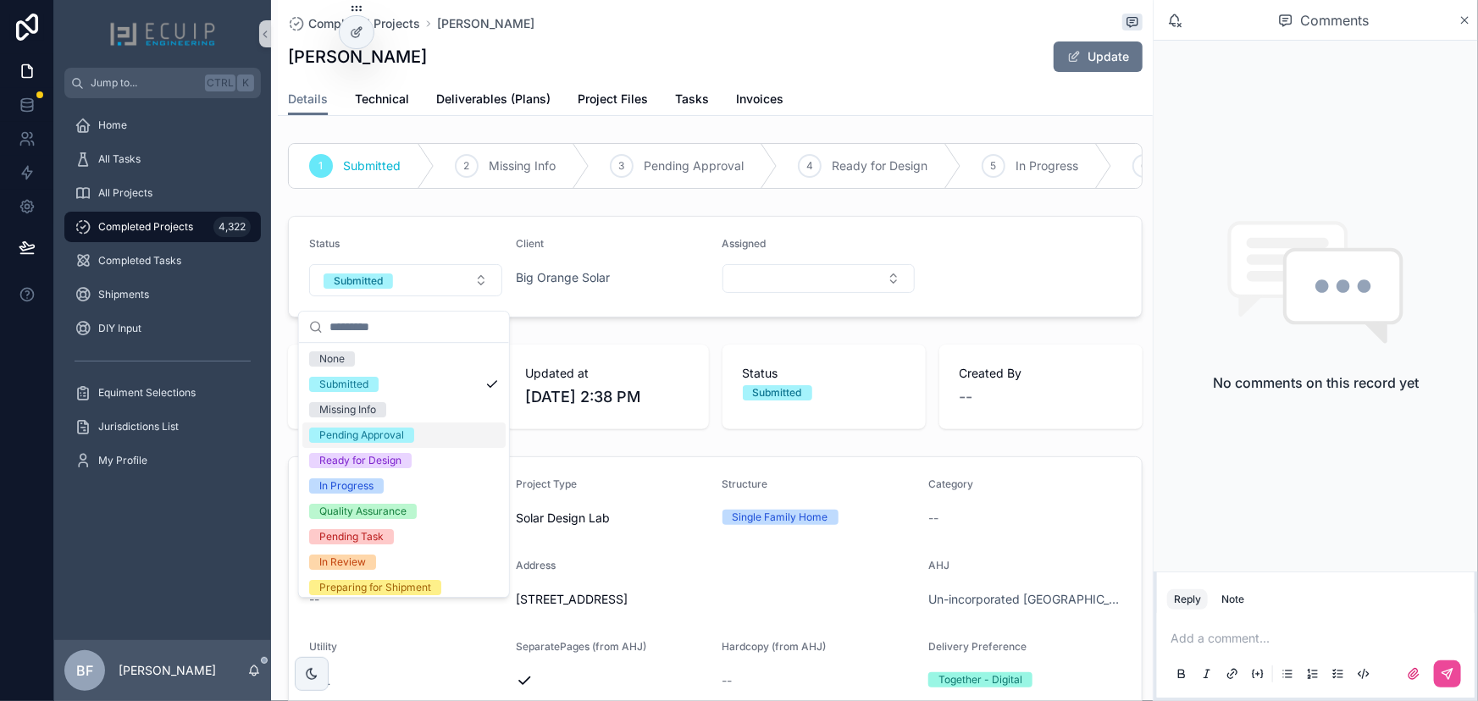
click at [349, 412] on div "Missing Info" at bounding box center [347, 409] width 57 height 15
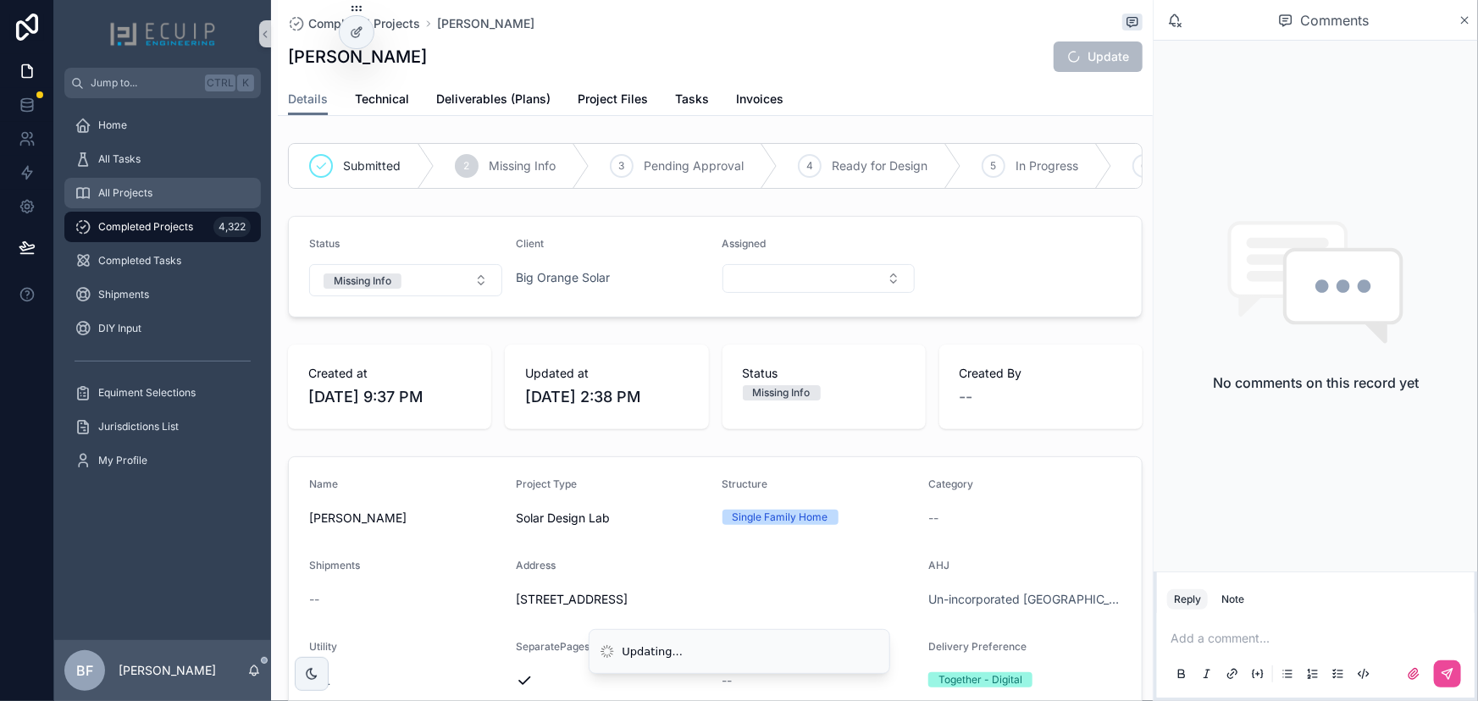
click at [198, 200] on div "All Projects" at bounding box center [163, 193] width 176 height 27
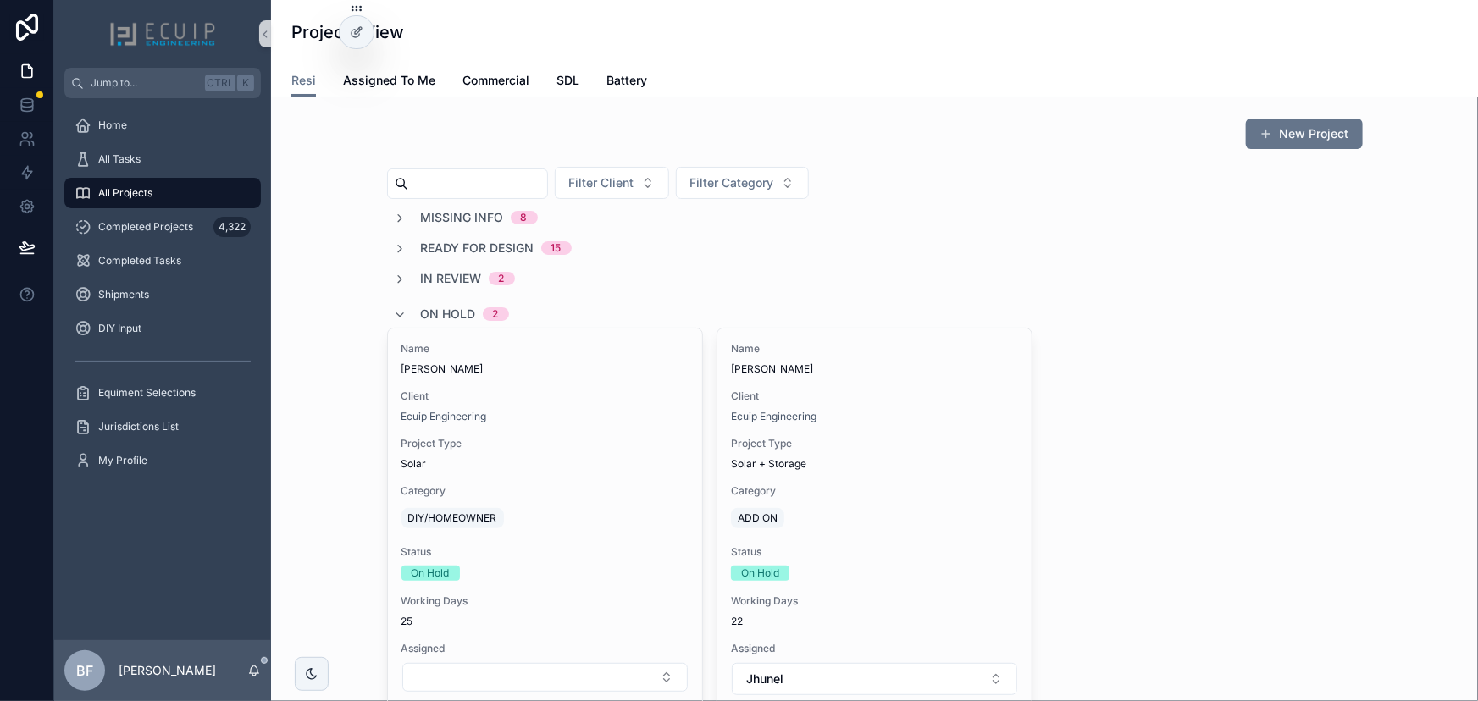
click at [437, 311] on span "On Hold" at bounding box center [448, 314] width 55 height 17
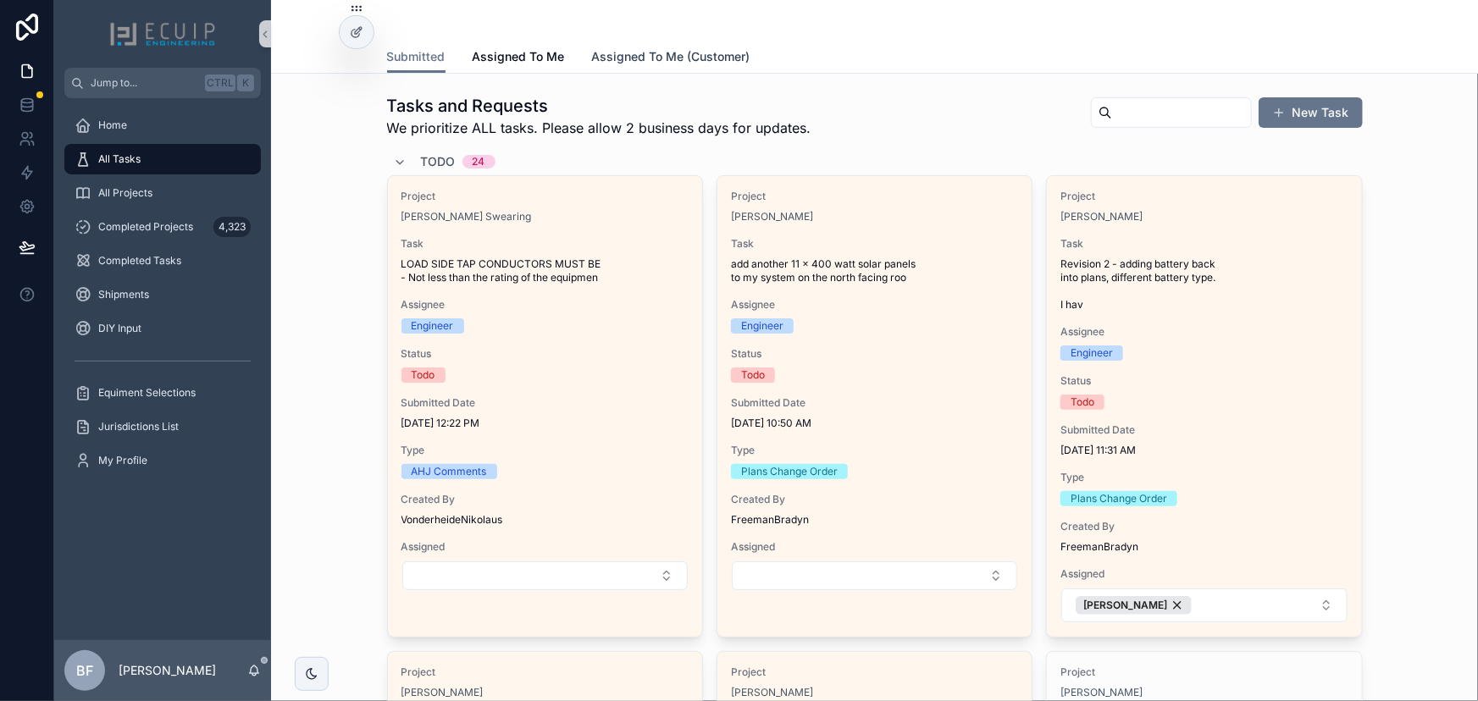
drag, startPoint x: 698, startPoint y: 59, endPoint x: 693, endPoint y: 80, distance: 21.8
click at [697, 59] on span "Assigned To Me (Customer)" at bounding box center [671, 56] width 158 height 17
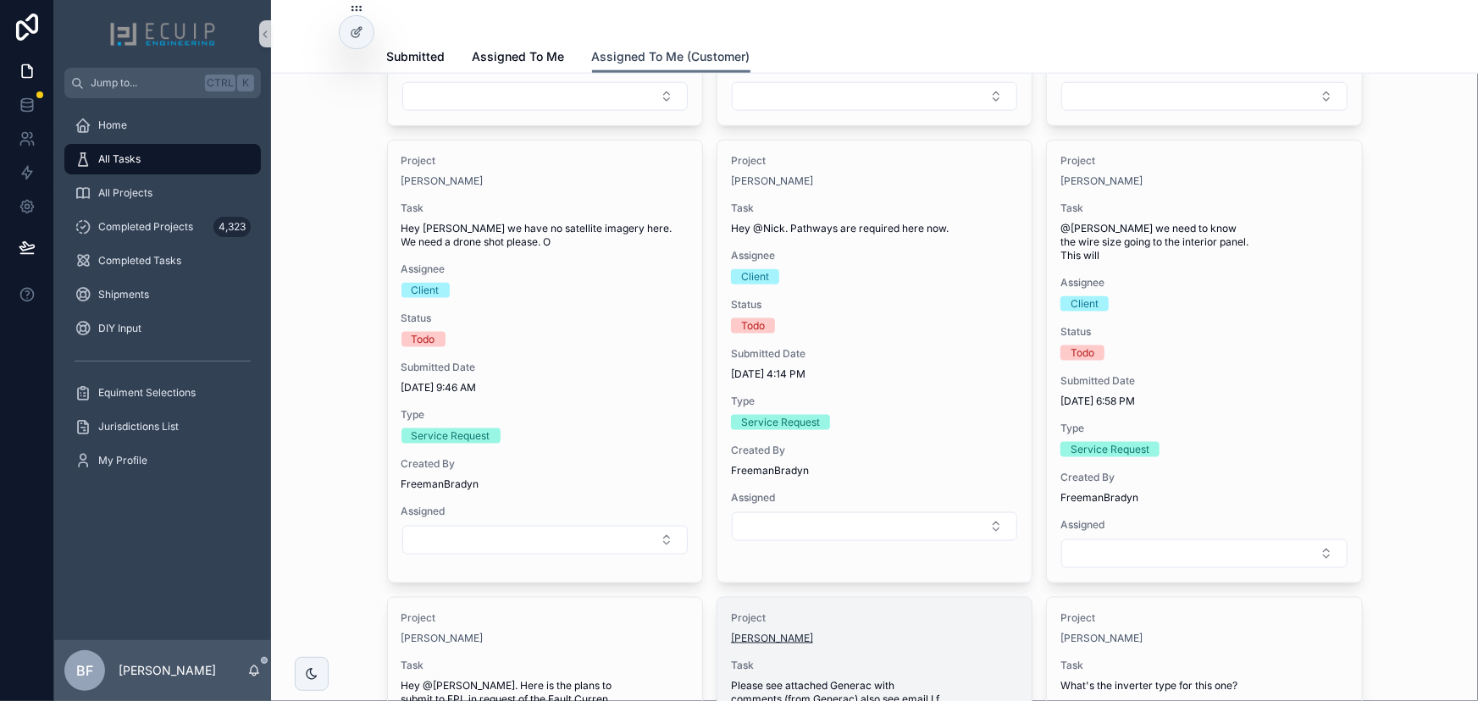
scroll to position [1617, 0]
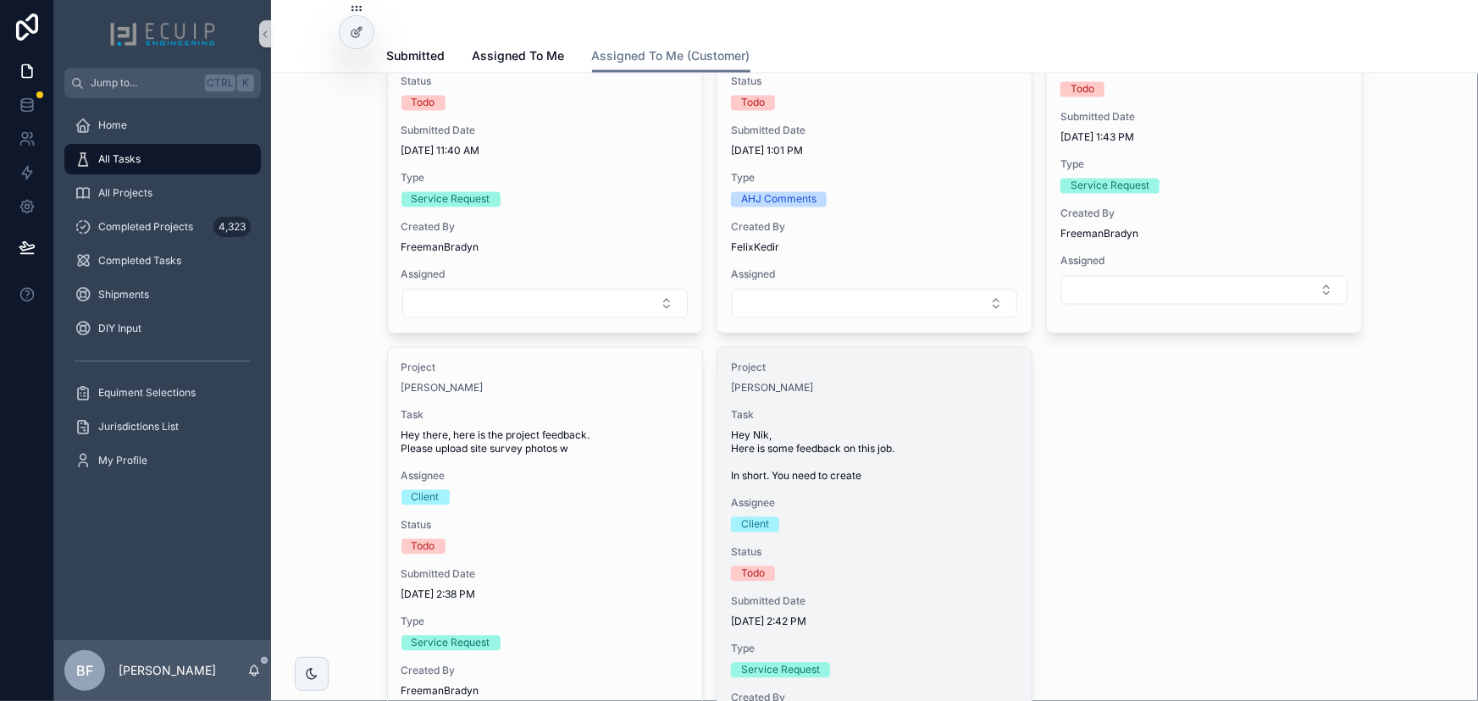
click at [930, 502] on span "Assignee" at bounding box center [874, 504] width 287 height 14
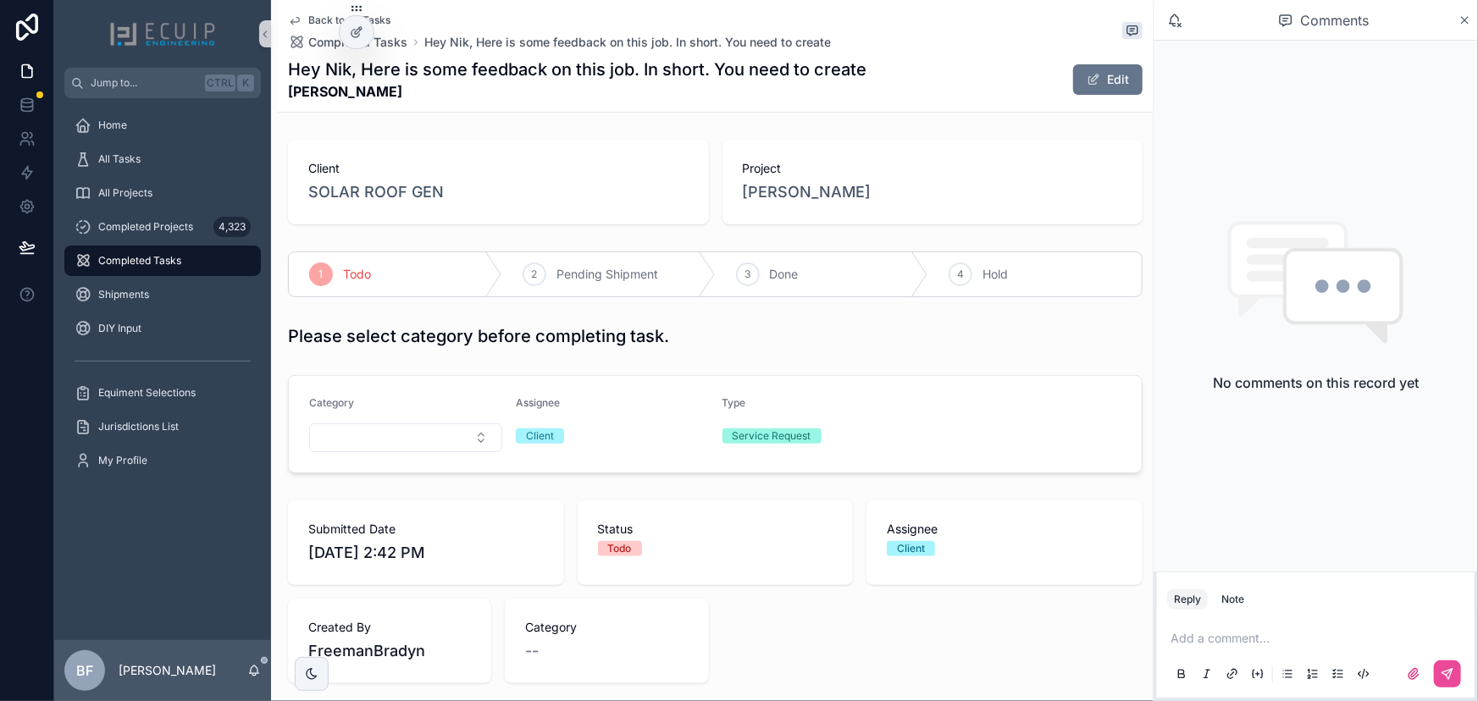
click at [1371, 644] on p "scrollable content" at bounding box center [1318, 638] width 297 height 17
click at [1254, 615] on span "nik@solarroofgen.com" at bounding box center [1302, 610] width 204 height 17
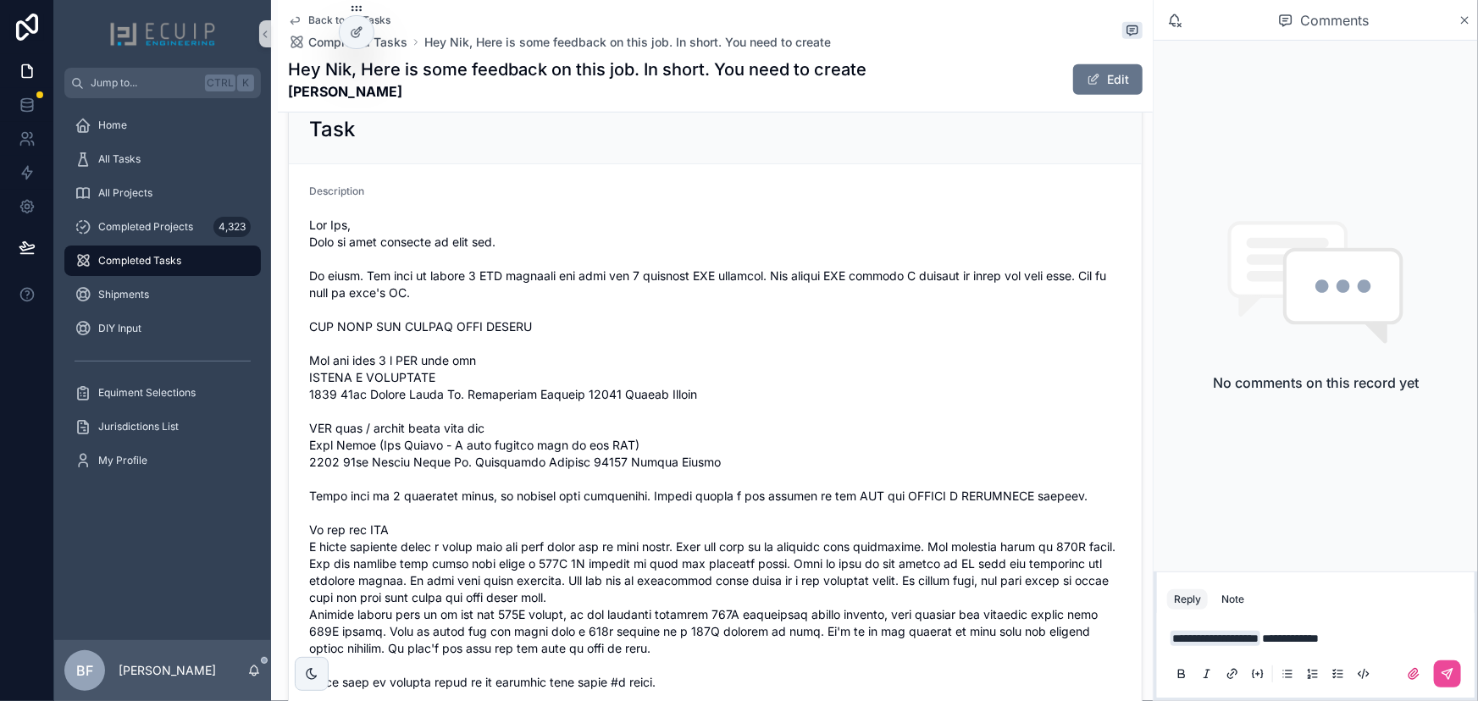
scroll to position [847, 0]
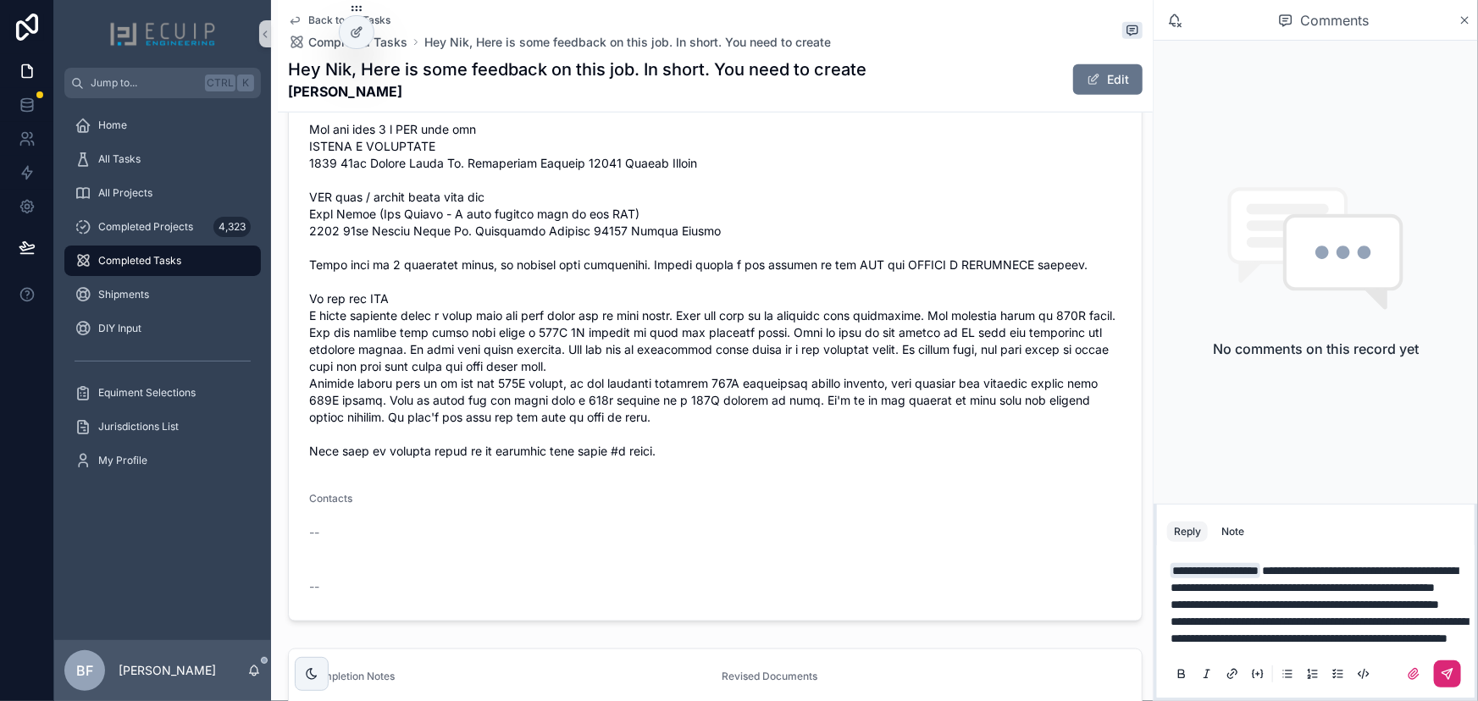
click at [1445, 677] on icon "scrollable content" at bounding box center [1447, 674] width 14 height 14
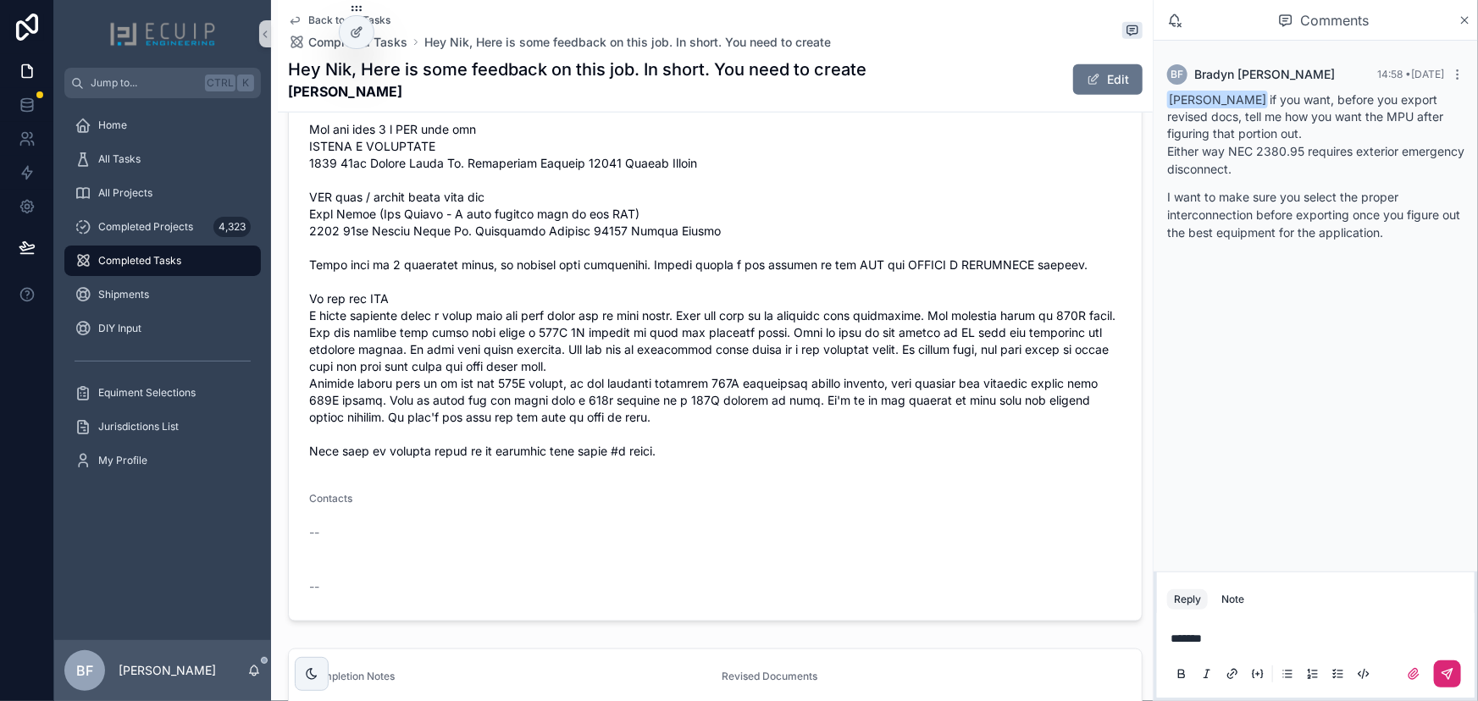
click at [1452, 674] on icon "scrollable content" at bounding box center [1447, 674] width 14 height 14
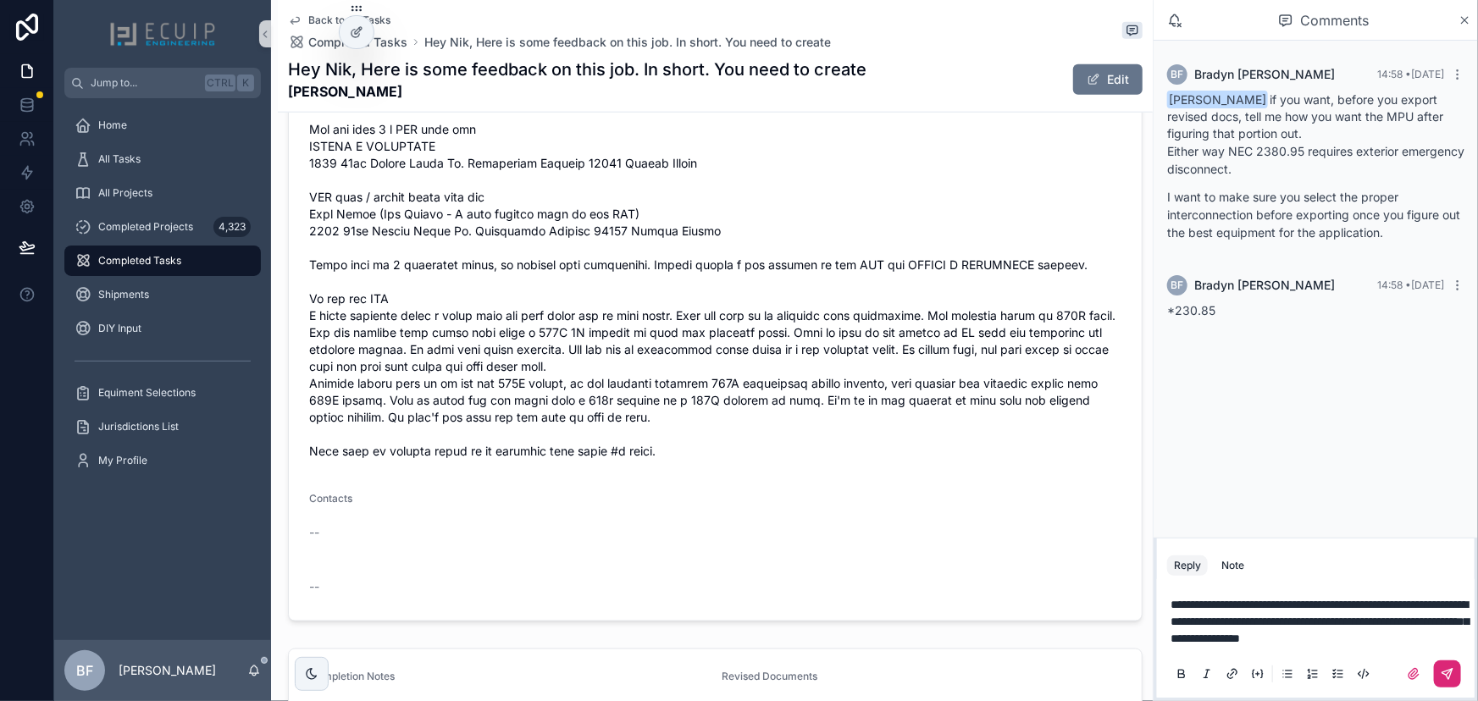
click at [1446, 669] on icon "scrollable content" at bounding box center [1447, 674] width 14 height 14
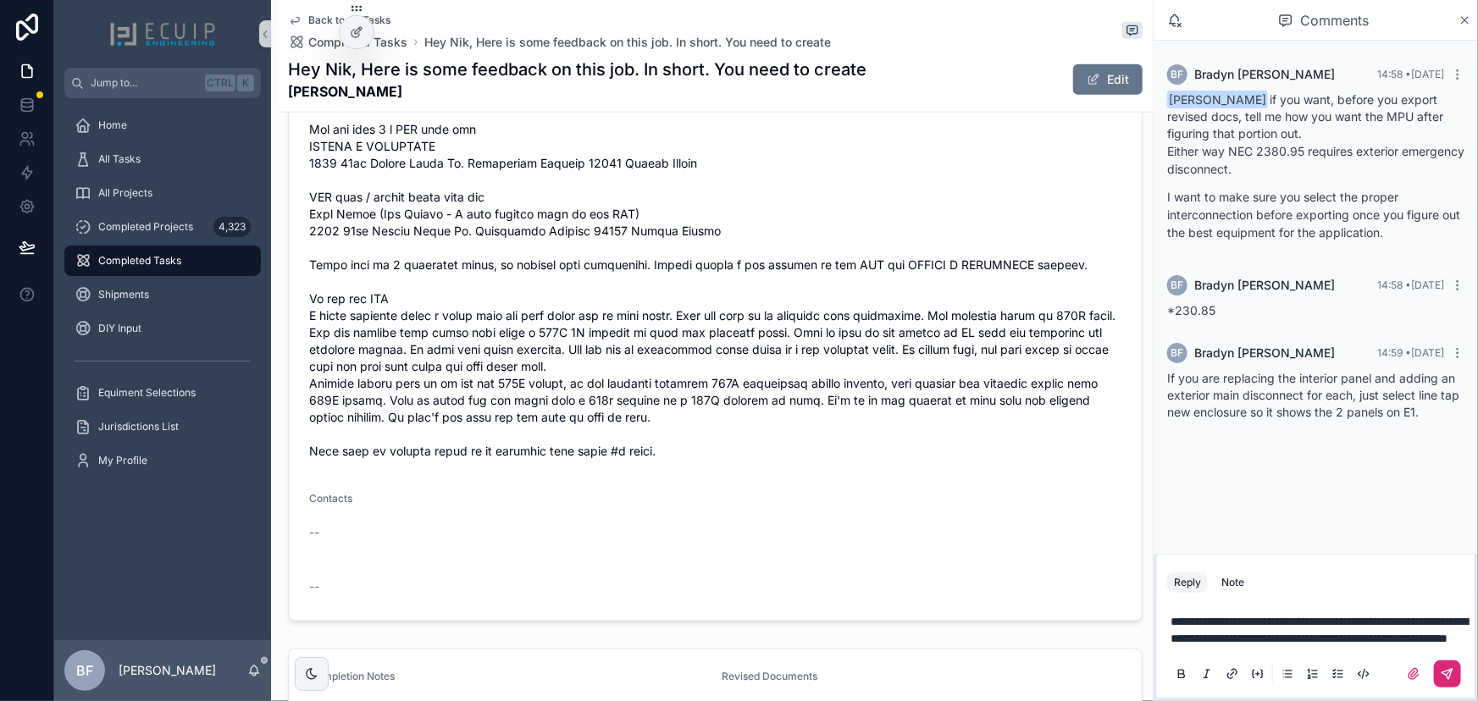
click at [1449, 673] on icon "scrollable content" at bounding box center [1449, 672] width 6 height 6
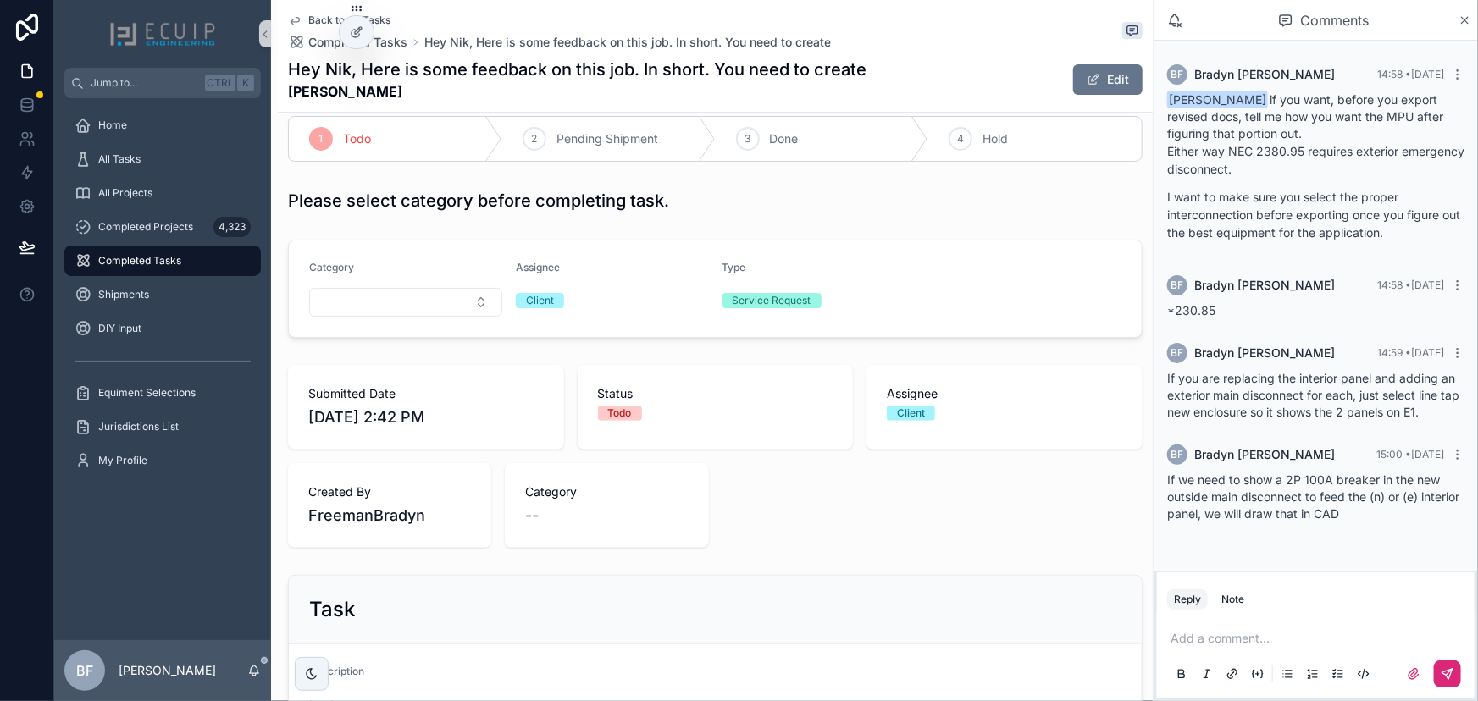
scroll to position [0, 0]
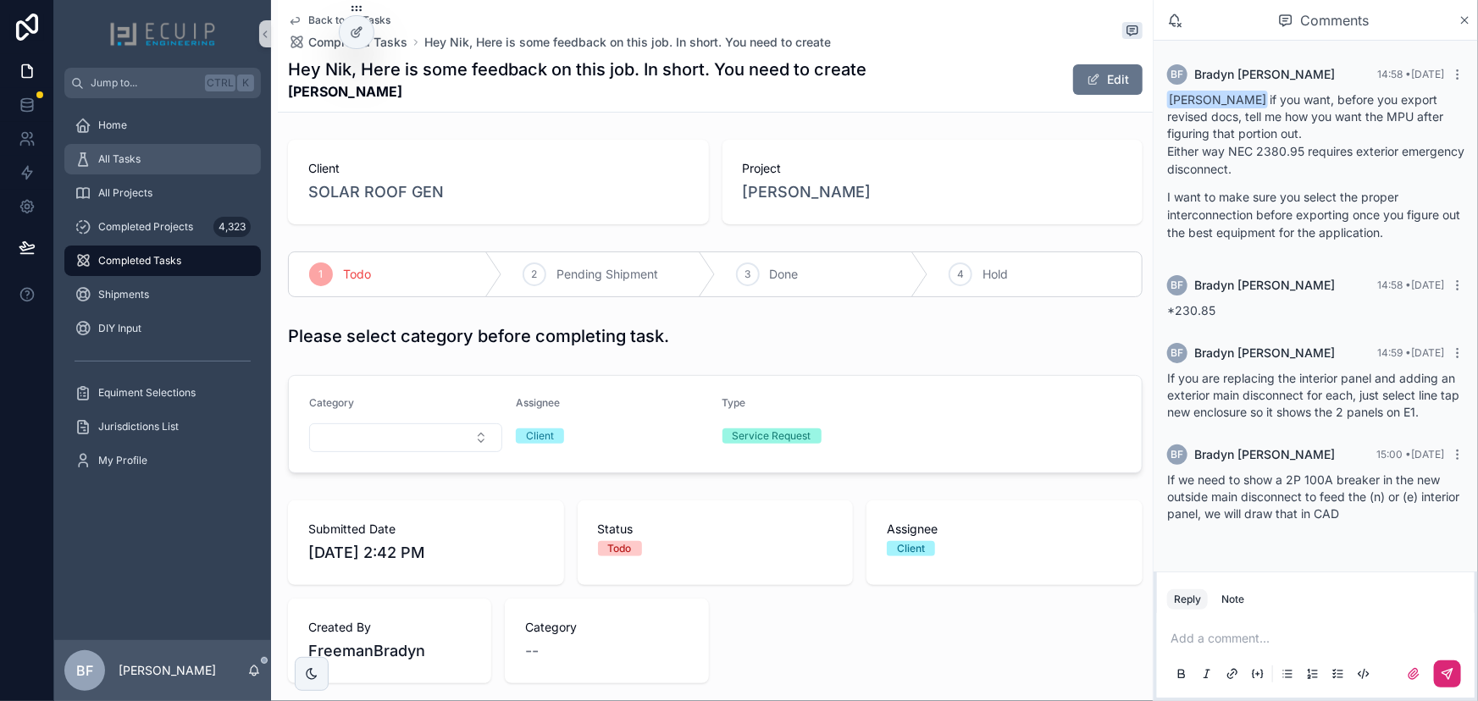
click at [157, 168] on div "All Tasks" at bounding box center [163, 159] width 176 height 27
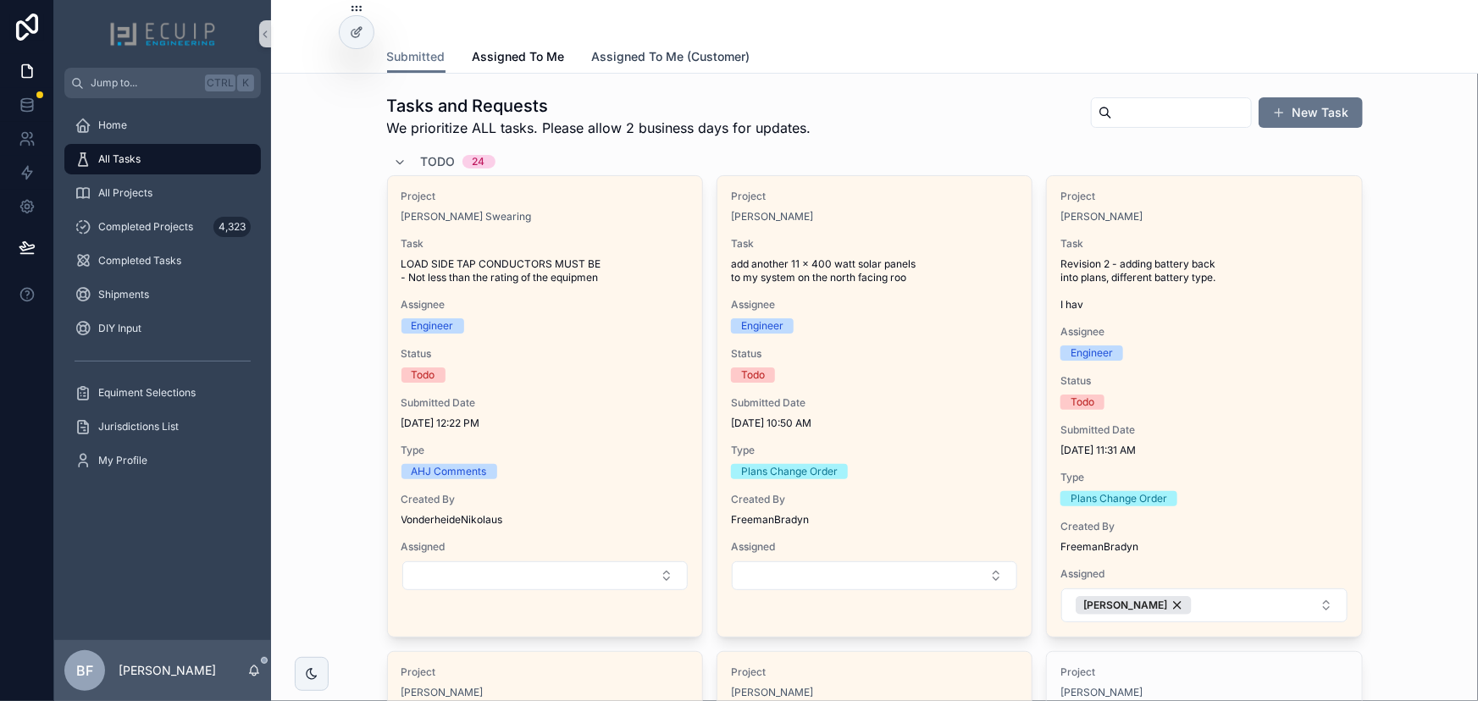
click at [600, 44] on link "Assigned To Me (Customer)" at bounding box center [671, 58] width 158 height 34
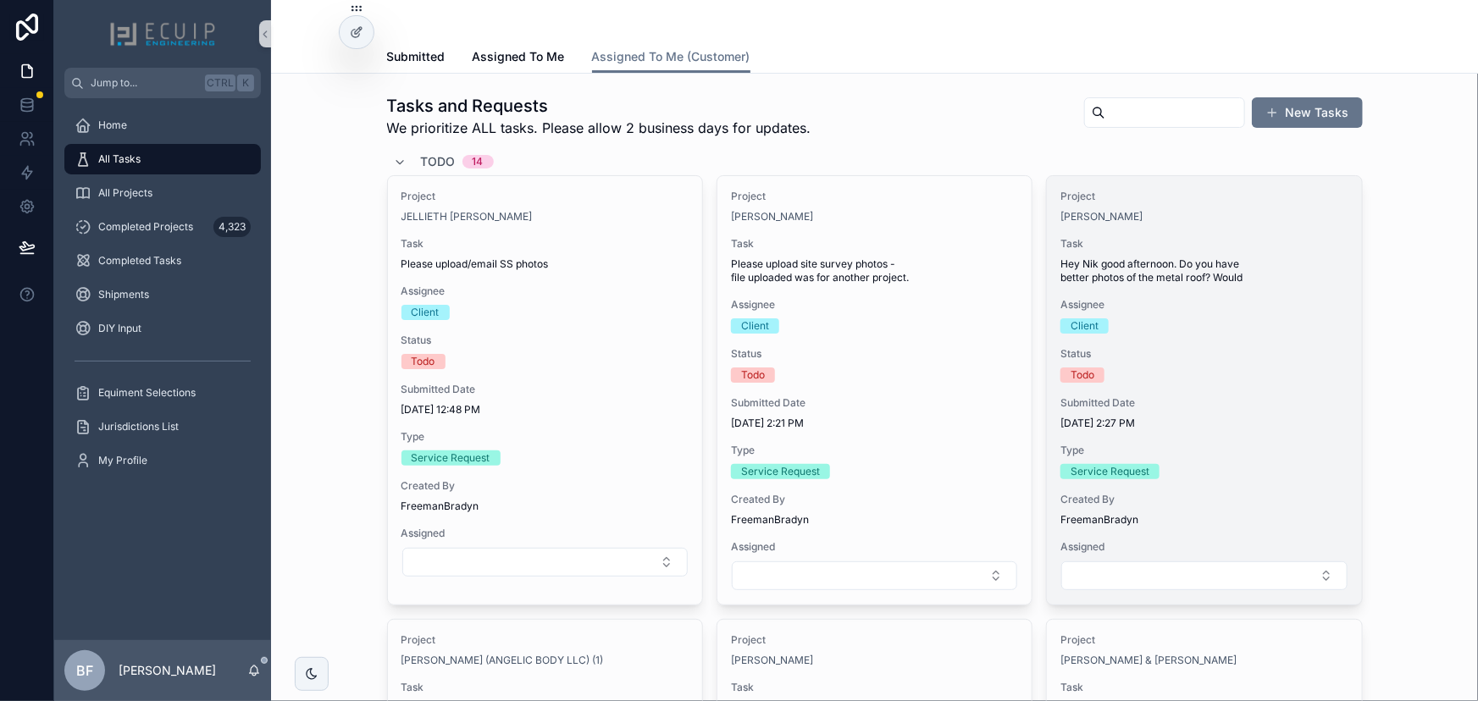
click at [1177, 230] on div "Project Stephen Boothe Task Hey Nik good afternoon. Do you have better photos o…" at bounding box center [1204, 390] width 314 height 428
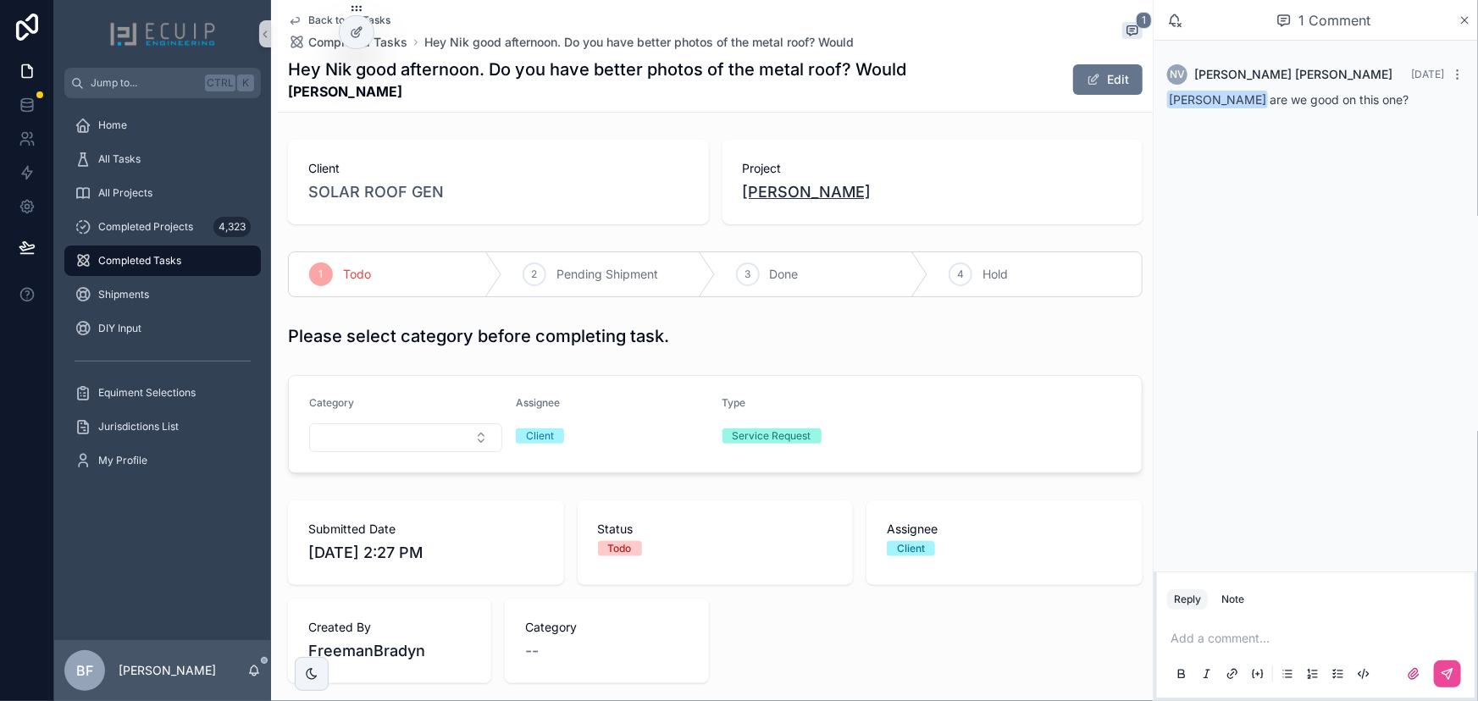
click at [836, 194] on span "Stephen Boothe" at bounding box center [807, 192] width 129 height 24
click at [753, 279] on div "3 Done" at bounding box center [822, 274] width 213 height 44
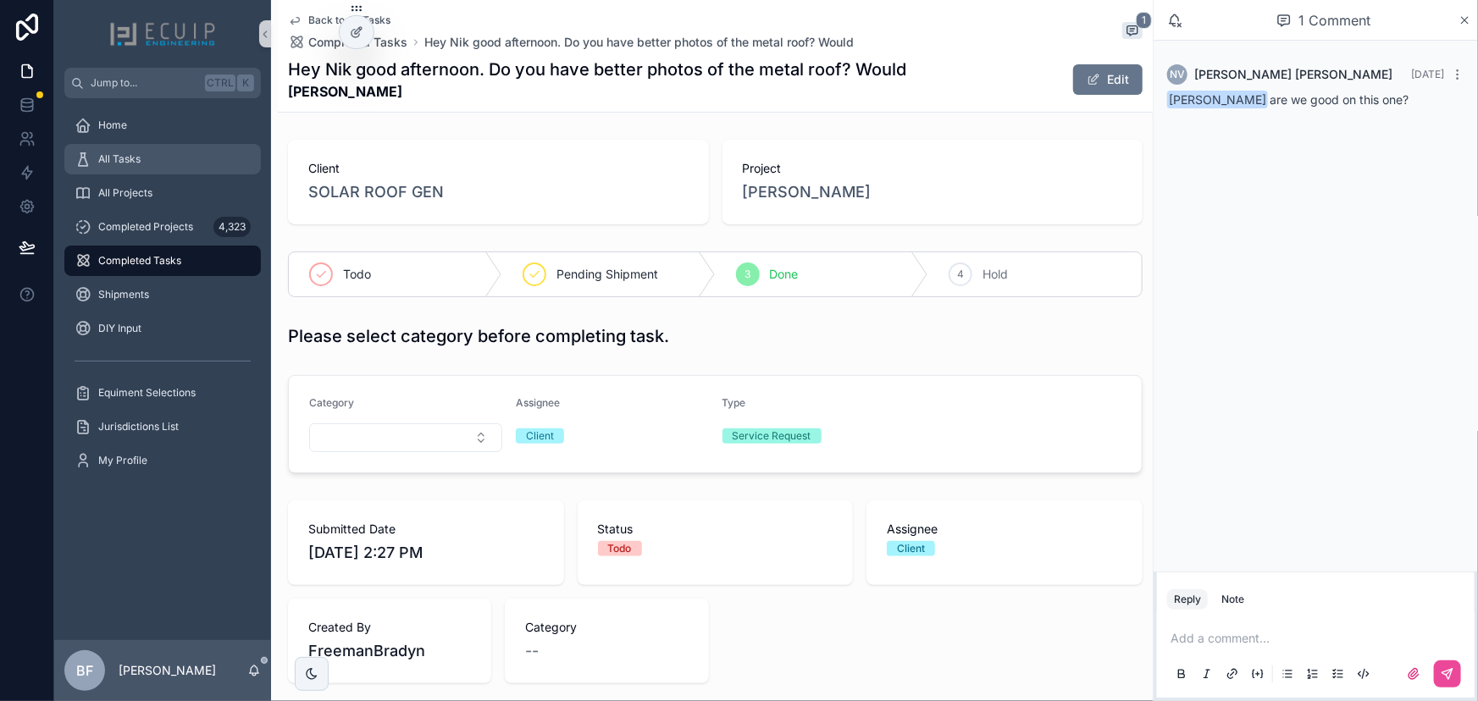
click at [168, 163] on div "All Tasks" at bounding box center [163, 159] width 176 height 27
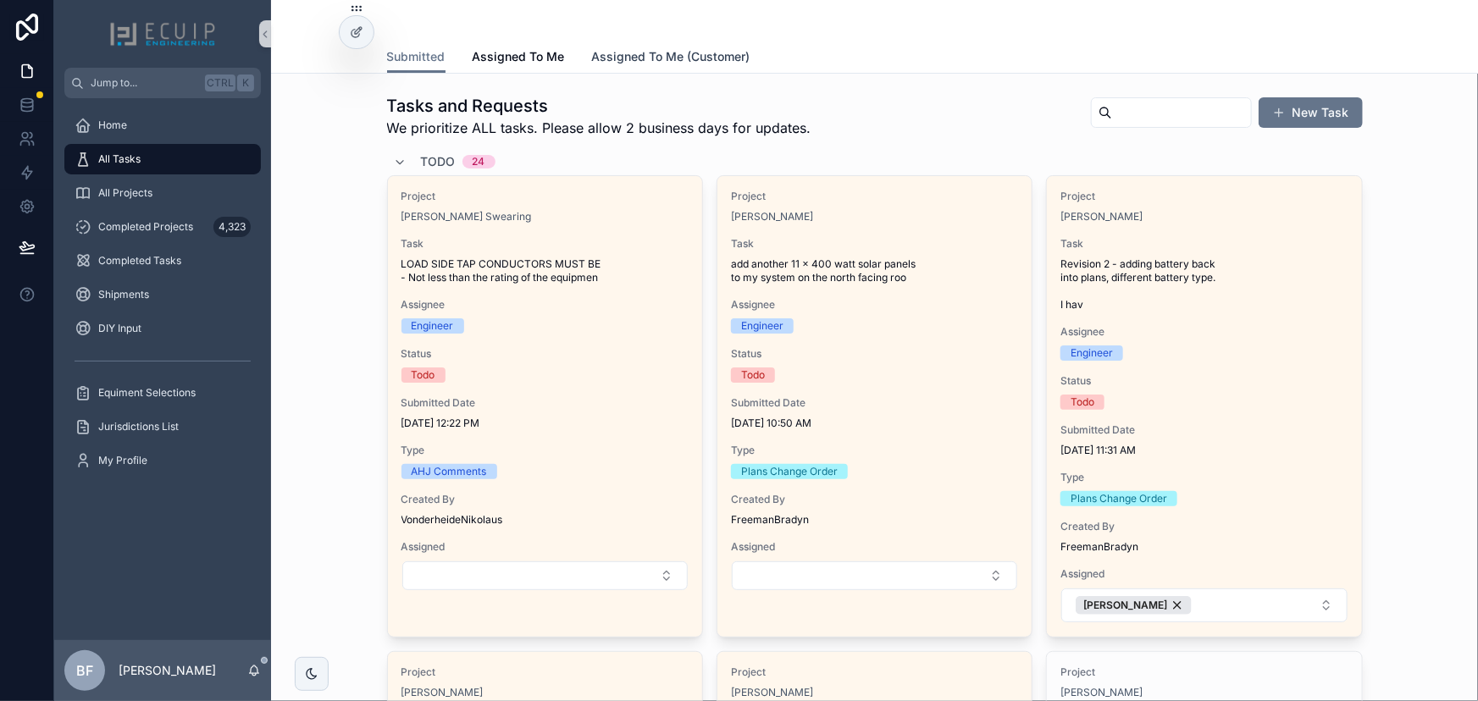
click at [647, 63] on span "Assigned To Me (Customer)" at bounding box center [671, 56] width 158 height 17
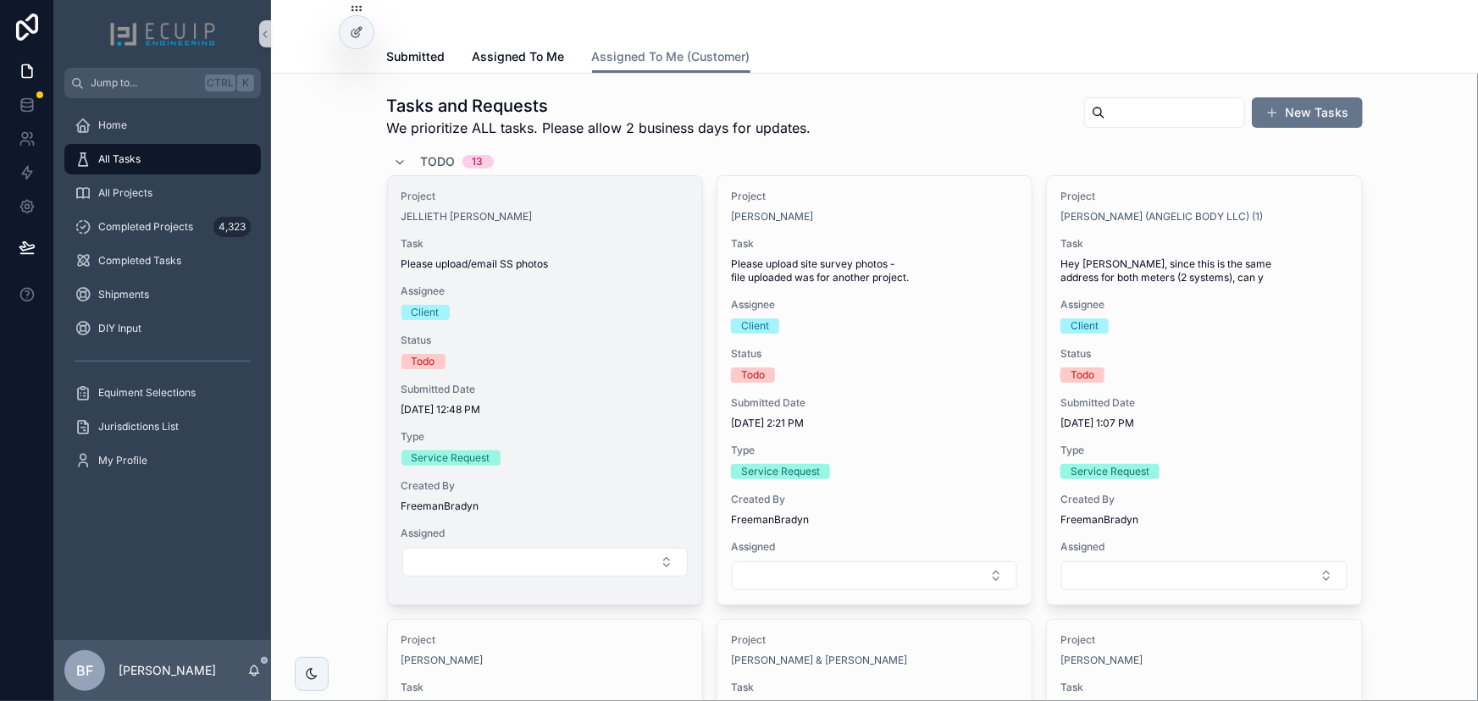
click at [624, 285] on span "Assignee" at bounding box center [544, 292] width 287 height 14
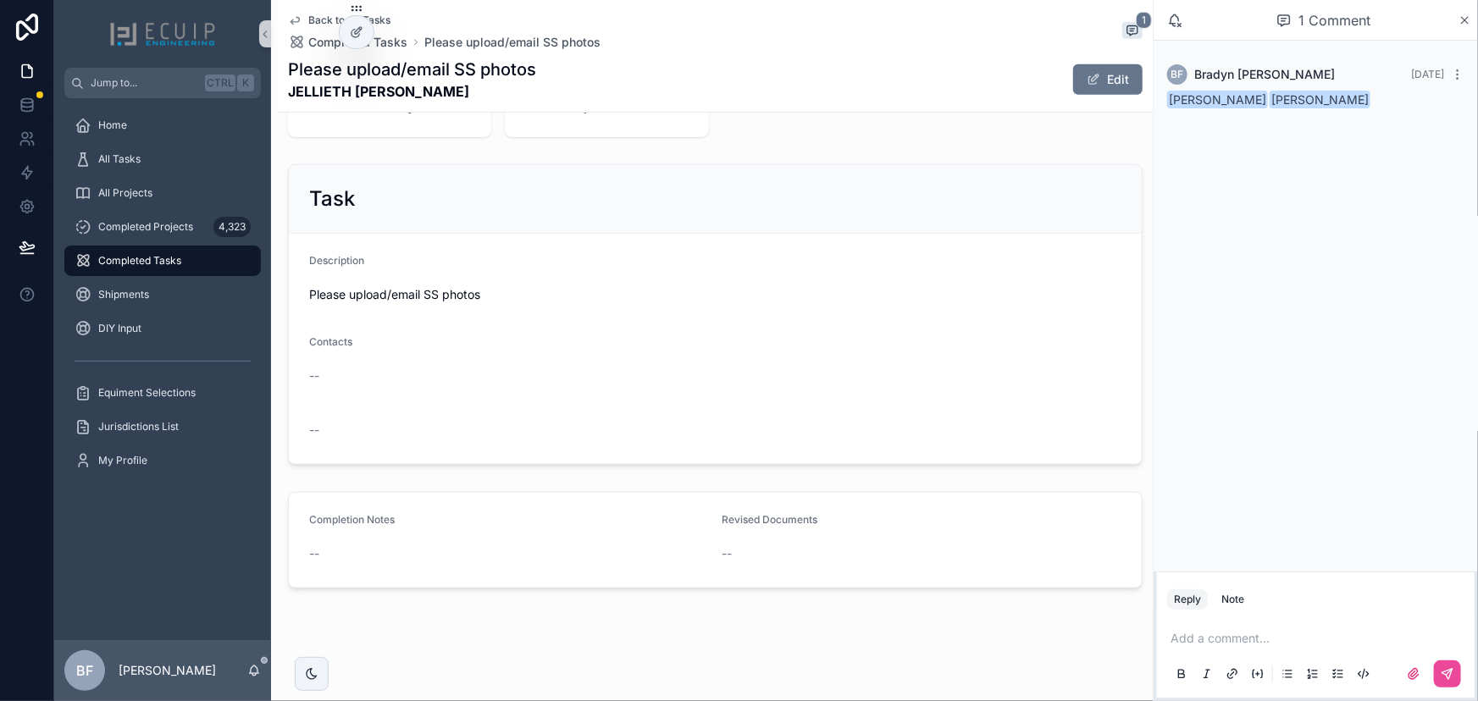
scroll to position [550, 0]
click at [1277, 635] on p "scrollable content" at bounding box center [1318, 638] width 297 height 17
click at [1270, 599] on span "Maria Mihura" at bounding box center [1302, 593] width 204 height 17
click at [1274, 610] on div "PE" at bounding box center [1265, 602] width 20 height 20
click at [1455, 667] on button "scrollable content" at bounding box center [1447, 673] width 27 height 27
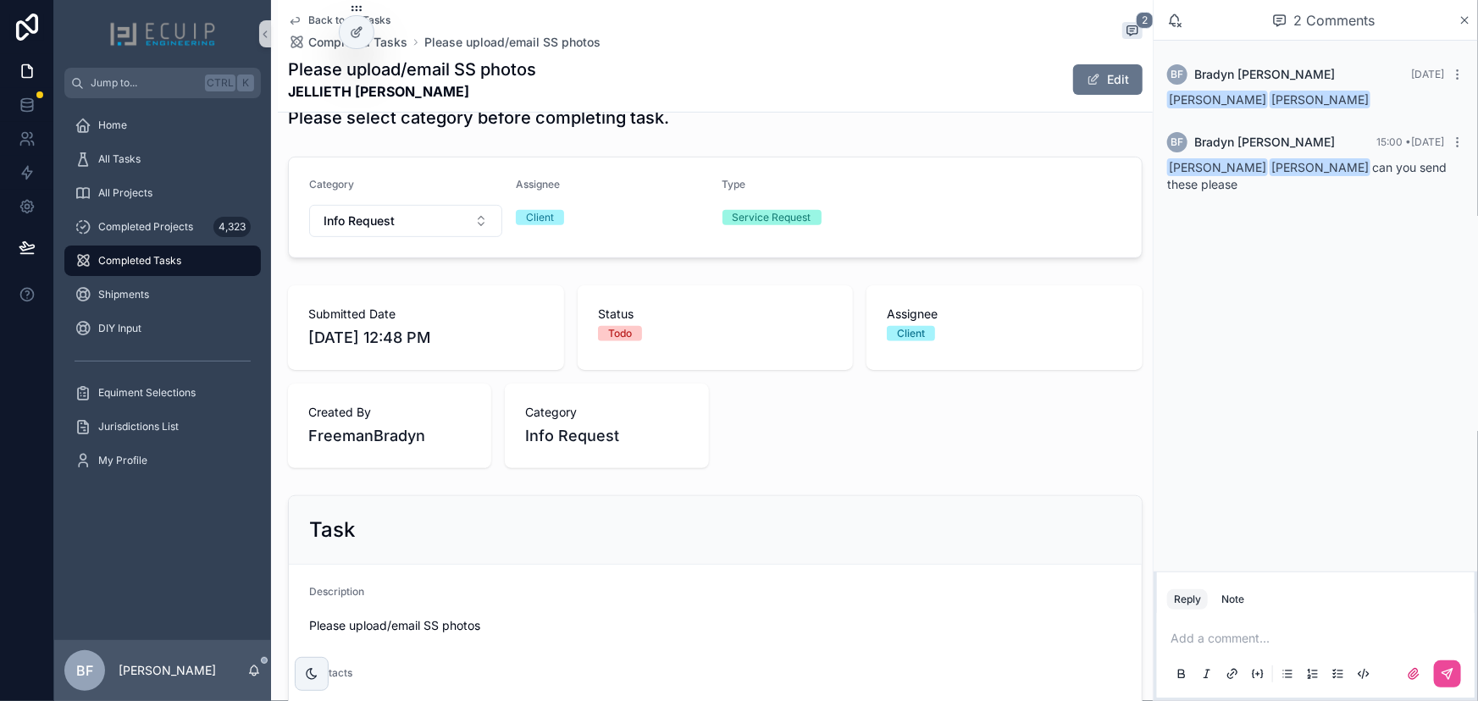
scroll to position [11, 0]
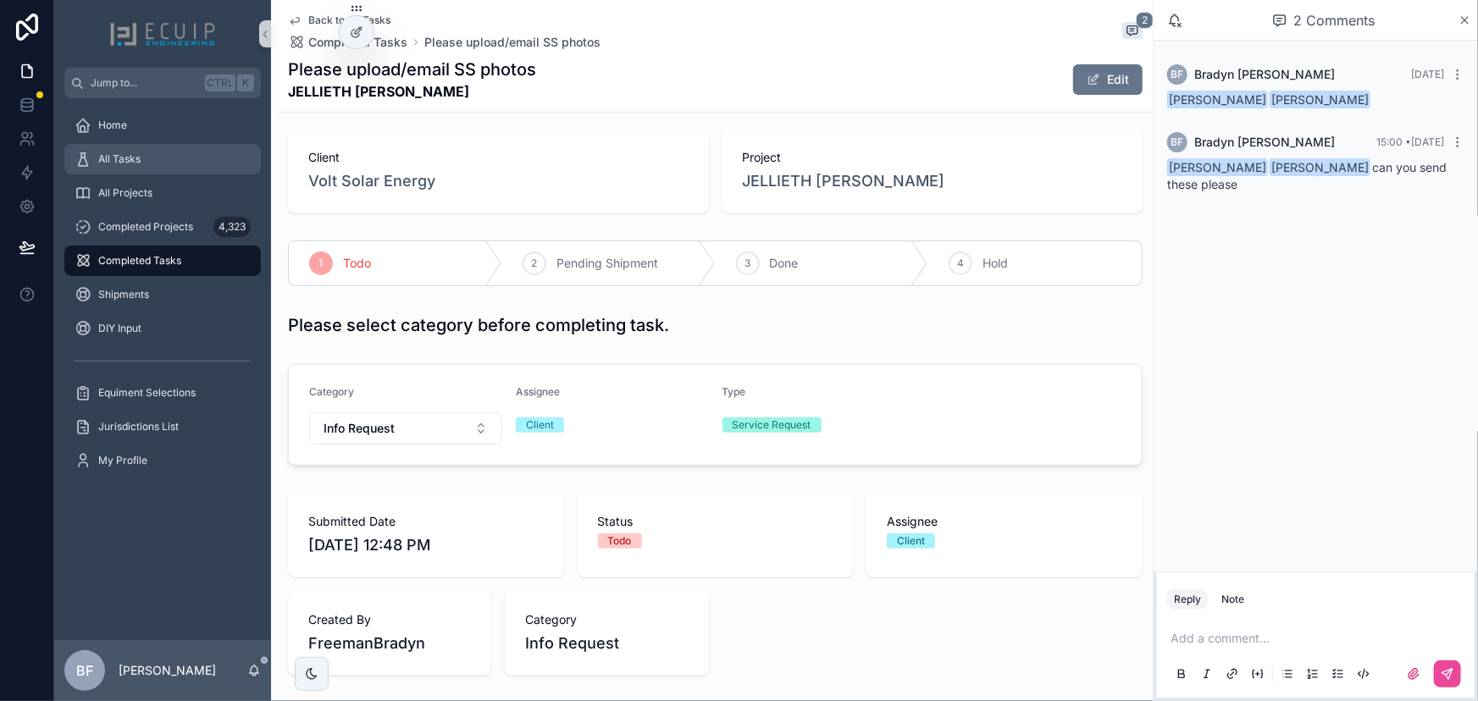
click at [144, 144] on link "All Tasks" at bounding box center [162, 159] width 196 height 30
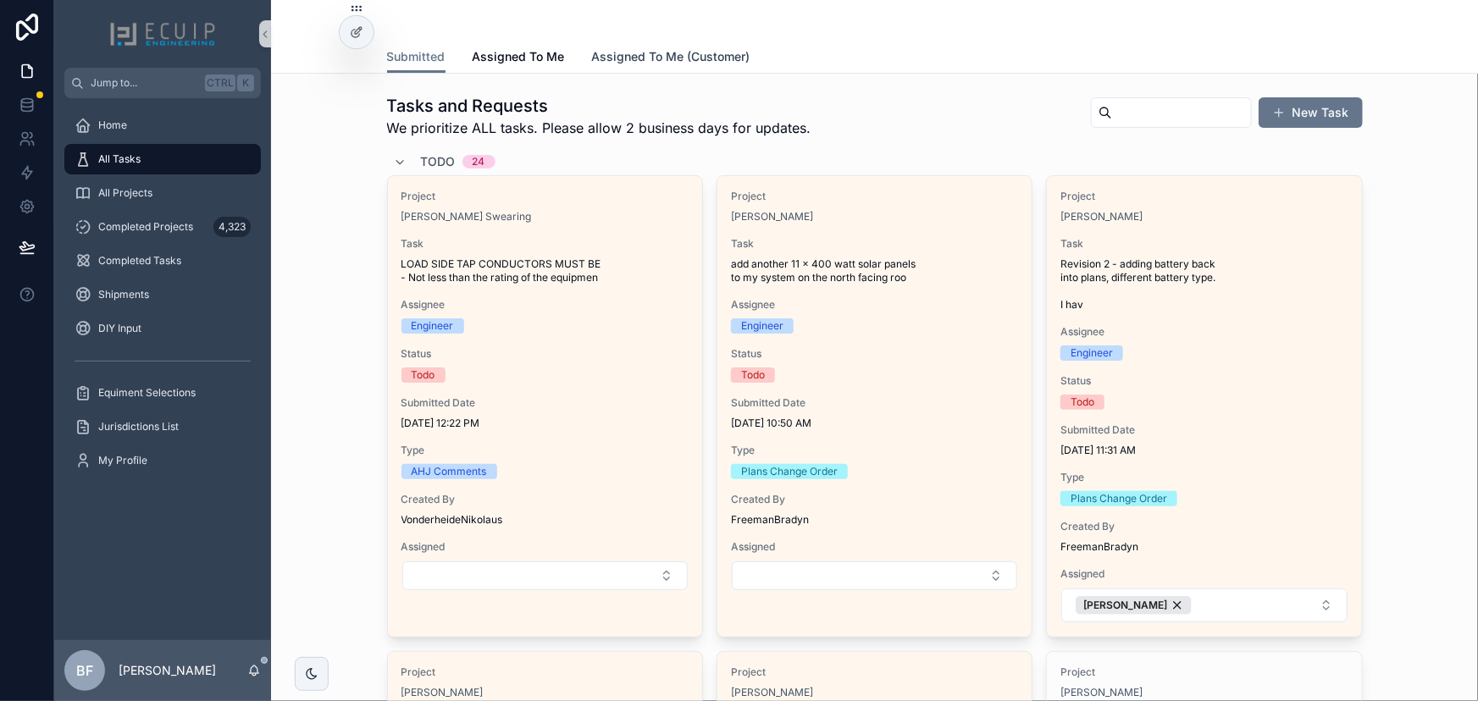
click at [696, 55] on span "Assigned To Me (Customer)" at bounding box center [671, 56] width 158 height 17
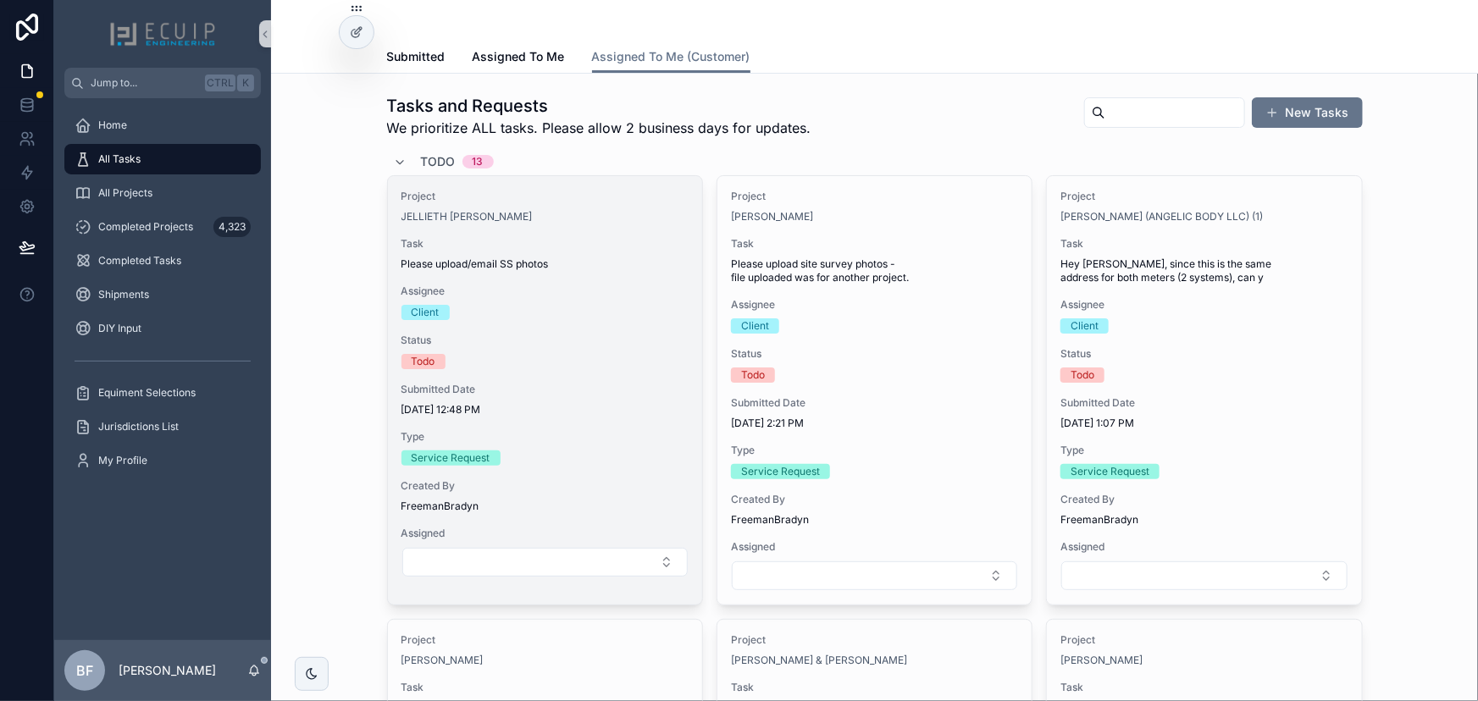
click at [594, 235] on div "Project JELLIETH CARDONA Task Please upload/email SS photos Assignee Client Sta…" at bounding box center [545, 383] width 314 height 415
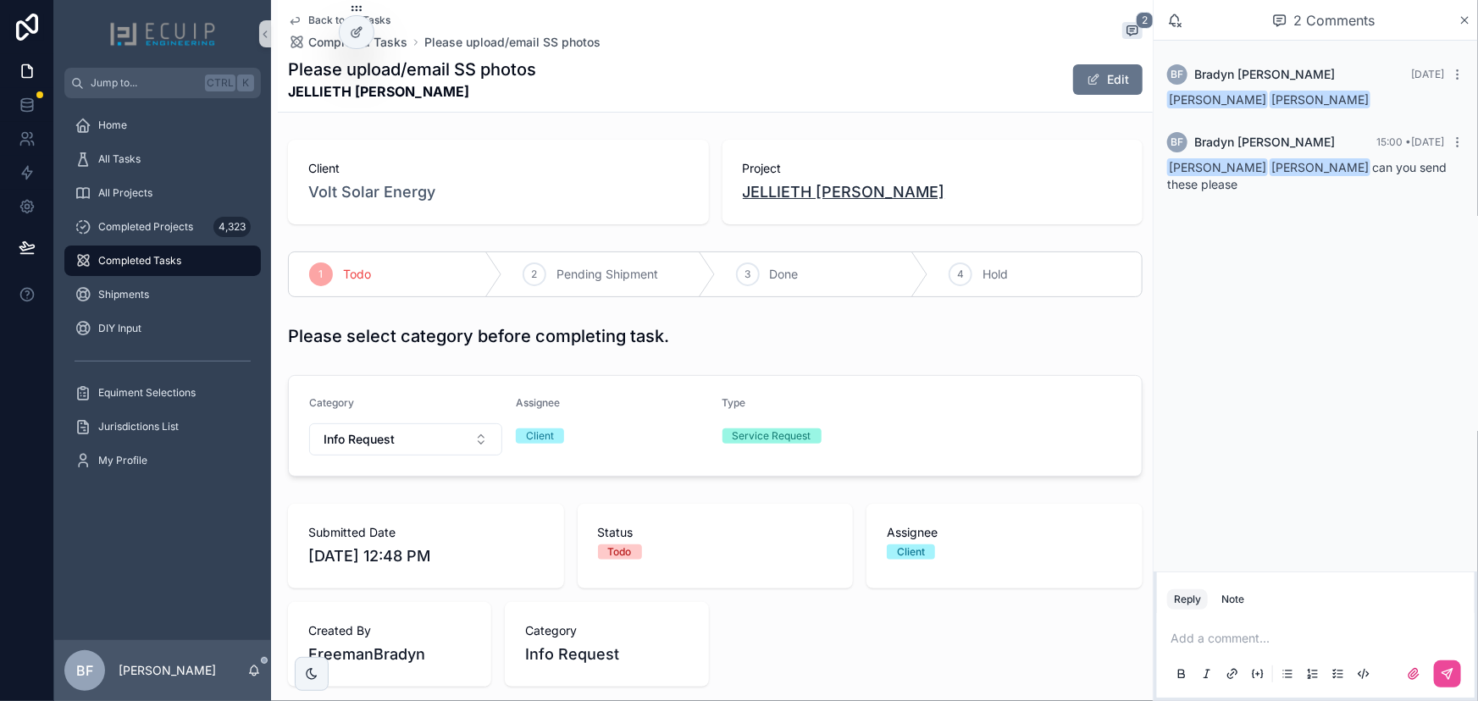
click at [787, 198] on span "JELLIETH CARDONA" at bounding box center [844, 192] width 202 height 24
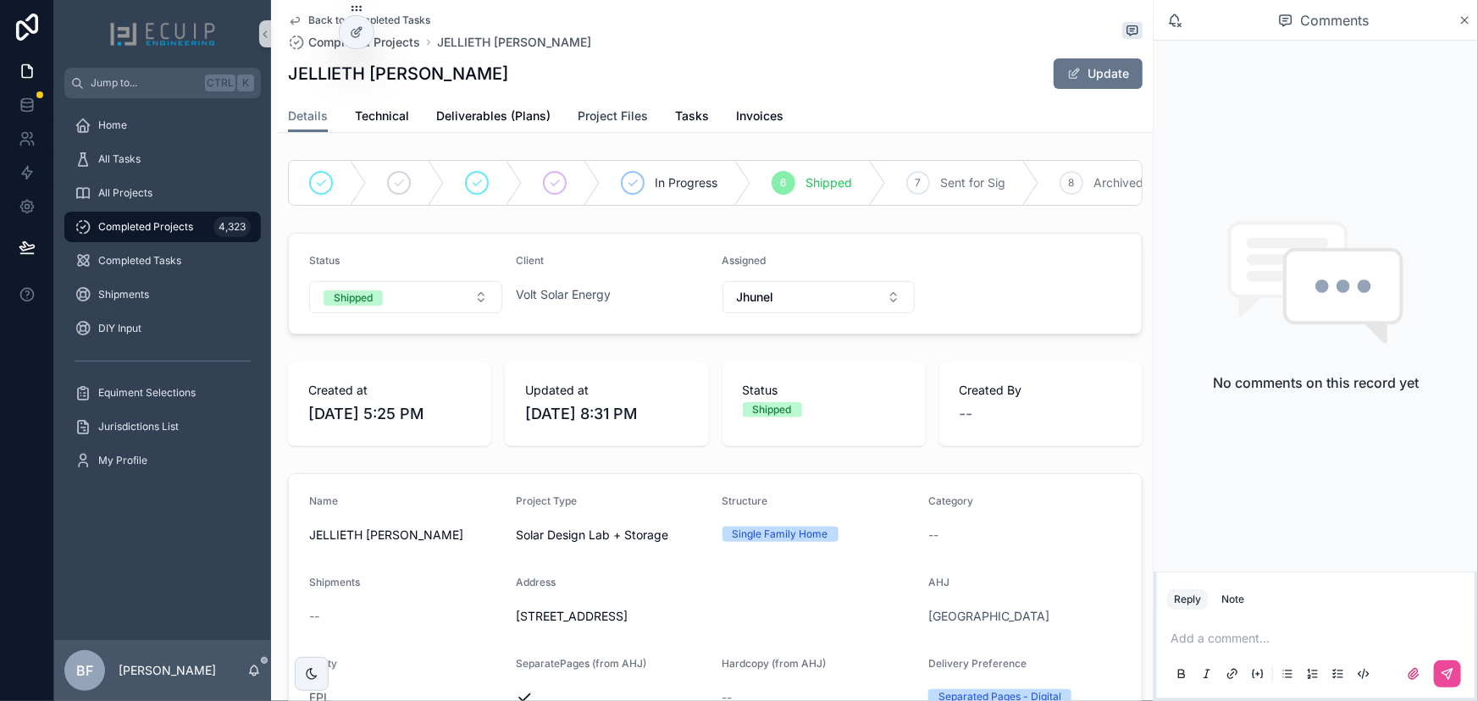
click at [617, 104] on link "Project Files" at bounding box center [613, 118] width 70 height 34
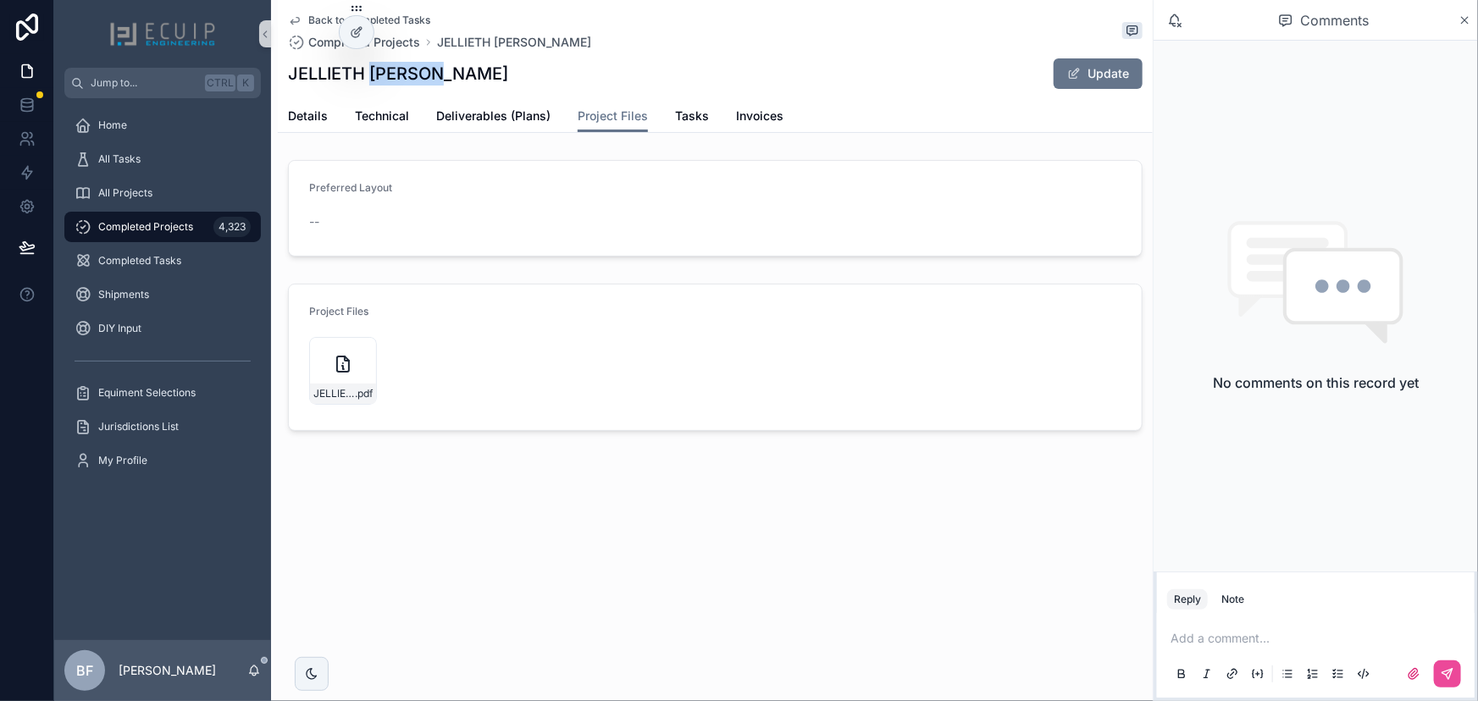
drag, startPoint x: 446, startPoint y: 74, endPoint x: 372, endPoint y: 74, distance: 74.5
click at [372, 74] on div "JELLIETH CARDONA Update" at bounding box center [715, 74] width 854 height 32
copy h1 "CARDONA"
drag, startPoint x: 112, startPoint y: 163, endPoint x: 122, endPoint y: 167, distance: 10.7
click at [112, 163] on span "All Tasks" at bounding box center [119, 159] width 42 height 14
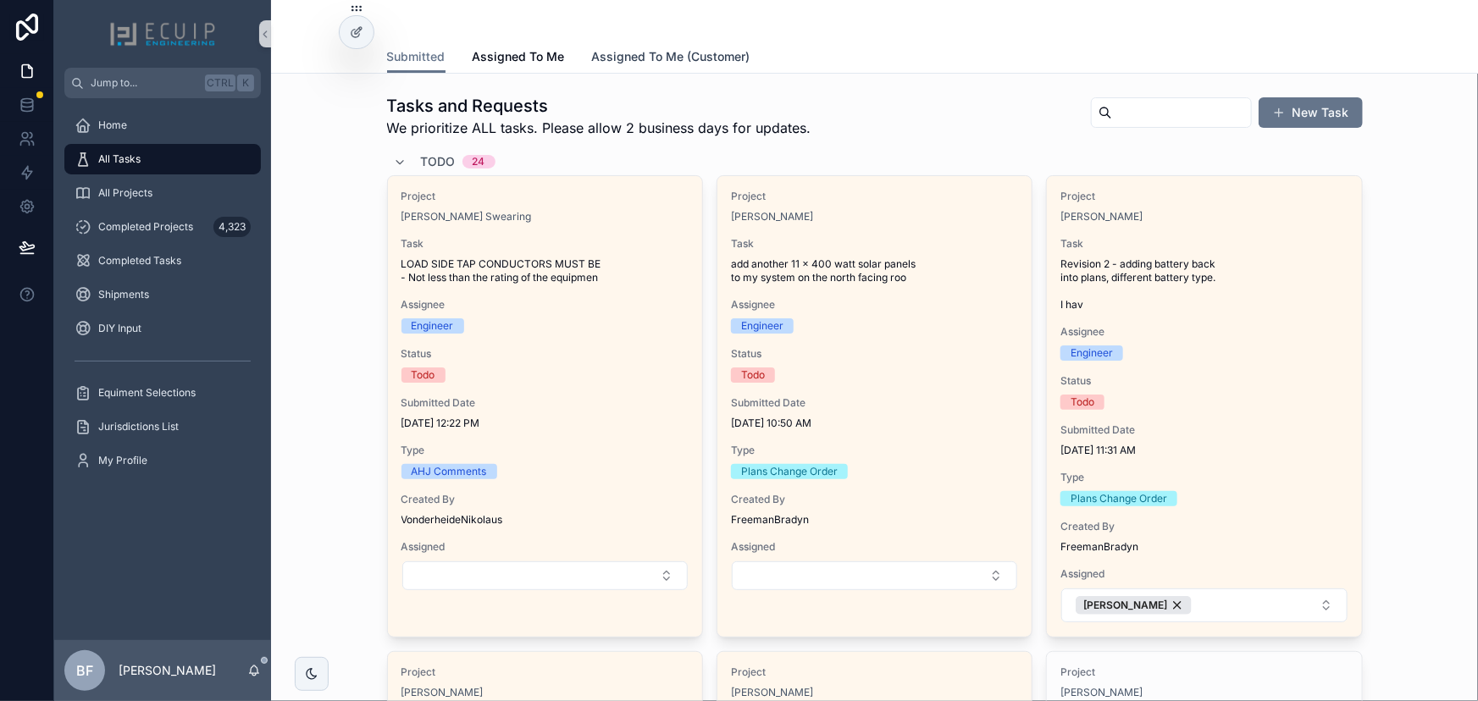
click at [655, 59] on span "Assigned To Me (Customer)" at bounding box center [671, 56] width 158 height 17
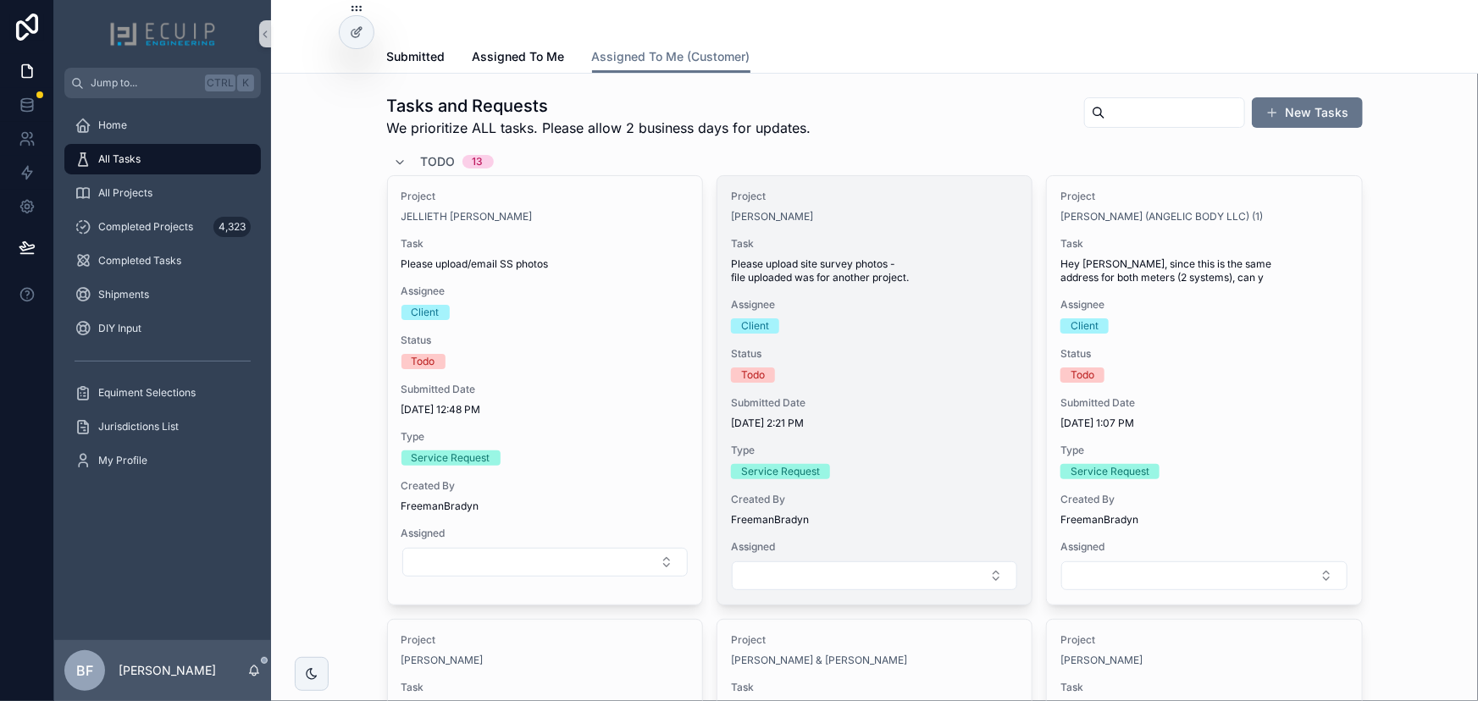
click at [917, 242] on span "Task" at bounding box center [874, 244] width 287 height 14
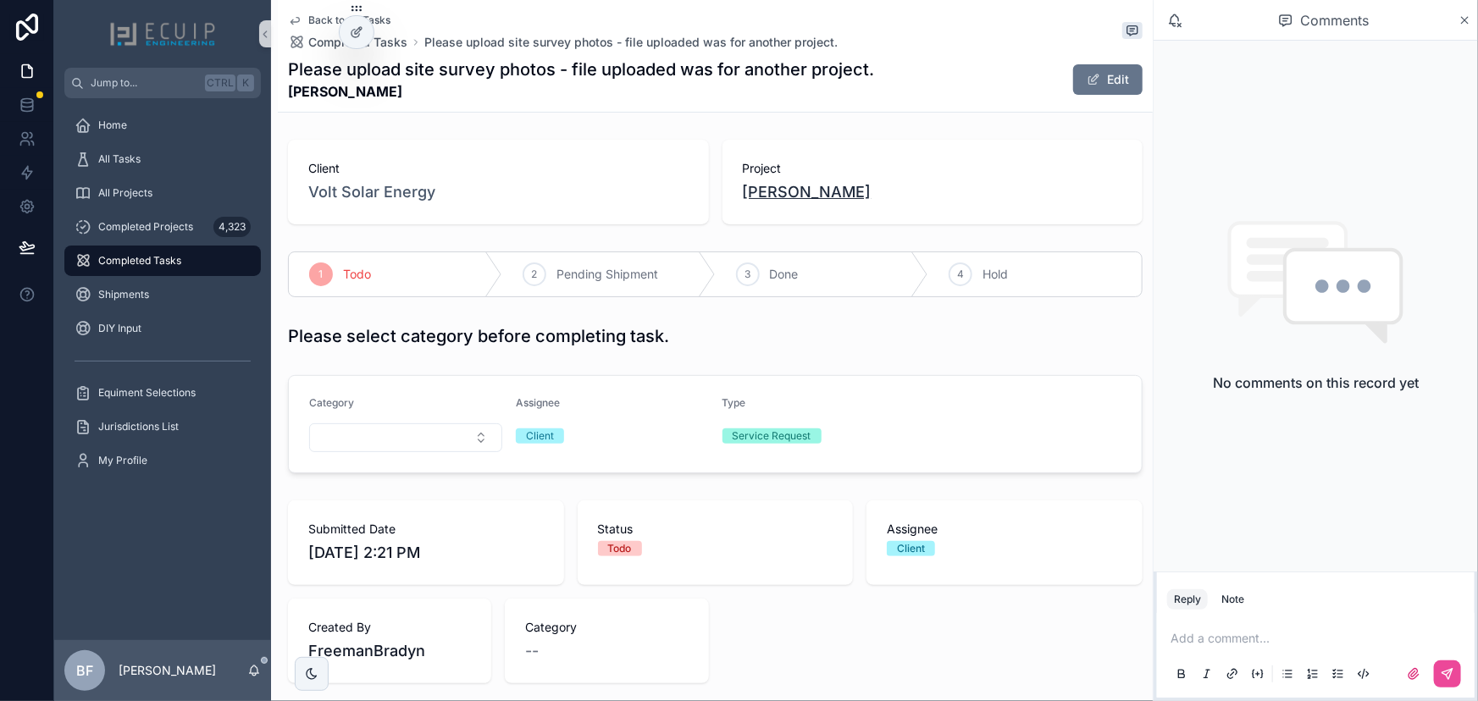
click at [784, 185] on span "Maria Segura" at bounding box center [807, 192] width 129 height 24
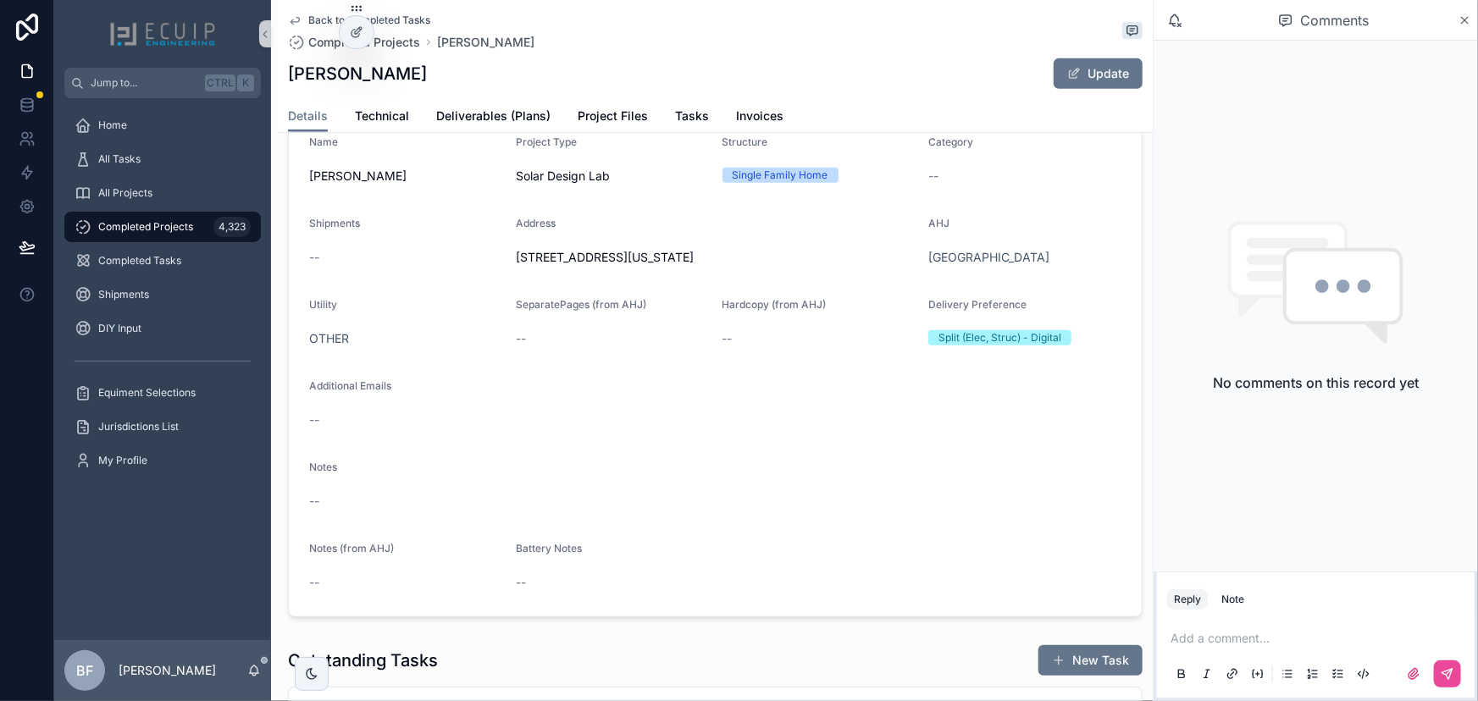
scroll to position [616, 0]
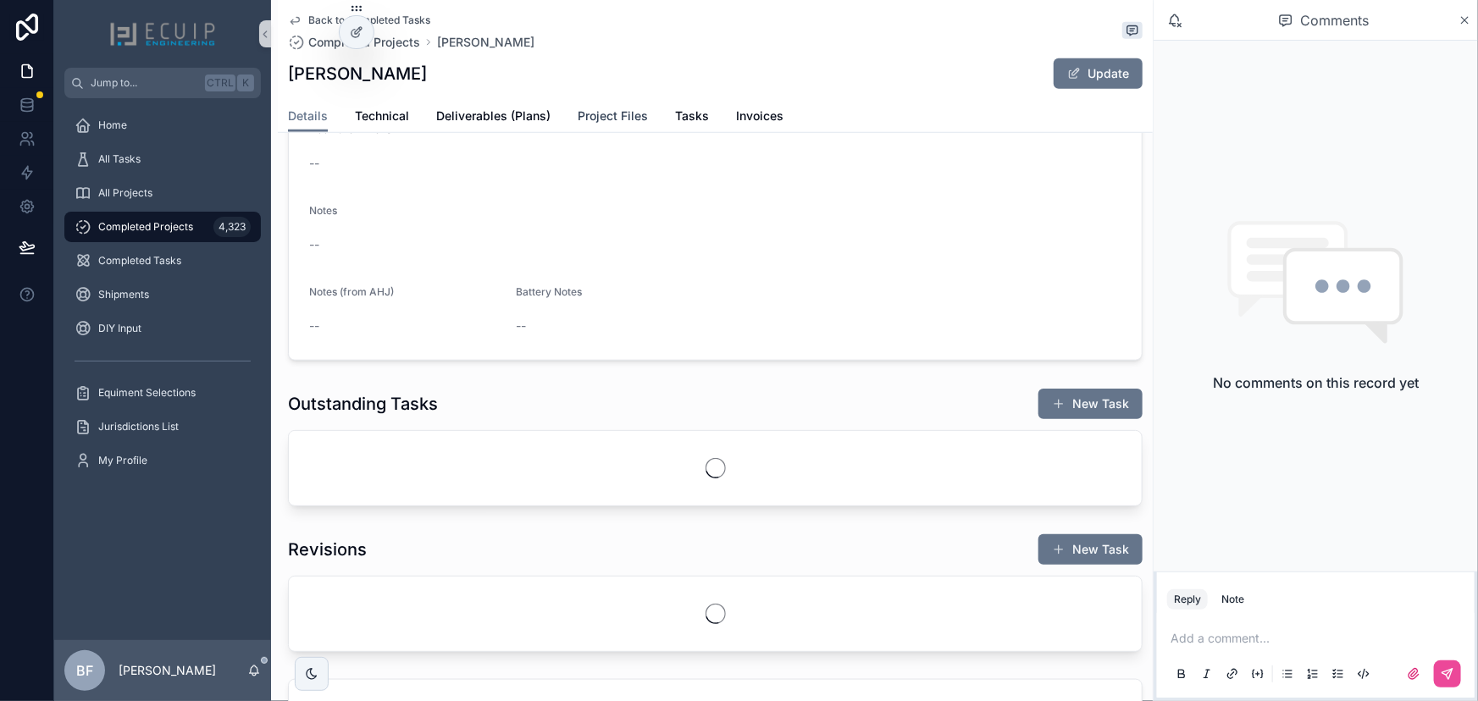
click at [630, 119] on span "Project Files" at bounding box center [613, 116] width 70 height 17
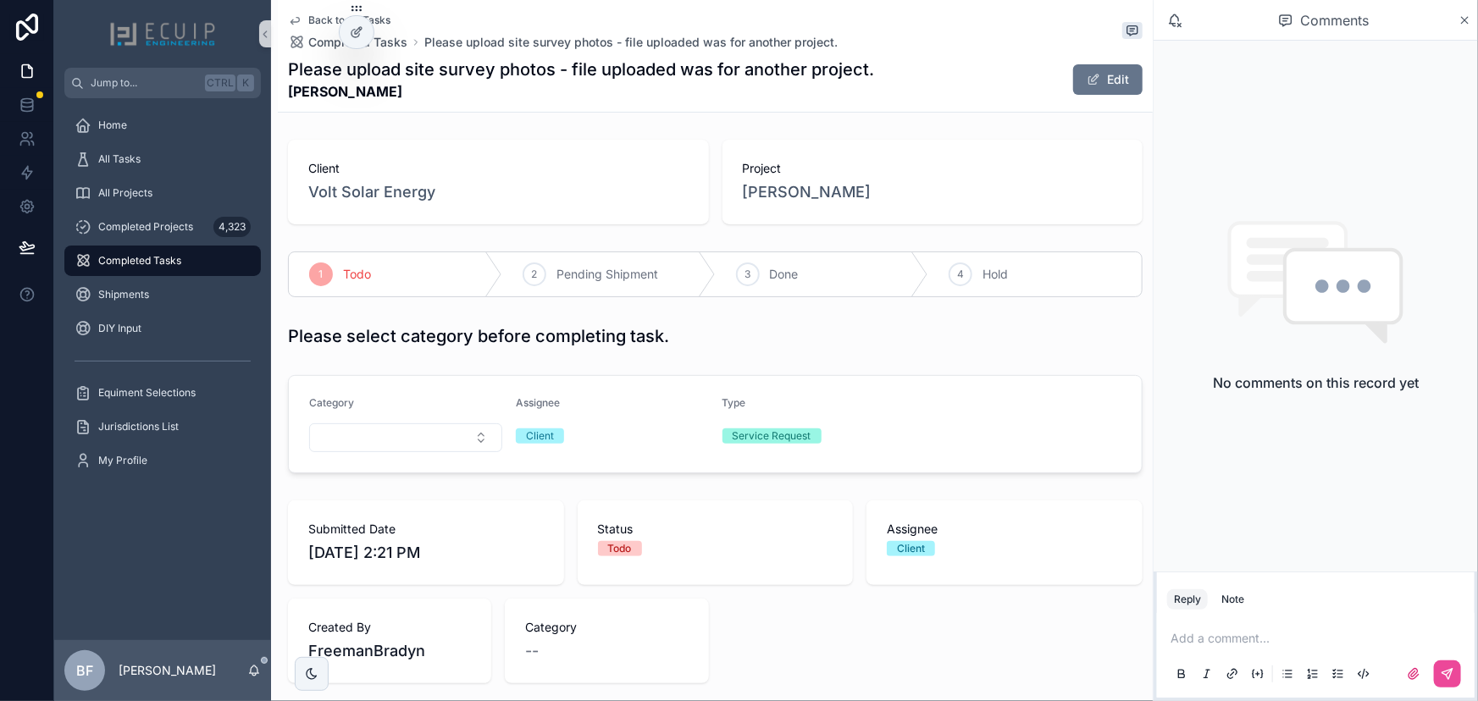
click at [1335, 627] on div "Add a comment..." at bounding box center [1315, 655] width 297 height 71
click at [1329, 637] on p "scrollable content" at bounding box center [1318, 638] width 297 height 17
click at [1247, 583] on li "PE Pablo Estruga pe@voltsolarenergy.com" at bounding box center [1288, 602] width 245 height 41
click at [1319, 602] on span "mm@voltsolarenergy.com" at bounding box center [1387, 610] width 204 height 17
click at [1440, 677] on button "scrollable content" at bounding box center [1447, 673] width 27 height 27
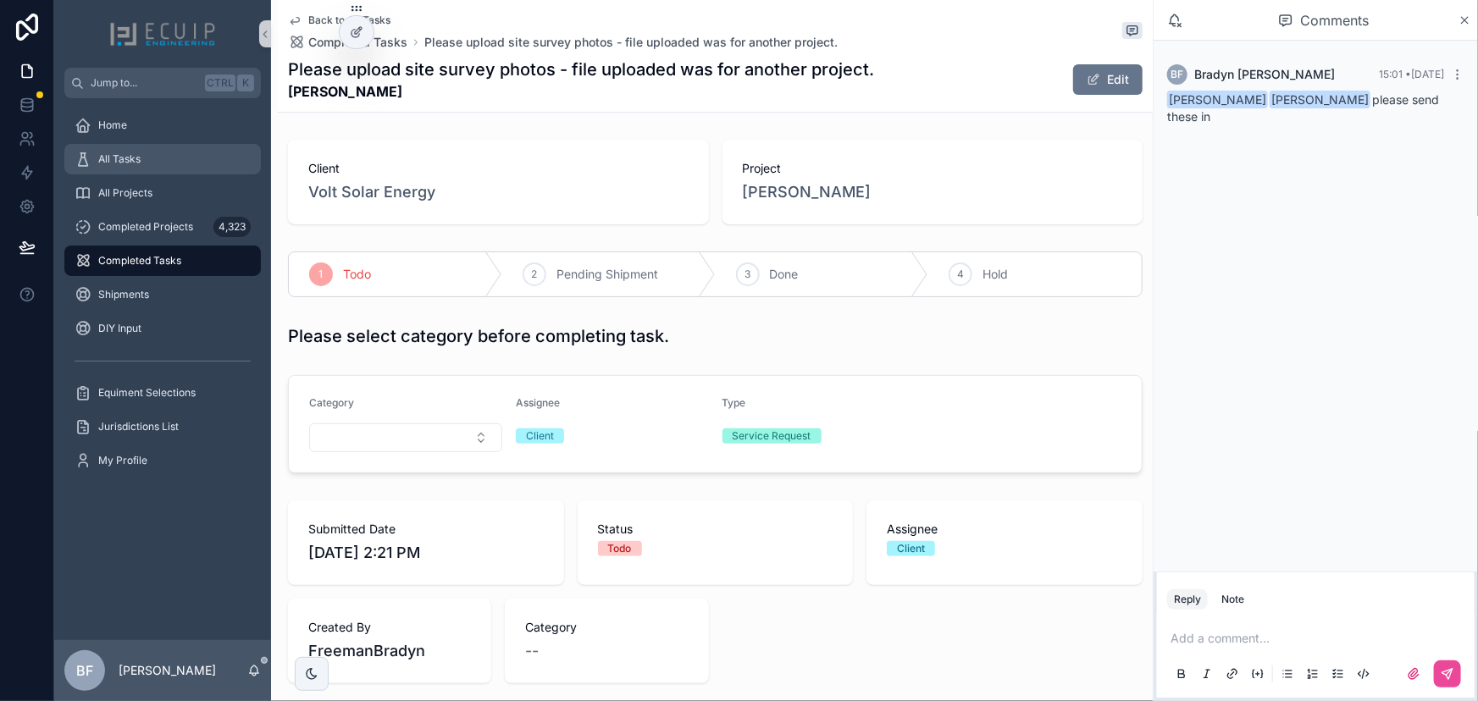
click at [158, 161] on div "All Tasks" at bounding box center [163, 159] width 176 height 27
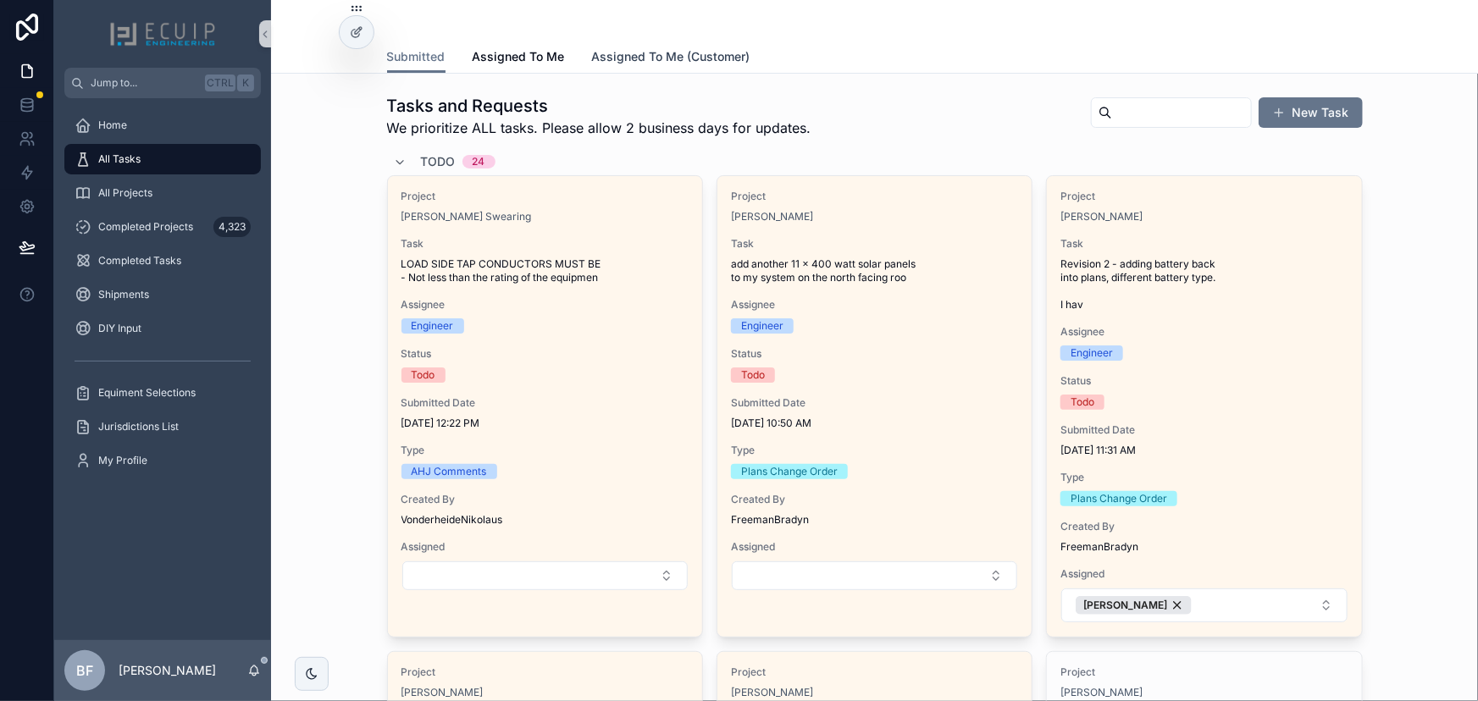
click at [637, 67] on link "Assigned To Me (Customer)" at bounding box center [671, 58] width 158 height 34
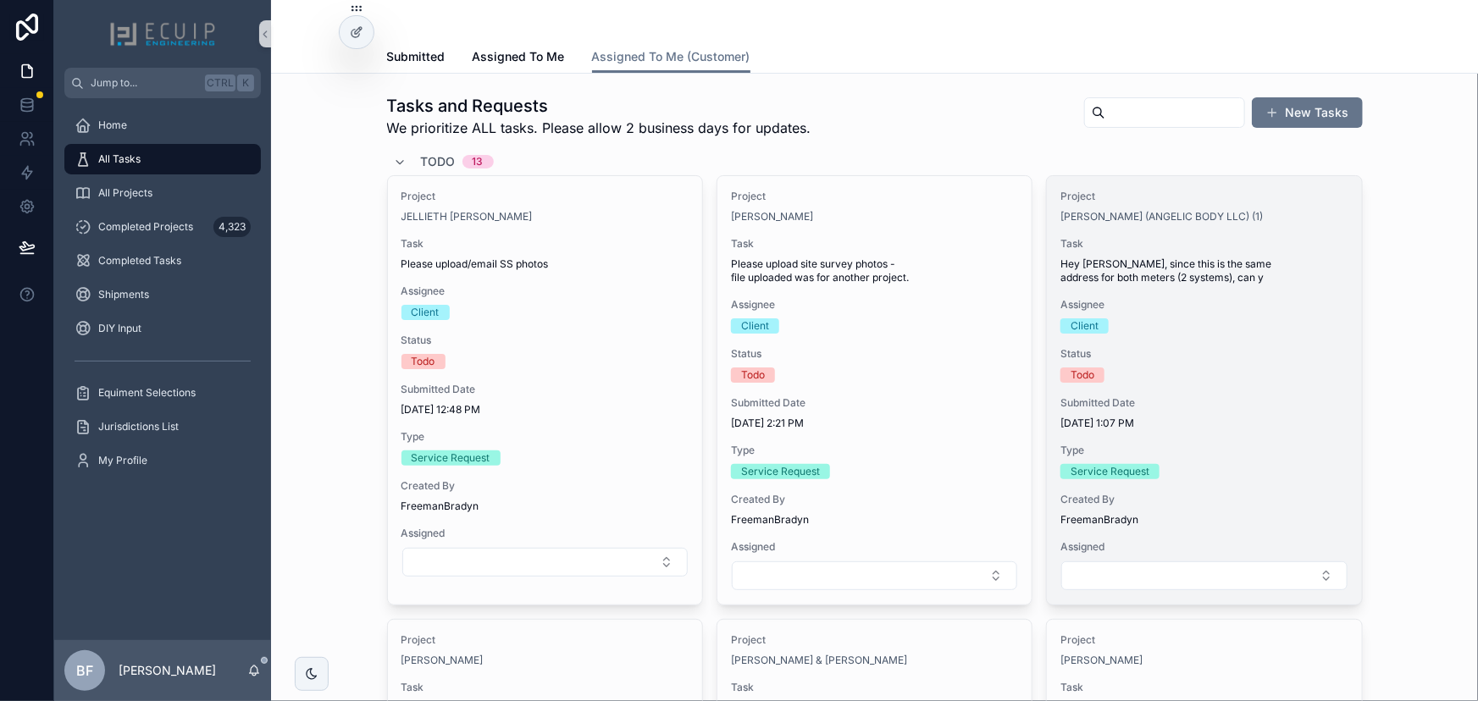
click at [1306, 262] on span "Hey Ross, since this is the same address for both meters (2 systems), can y" at bounding box center [1203, 270] width 287 height 27
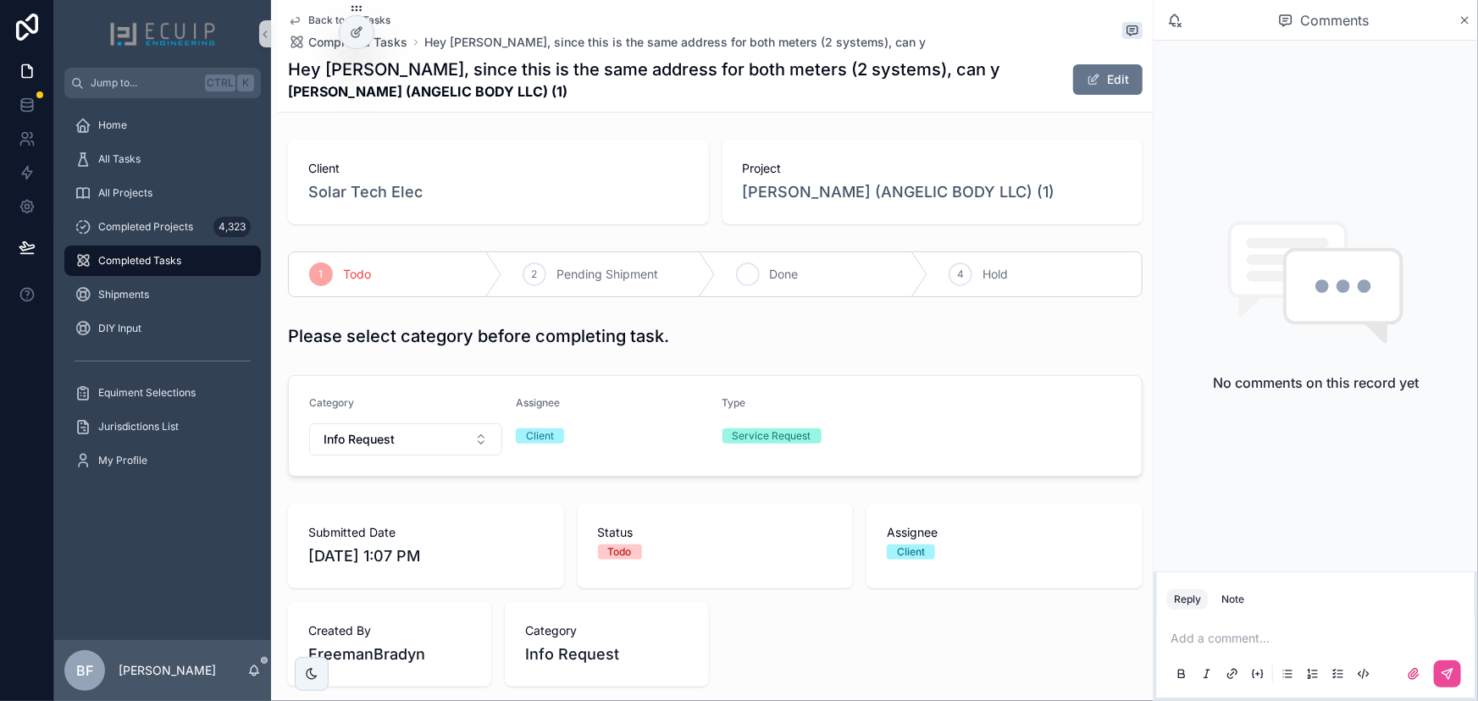
click at [798, 271] on div "3 Done" at bounding box center [822, 274] width 213 height 44
click at [143, 146] on div "All Tasks" at bounding box center [163, 159] width 176 height 27
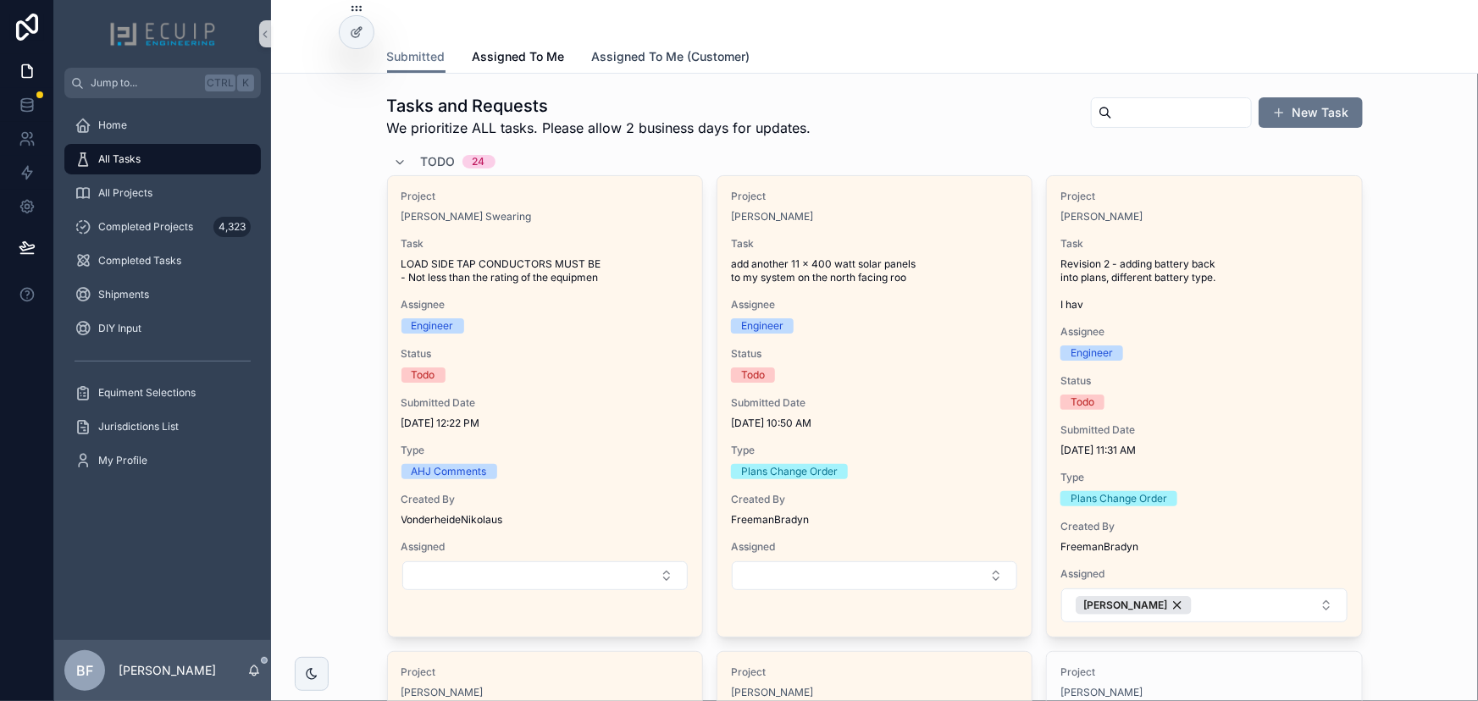
click at [638, 68] on link "Assigned To Me (Customer)" at bounding box center [671, 58] width 158 height 34
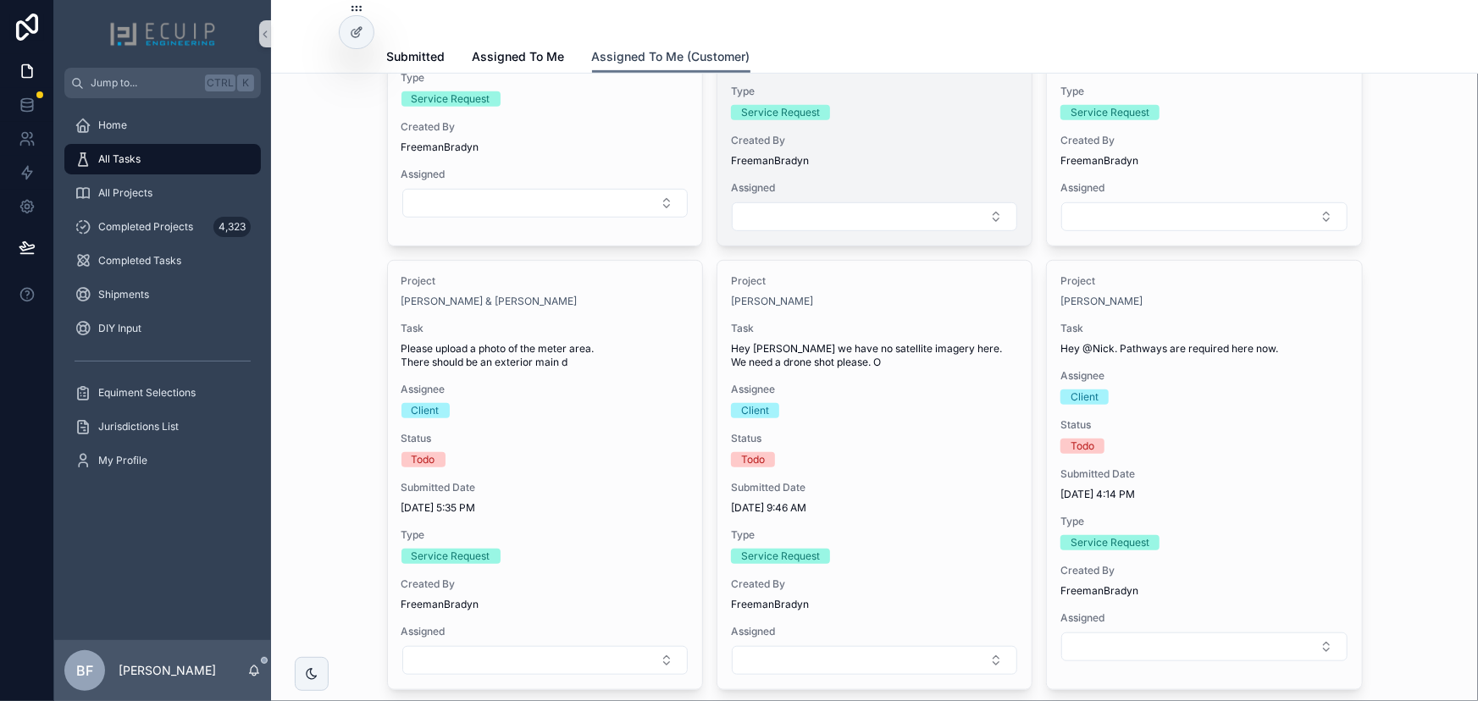
scroll to position [539, 0]
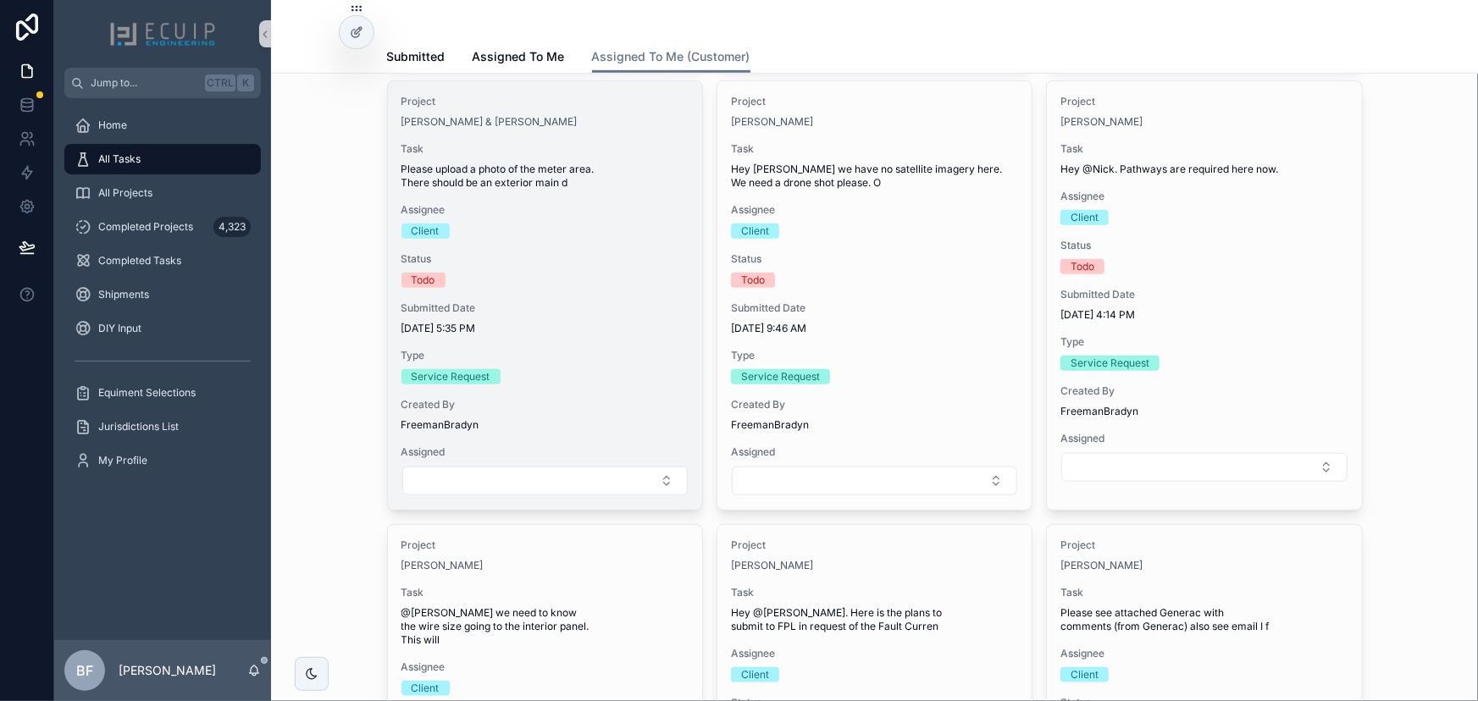
click at [573, 181] on span "Please upload a photo of the meter area. There should be an exterior main d" at bounding box center [544, 176] width 287 height 27
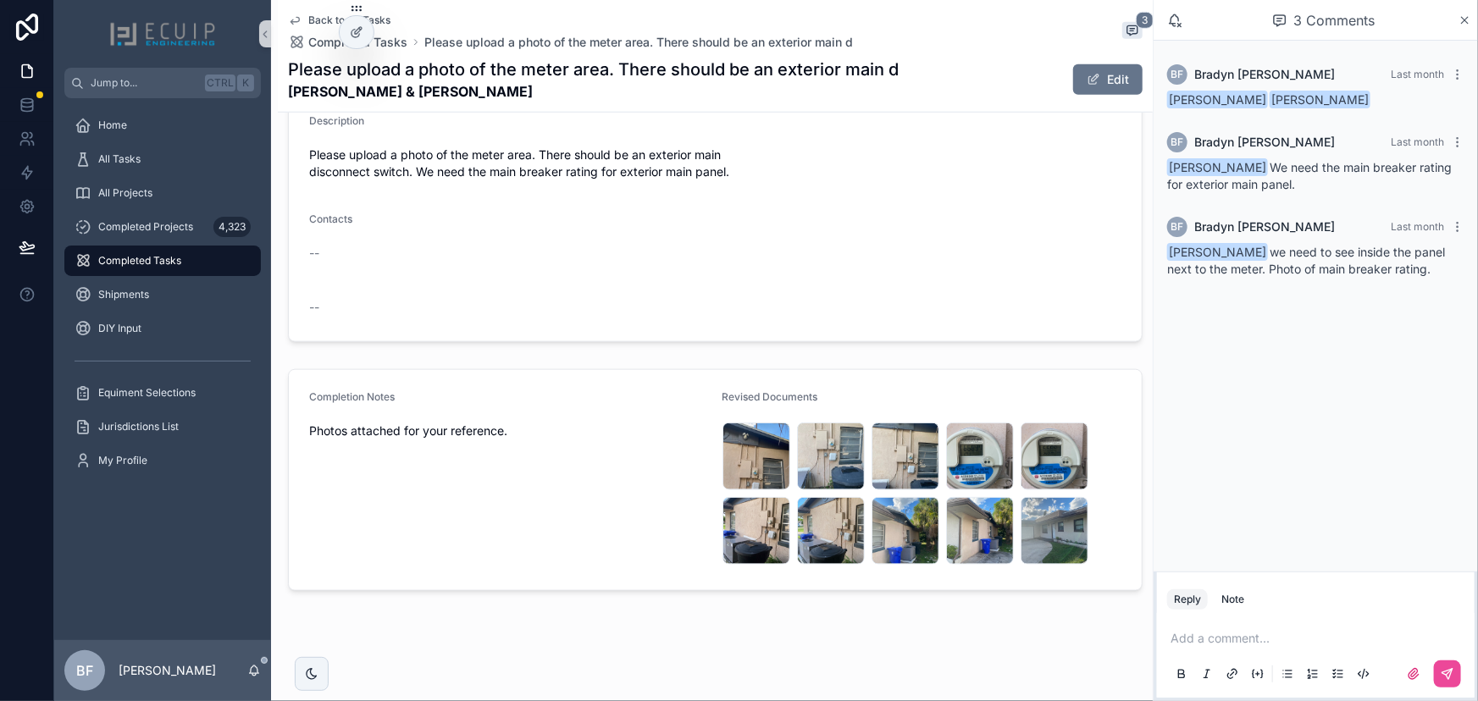
scroll to position [689, 0]
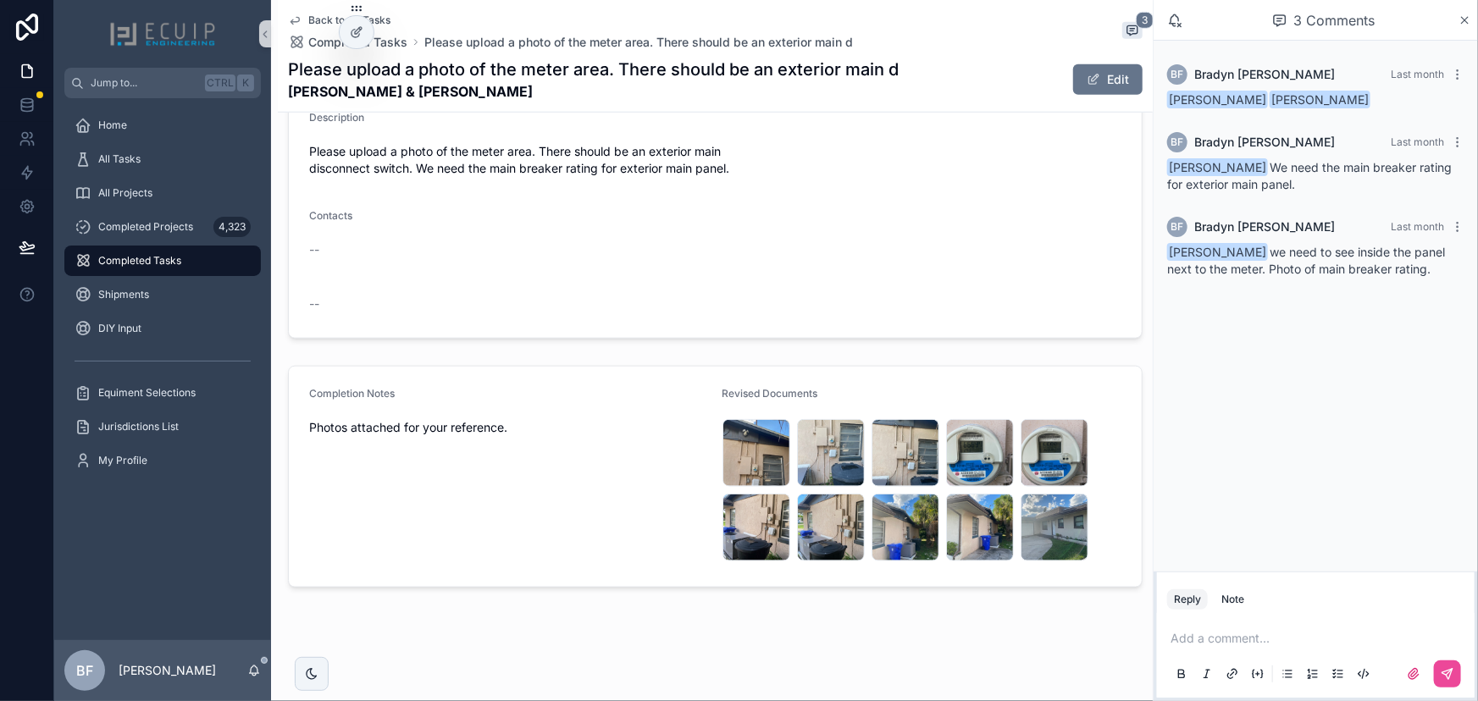
click at [1235, 642] on p "scrollable content" at bounding box center [1318, 638] width 297 height 17
click at [1304, 611] on span "permits@floridastate.energy" at bounding box center [1302, 610] width 204 height 17
click at [1455, 674] on button "scrollable content" at bounding box center [1447, 673] width 27 height 27
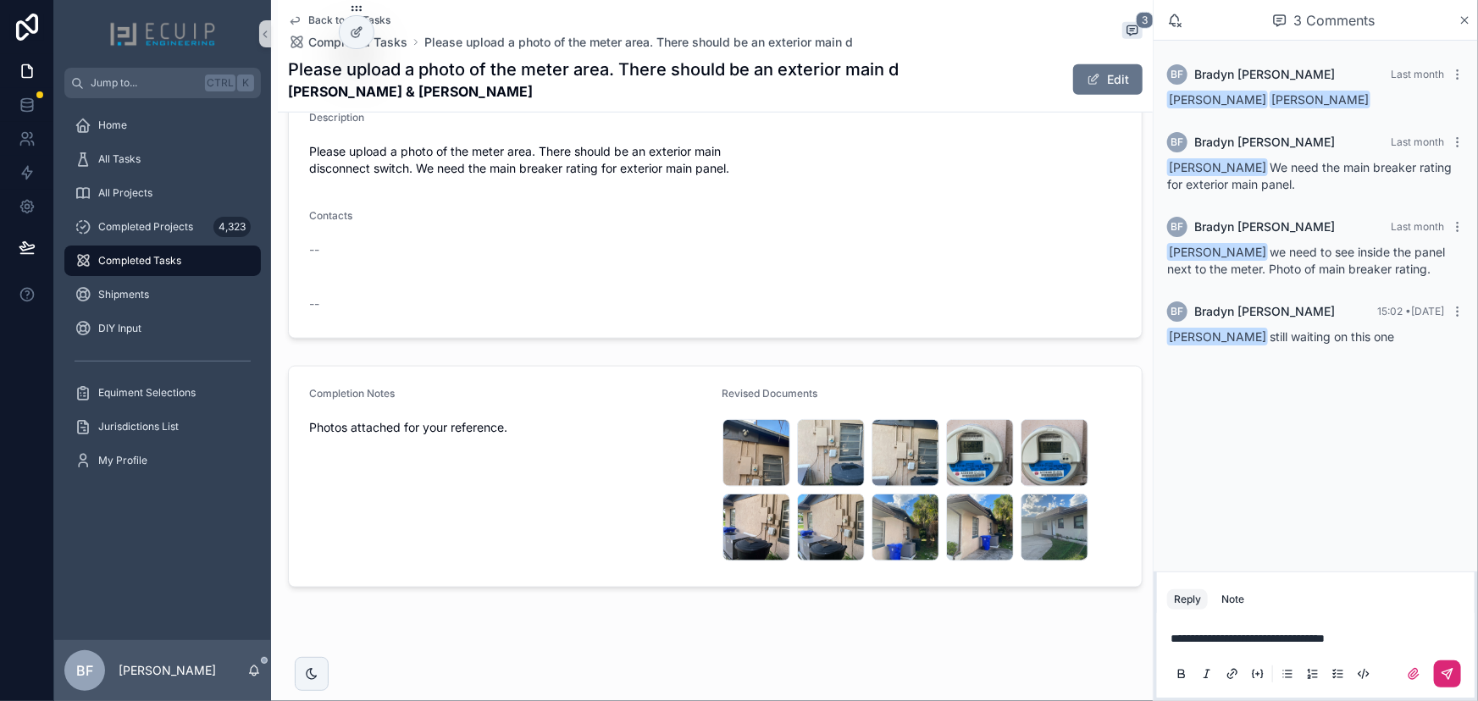
click at [1451, 674] on icon "scrollable content" at bounding box center [1447, 674] width 10 height 10
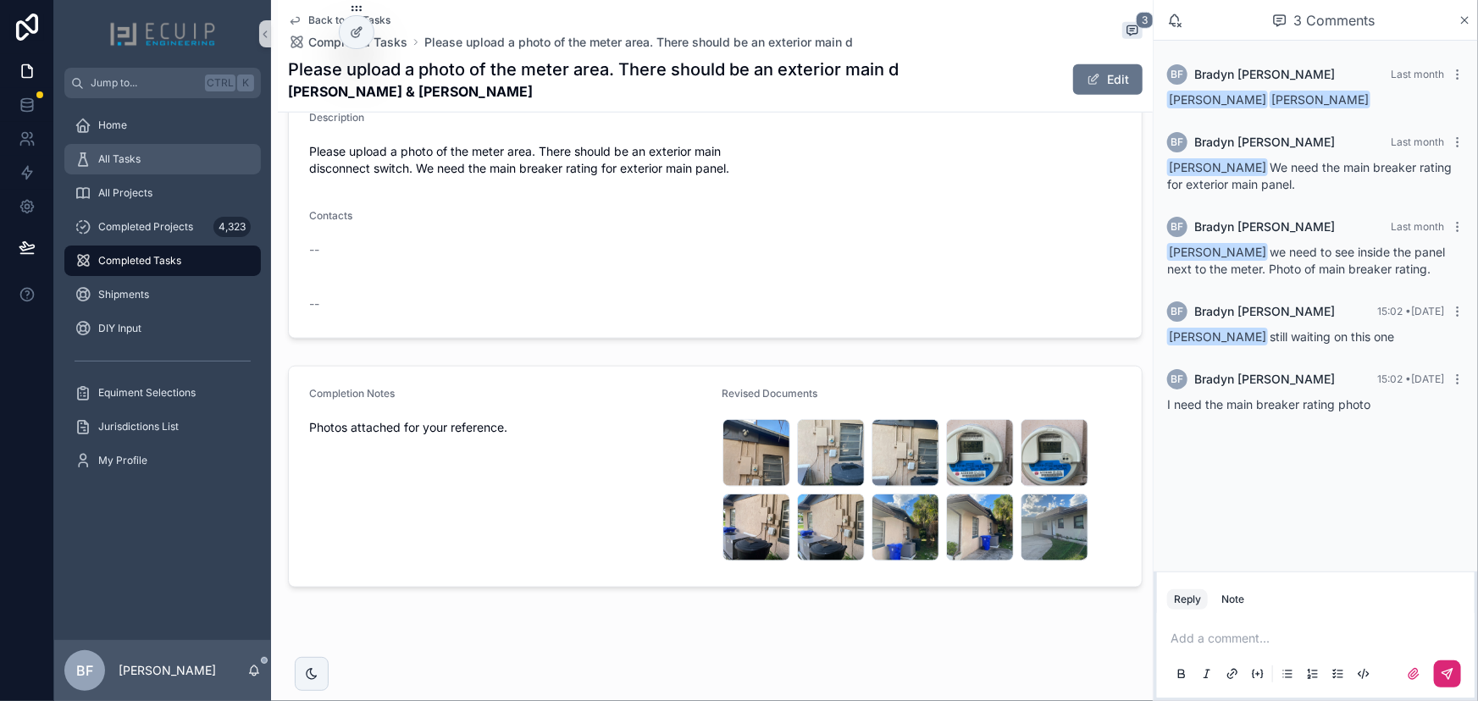
drag, startPoint x: 127, startPoint y: 167, endPoint x: 174, endPoint y: 154, distance: 48.3
click at [127, 167] on div "All Tasks" at bounding box center [163, 159] width 176 height 27
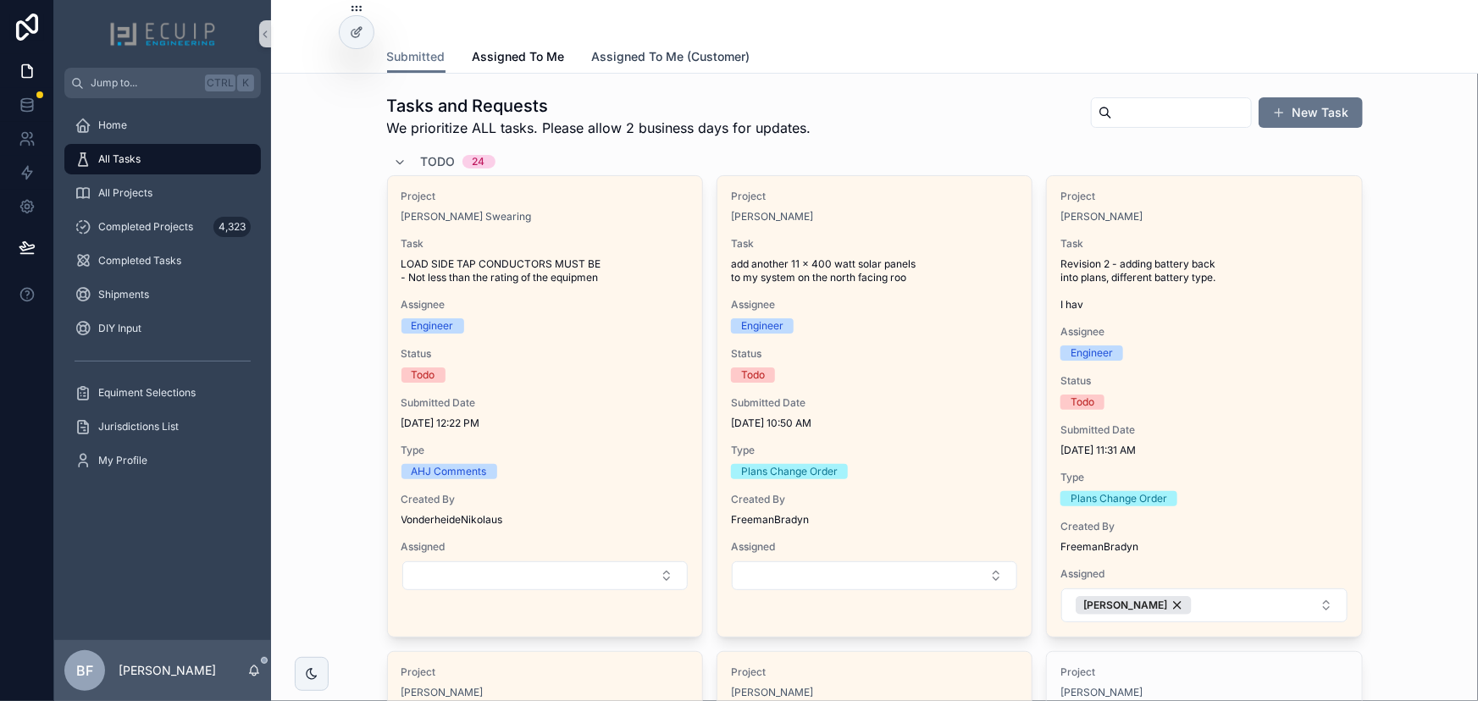
click at [593, 53] on span "Assigned To Me (Customer)" at bounding box center [671, 56] width 158 height 17
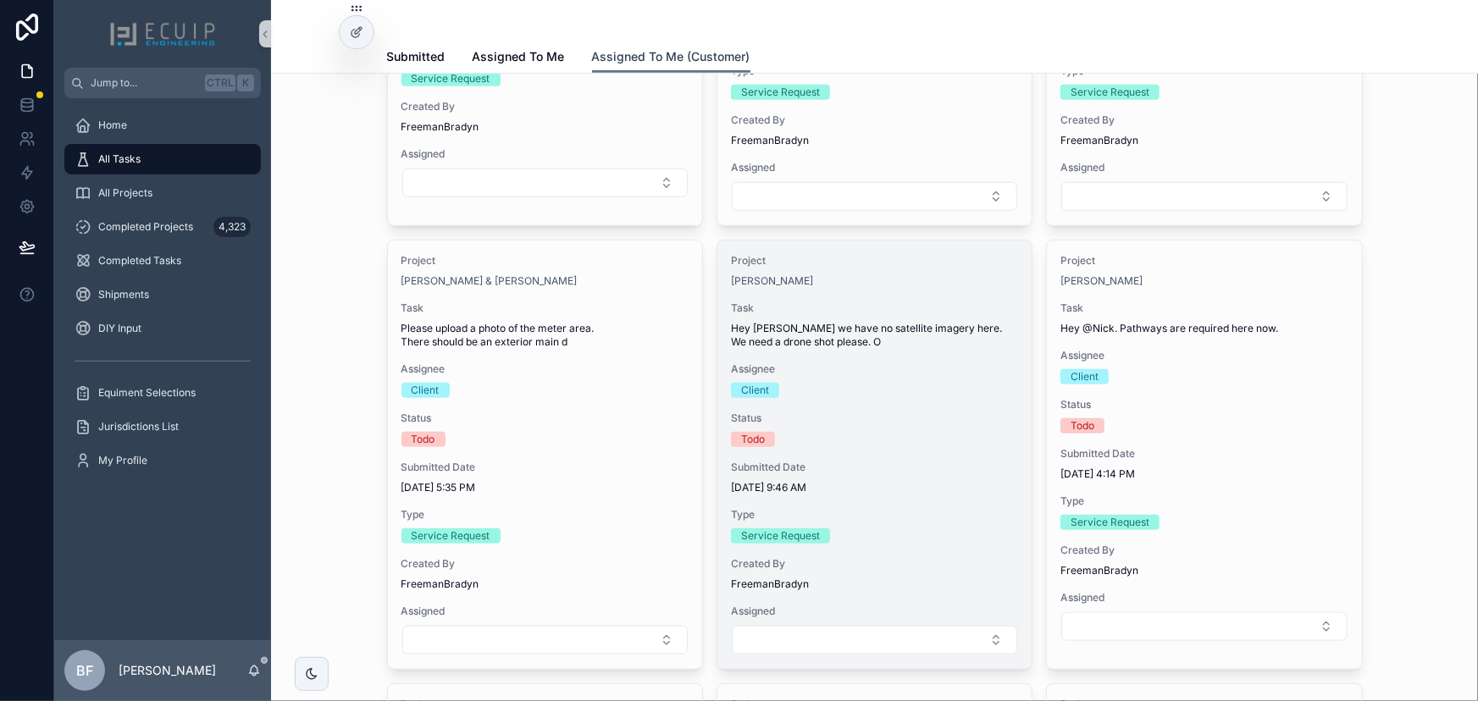
scroll to position [539, 0]
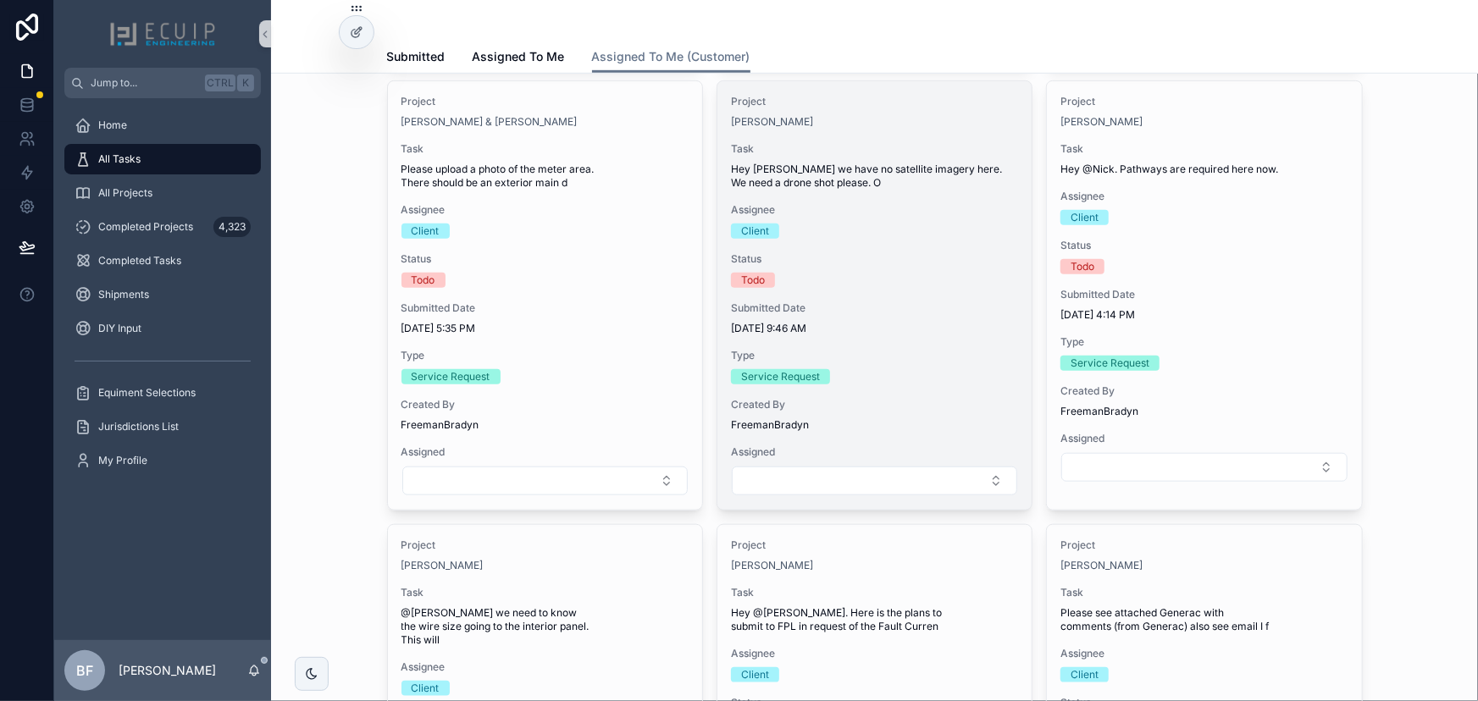
click at [931, 246] on div "Project Scott Sunagel Task Hey Ross we have no satellite imagery here. We need …" at bounding box center [874, 295] width 314 height 428
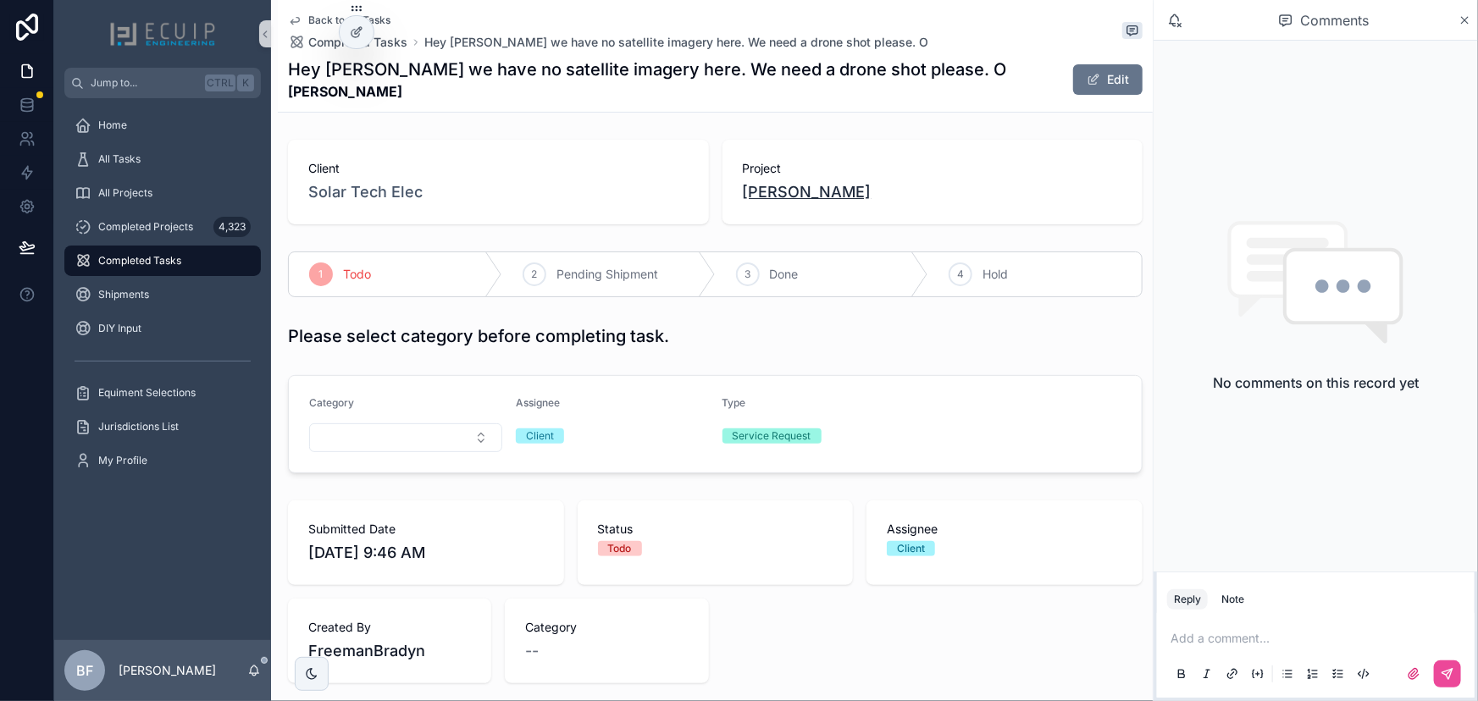
click at [811, 195] on span "Scott Sunagel" at bounding box center [807, 192] width 129 height 24
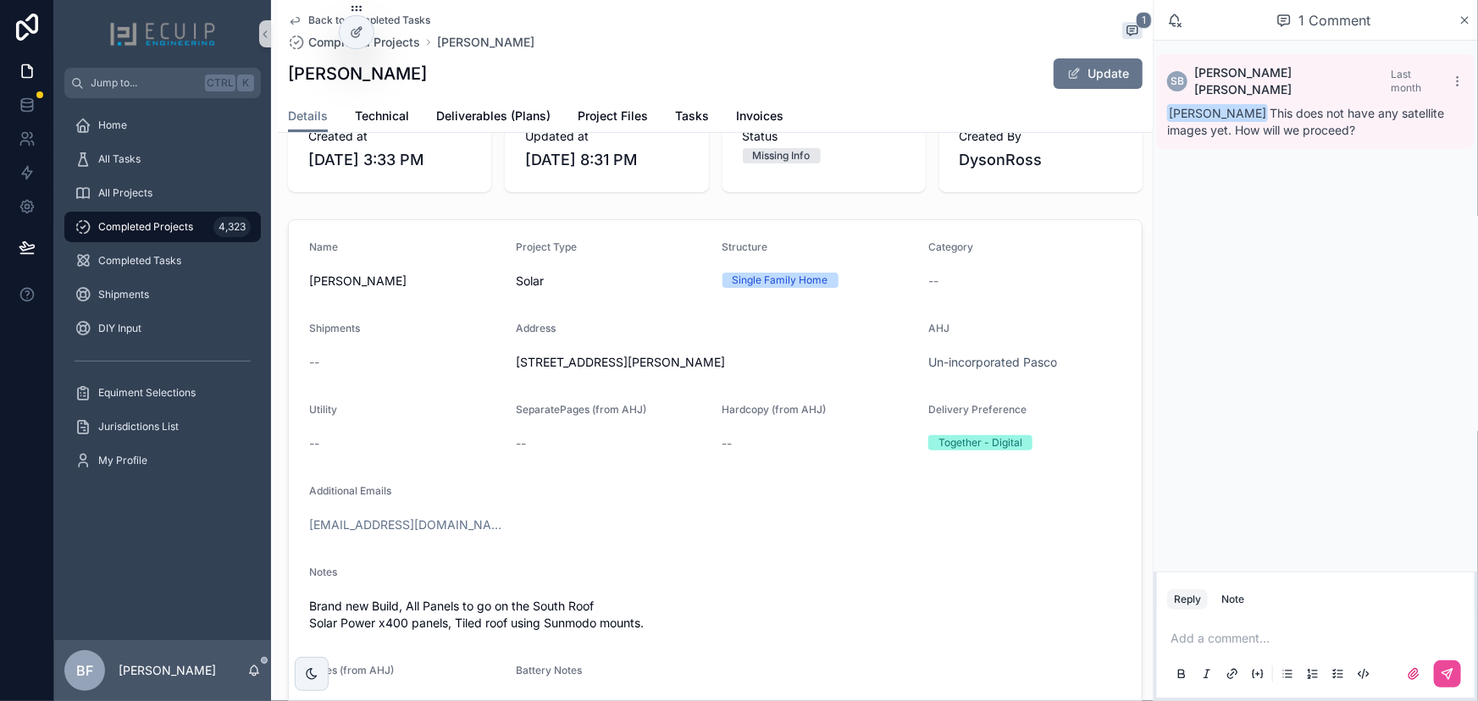
scroll to position [462, 0]
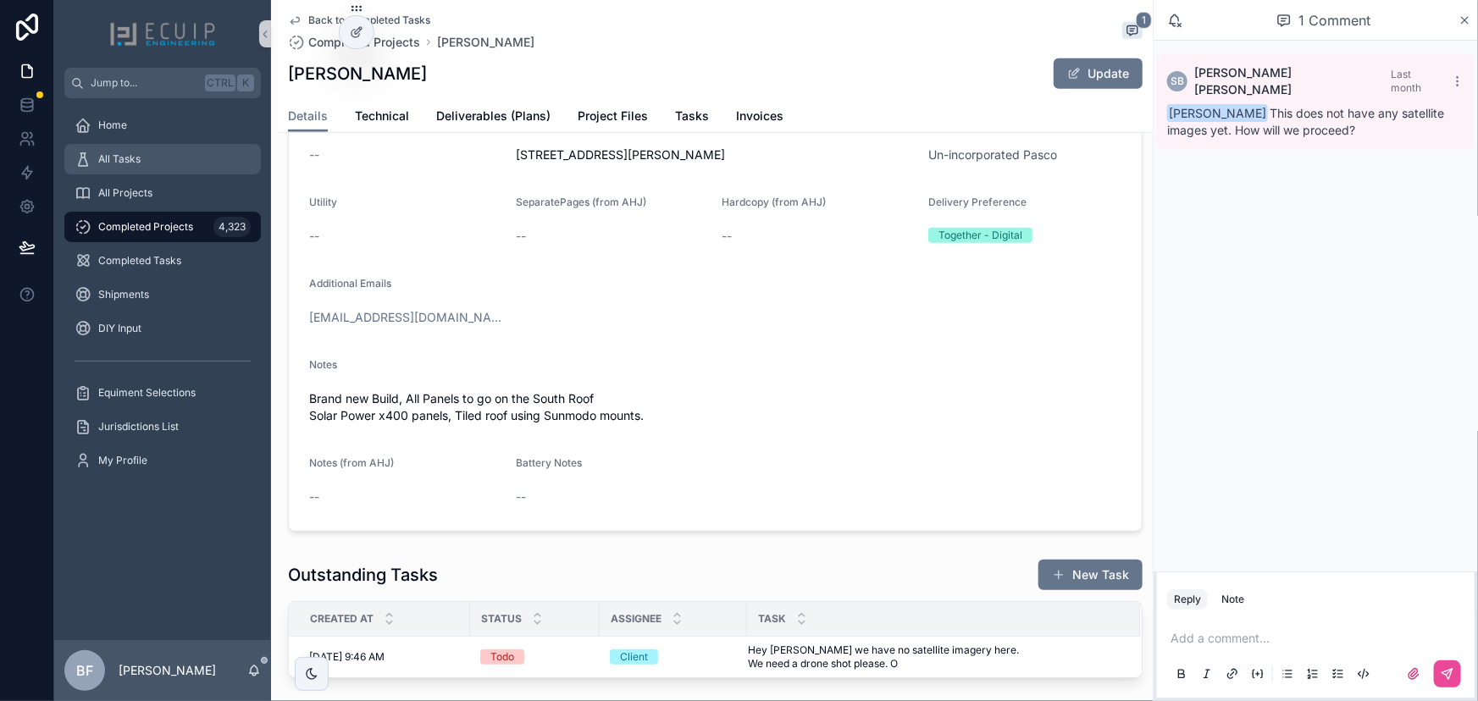
click at [132, 150] on div "All Tasks" at bounding box center [163, 159] width 176 height 27
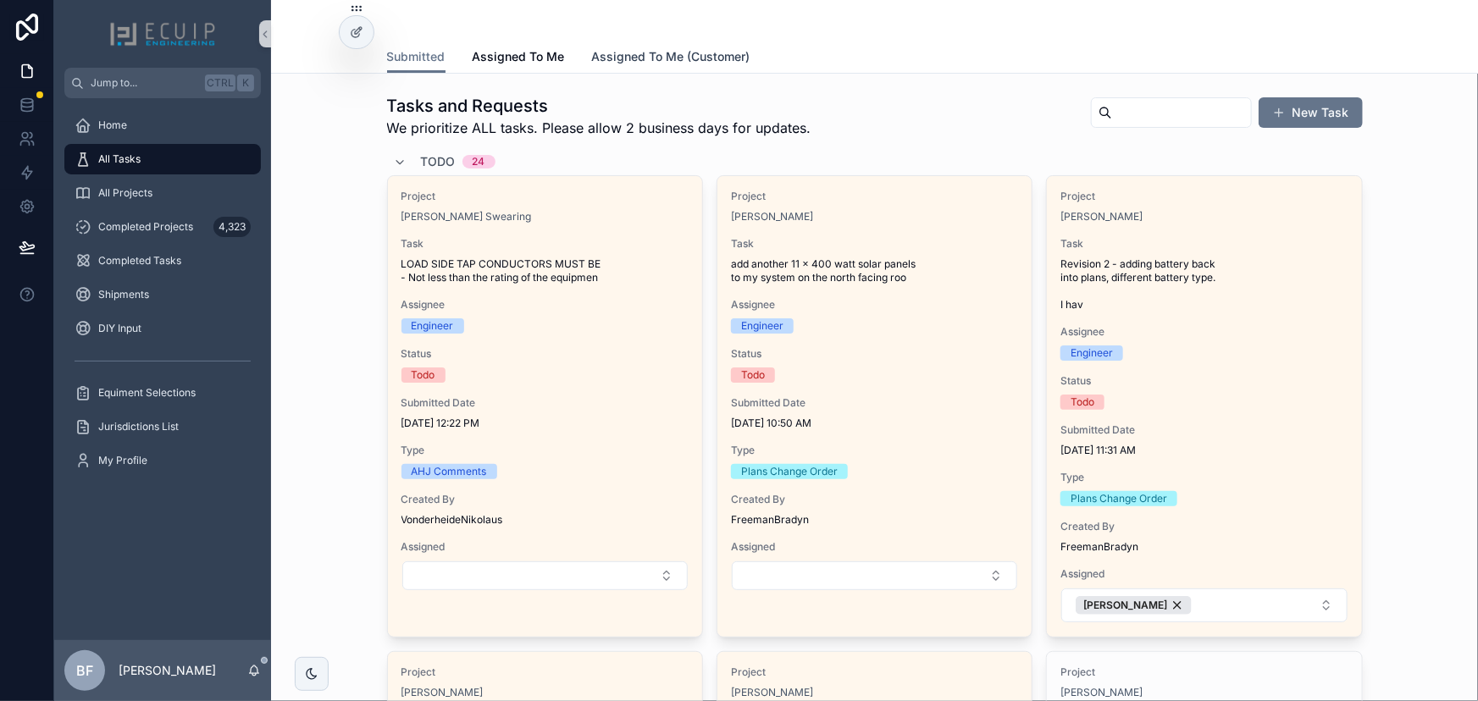
click at [703, 71] on link "Assigned To Me (Customer)" at bounding box center [671, 58] width 158 height 34
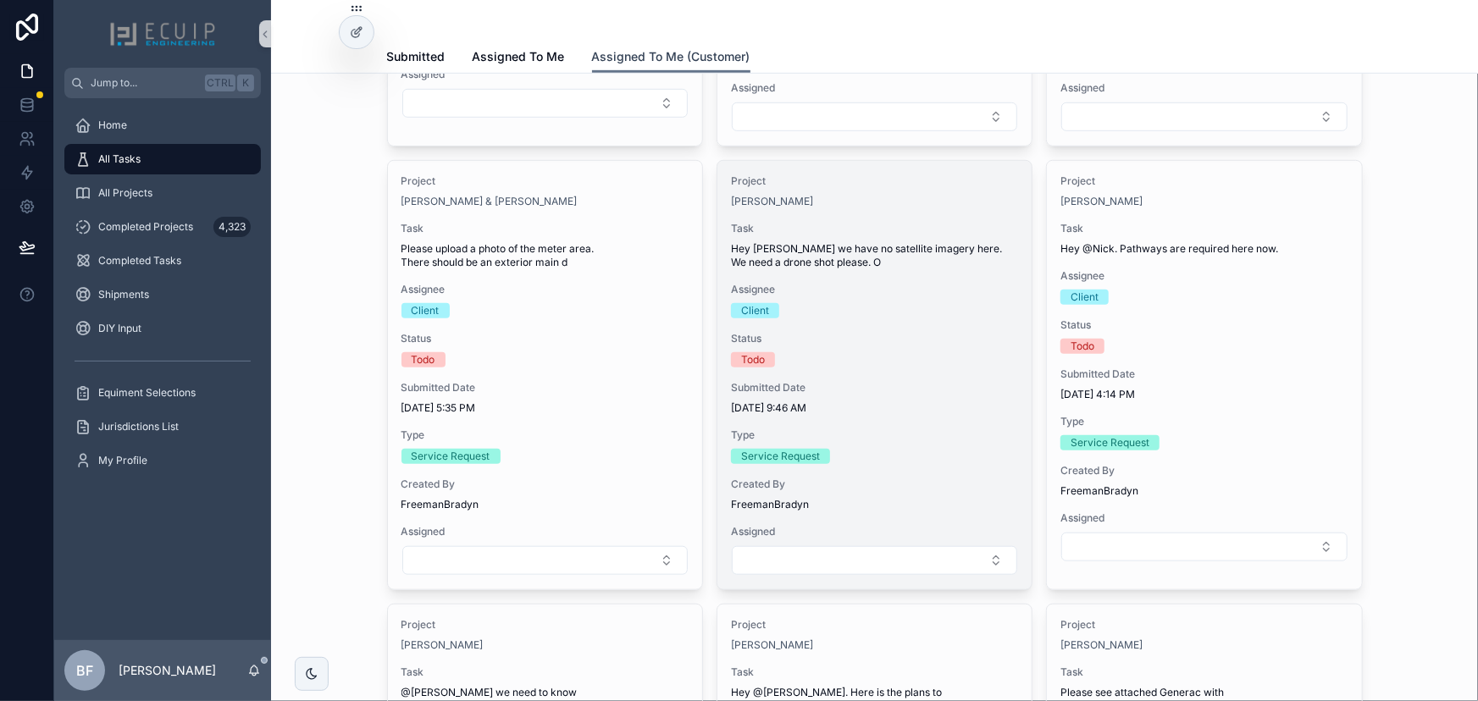
scroll to position [462, 0]
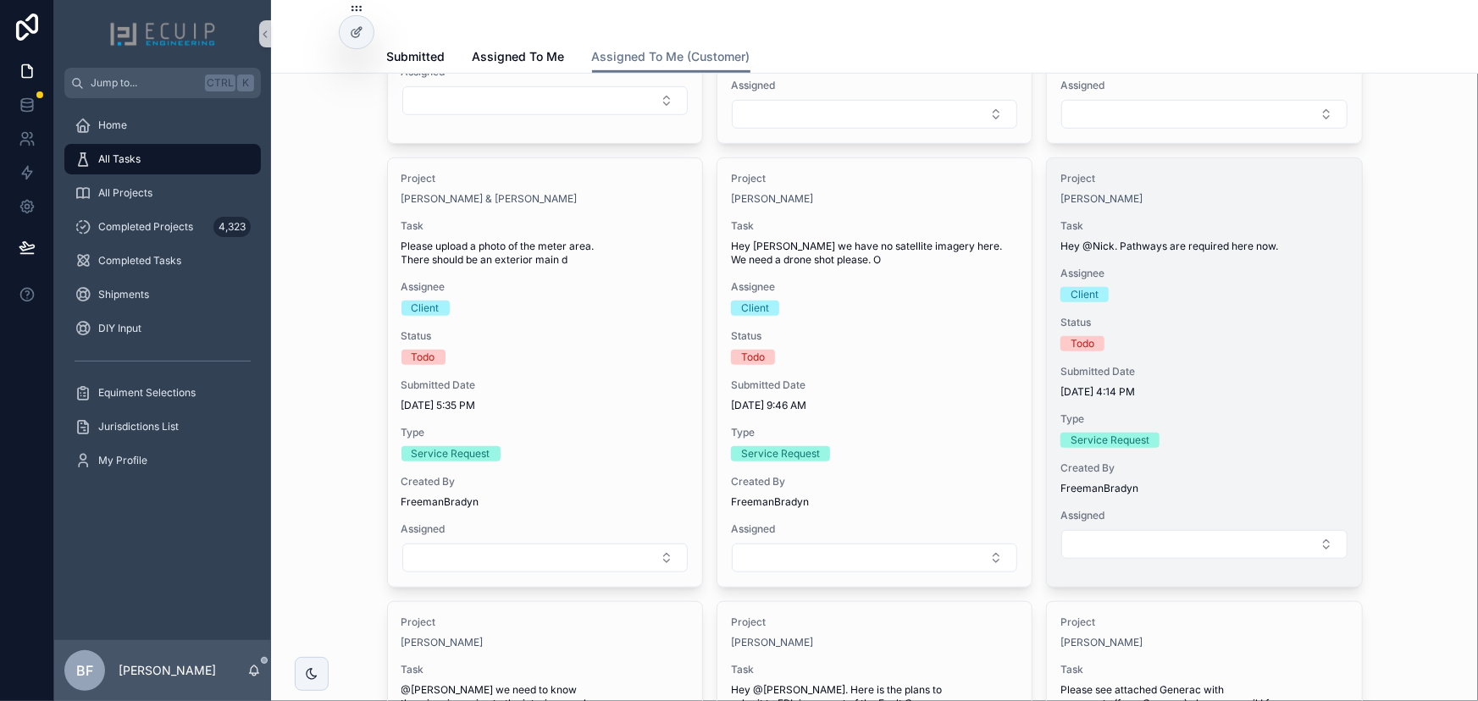
click at [1315, 230] on span "Task" at bounding box center [1203, 226] width 287 height 14
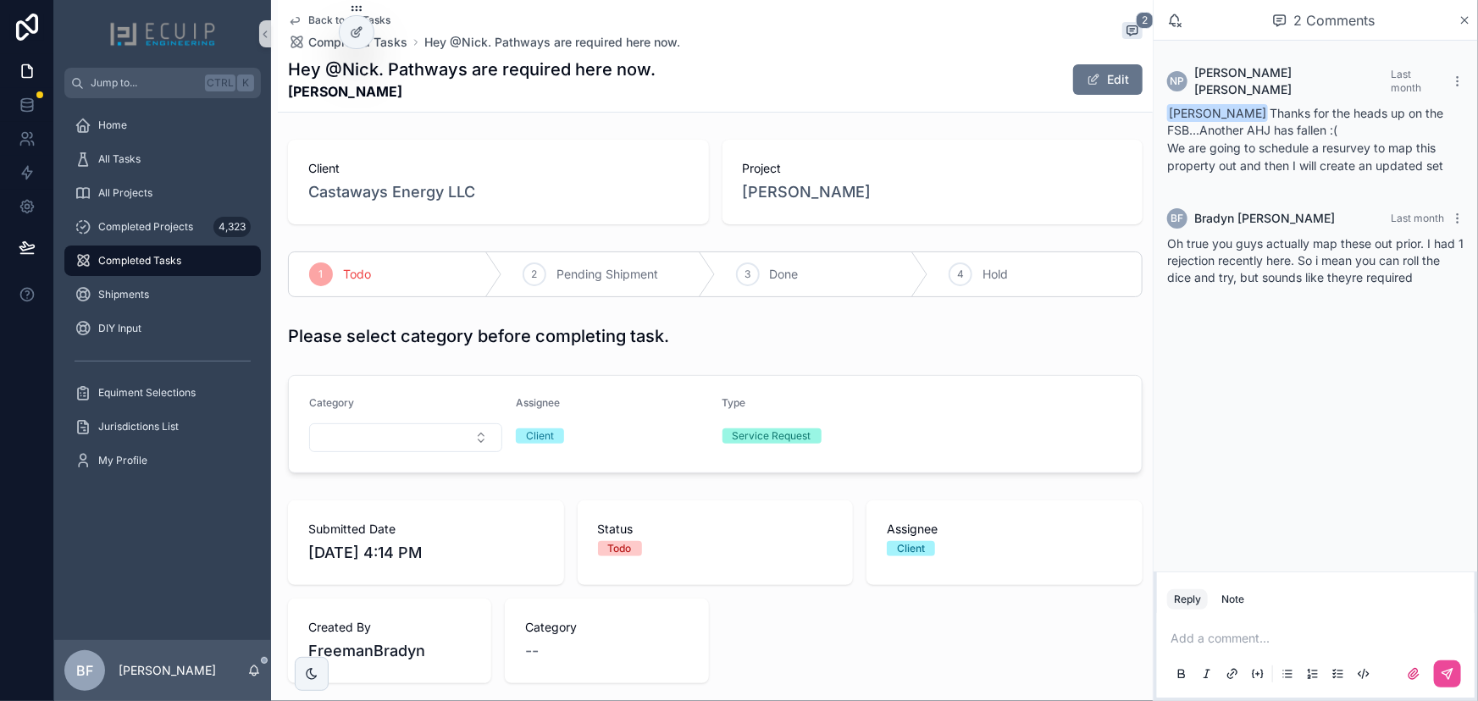
click at [849, 205] on div "Project Octavio Carmeiro" at bounding box center [932, 182] width 421 height 85
click at [841, 195] on span "Octavio Carmeiro" at bounding box center [807, 192] width 129 height 24
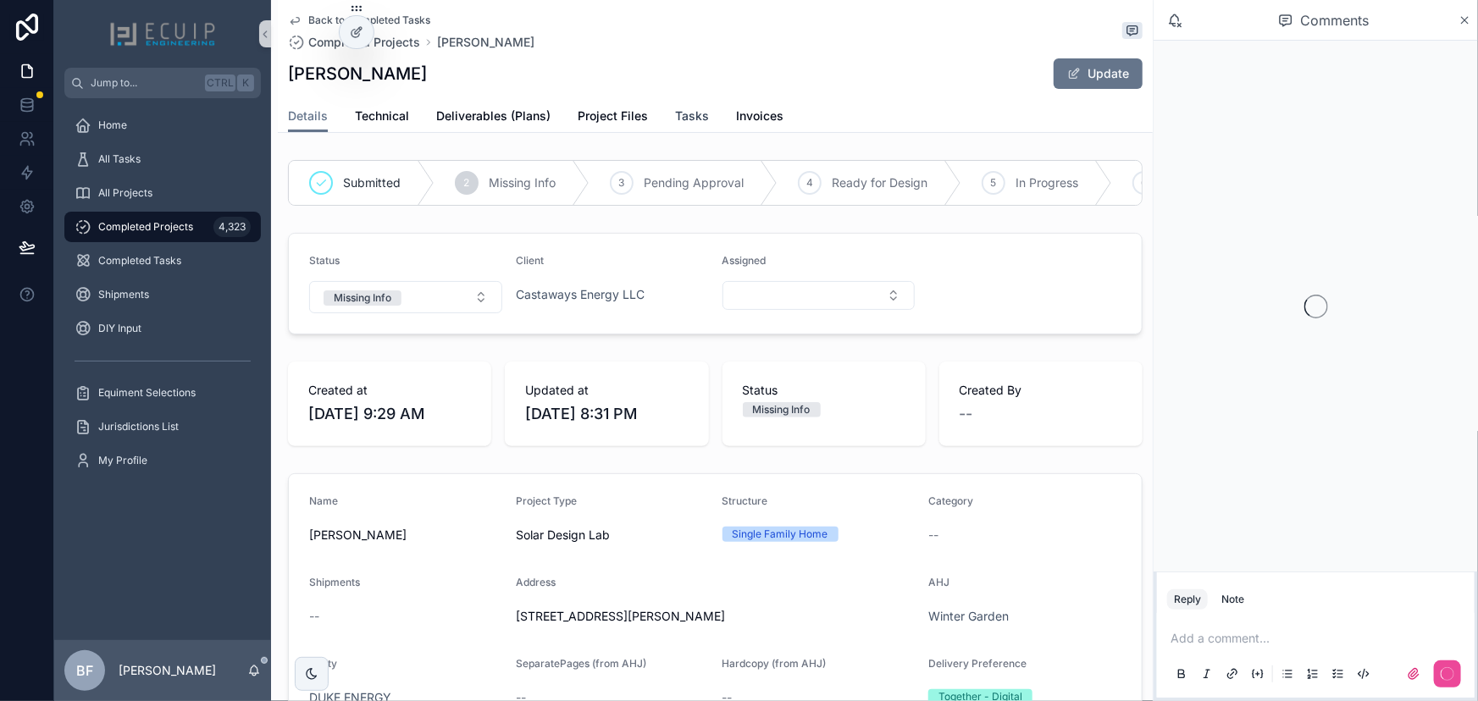
click at [682, 113] on span "Tasks" at bounding box center [692, 116] width 34 height 17
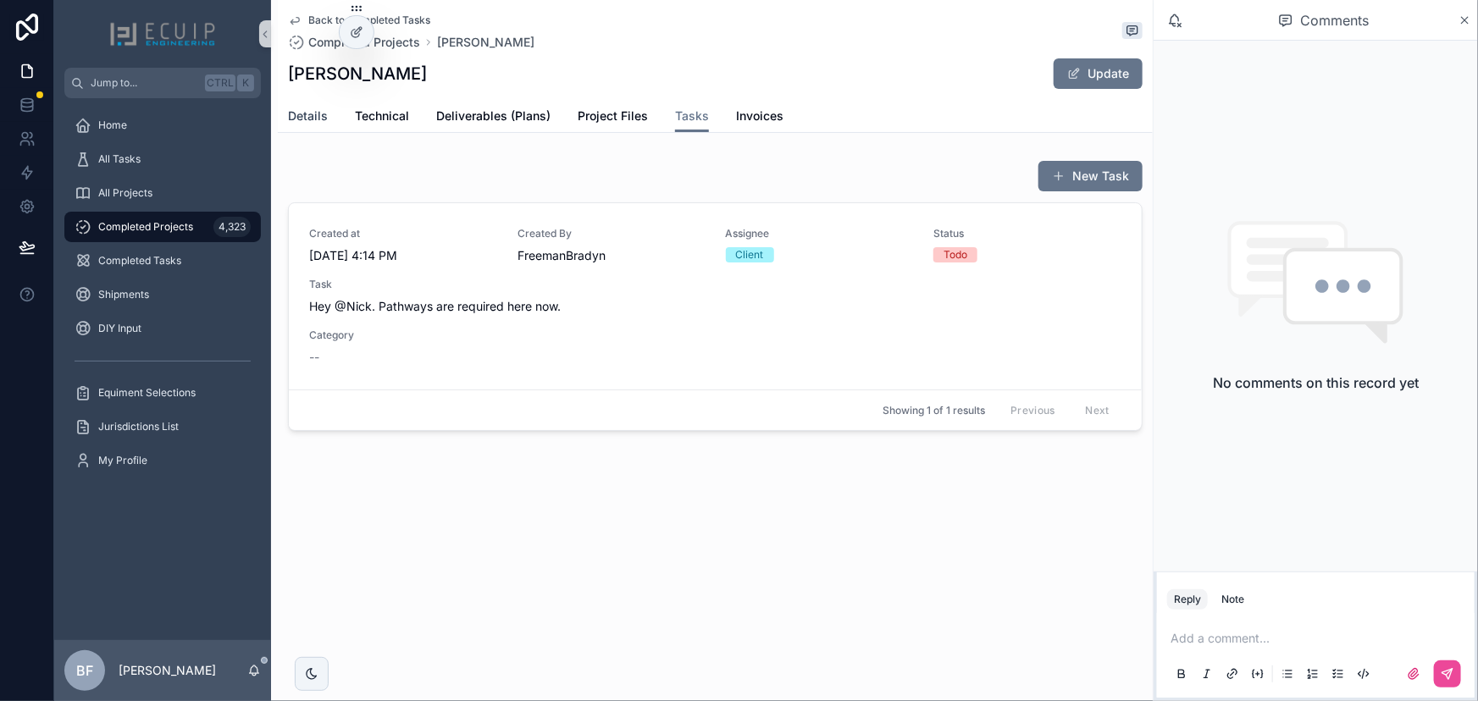
click at [299, 110] on span "Details" at bounding box center [308, 116] width 40 height 17
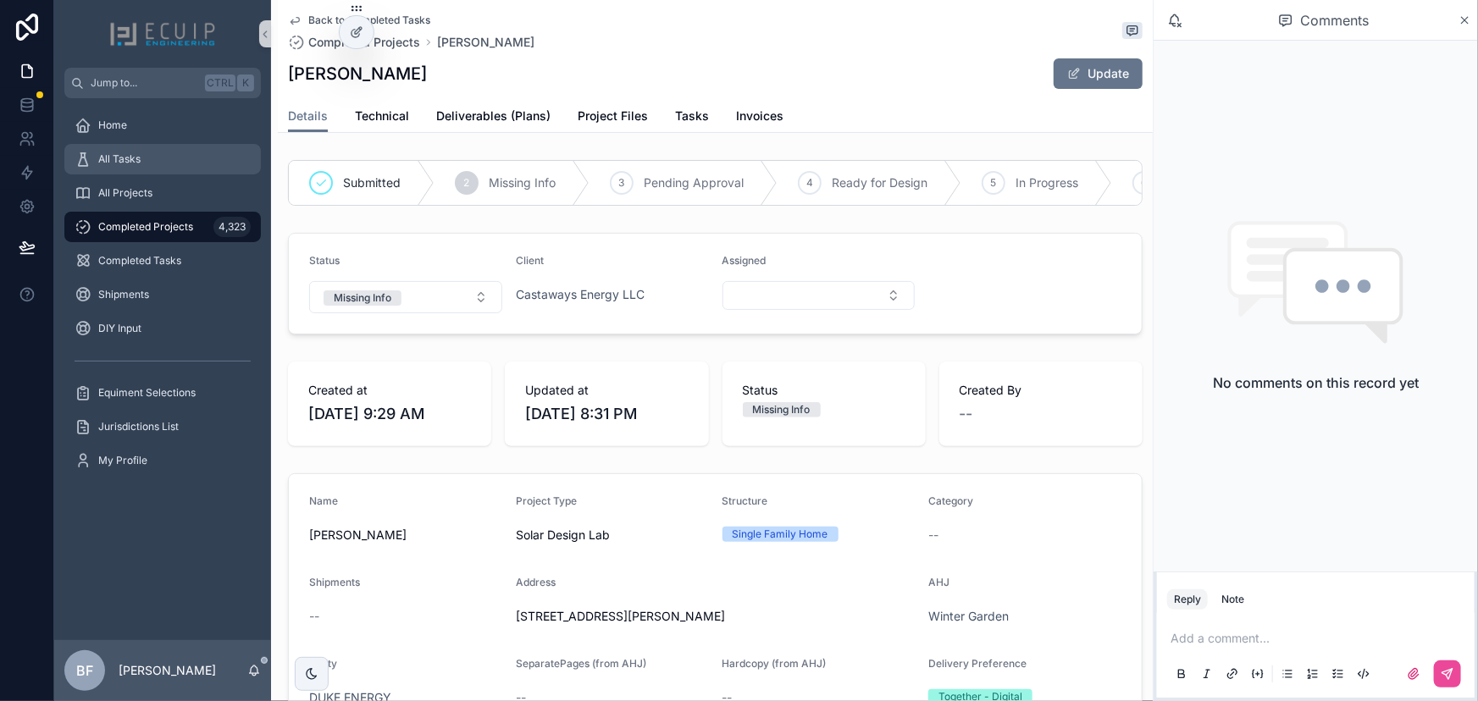
click at [135, 146] on div "All Tasks" at bounding box center [163, 159] width 176 height 27
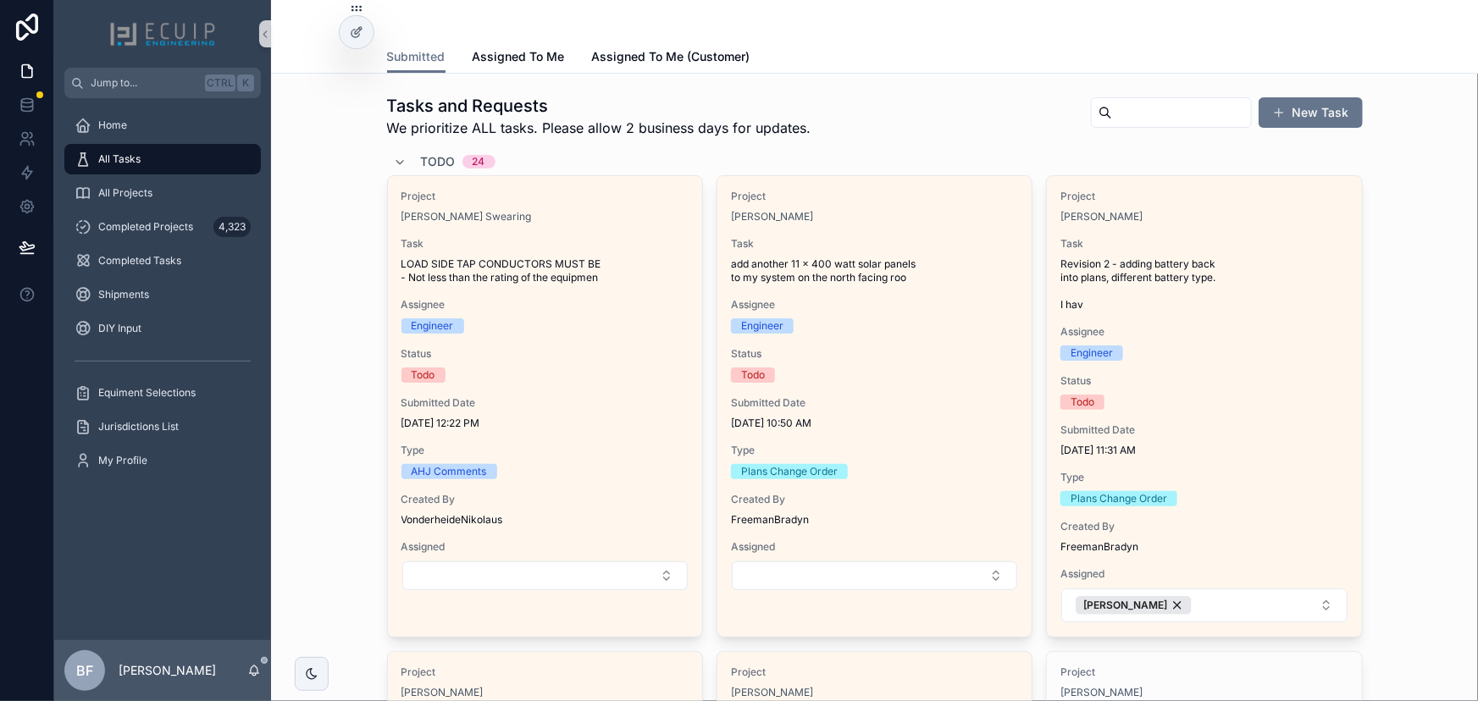
click at [638, 73] on div "Submitted Submitted Assigned To Me Assigned To Me (Customer)" at bounding box center [874, 37] width 1207 height 74
click at [641, 64] on span "Assigned To Me (Customer)" at bounding box center [671, 56] width 158 height 17
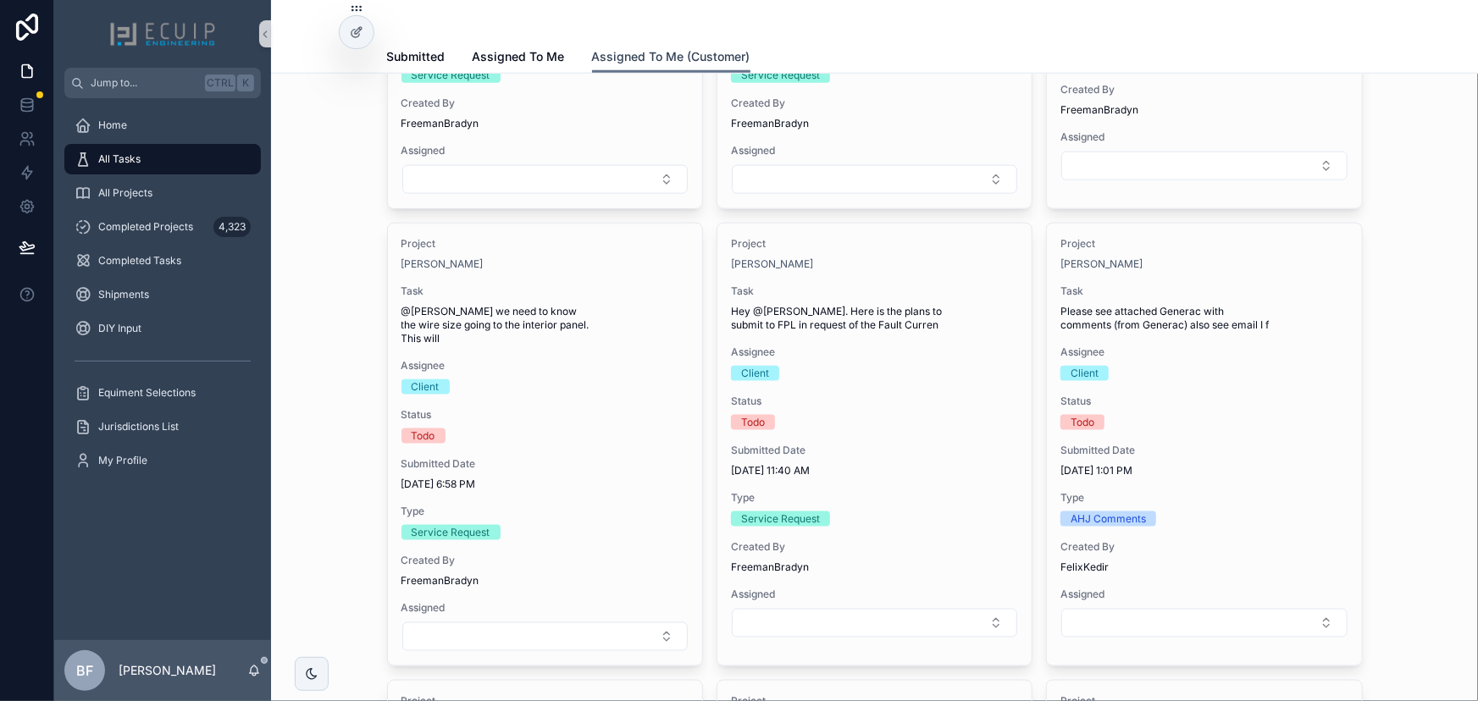
scroll to position [847, 0]
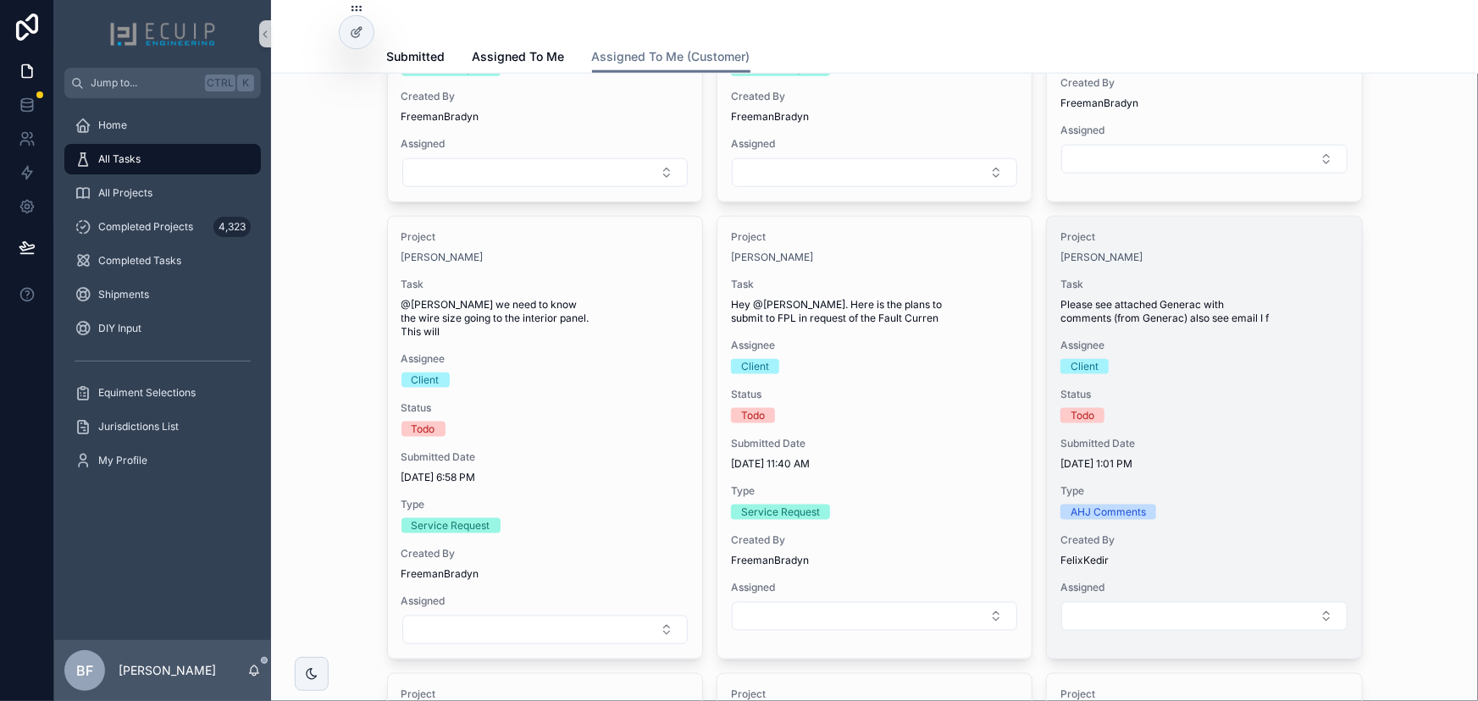
click at [1271, 279] on span "Task" at bounding box center [1203, 285] width 287 height 14
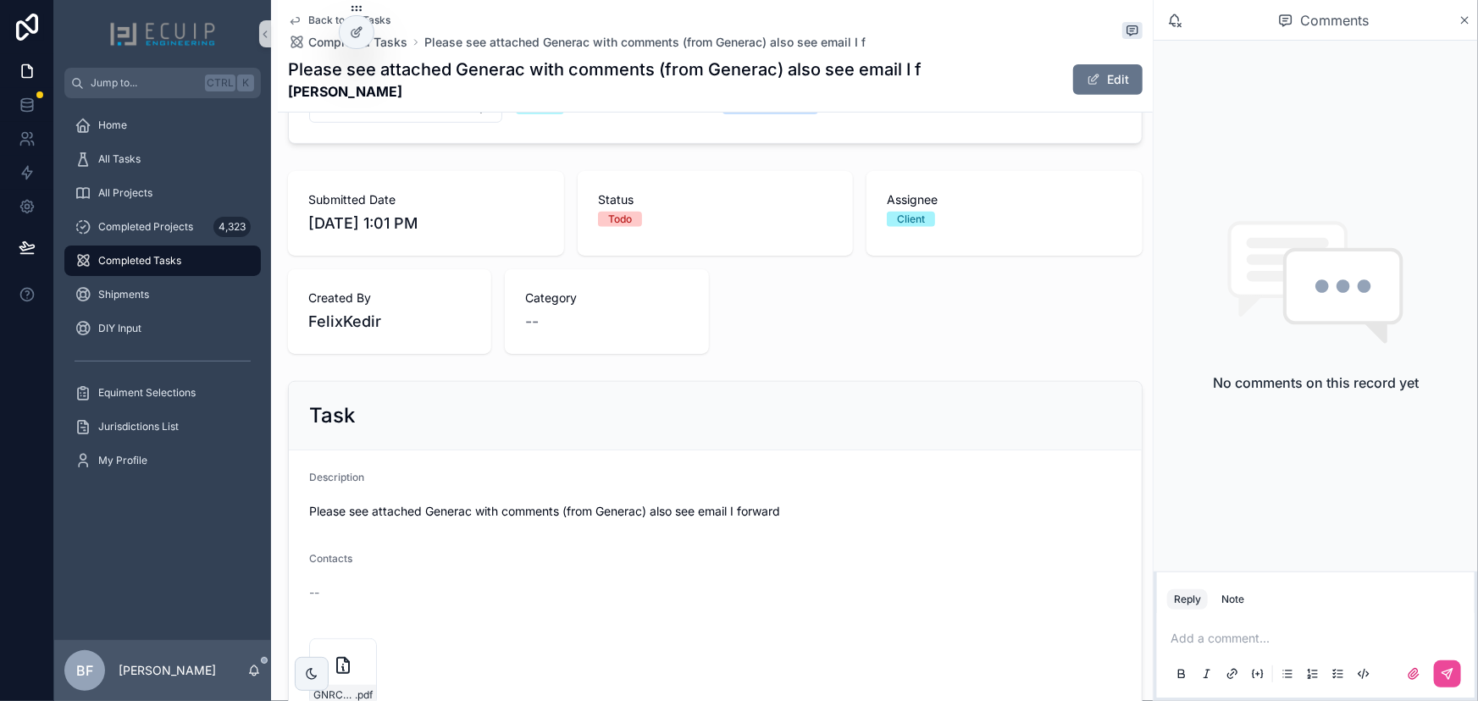
scroll to position [539, 0]
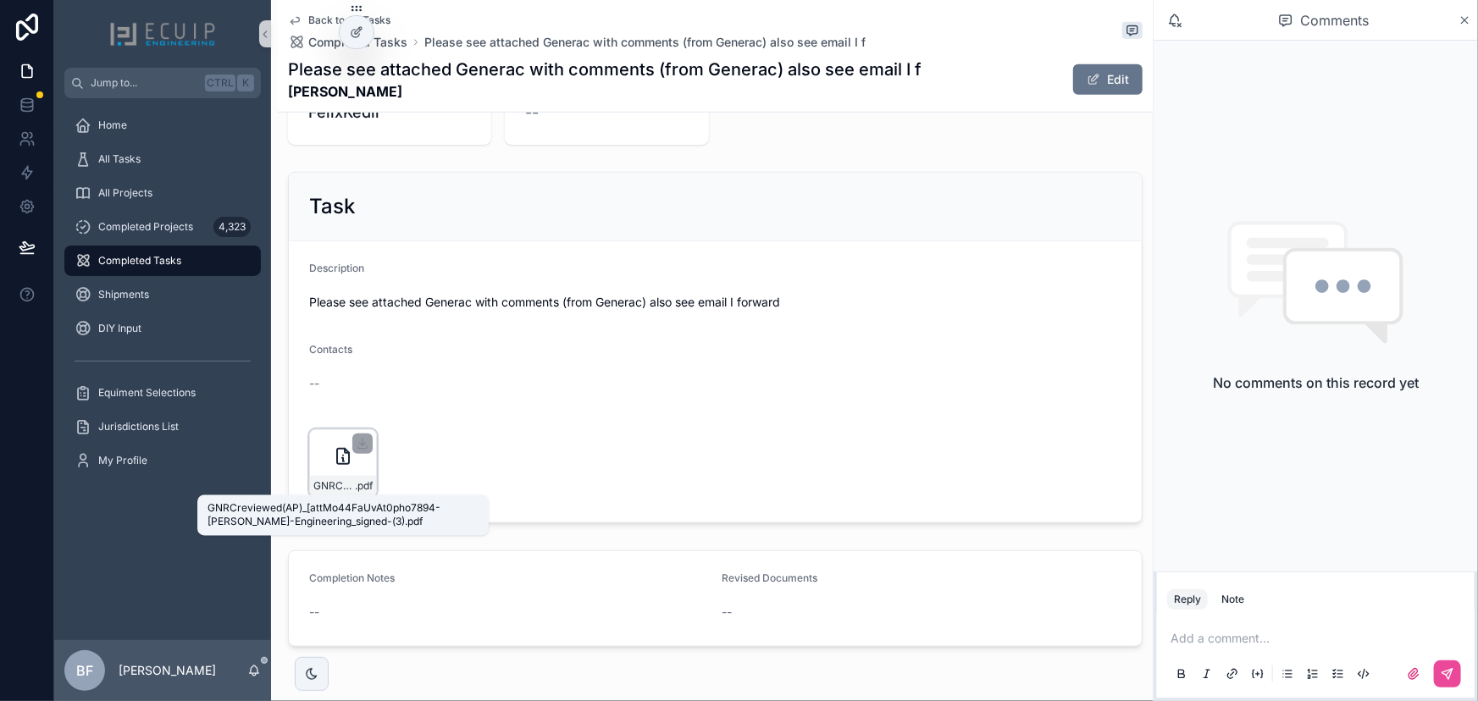
click at [333, 484] on span "GNRCreviewed(AP)_[attMo44FaUvAt0pho7894-Nirav-Raval-Engineering_signed-(3)" at bounding box center [333, 486] width 41 height 14
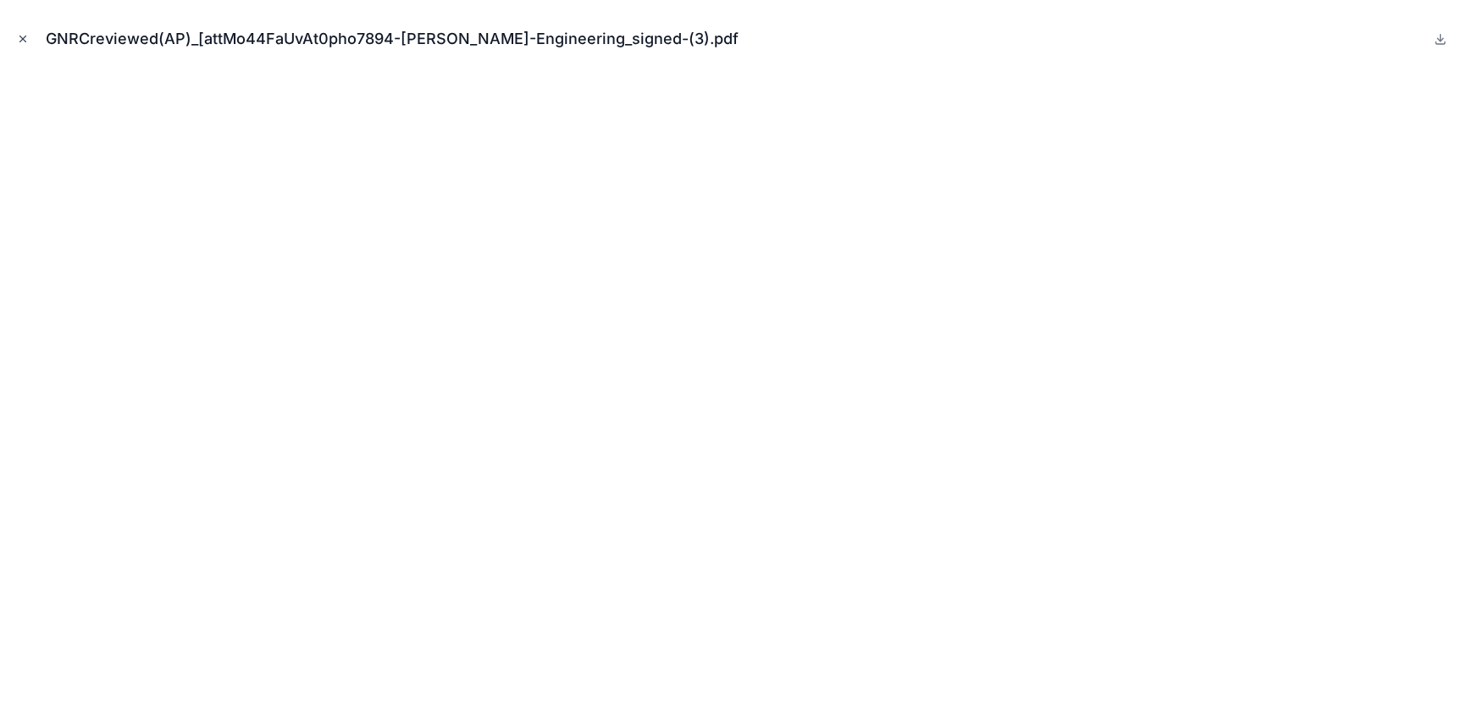
click at [30, 45] on button "Close modal" at bounding box center [23, 39] width 19 height 19
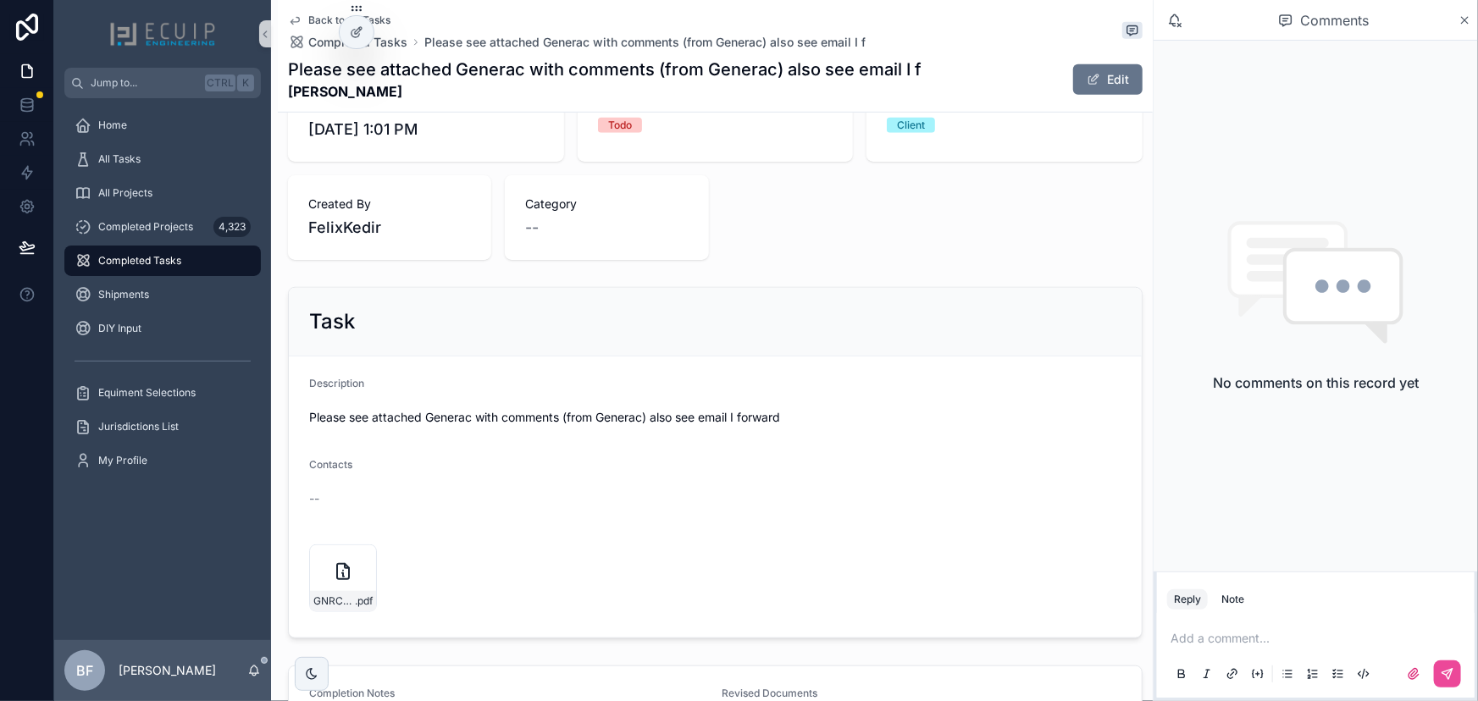
scroll to position [76, 0]
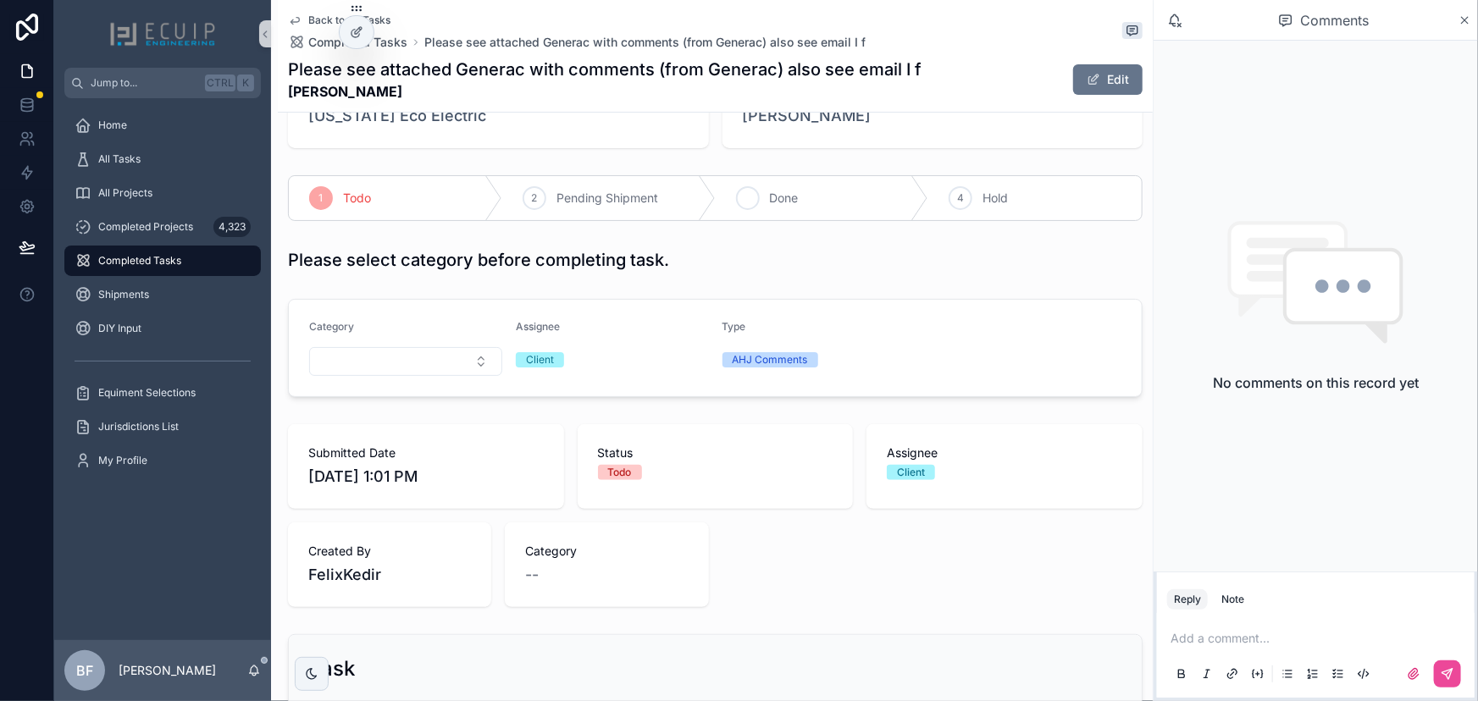
click at [783, 200] on span "Done" at bounding box center [784, 198] width 29 height 17
click at [156, 161] on div "All Tasks" at bounding box center [163, 159] width 176 height 27
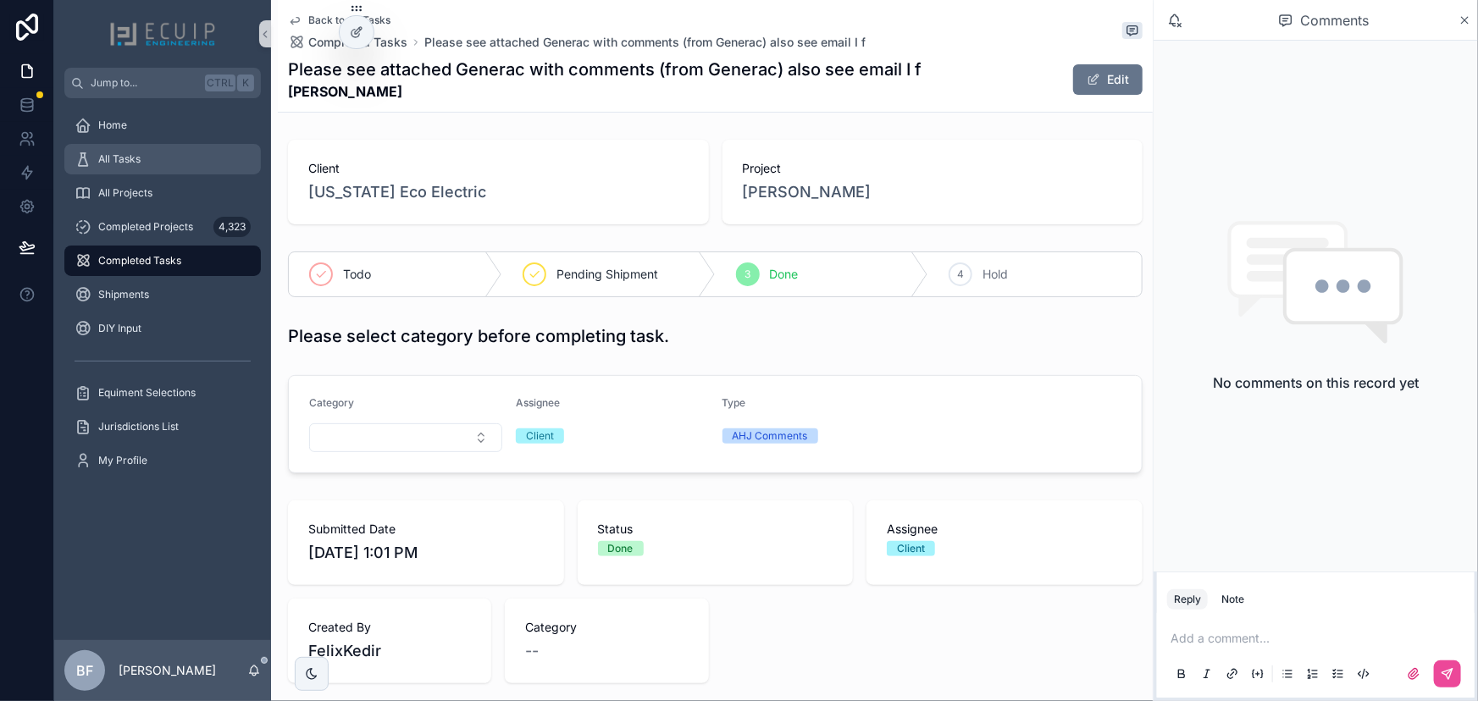
scroll to position [462, 0]
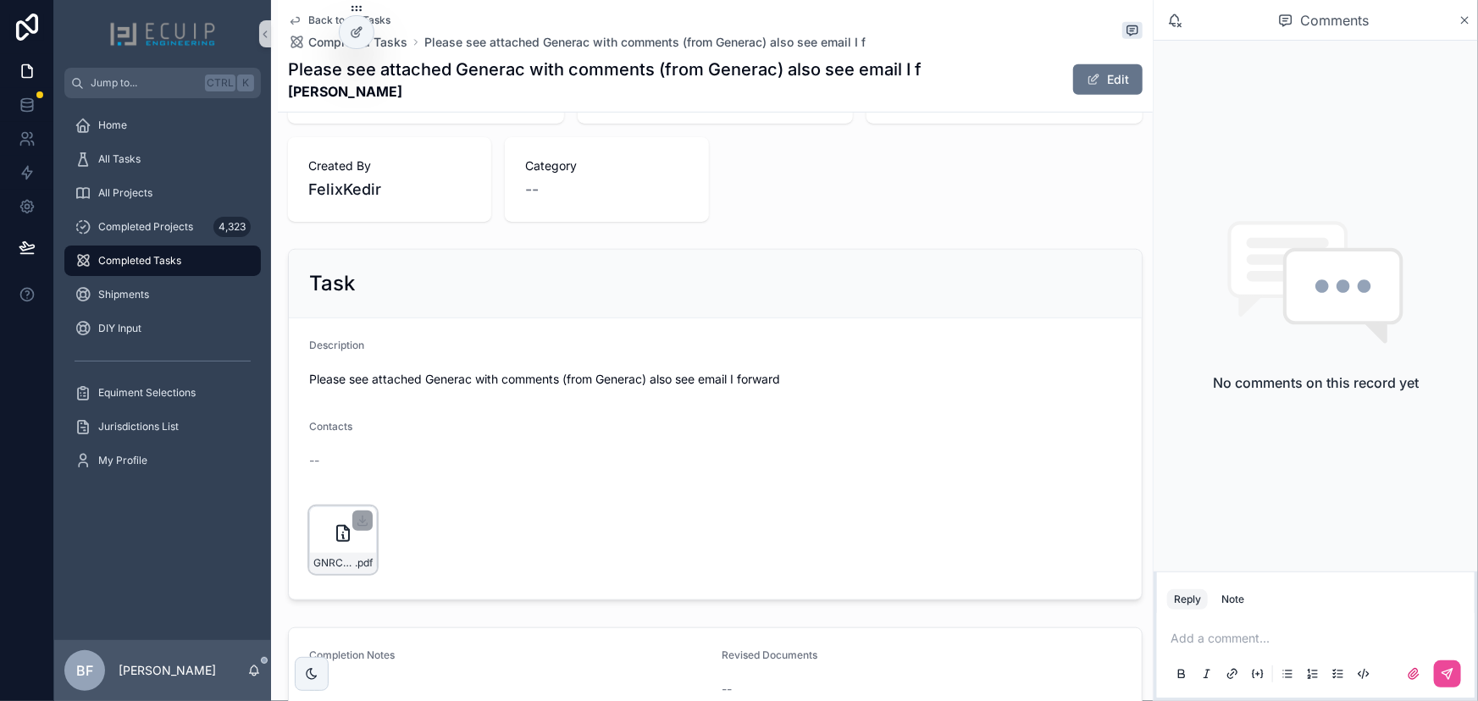
click at [347, 570] on div "GNRCreviewed(AP)_[attMo44FaUvAt0pho7894-Nirav-Raval-Engineering_signed-(3) .pdf" at bounding box center [343, 563] width 66 height 20
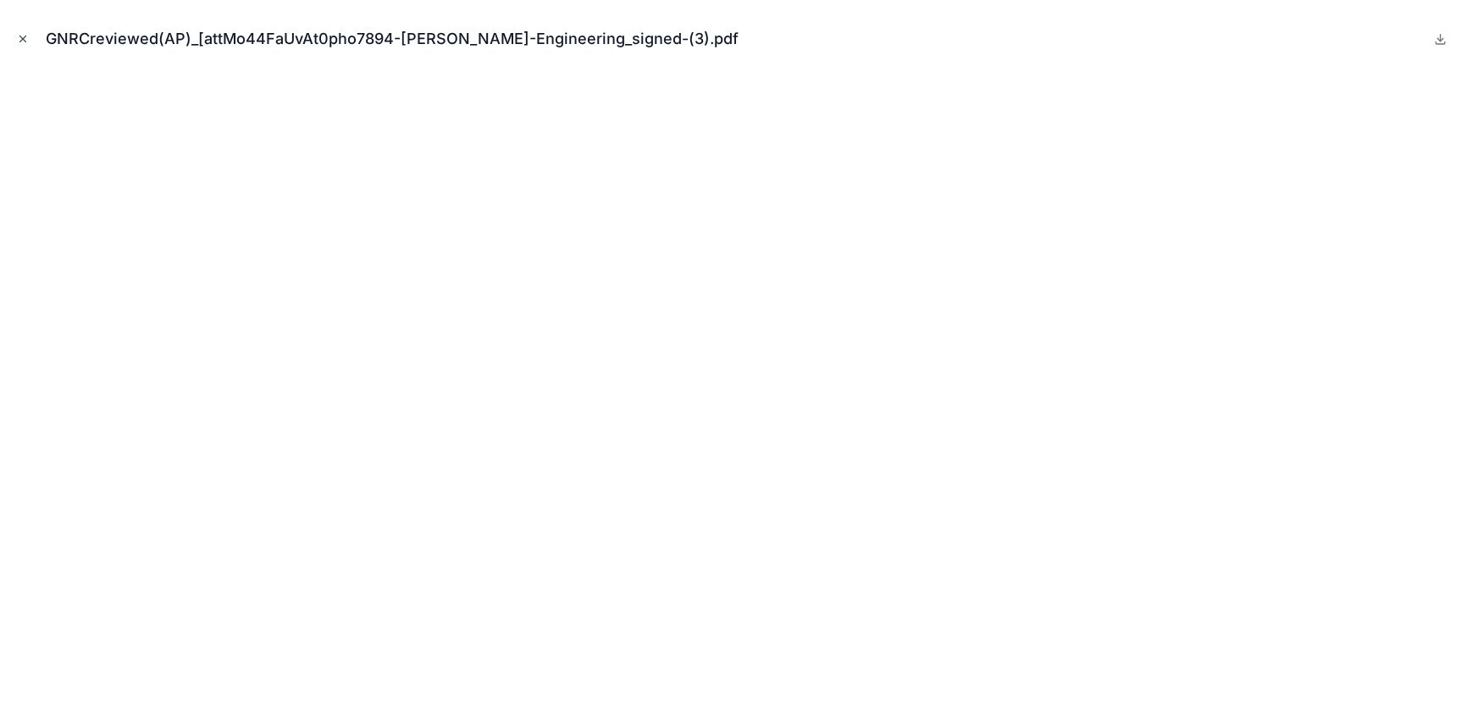
click at [24, 36] on icon "Close modal" at bounding box center [23, 39] width 12 height 12
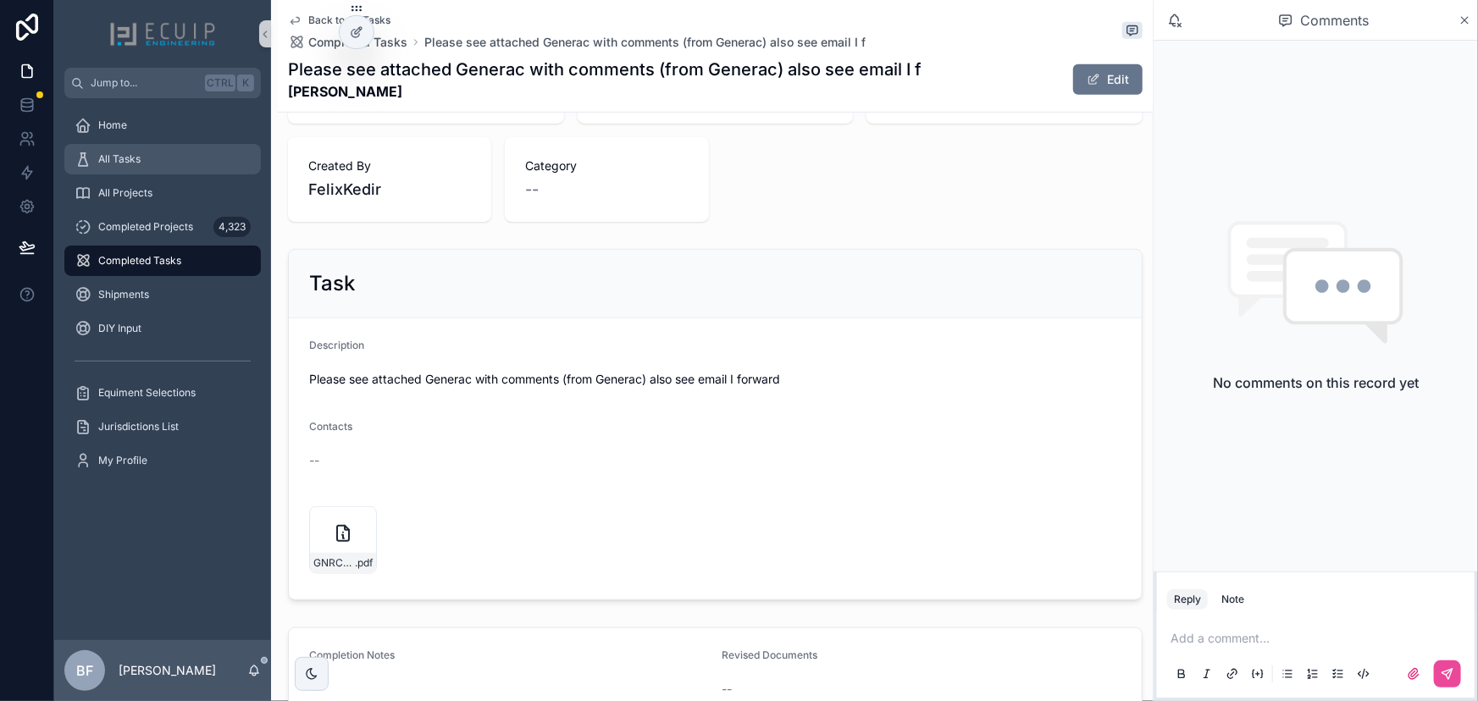
click at [143, 165] on div "All Tasks" at bounding box center [163, 159] width 176 height 27
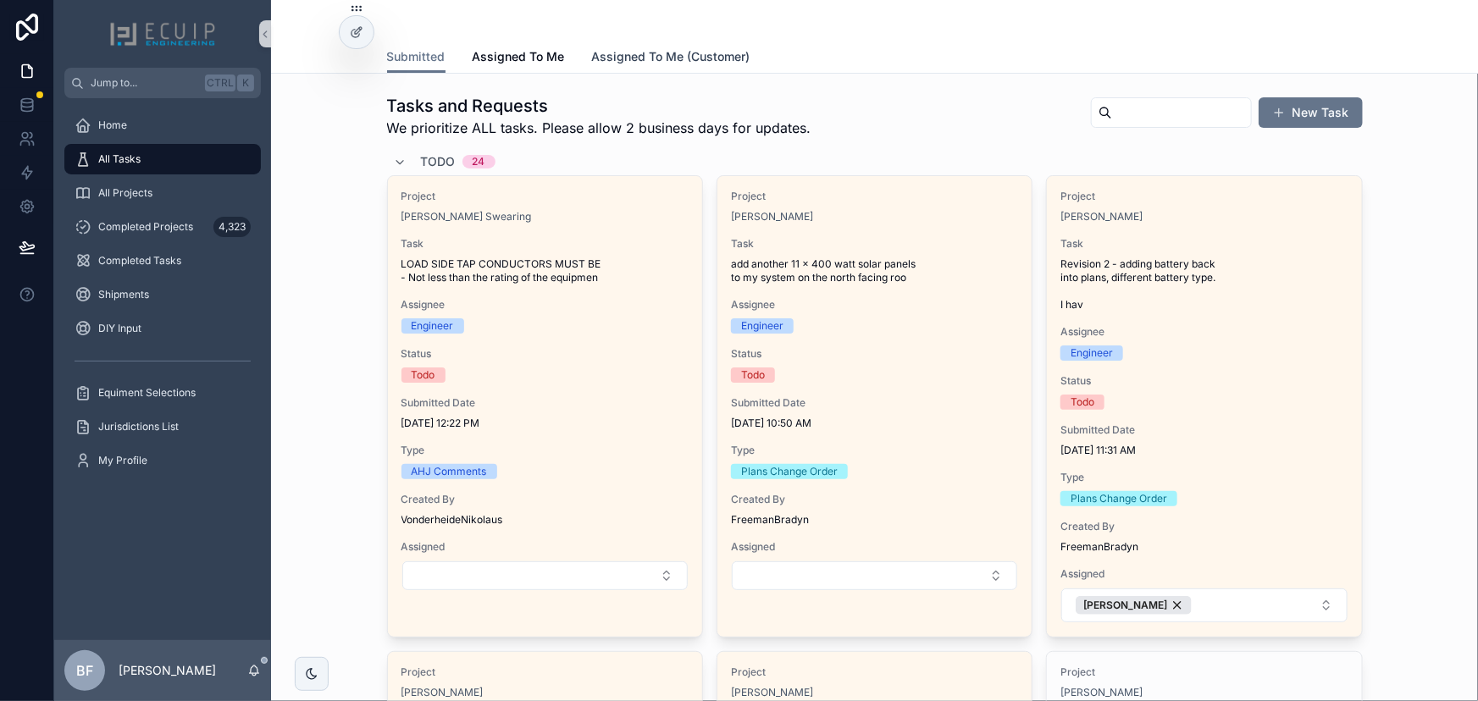
click at [664, 56] on span "Assigned To Me (Customer)" at bounding box center [671, 56] width 158 height 17
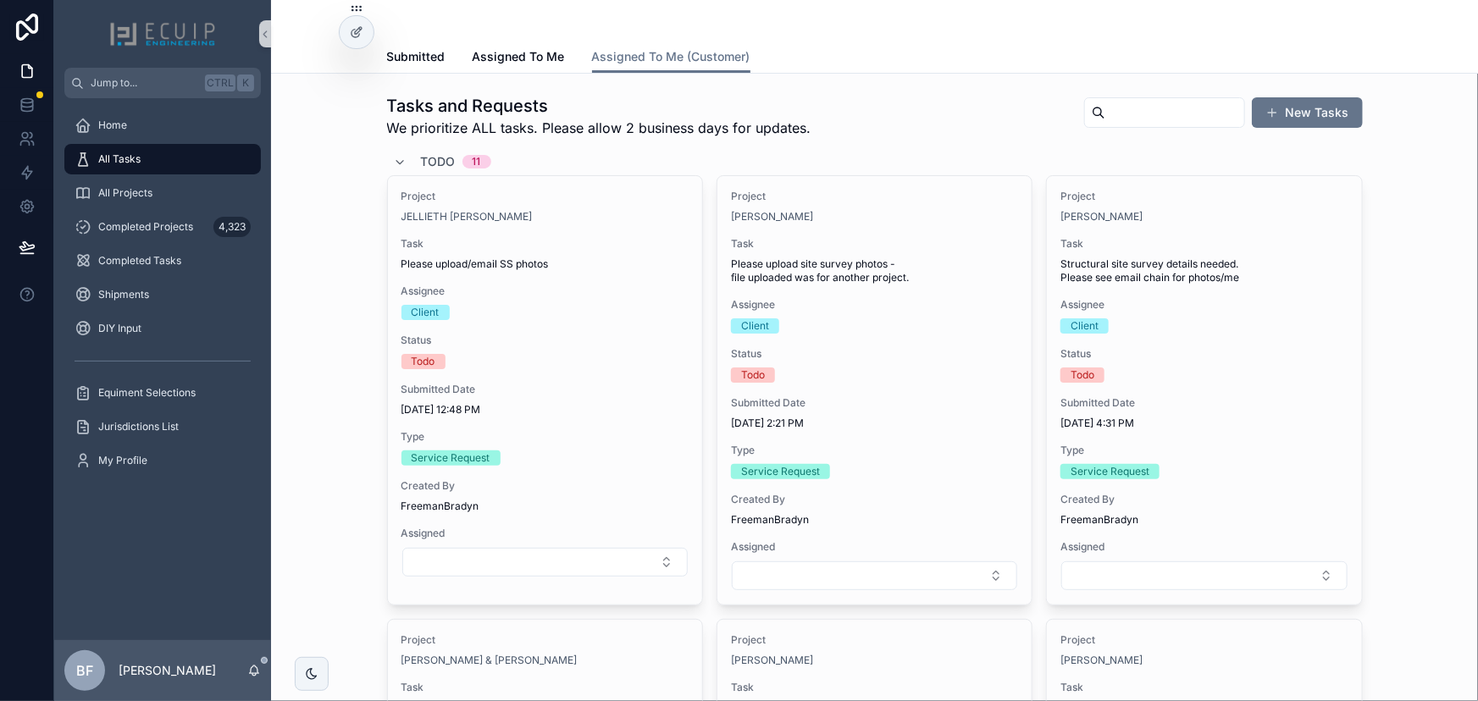
click at [433, 157] on span "Todo" at bounding box center [438, 161] width 35 height 17
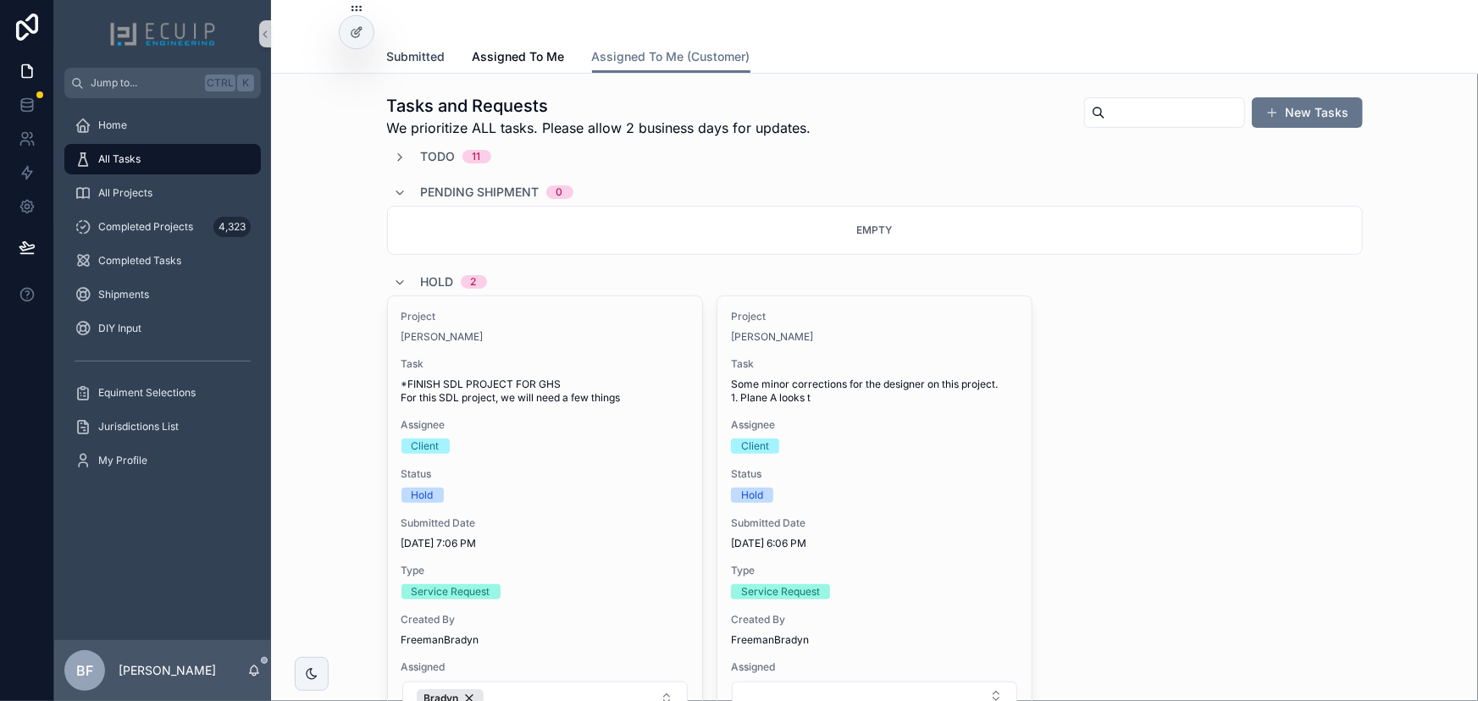
click at [423, 62] on span "Submitted" at bounding box center [416, 56] width 58 height 17
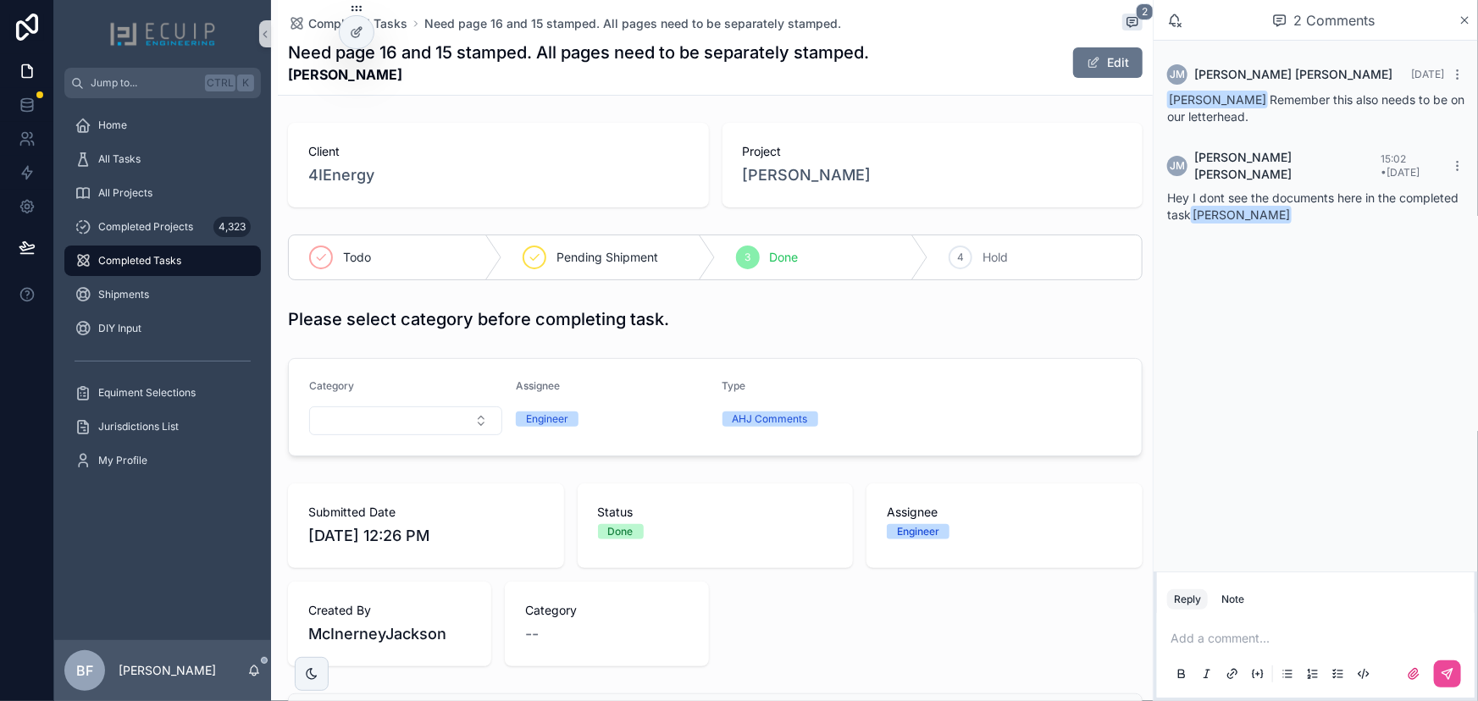
scroll to position [384, 0]
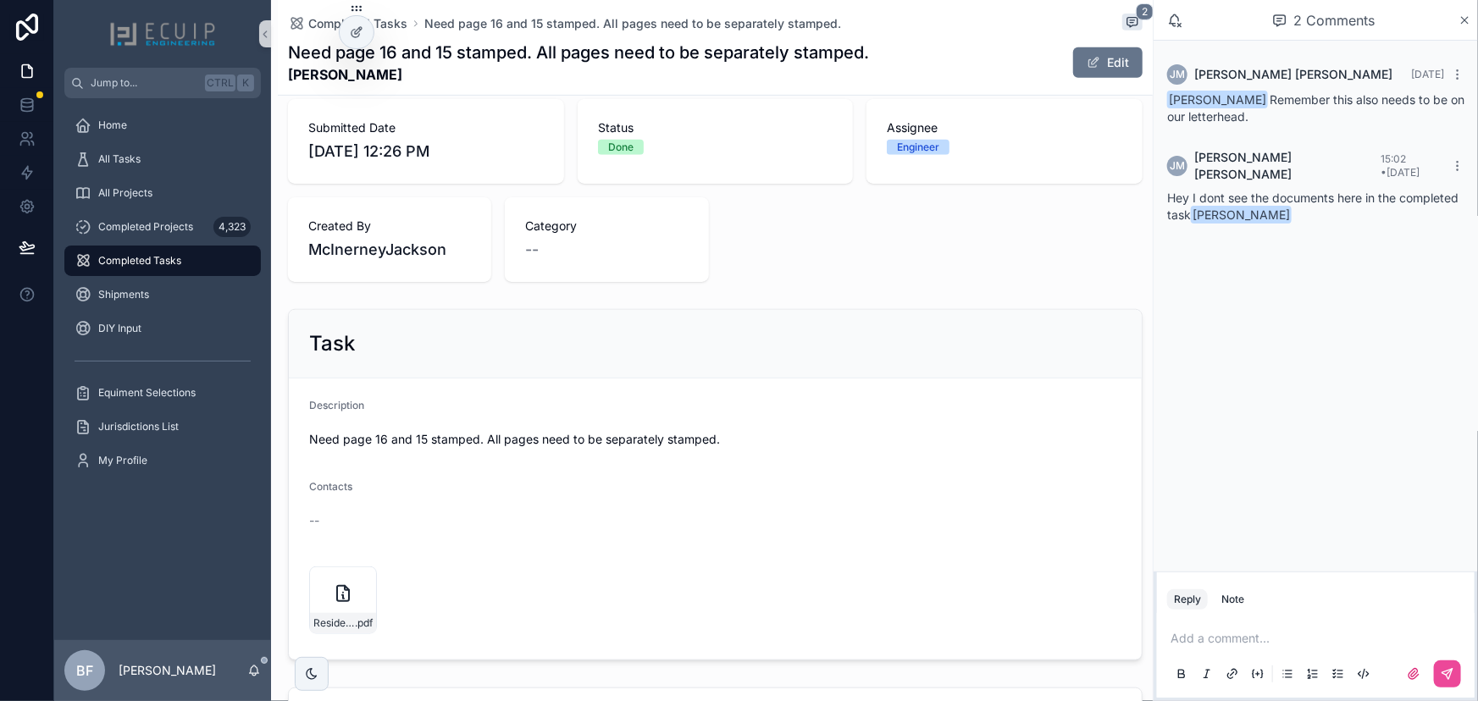
click at [1241, 627] on div "Add a comment..." at bounding box center [1315, 655] width 297 height 71
click at [1241, 633] on p "scrollable content" at bounding box center [1318, 638] width 297 height 17
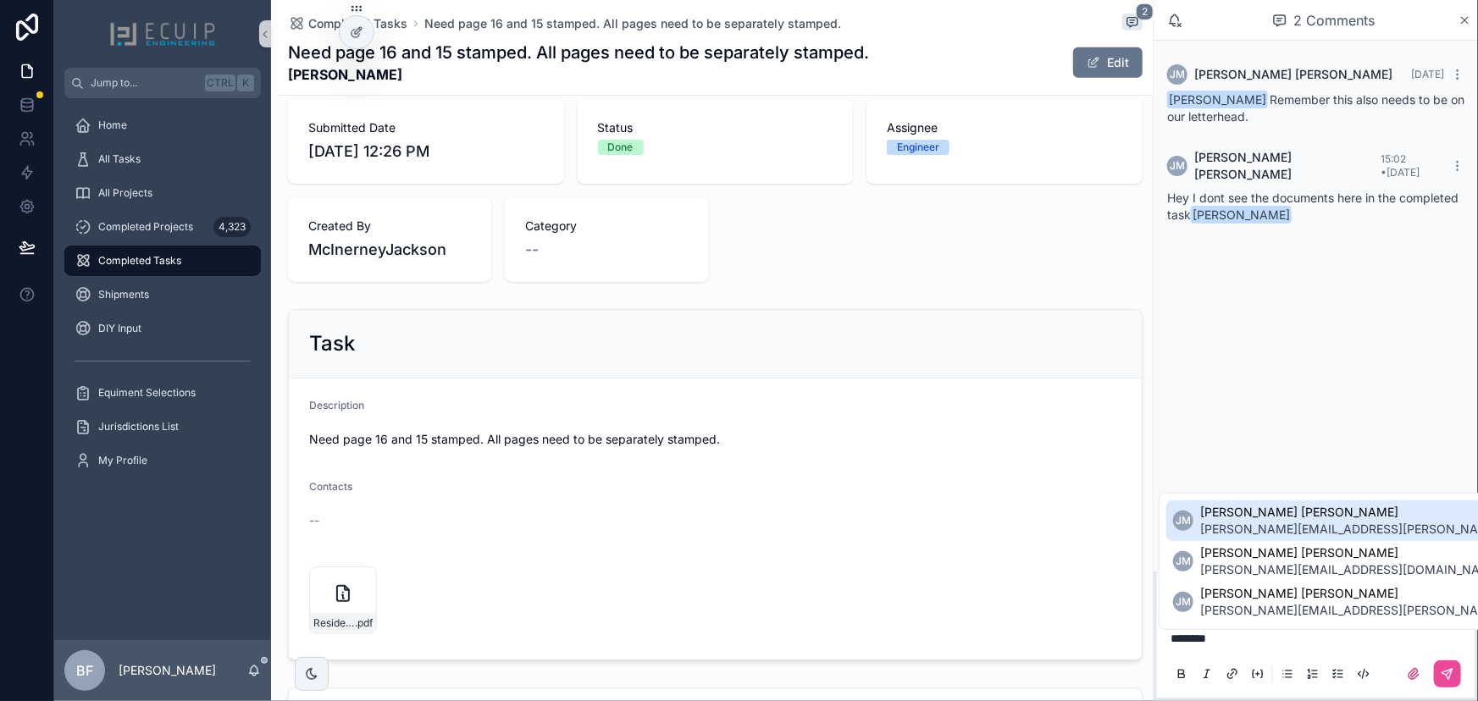
click at [1244, 533] on span "[PERSON_NAME][EMAIL_ADDRESS][PERSON_NAME][DOMAIN_NAME]" at bounding box center [1399, 529] width 399 height 17
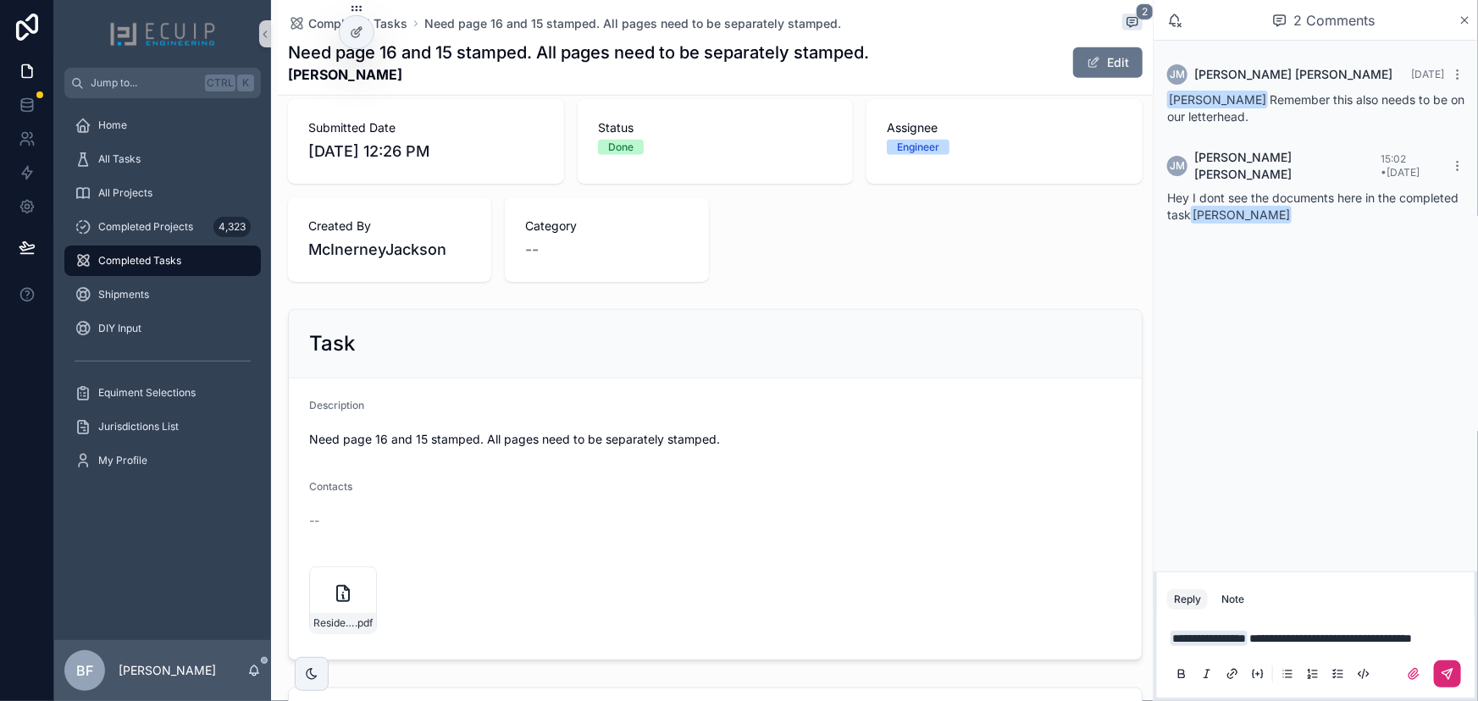
click at [1452, 677] on icon "scrollable content" at bounding box center [1447, 674] width 14 height 14
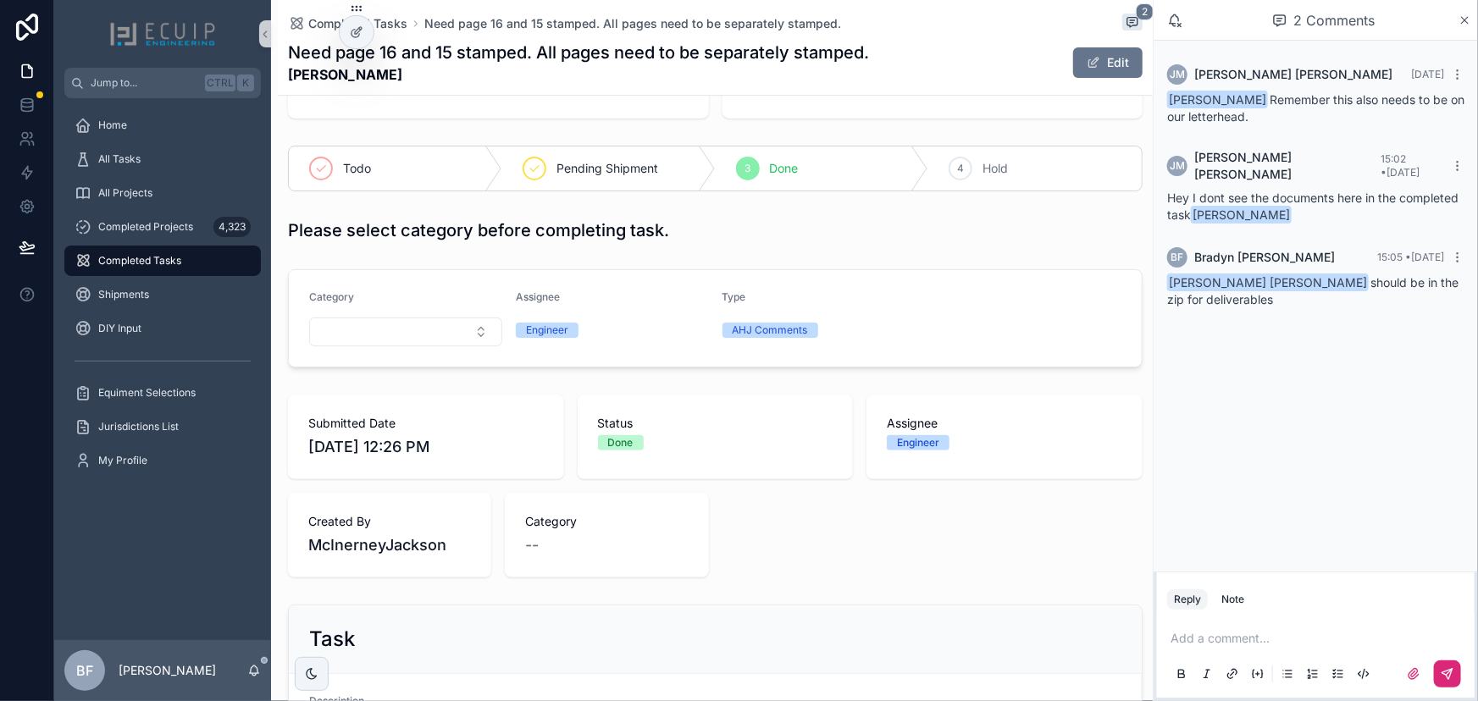
scroll to position [0, 0]
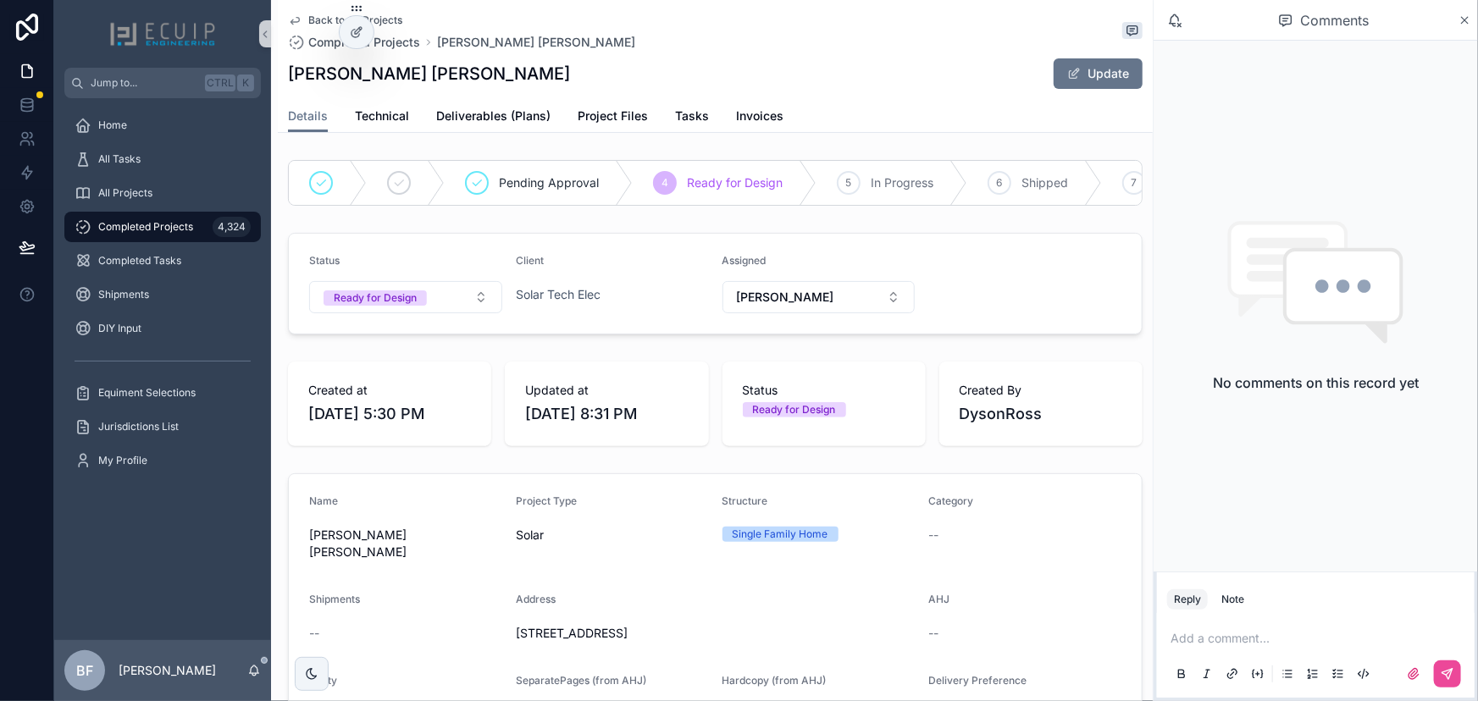
scroll to position [307, 0]
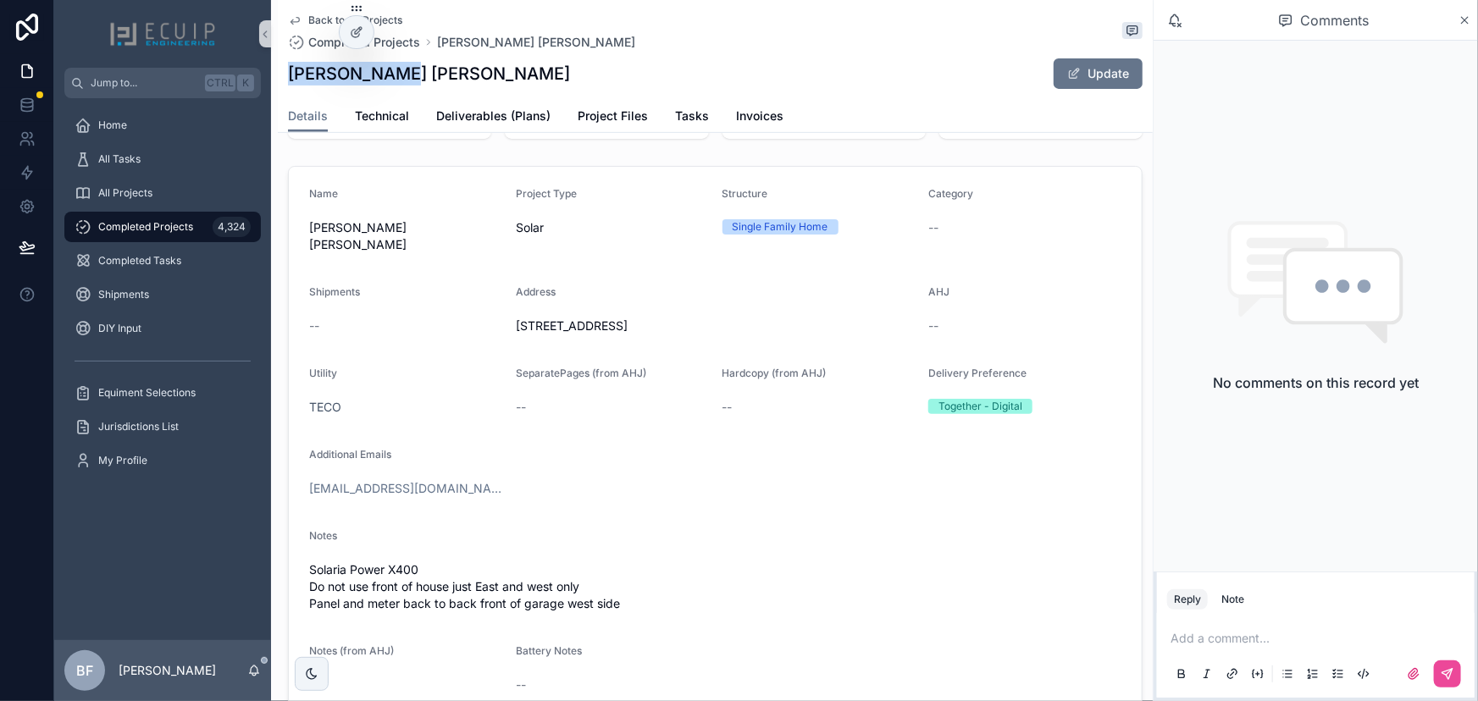
drag, startPoint x: 395, startPoint y: 78, endPoint x: 278, endPoint y: 69, distance: 117.2
click at [278, 69] on div "Back to All Projects Completed Projects [PERSON_NAME] [PERSON_NAME] [PERSON_NAM…" at bounding box center [715, 66] width 875 height 133
copy h1 "[PERSON_NAME] [PERSON_NAME]"
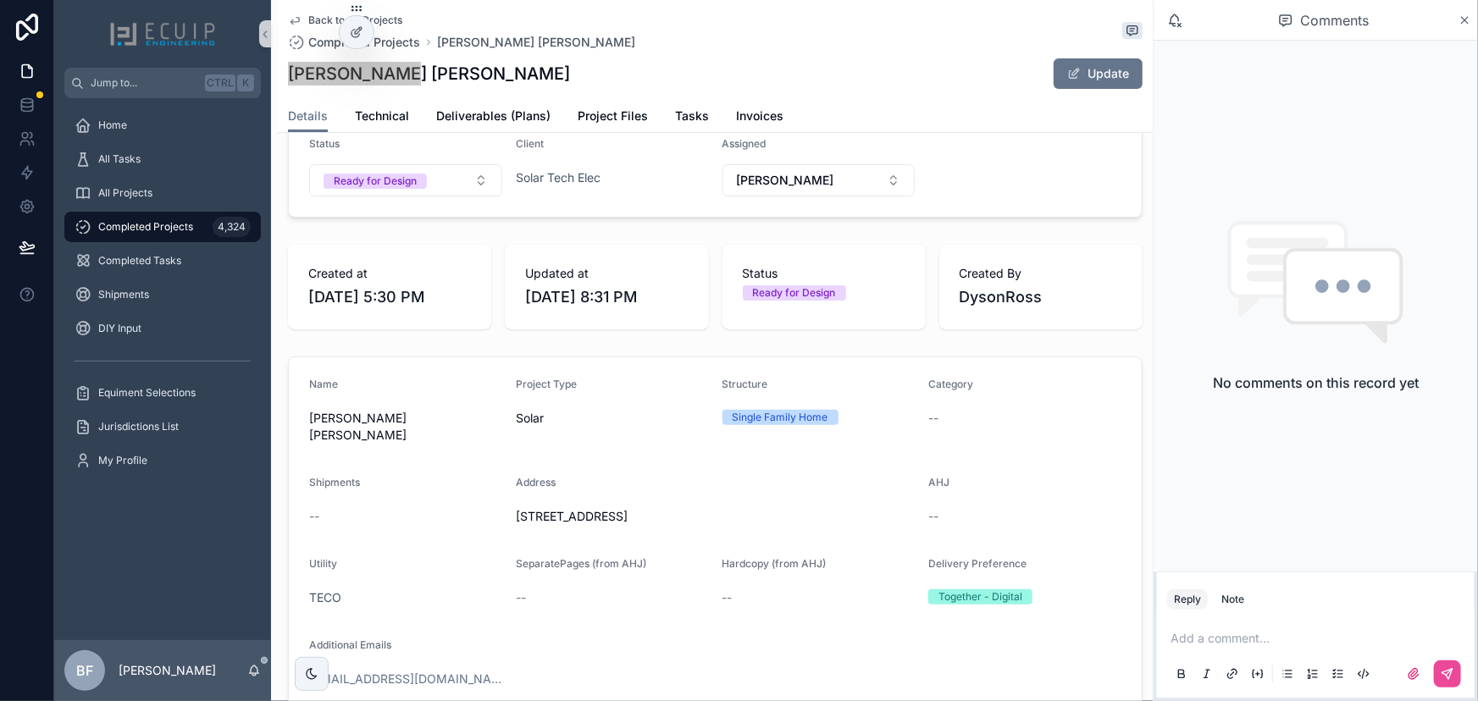
scroll to position [0, 0]
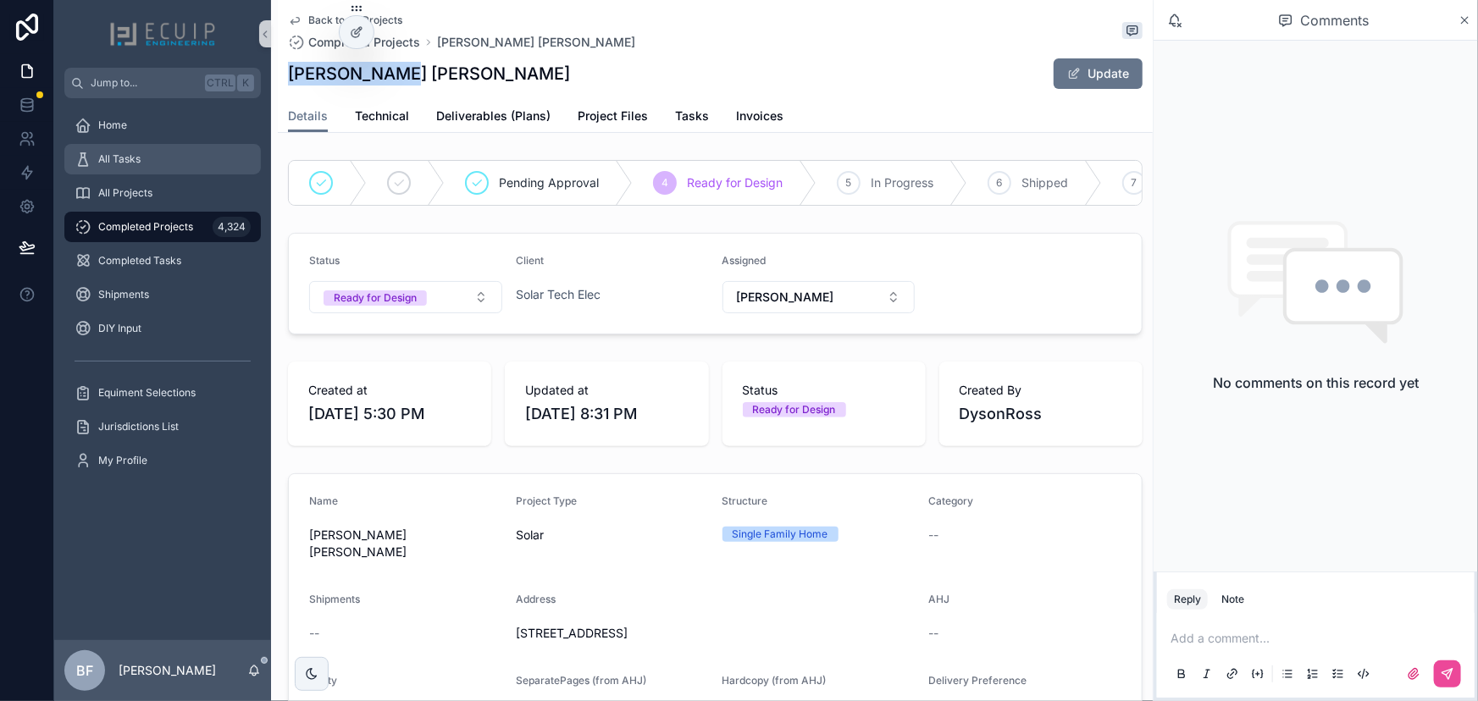
click at [136, 161] on span "All Tasks" at bounding box center [119, 159] width 42 height 14
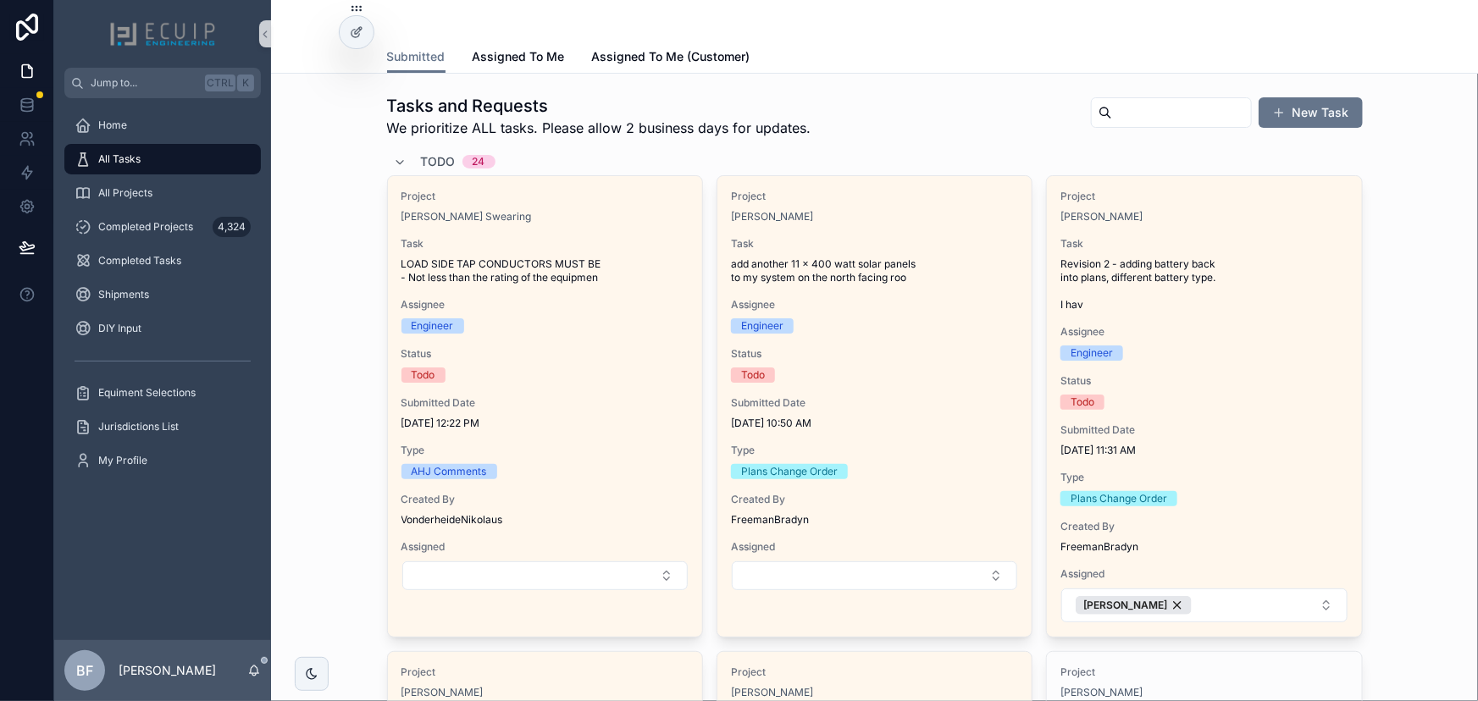
scroll to position [307, 0]
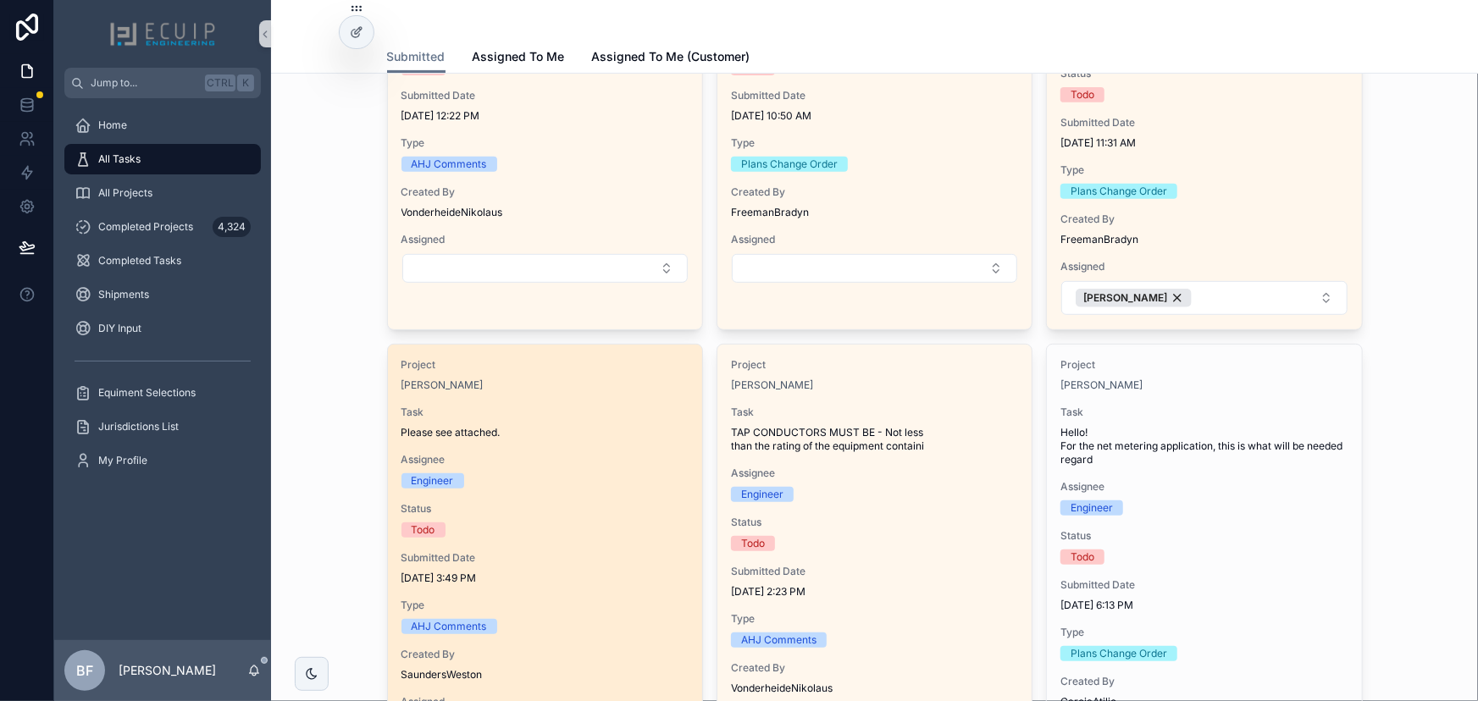
click at [592, 478] on div "Engineer" at bounding box center [544, 480] width 287 height 15
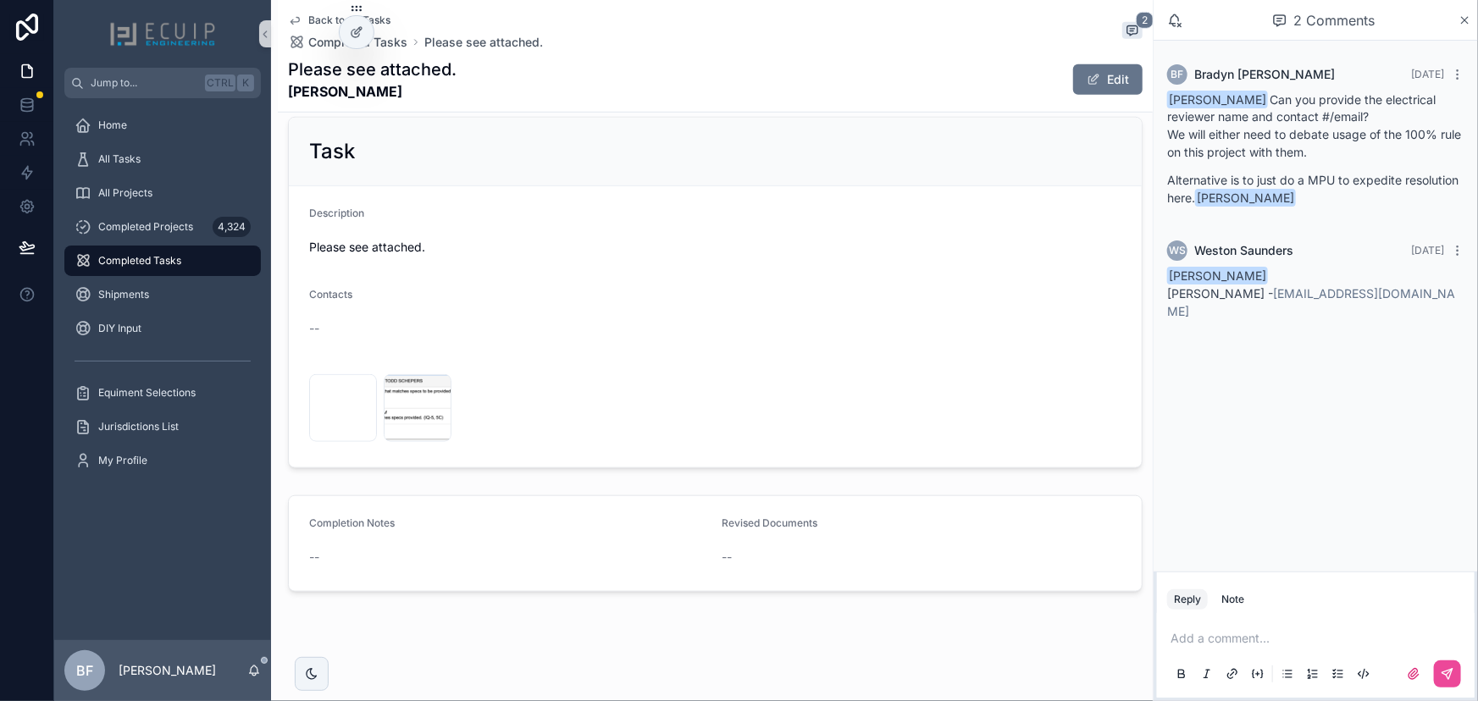
scroll to position [598, 0]
click at [401, 417] on div "Screenshot-2025-08-29-at-3.47.33-PM .png" at bounding box center [417, 427] width 66 height 20
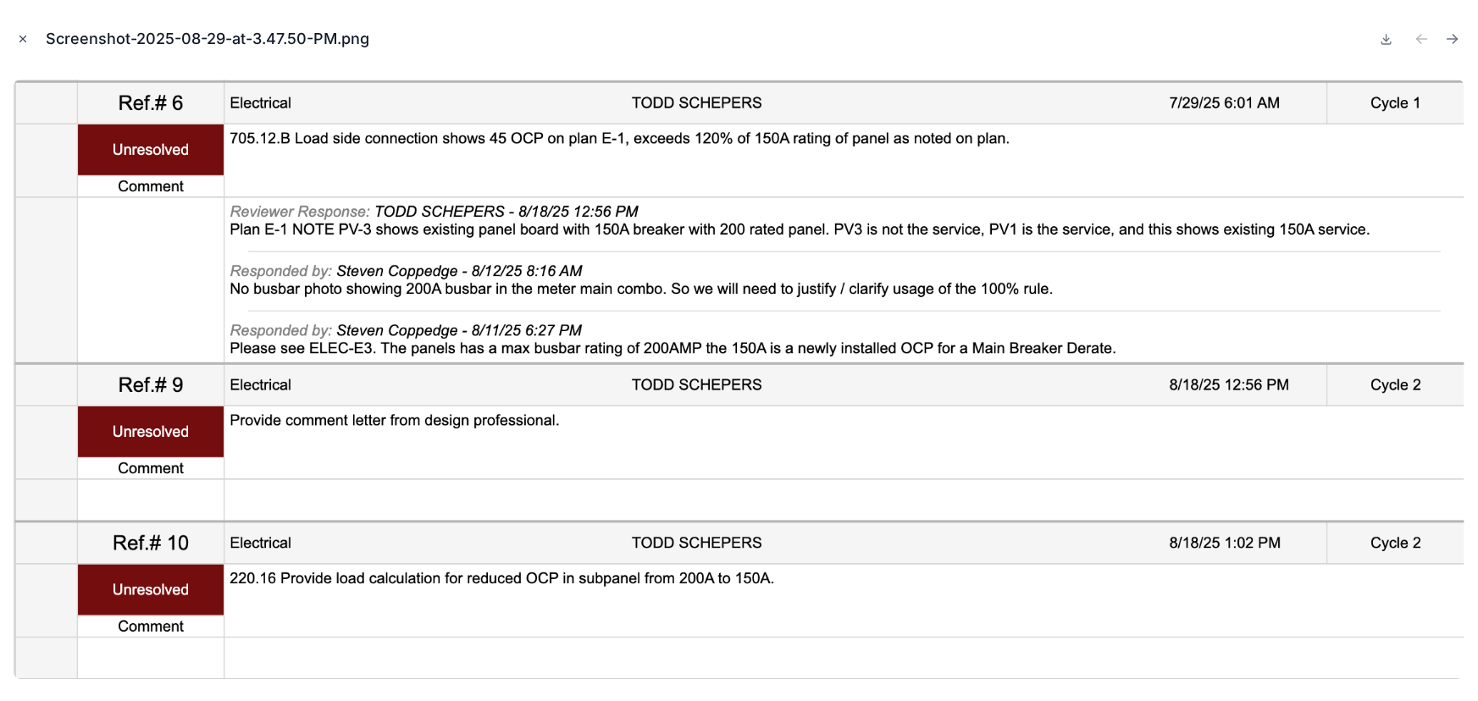
click at [13, 36] on div "Screenshot-2025-08-29-at-3.47.50-PM.png" at bounding box center [739, 350] width 1478 height 701
click at [19, 36] on icon "Close modal" at bounding box center [23, 39] width 12 height 12
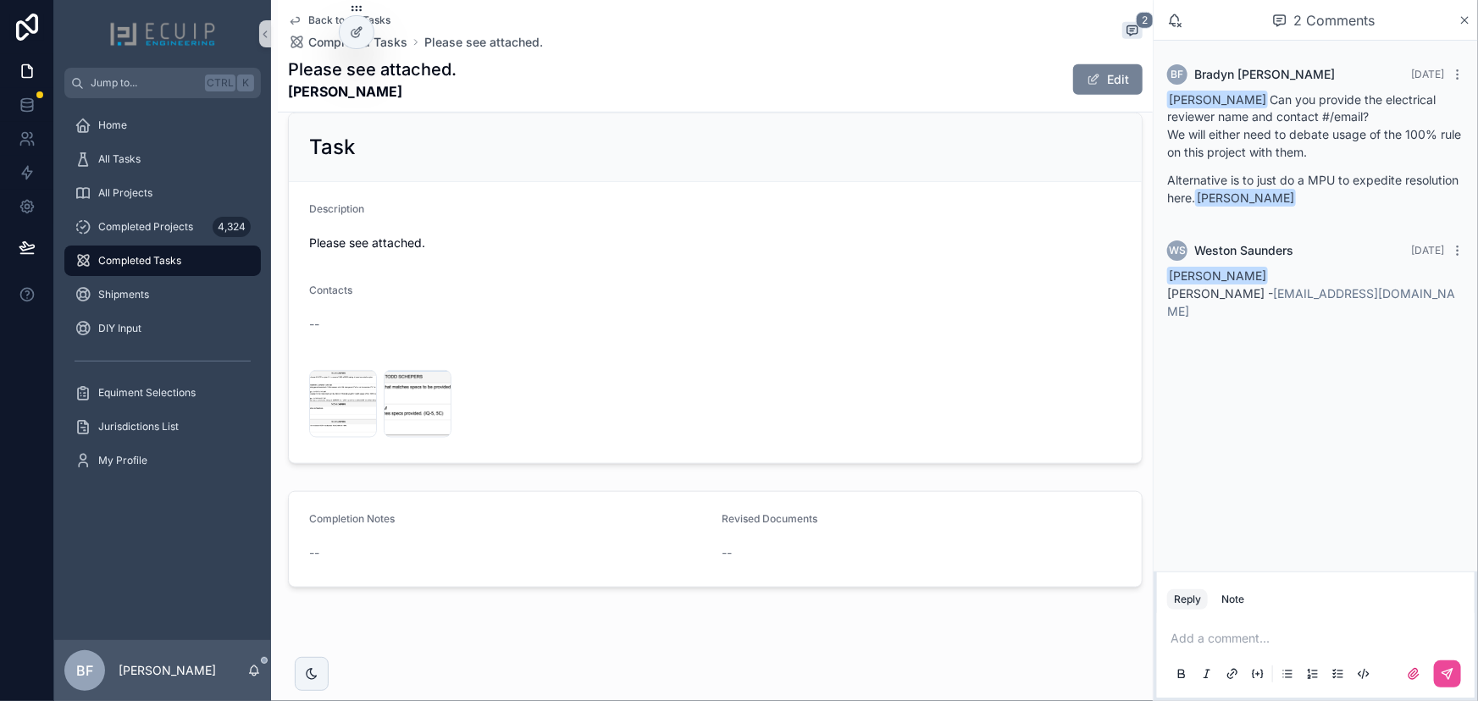
click at [1059, 85] on div "Edit" at bounding box center [1078, 80] width 127 height 32
click at [1073, 85] on button "Edit" at bounding box center [1107, 79] width 69 height 30
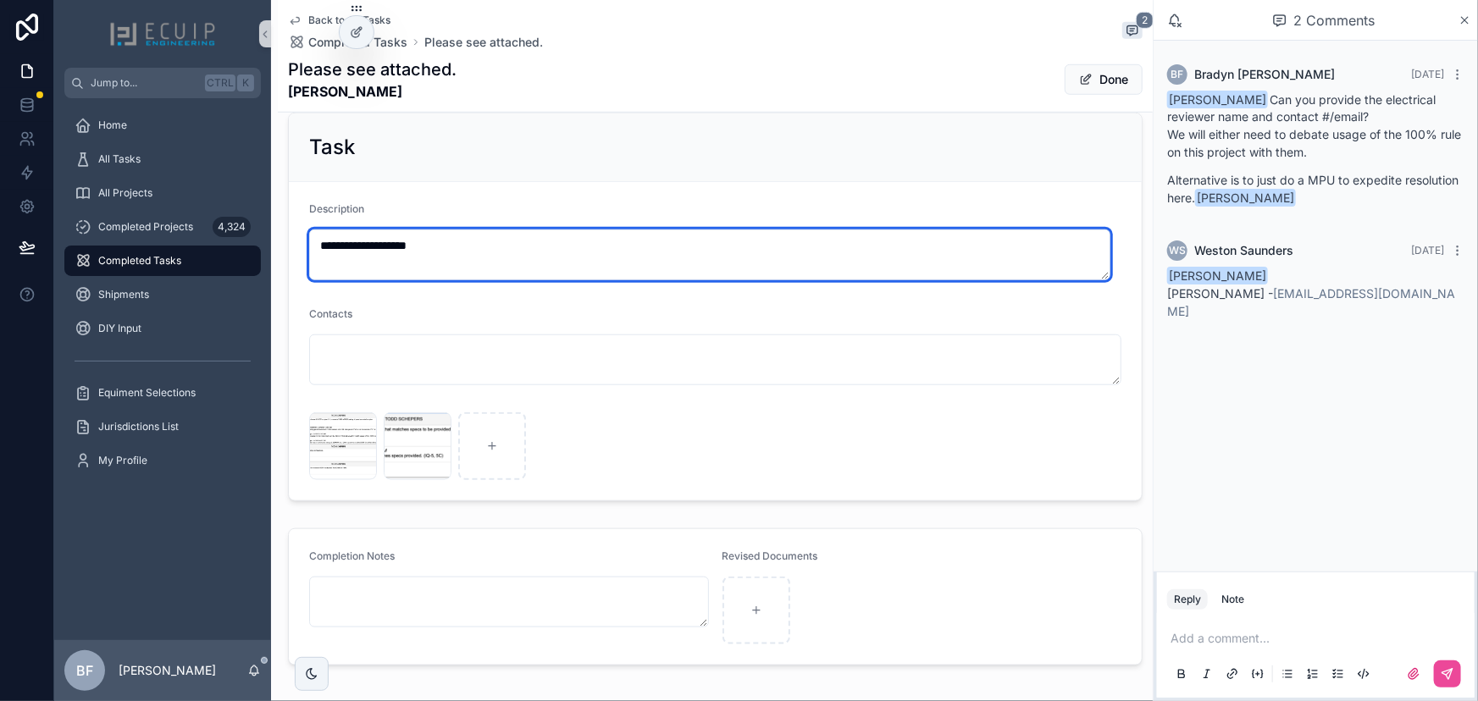
click at [516, 263] on textarea "**********" at bounding box center [709, 254] width 801 height 51
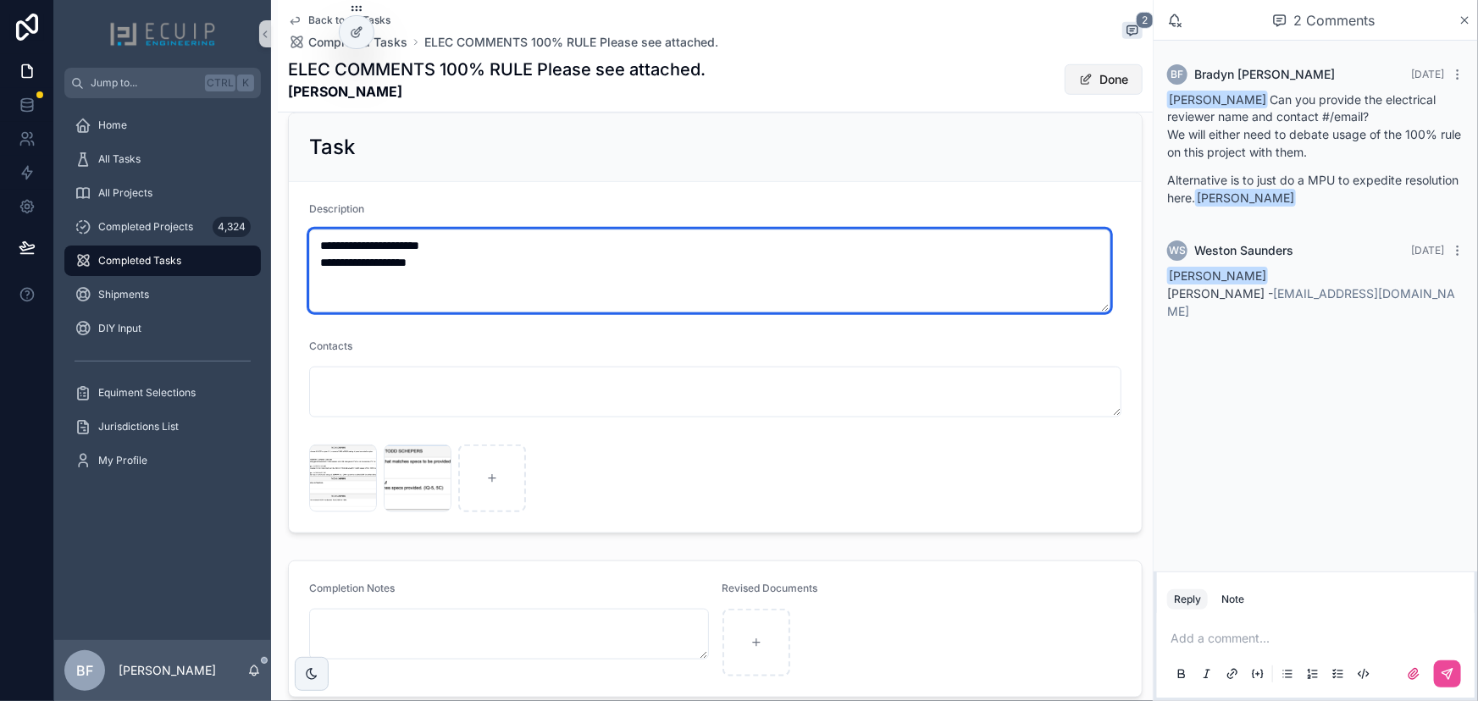
type textarea "**********"
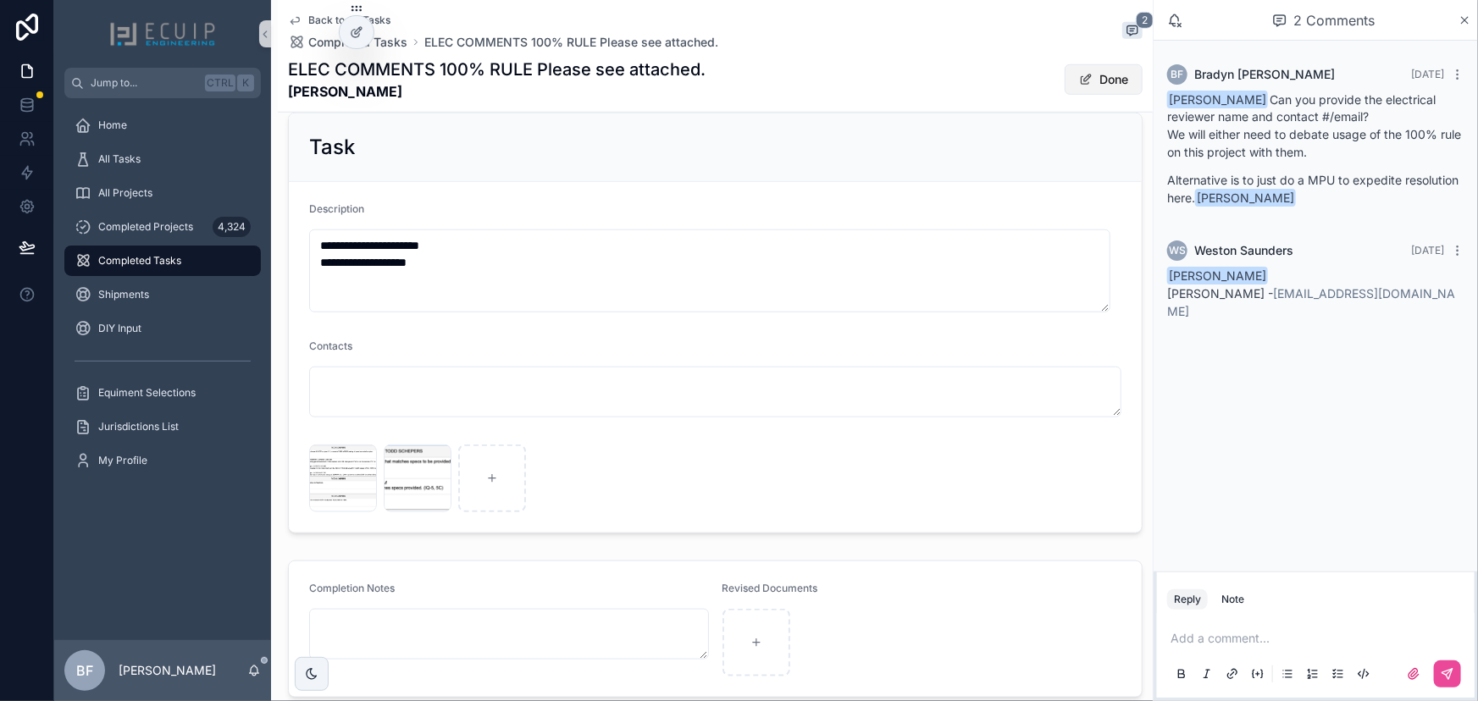
click at [1081, 75] on button "Done" at bounding box center [1103, 79] width 78 height 30
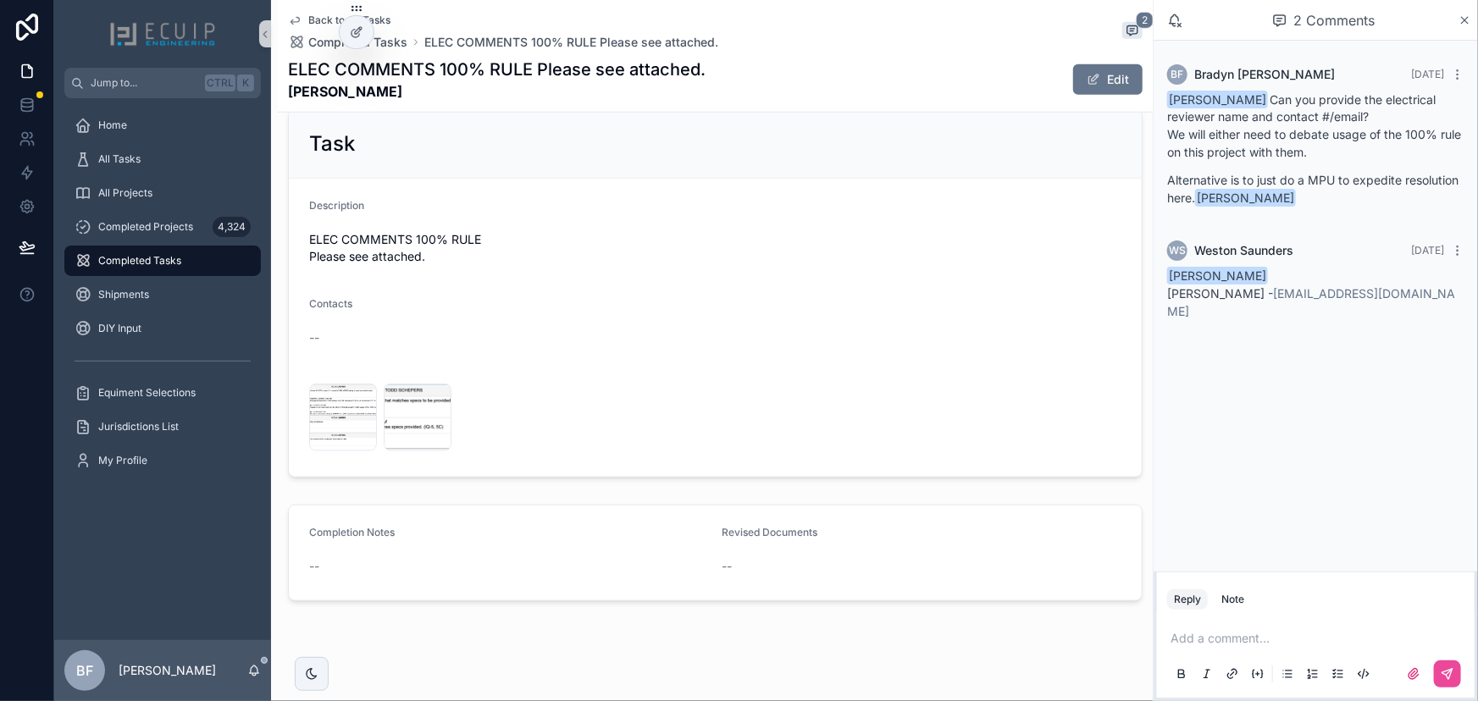
scroll to position [598, 0]
click at [143, 160] on div "All Tasks" at bounding box center [163, 159] width 176 height 27
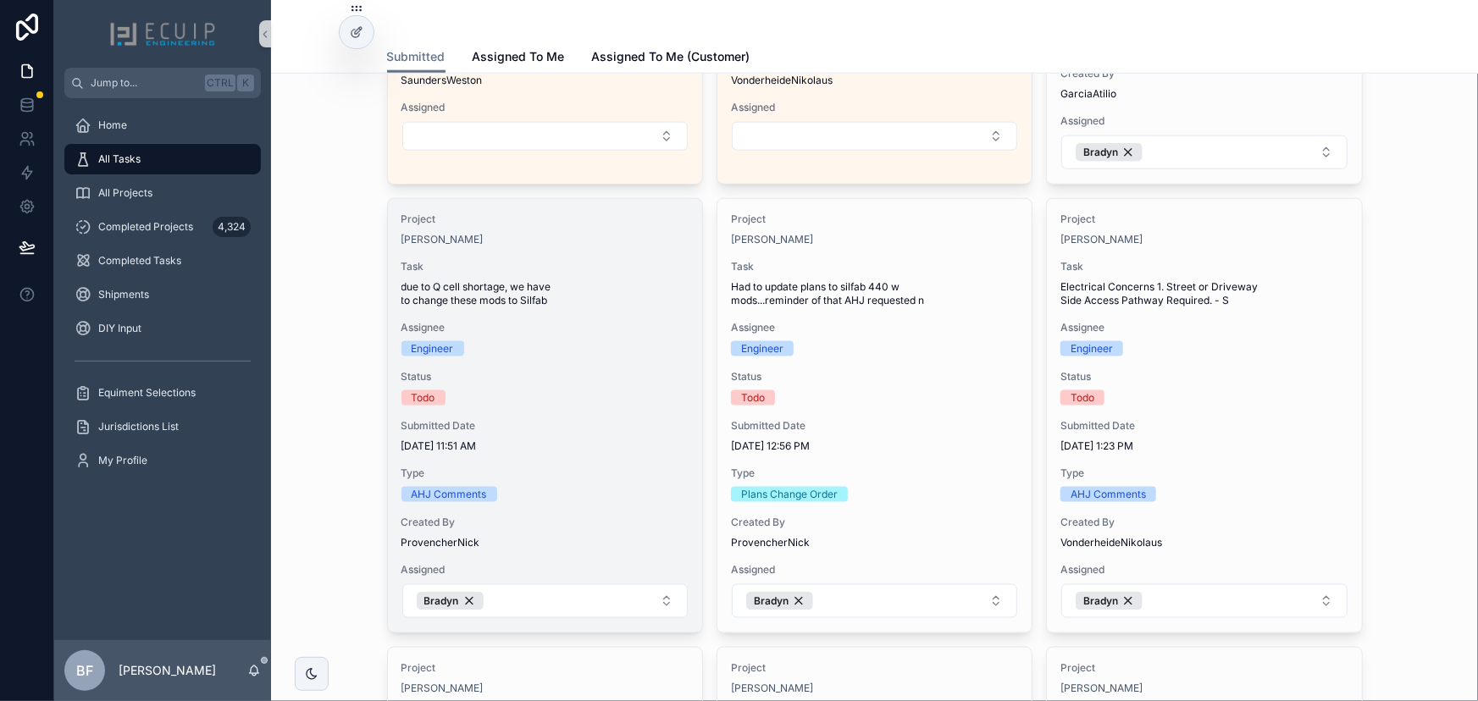
scroll to position [923, 0]
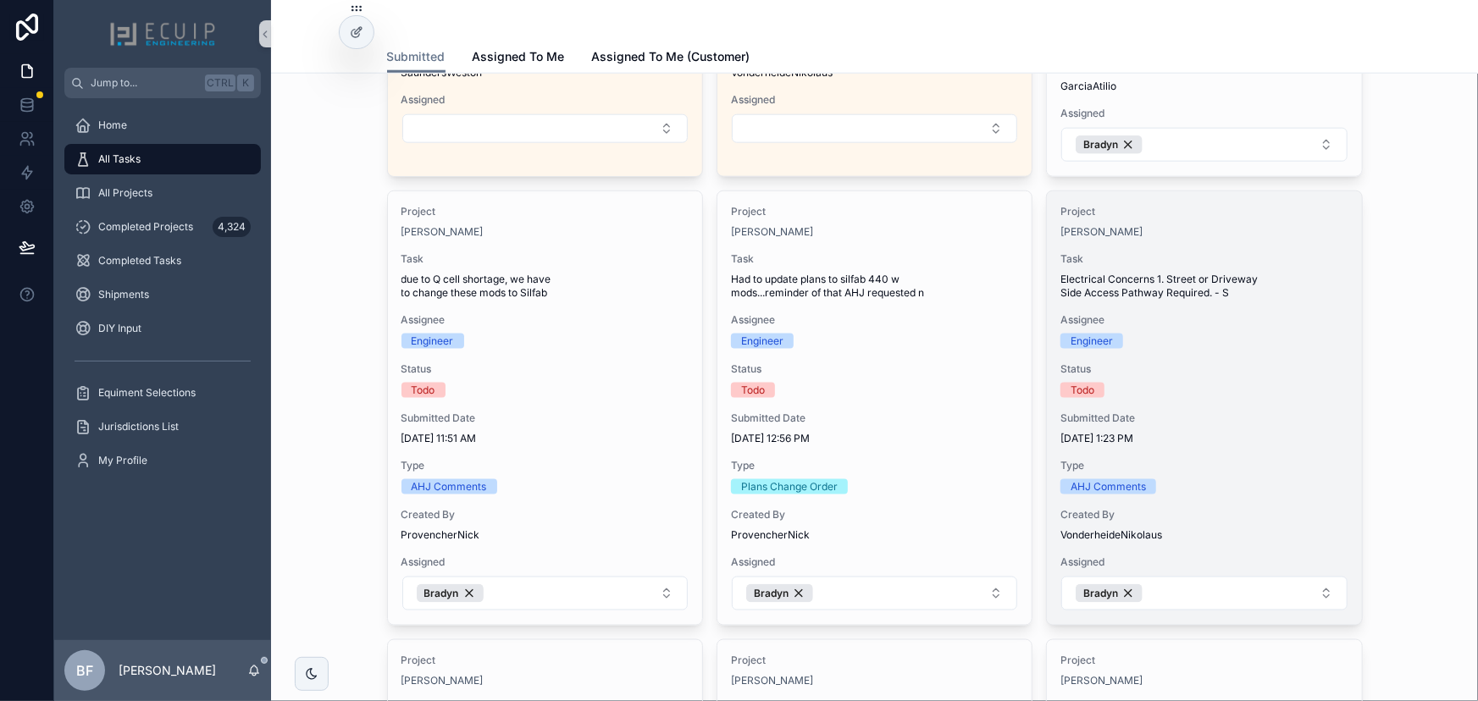
click at [1217, 266] on div "Task Electrical Concerns 1. Street or Driveway Side Access Pathway Required. - S" at bounding box center [1203, 275] width 287 height 47
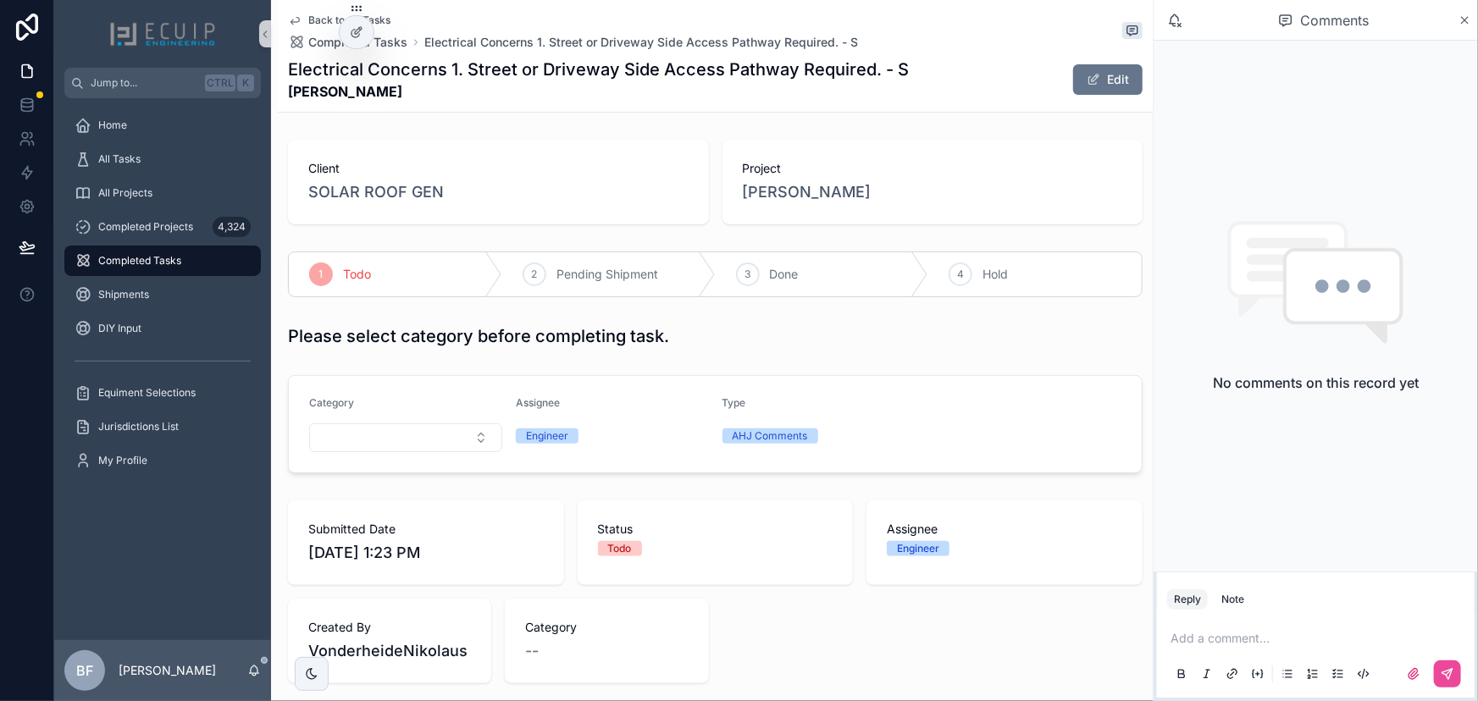
scroll to position [539, 0]
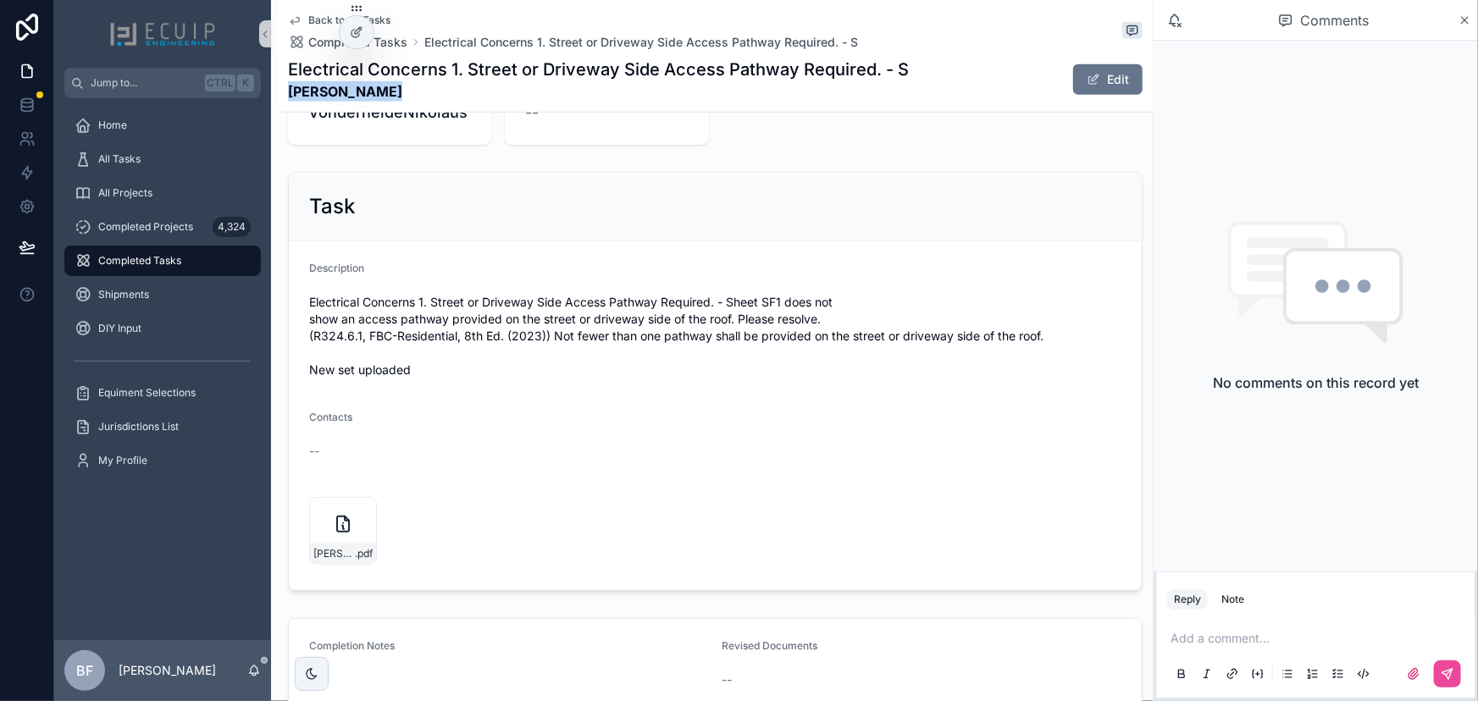
drag, startPoint x: 384, startPoint y: 101, endPoint x: 288, endPoint y: 95, distance: 96.7
click at [288, 95] on strong "[PERSON_NAME]" at bounding box center [598, 91] width 621 height 20
copy strong "[PERSON_NAME]"
click at [362, 507] on icon "scrollable content" at bounding box center [363, 512] width 14 height 14
drag, startPoint x: 915, startPoint y: 644, endPoint x: 948, endPoint y: 644, distance: 33.9
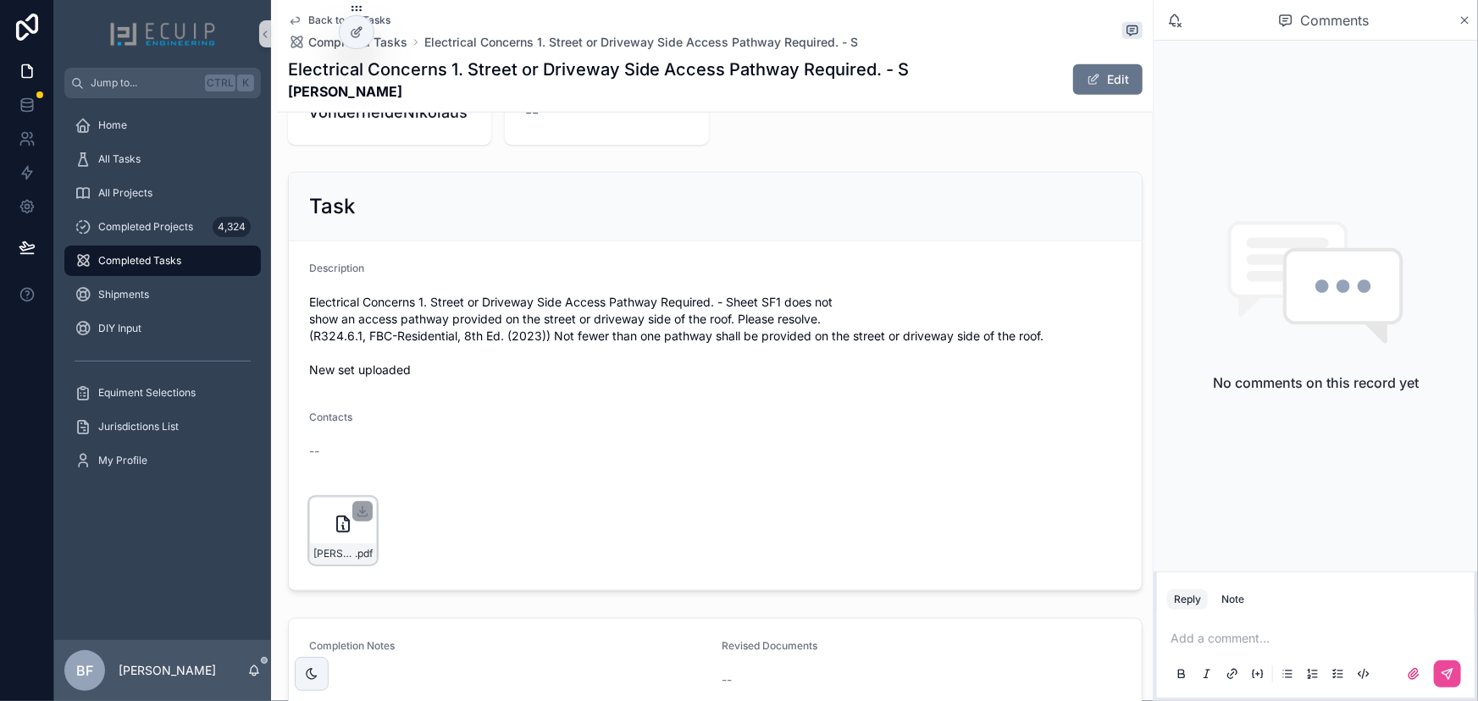
click at [915, 644] on div "Revised Documents" at bounding box center [922, 649] width 400 height 20
click at [1213, 639] on p "scrollable content" at bounding box center [1318, 638] width 297 height 17
click at [1249, 598] on span "[PERSON_NAME]" at bounding box center [1302, 593] width 204 height 17
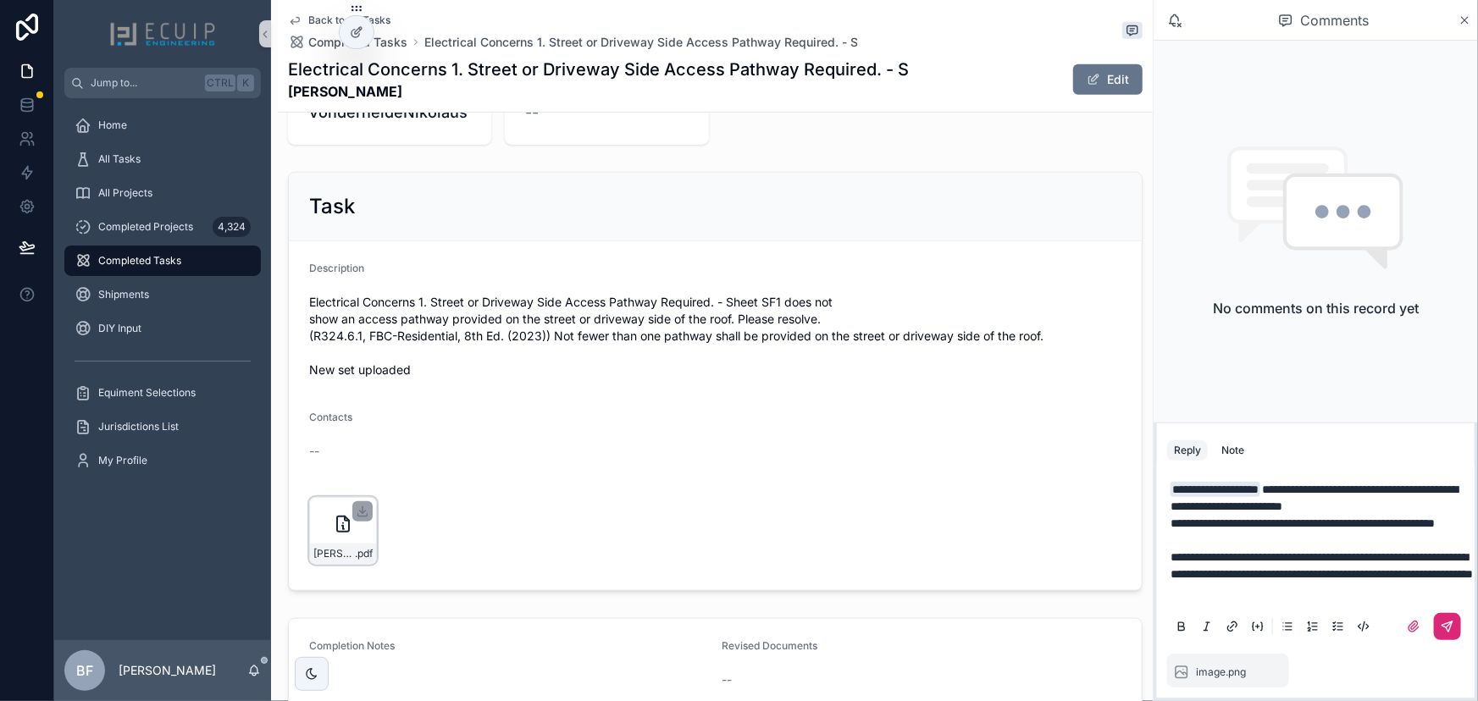
click at [1447, 625] on icon "scrollable content" at bounding box center [1447, 627] width 14 height 14
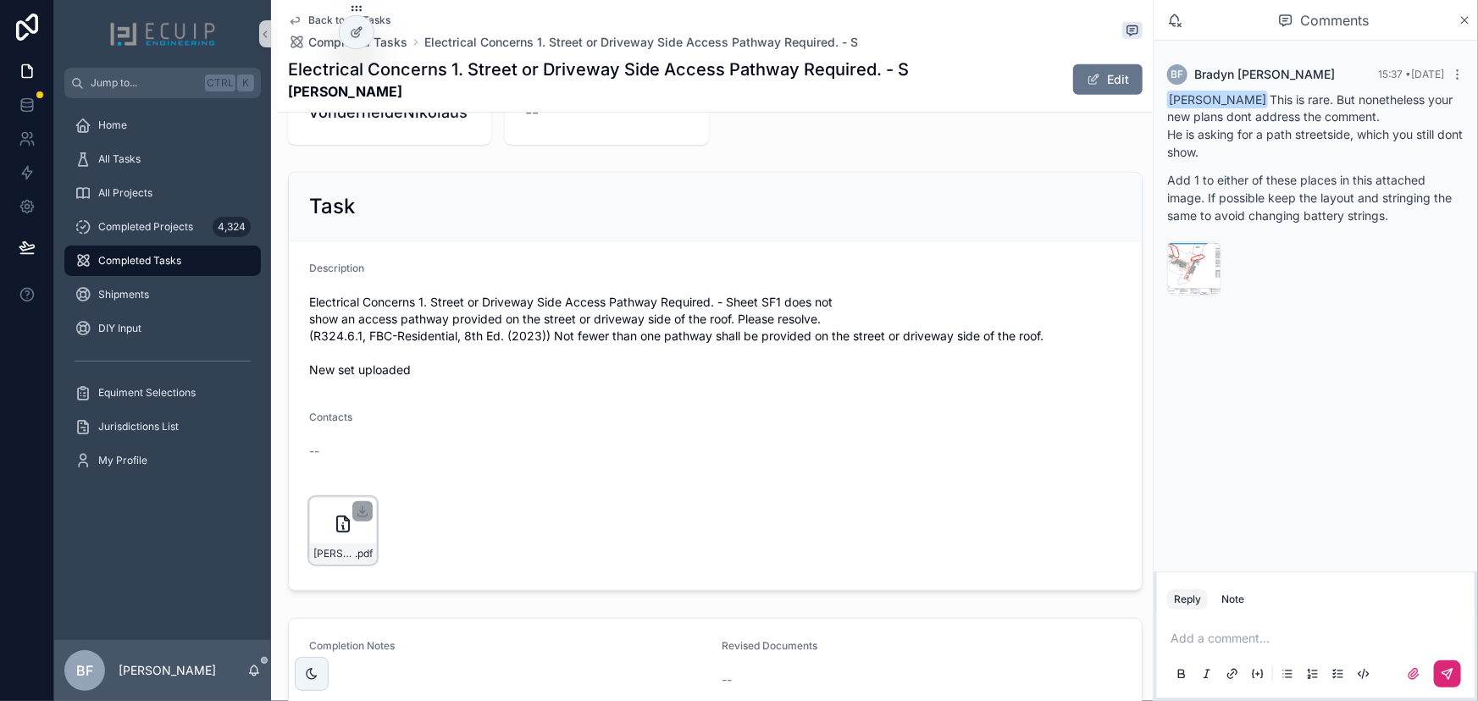
click at [1275, 638] on p "scrollable content" at bounding box center [1318, 638] width 297 height 17
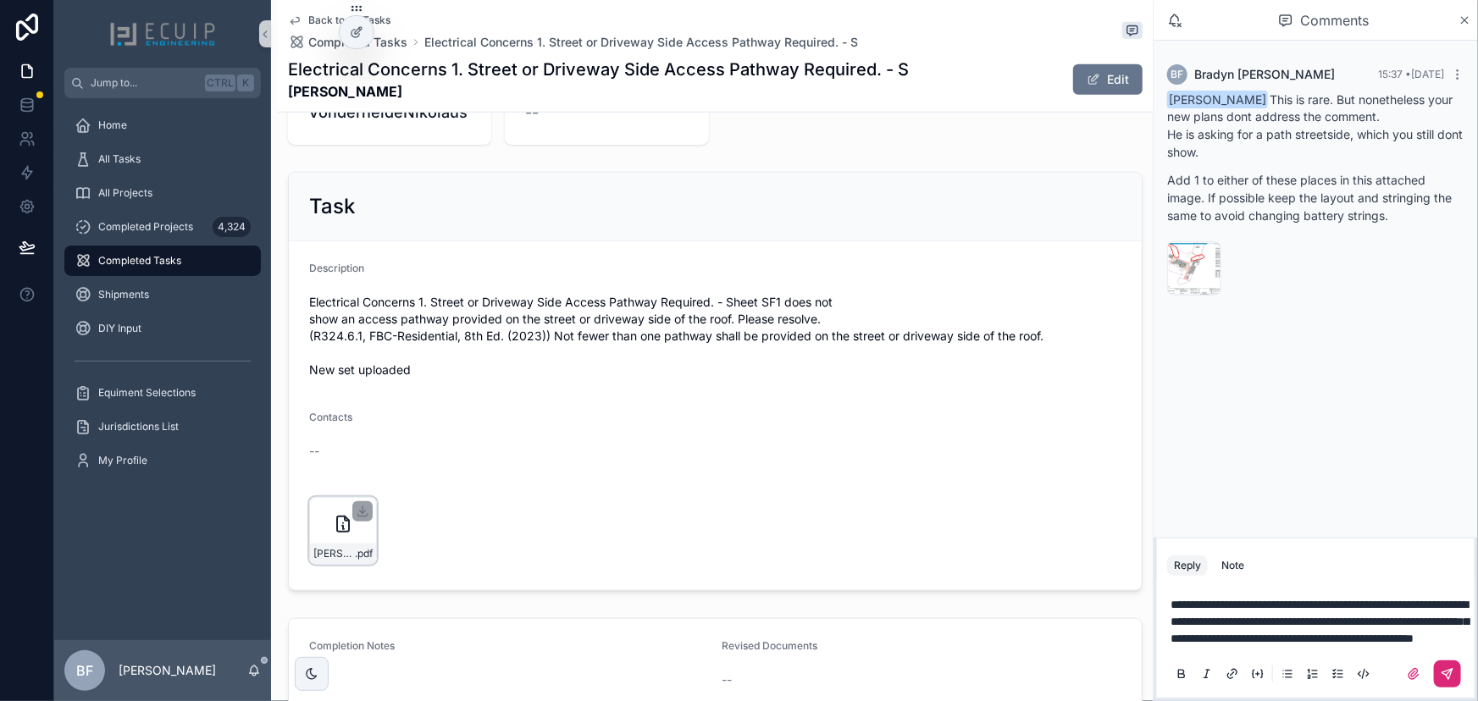
click at [1447, 673] on icon "scrollable content" at bounding box center [1447, 674] width 14 height 14
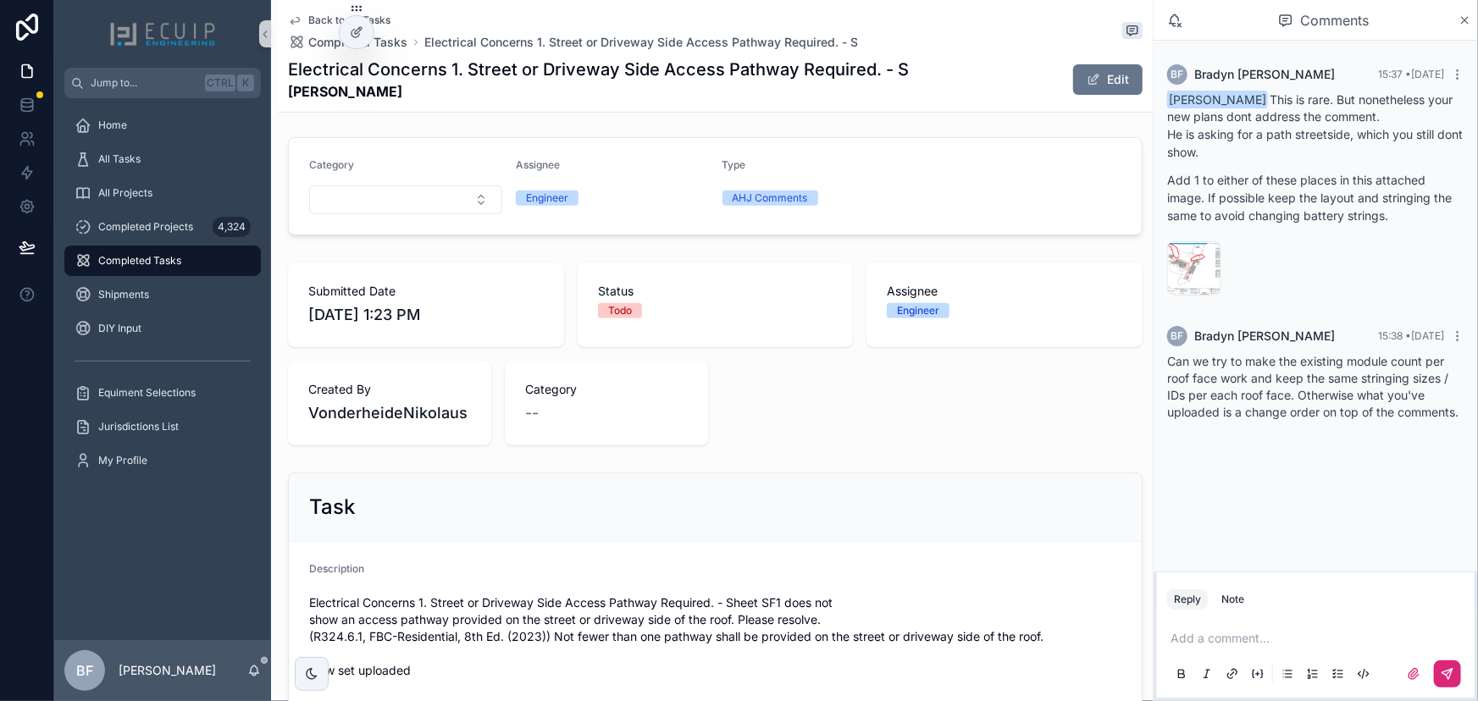
scroll to position [0, 0]
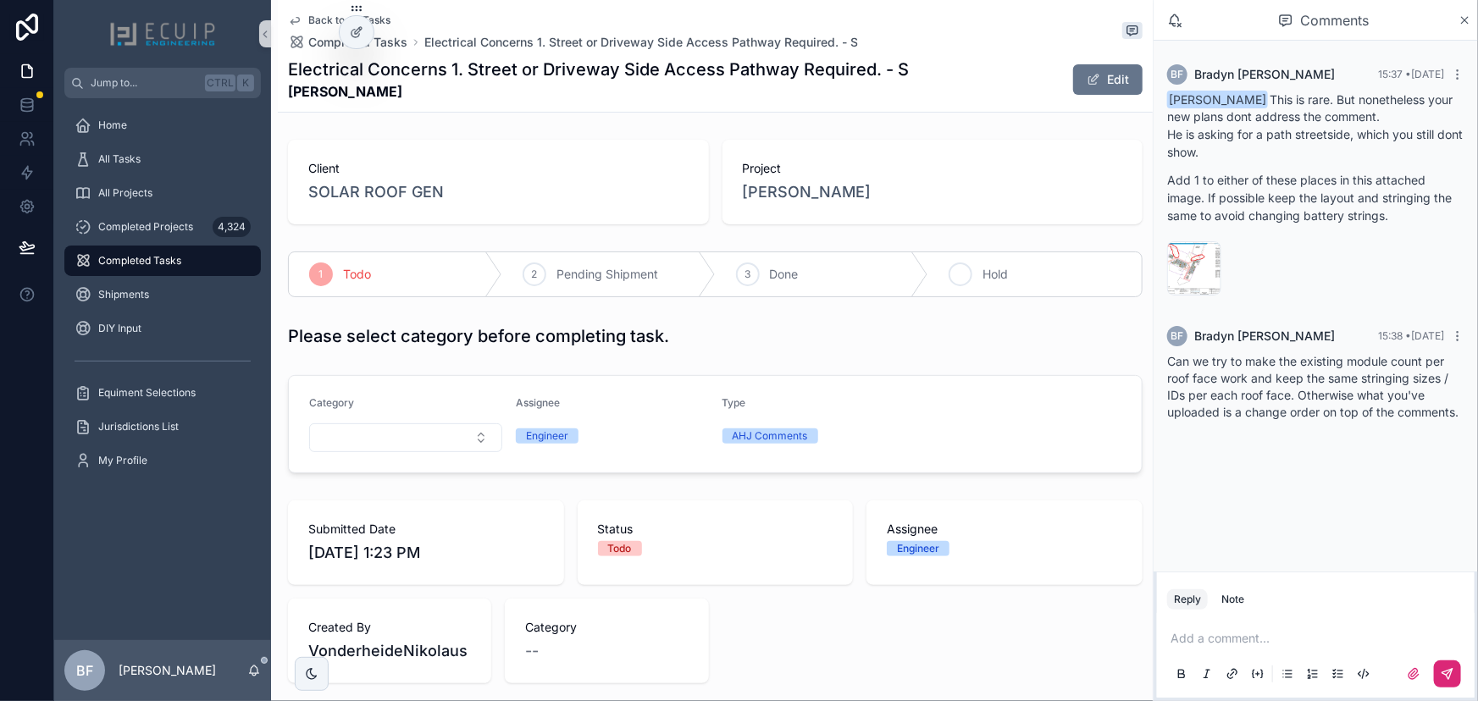
click at [964, 281] on div "4 Hold" at bounding box center [1034, 274] width 213 height 44
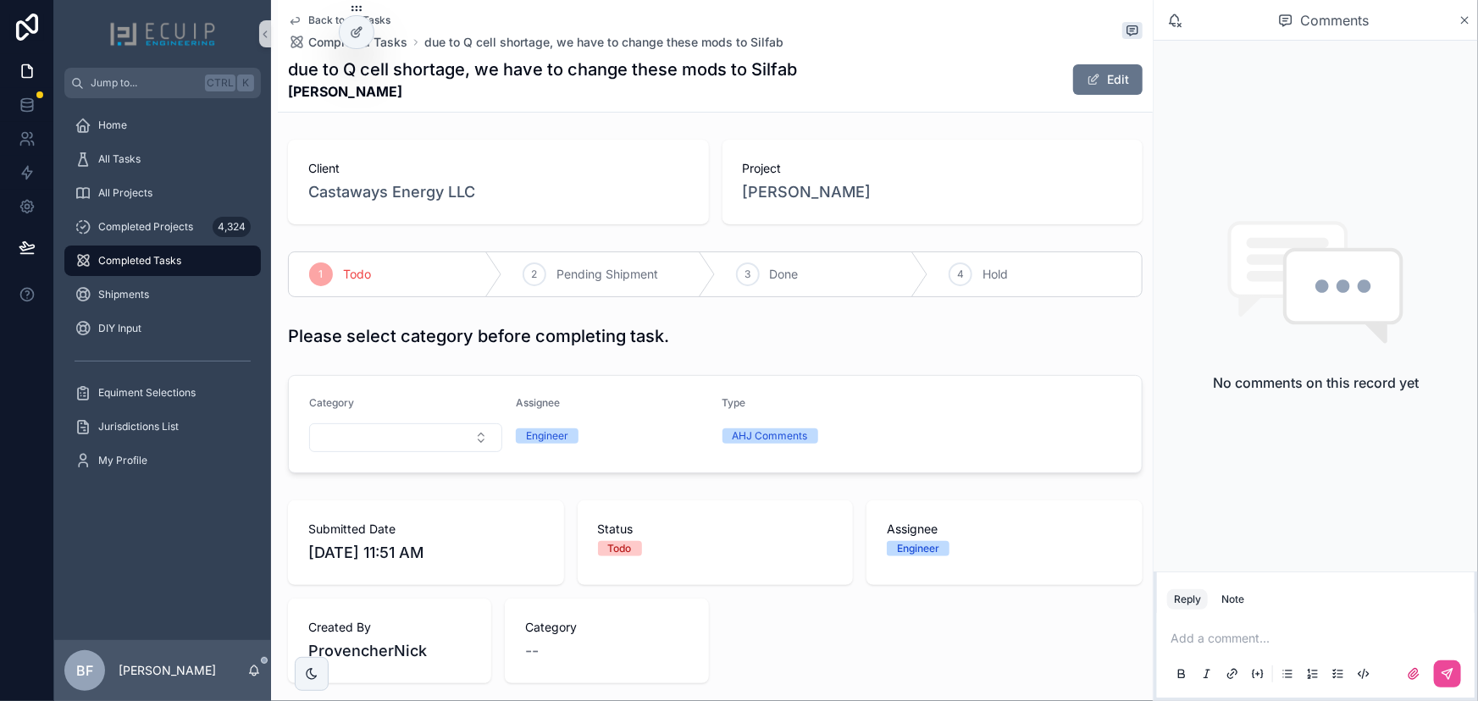
scroll to position [462, 0]
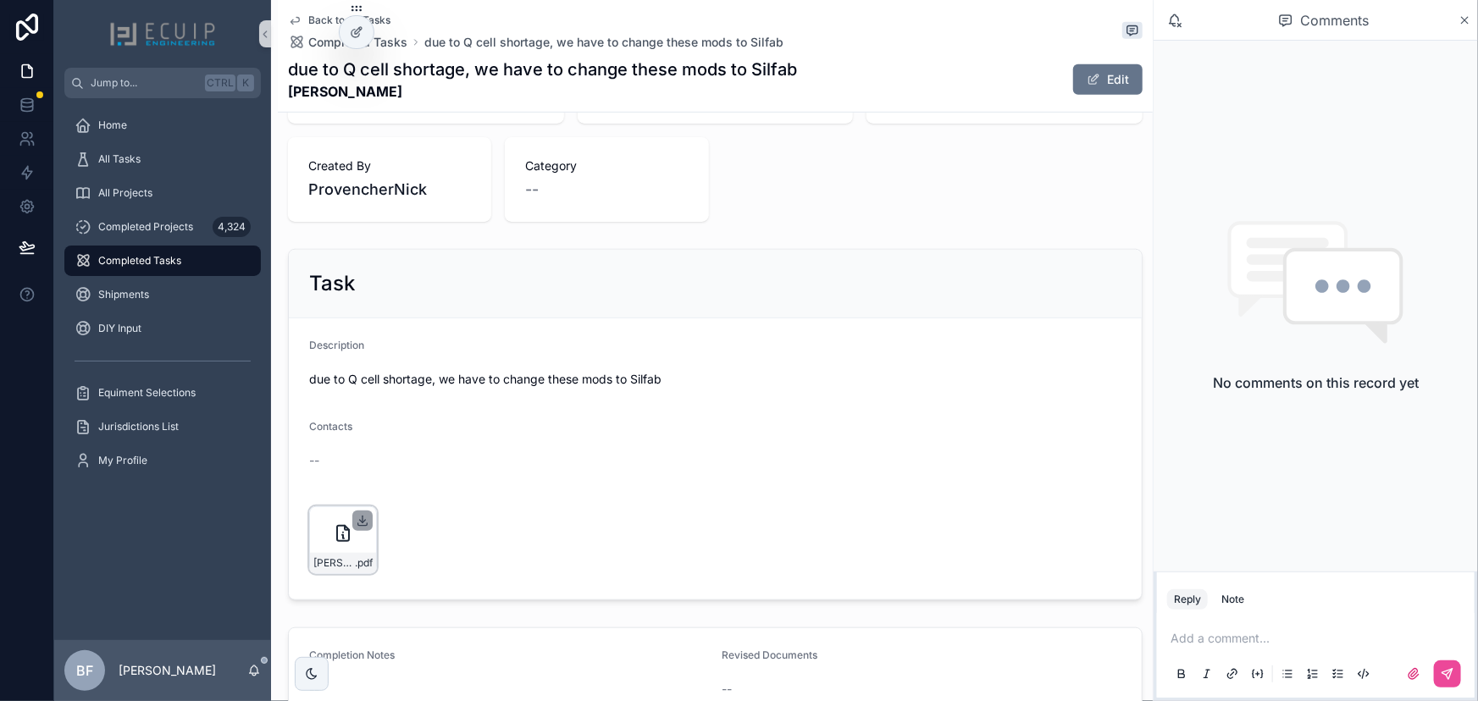
click at [364, 520] on icon "scrollable content" at bounding box center [363, 521] width 14 height 14
drag, startPoint x: 423, startPoint y: 89, endPoint x: 291, endPoint y: 95, distance: 131.4
click at [291, 95] on strong "[PERSON_NAME]" at bounding box center [542, 91] width 509 height 20
copy strong "[PERSON_NAME]"
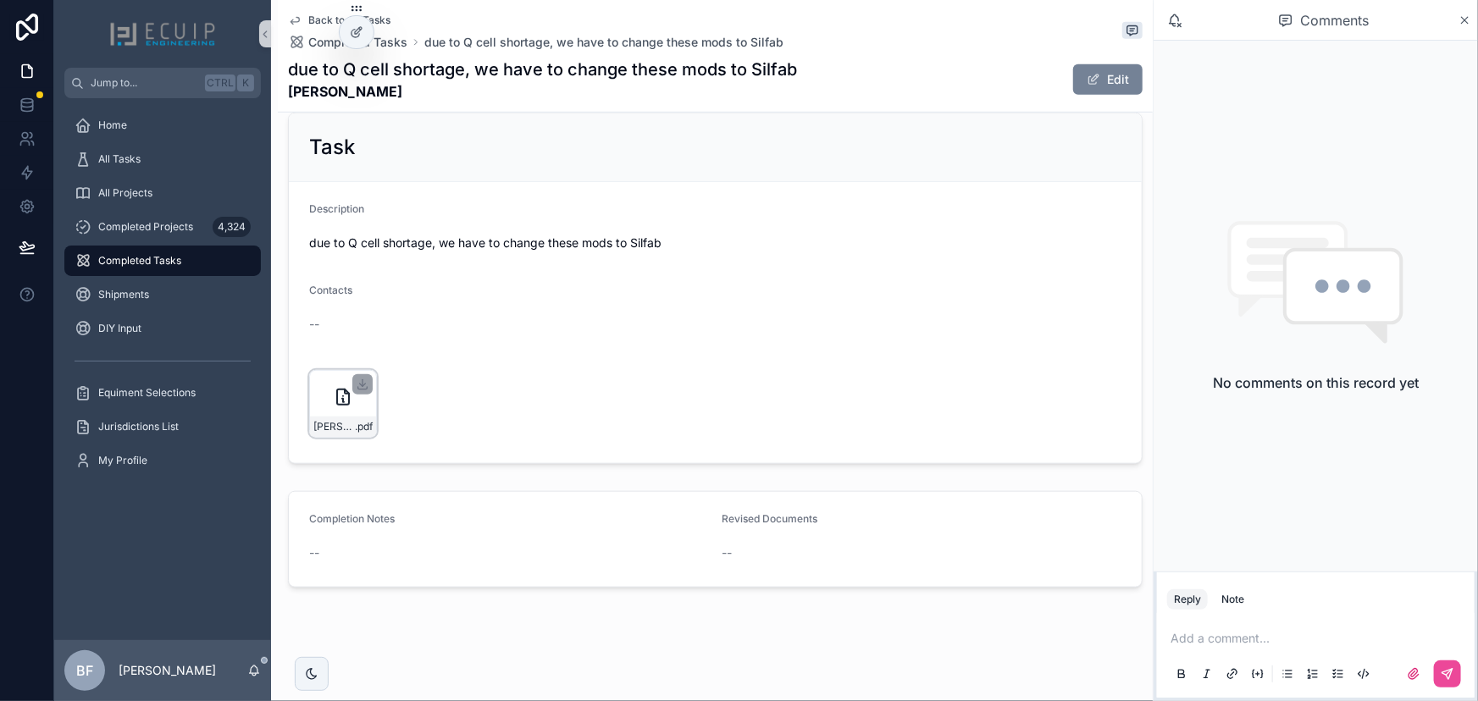
click at [1097, 68] on button "Edit" at bounding box center [1107, 79] width 69 height 30
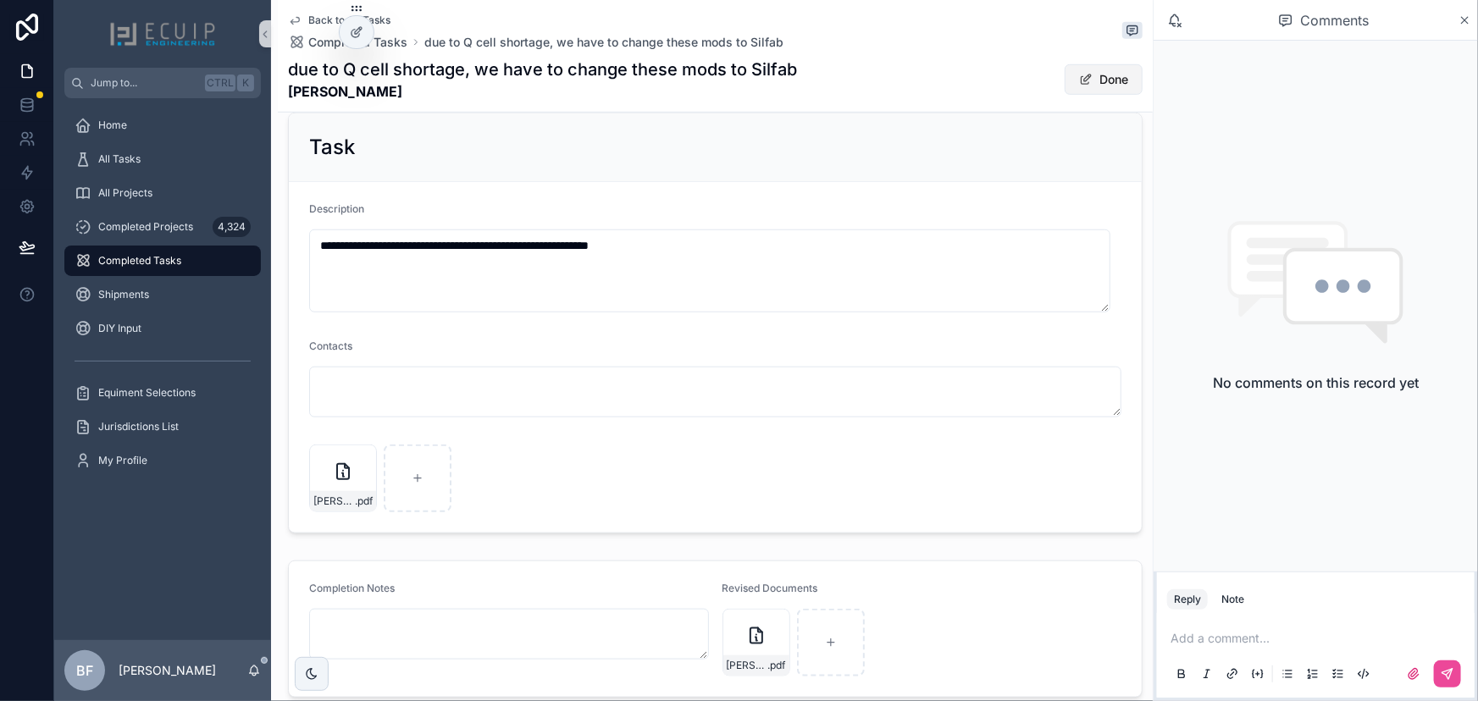
click at [1066, 70] on button "Done" at bounding box center [1103, 79] width 78 height 30
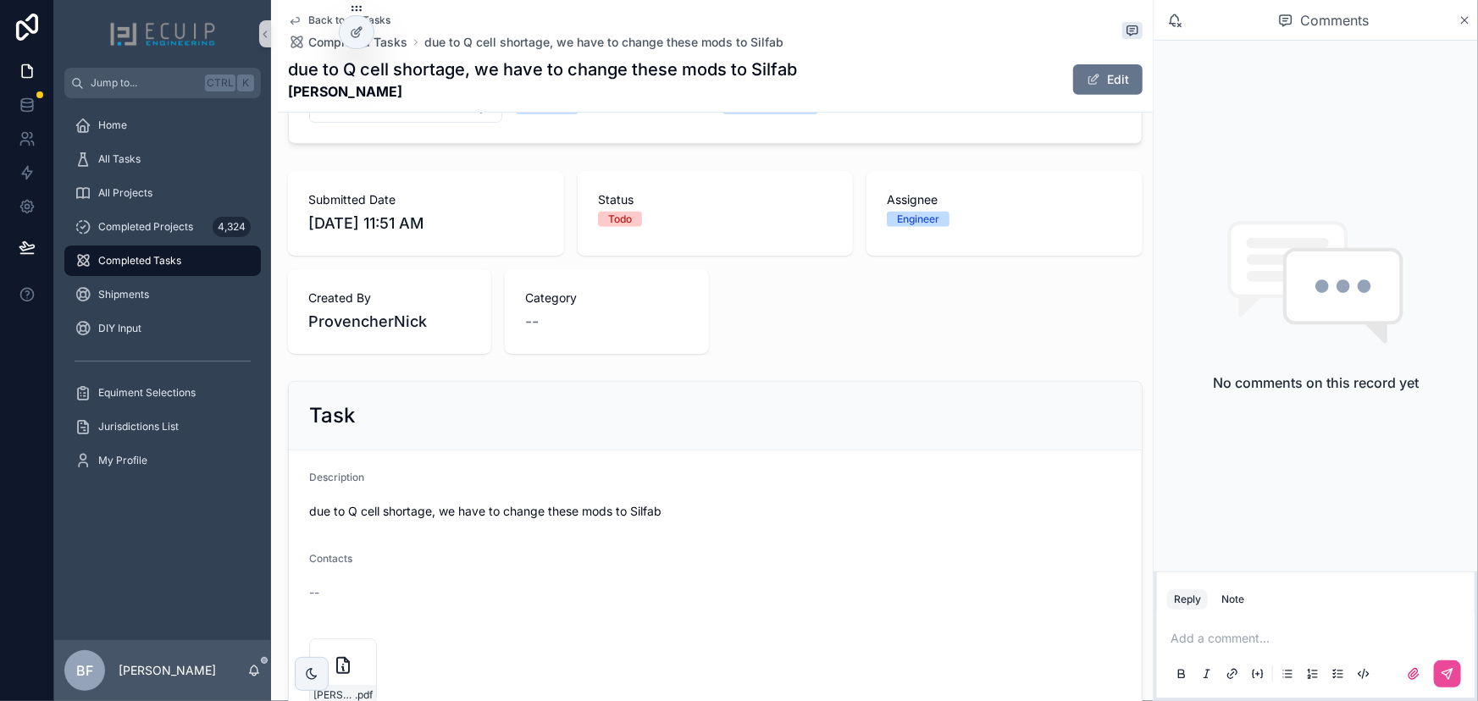
scroll to position [0, 0]
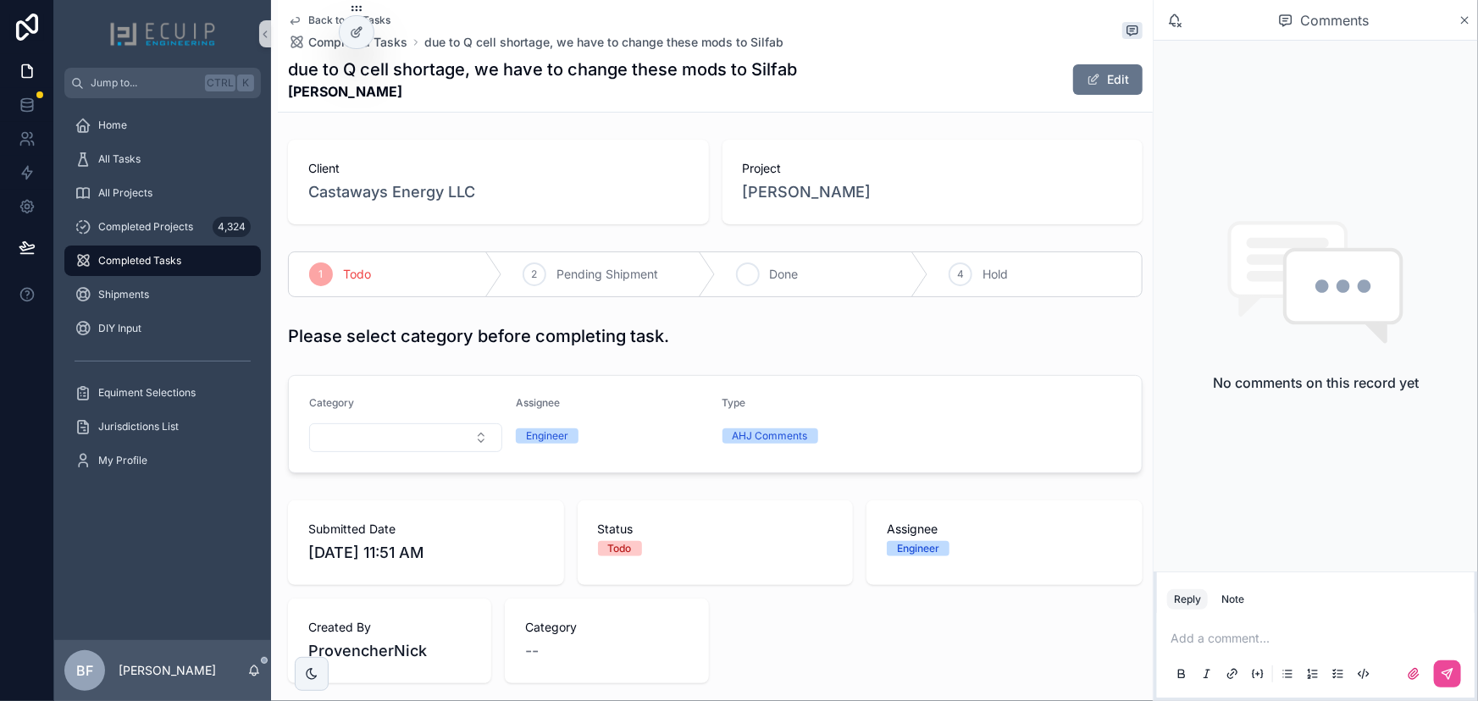
click at [770, 279] on span "Done" at bounding box center [784, 274] width 29 height 17
drag, startPoint x: 159, startPoint y: 146, endPoint x: 162, endPoint y: 163, distance: 17.1
click at [159, 146] on div "All Tasks" at bounding box center [163, 159] width 176 height 27
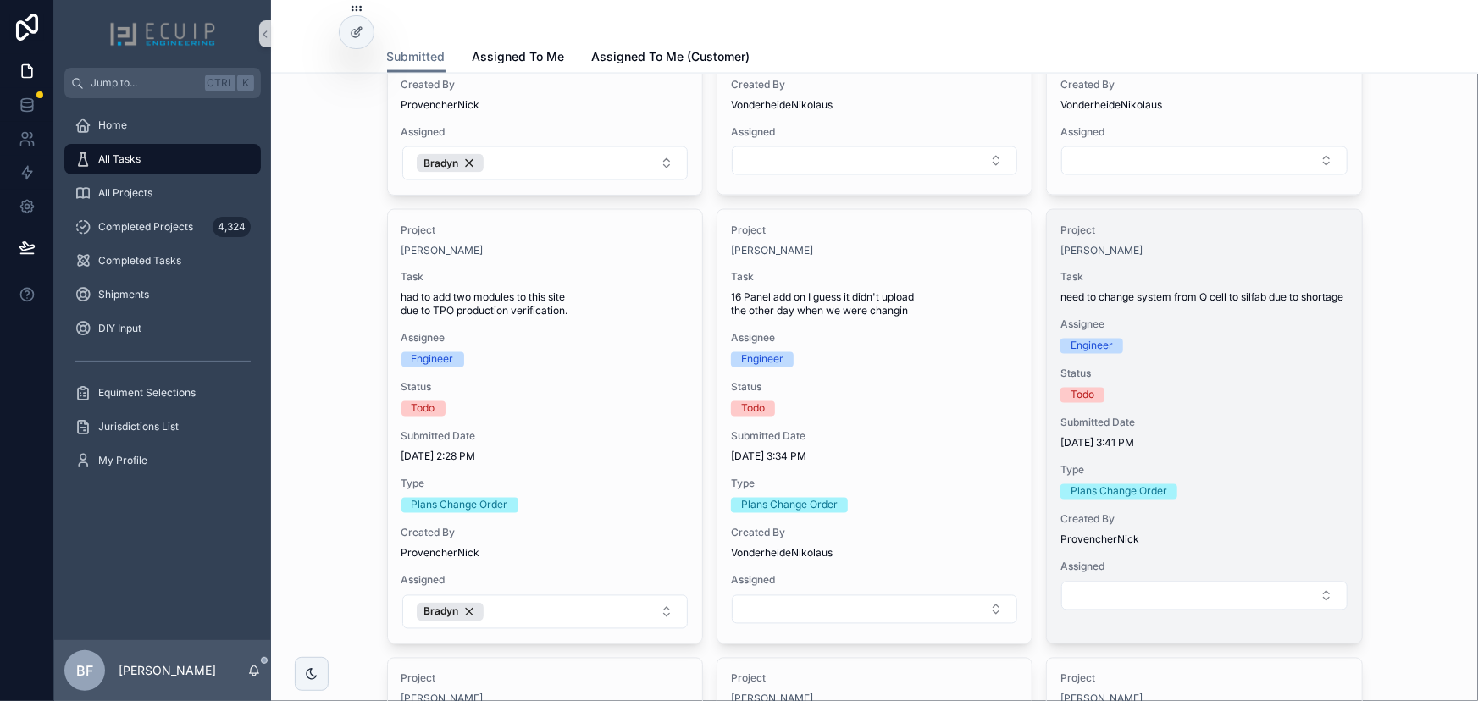
scroll to position [1539, 0]
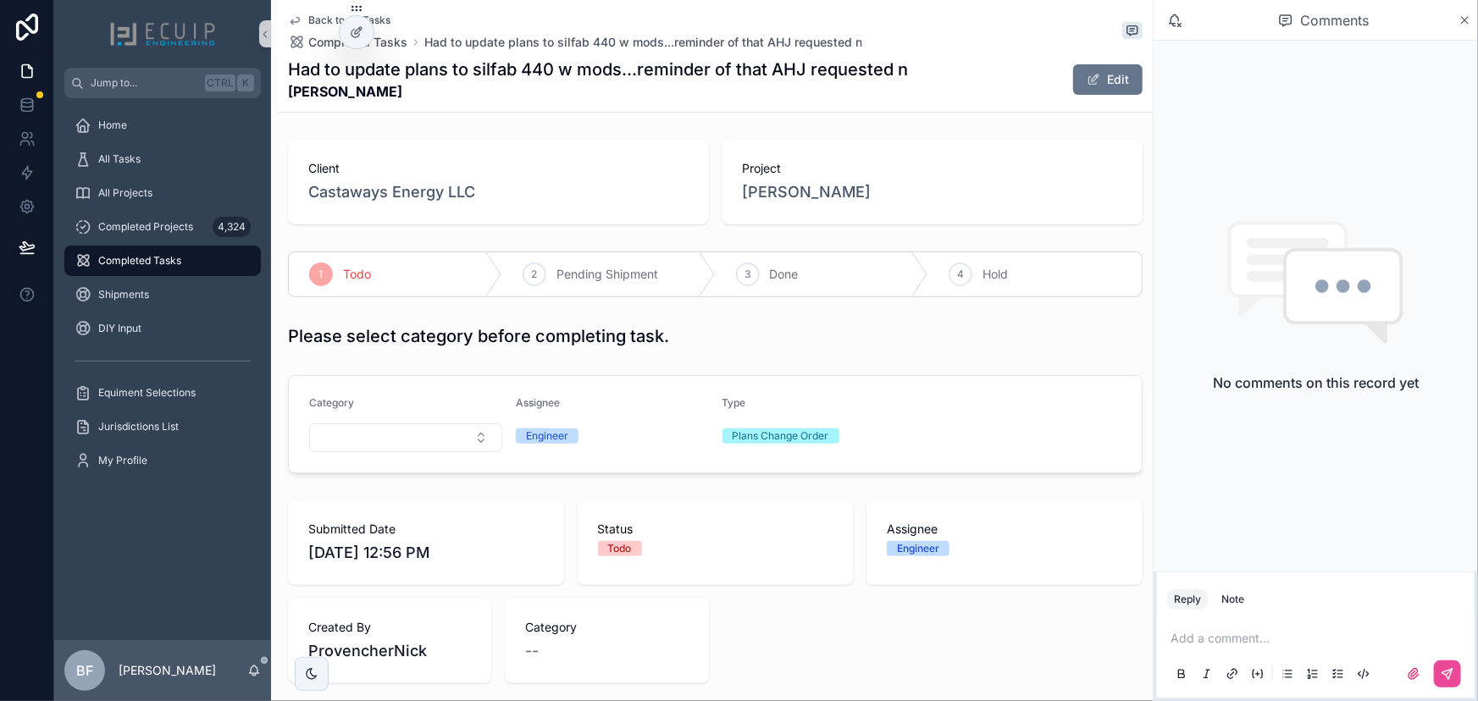
scroll to position [598, 0]
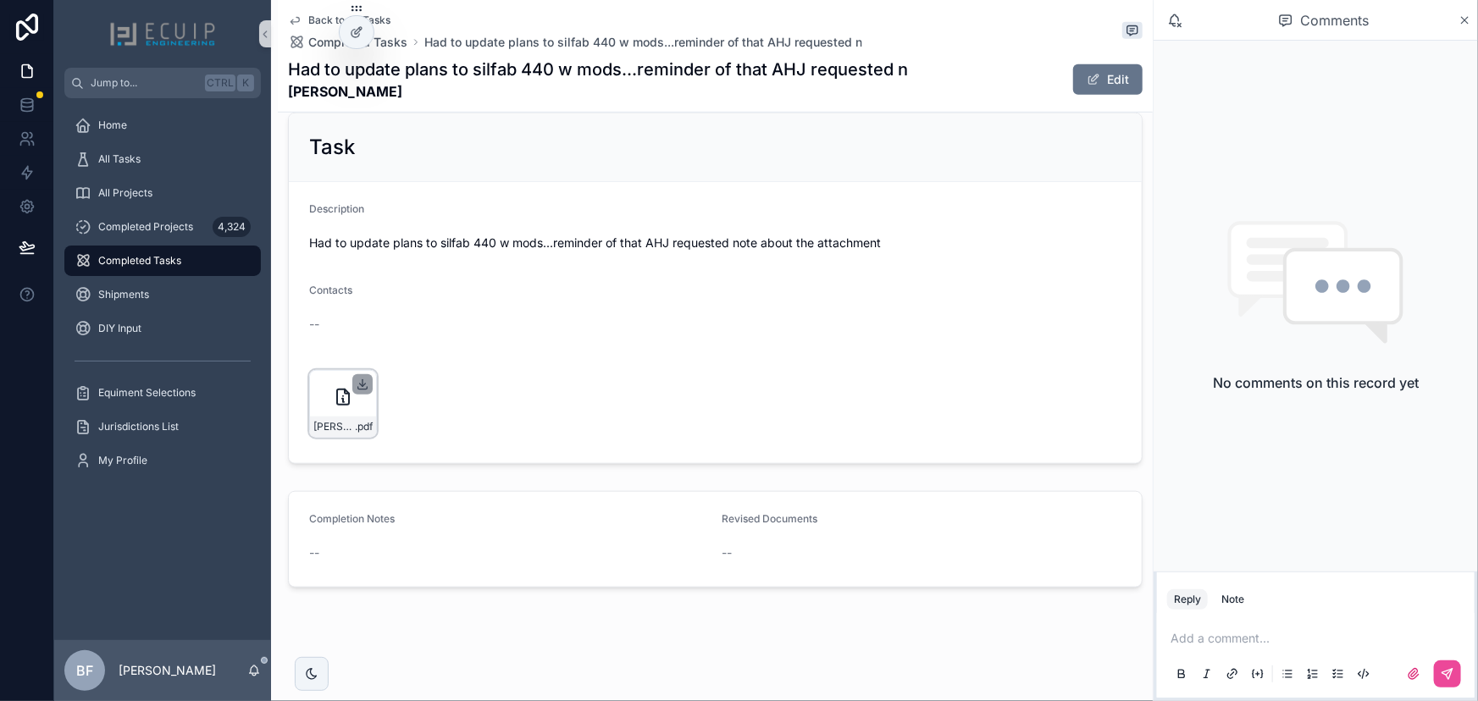
click at [363, 385] on icon "scrollable content" at bounding box center [363, 385] width 14 height 14
drag, startPoint x: 420, startPoint y: 97, endPoint x: 285, endPoint y: 91, distance: 134.8
click at [285, 92] on div "Back to All Tasks Completed Tasks Had to update plans to silfab 440 w mods...re…" at bounding box center [715, 56] width 875 height 113
copy strong "Andrea Rodriguez"
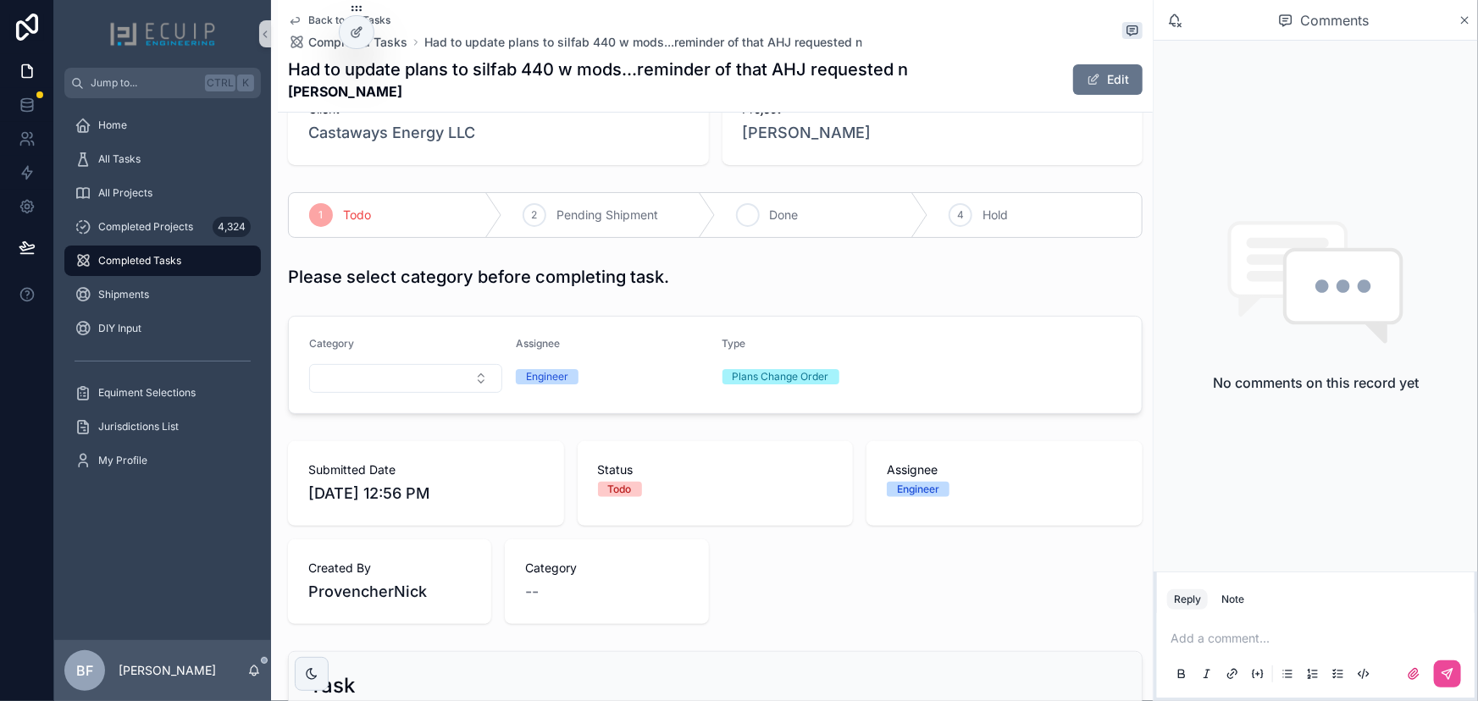
scroll to position [0, 0]
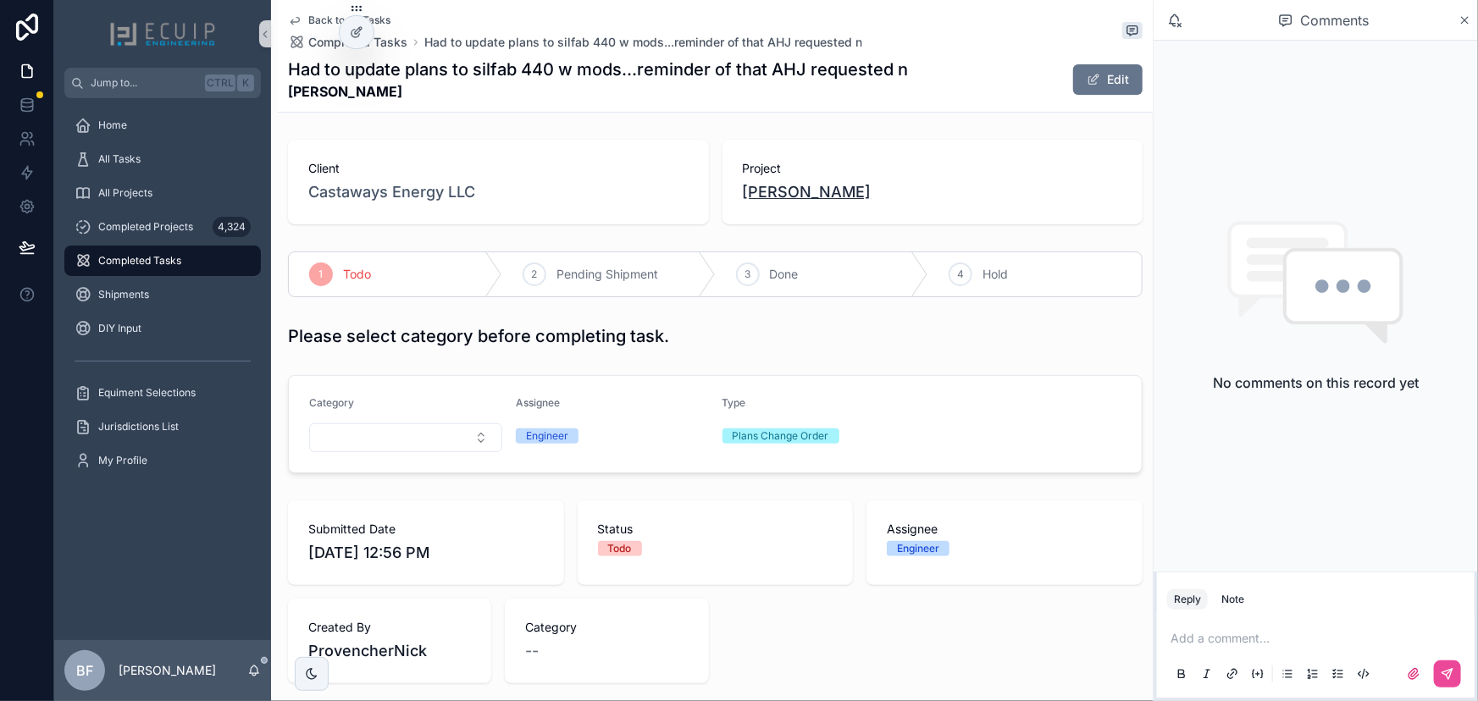
click at [819, 191] on span "Andrea Rodriguez" at bounding box center [807, 192] width 129 height 24
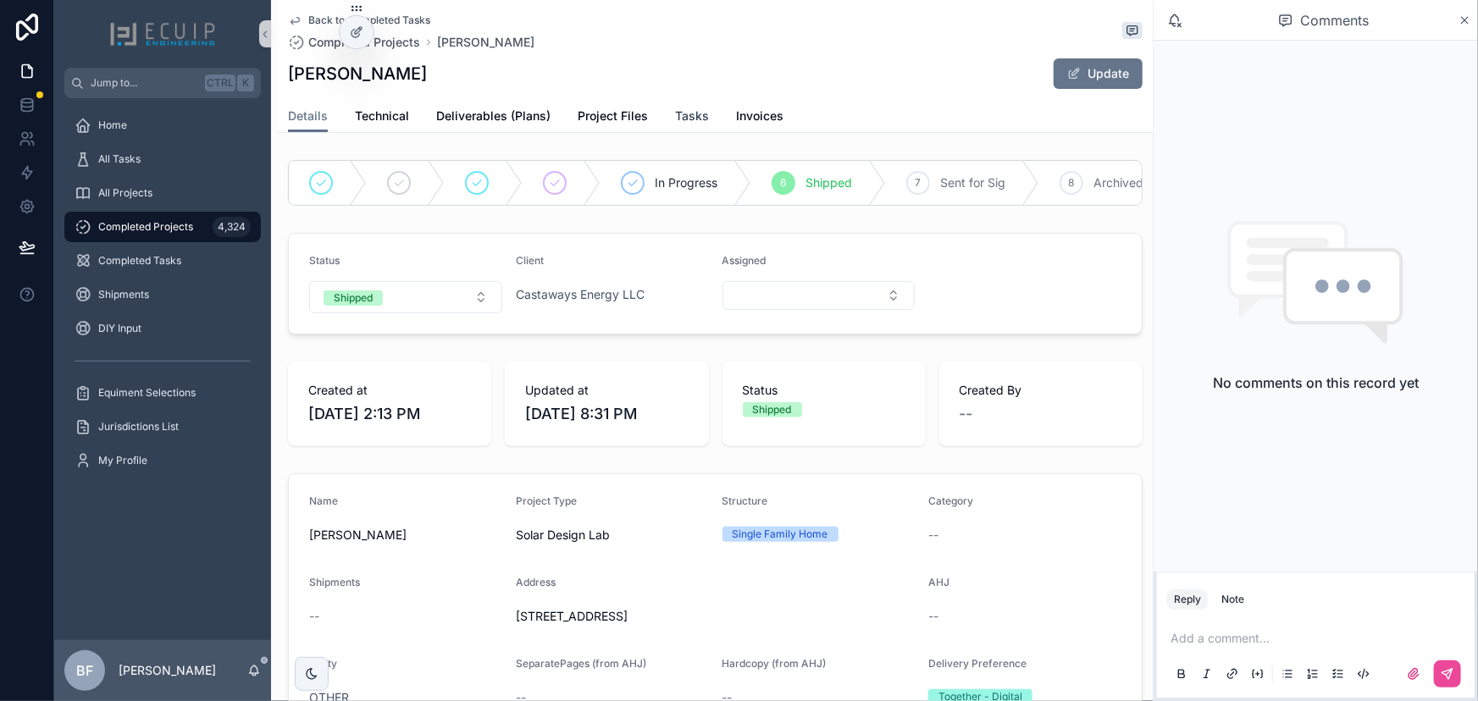
click at [684, 111] on span "Tasks" at bounding box center [692, 116] width 34 height 17
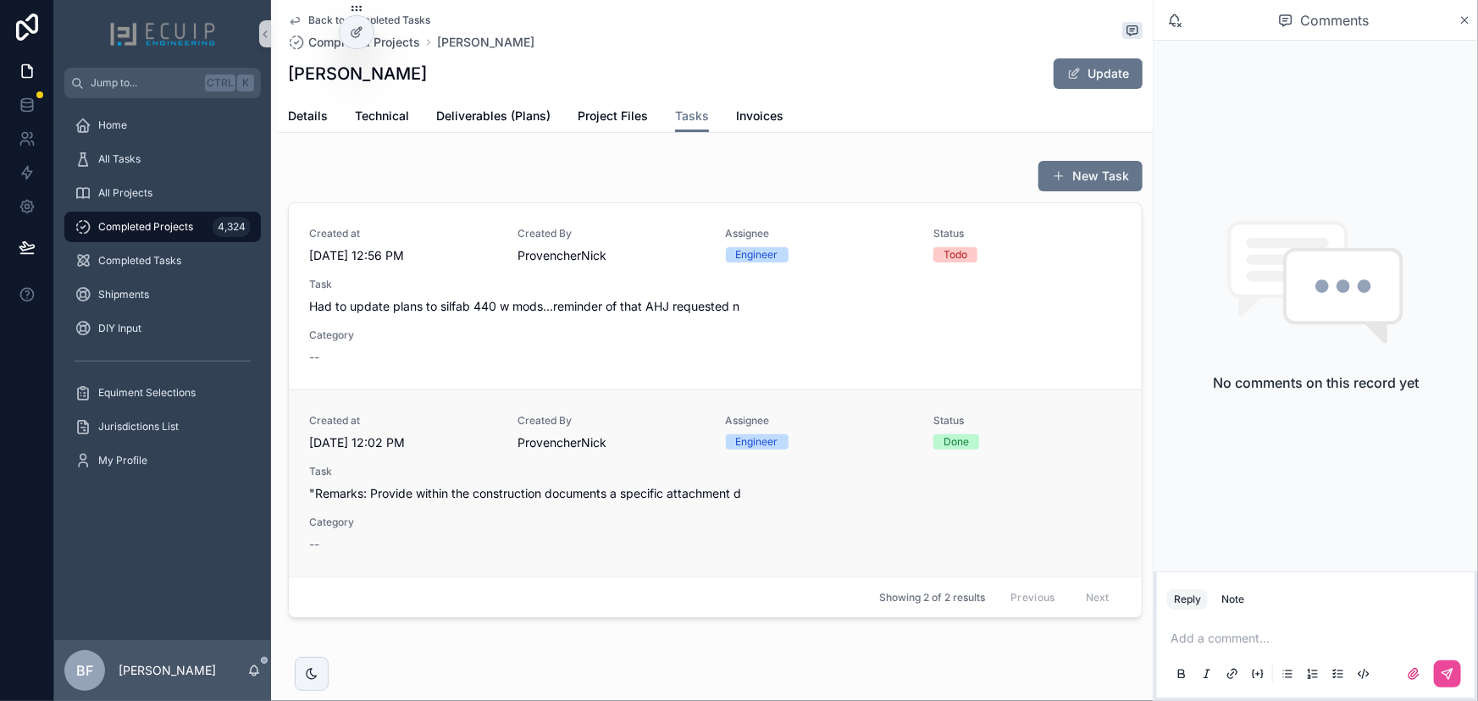
click at [714, 482] on div "Task "Remarks: Provide within the construction documents a specific attachment d" at bounding box center [715, 483] width 812 height 37
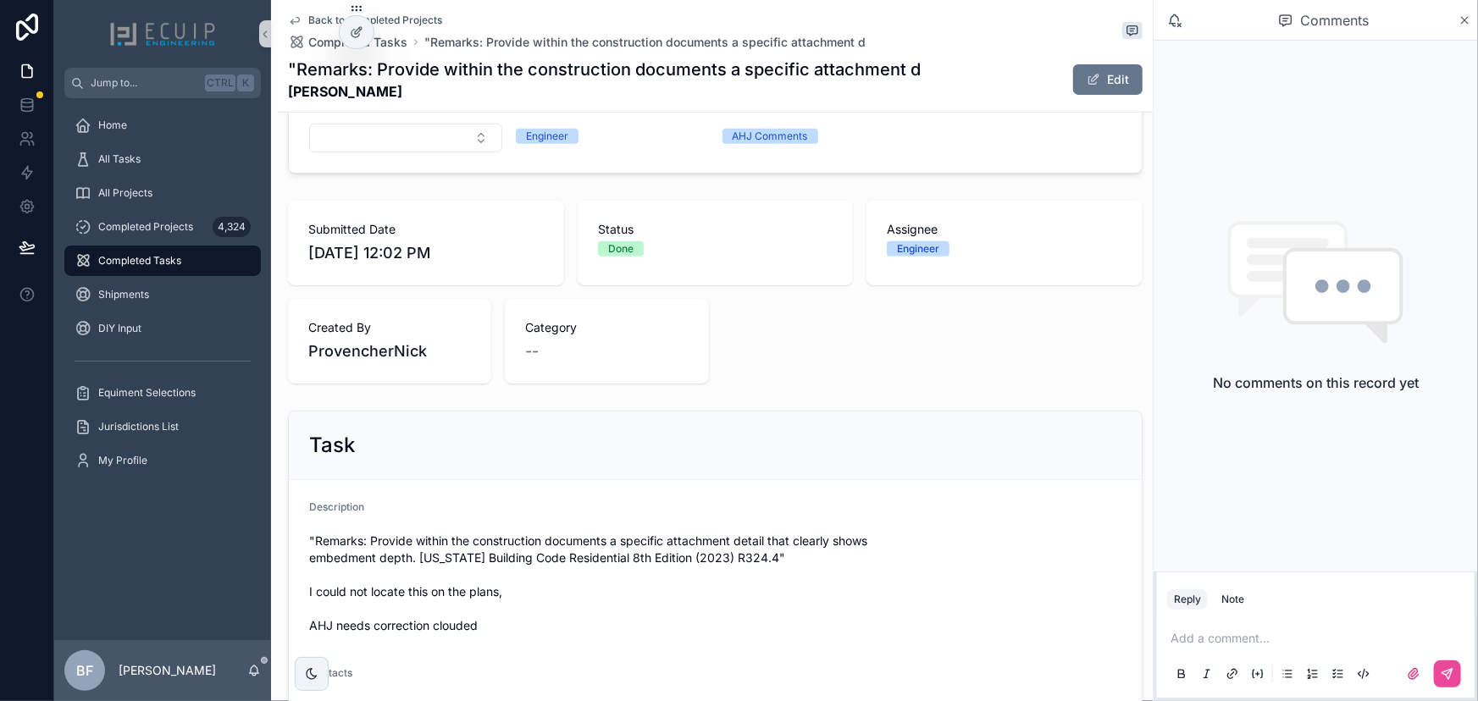
scroll to position [616, 0]
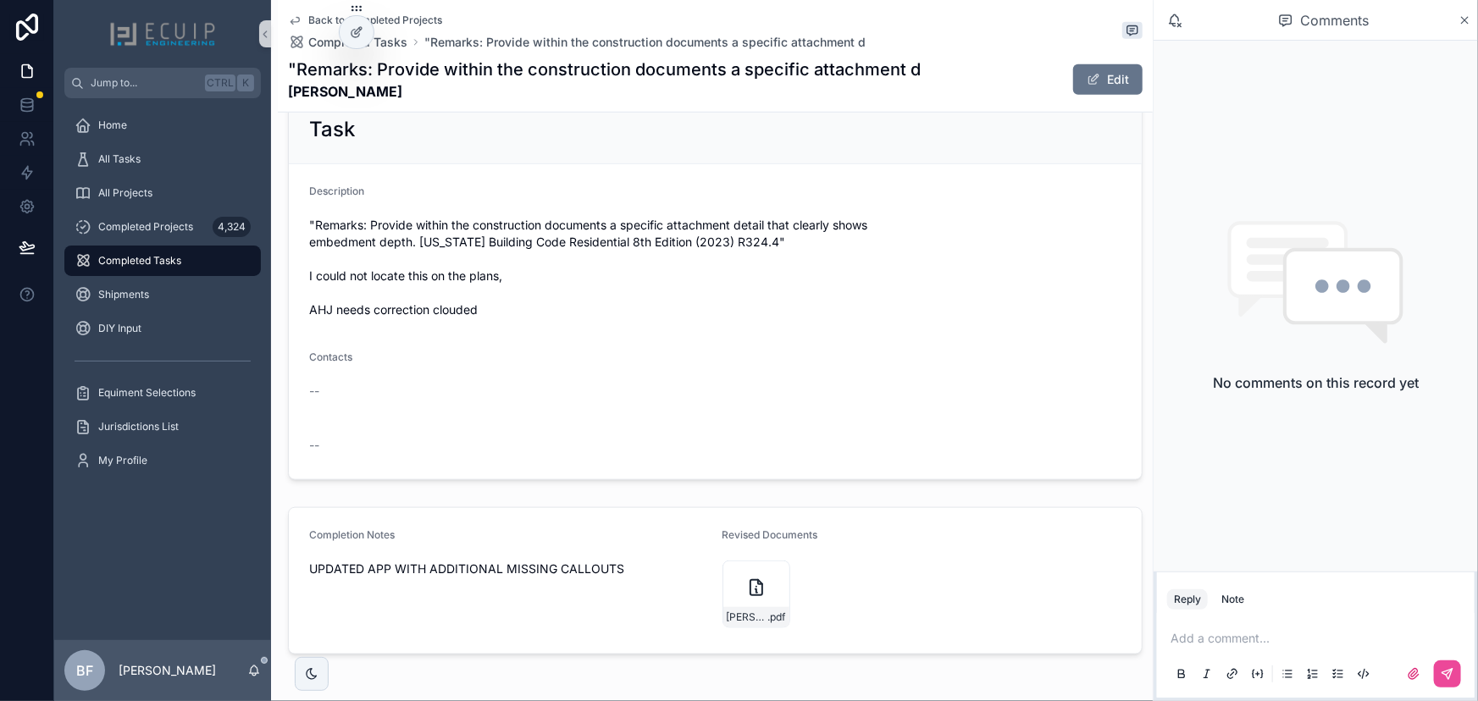
click at [889, 508] on form "Completion Notes UPDATED APP WITH ADDITIONAL MISSING CALLOUTS Revised Documents…" at bounding box center [715, 581] width 853 height 146
click at [727, 611] on span "ANDREA-RODRIGUEZ_signed" at bounding box center [747, 618] width 41 height 14
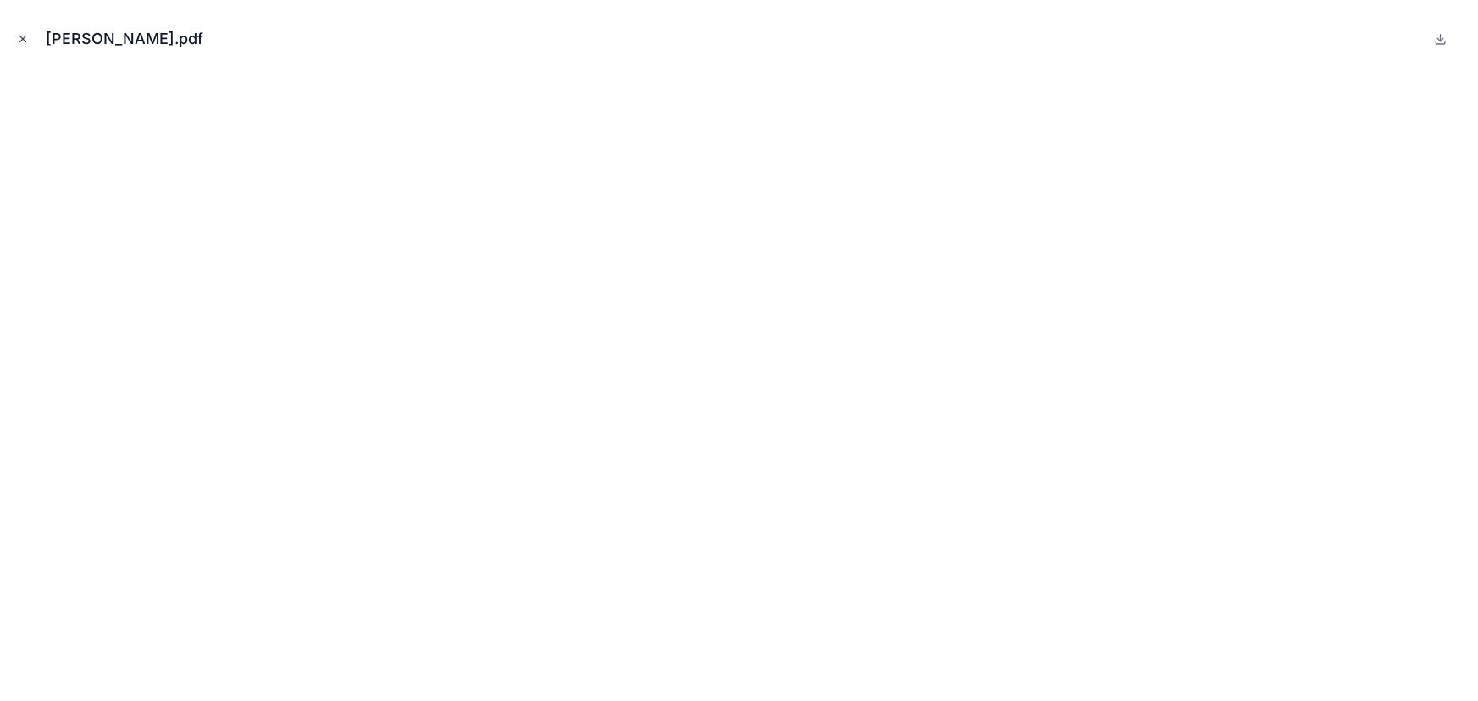
click at [14, 36] on button "Close modal" at bounding box center [23, 39] width 19 height 19
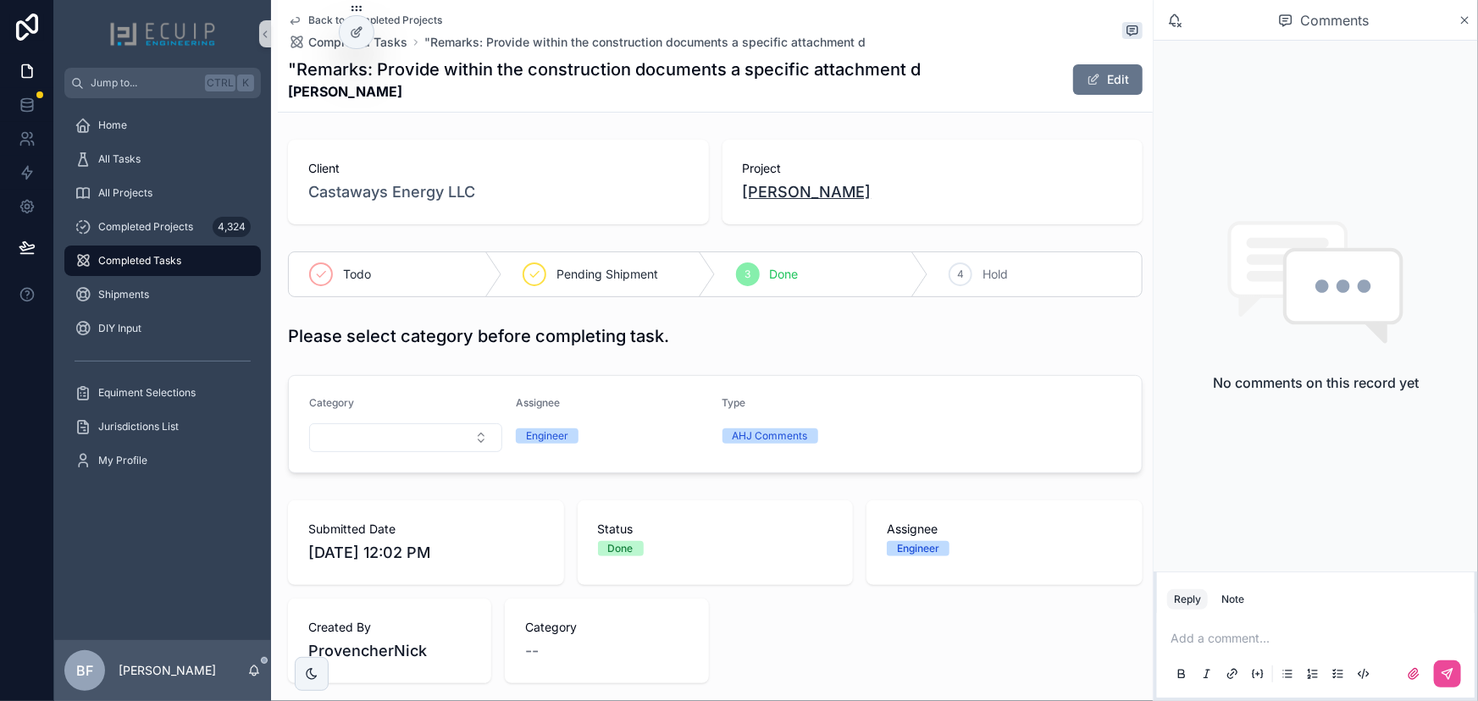
click at [810, 188] on span "Andrea Rodriguez" at bounding box center [807, 192] width 129 height 24
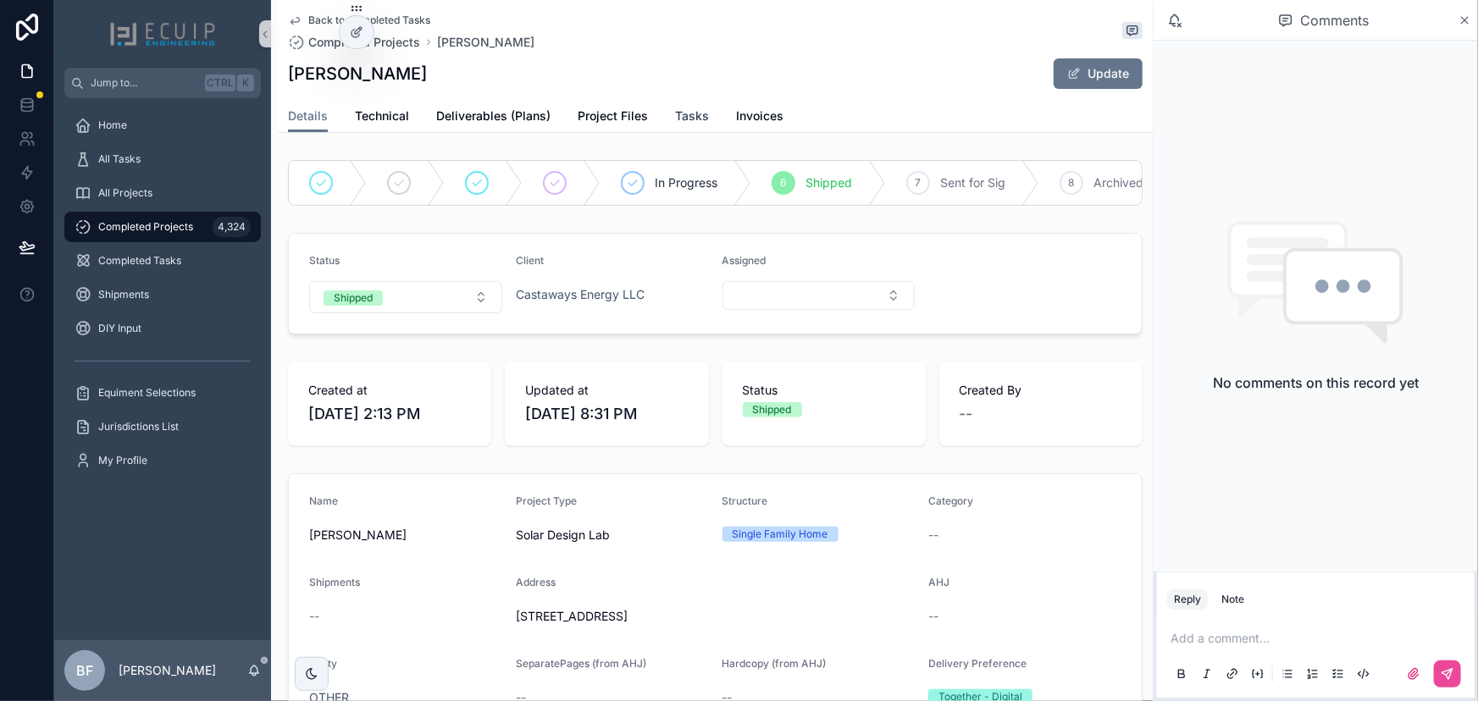
click at [686, 109] on span "Tasks" at bounding box center [692, 116] width 34 height 17
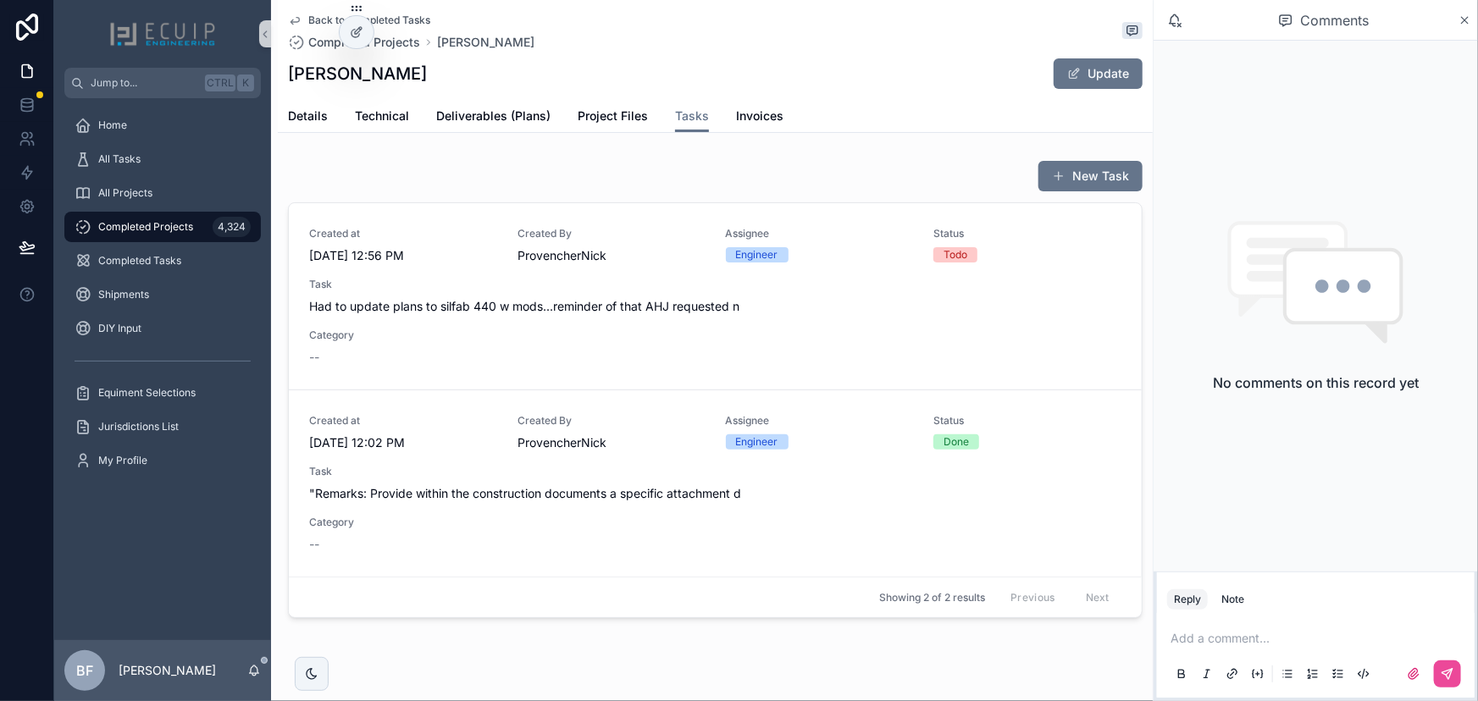
click at [693, 353] on div "Created at 9/4/2025 12:56 PM Created By ProvencherNick Assignee Engineer Status…" at bounding box center [715, 296] width 812 height 139
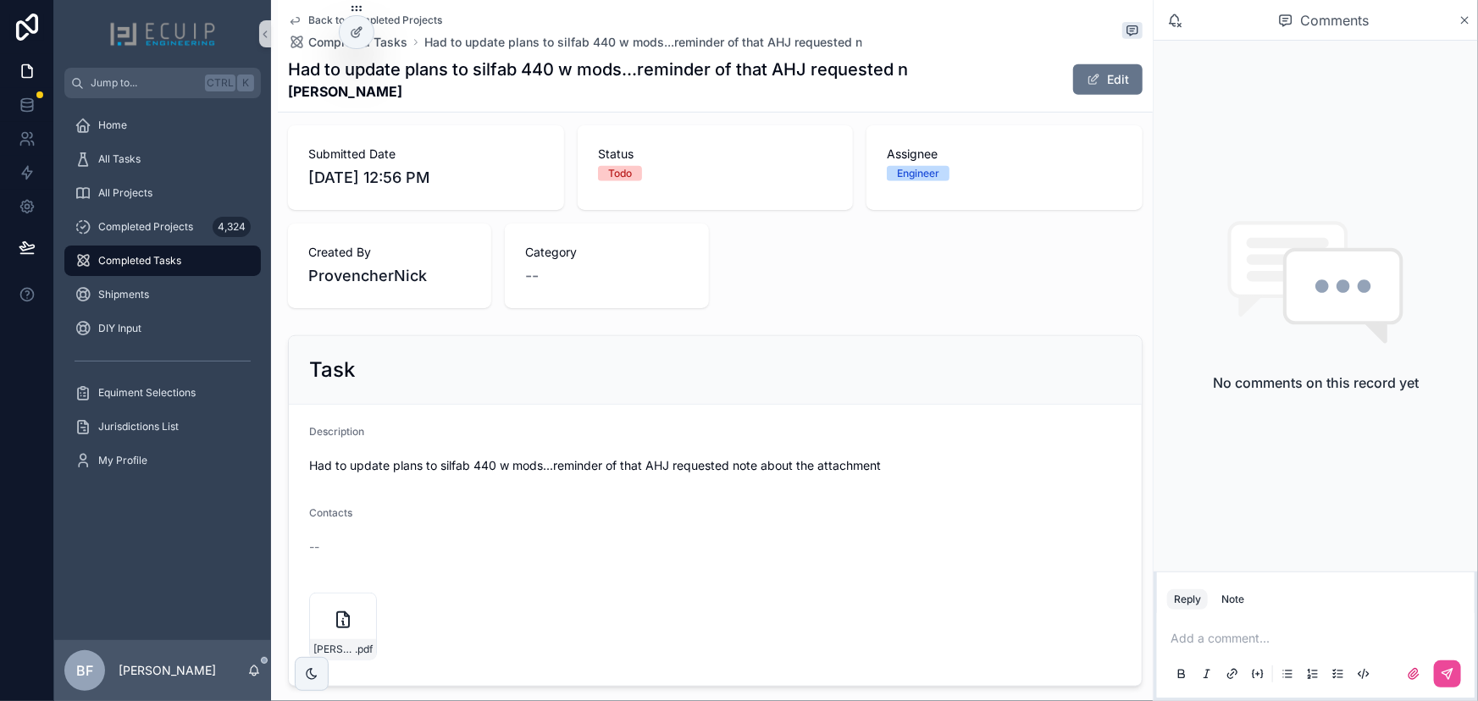
scroll to position [539, 0]
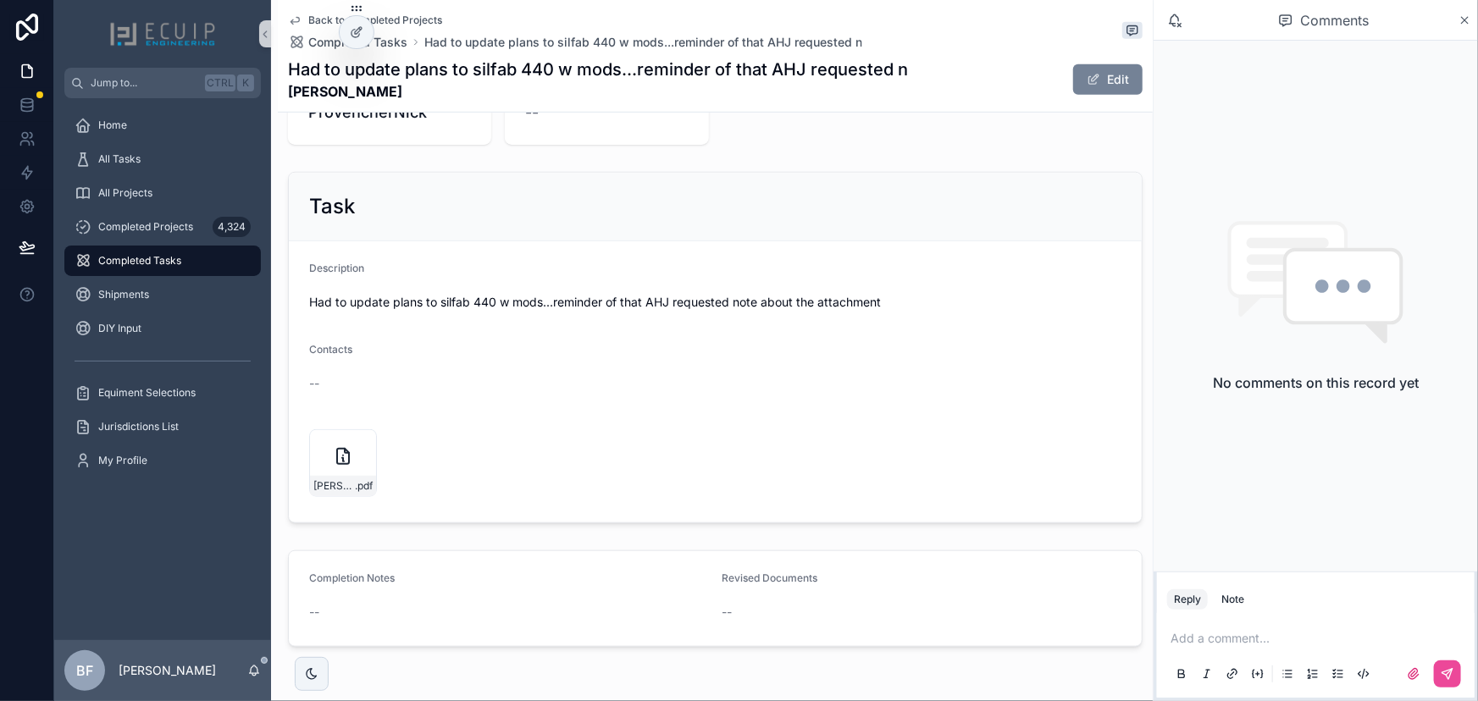
click at [1109, 87] on button "Edit" at bounding box center [1107, 79] width 69 height 30
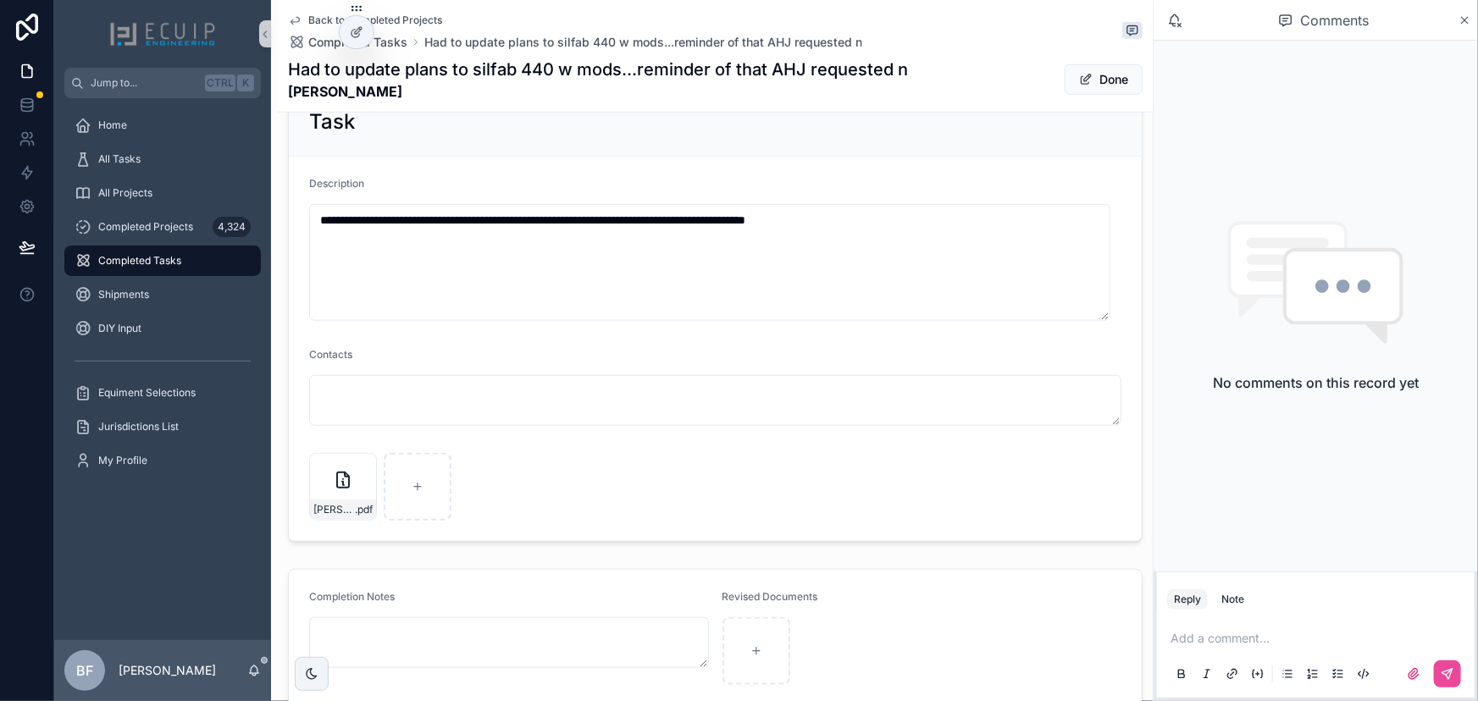
scroll to position [745, 0]
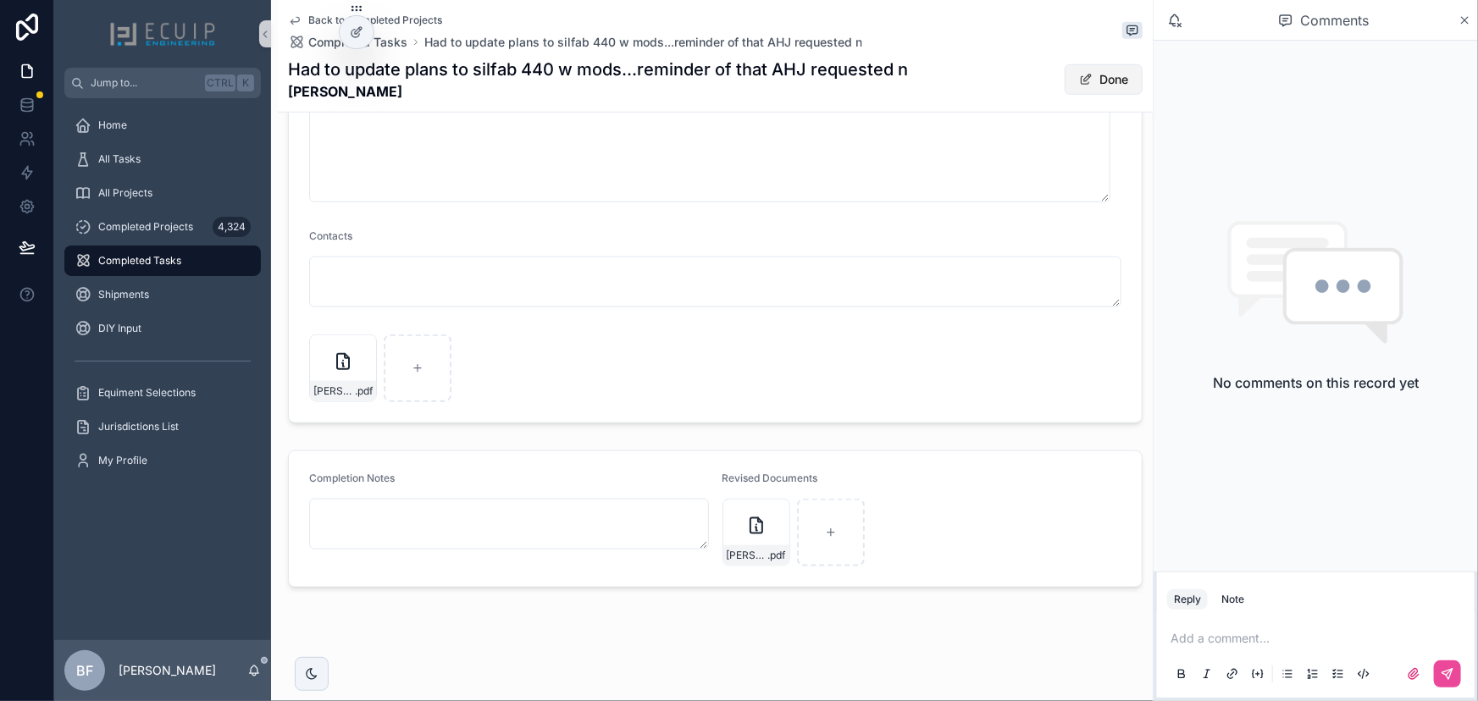
click at [1090, 88] on button "Done" at bounding box center [1103, 79] width 78 height 30
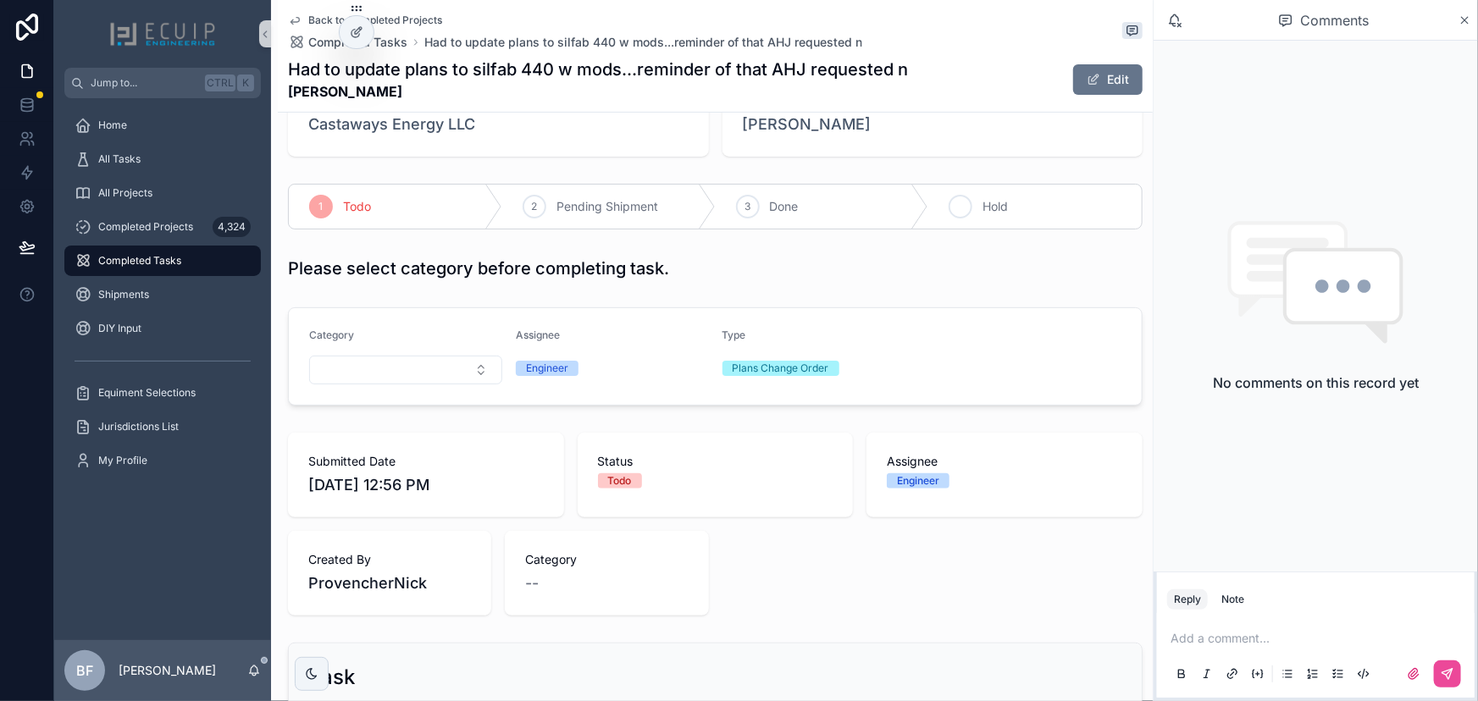
scroll to position [0, 0]
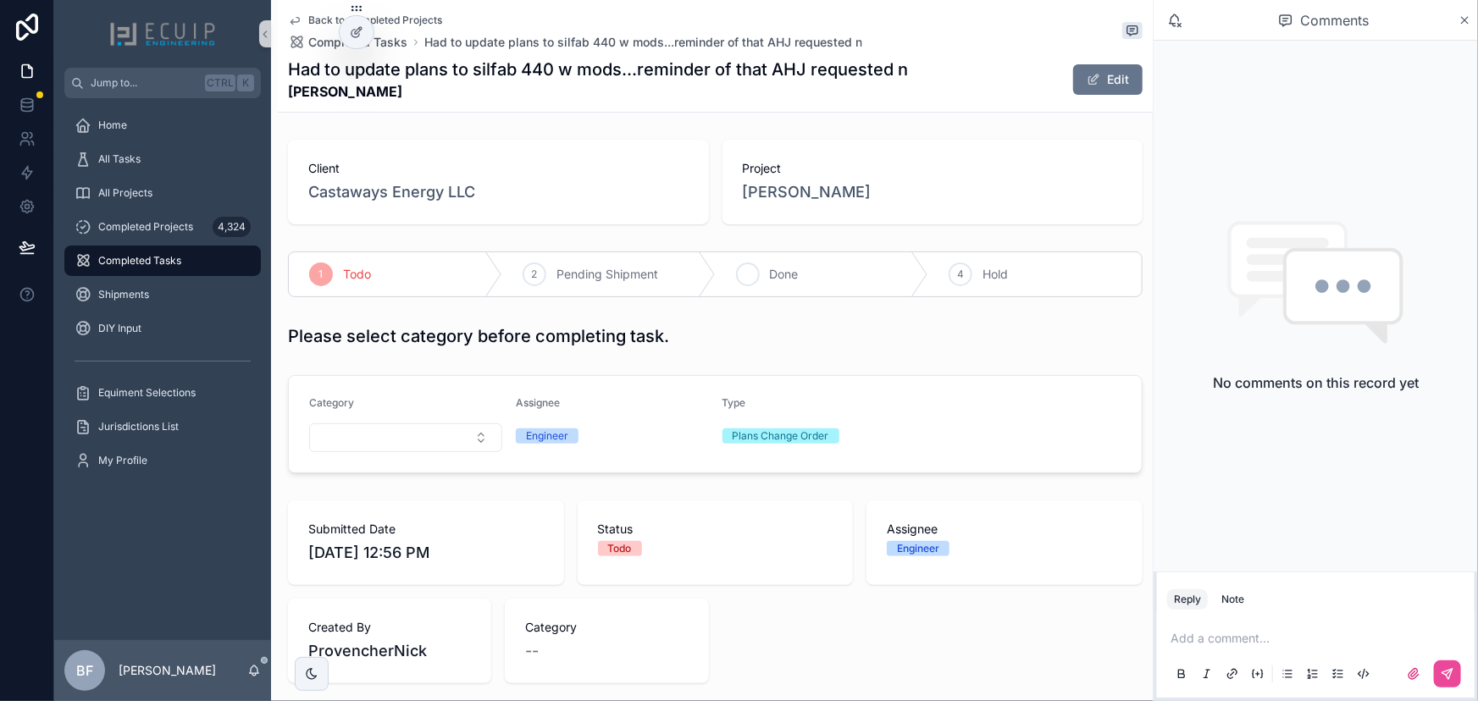
click at [761, 259] on div "3 Done" at bounding box center [822, 274] width 213 height 44
drag, startPoint x: 408, startPoint y: 87, endPoint x: 288, endPoint y: 102, distance: 121.1
click at [288, 102] on div "Back to All Tasks Completed Tasks had to add two modules to this site due to TP…" at bounding box center [715, 56] width 854 height 112
copy strong "[PERSON_NAME]"
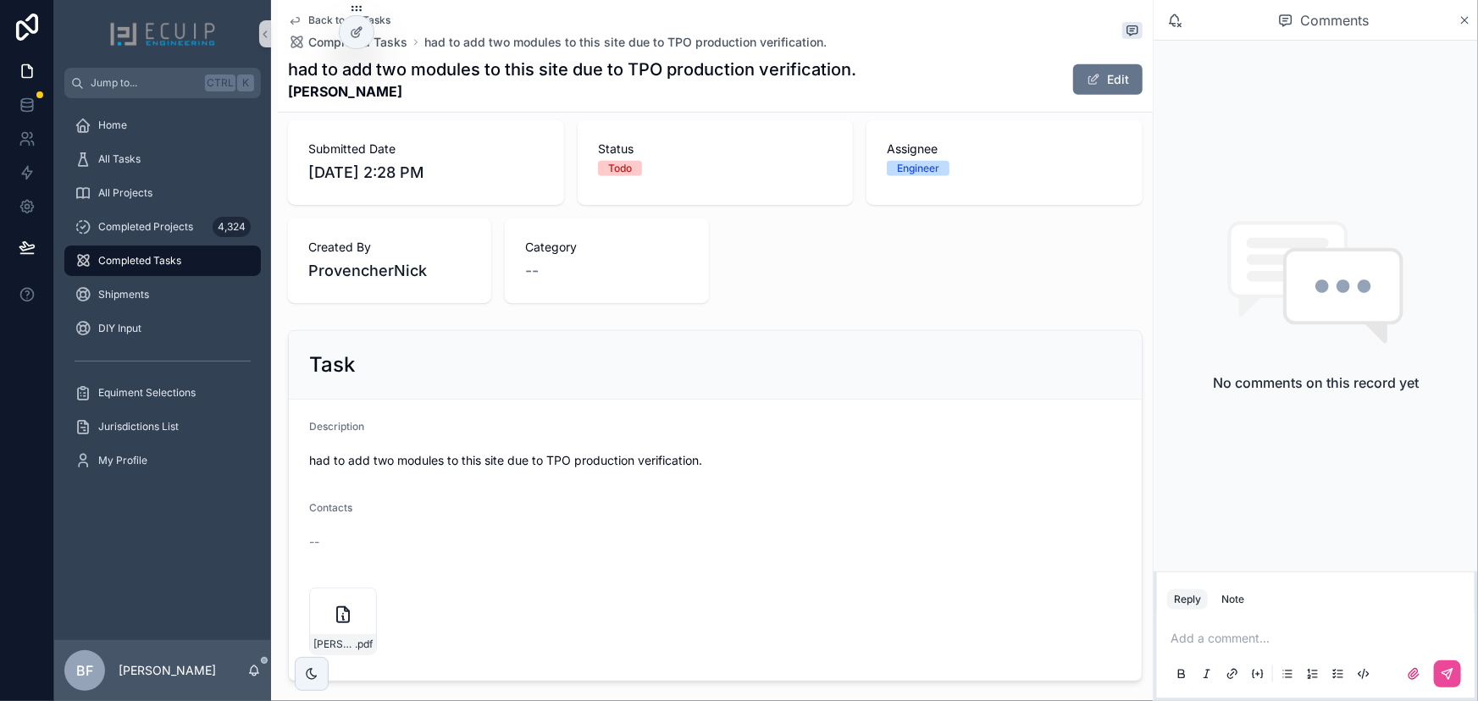
scroll to position [598, 0]
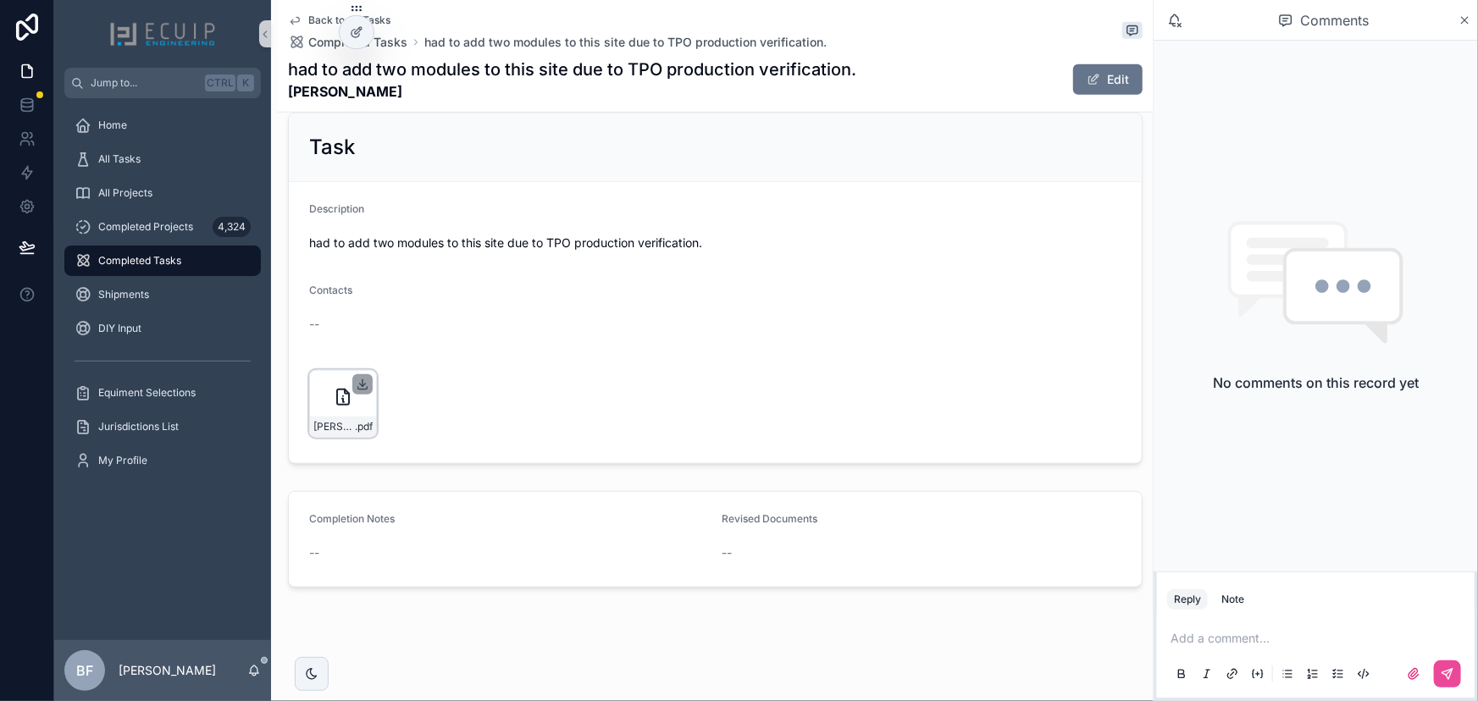
click at [361, 384] on icon "scrollable content" at bounding box center [363, 385] width 6 height 3
click at [1073, 69] on button "Edit" at bounding box center [1107, 79] width 69 height 30
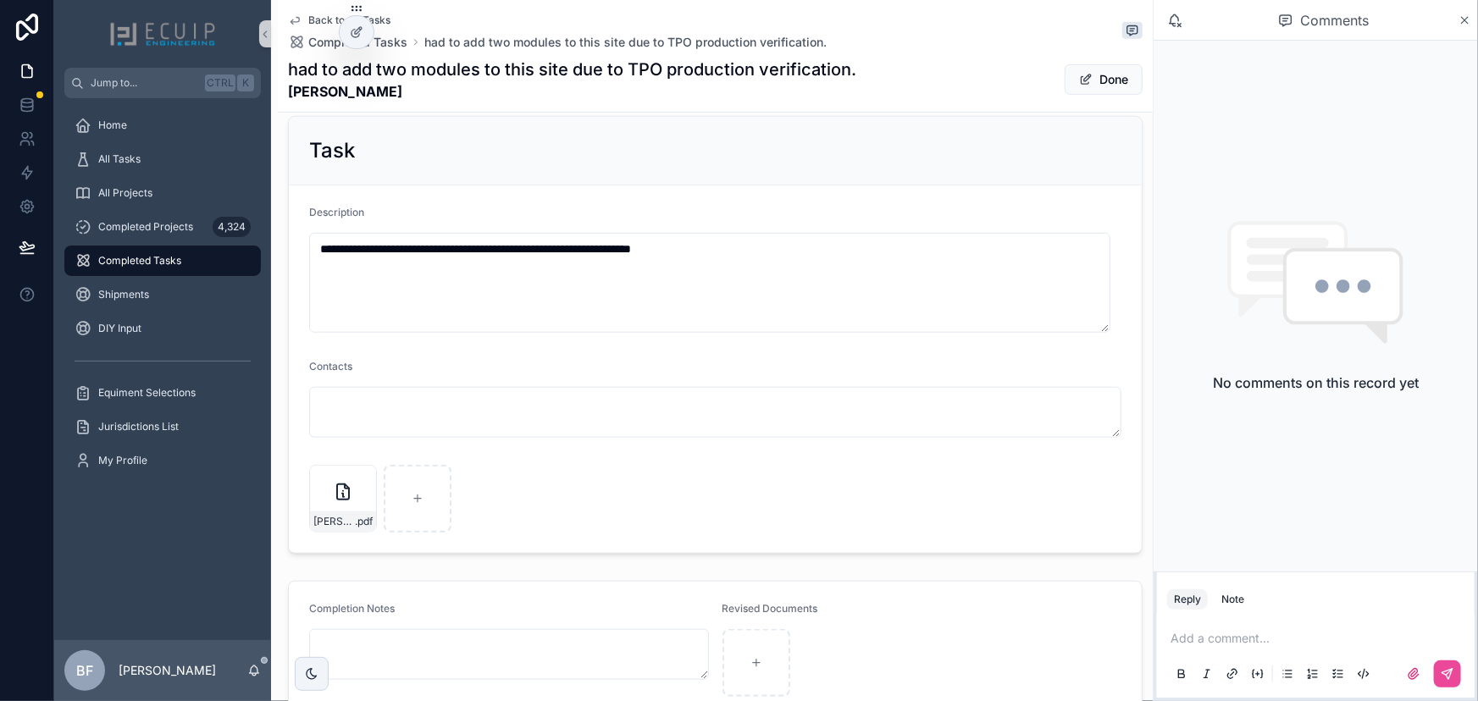
scroll to position [601, 0]
click at [1064, 72] on button "Done" at bounding box center [1103, 79] width 78 height 30
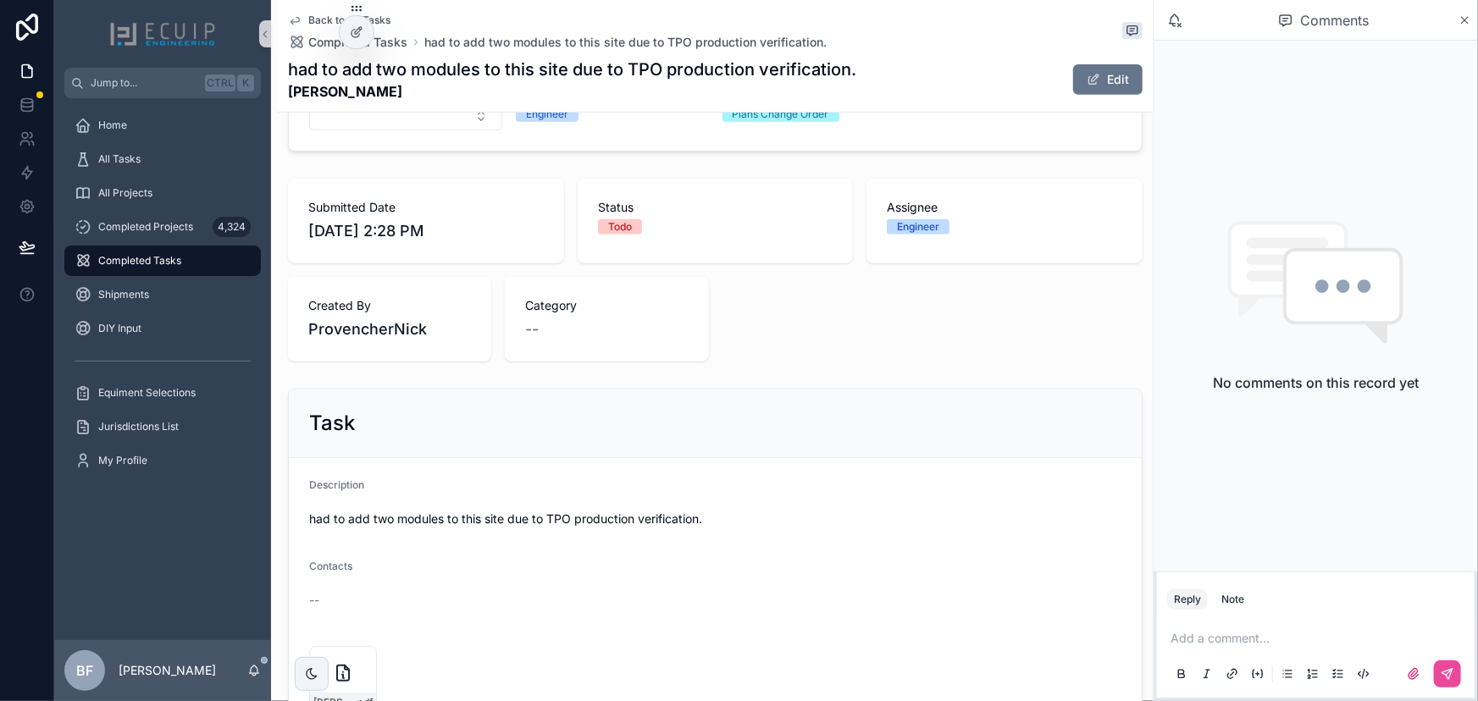
scroll to position [0, 0]
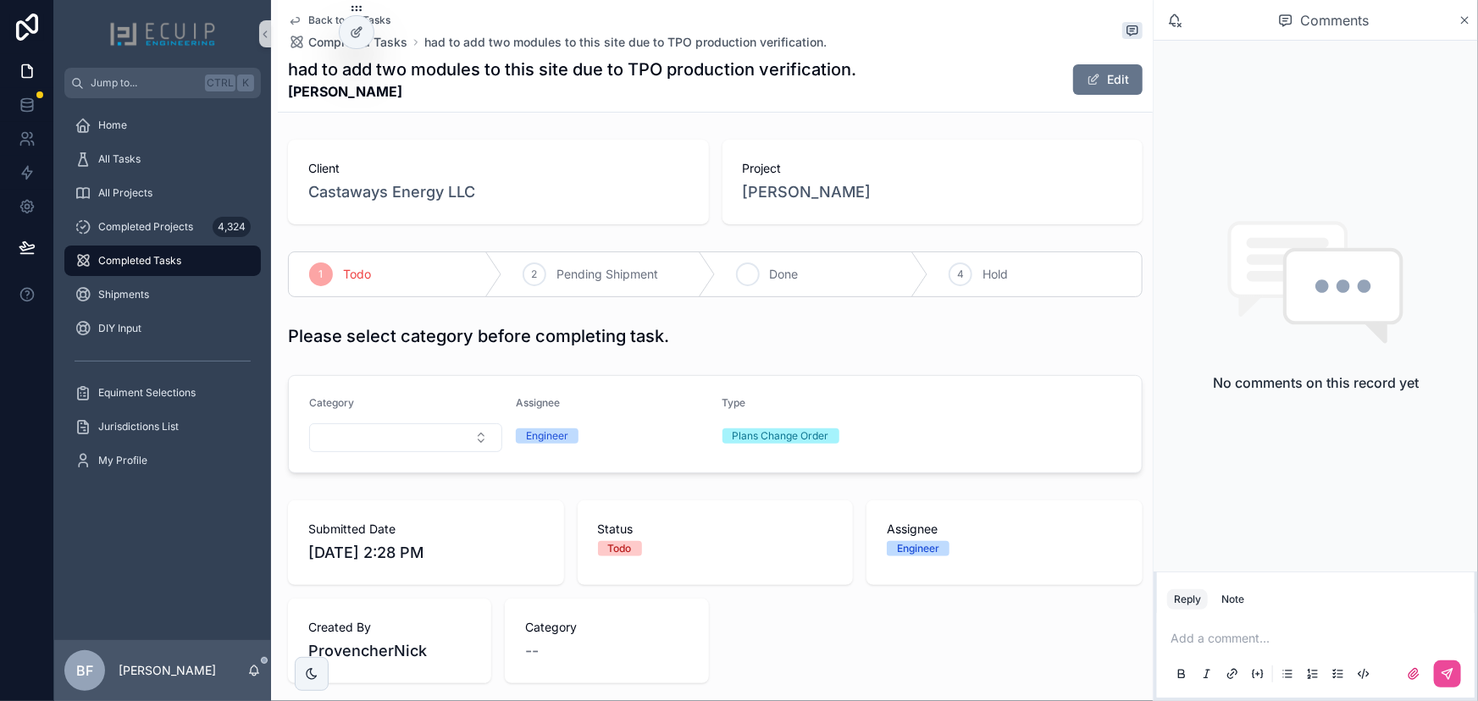
click at [770, 267] on span "Done" at bounding box center [784, 274] width 29 height 17
click at [145, 154] on div "All Tasks" at bounding box center [163, 159] width 176 height 27
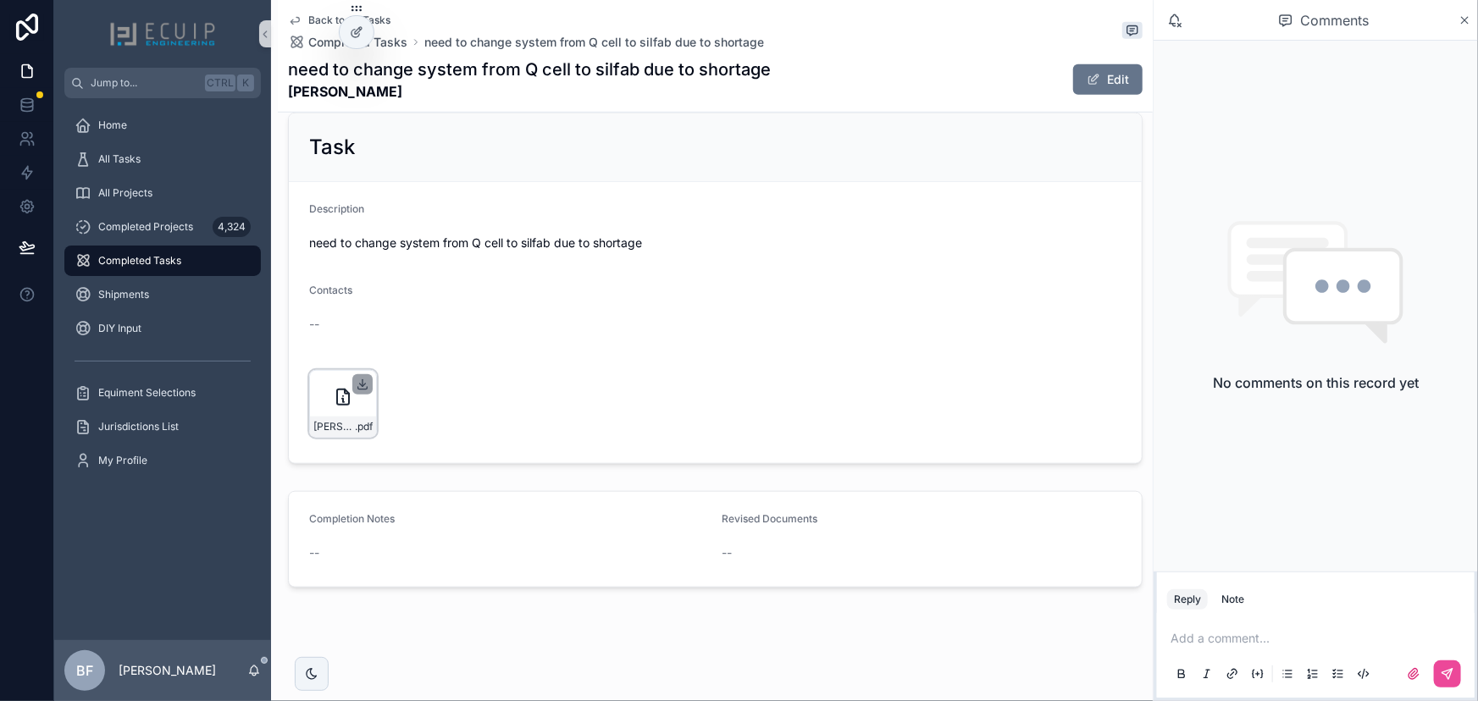
click at [362, 383] on icon "scrollable content" at bounding box center [363, 385] width 14 height 14
drag, startPoint x: 440, startPoint y: 110, endPoint x: 290, endPoint y: 103, distance: 150.9
click at [290, 103] on div "Back to All Tasks Completed Tasks need to change system from Q cell to silfab d…" at bounding box center [715, 56] width 854 height 112
copy strong "[PERSON_NAME]"
drag, startPoint x: 1101, startPoint y: 89, endPoint x: 1112, endPoint y: 91, distance: 11.1
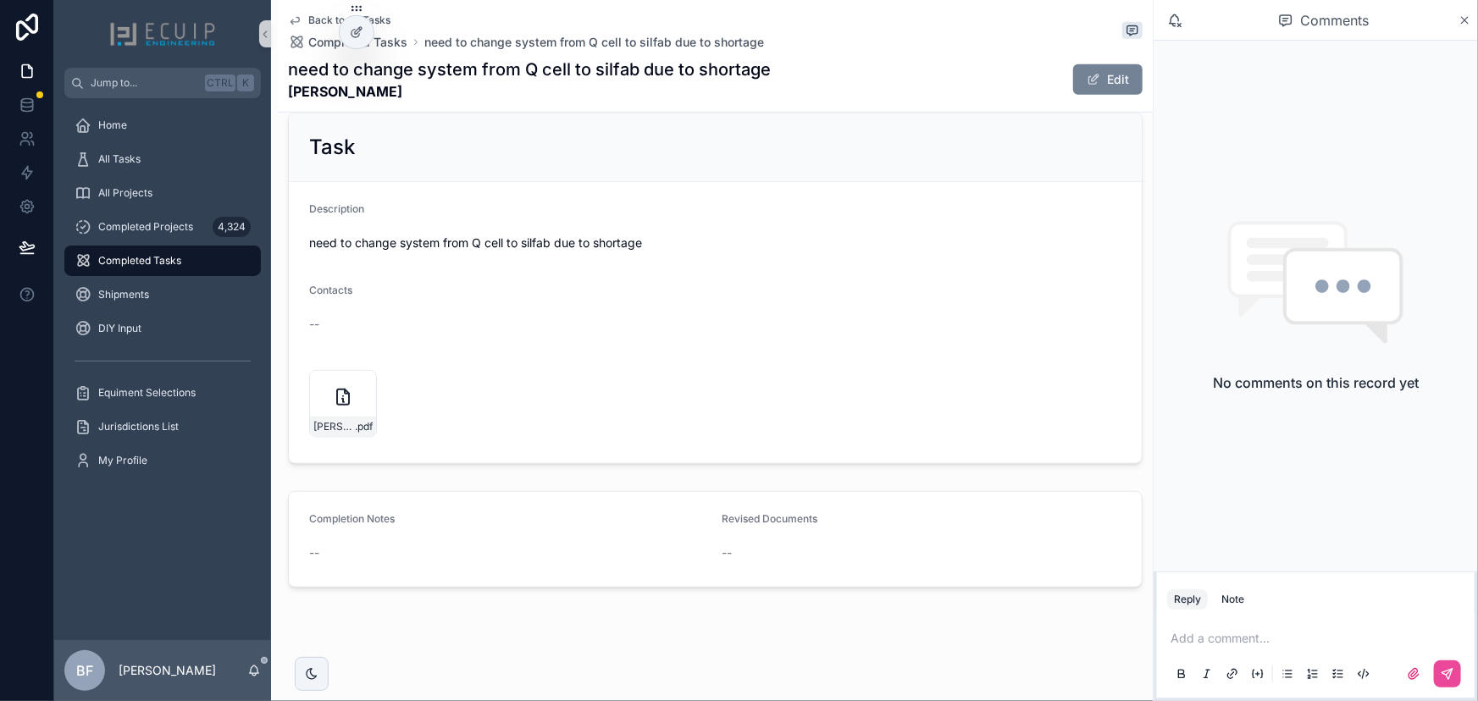
click at [1101, 89] on button "Edit" at bounding box center [1107, 79] width 69 height 30
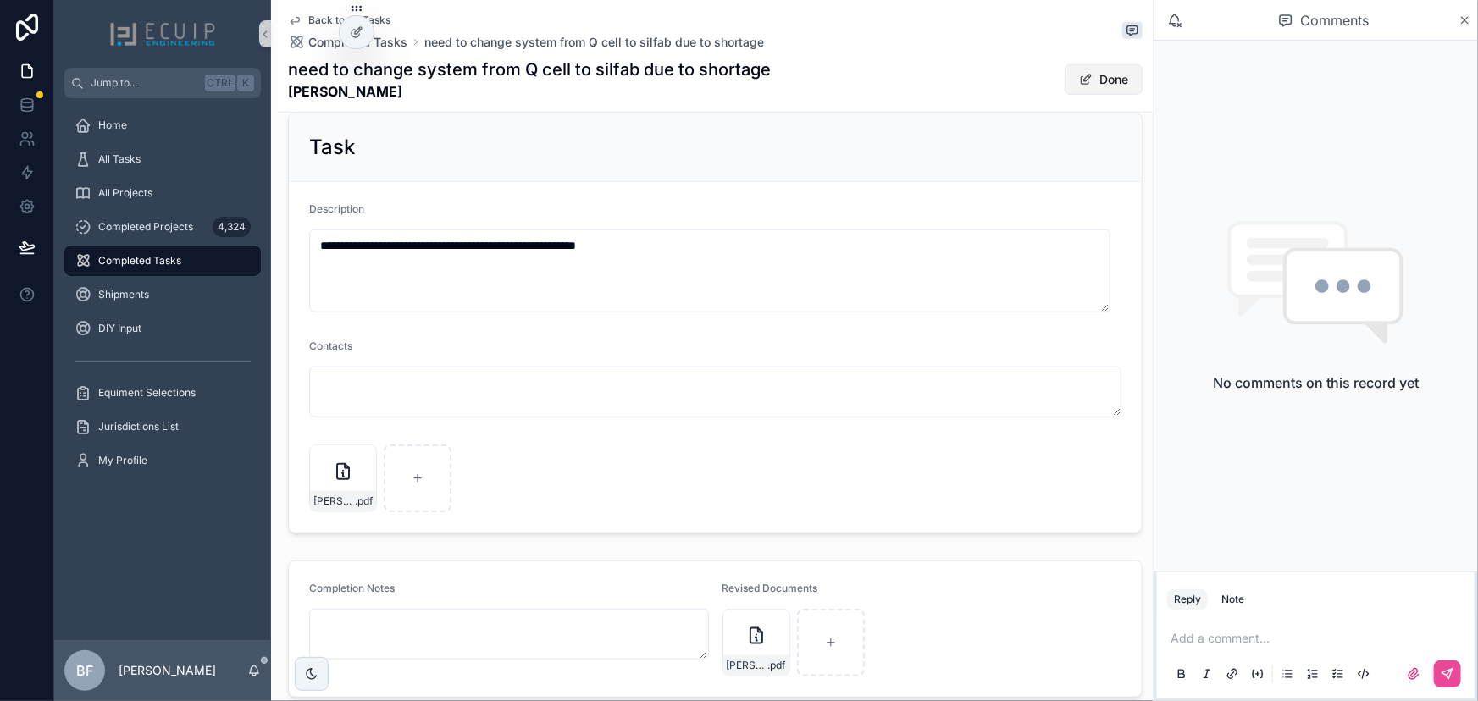
click at [1086, 82] on button "Done" at bounding box center [1103, 79] width 78 height 30
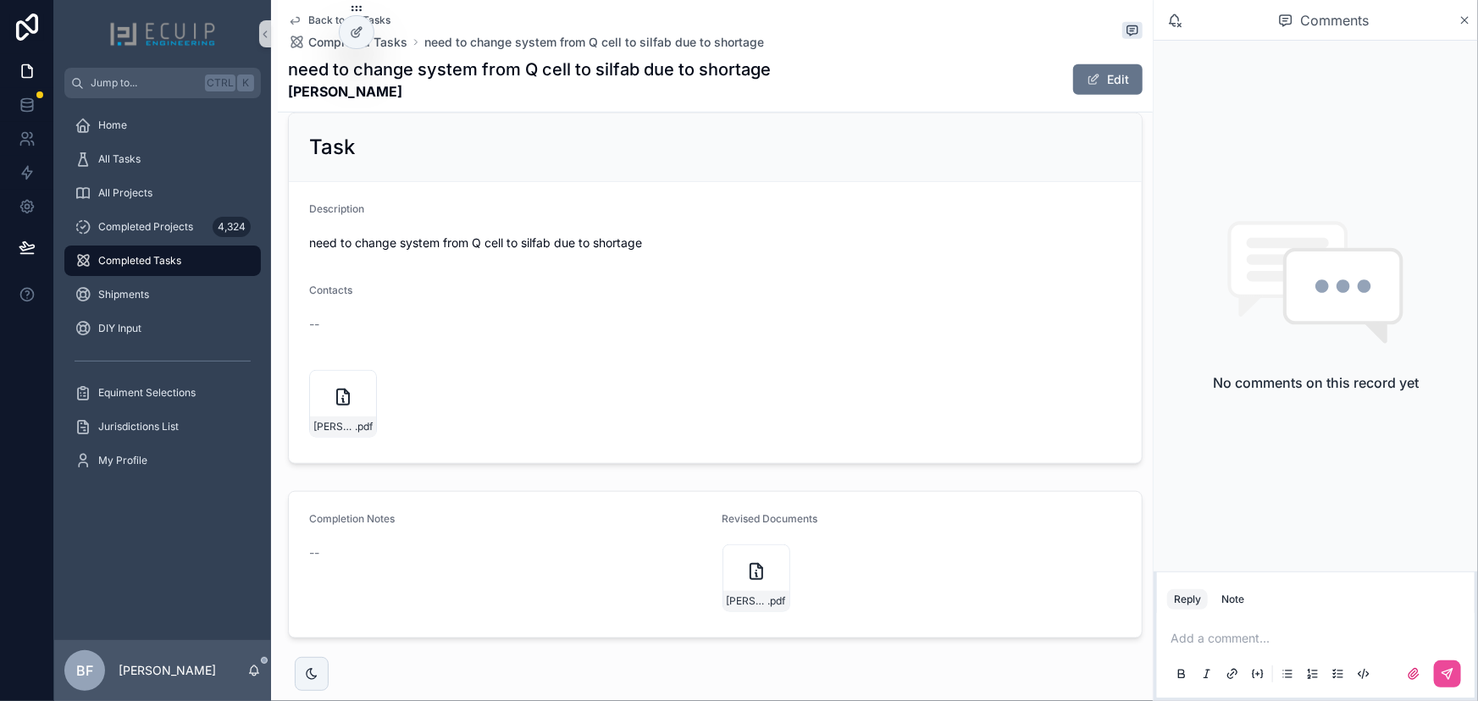
scroll to position [0, 0]
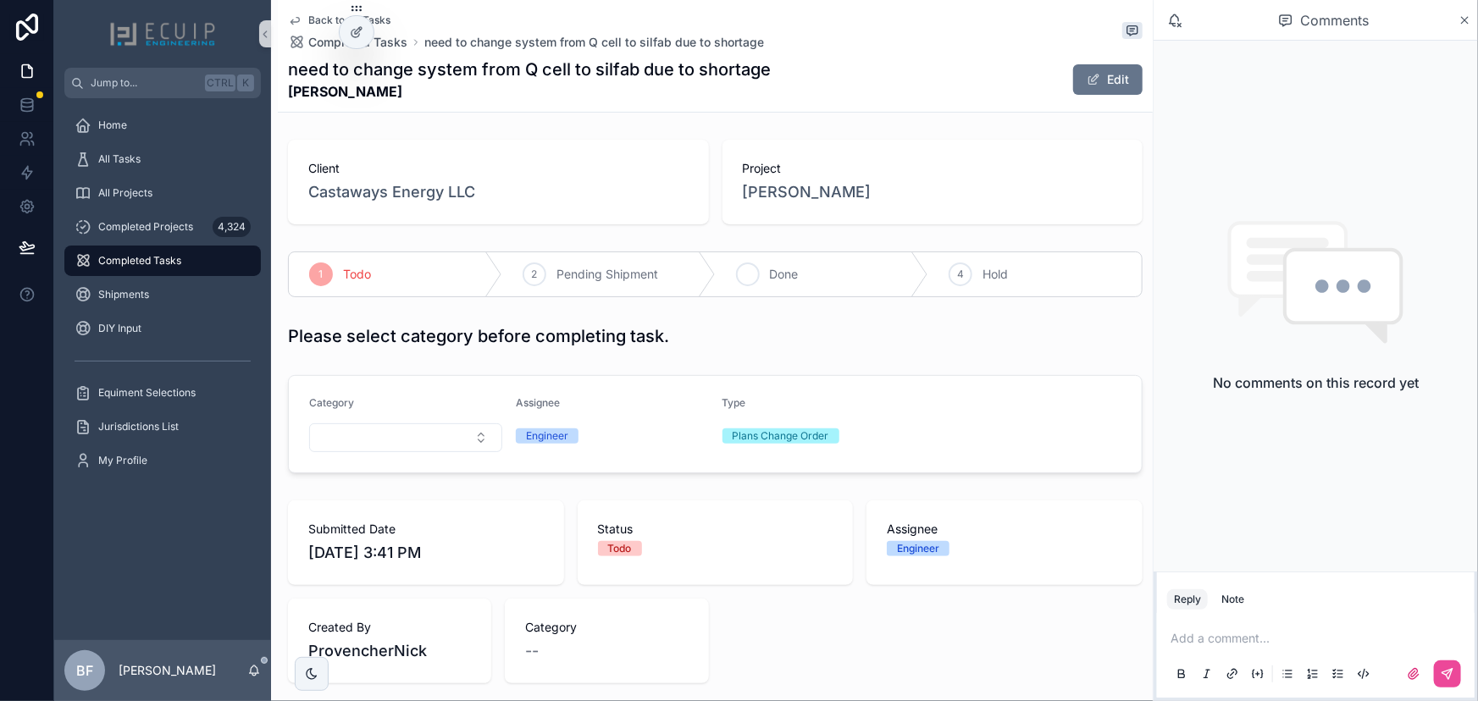
click at [772, 252] on div "3 Done" at bounding box center [822, 274] width 213 height 44
click at [172, 155] on div "All Tasks" at bounding box center [163, 159] width 176 height 27
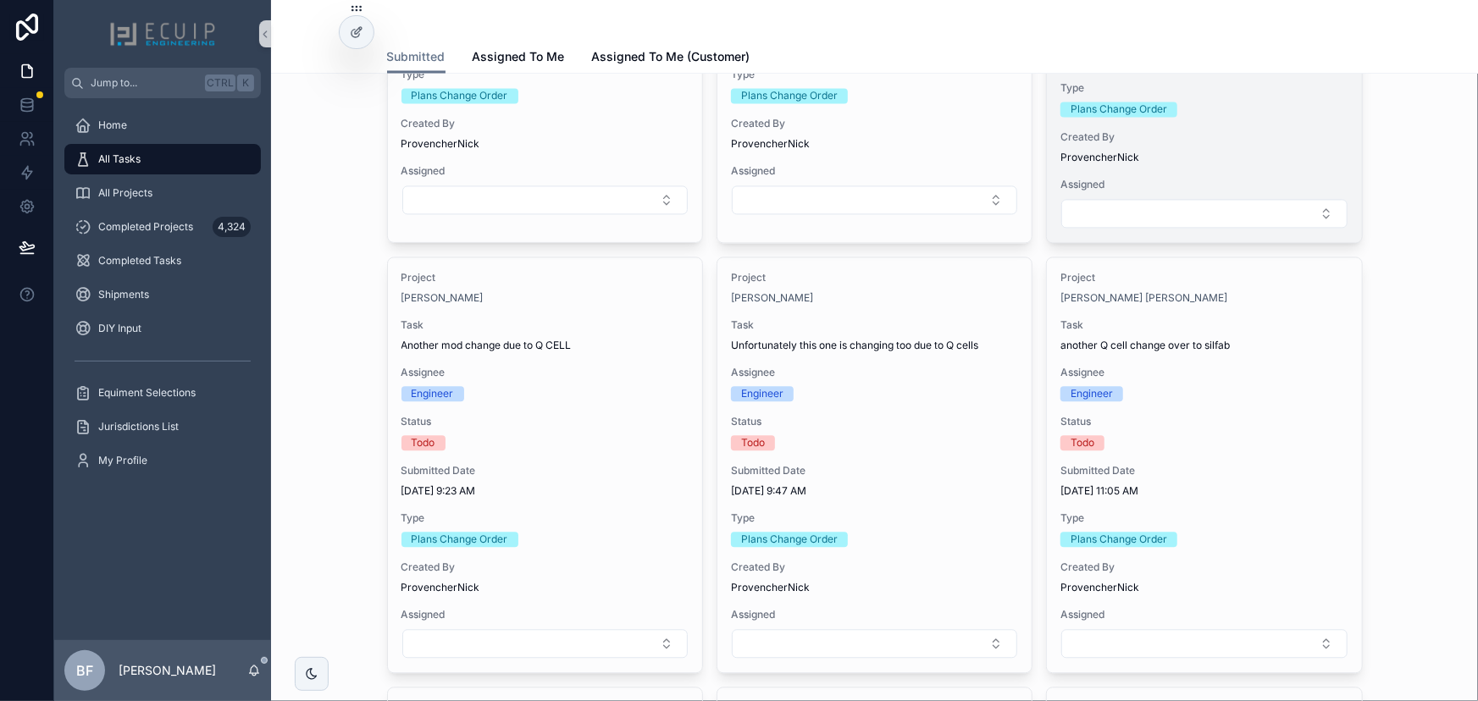
scroll to position [1770, 0]
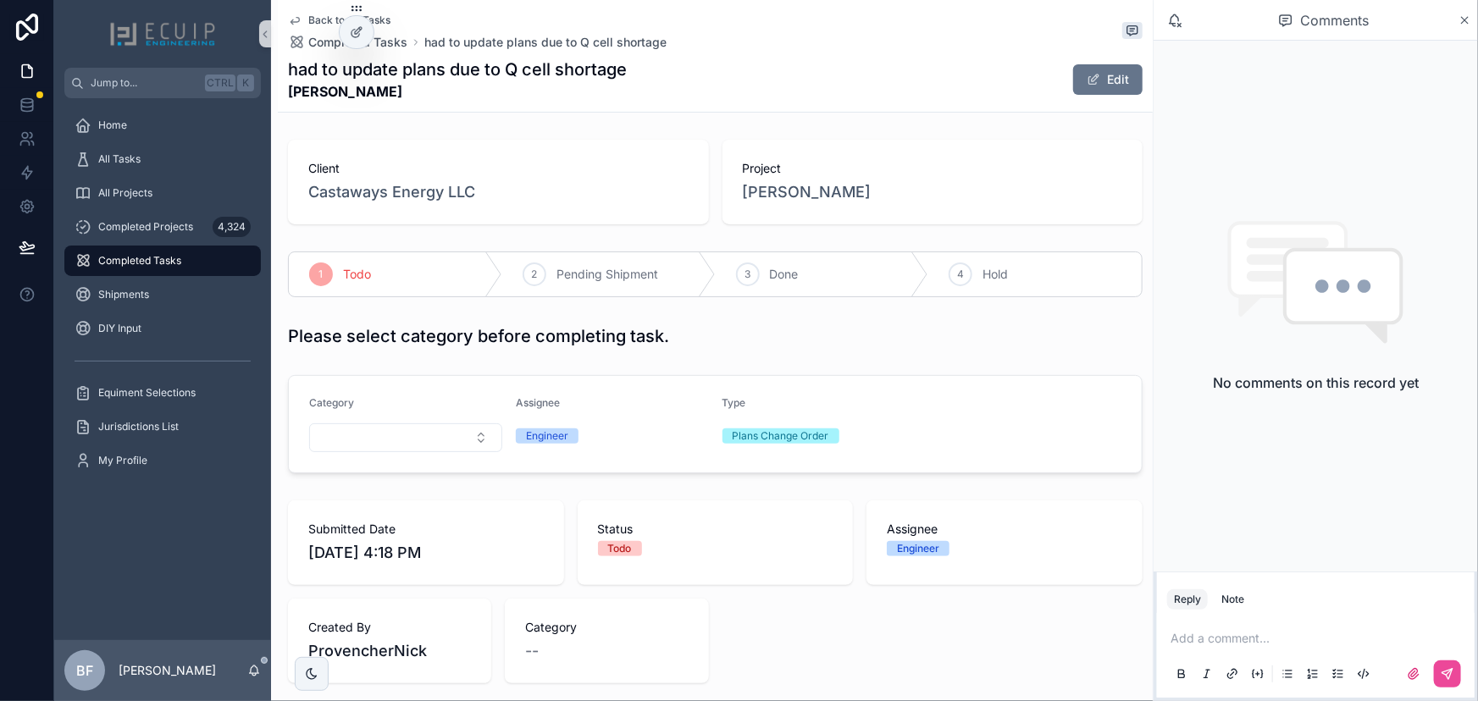
drag, startPoint x: 445, startPoint y: 92, endPoint x: 287, endPoint y: 101, distance: 157.7
click at [288, 101] on strong "Haywatie Ramrattan" at bounding box center [457, 91] width 339 height 20
copy strong "Haywatie Ramrattan"
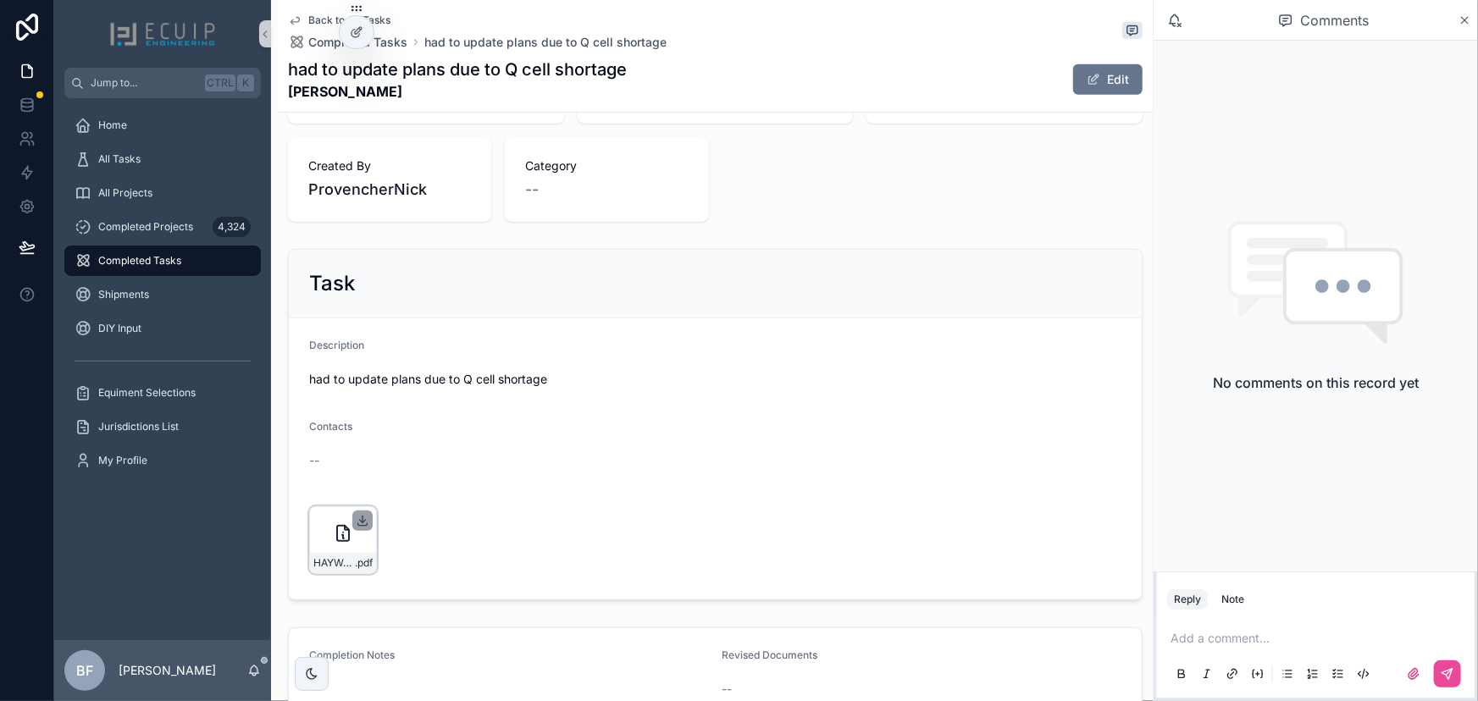
click at [360, 514] on icon "scrollable content" at bounding box center [363, 521] width 14 height 14
drag, startPoint x: 931, startPoint y: 84, endPoint x: 1033, endPoint y: 91, distance: 102.7
click at [931, 84] on div "had to update plans due to Q cell shortage Haywatie Ramrattan Edit" at bounding box center [715, 80] width 854 height 44
click at [1089, 85] on span "scrollable content" at bounding box center [1093, 80] width 14 height 14
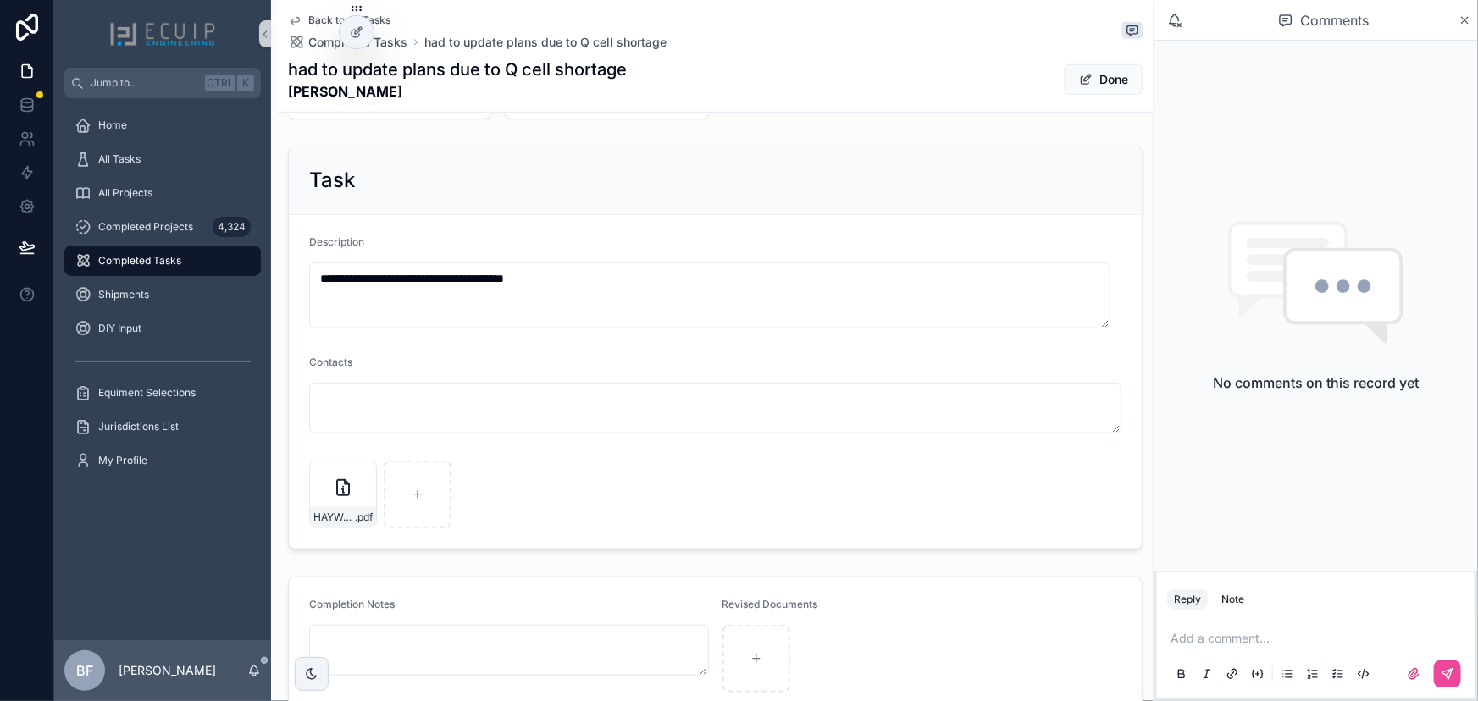
scroll to position [694, 0]
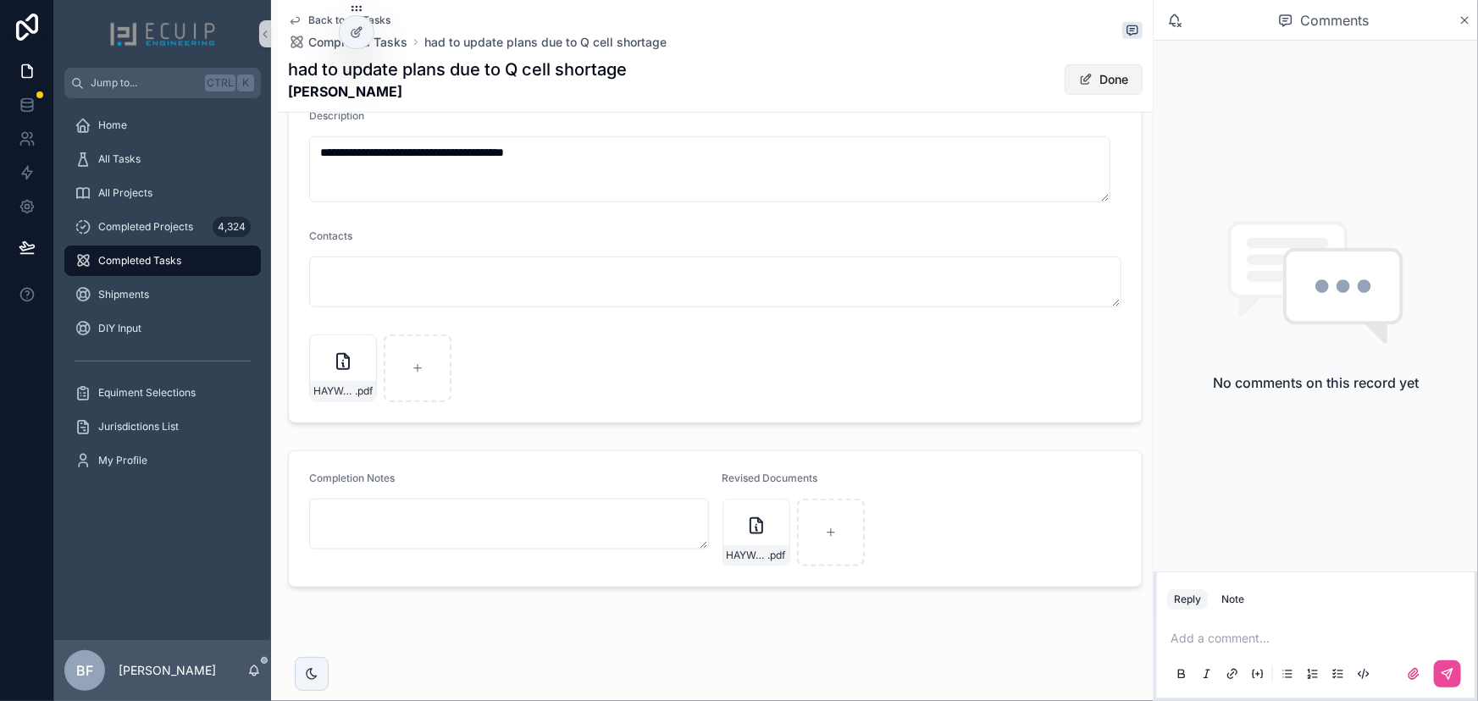
click at [1114, 82] on button "Done" at bounding box center [1103, 79] width 78 height 30
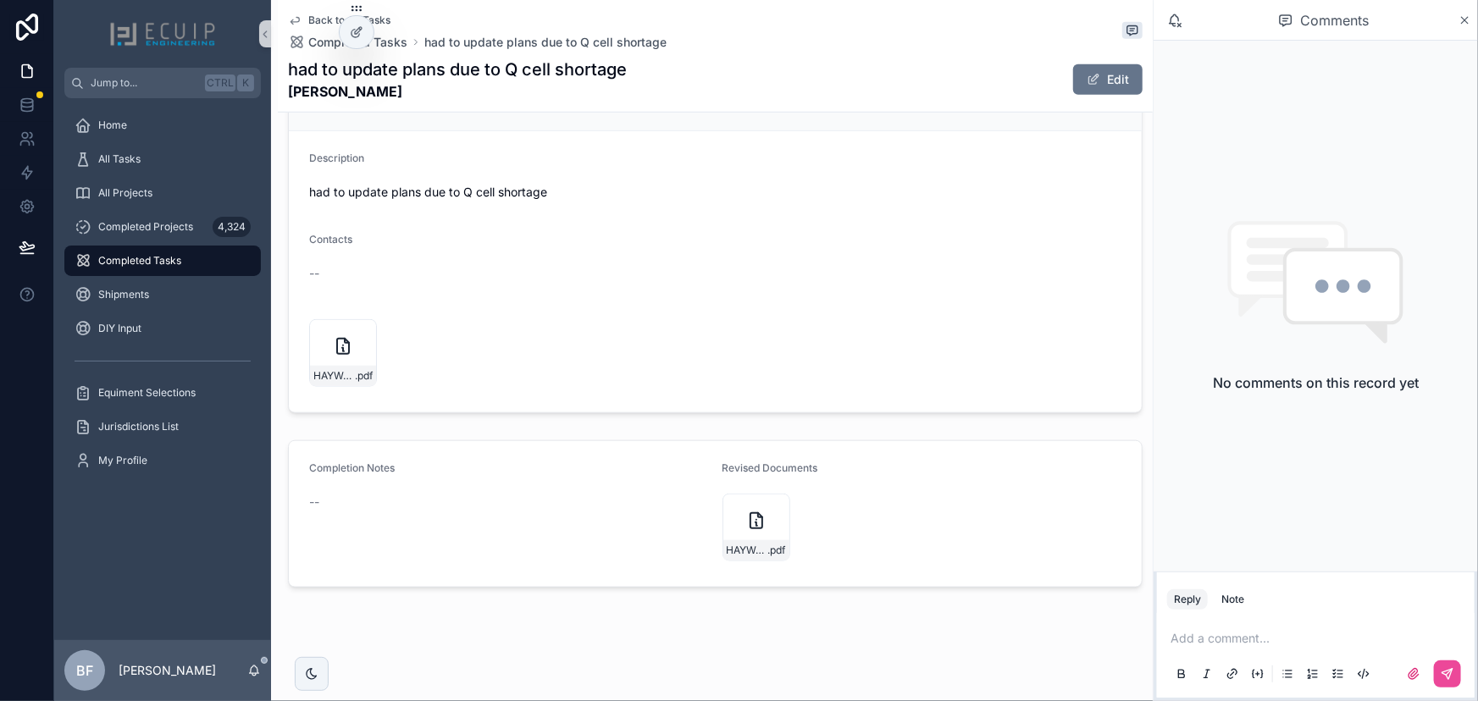
scroll to position [0, 0]
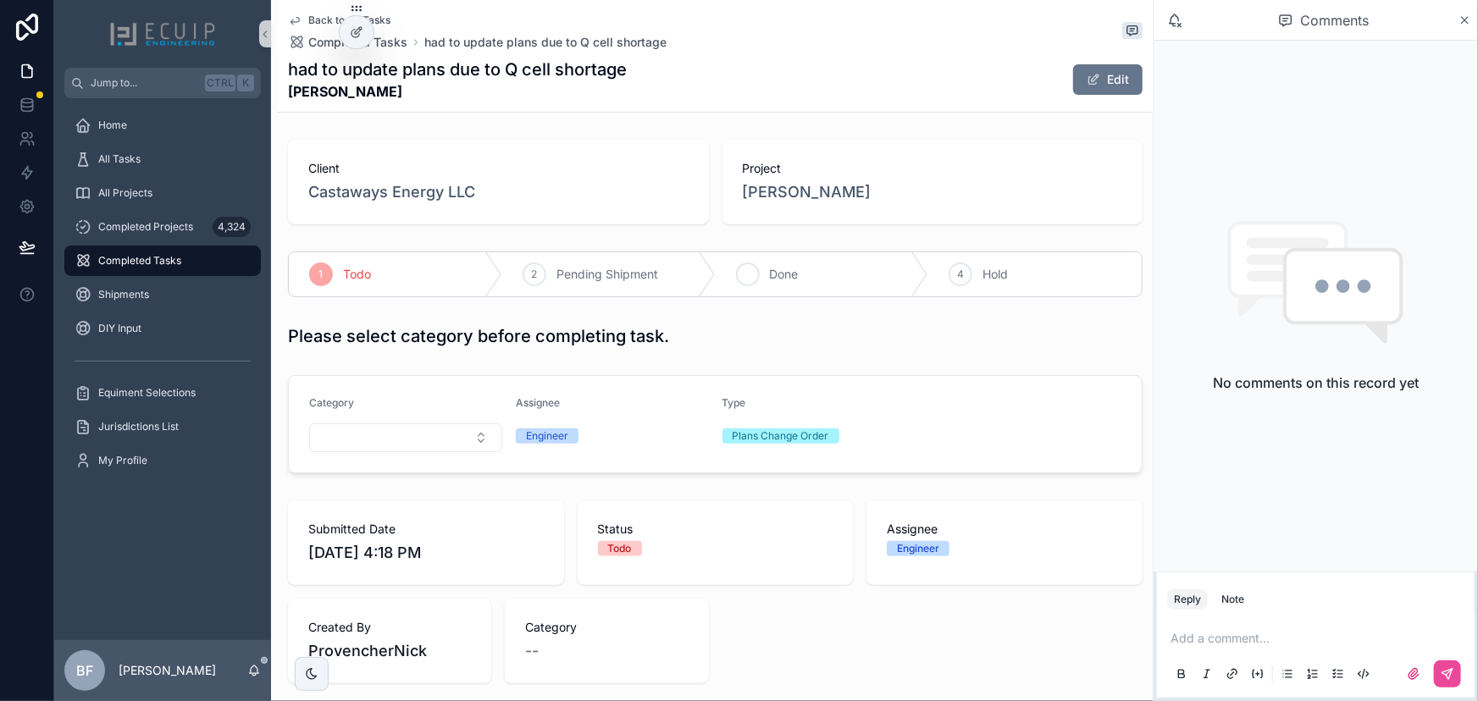
click at [775, 273] on span "Done" at bounding box center [784, 274] width 29 height 17
click at [113, 148] on div "All Tasks" at bounding box center [163, 159] width 176 height 27
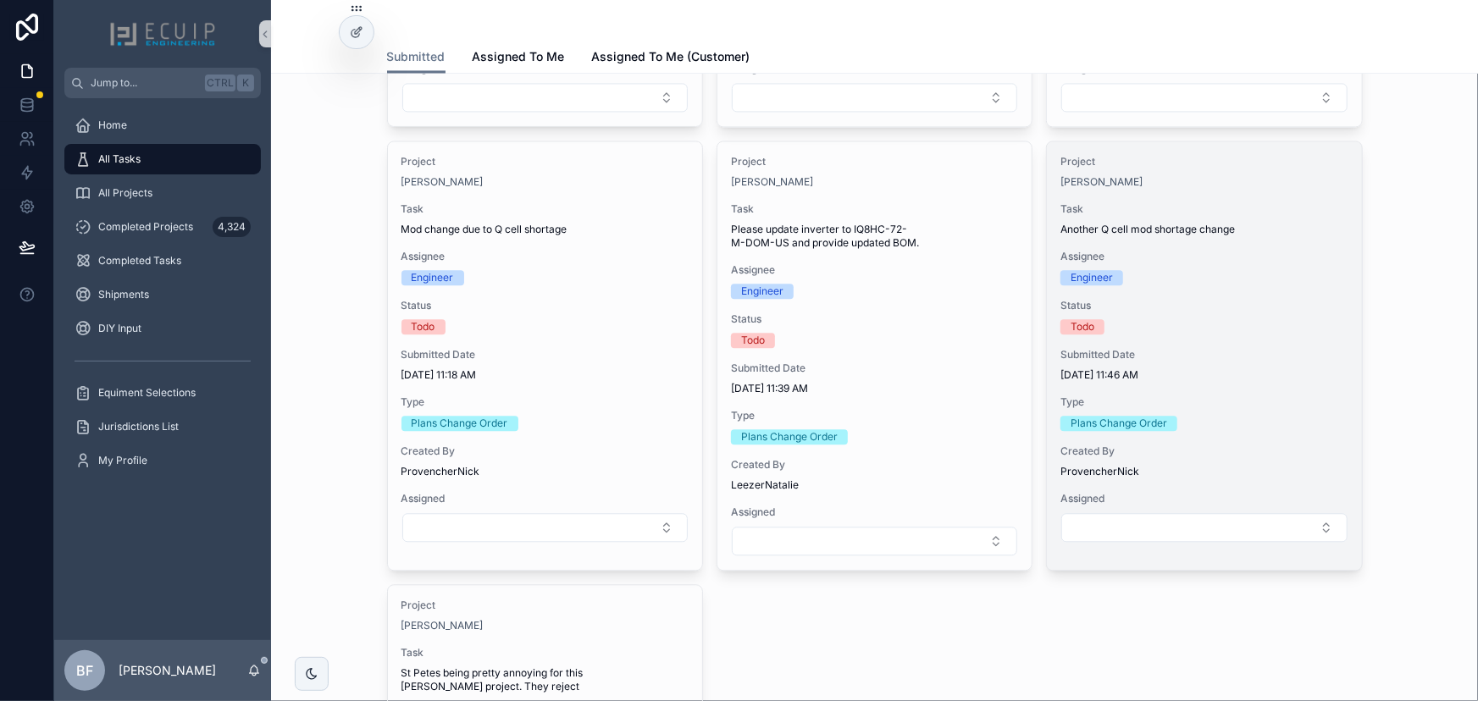
scroll to position [2078, 0]
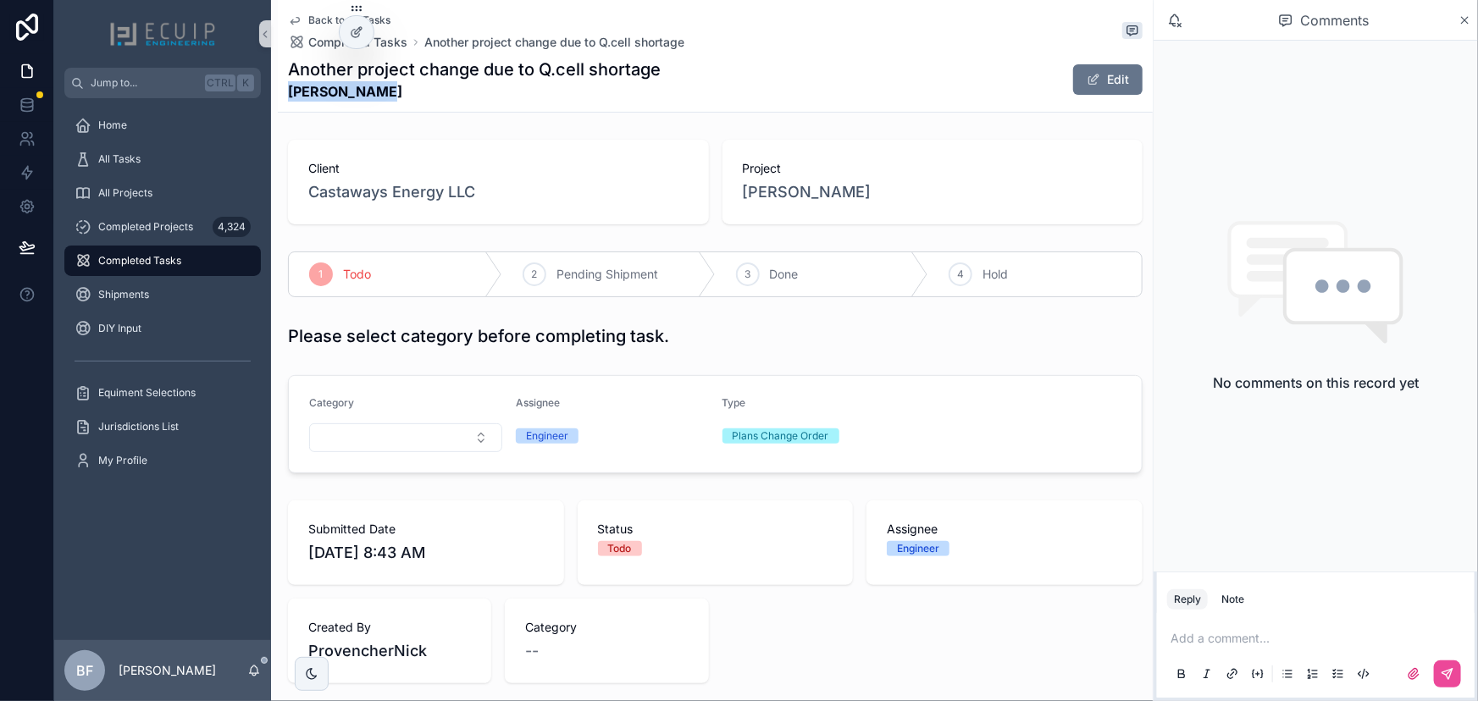
drag, startPoint x: 373, startPoint y: 94, endPoint x: 279, endPoint y: 101, distance: 94.2
click at [279, 101] on div "Back to All Tasks Completed Tasks Another project change due to Q.cell shortage…" at bounding box center [715, 56] width 875 height 113
copy strong "Laura Gearig"
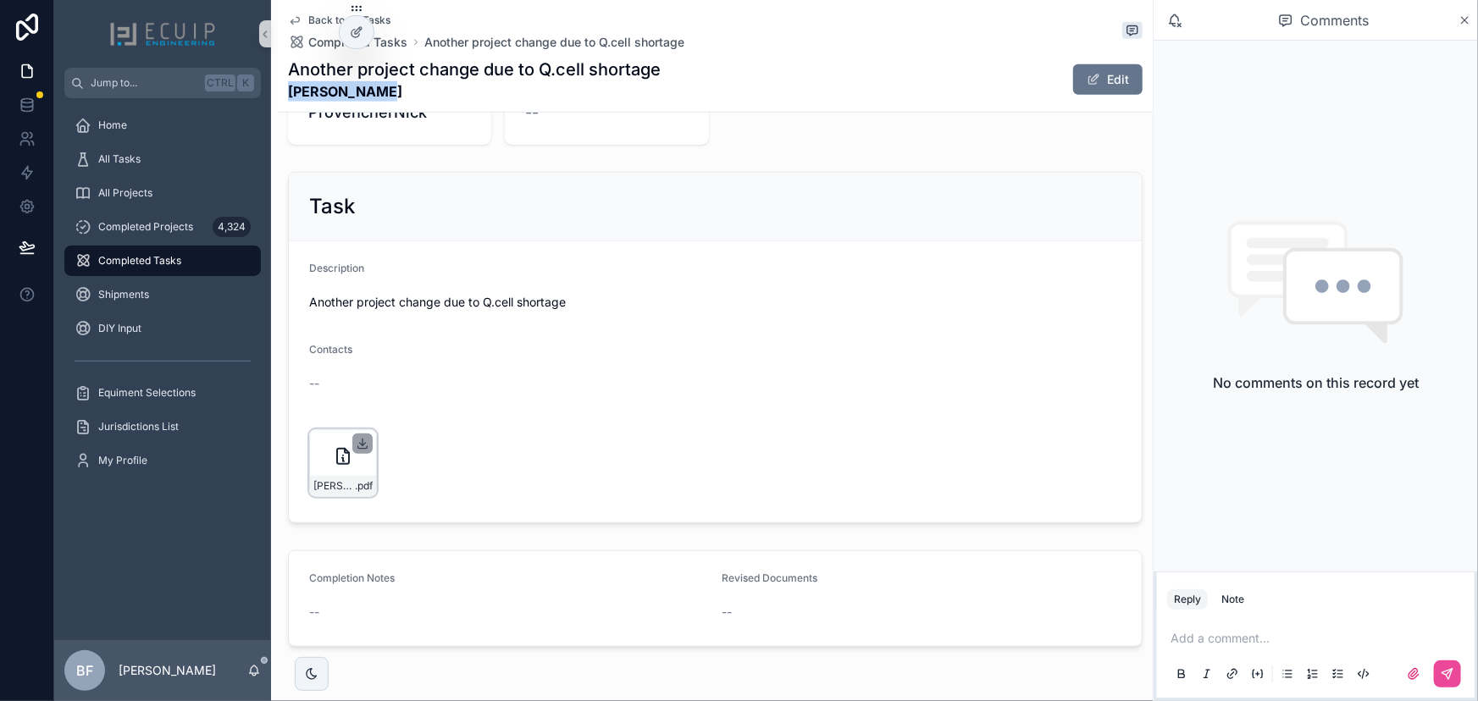
click at [360, 437] on icon "scrollable content" at bounding box center [363, 444] width 14 height 14
click at [688, 262] on div "Description" at bounding box center [715, 272] width 812 height 20
click at [1116, 82] on button "Edit" at bounding box center [1107, 79] width 69 height 30
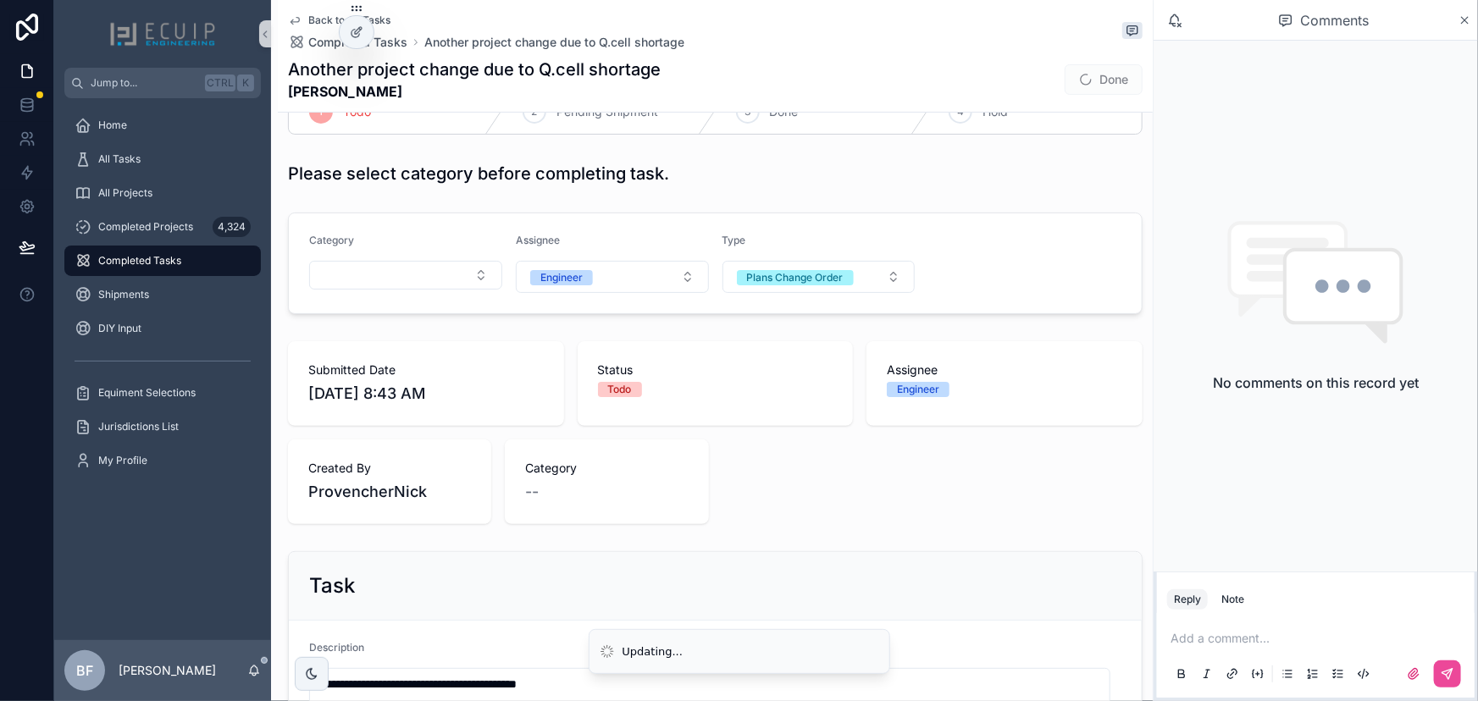
scroll to position [155, 0]
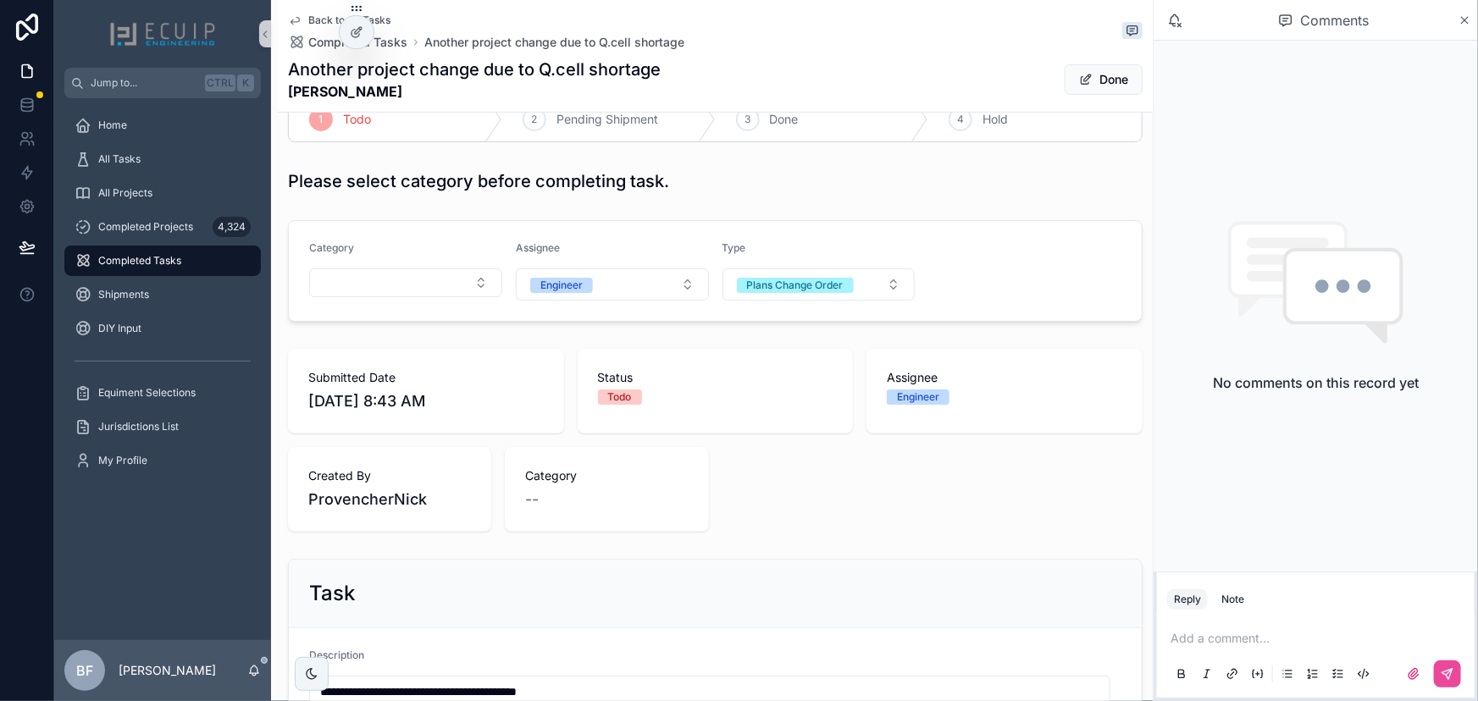
click at [1083, 84] on button "Done" at bounding box center [1103, 79] width 78 height 30
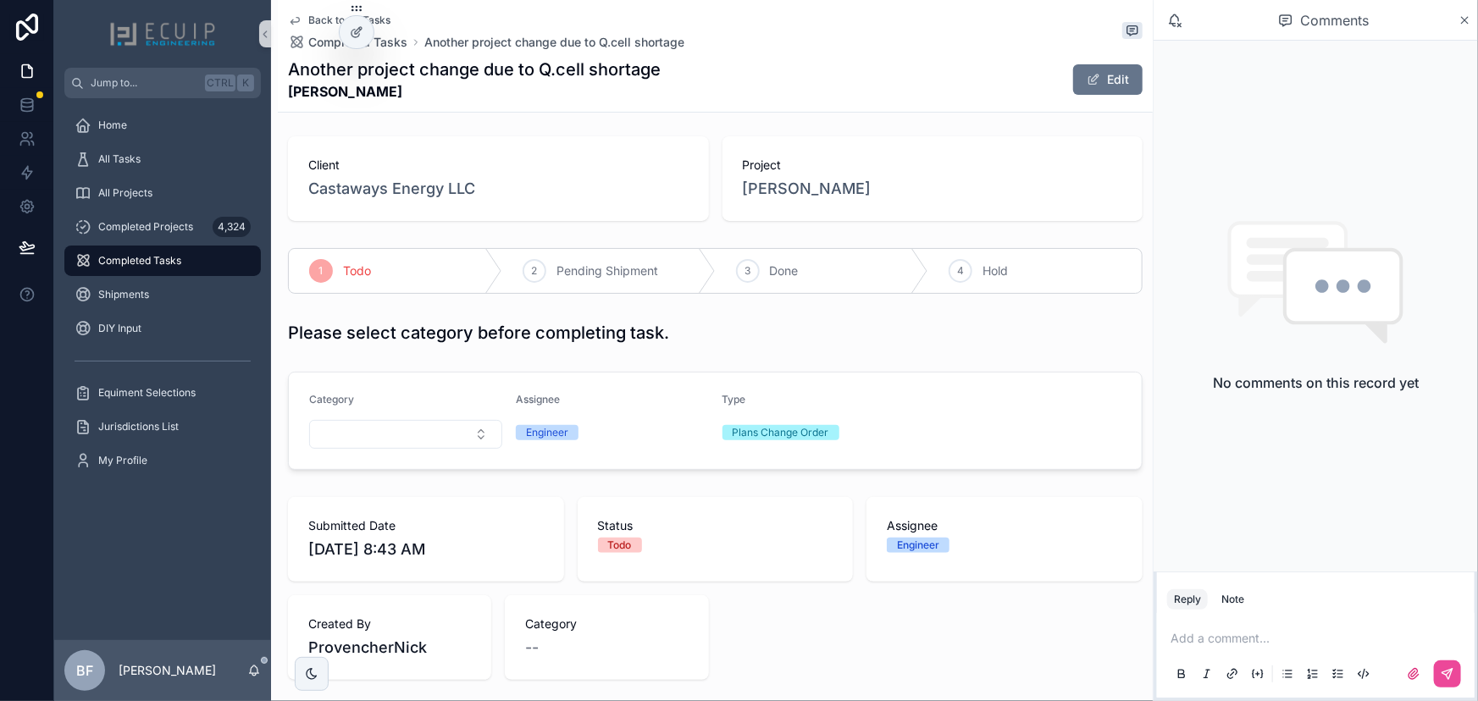
scroll to position [0, 0]
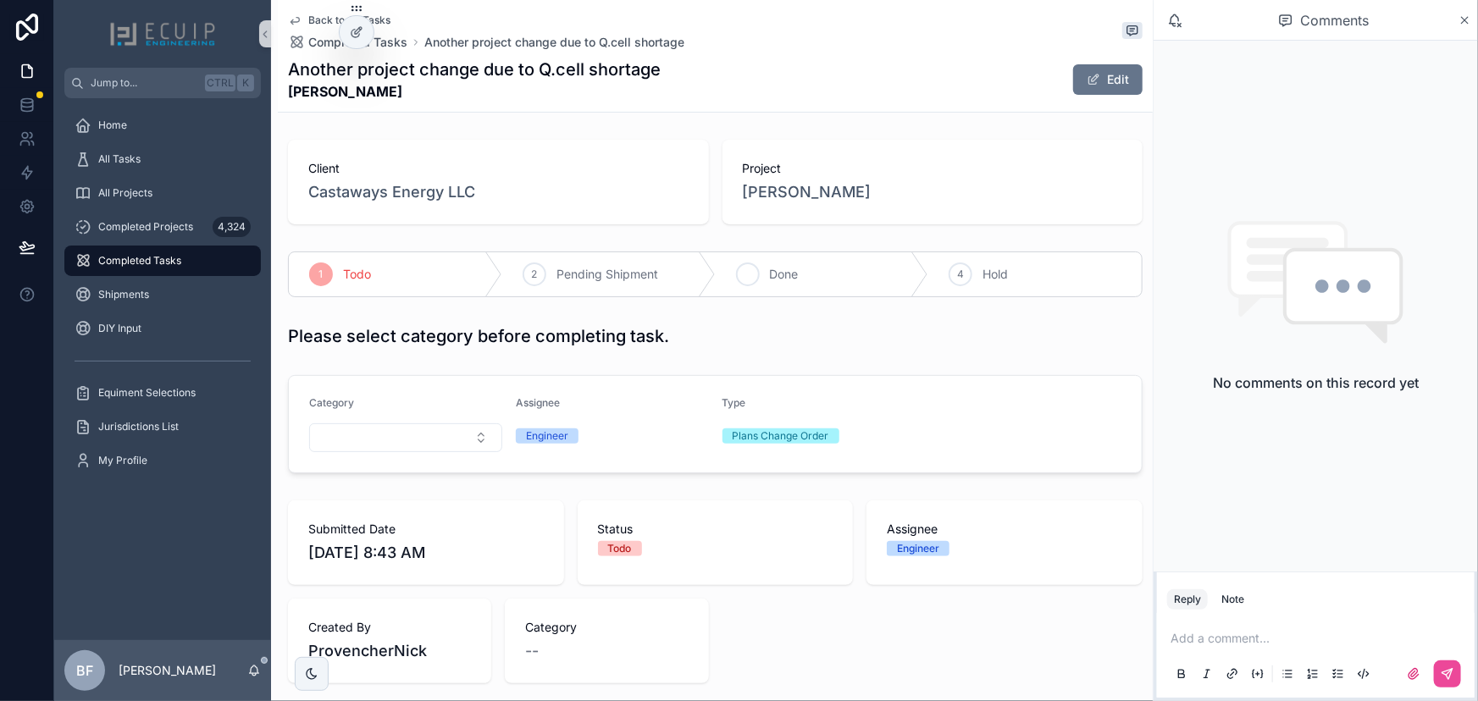
click at [788, 261] on div "3 Done" at bounding box center [822, 274] width 213 height 44
drag, startPoint x: 390, startPoint y: 102, endPoint x: 279, endPoint y: 93, distance: 111.3
click at [279, 93] on div "Back to All Tasks Completed Tasks New planset due to Q cell shortage.. also not…" at bounding box center [715, 56] width 875 height 113
copy strong "Sarabel Urbina"
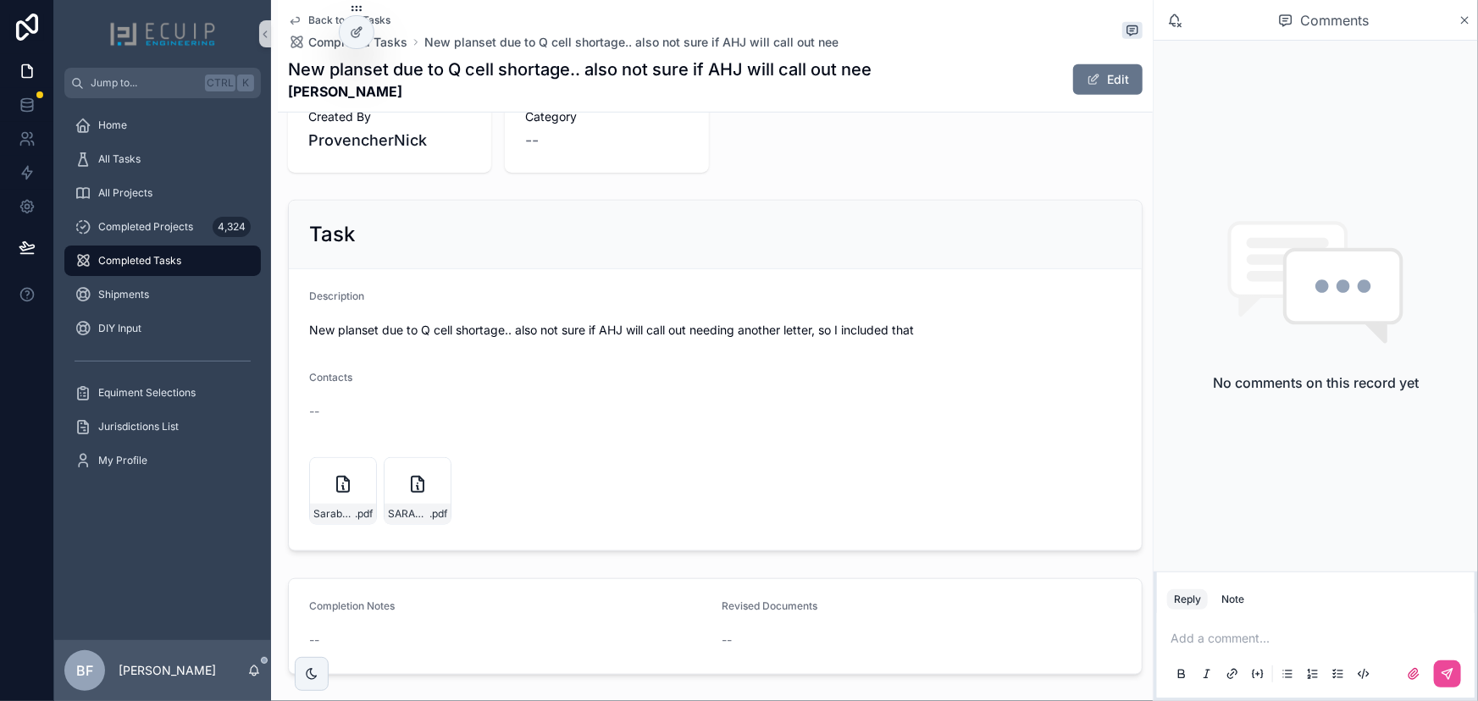
scroll to position [539, 0]
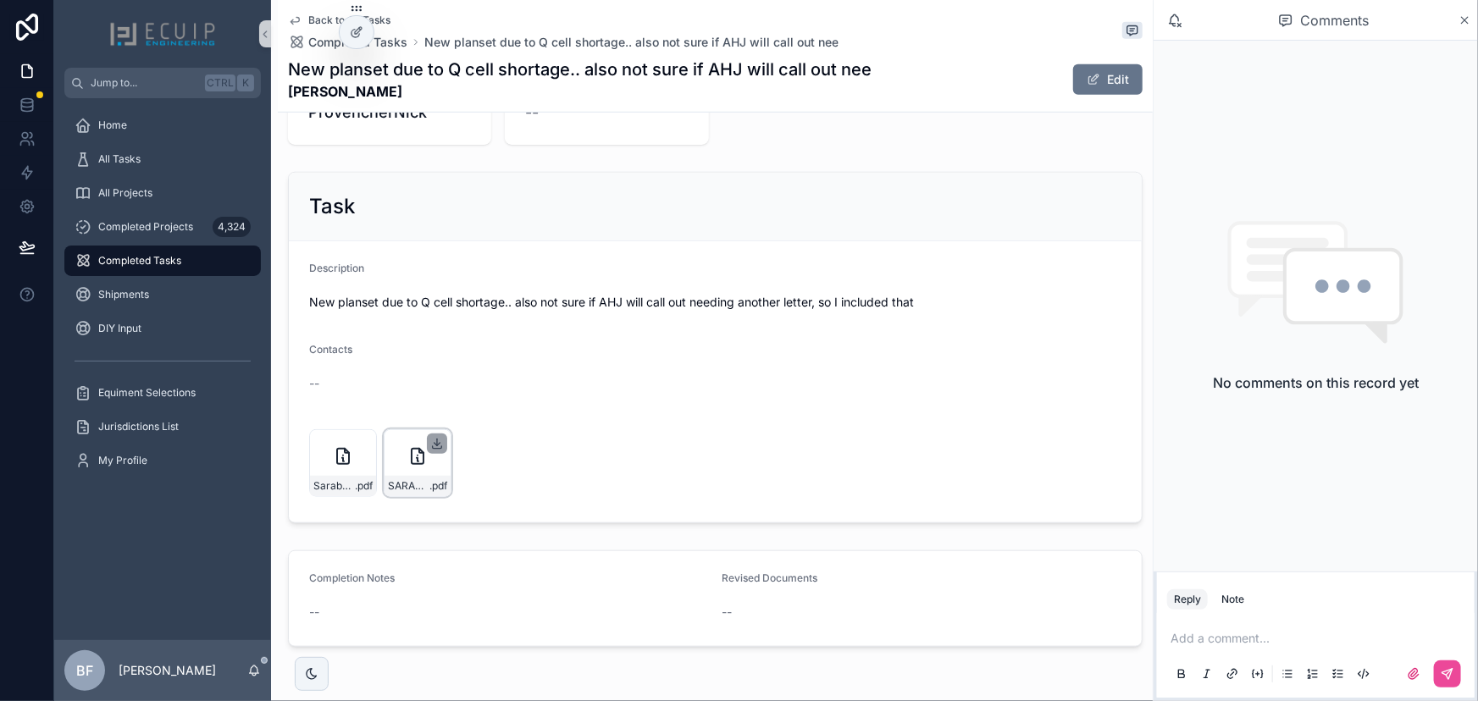
click at [435, 437] on icon "scrollable content" at bounding box center [437, 444] width 14 height 14
click at [361, 443] on icon "scrollable content" at bounding box center [363, 444] width 6 height 3
click at [1086, 78] on span "scrollable content" at bounding box center [1093, 80] width 14 height 14
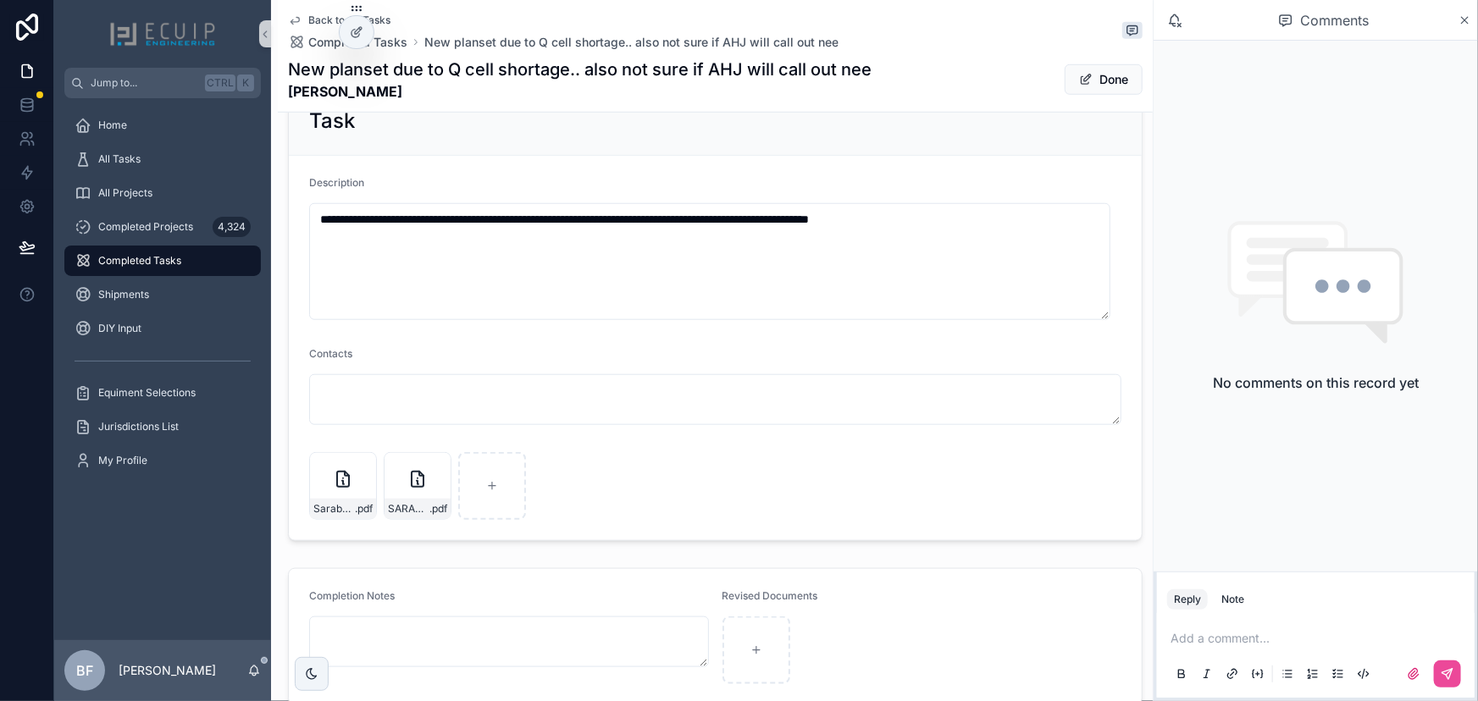
scroll to position [745, 0]
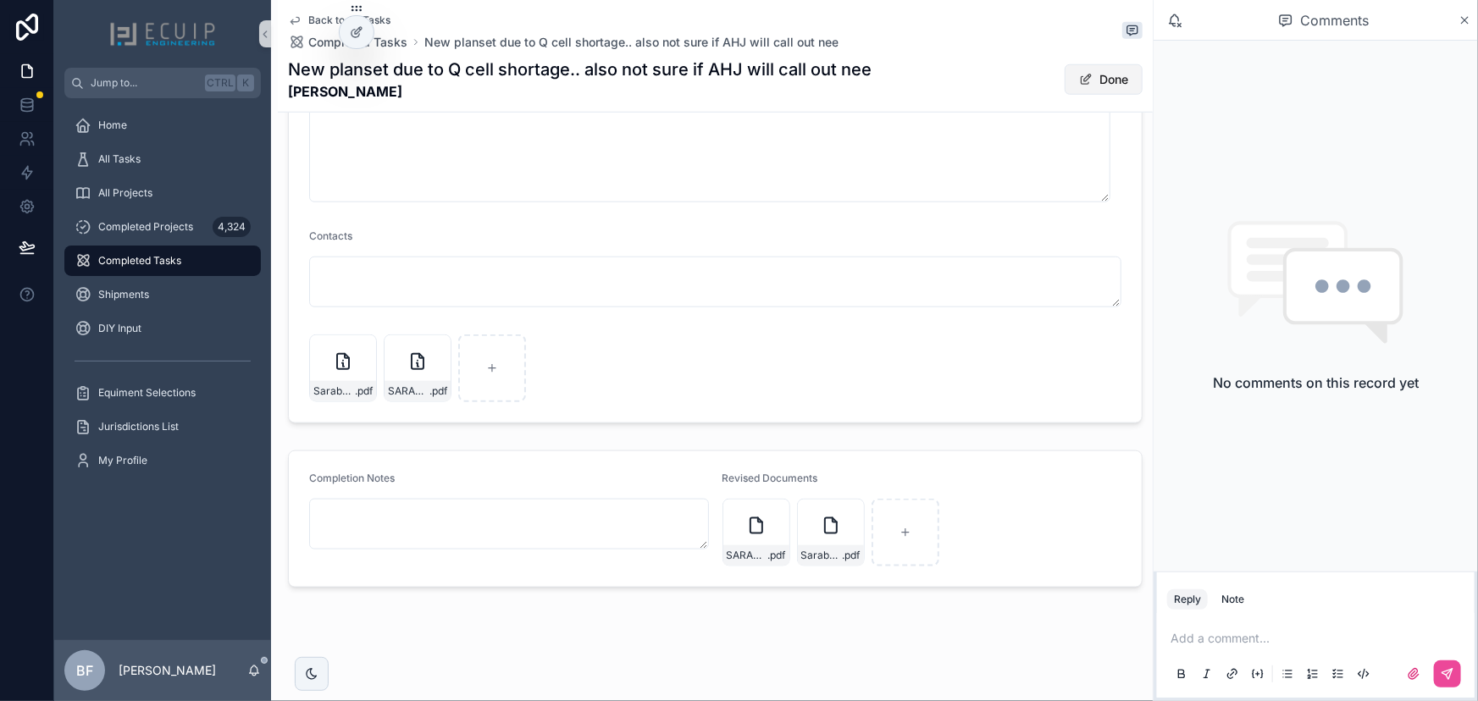
click at [1079, 84] on span "scrollable content" at bounding box center [1086, 80] width 14 height 14
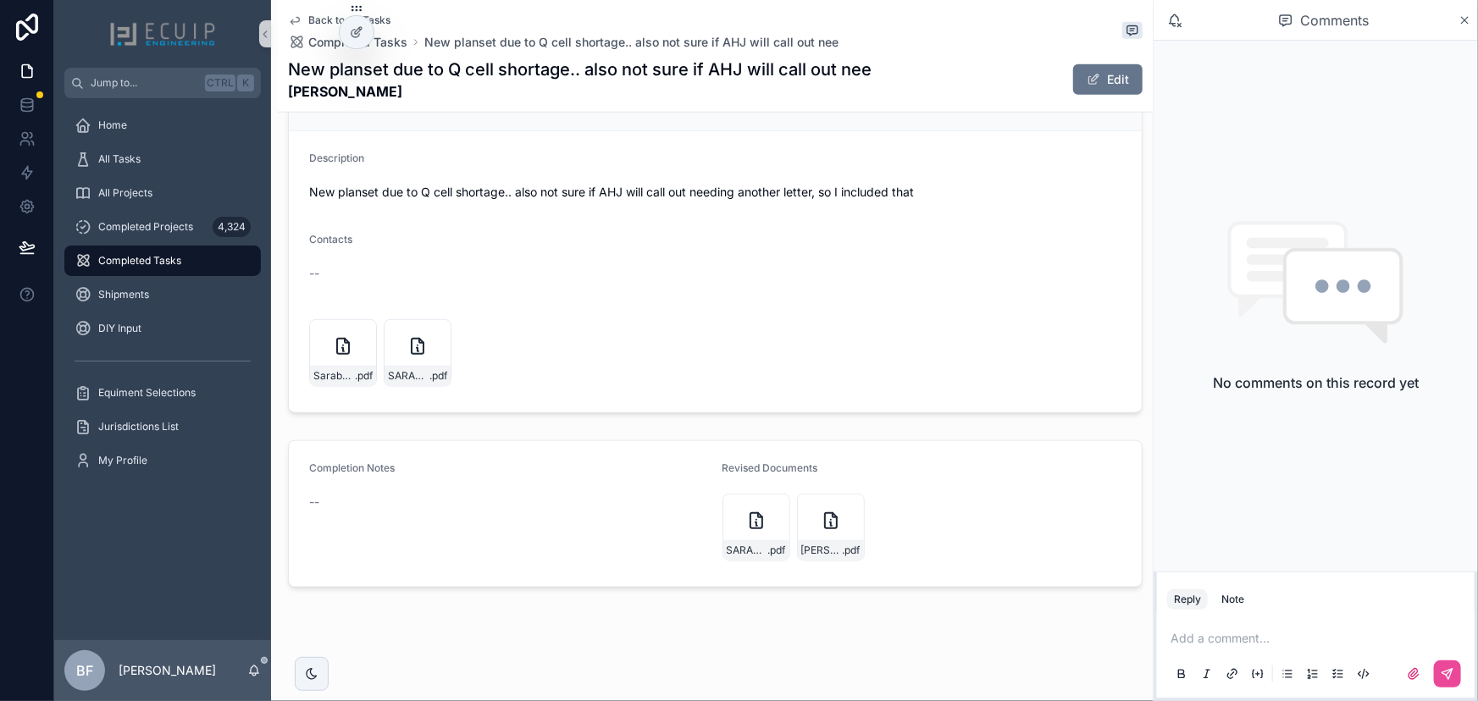
scroll to position [33, 0]
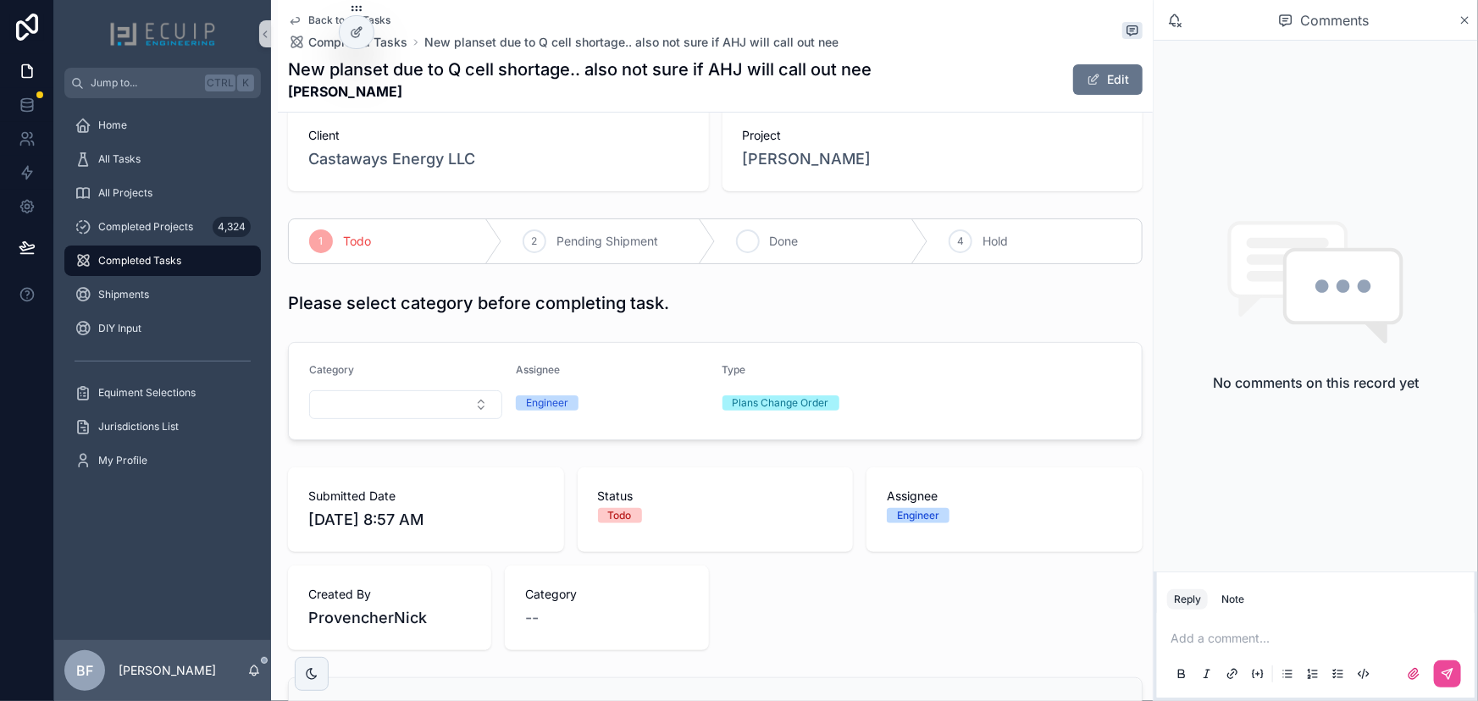
click at [795, 252] on div "3 Done" at bounding box center [822, 241] width 213 height 44
click at [115, 141] on div "Home" at bounding box center [162, 125] width 217 height 34
click at [114, 148] on div "All Tasks" at bounding box center [163, 159] width 176 height 27
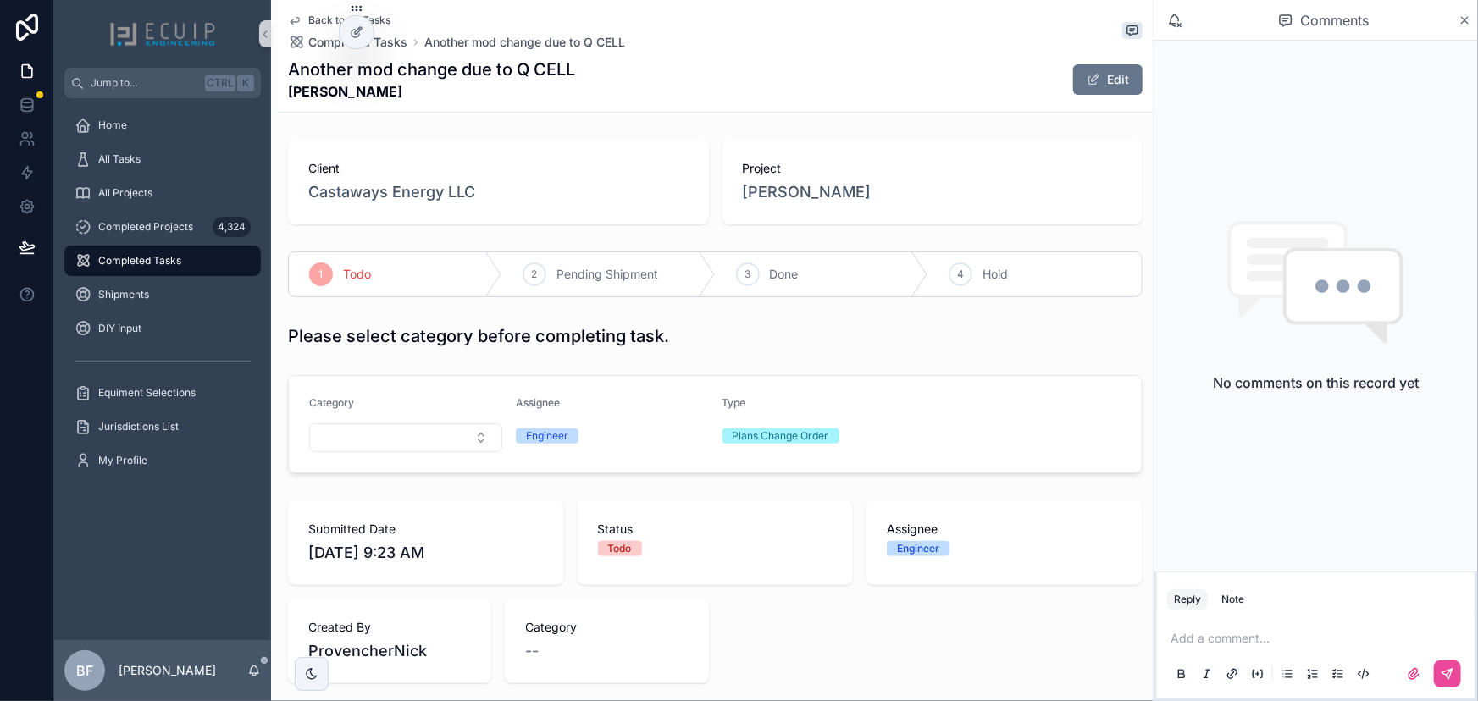
drag, startPoint x: 390, startPoint y: 91, endPoint x: 284, endPoint y: 87, distance: 106.7
click at [284, 87] on div "Back to All Tasks Completed Tasks Another mod change due to Q CELL Another mod …" at bounding box center [715, 56] width 875 height 113
copy strong "[PERSON_NAME]"
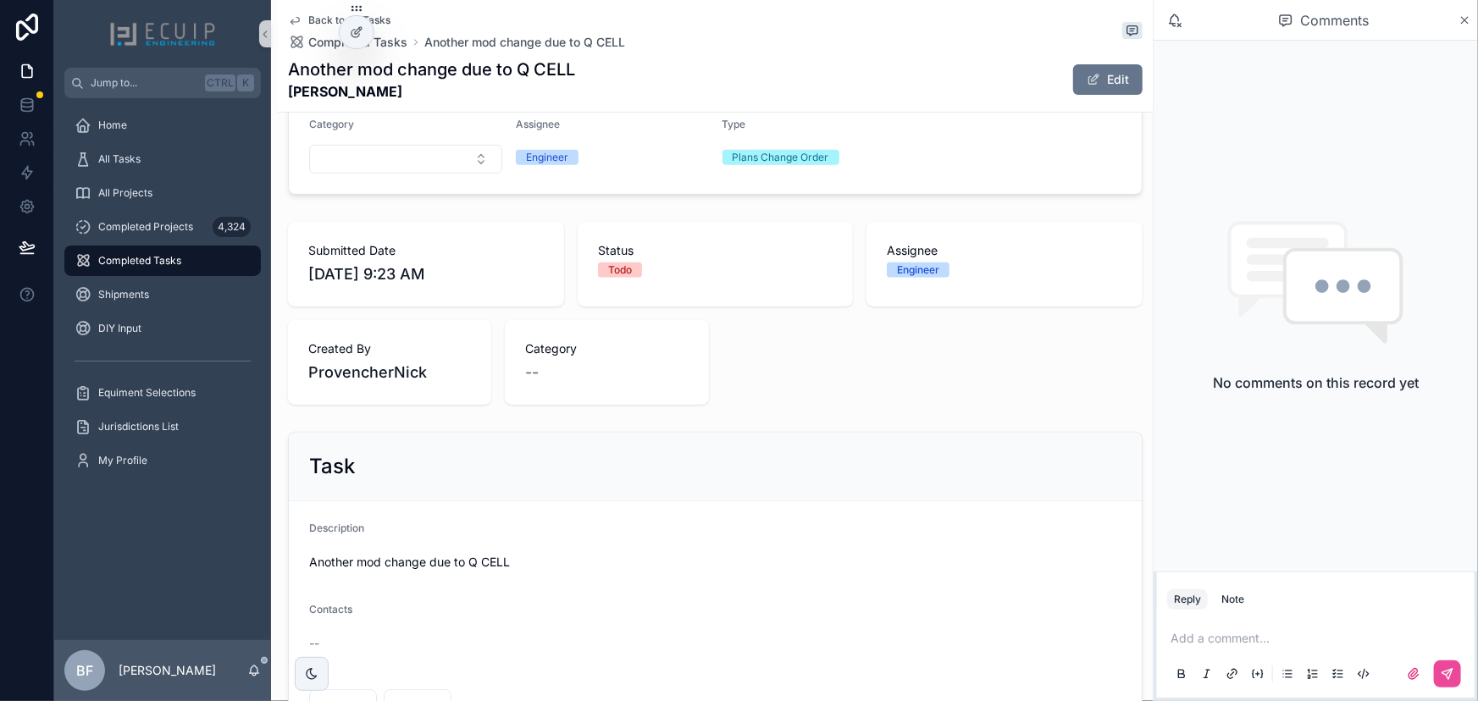
scroll to position [384, 0]
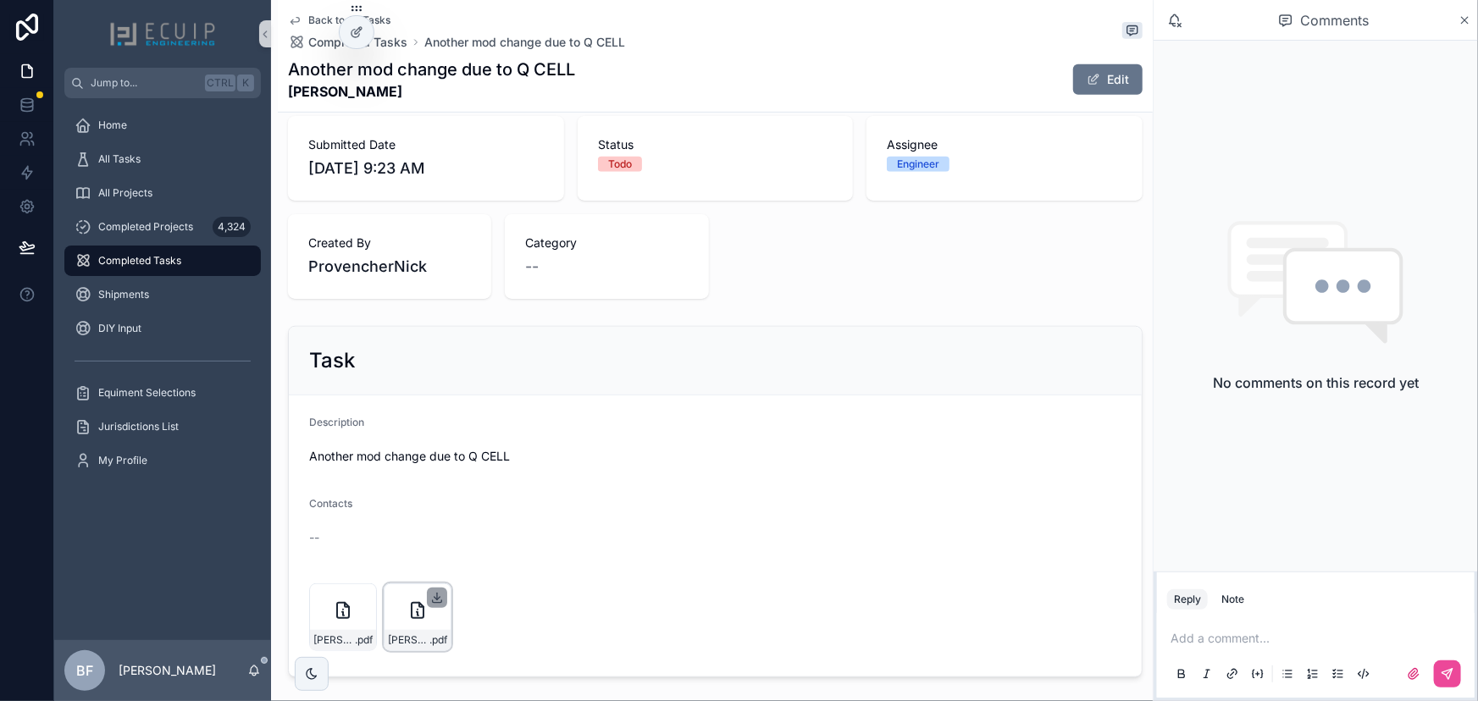
click at [438, 594] on icon "scrollable content" at bounding box center [437, 598] width 14 height 14
click at [362, 595] on icon "scrollable content" at bounding box center [362, 597] width 0 height 7
drag, startPoint x: 959, startPoint y: 279, endPoint x: 1076, endPoint y: 150, distance: 175.0
click at [959, 279] on div "Submitted Date [DATE] 9:23 AM Status Todo Assignee Engineer Created By Provench…" at bounding box center [715, 207] width 854 height 183
click at [1118, 61] on div "Another mod change due to Q CELL [PERSON_NAME] Edit" at bounding box center [715, 80] width 854 height 44
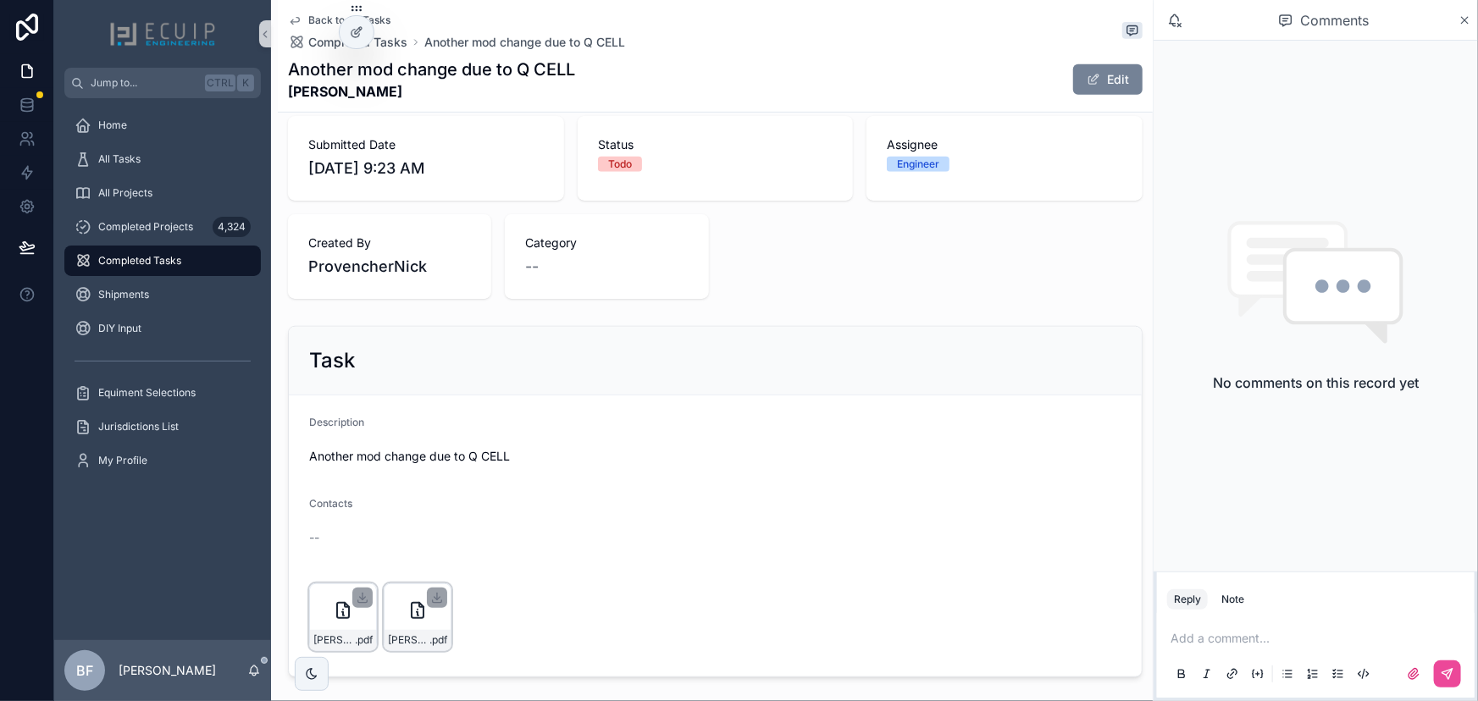
click at [1108, 86] on button "Edit" at bounding box center [1107, 79] width 69 height 30
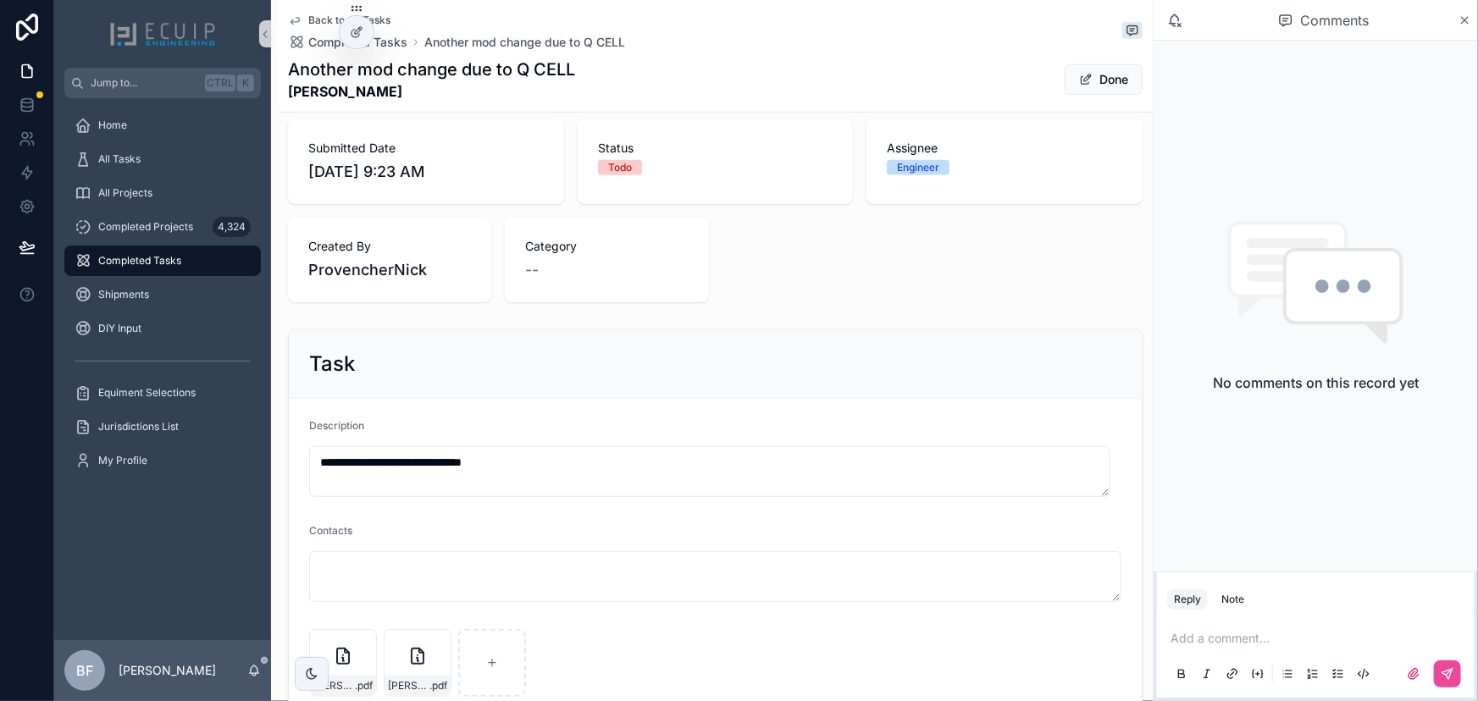
scroll to position [679, 0]
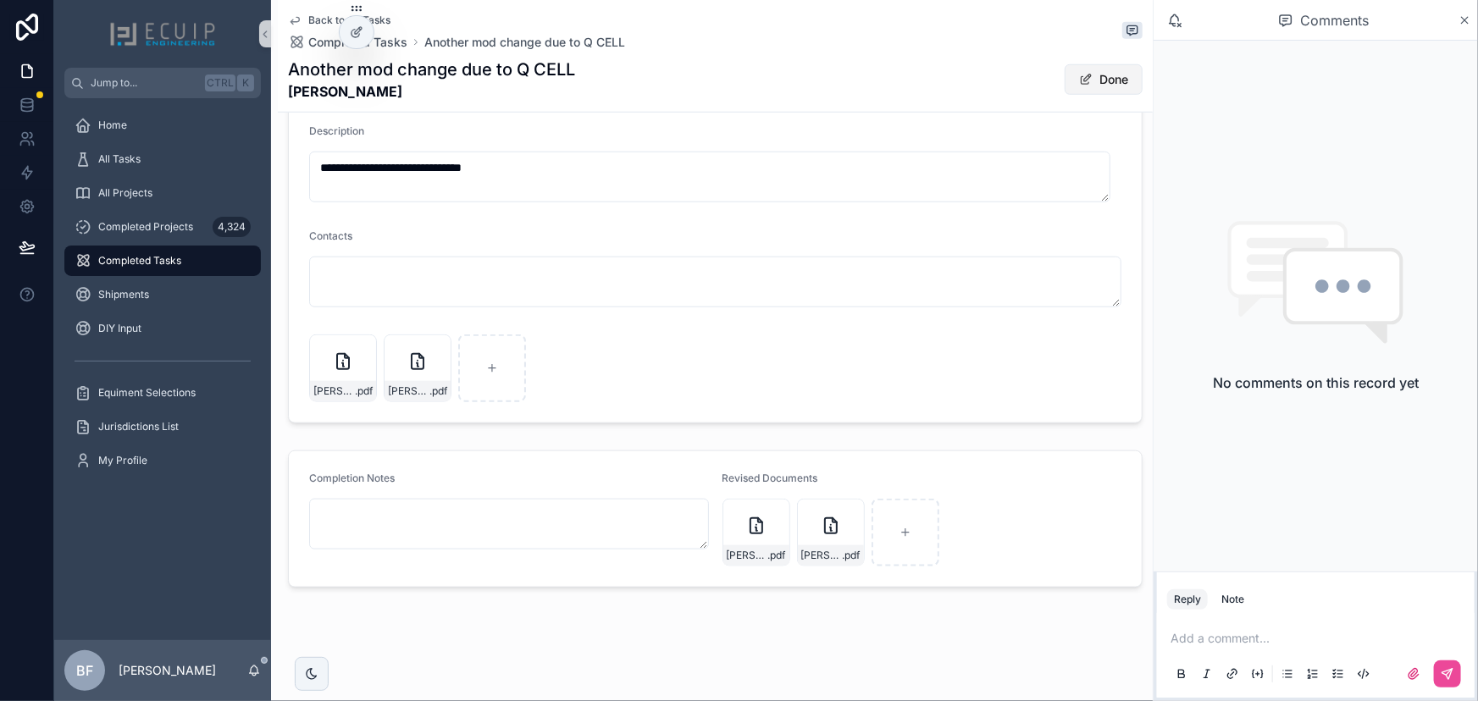
click at [1103, 91] on button "Done" at bounding box center [1103, 79] width 78 height 30
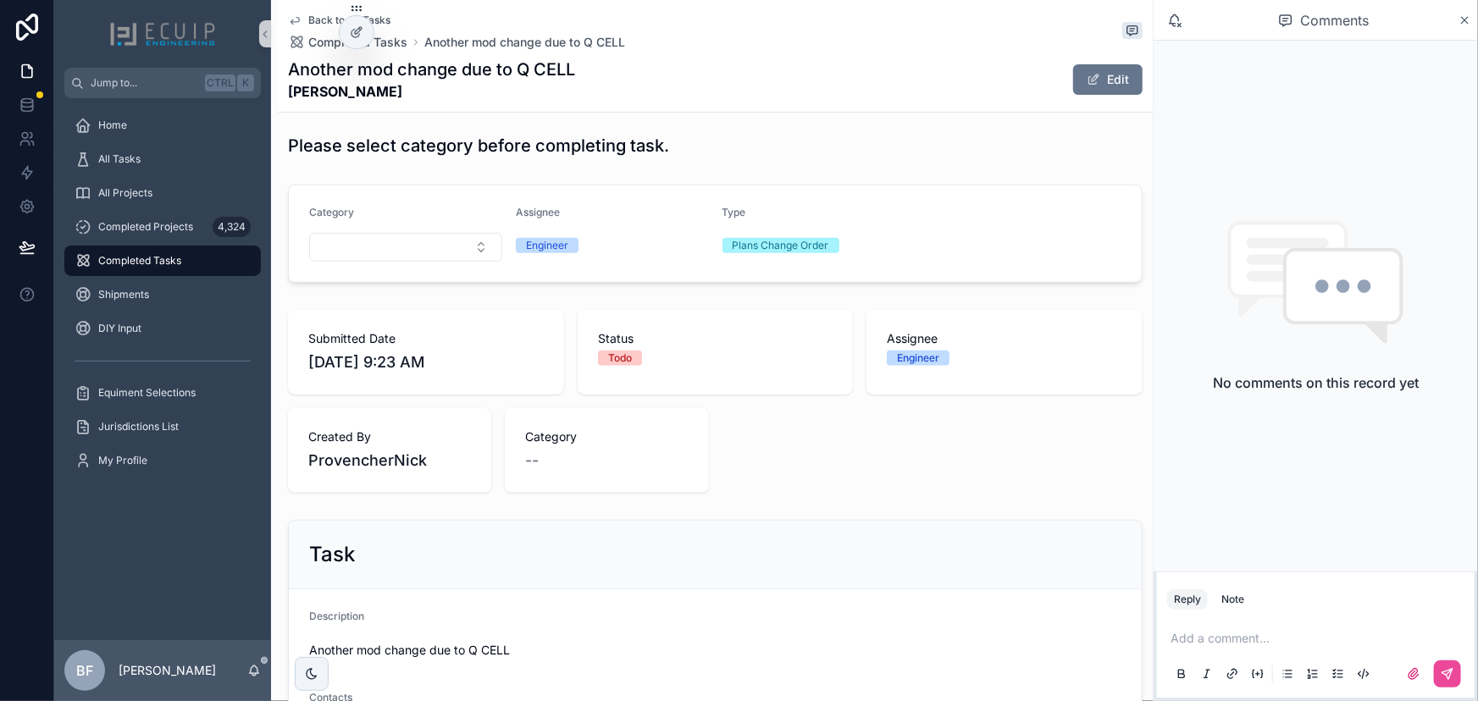
scroll to position [110, 0]
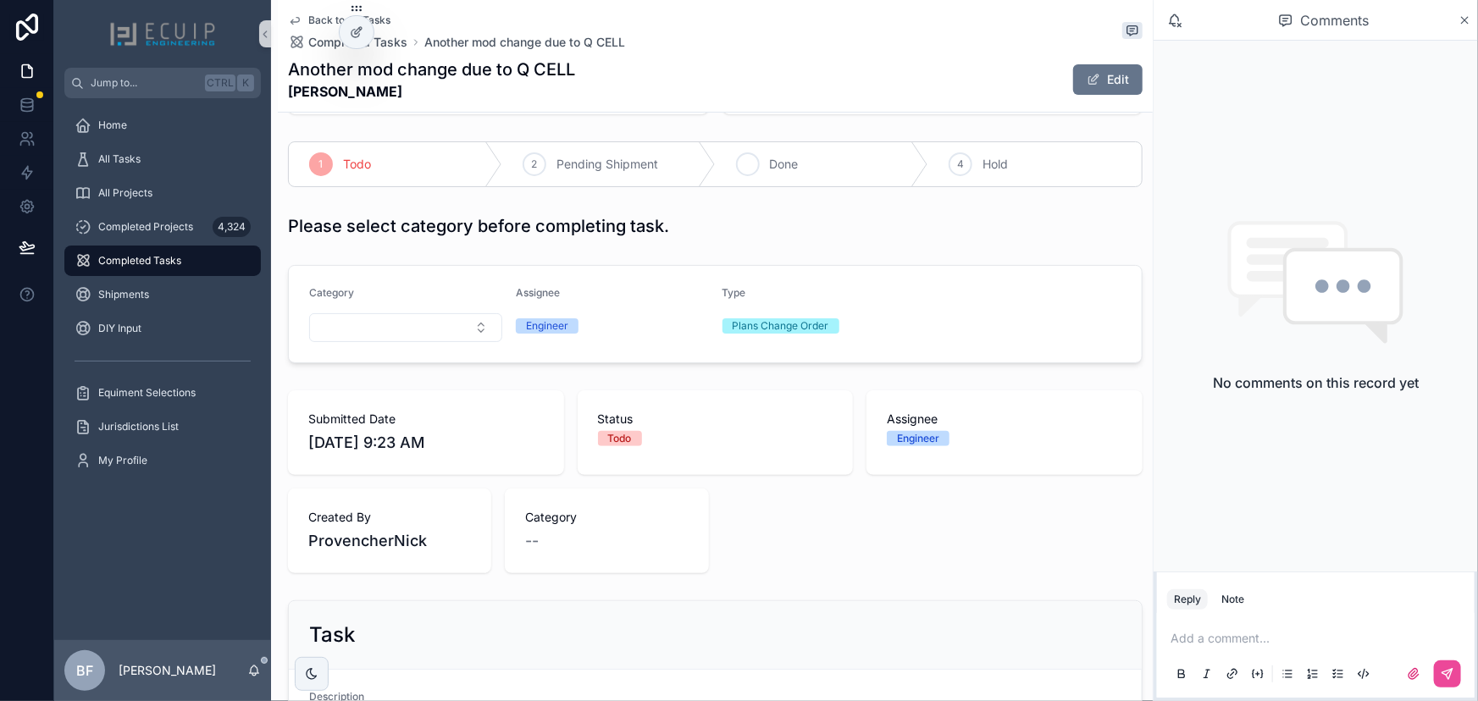
click at [744, 160] on icon "scrollable content" at bounding box center [748, 165] width 14 height 14
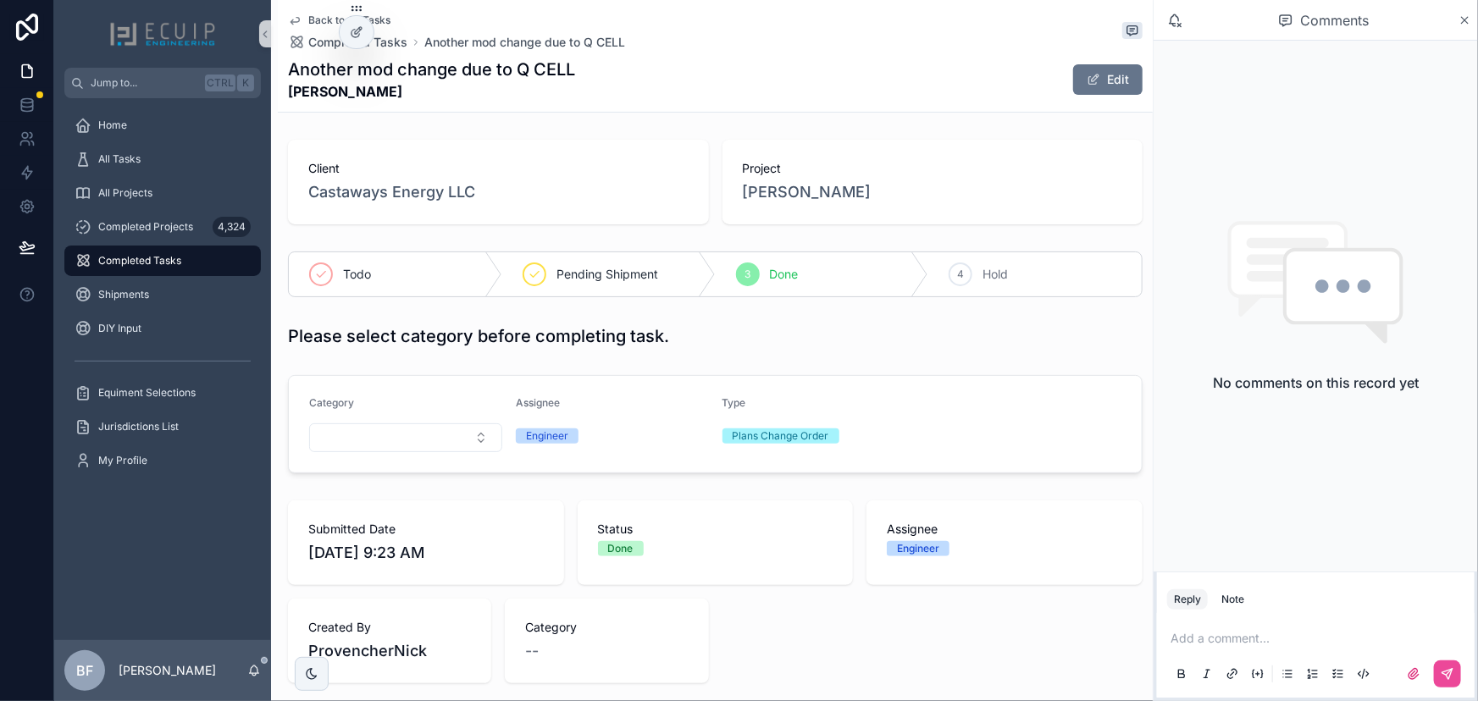
drag, startPoint x: 400, startPoint y: 96, endPoint x: 288, endPoint y: 95, distance: 111.8
click at [288, 95] on strong "Jamie Perfetti" at bounding box center [431, 91] width 287 height 20
copy strong "Jamie Perfetti"
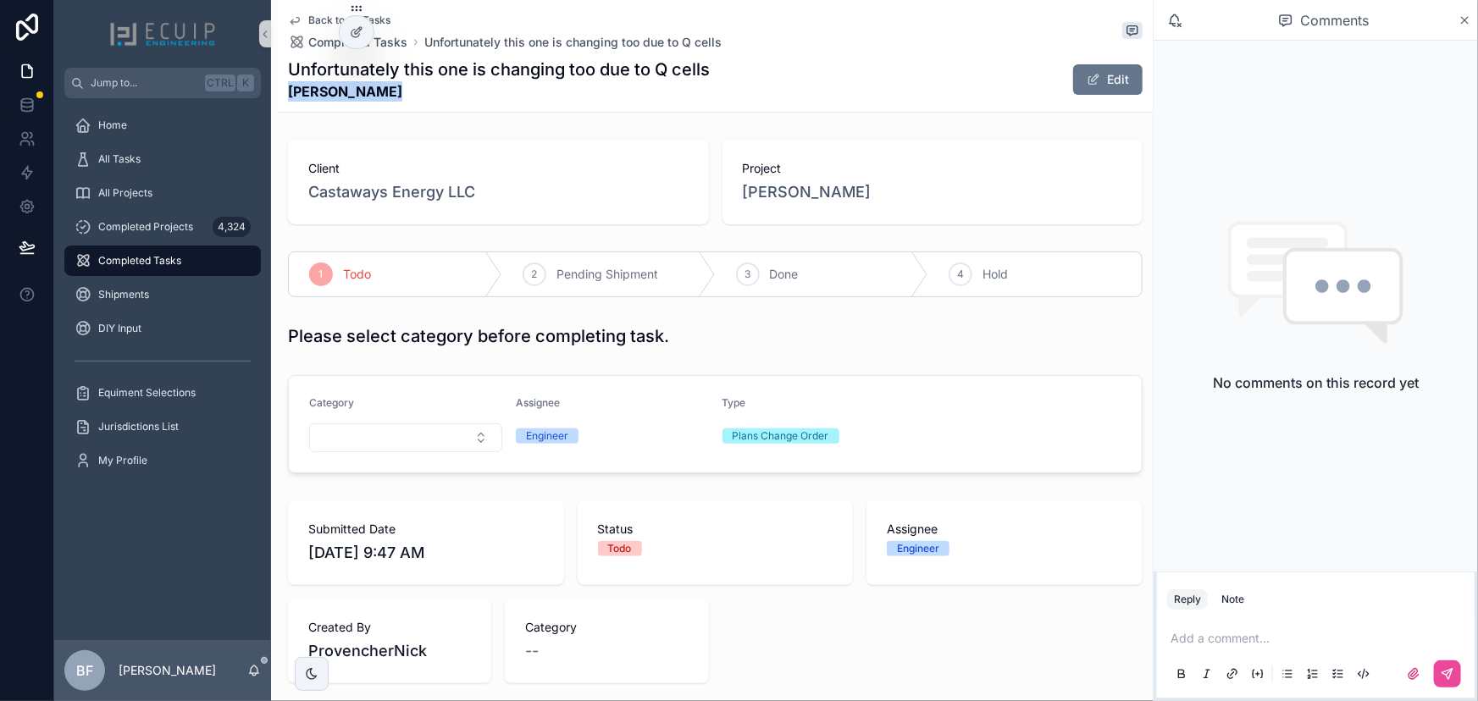
drag, startPoint x: 379, startPoint y: 104, endPoint x: 285, endPoint y: 96, distance: 95.2
click at [285, 96] on div "Back to All Tasks Completed Tasks Unfortunately this one is changing too due to…" at bounding box center [715, 56] width 875 height 113
copy strong "[PERSON_NAME]"
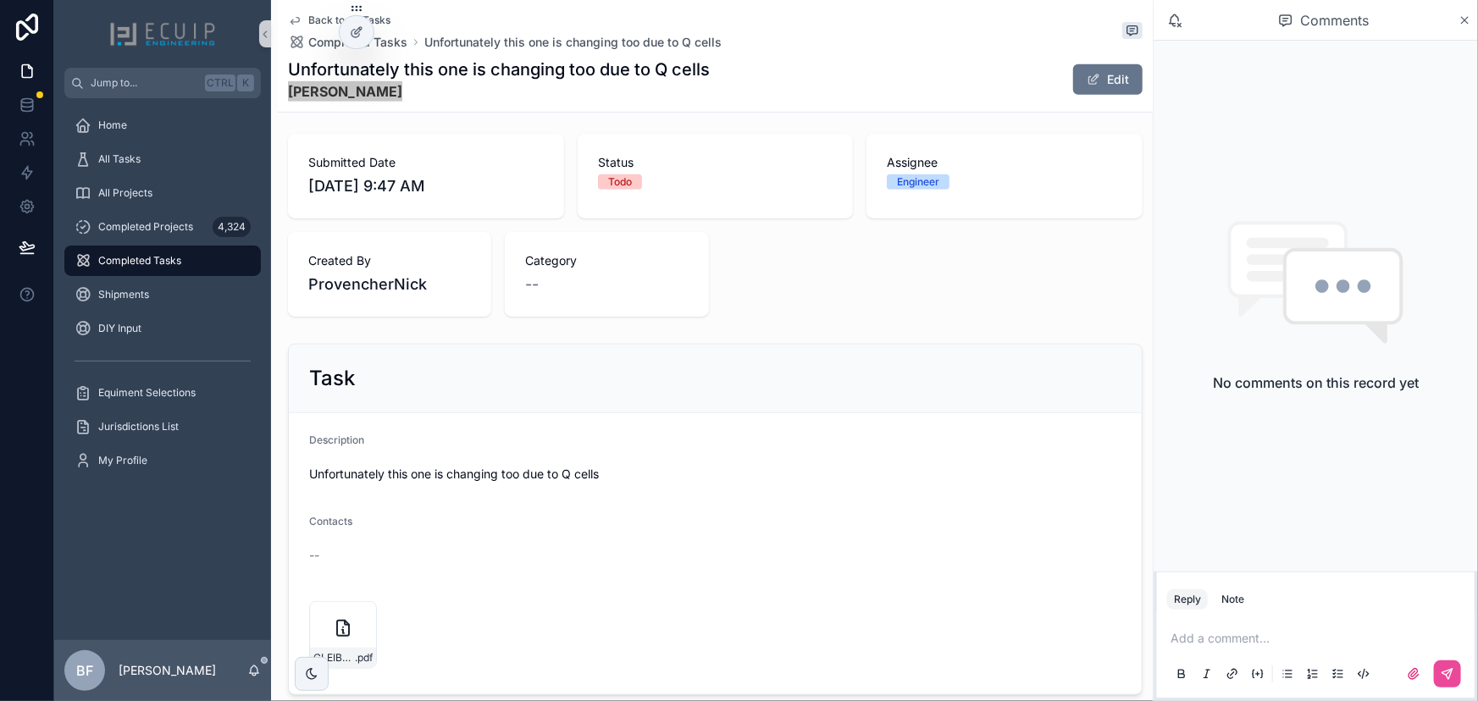
scroll to position [384, 0]
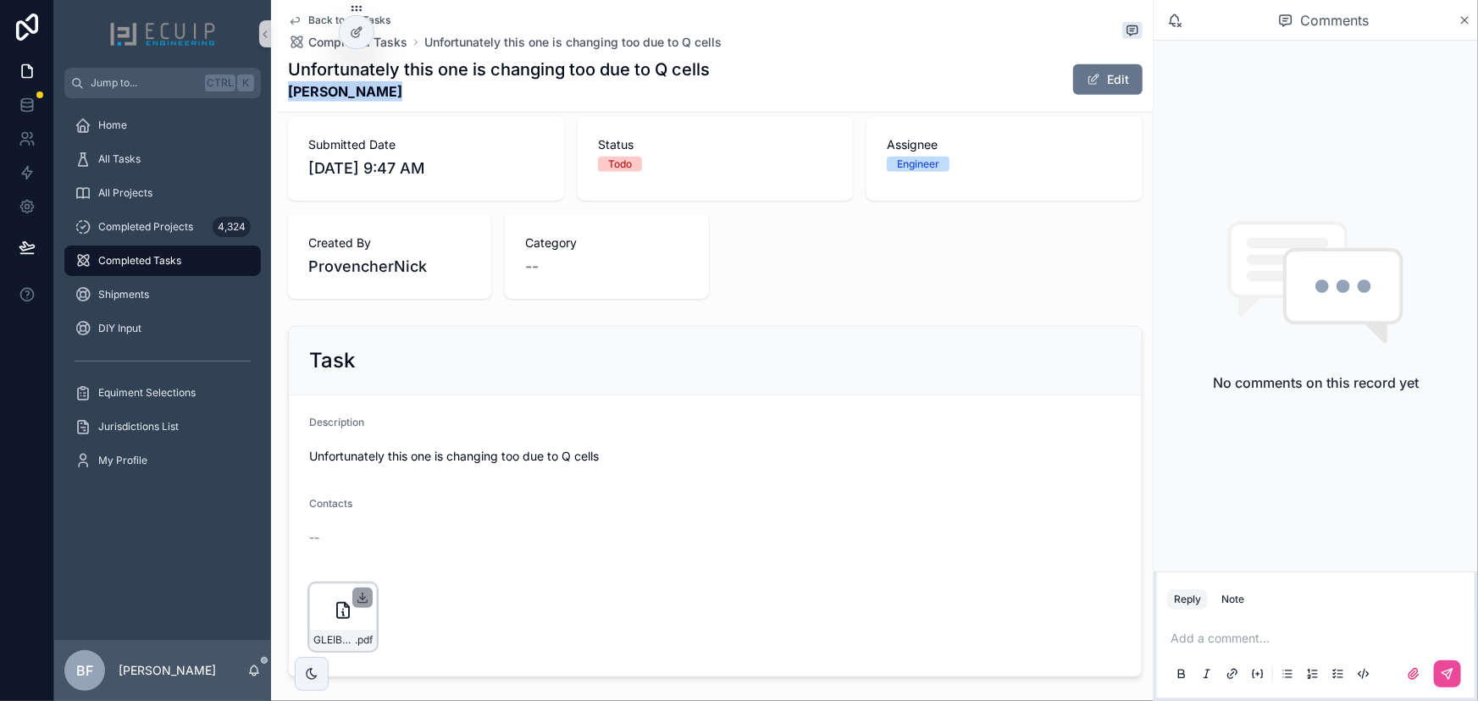
click at [363, 594] on icon "scrollable content" at bounding box center [363, 598] width 14 height 14
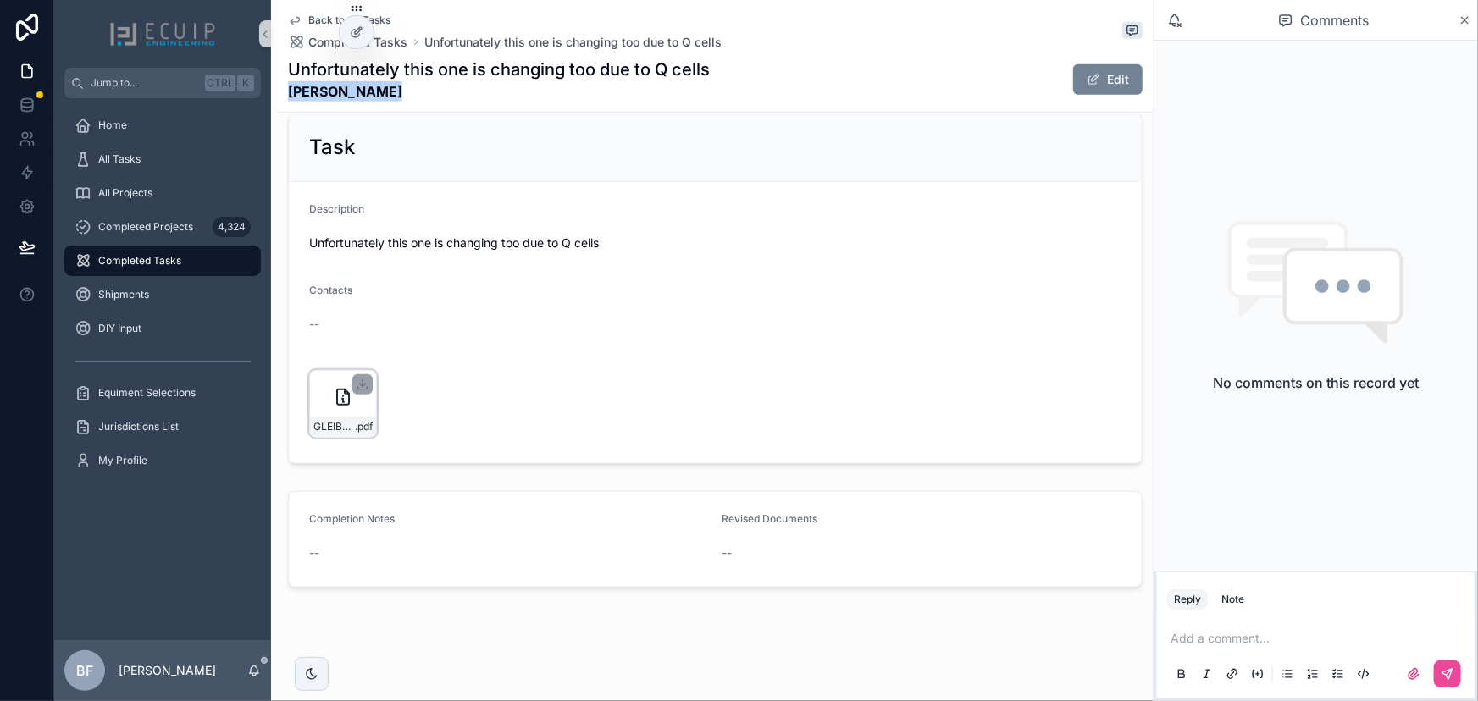
click at [1096, 86] on button "Edit" at bounding box center [1107, 79] width 69 height 30
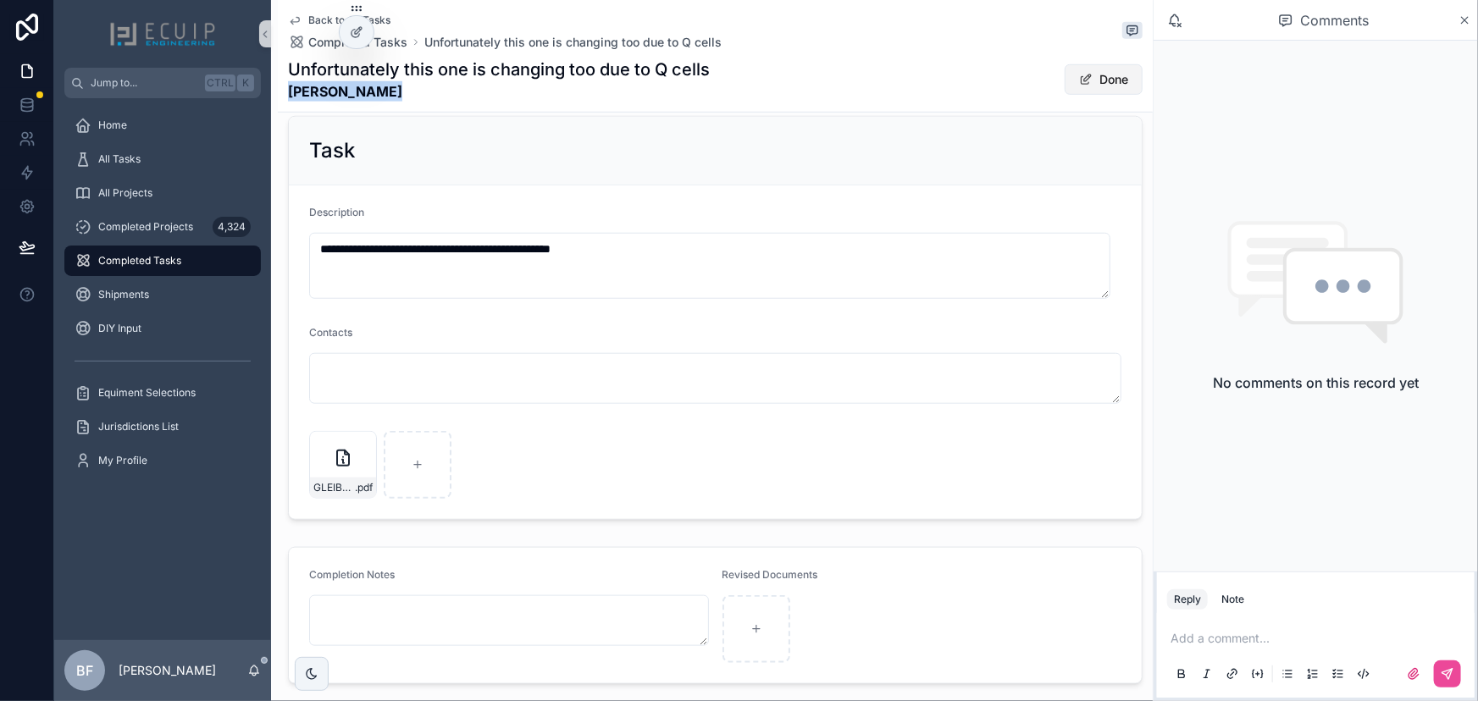
scroll to position [601, 0]
click at [1097, 92] on button "Done" at bounding box center [1103, 79] width 78 height 30
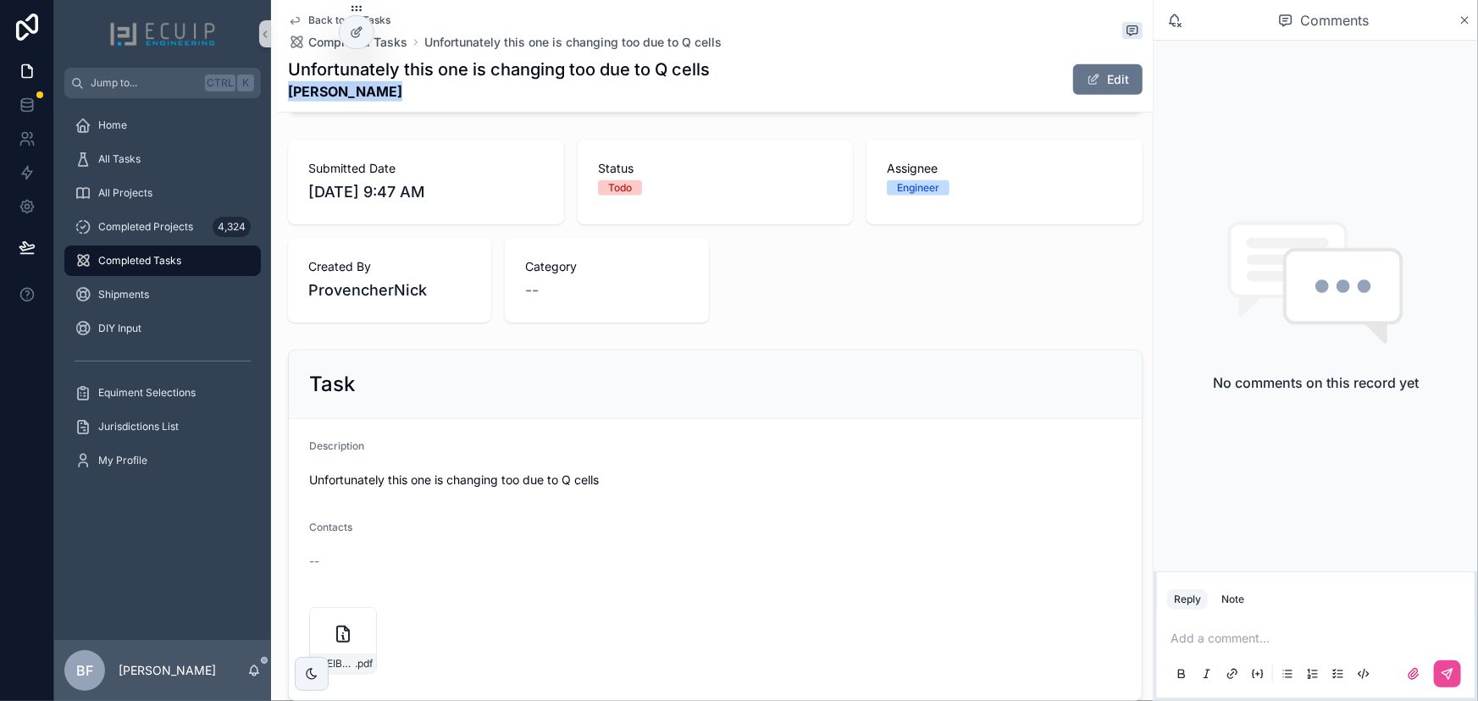
scroll to position [59, 0]
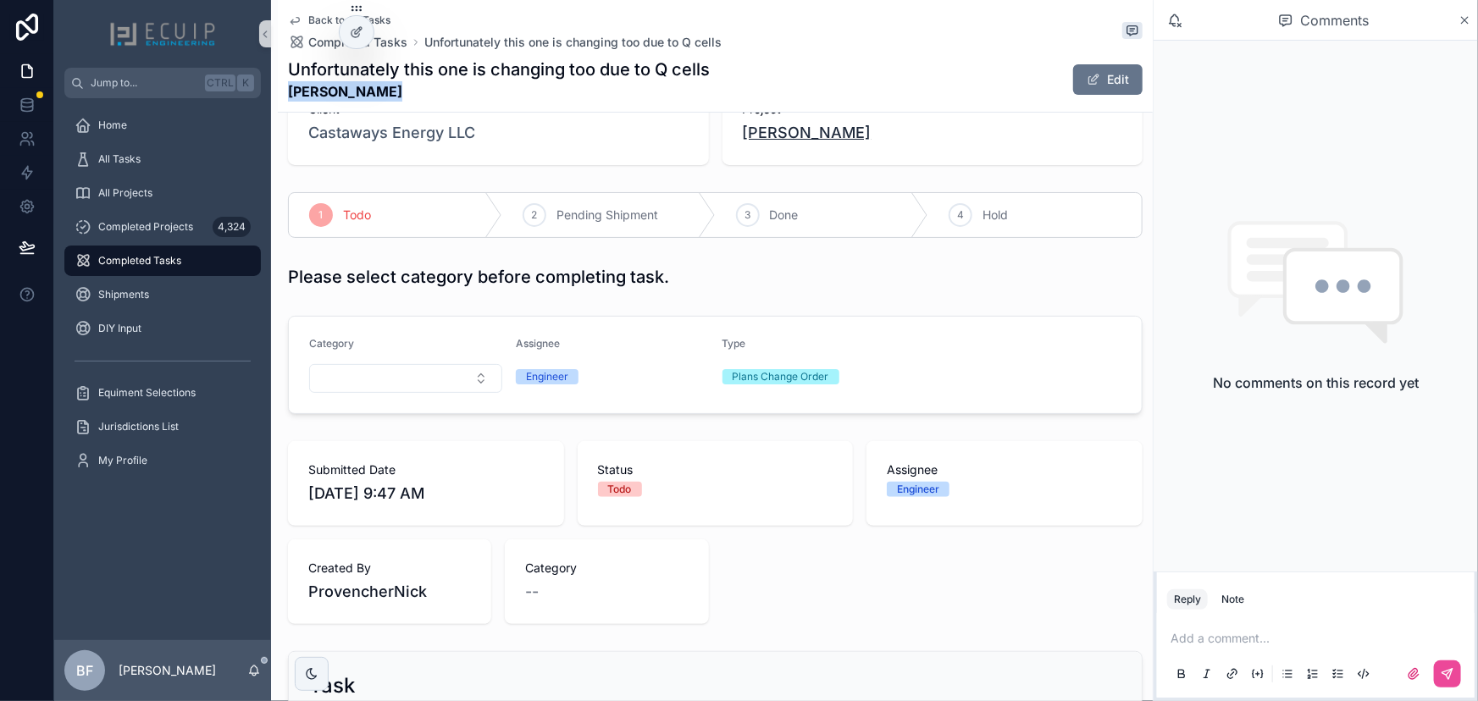
click at [810, 143] on span "Gleiby Guerra" at bounding box center [807, 133] width 129 height 24
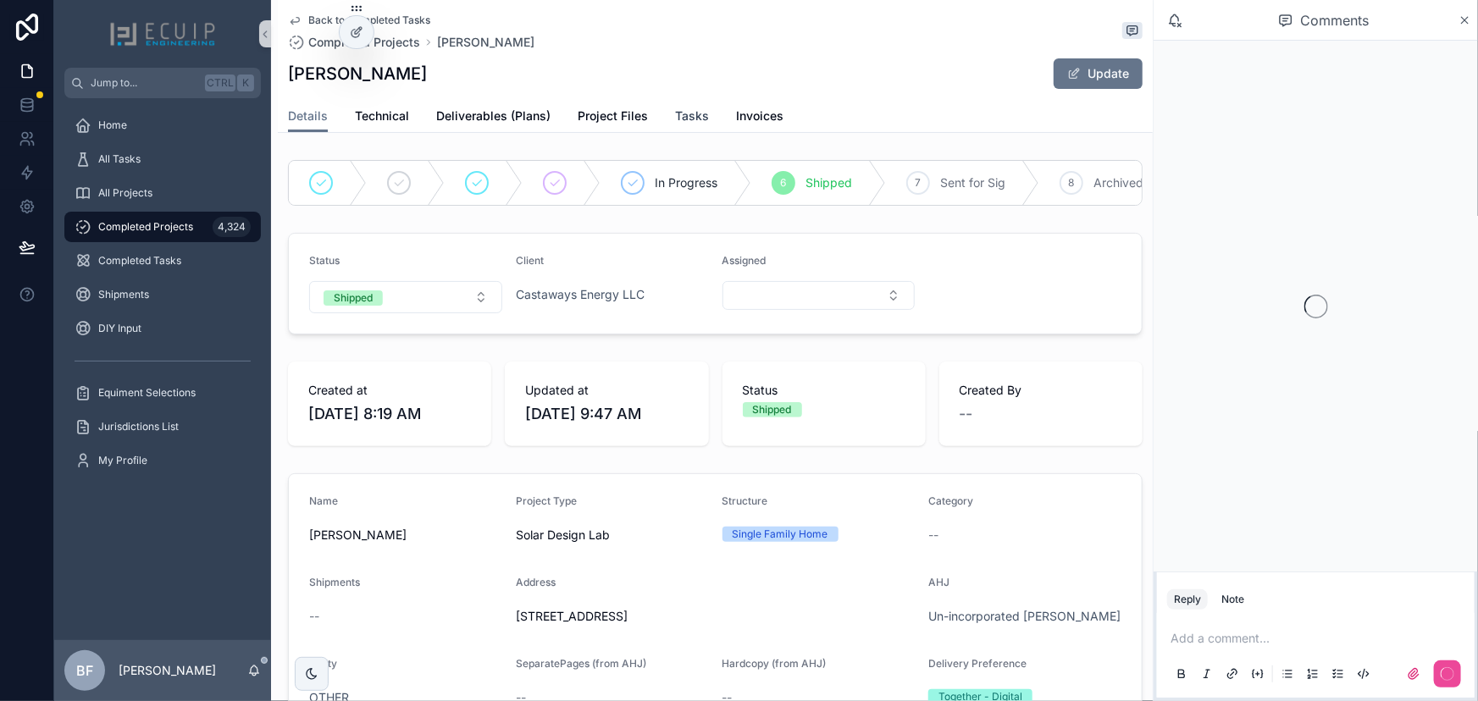
click at [677, 108] on span "Tasks" at bounding box center [692, 116] width 34 height 17
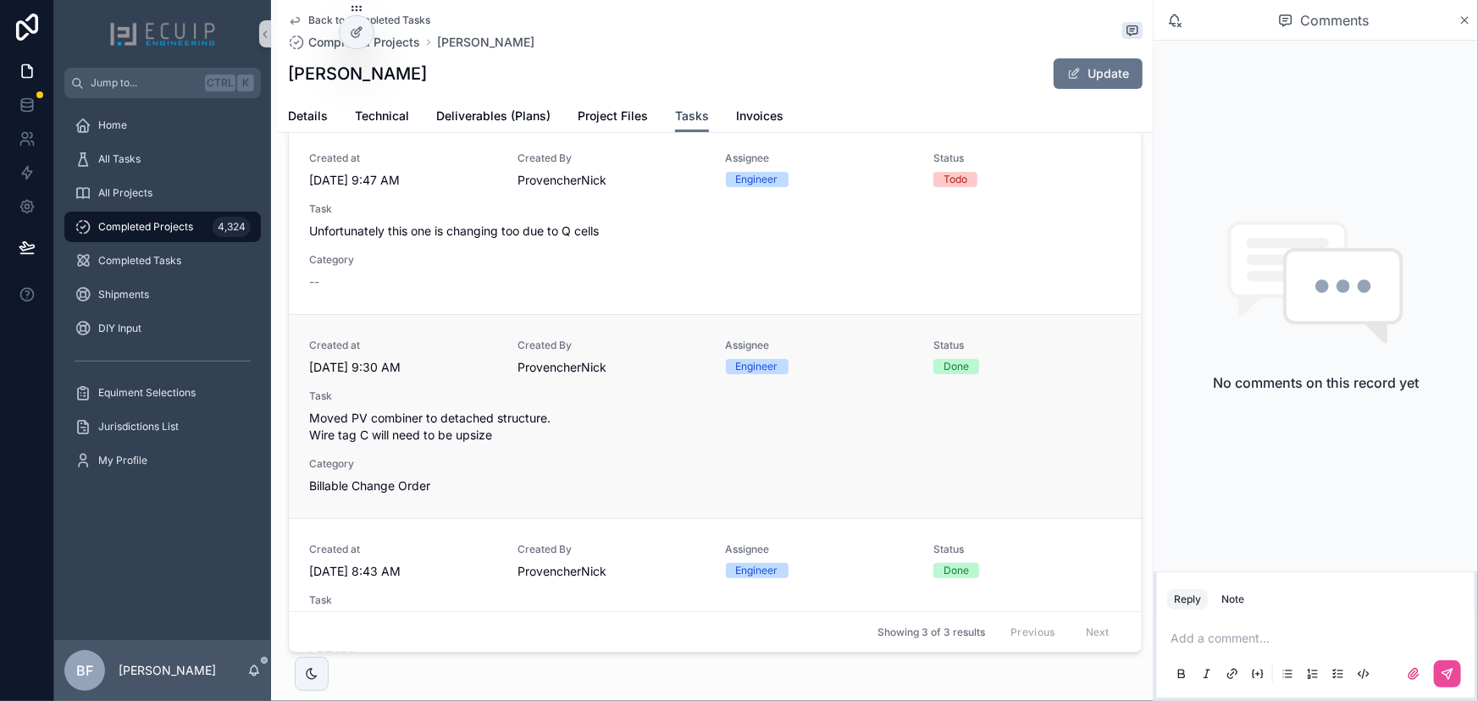
scroll to position [76, 0]
click at [697, 414] on span "Moved PV combiner to detached structure. Wire tag C will need to be upsize" at bounding box center [715, 426] width 812 height 34
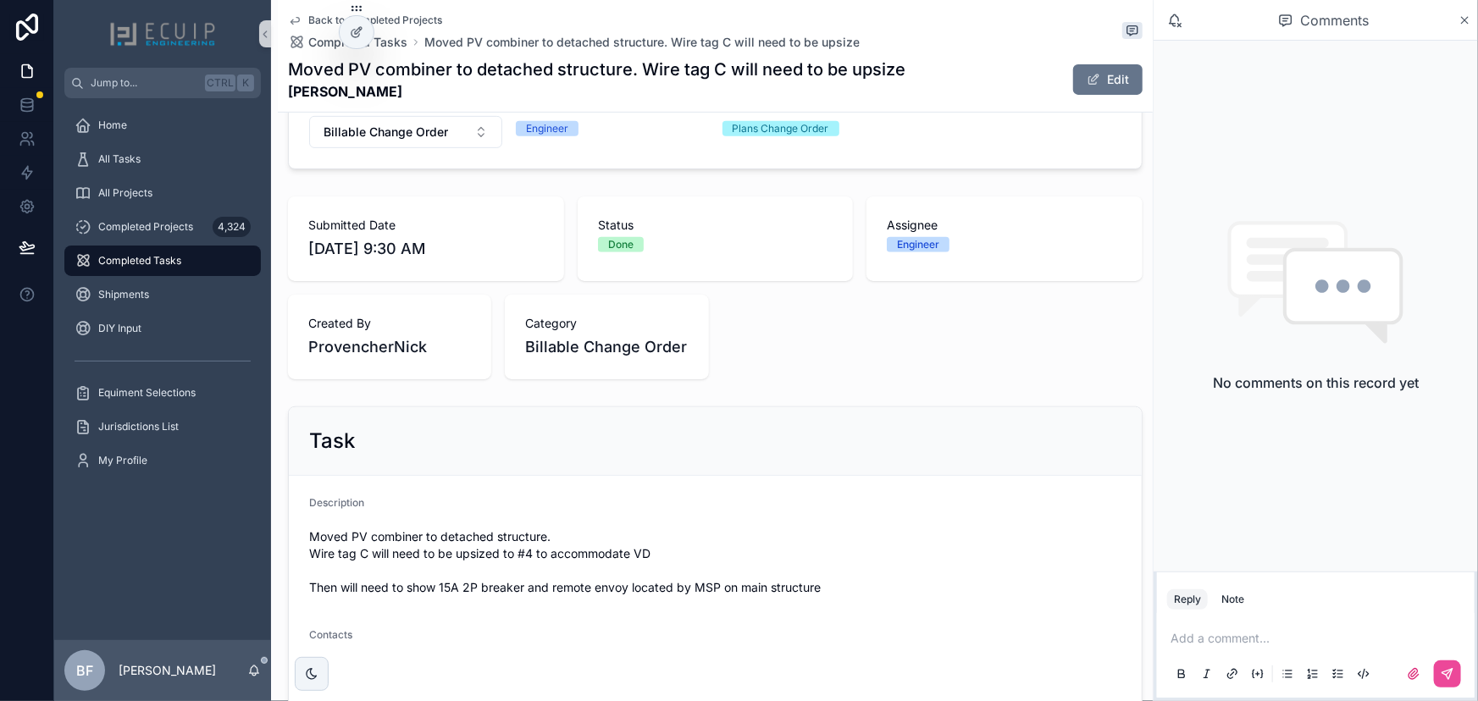
scroll to position [703, 0]
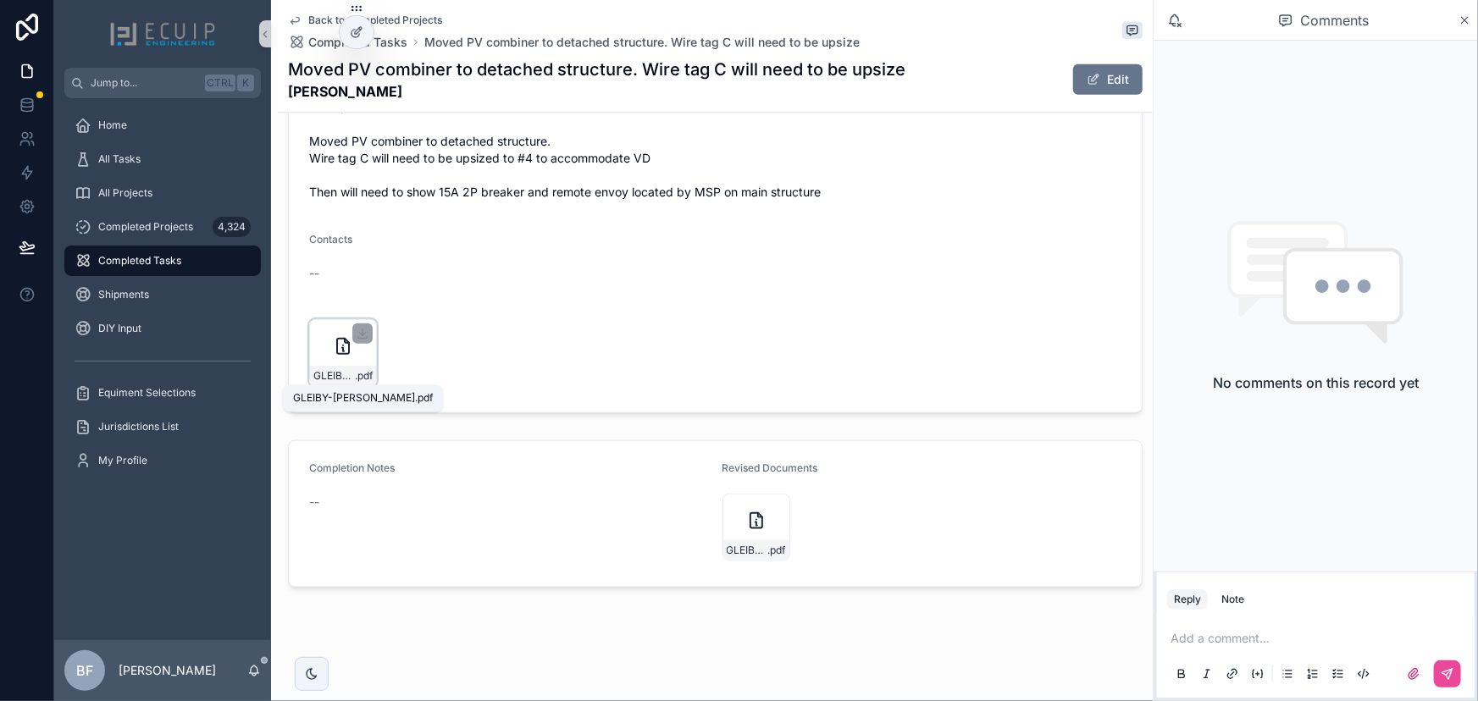
click at [339, 366] on div "GLEIBY-GUERRA .pdf" at bounding box center [343, 376] width 66 height 20
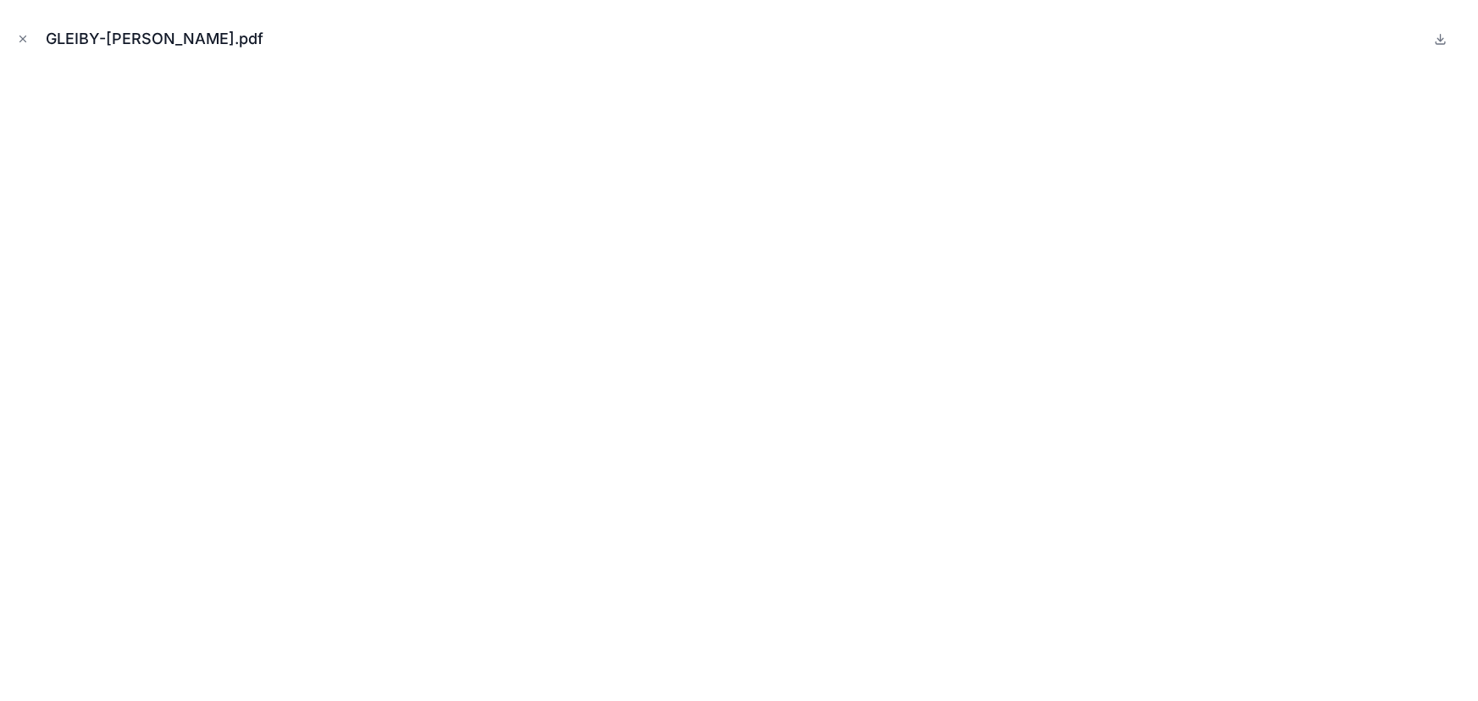
click at [20, 36] on icon "Close modal" at bounding box center [23, 39] width 6 height 6
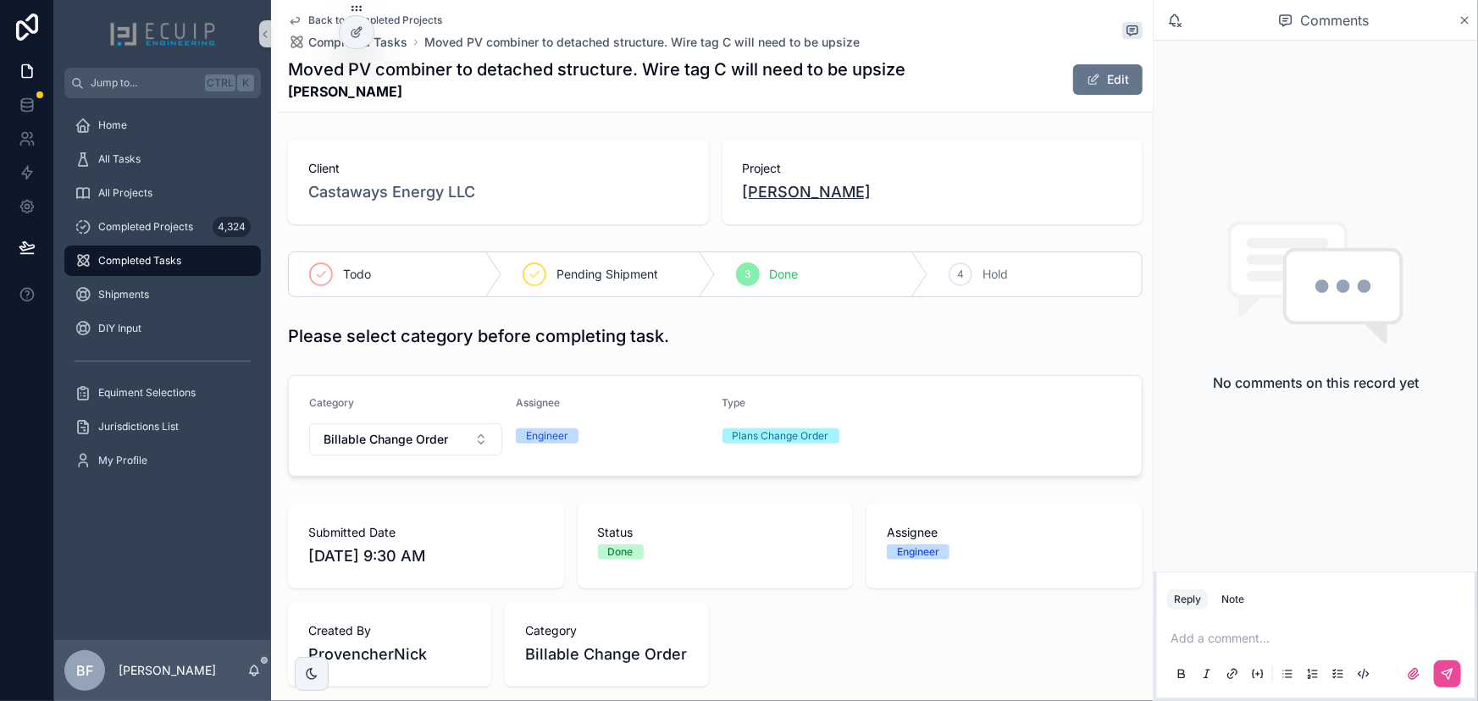
click at [825, 185] on span "Gleiby Guerra" at bounding box center [807, 192] width 129 height 24
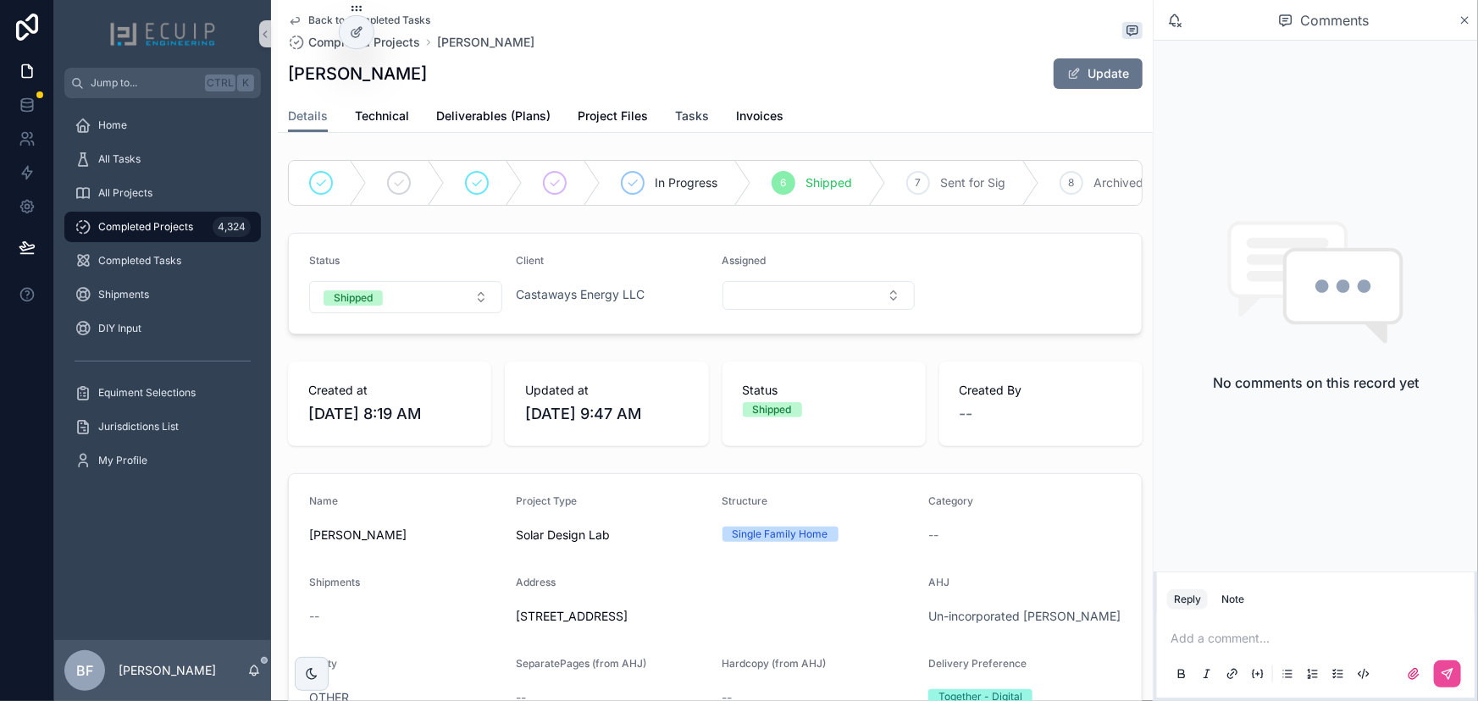
click at [703, 110] on span "Tasks" at bounding box center [692, 116] width 34 height 17
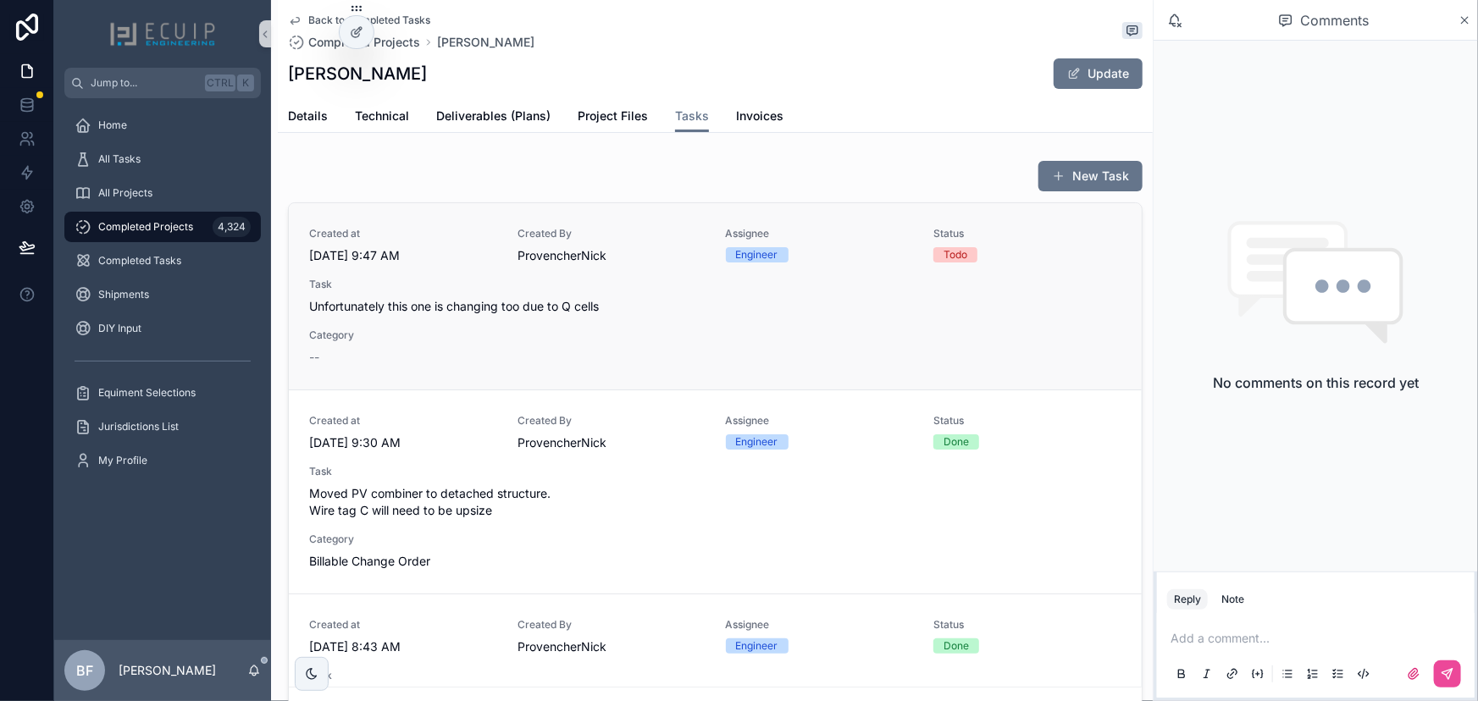
click at [677, 313] on span "Unfortunately this one is changing too due to Q cells" at bounding box center [715, 306] width 812 height 17
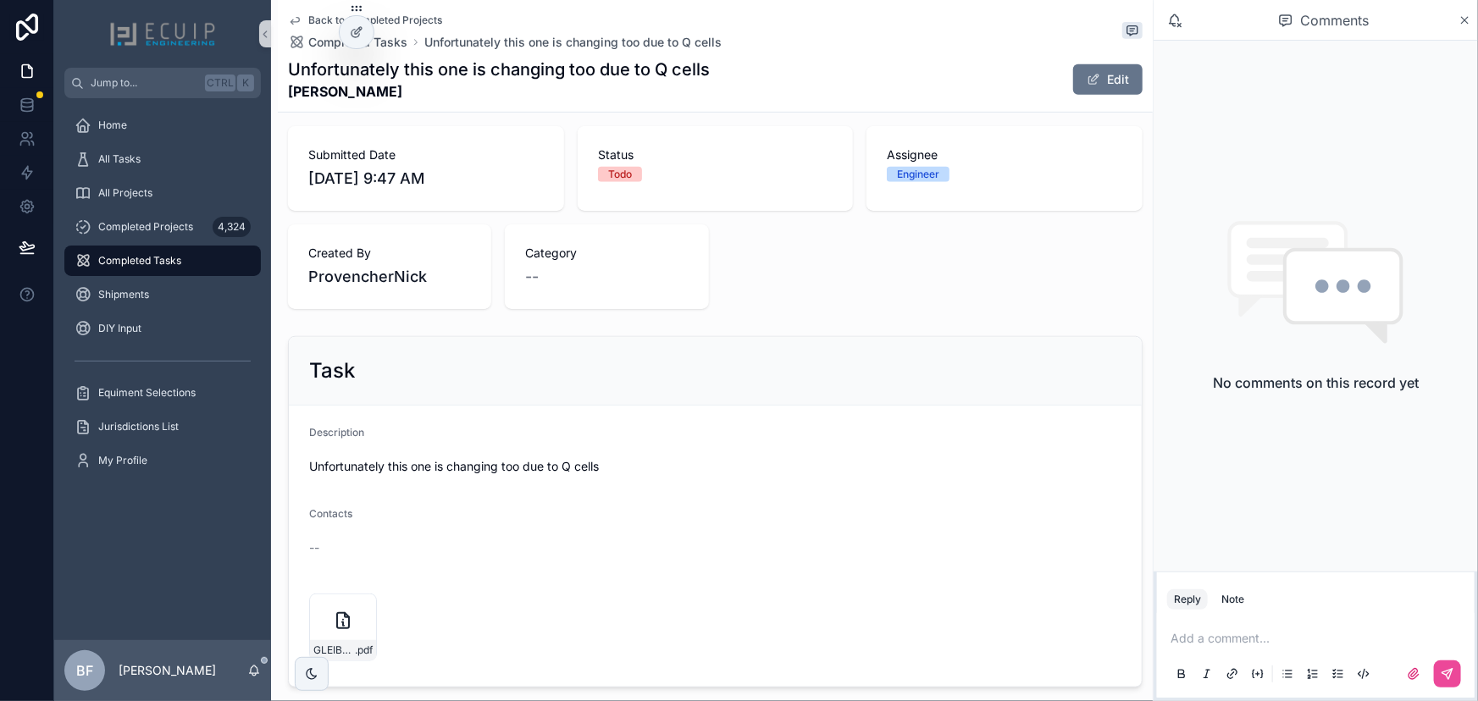
scroll to position [598, 0]
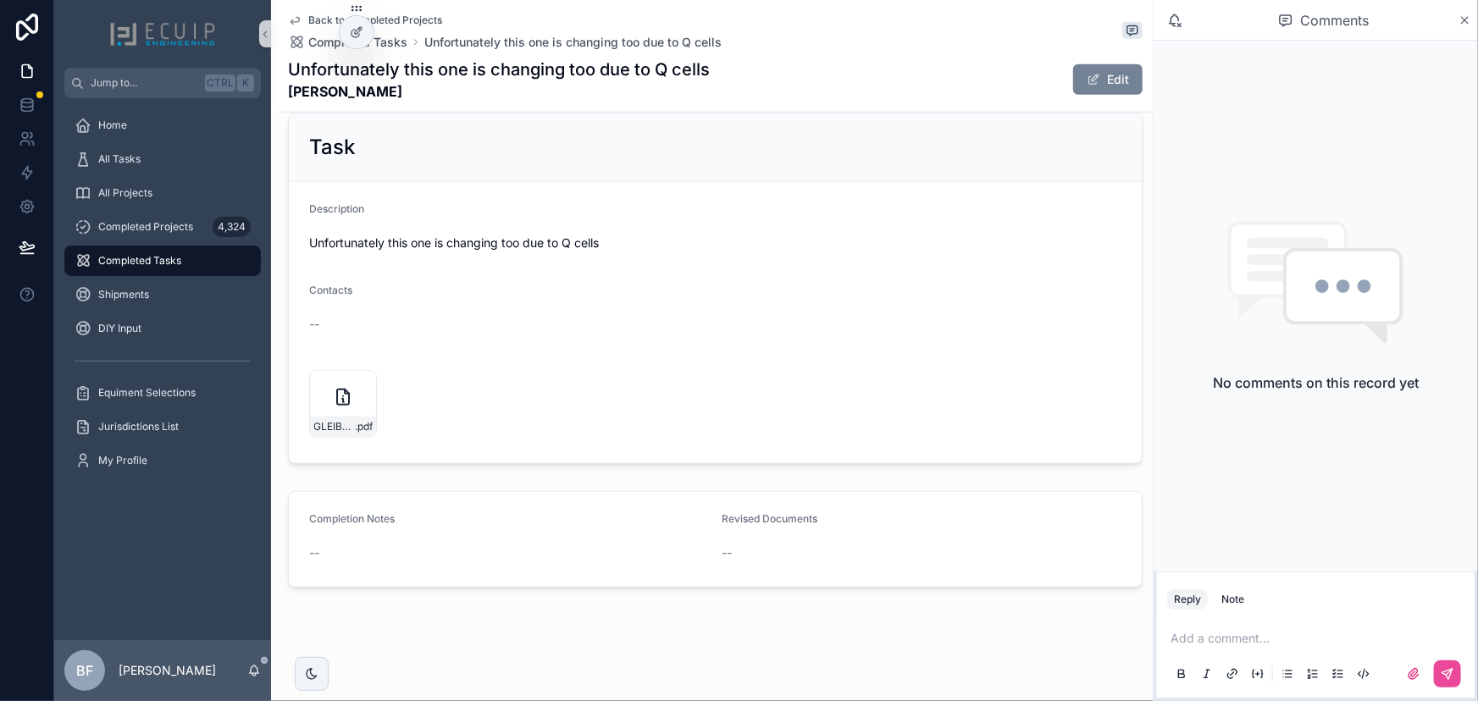
click at [1120, 85] on button "Edit" at bounding box center [1107, 79] width 69 height 30
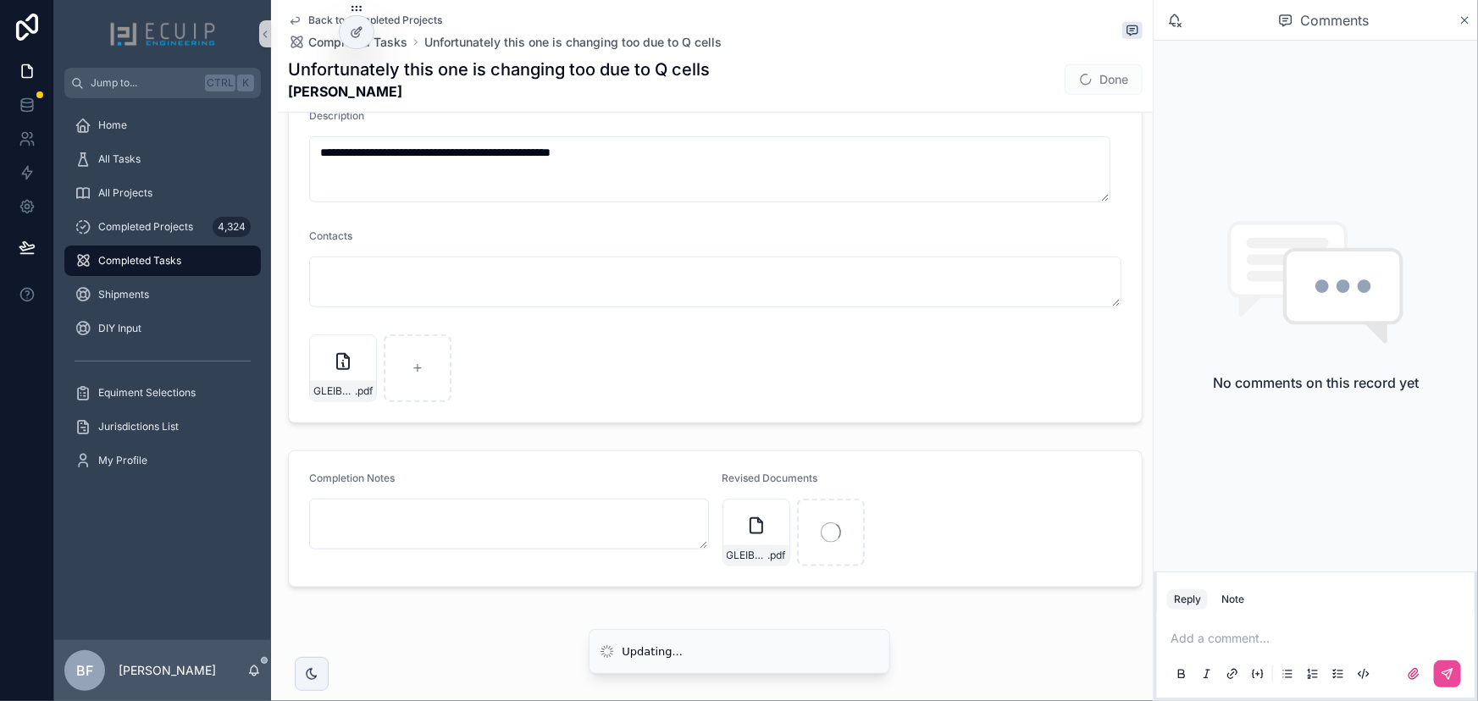
scroll to position [78, 0]
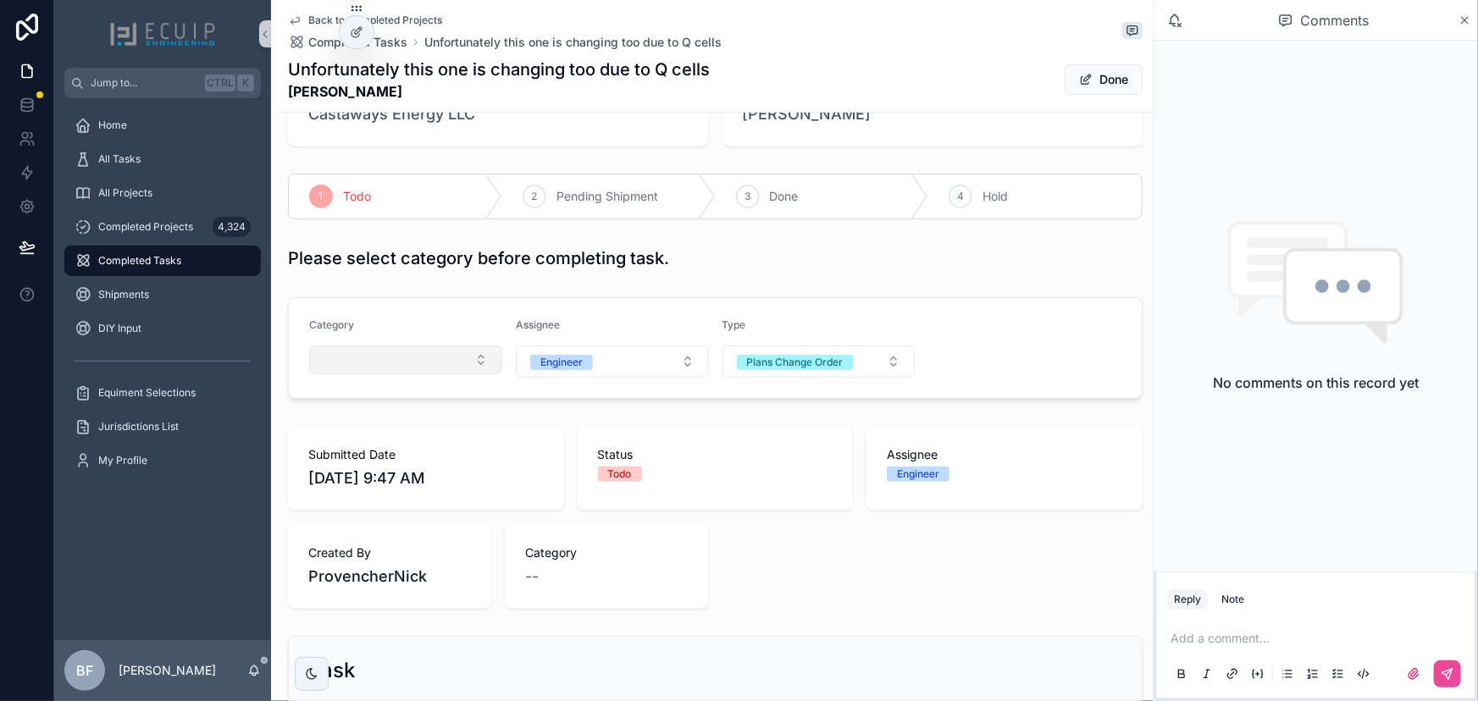
click at [400, 366] on button "Select Button" at bounding box center [405, 359] width 193 height 29
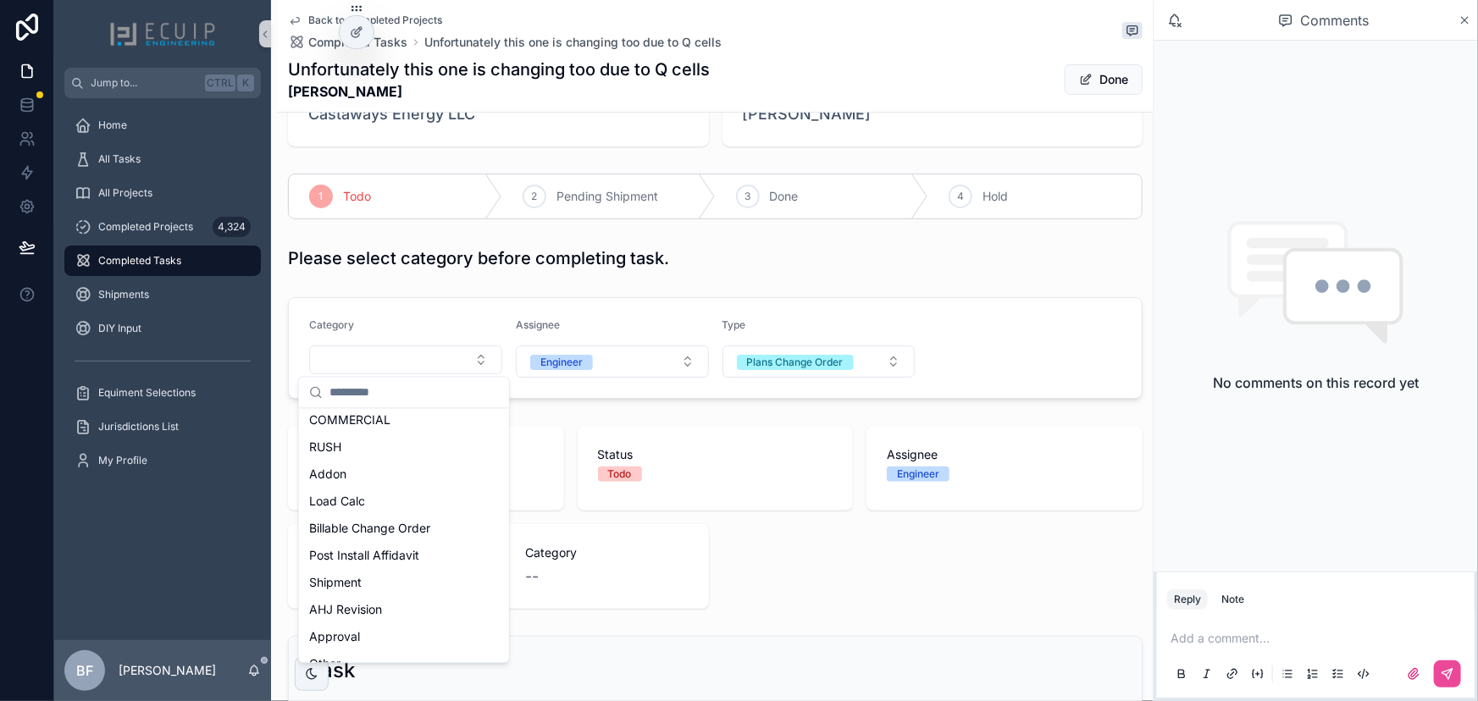
scroll to position [230, 0]
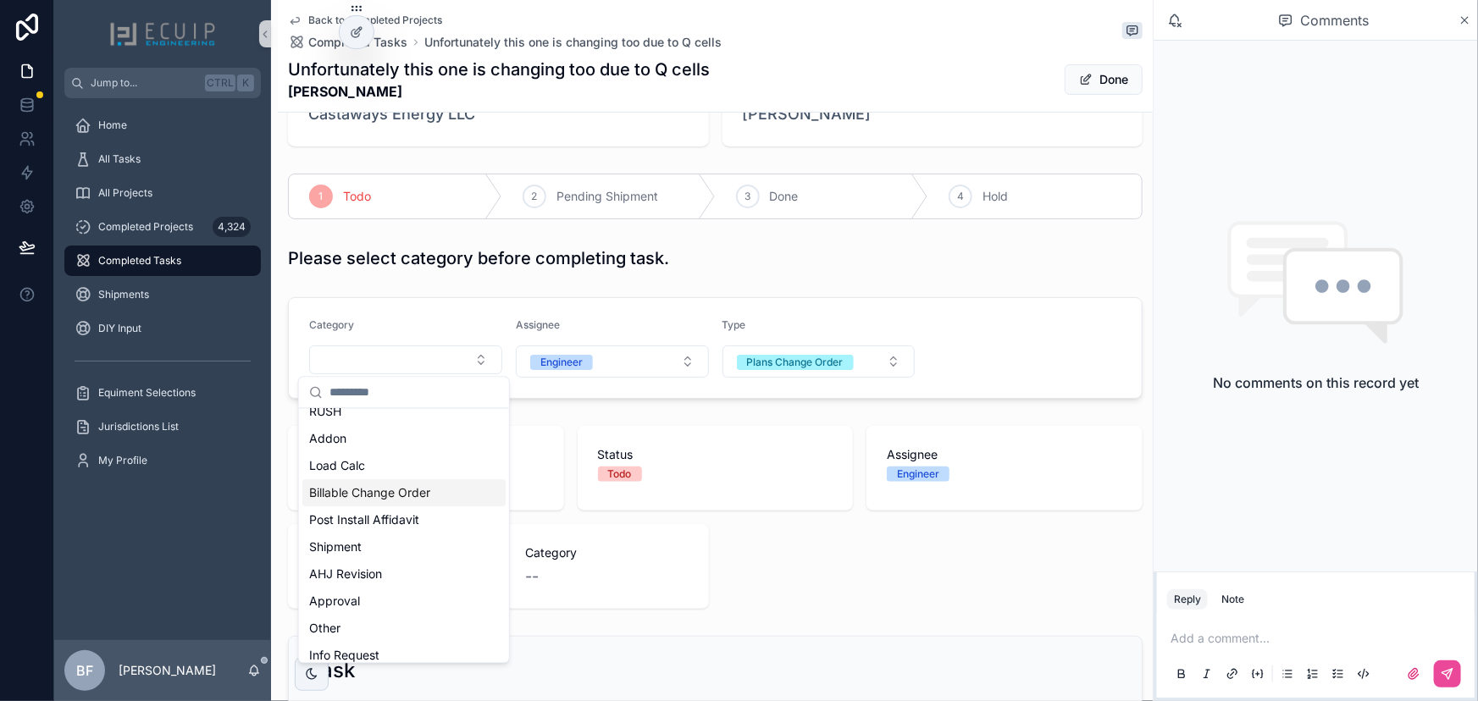
click at [428, 499] on span "Billable Change Order" at bounding box center [369, 493] width 121 height 17
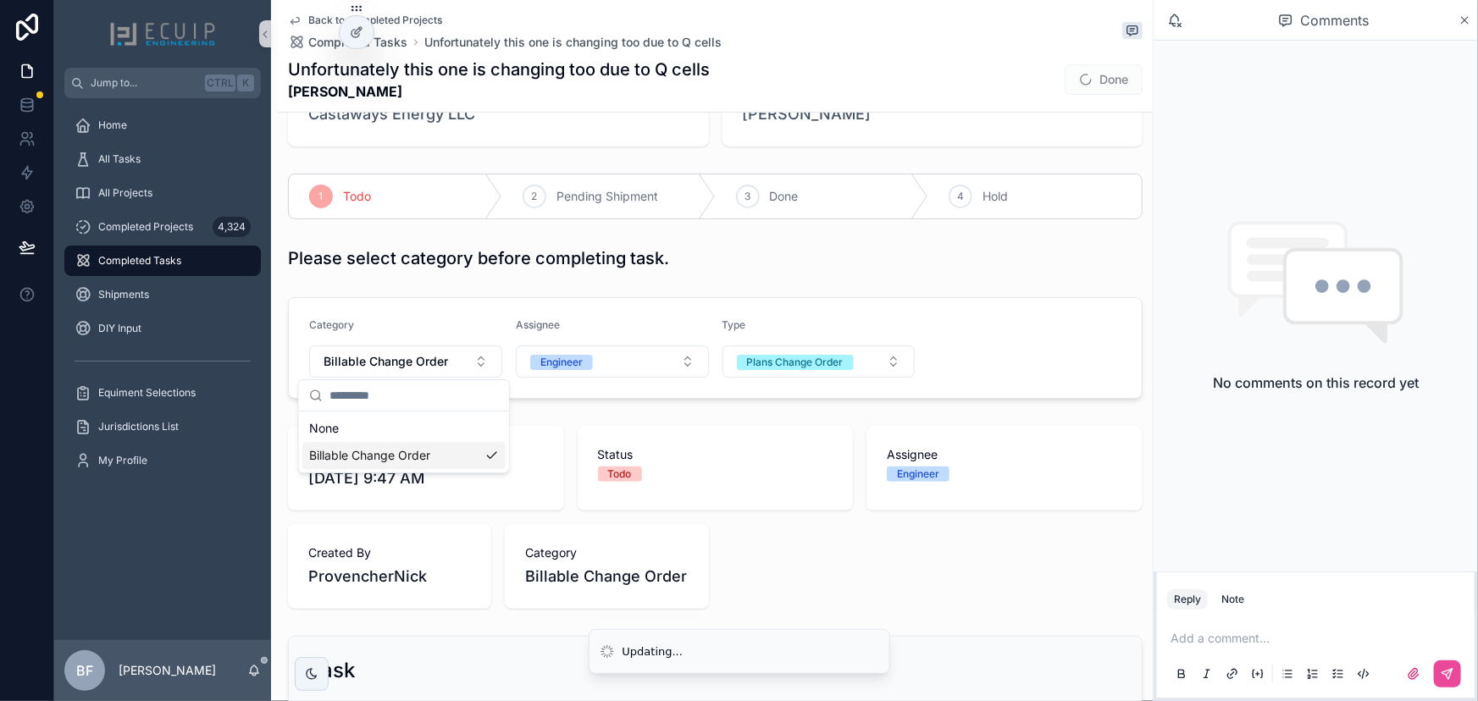
scroll to position [0, 0]
click at [1079, 76] on span "scrollable content" at bounding box center [1086, 80] width 14 height 14
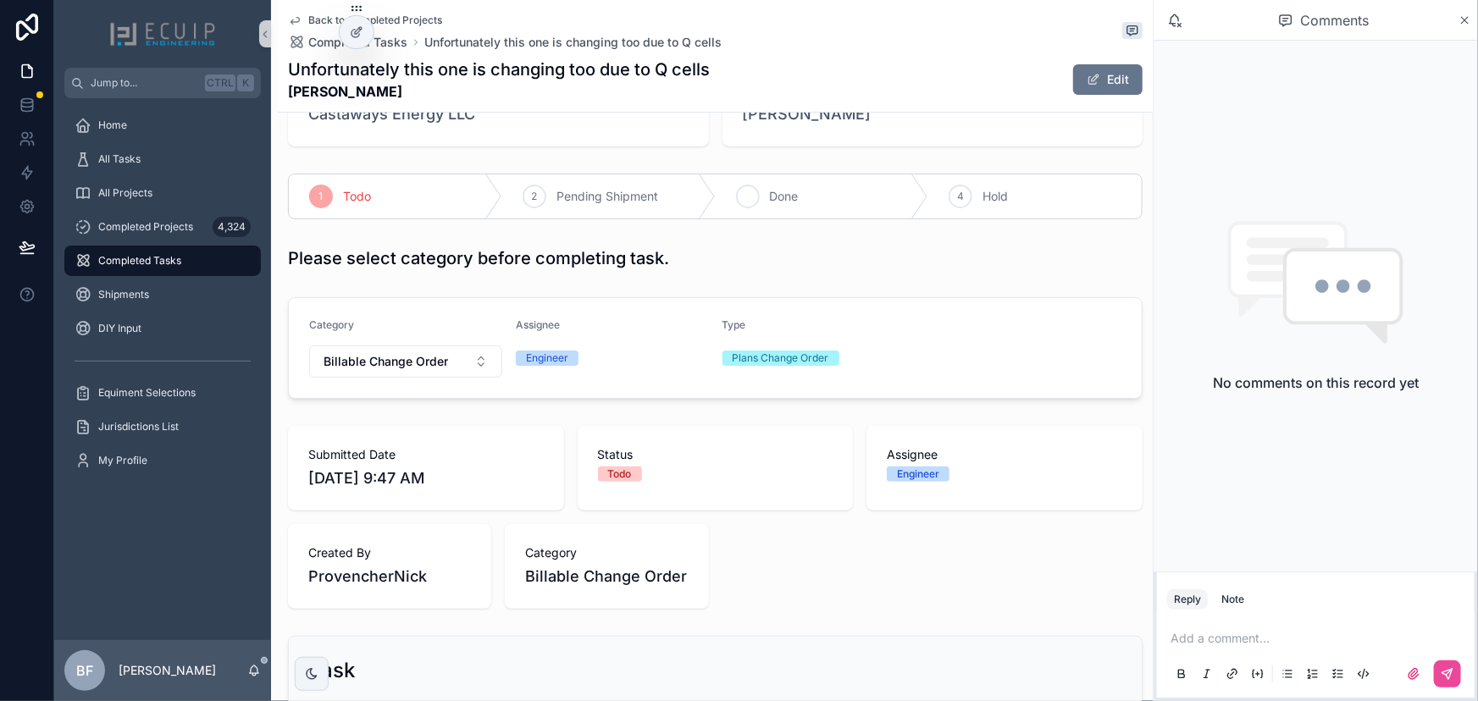
click at [835, 202] on div "3 Done" at bounding box center [822, 196] width 213 height 44
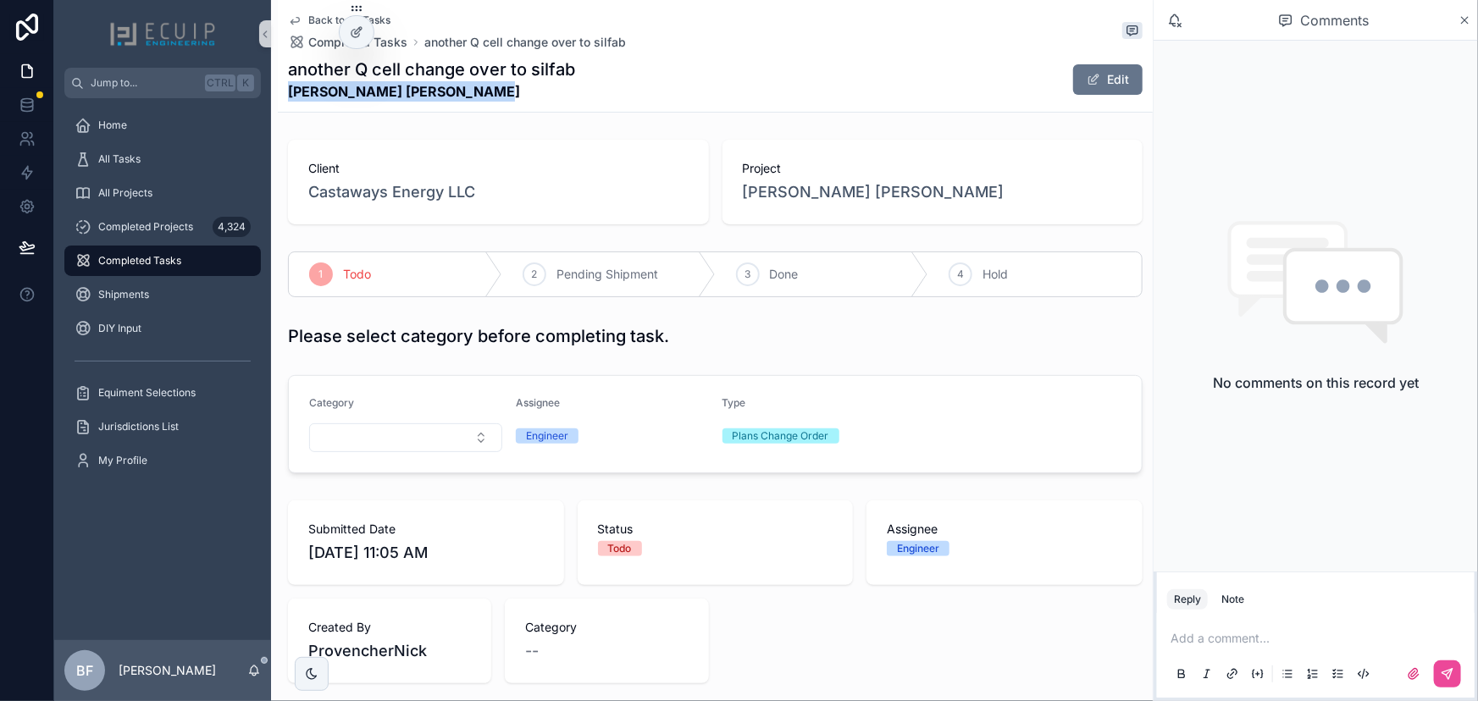
drag, startPoint x: 488, startPoint y: 91, endPoint x: 288, endPoint y: 94, distance: 199.9
click at [288, 94] on strong "[PERSON_NAME] [PERSON_NAME]" at bounding box center [431, 91] width 287 height 20
copy strong "[PERSON_NAME] [PERSON_NAME]"
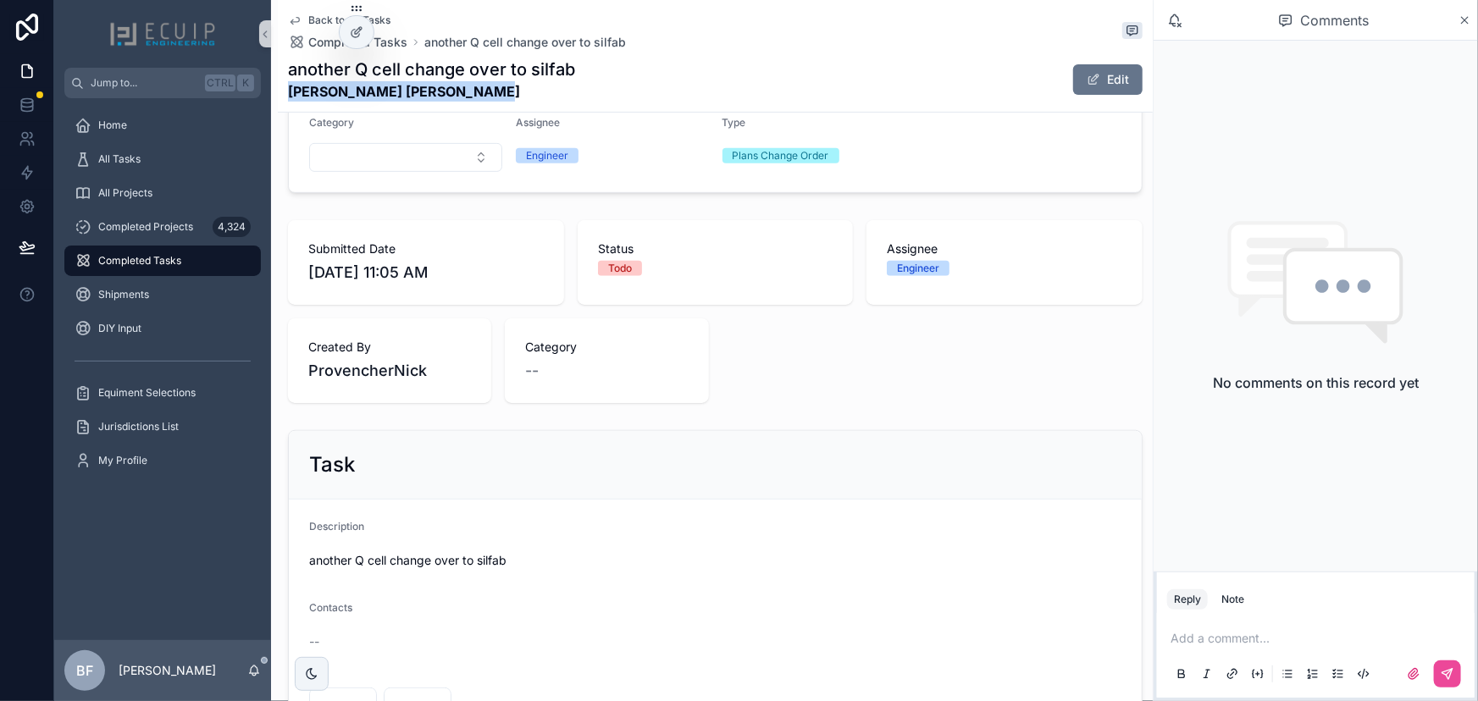
scroll to position [462, 0]
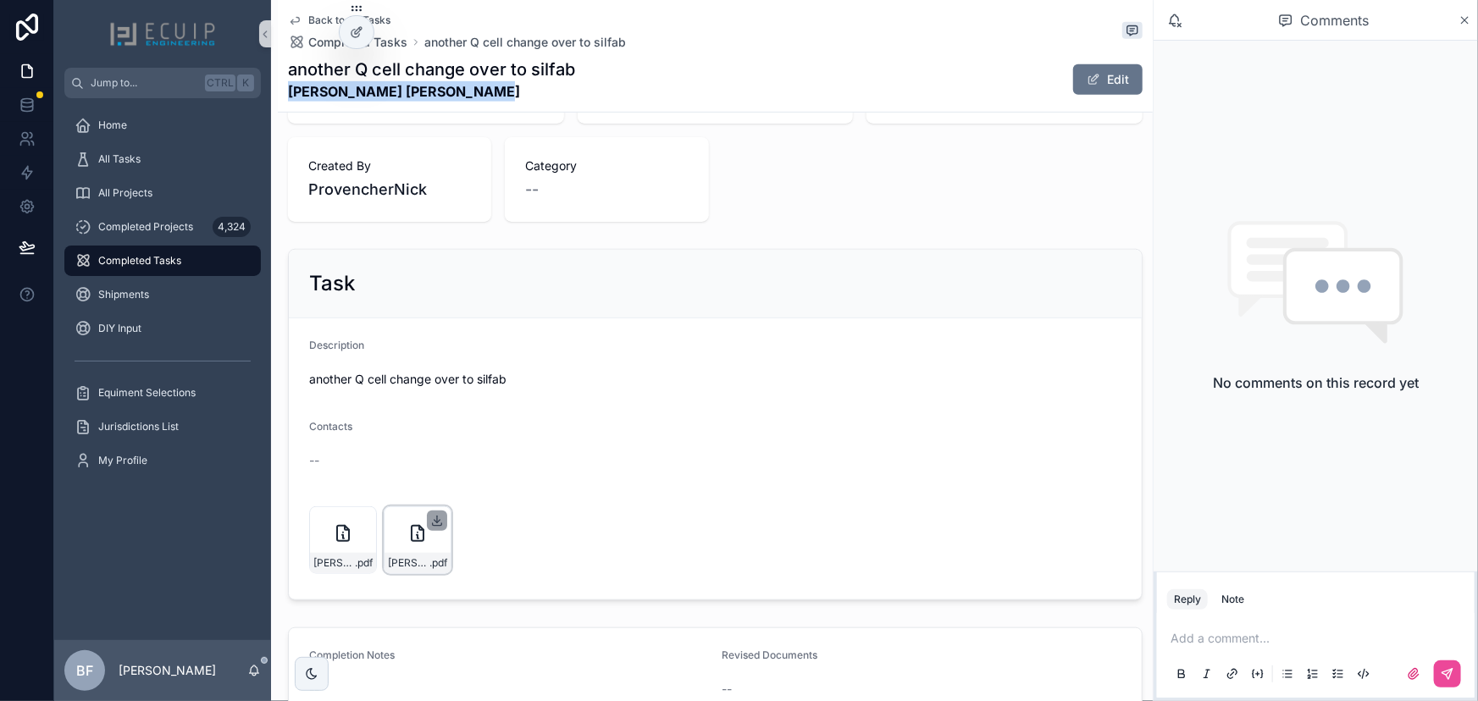
click at [432, 517] on icon "scrollable content" at bounding box center [437, 521] width 14 height 14
click at [363, 521] on icon "scrollable content" at bounding box center [363, 521] width 14 height 14
click at [769, 290] on div "Task" at bounding box center [715, 283] width 812 height 27
click at [1095, 64] on button "Edit" at bounding box center [1107, 79] width 69 height 30
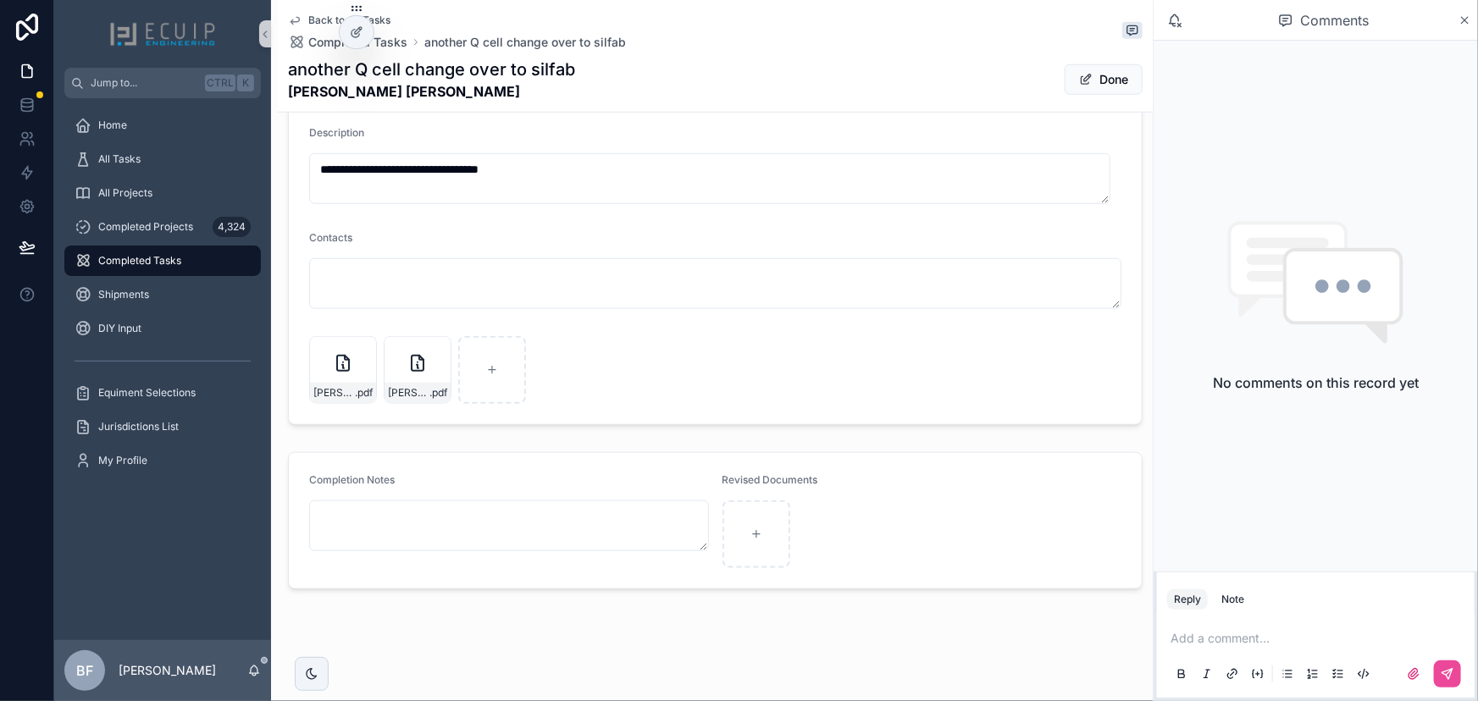
scroll to position [679, 0]
click at [1090, 83] on button "Done" at bounding box center [1103, 79] width 78 height 30
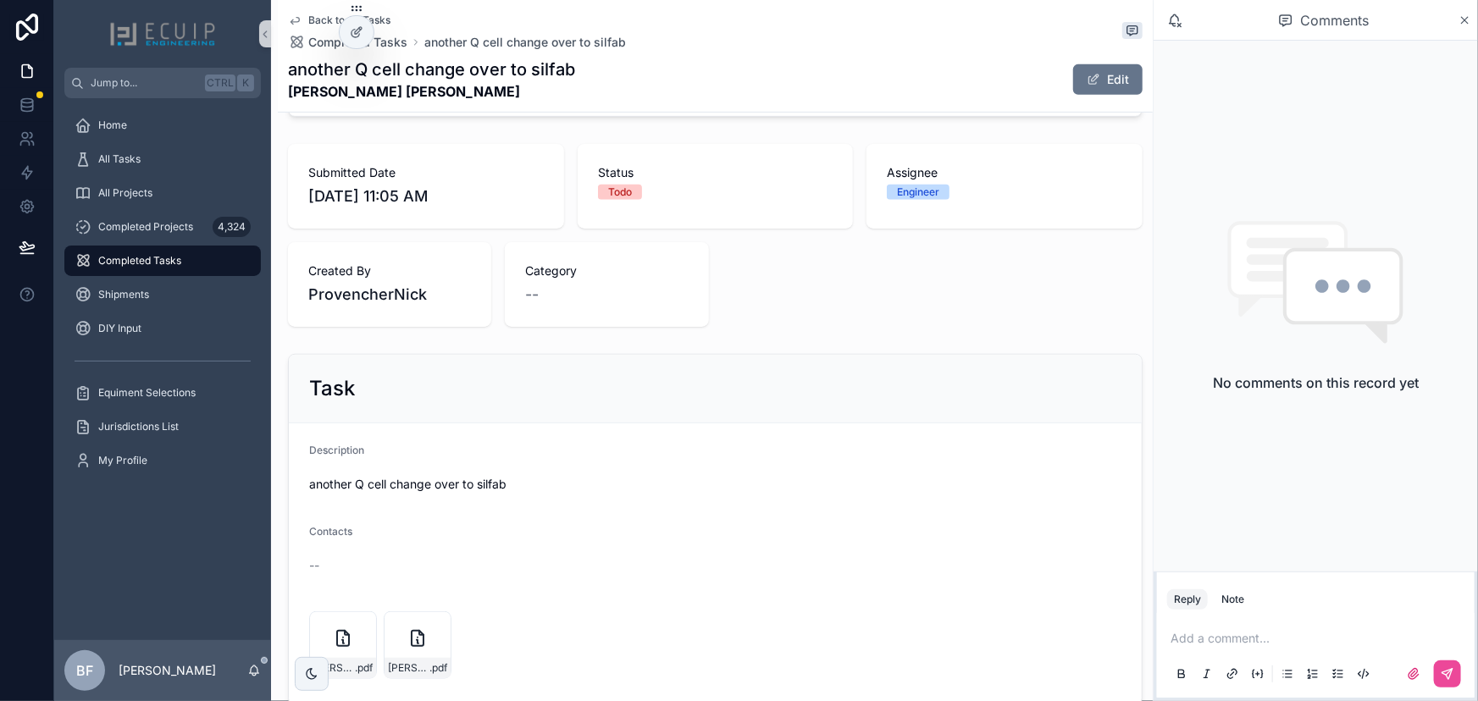
scroll to position [0, 0]
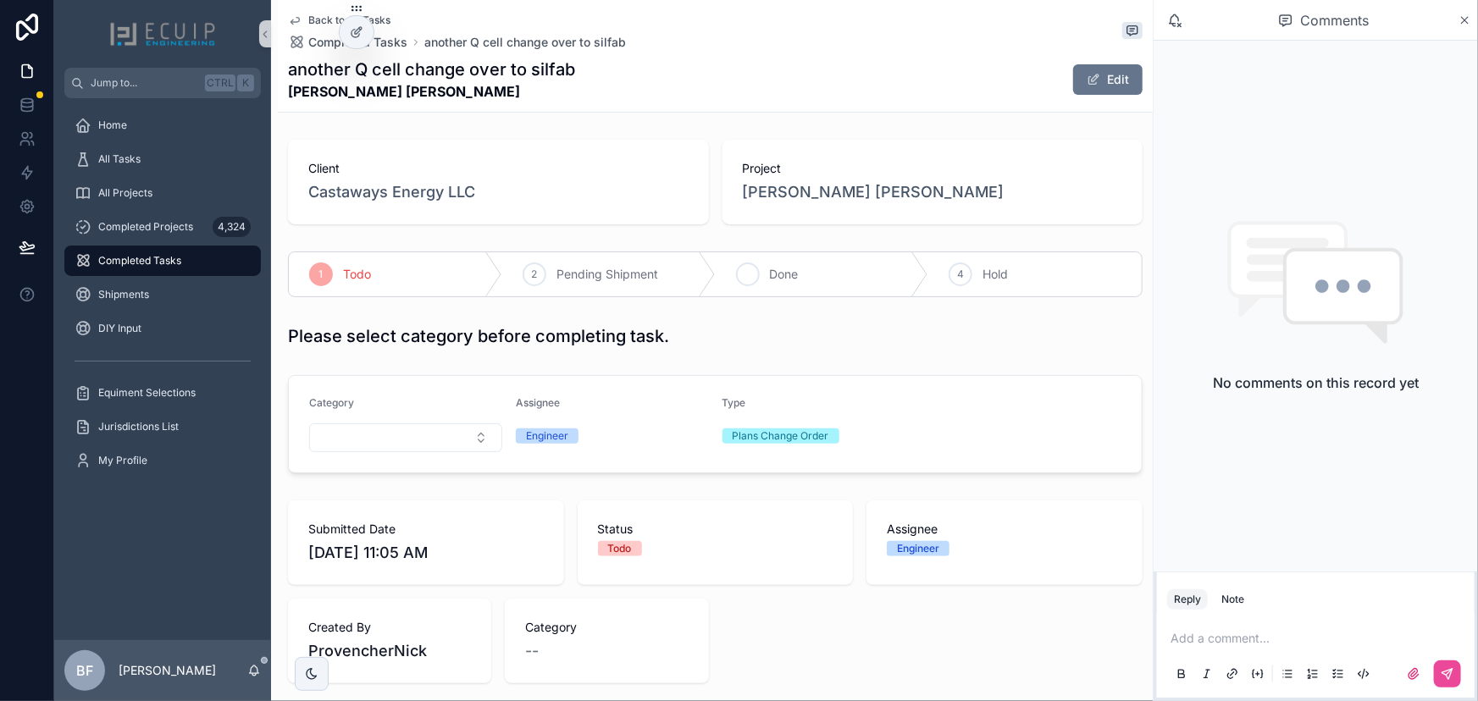
click at [776, 277] on span "Done" at bounding box center [784, 274] width 29 height 17
drag, startPoint x: 441, startPoint y: 88, endPoint x: 279, endPoint y: 94, distance: 162.7
click at [279, 94] on div "Back to All Tasks Completed Tasks Mod change due to Q cell shortage Mod change …" at bounding box center [715, 56] width 875 height 113
copy strong "[PERSON_NAME]"
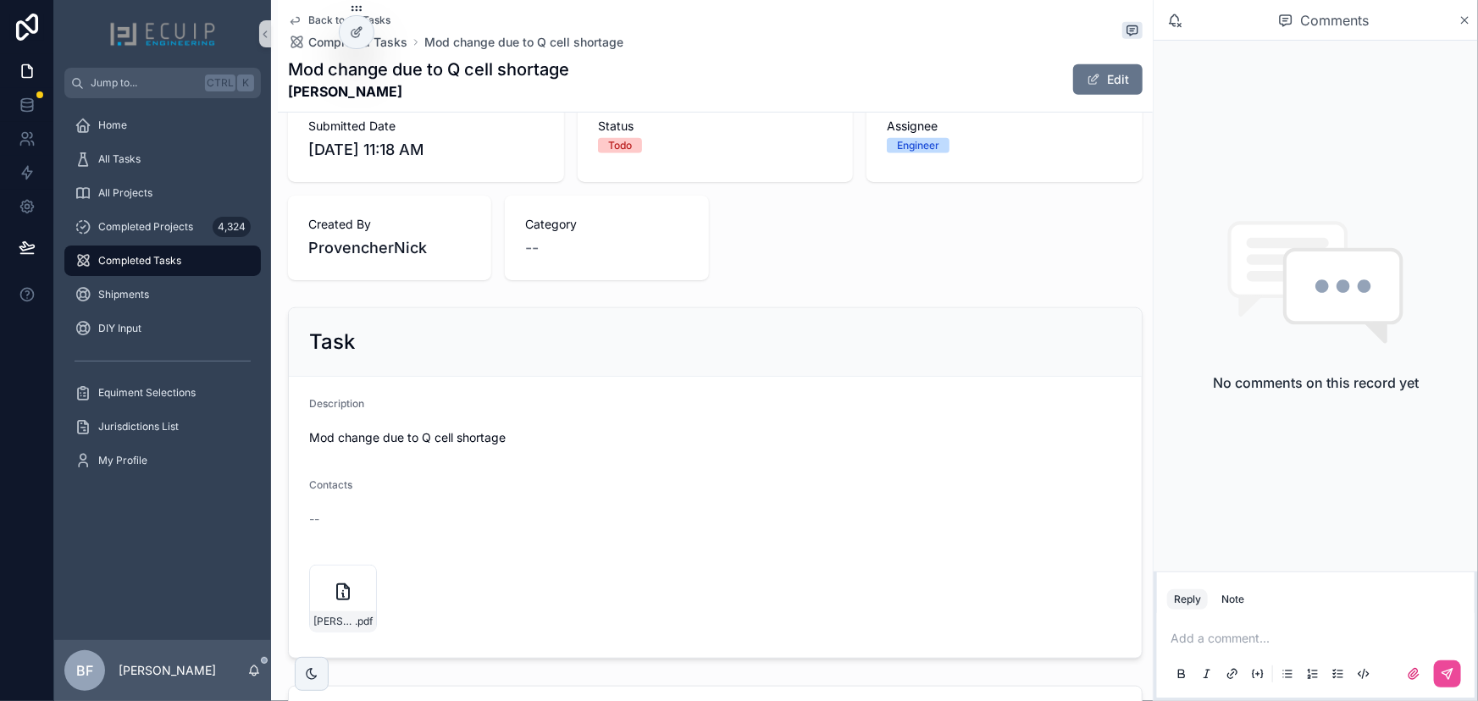
scroll to position [598, 0]
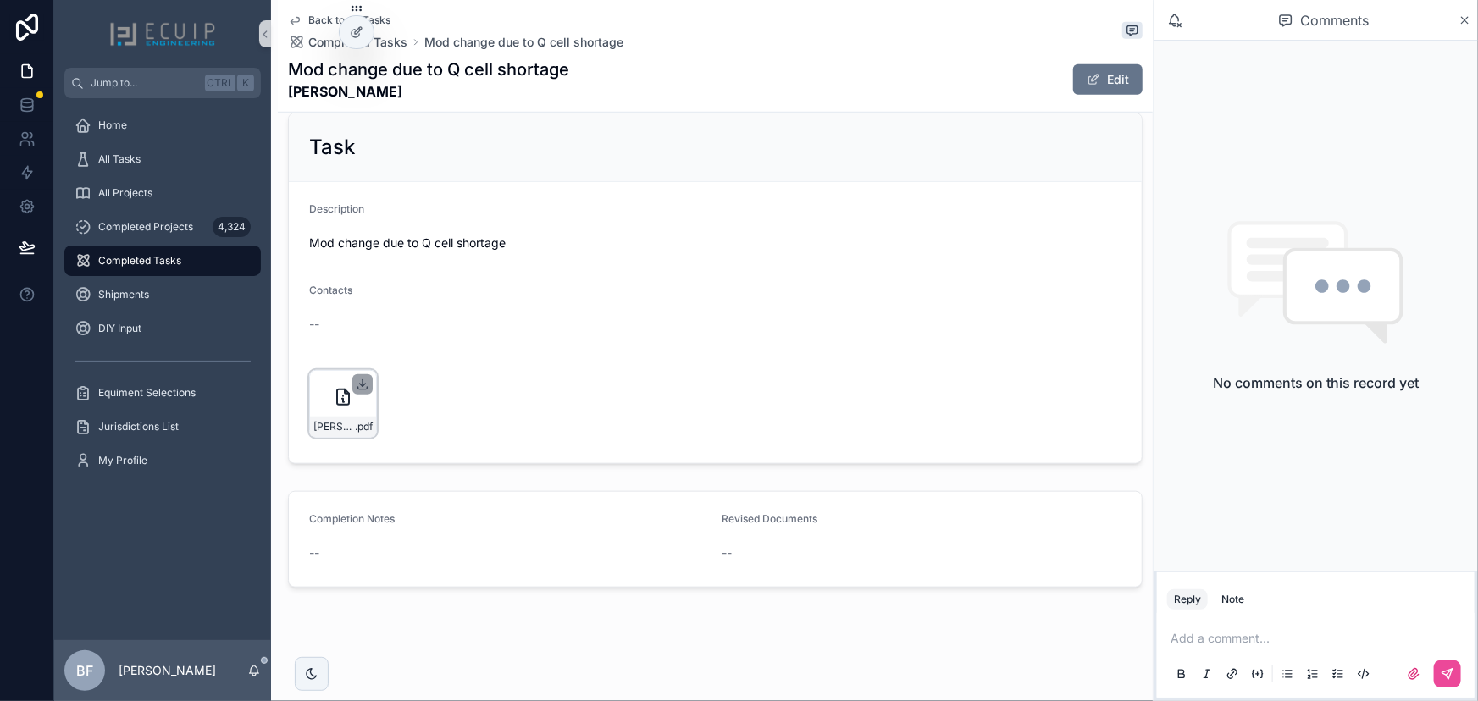
click at [357, 380] on icon "scrollable content" at bounding box center [363, 385] width 14 height 14
click at [1086, 79] on span "scrollable content" at bounding box center [1093, 80] width 14 height 14
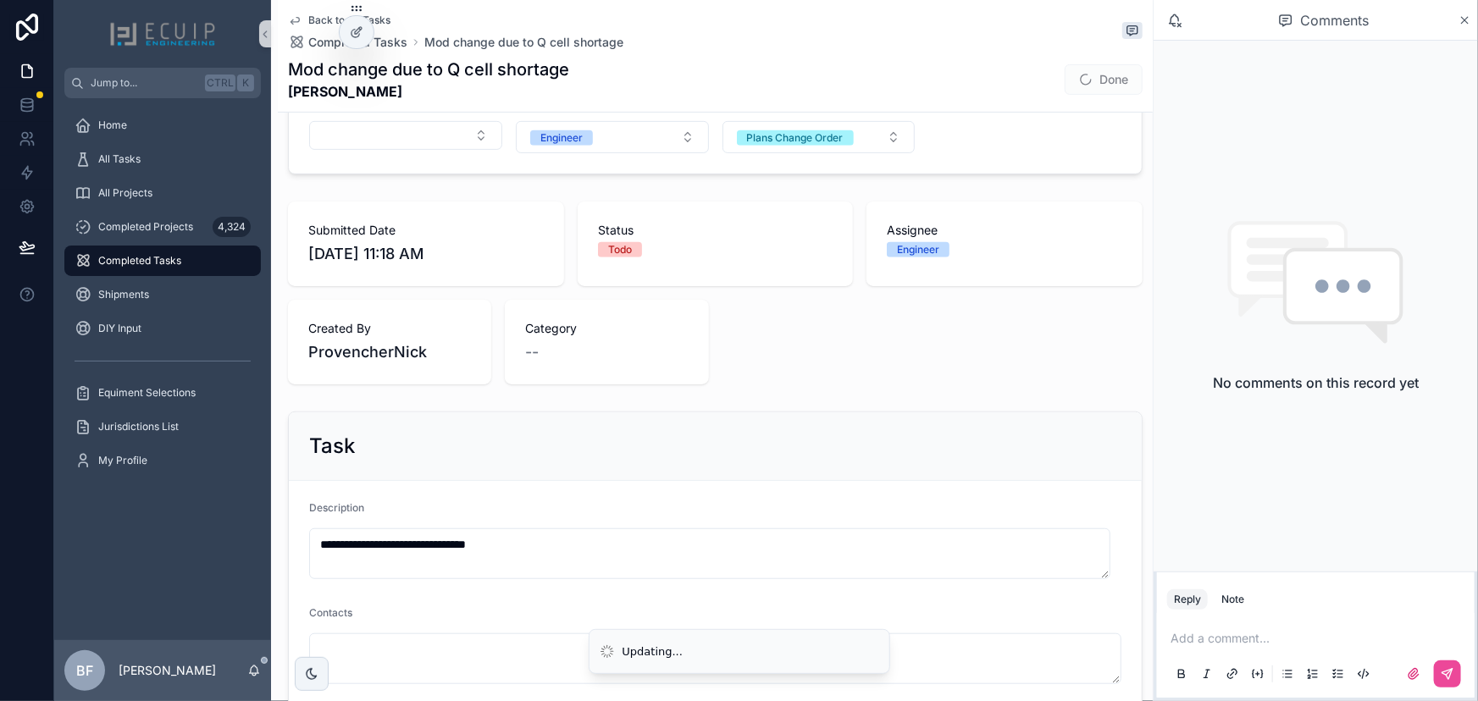
scroll to position [0, 0]
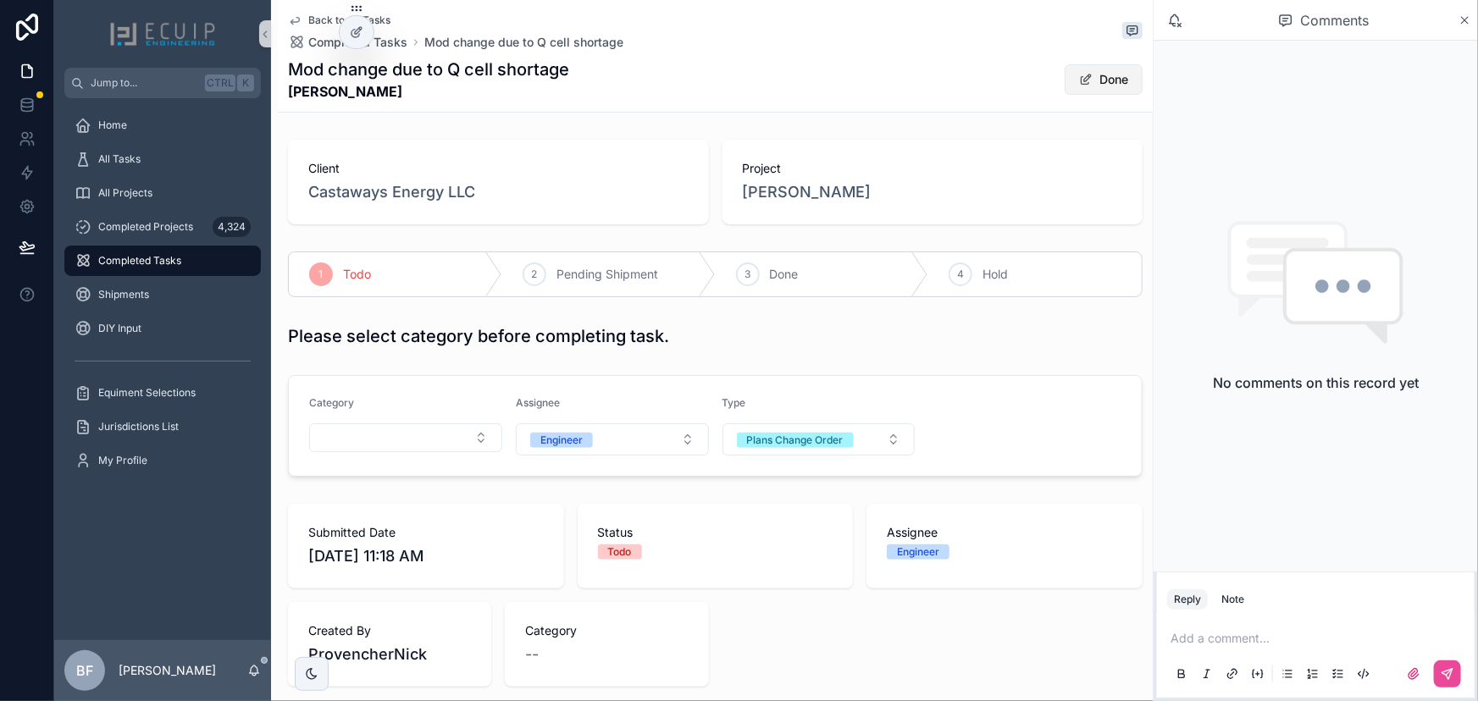
click at [1064, 82] on button "Done" at bounding box center [1103, 79] width 78 height 30
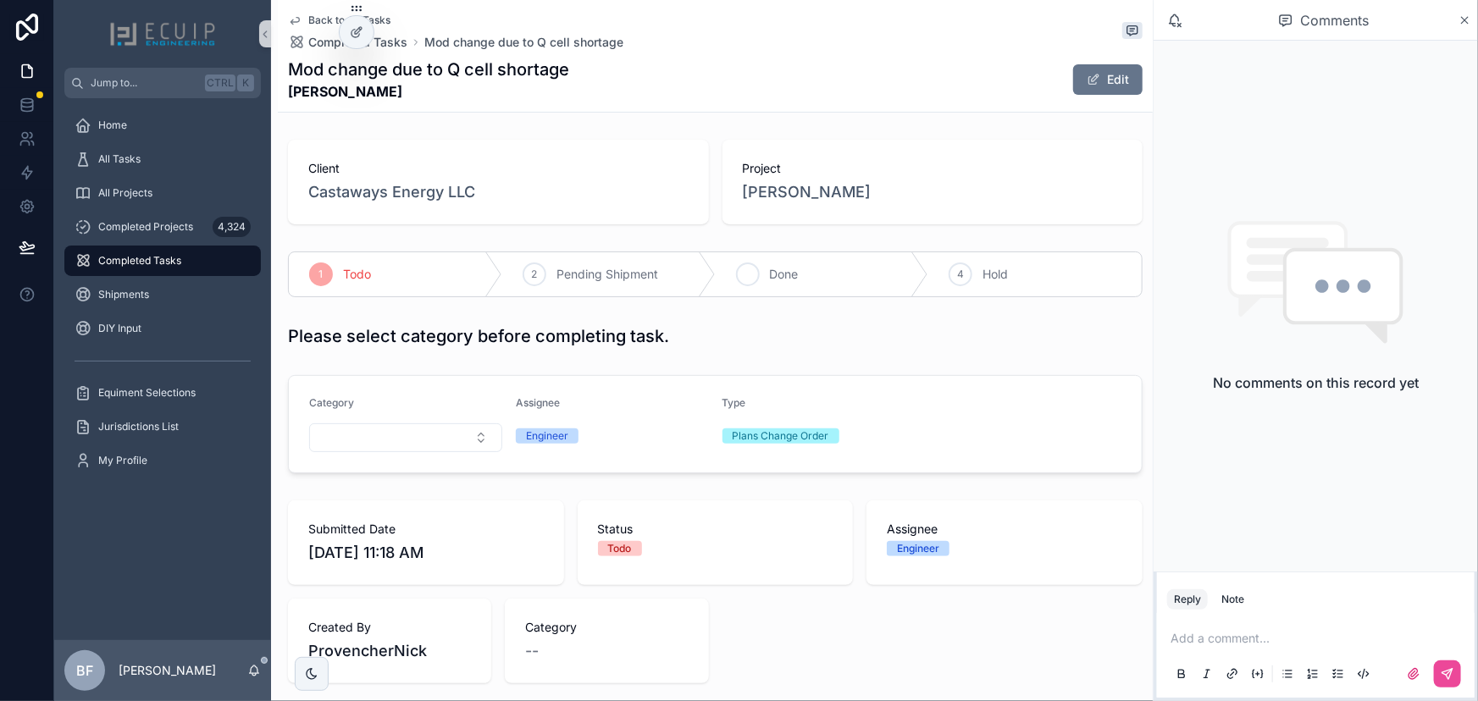
click at [789, 282] on span "Done" at bounding box center [784, 274] width 29 height 17
click at [120, 148] on div "All Tasks" at bounding box center [163, 159] width 176 height 27
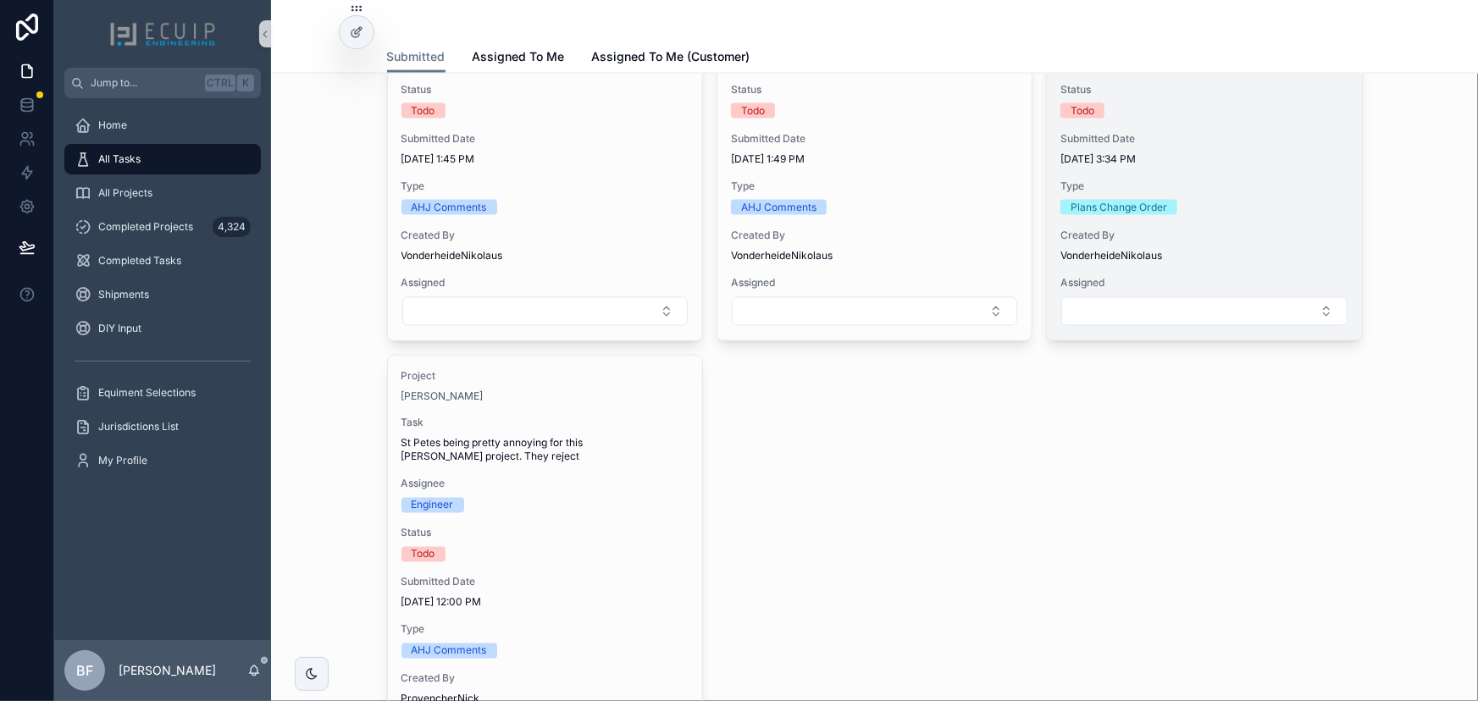
scroll to position [1231, 0]
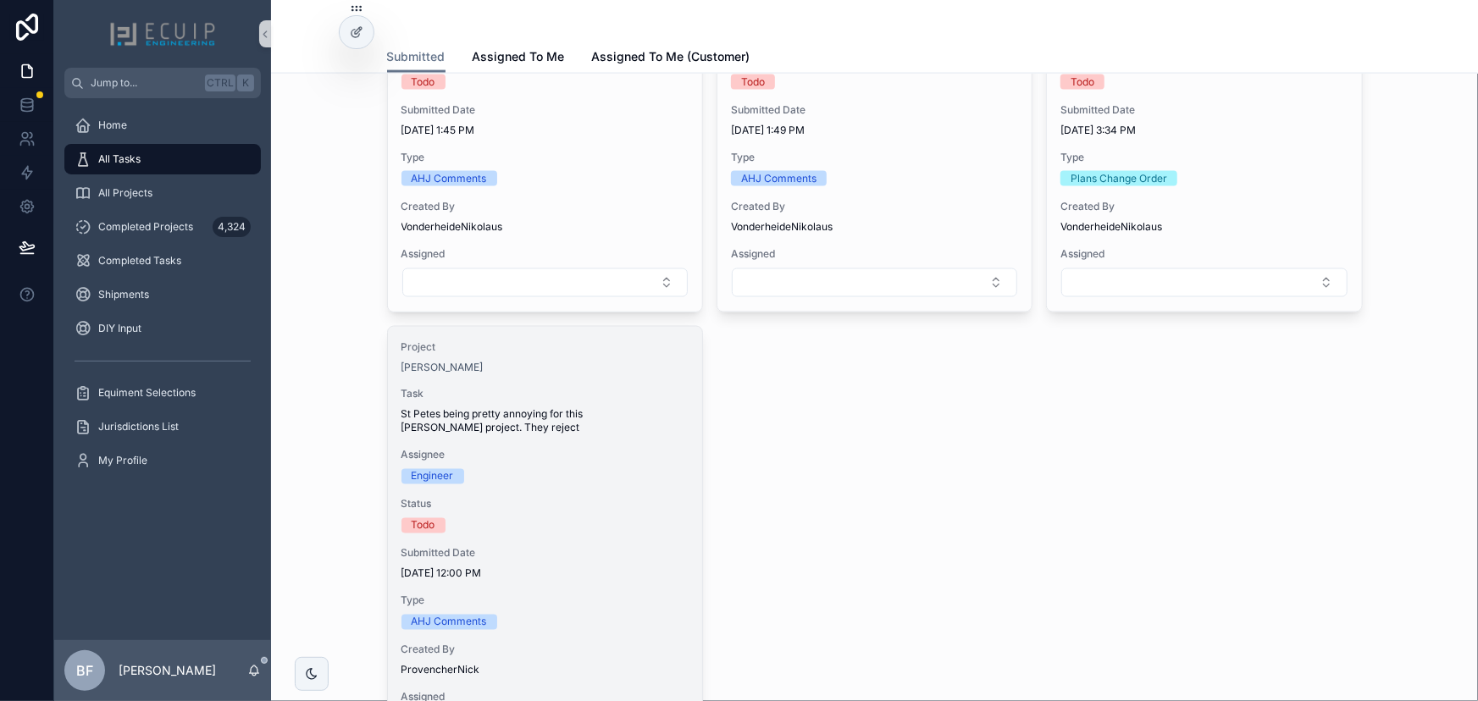
click at [559, 408] on span "St Petes being pretty annoying for this [PERSON_NAME] project. They reject" at bounding box center [544, 421] width 287 height 27
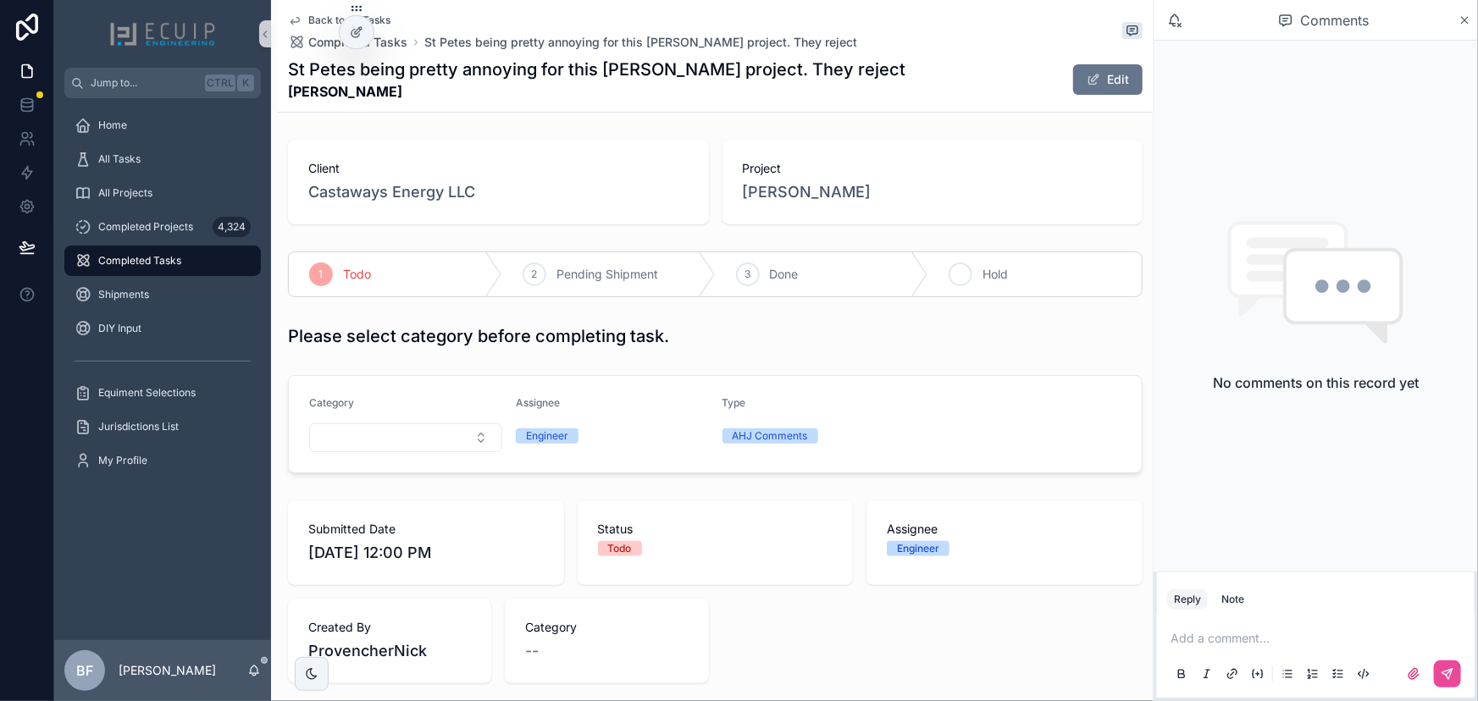
click at [962, 275] on div "4" at bounding box center [960, 275] width 24 height 24
click at [1340, 640] on p "scrollable content" at bounding box center [1318, 638] width 297 height 17
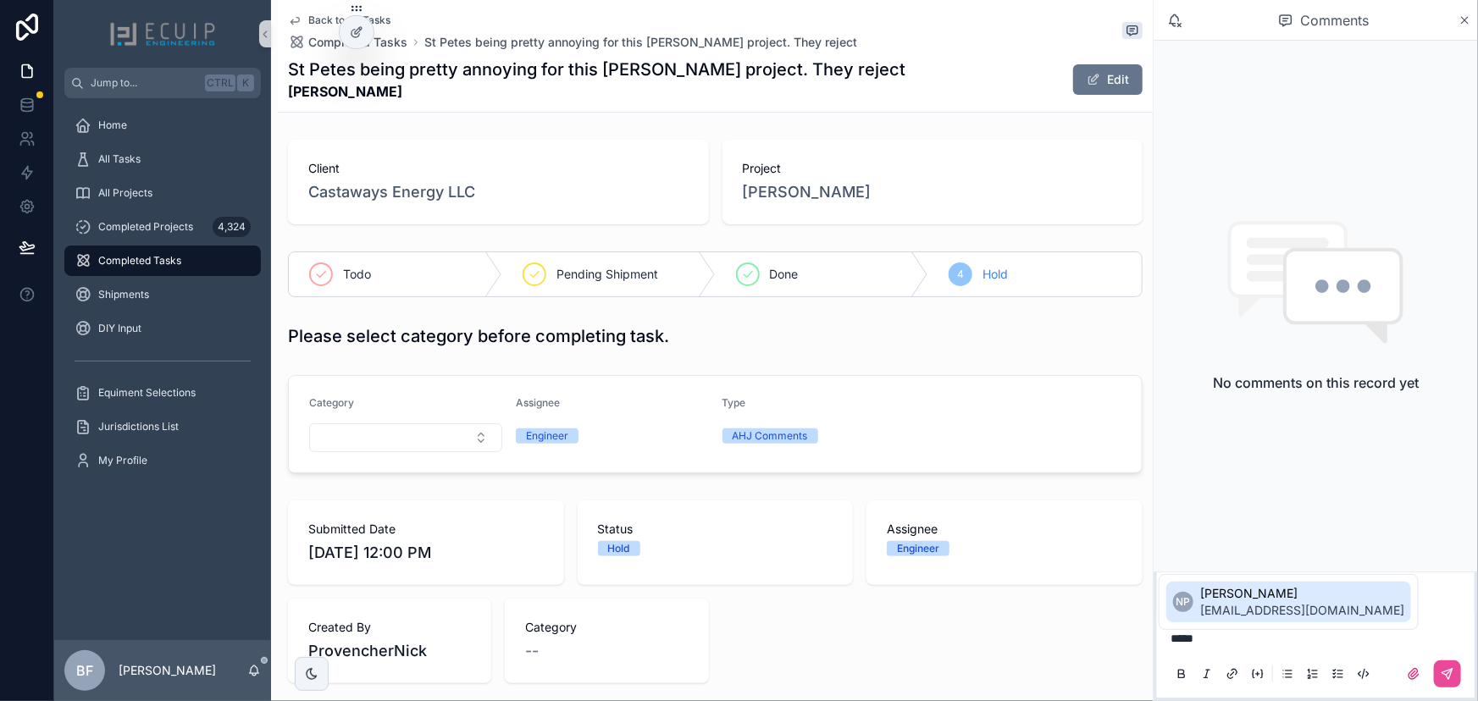
click at [1317, 598] on span "Nick Provencher" at bounding box center [1302, 593] width 204 height 17
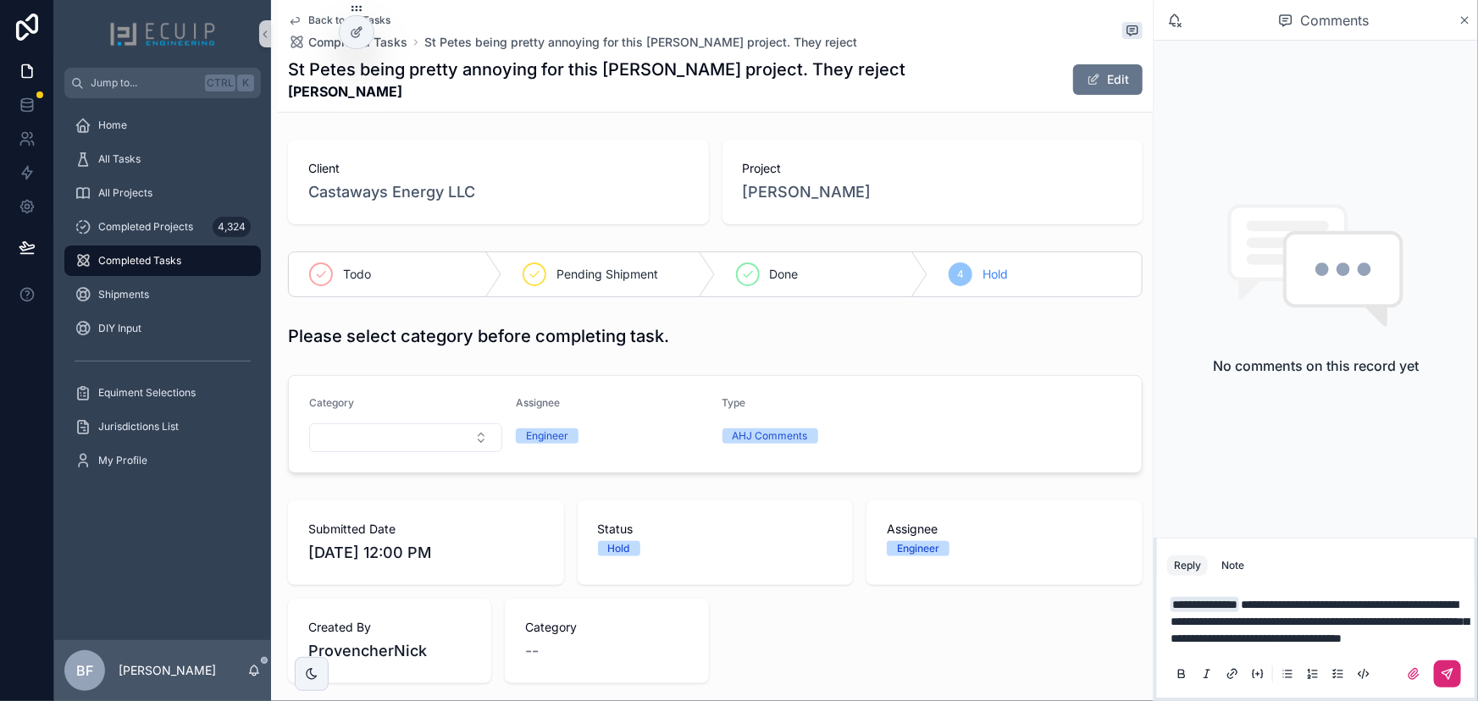
click at [1444, 673] on icon "scrollable content" at bounding box center [1447, 674] width 14 height 14
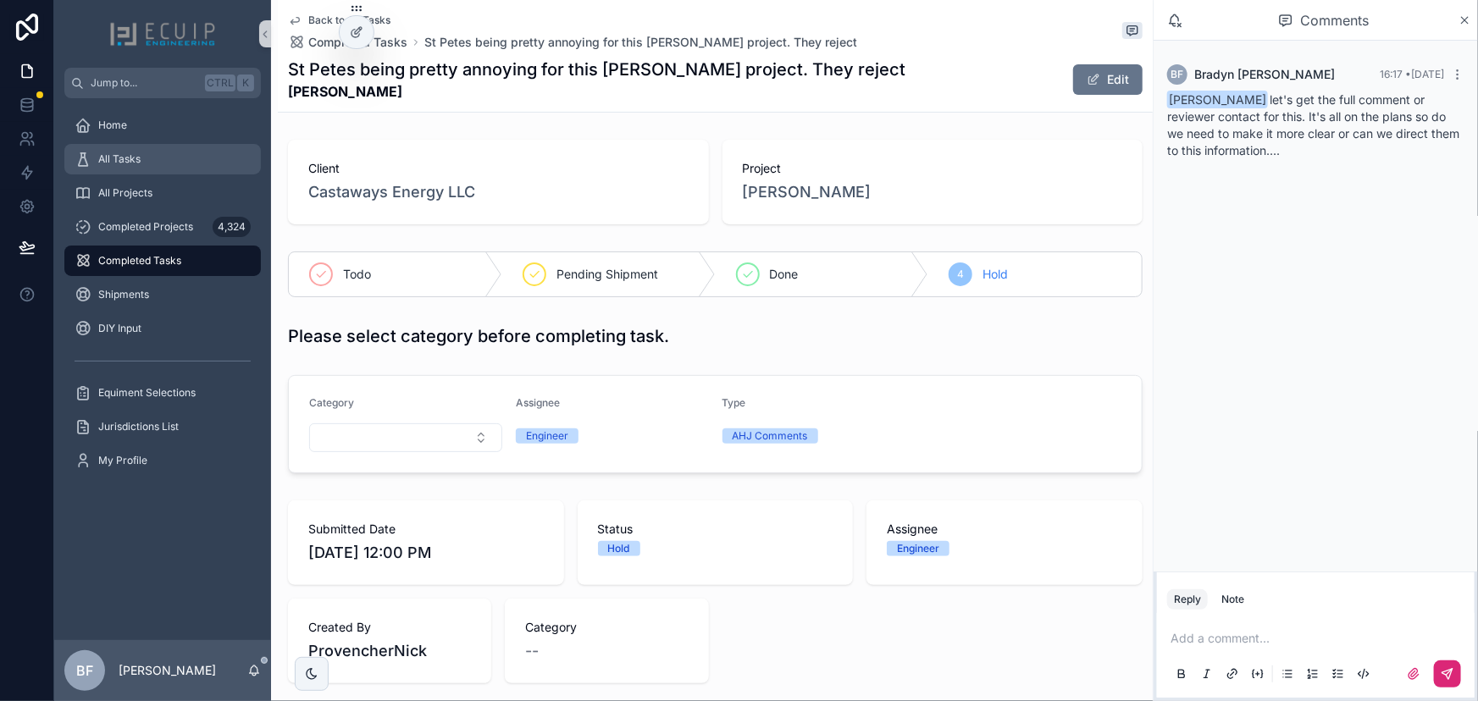
click at [76, 162] on icon "scrollable content" at bounding box center [83, 159] width 17 height 17
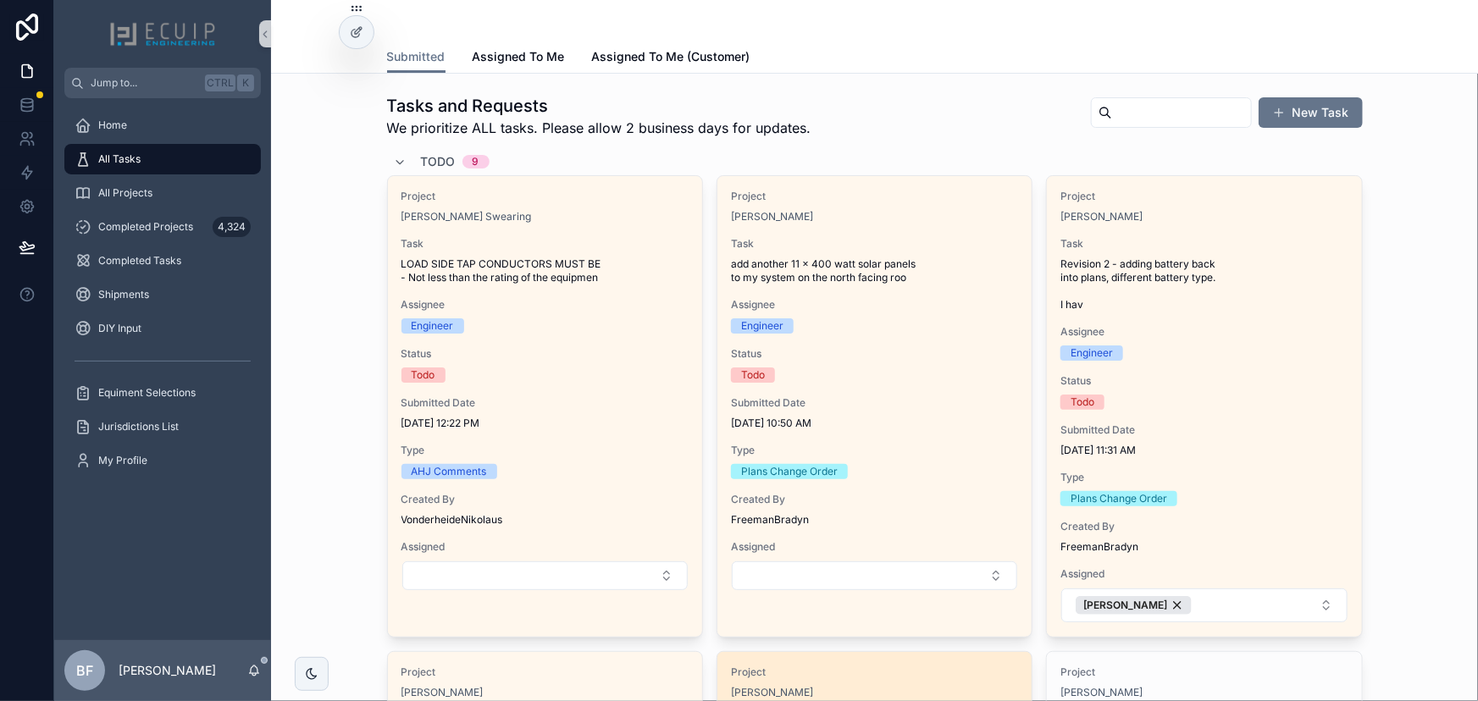
scroll to position [616, 0]
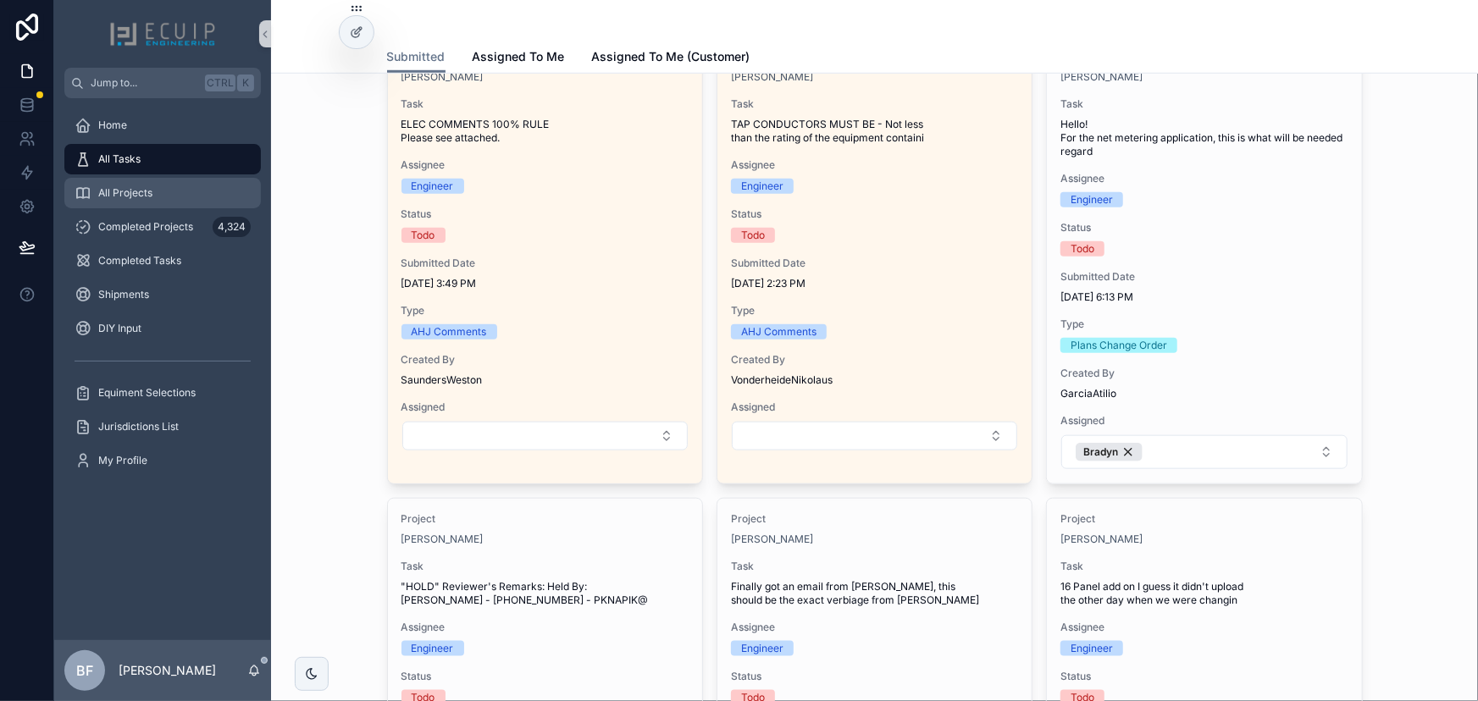
click at [176, 188] on div "All Projects" at bounding box center [163, 193] width 176 height 27
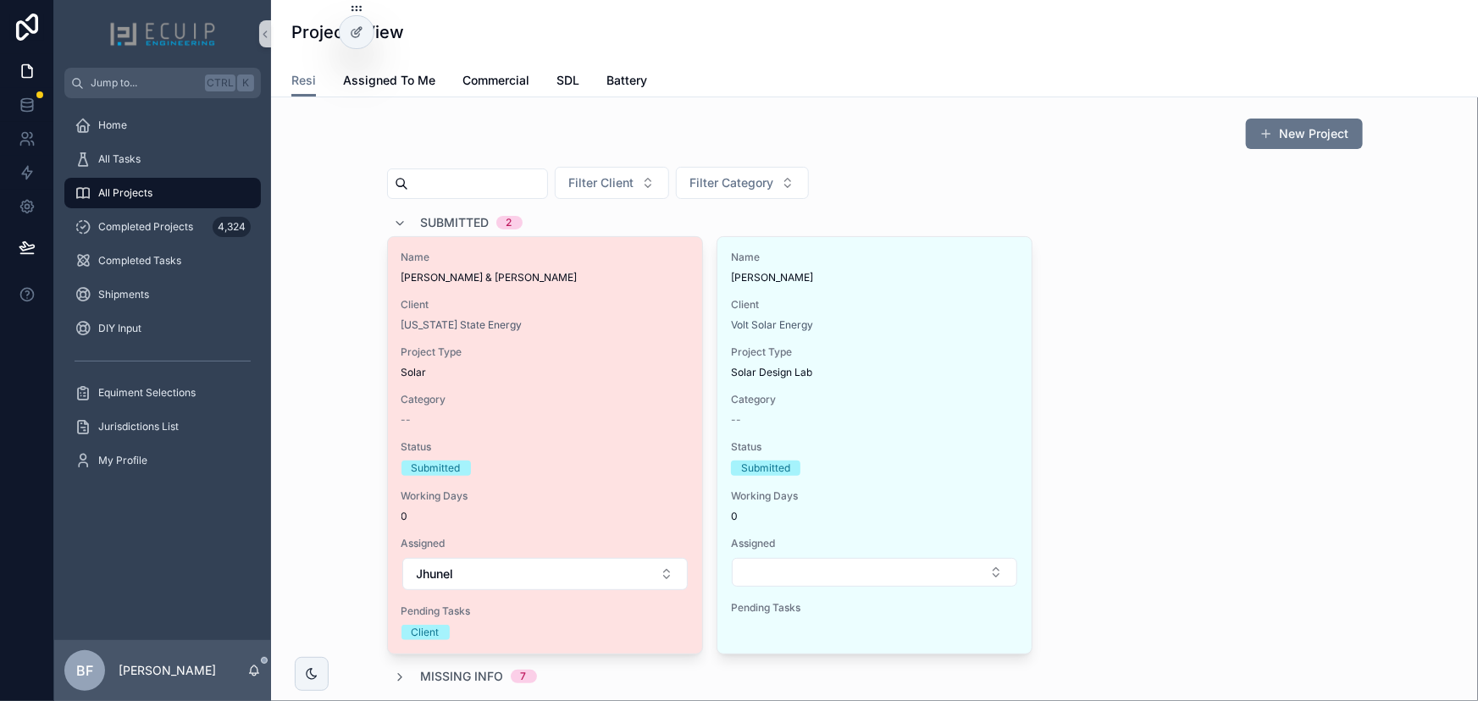
click at [435, 279] on span "BELIZAIRE ALINE CADET & CADET RONOLD" at bounding box center [544, 278] width 287 height 14
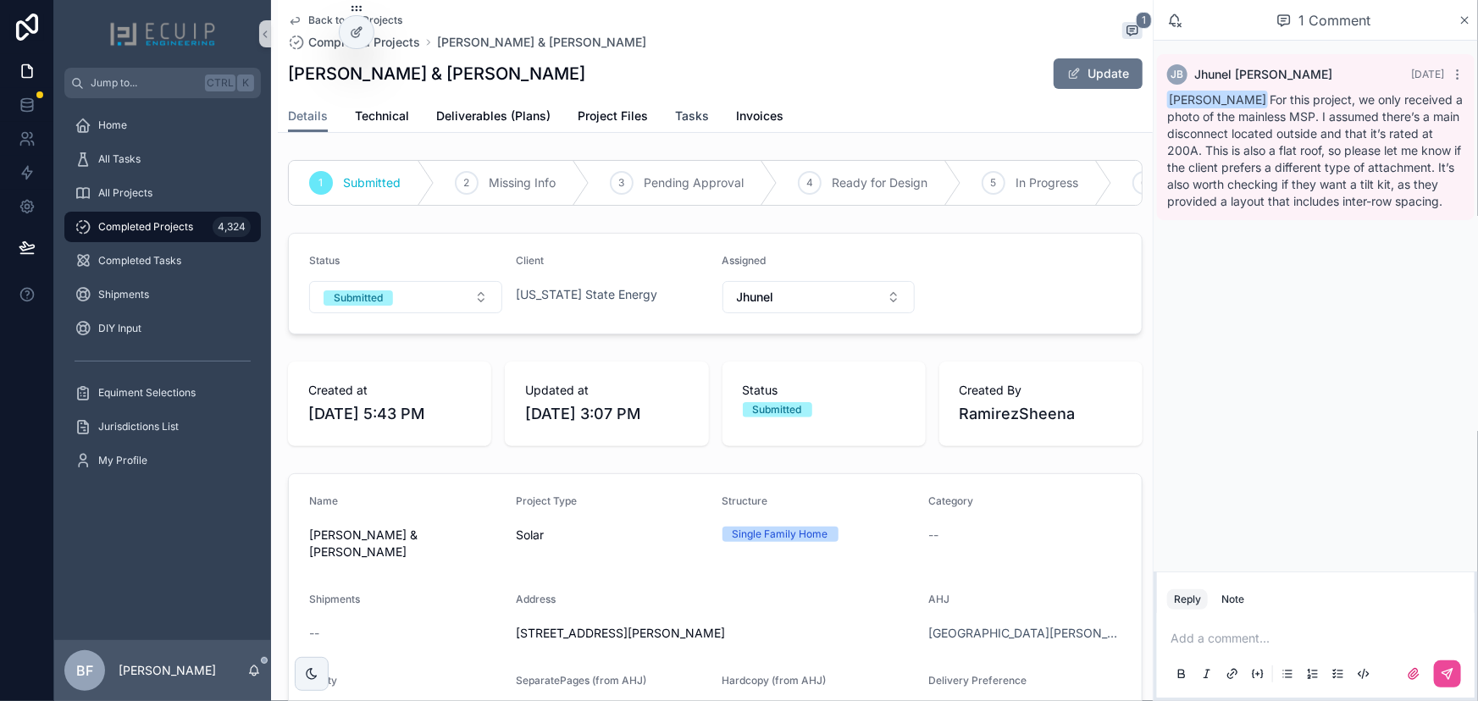
click at [686, 121] on span "Tasks" at bounding box center [692, 116] width 34 height 17
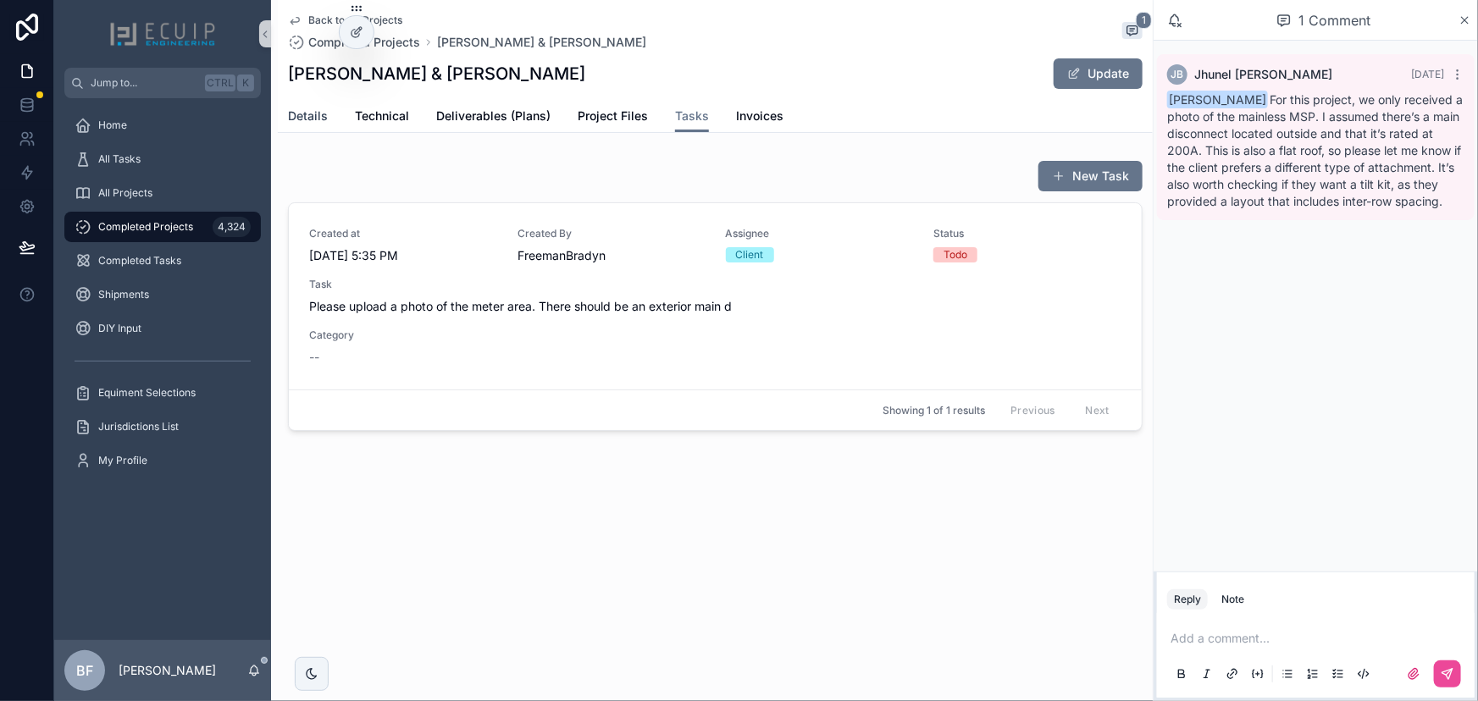
click at [304, 108] on span "Details" at bounding box center [308, 116] width 40 height 17
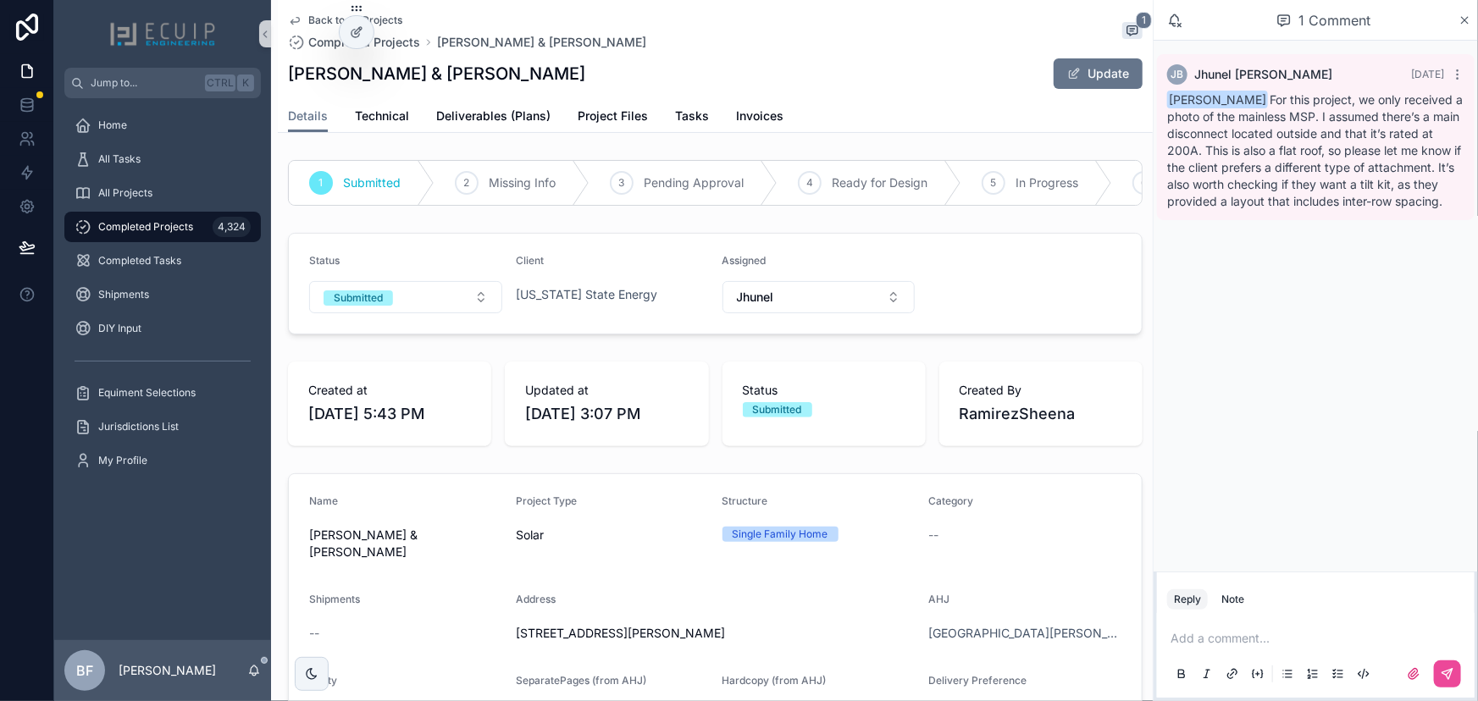
drag, startPoint x: 358, startPoint y: 307, endPoint x: 367, endPoint y: 323, distance: 18.2
click at [359, 306] on div "Submitted" at bounding box center [358, 297] width 49 height 15
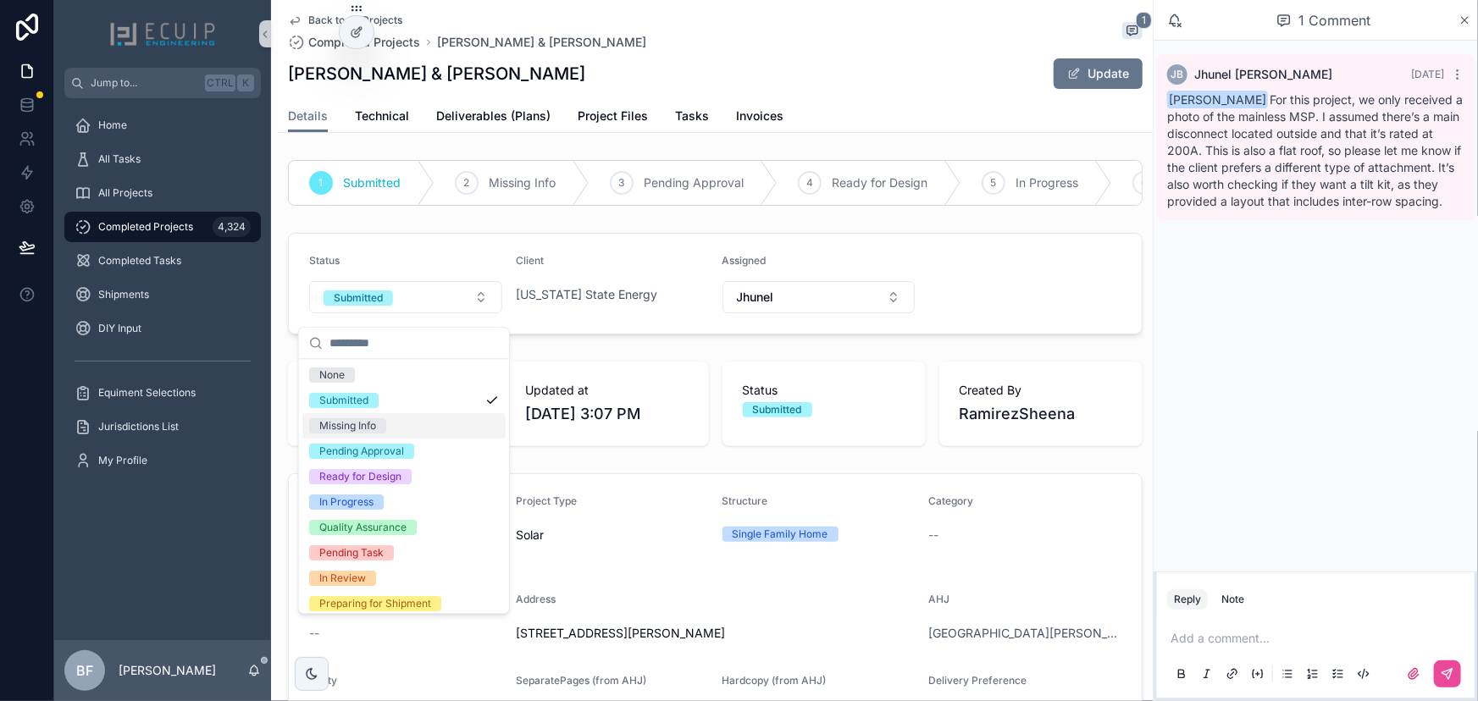
click at [353, 420] on div "Missing Info" at bounding box center [347, 425] width 57 height 15
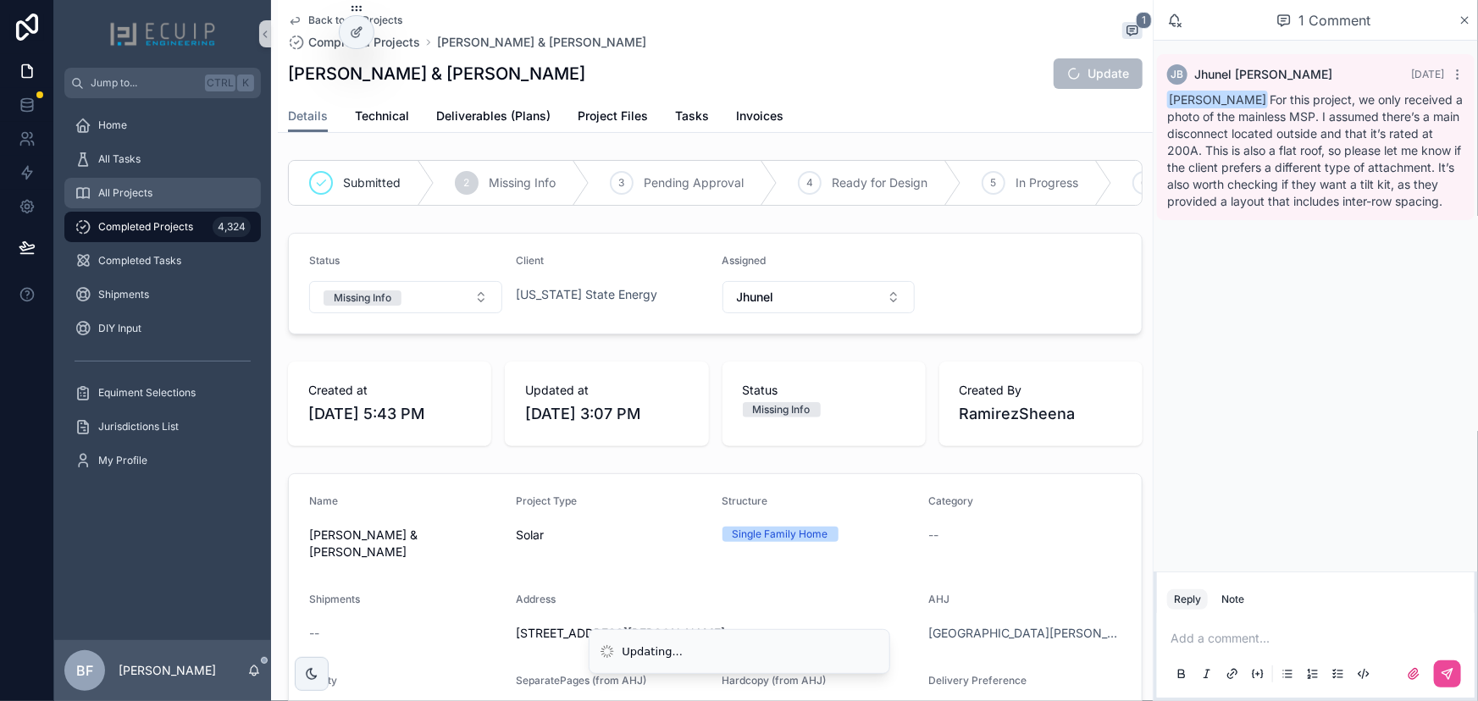
click at [182, 195] on div "All Projects" at bounding box center [163, 193] width 176 height 27
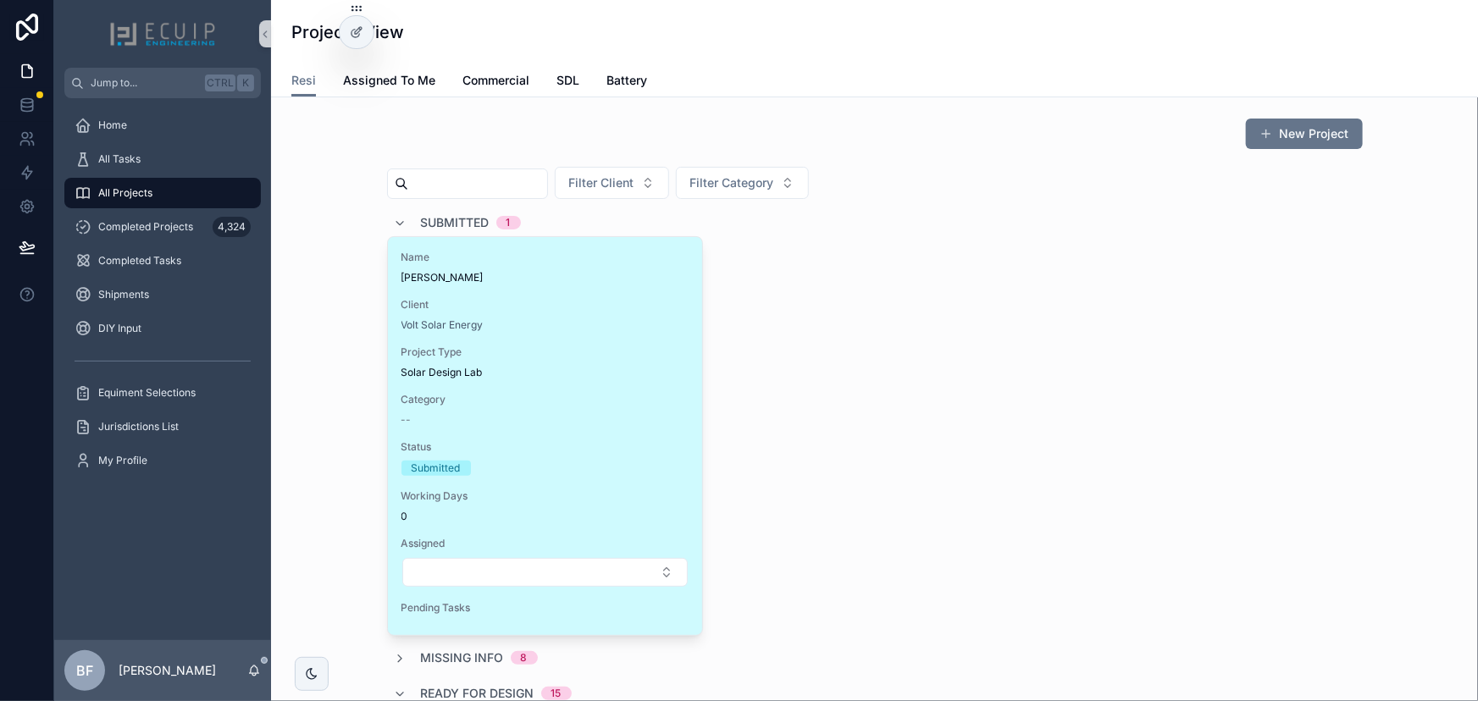
click at [578, 274] on span "OSCAR PINEDA" at bounding box center [544, 278] width 287 height 14
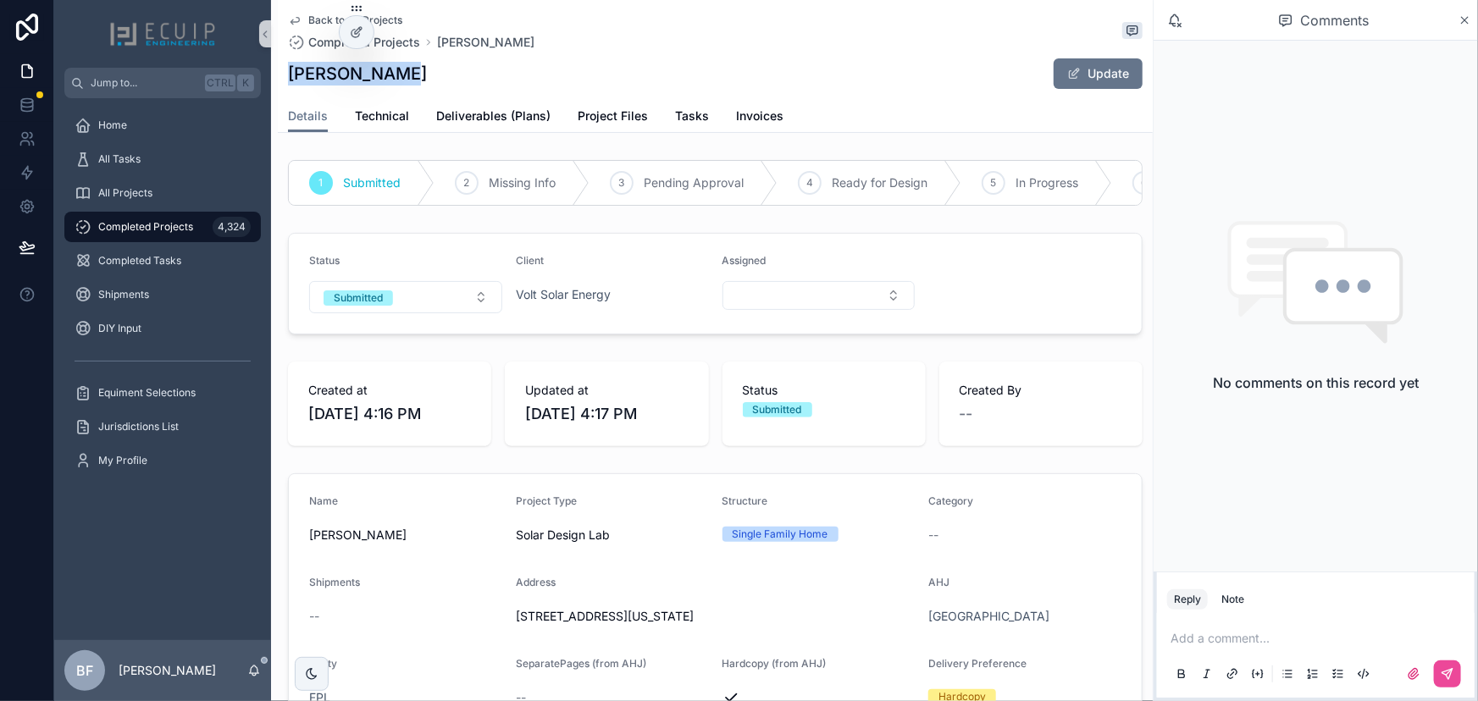
drag, startPoint x: 430, startPoint y: 85, endPoint x: 290, endPoint y: 76, distance: 140.0
click at [290, 76] on div "OSCAR PINEDA Update" at bounding box center [715, 74] width 854 height 32
copy h1 "OSCAR PINEDA"
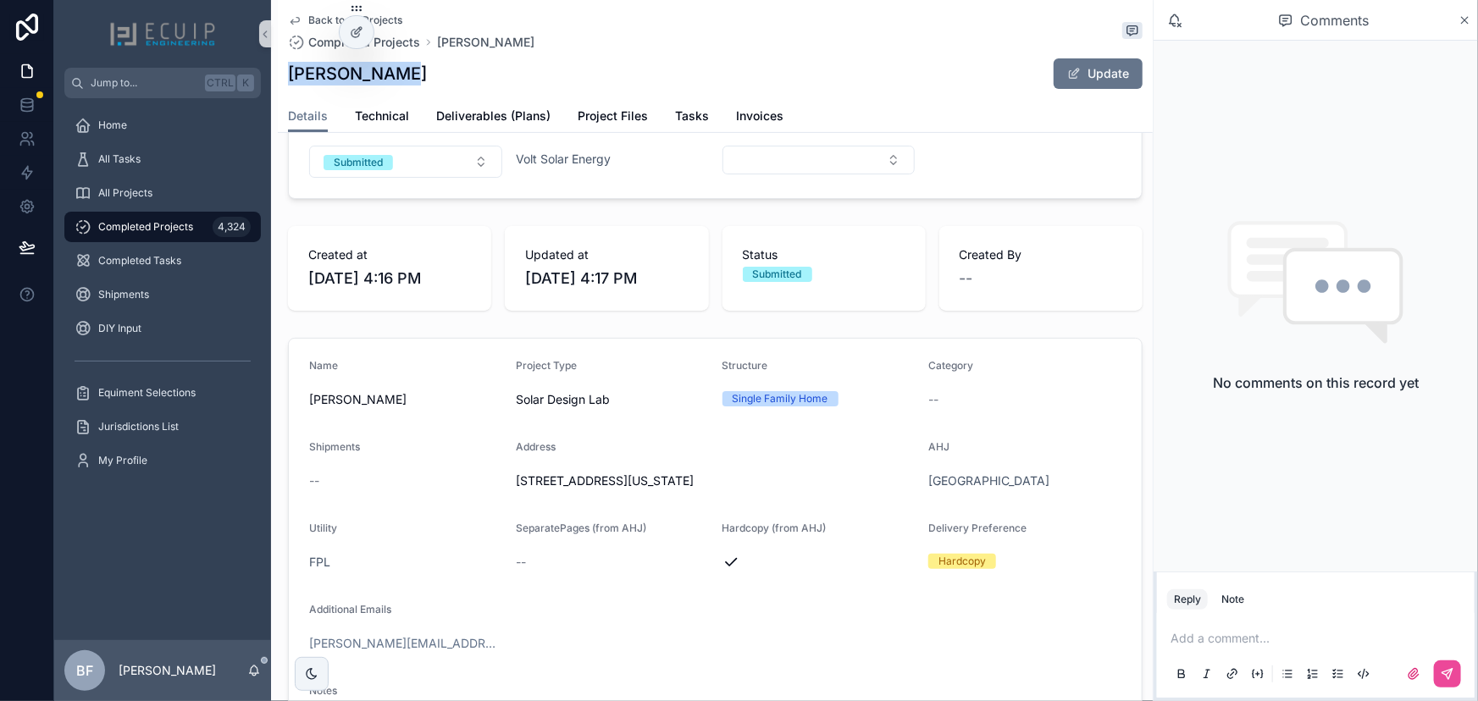
scroll to position [153, 0]
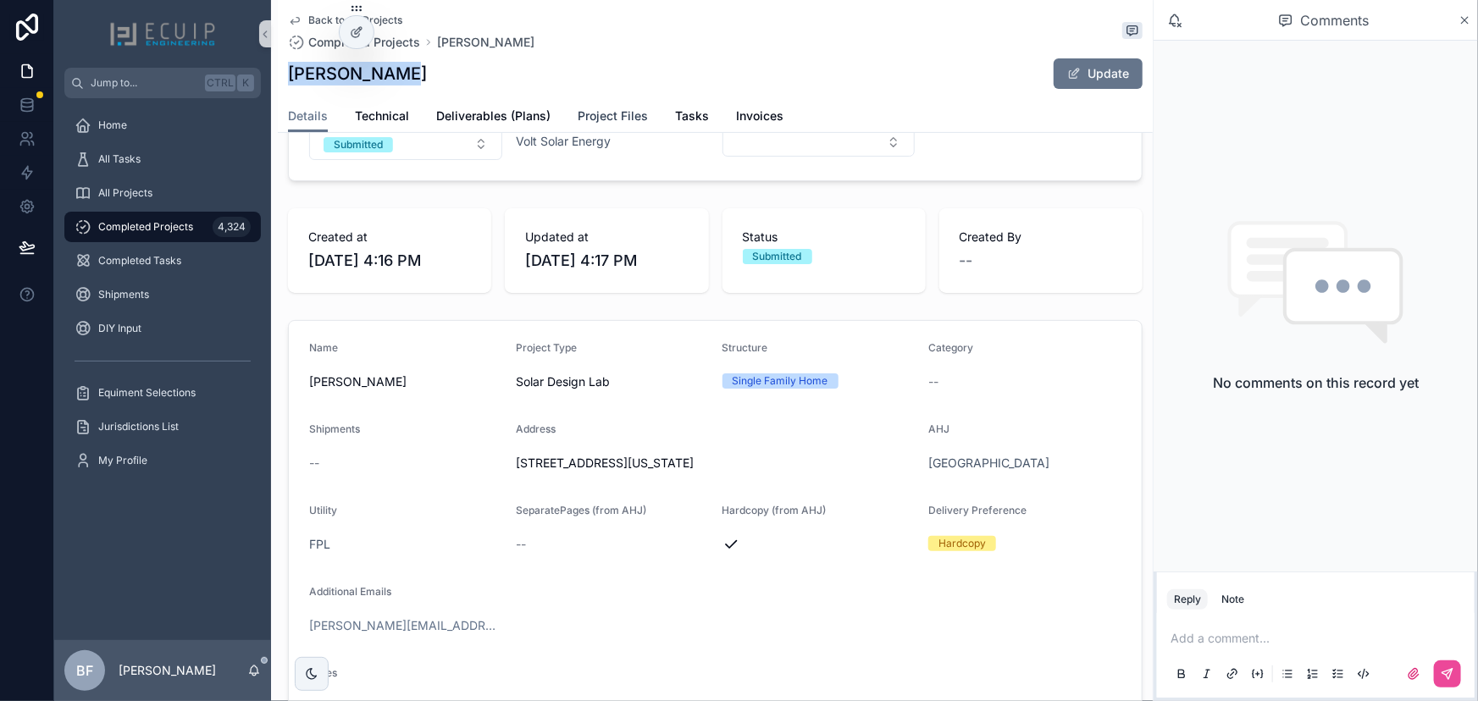
click at [578, 102] on link "Project Files" at bounding box center [613, 118] width 70 height 34
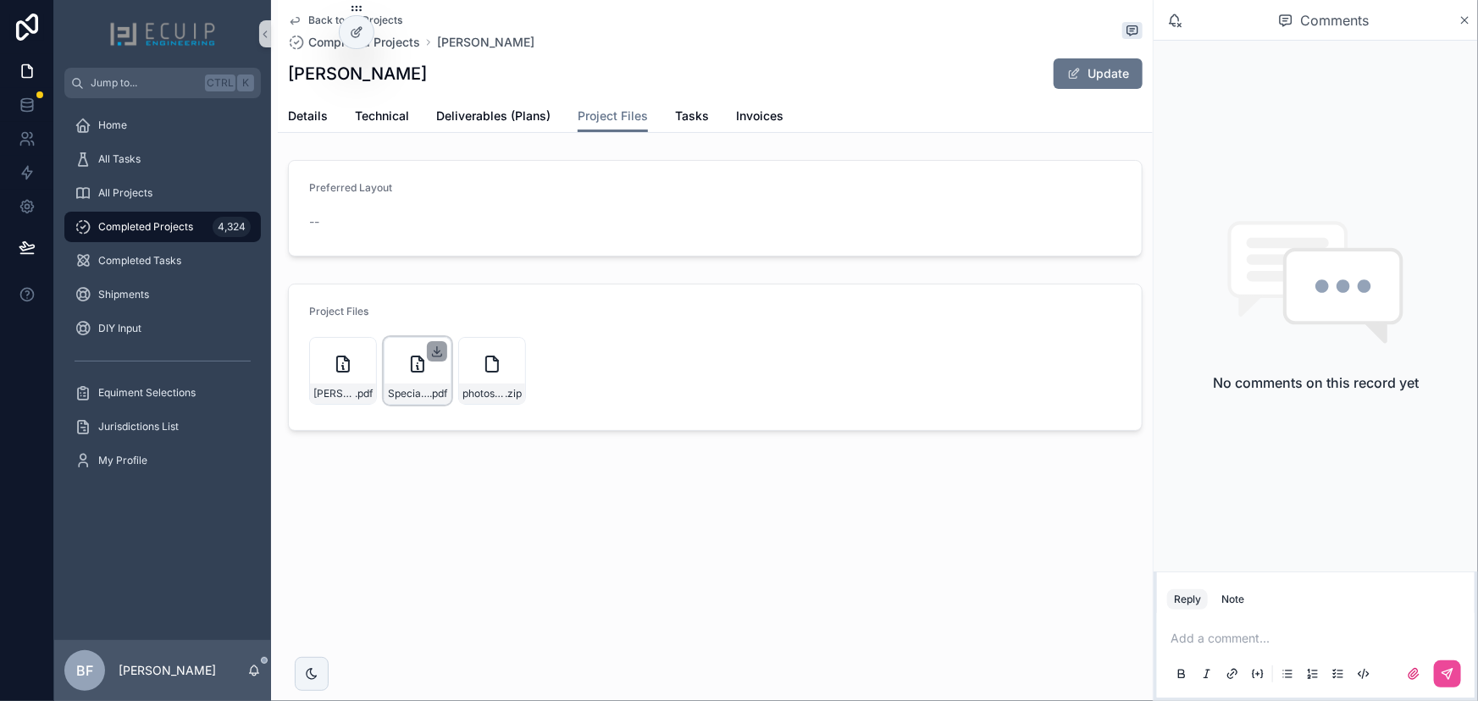
click at [436, 354] on icon "scrollable content" at bounding box center [437, 352] width 14 height 14
click at [363, 345] on icon "scrollable content" at bounding box center [363, 352] width 14 height 14
click at [1228, 604] on div "Note" at bounding box center [1232, 600] width 23 height 14
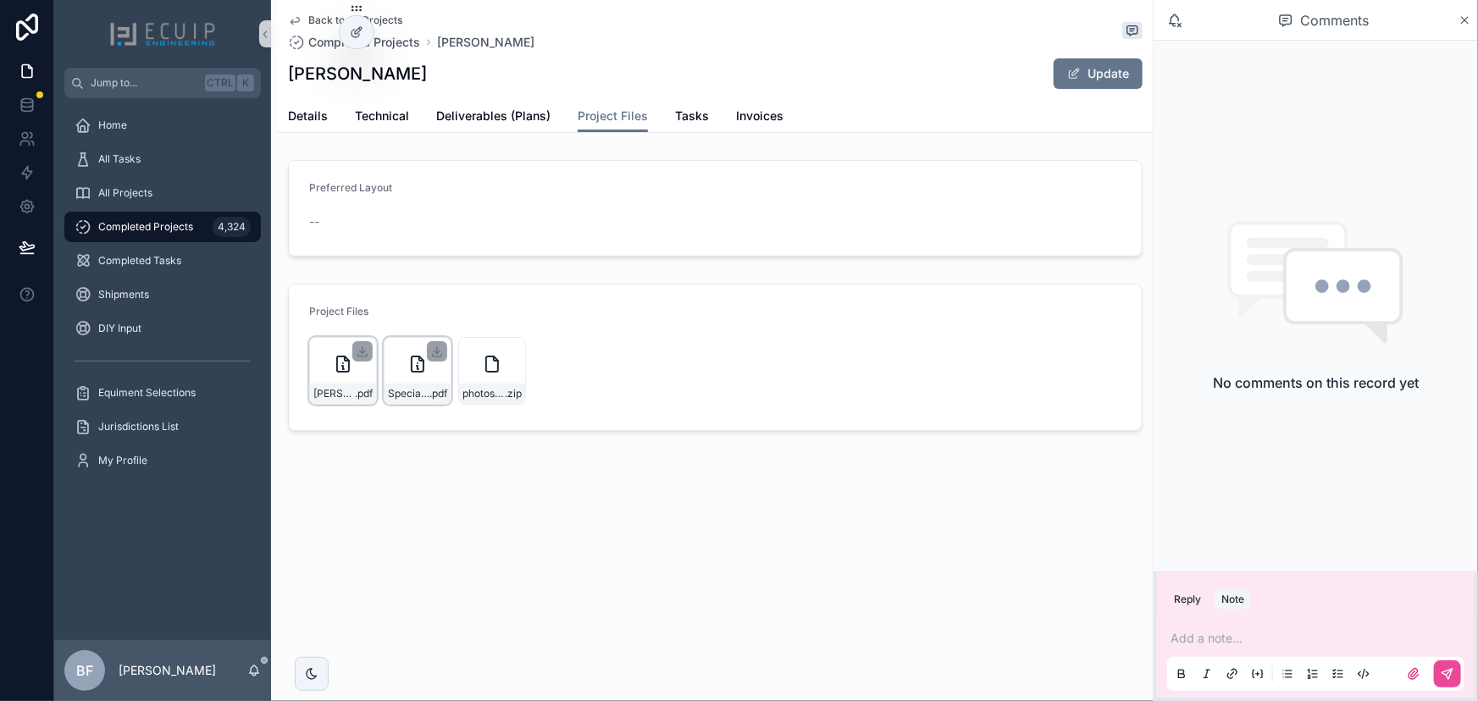
click at [1263, 644] on p "scrollable content" at bounding box center [1318, 638] width 297 height 17
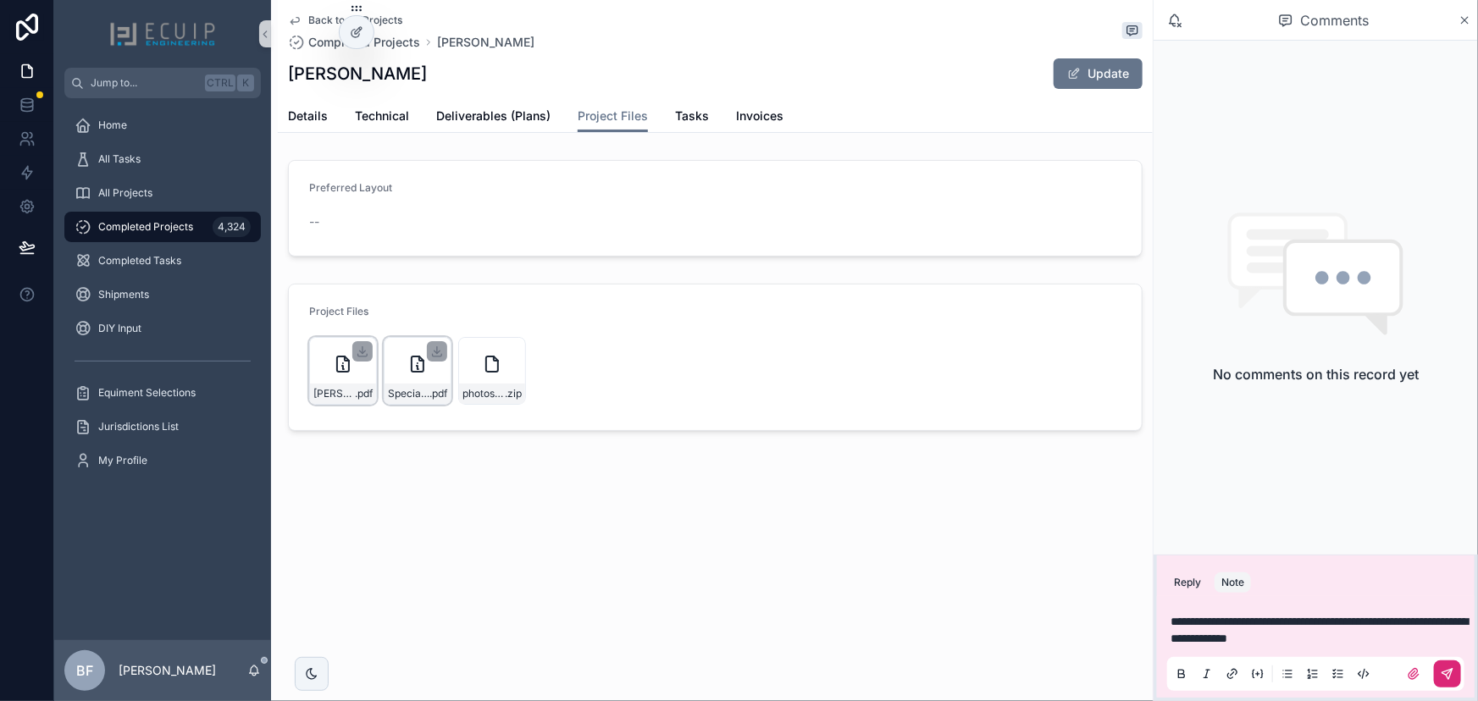
click at [1456, 673] on button "scrollable content" at bounding box center [1447, 673] width 27 height 27
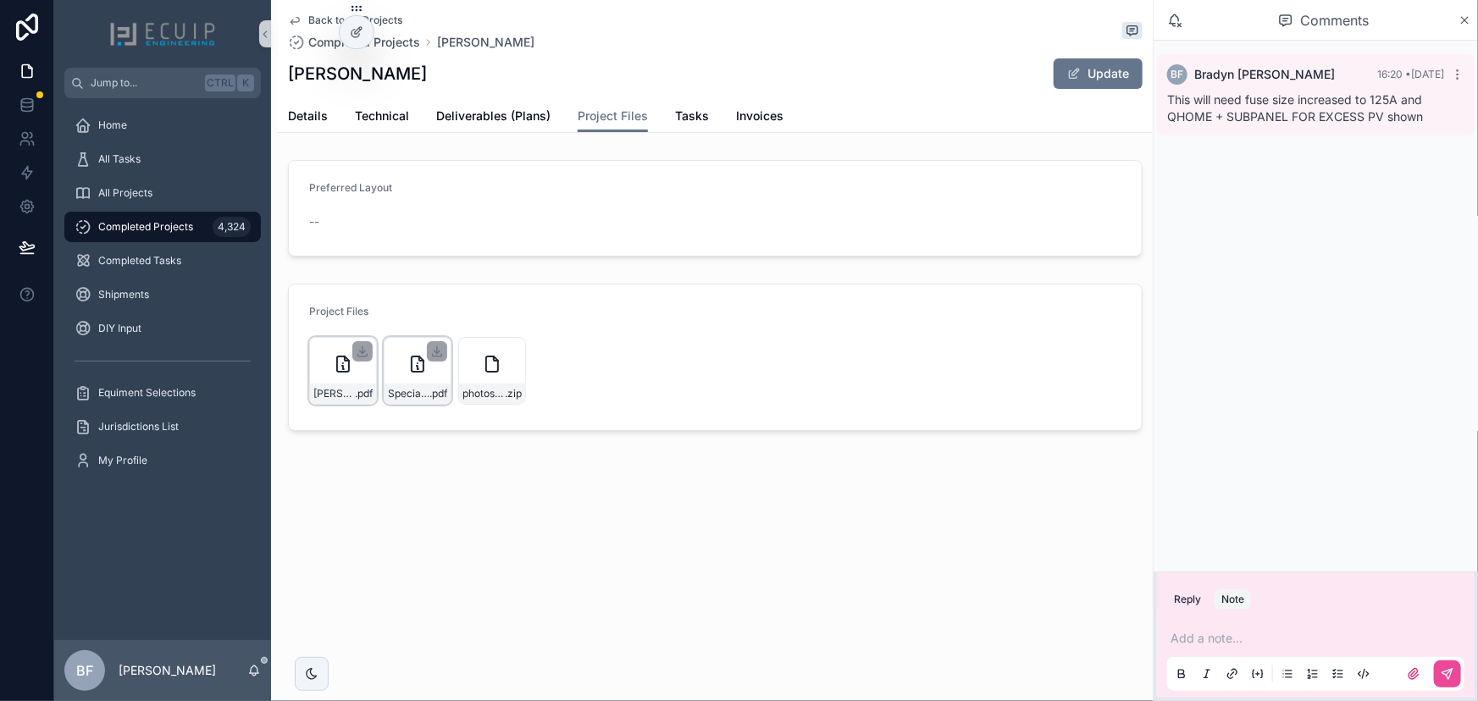
click at [296, 96] on div "Back to All Projects Completed Projects OSCAR PINEDA OSCAR PINEDA Update" at bounding box center [715, 50] width 854 height 100
click at [296, 114] on span "Details" at bounding box center [308, 116] width 40 height 17
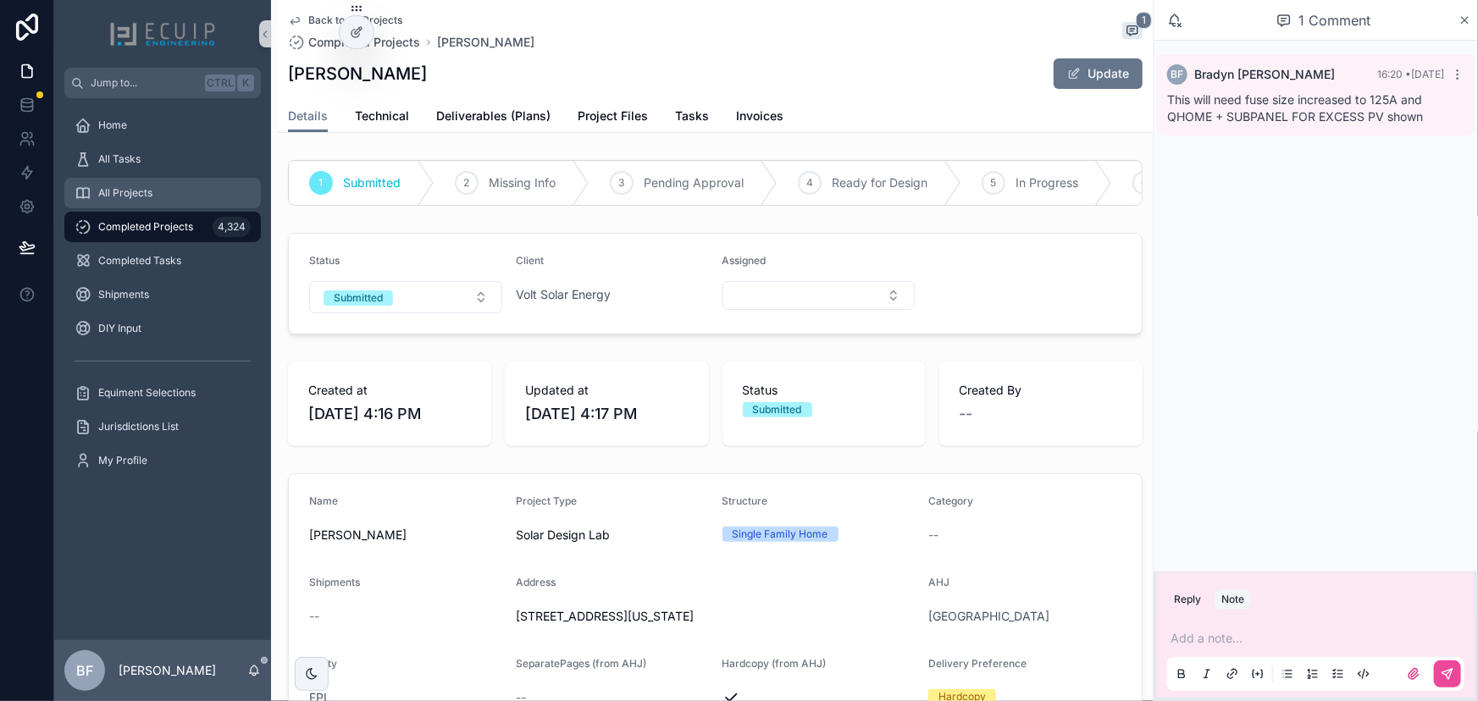
click at [135, 195] on span "All Projects" at bounding box center [125, 193] width 54 height 14
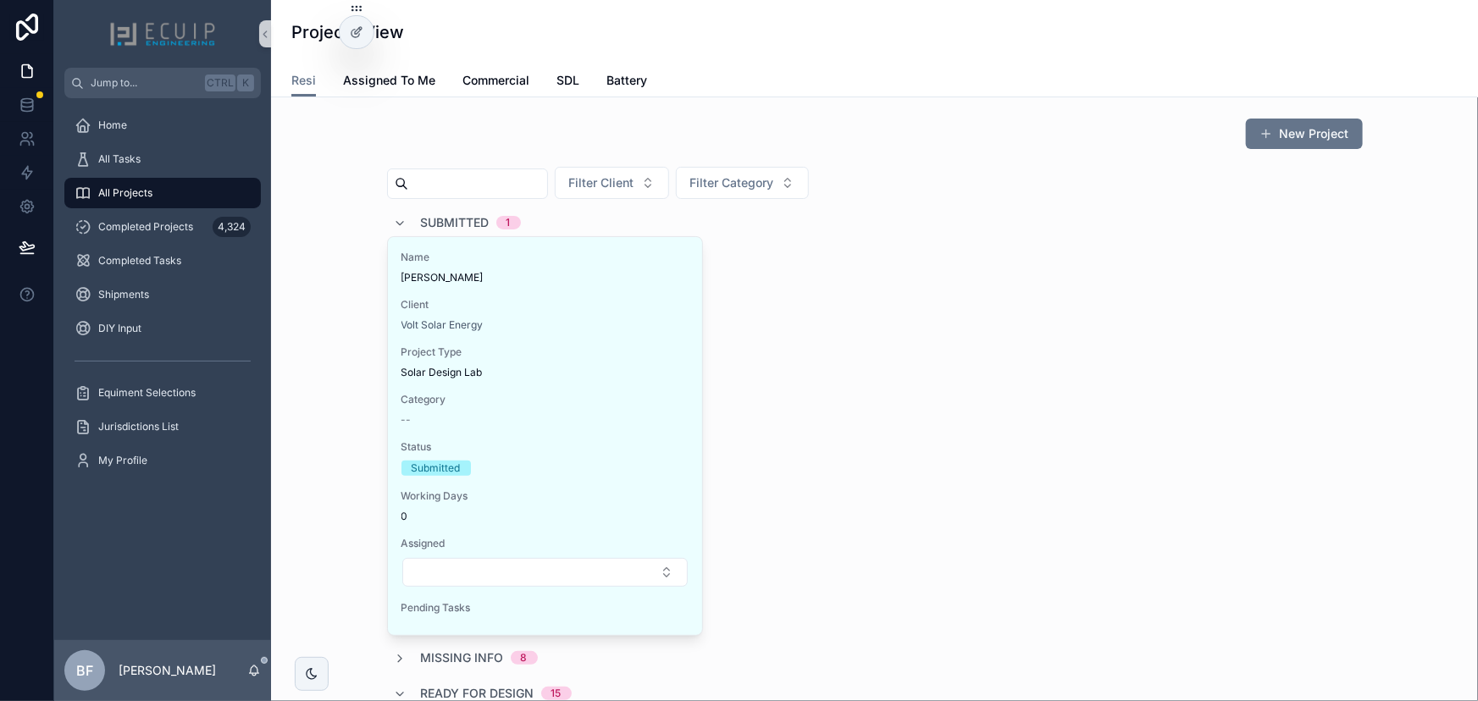
click at [406, 218] on div "Submitted 1" at bounding box center [457, 222] width 127 height 27
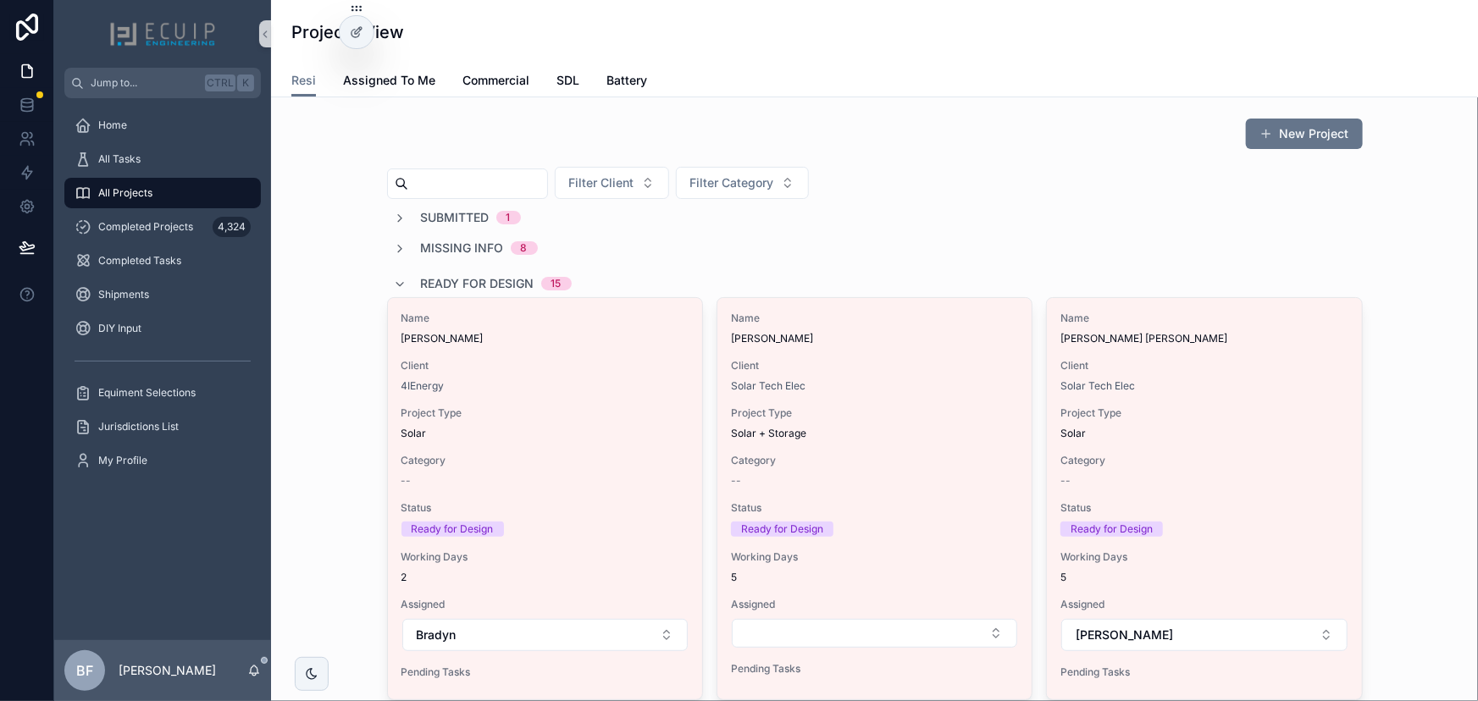
click at [452, 282] on span "Ready for Design" at bounding box center [477, 283] width 113 height 17
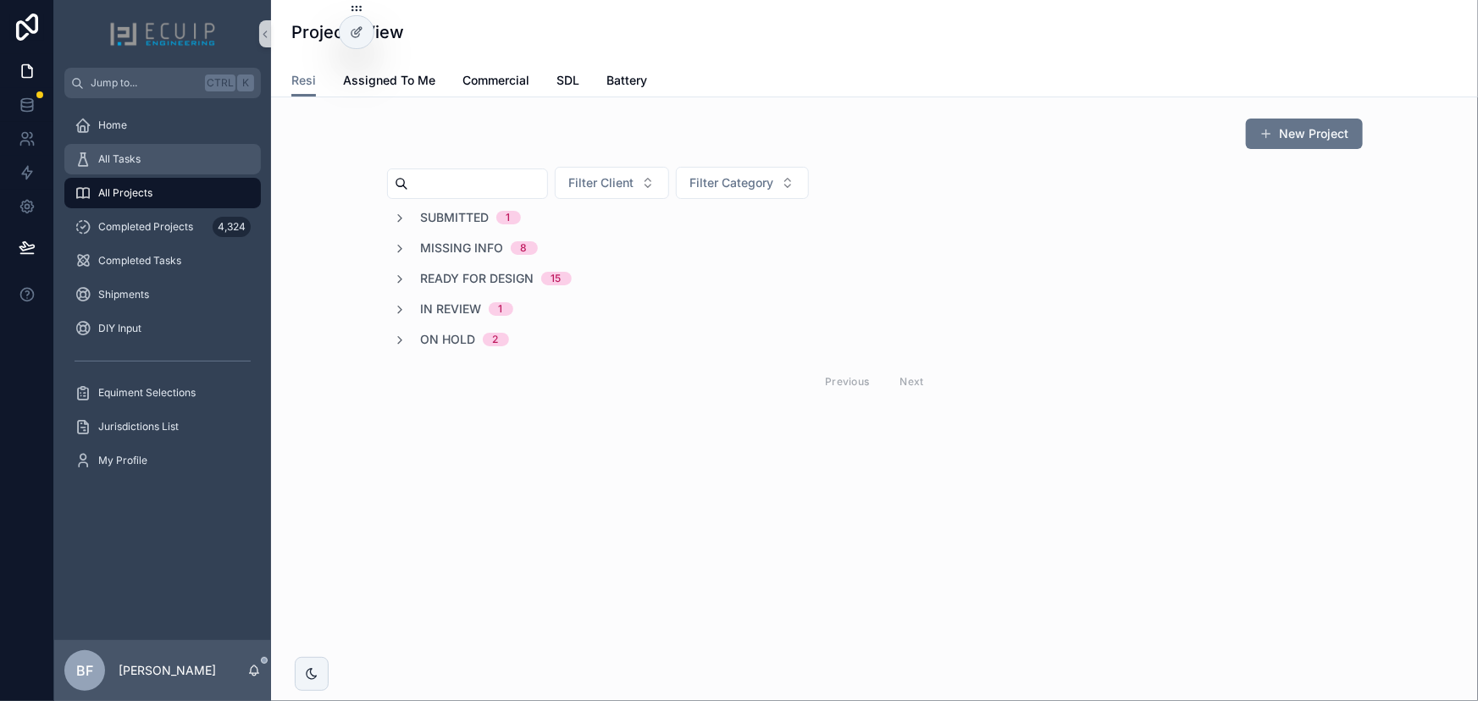
click at [160, 164] on div "All Tasks" at bounding box center [163, 159] width 176 height 27
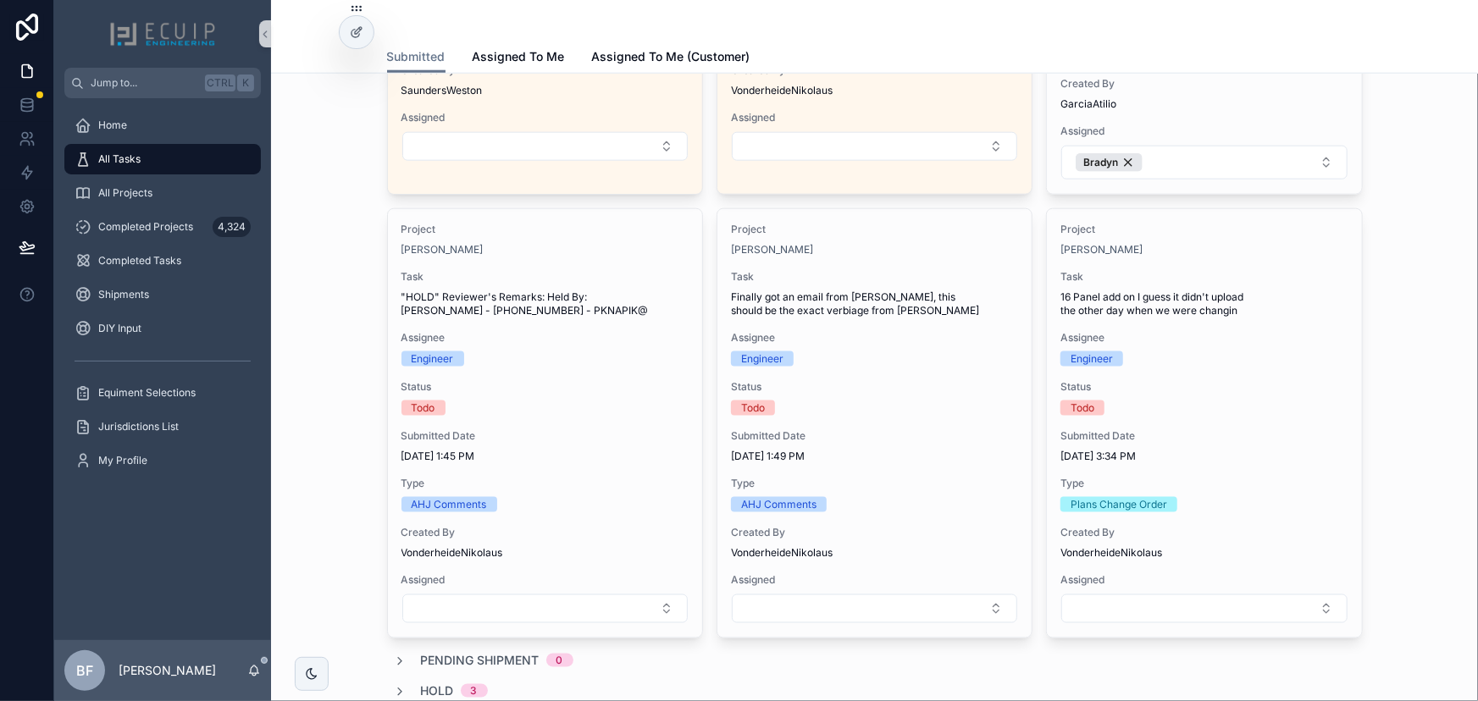
scroll to position [1000, 0]
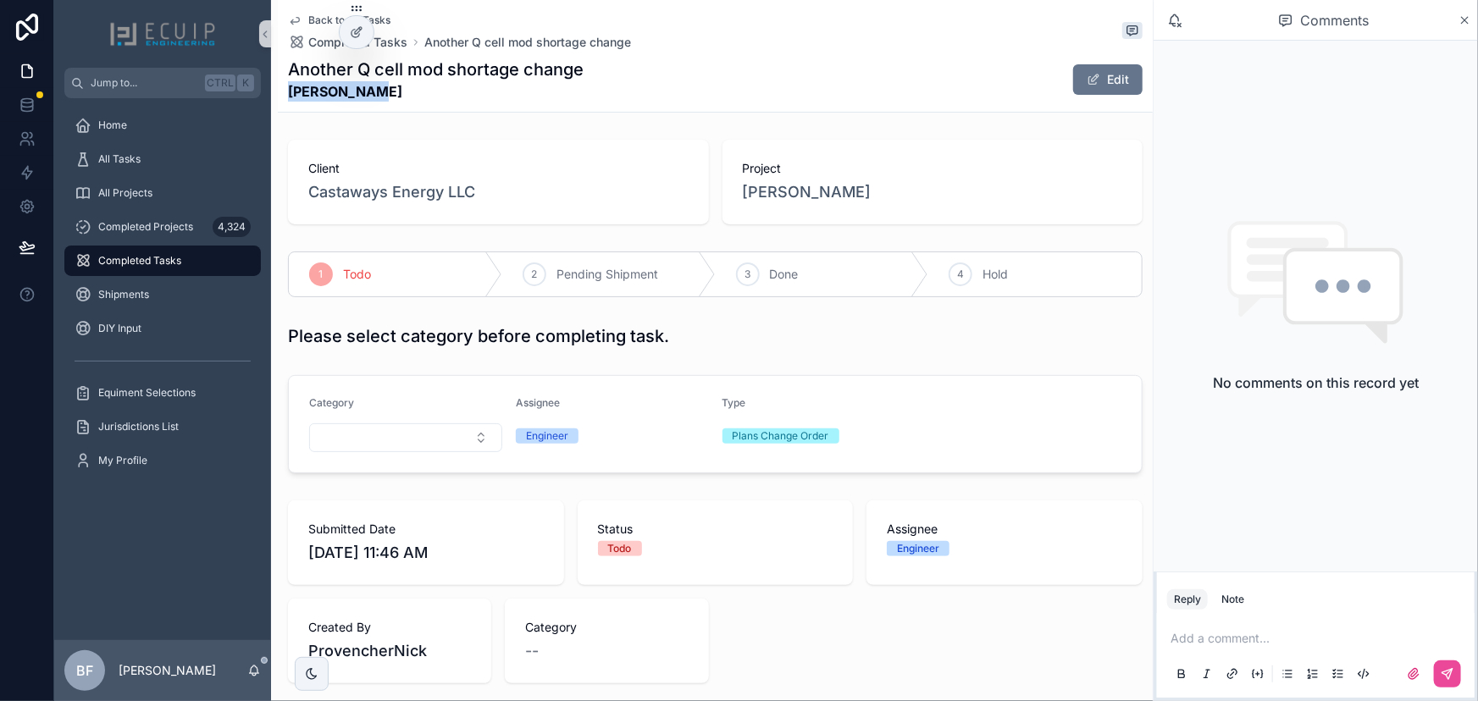
drag, startPoint x: 406, startPoint y: 100, endPoint x: 274, endPoint y: 93, distance: 133.1
click at [274, 93] on div "Back to All Tasks Completed Tasks Another Q cell mod shortage change Another Q …" at bounding box center [712, 650] width 882 height 1301
copy strong "[PERSON_NAME]"
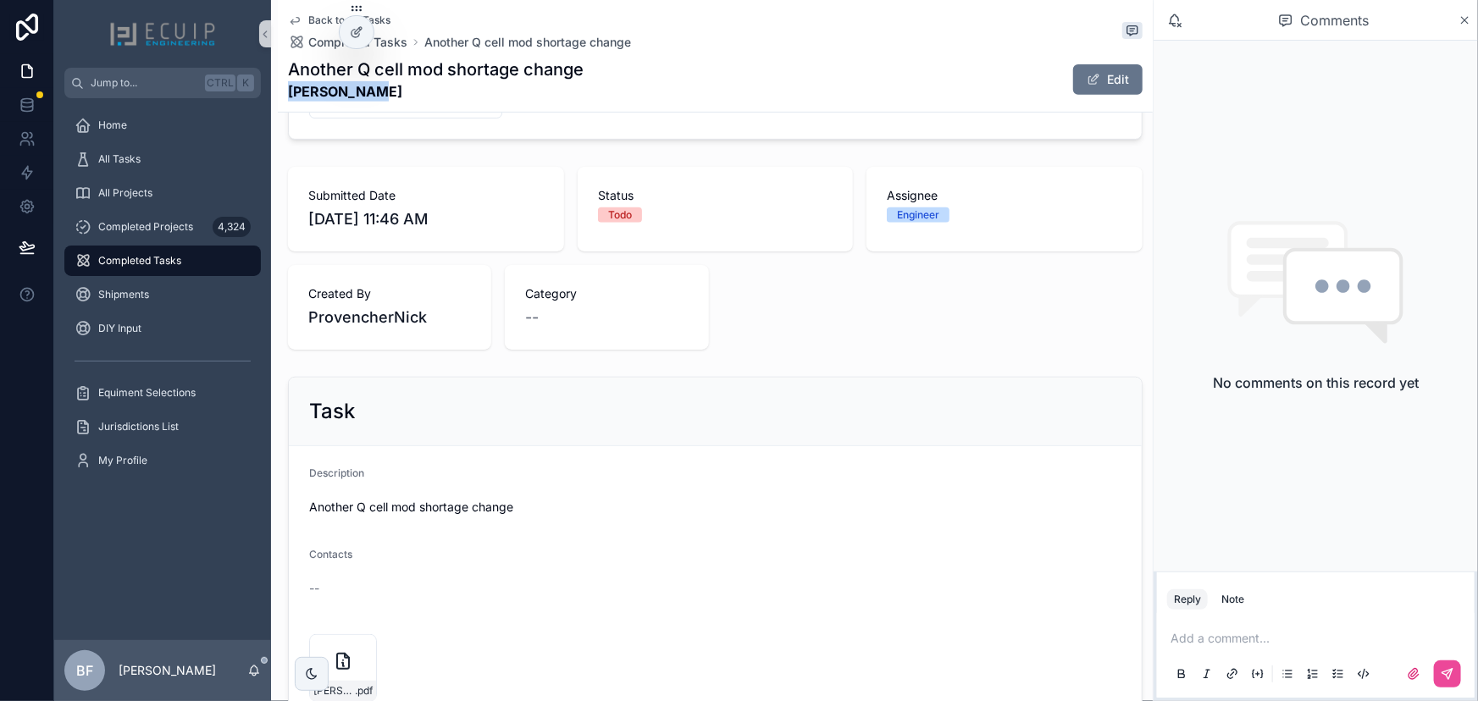
scroll to position [539, 0]
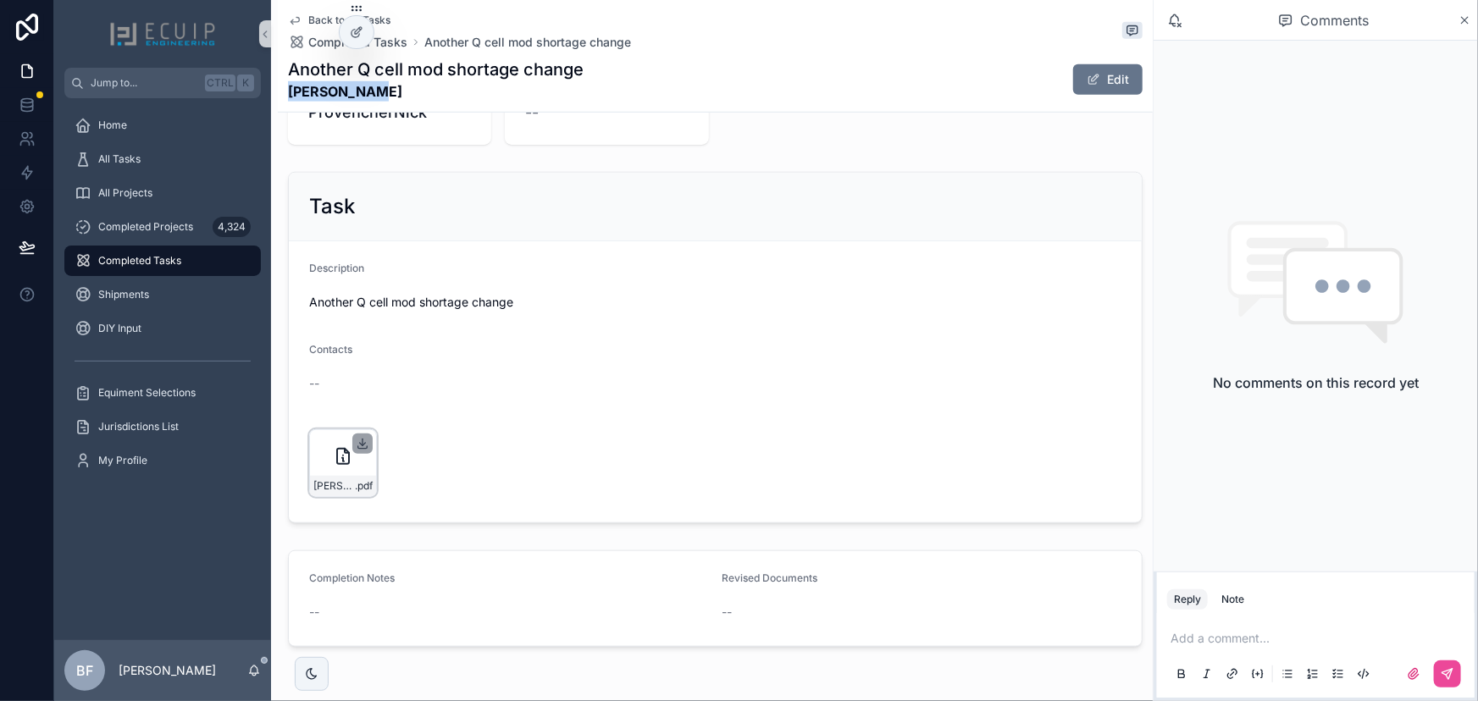
click at [356, 440] on icon "scrollable content" at bounding box center [363, 444] width 14 height 14
click at [908, 498] on div "[PERSON_NAME]-(1) .pdf" at bounding box center [715, 463] width 812 height 78
click at [1110, 87] on button "Edit" at bounding box center [1107, 79] width 69 height 30
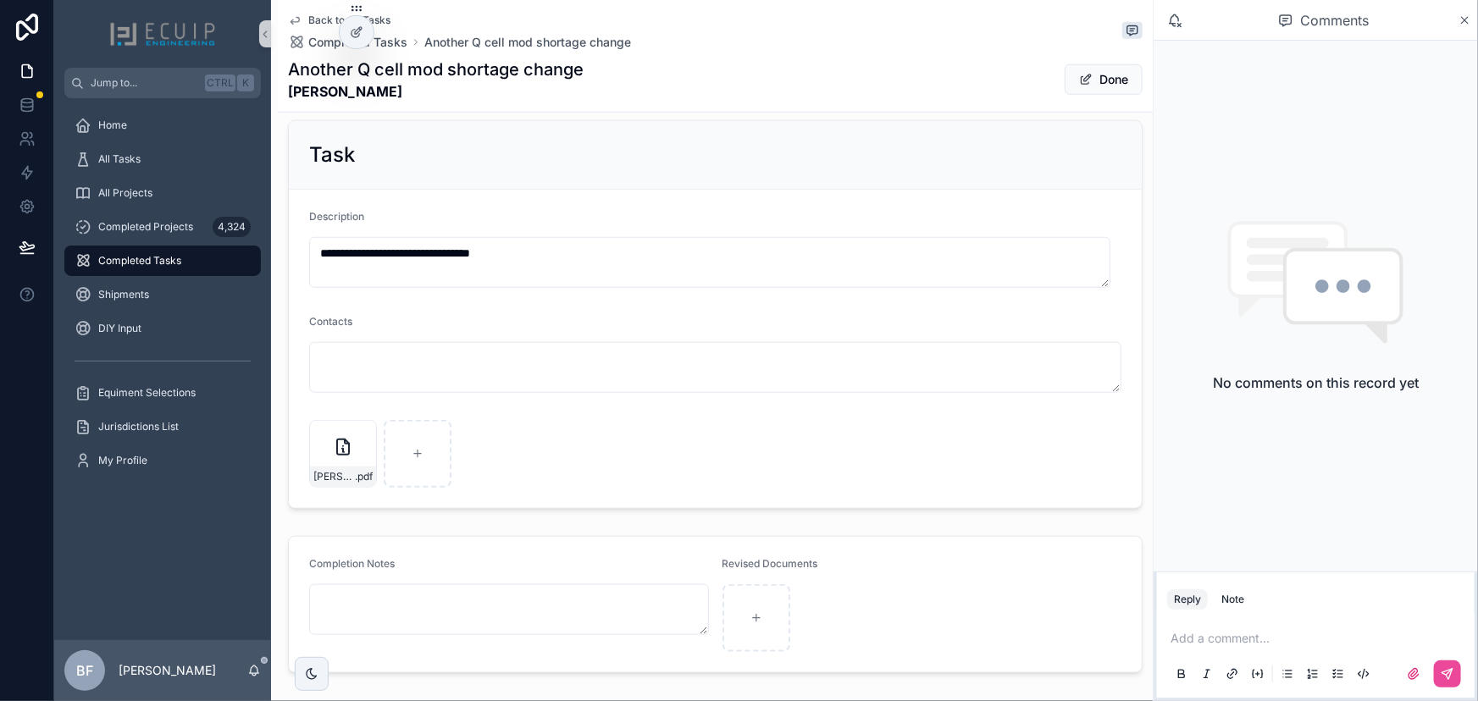
scroll to position [679, 0]
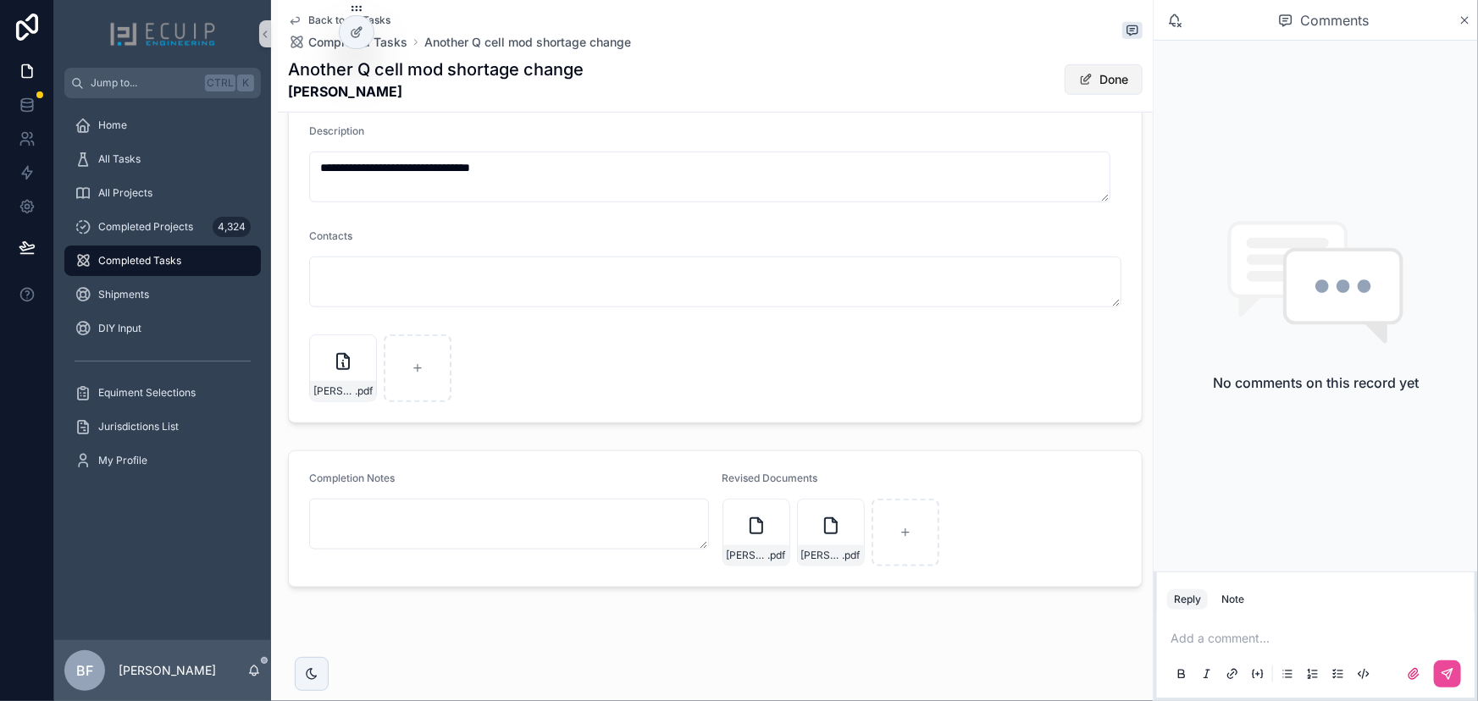
click at [1090, 75] on button "Done" at bounding box center [1103, 79] width 78 height 30
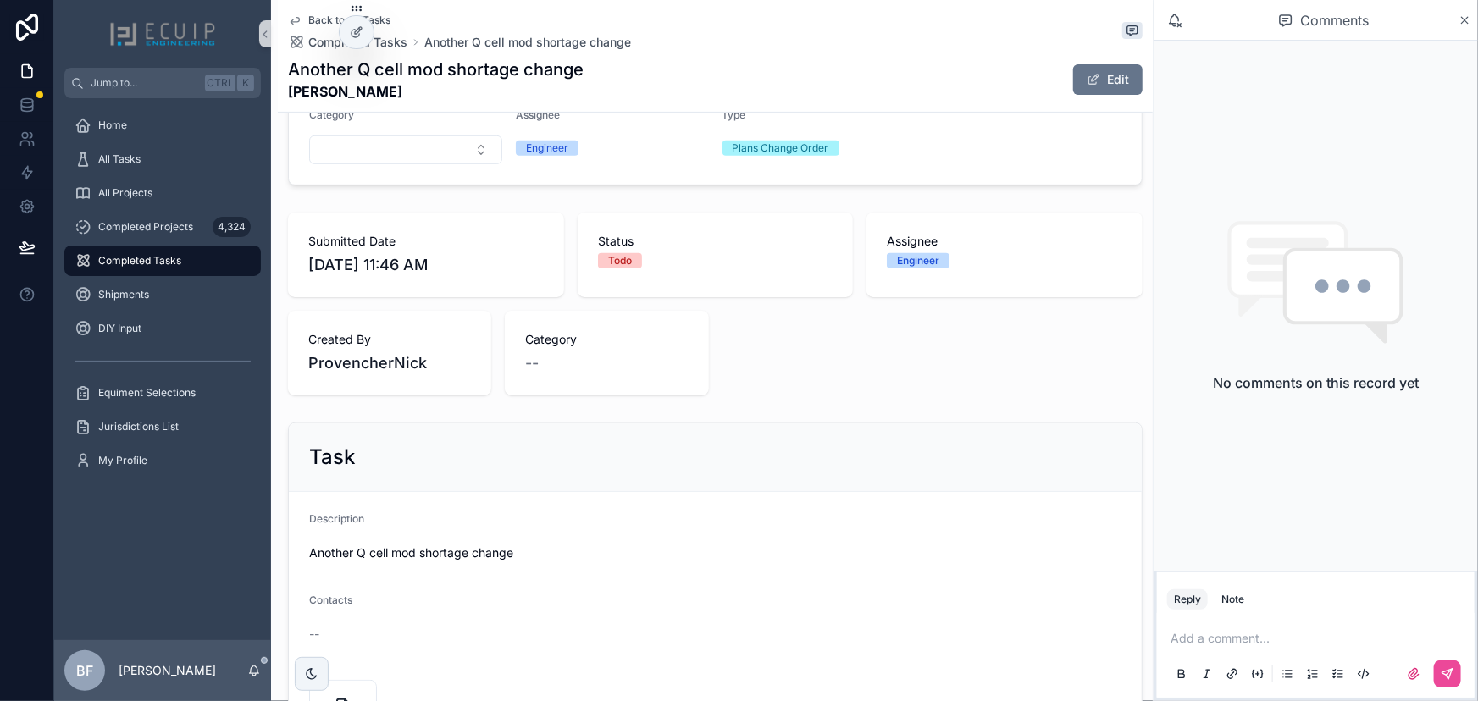
scroll to position [33, 0]
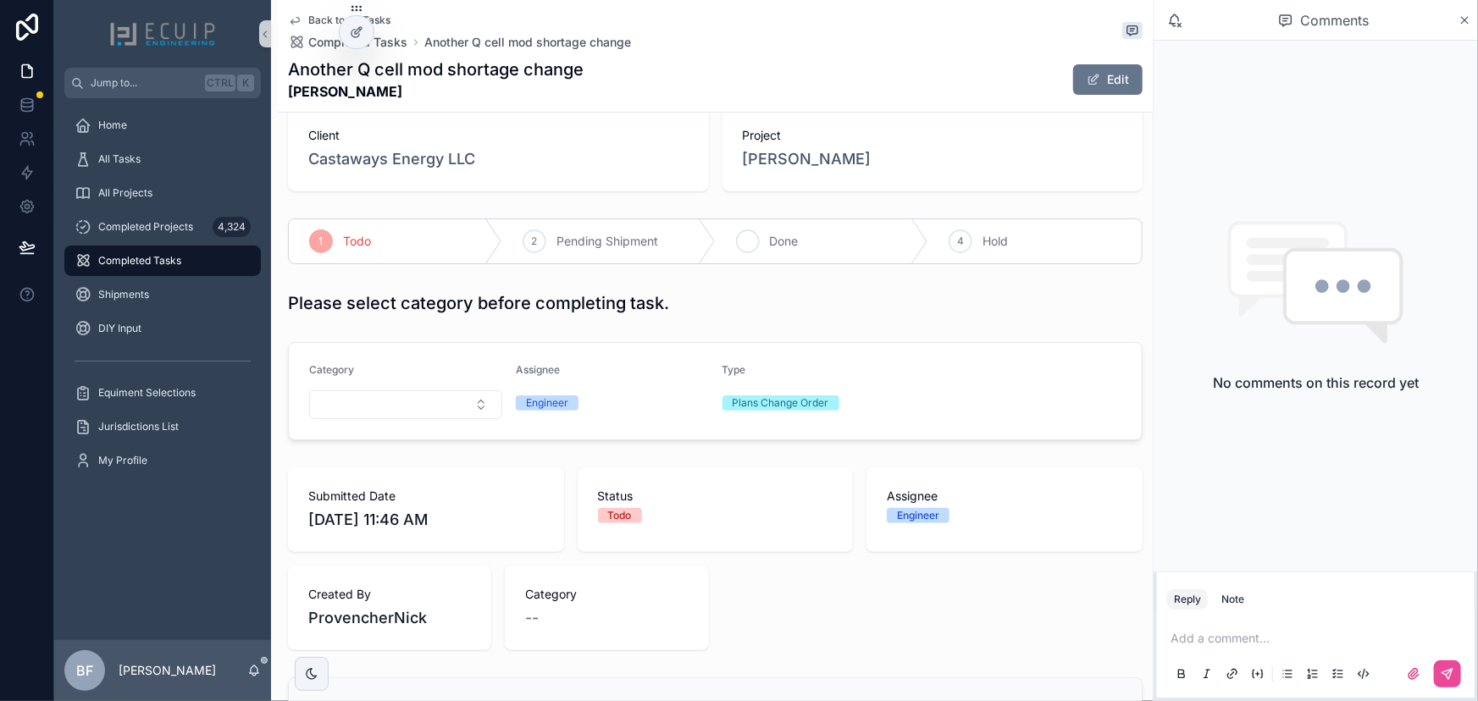
click at [749, 256] on div "3 Done" at bounding box center [822, 241] width 213 height 44
click at [161, 144] on link "All Tasks" at bounding box center [162, 159] width 196 height 30
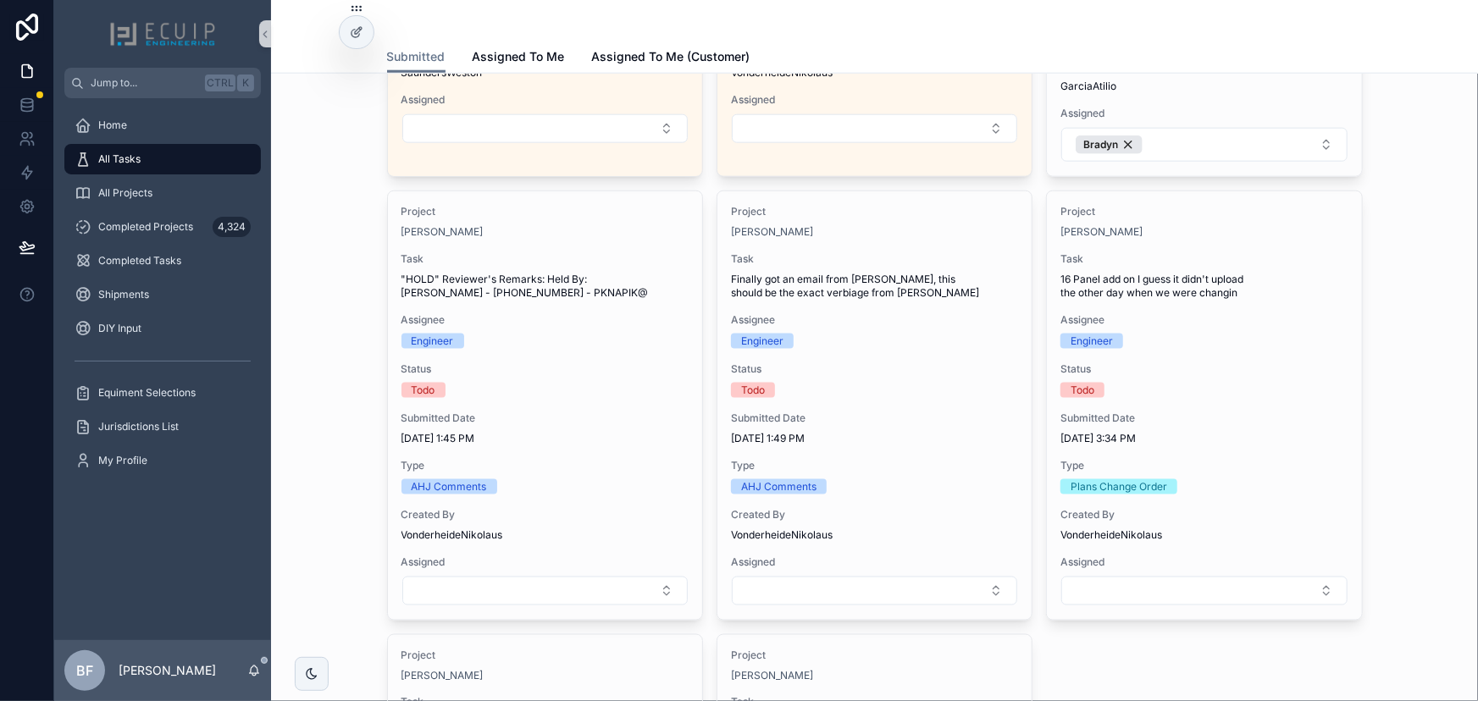
scroll to position [1385, 0]
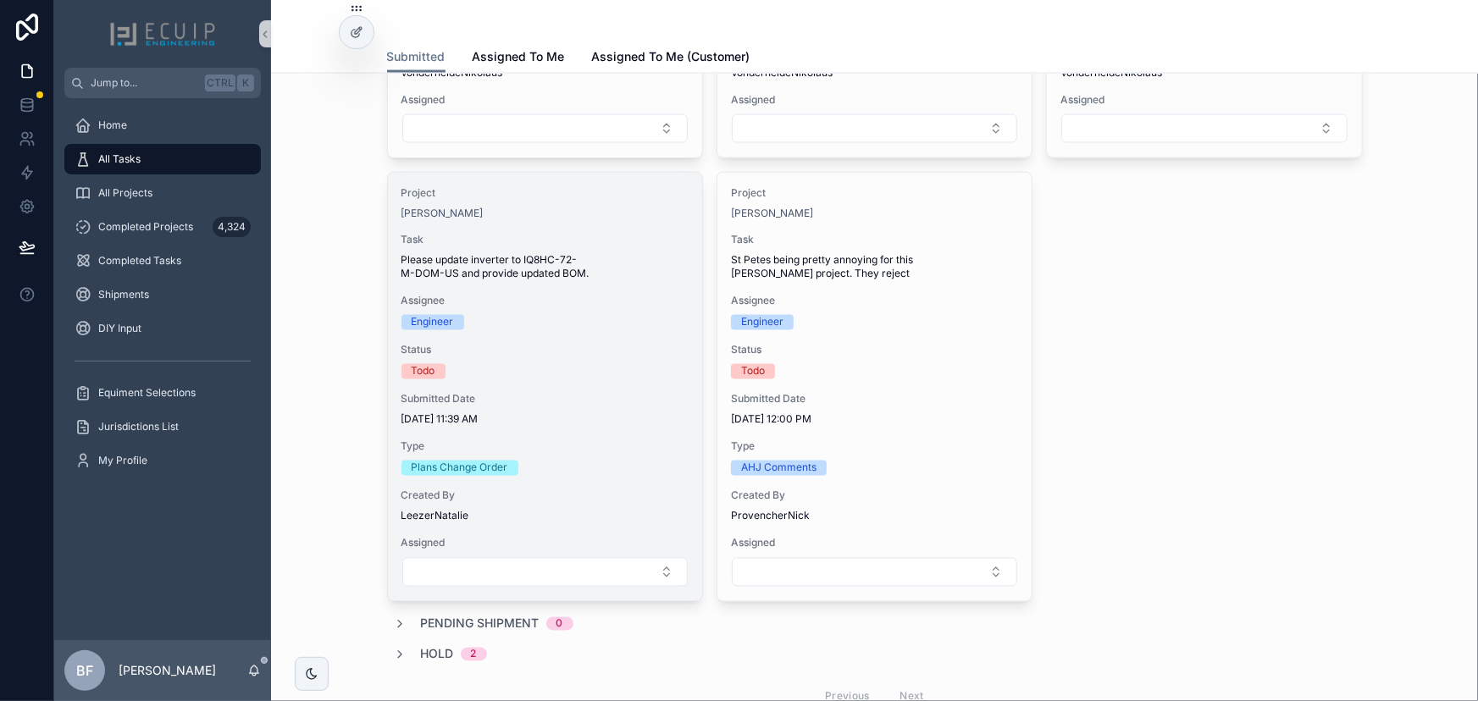
click at [565, 279] on div "Project [PERSON_NAME] Task Please update inverter to IQ8HC-72-M-DOM-US and prov…" at bounding box center [545, 387] width 314 height 428
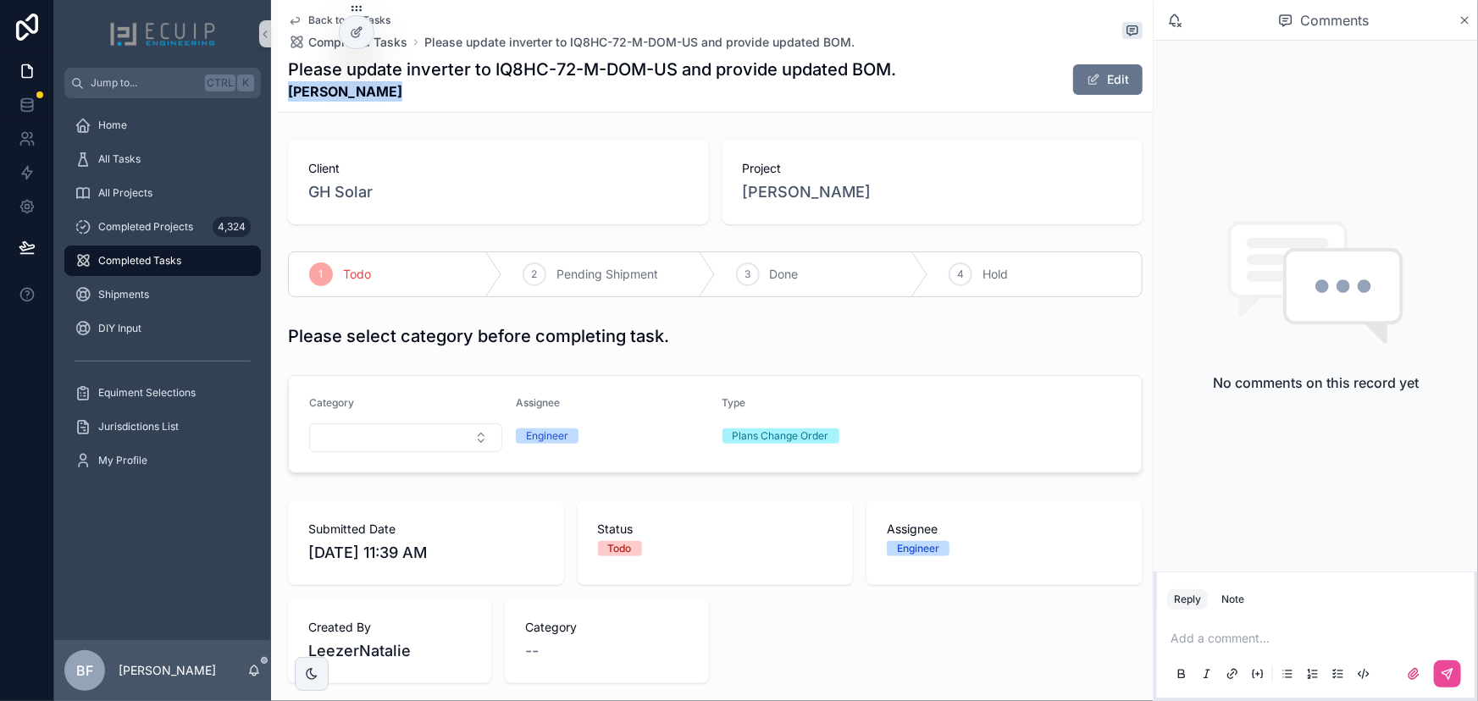
drag, startPoint x: 412, startPoint y: 102, endPoint x: 278, endPoint y: 92, distance: 135.0
click at [278, 92] on div "Back to All Tasks Completed Tasks Please update inverter to IQ8HC-72-M-DOM-US a…" at bounding box center [715, 56] width 875 height 113
copy strong "[PERSON_NAME]"
click at [778, 204] on div "Project [PERSON_NAME]" at bounding box center [932, 182] width 421 height 85
click at [790, 202] on span "[PERSON_NAME]" at bounding box center [807, 192] width 129 height 24
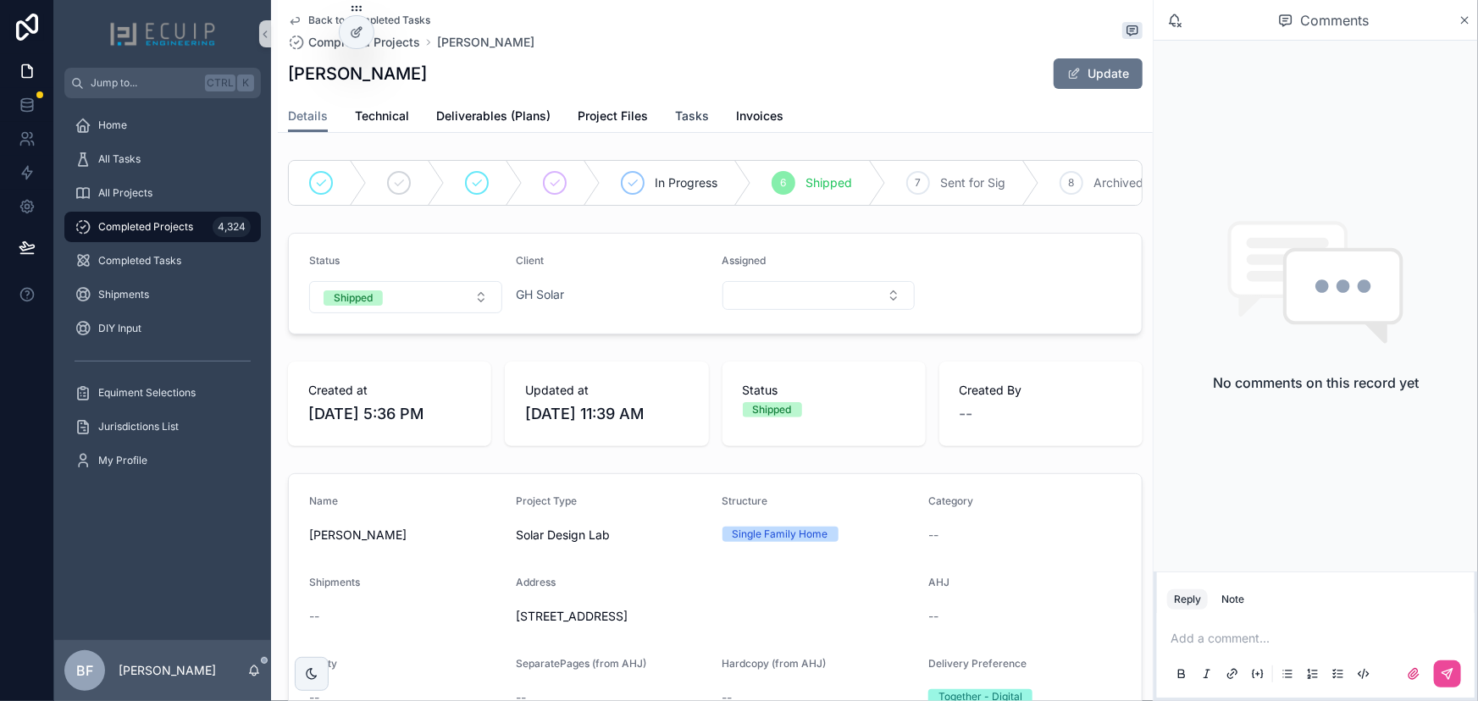
click at [692, 115] on span "Tasks" at bounding box center [692, 116] width 34 height 17
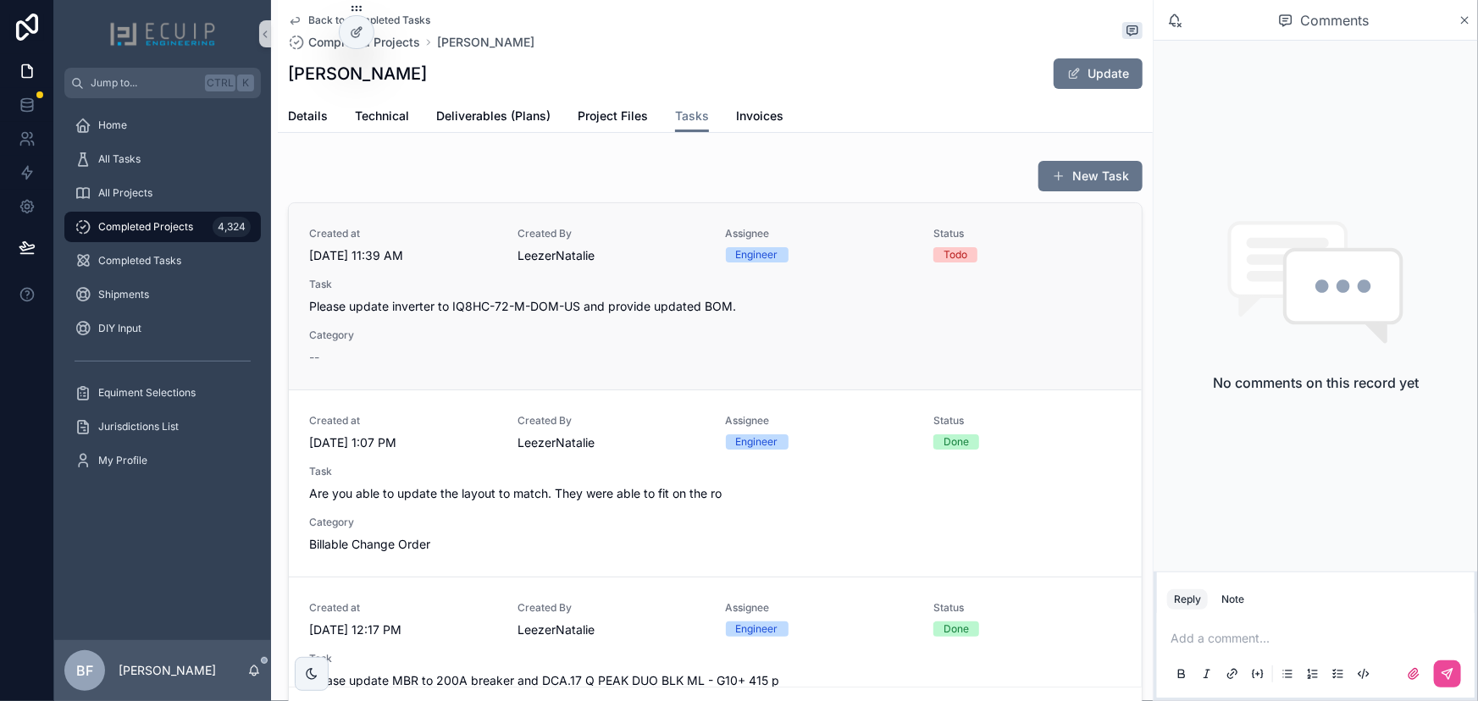
click at [616, 302] on span "Please update inverter to IQ8HC-72-M-DOM-US and provide updated BOM." at bounding box center [715, 306] width 812 height 17
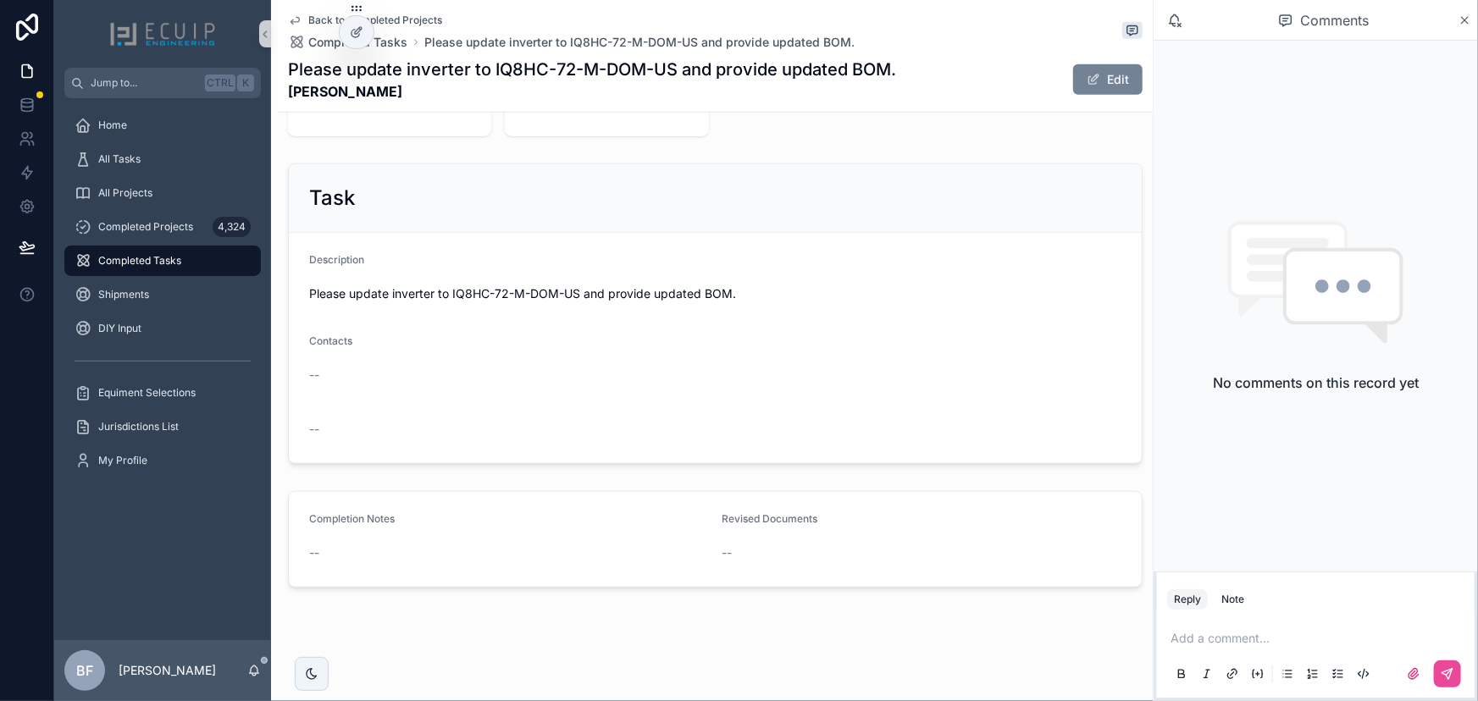
click at [1075, 81] on button "Edit" at bounding box center [1107, 79] width 69 height 30
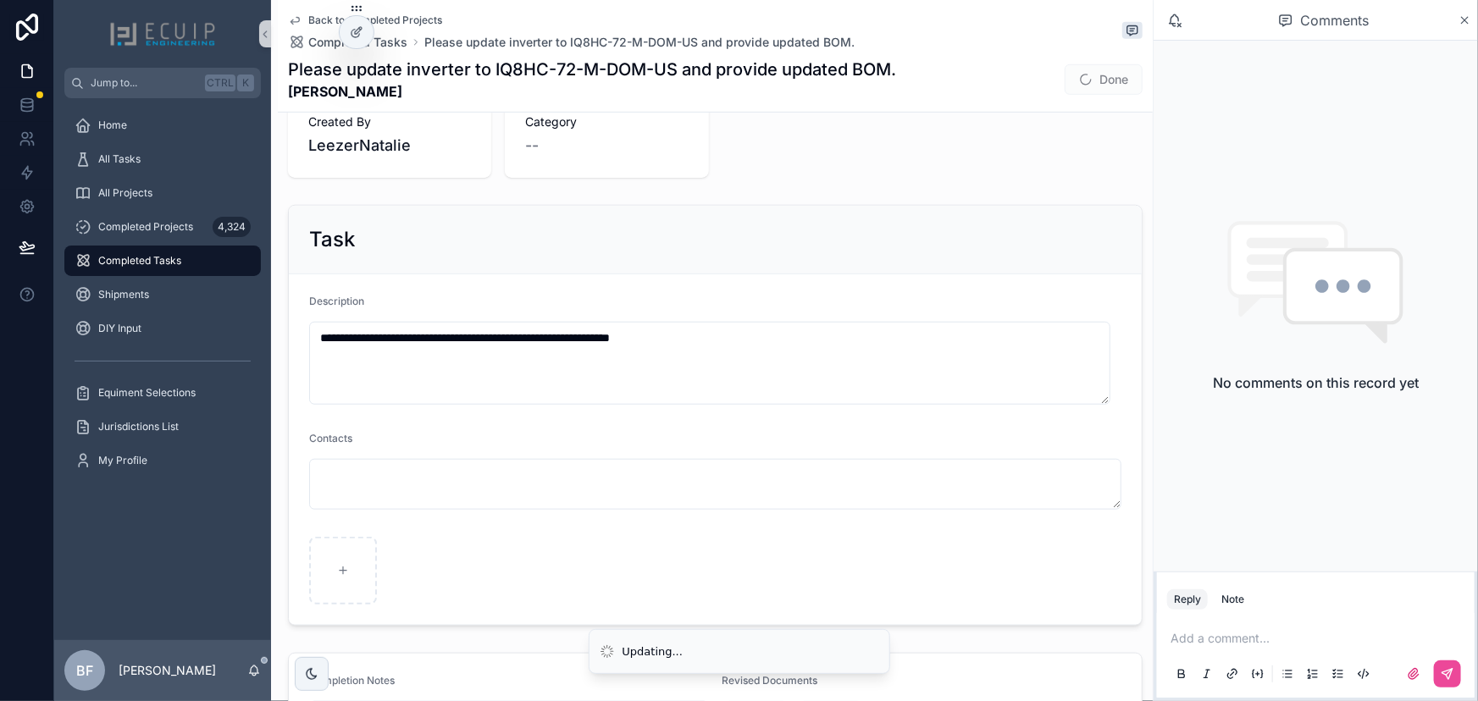
scroll to position [172, 0]
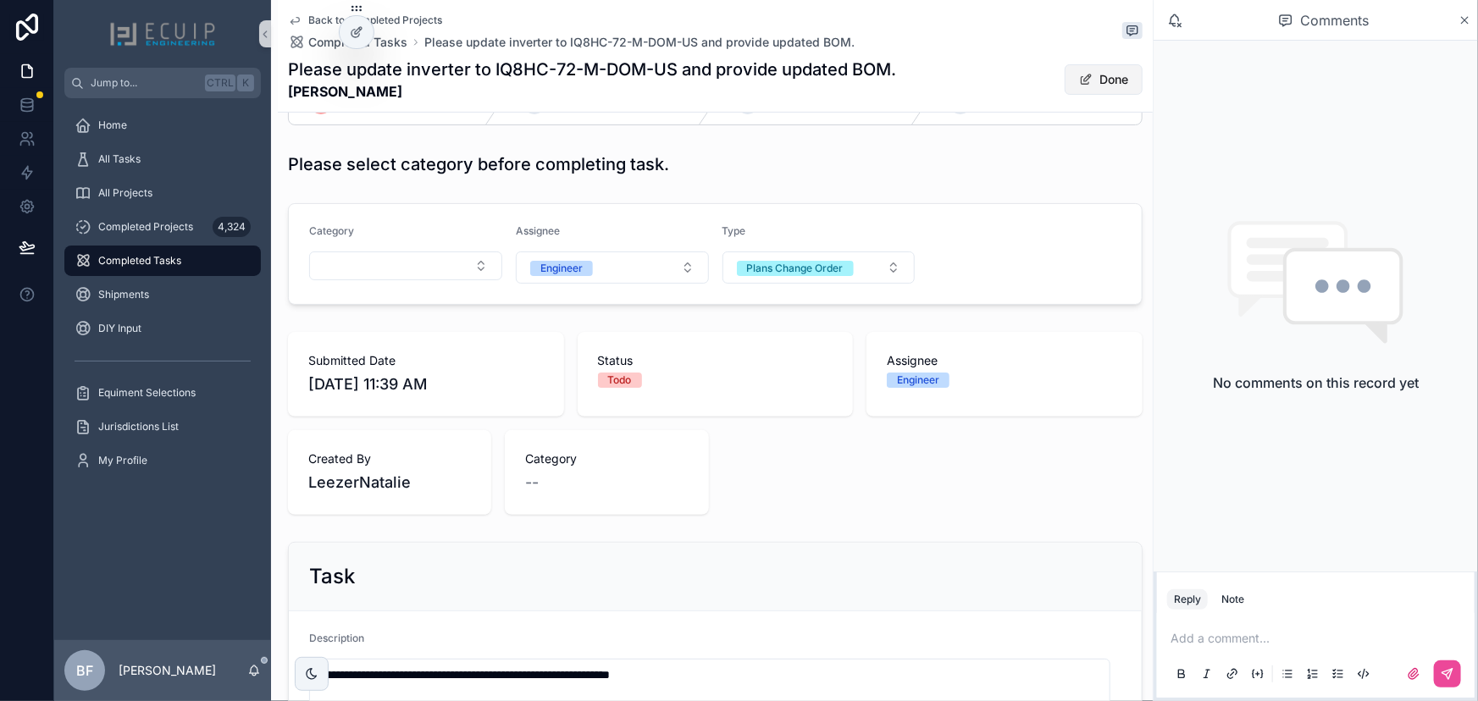
click at [1105, 73] on button "Done" at bounding box center [1103, 79] width 78 height 30
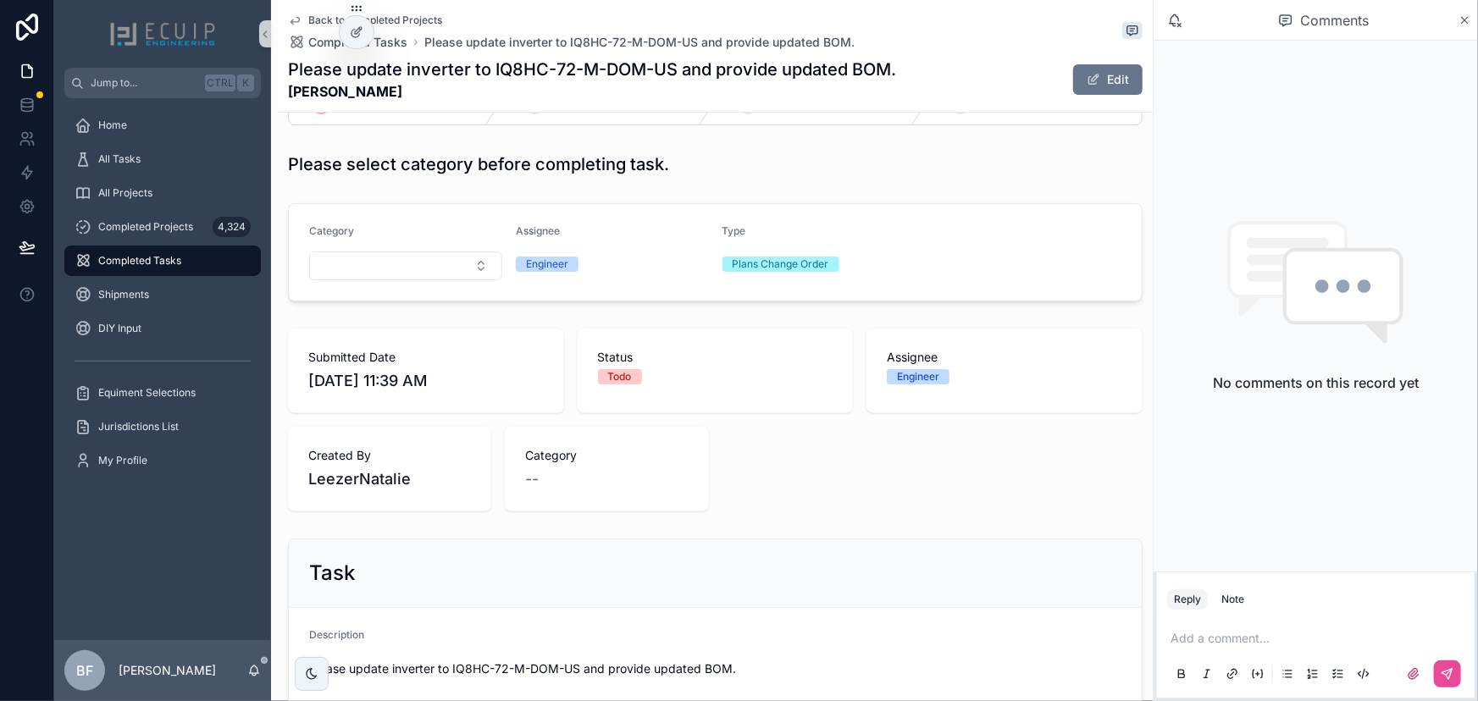
scroll to position [0, 0]
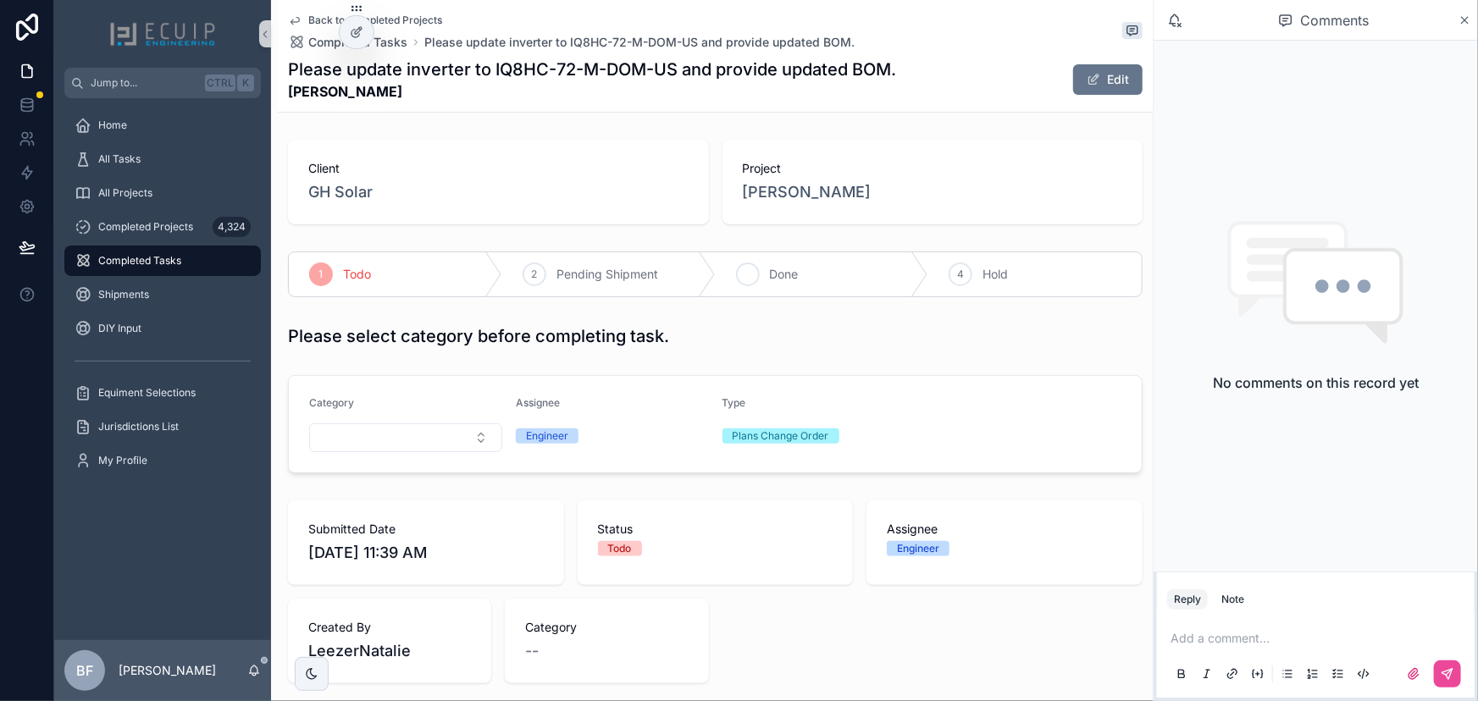
click at [745, 278] on icon "scrollable content" at bounding box center [748, 275] width 14 height 14
